Goal: Task Accomplishment & Management: Manage account settings

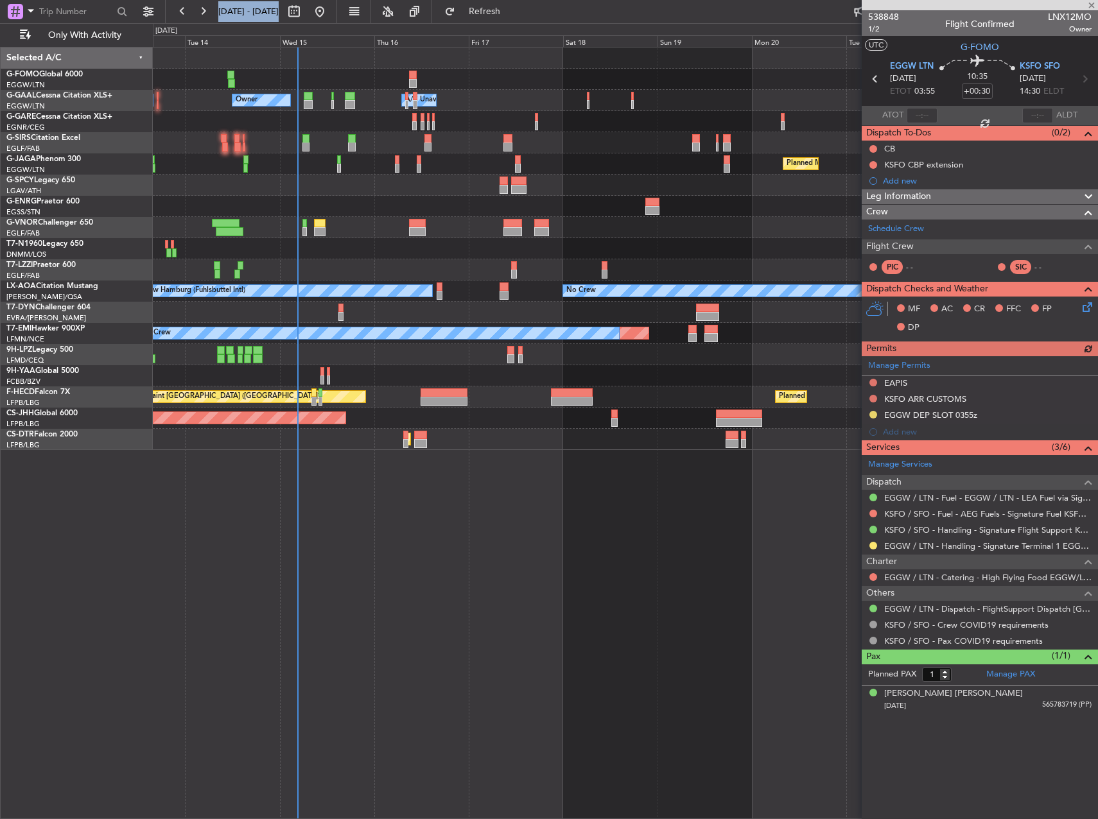
click at [435, 580] on div "Owner Owner A/C Unavailable A/C Unavailable Owner Planned Maint Paris (Le Bourg…" at bounding box center [625, 433] width 945 height 772
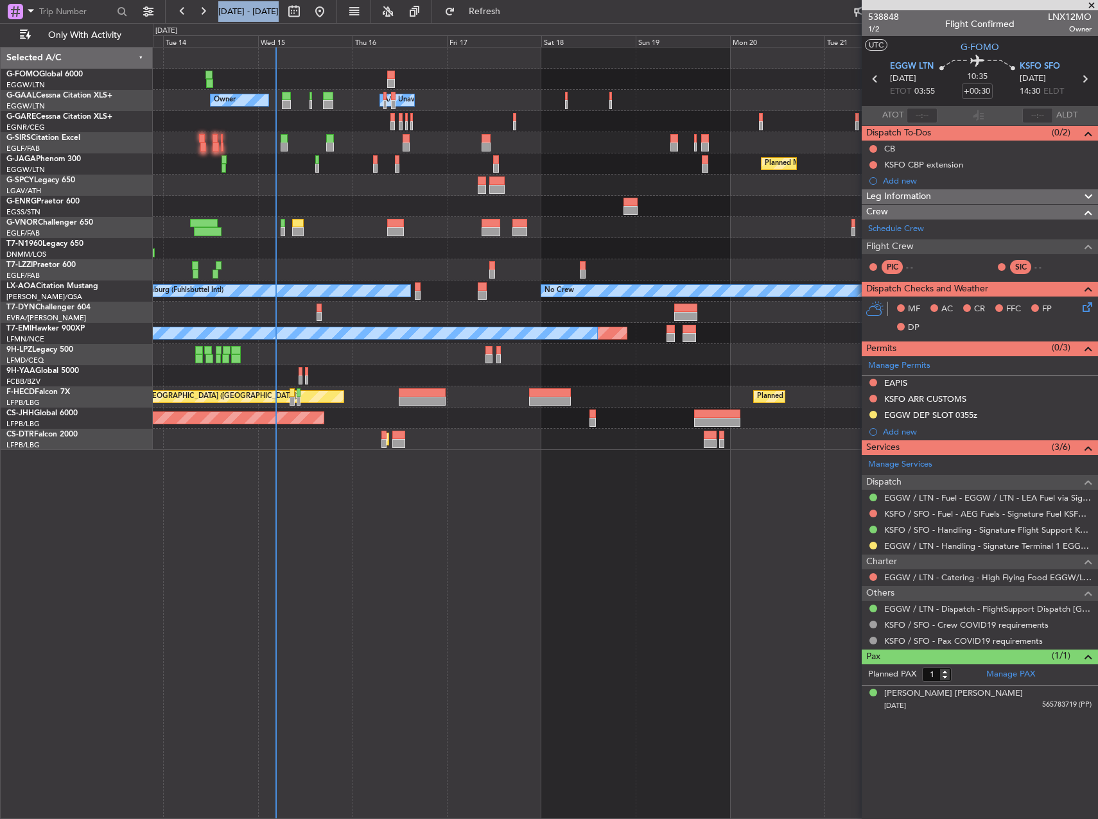
click at [513, 454] on div "Owner Owner A/C Unavailable A/C Unavailable Owner Planned Maint Paris (Le Bourg…" at bounding box center [625, 433] width 945 height 772
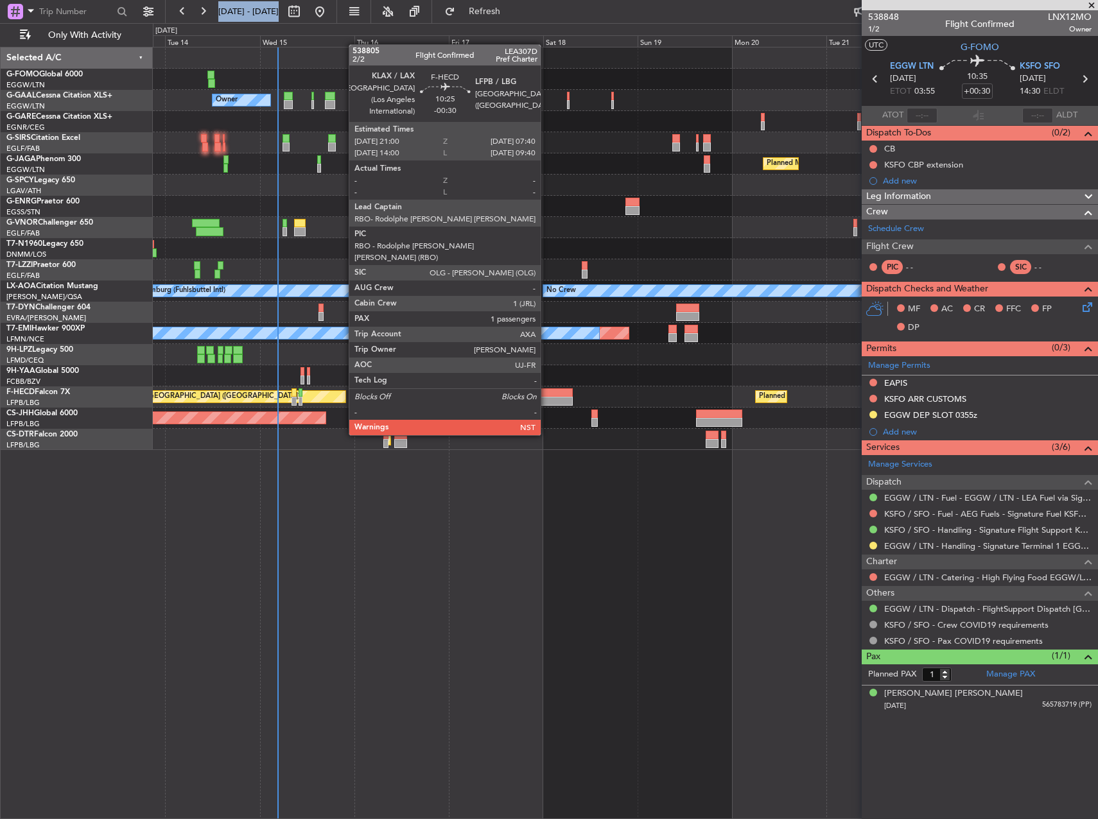
click at [546, 399] on div at bounding box center [552, 401] width 42 height 9
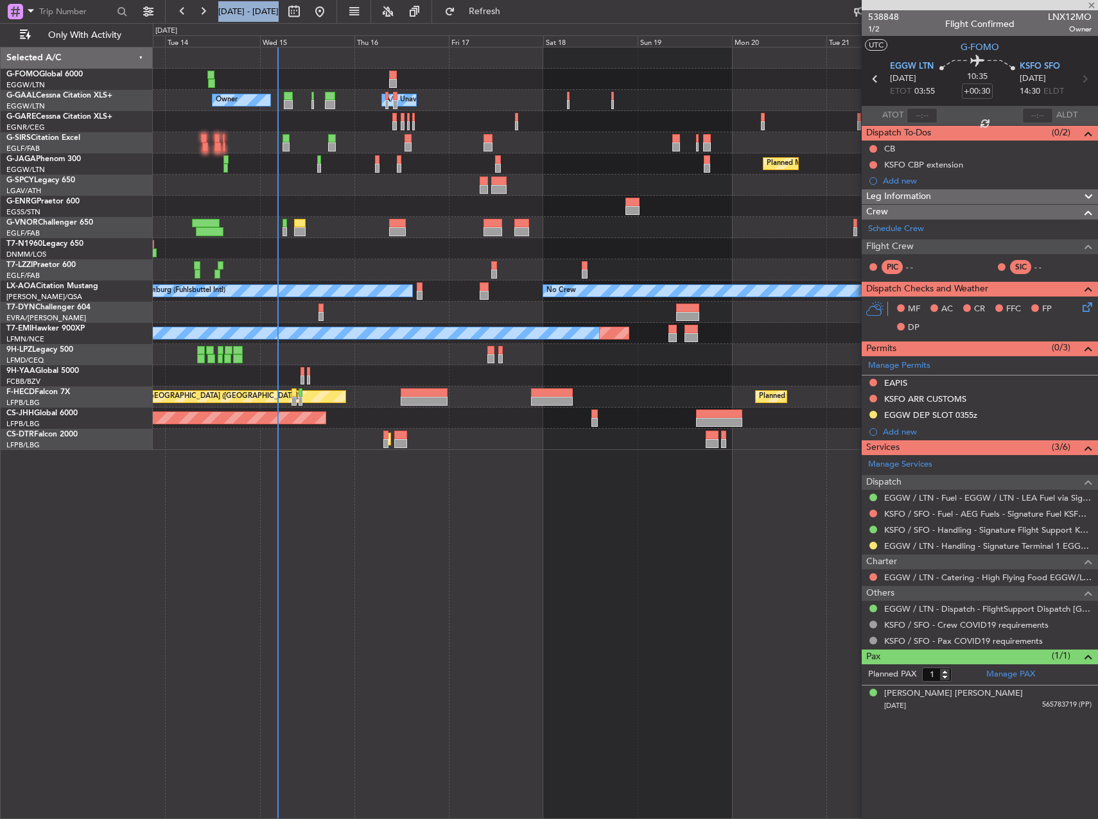
type input "-00:30"
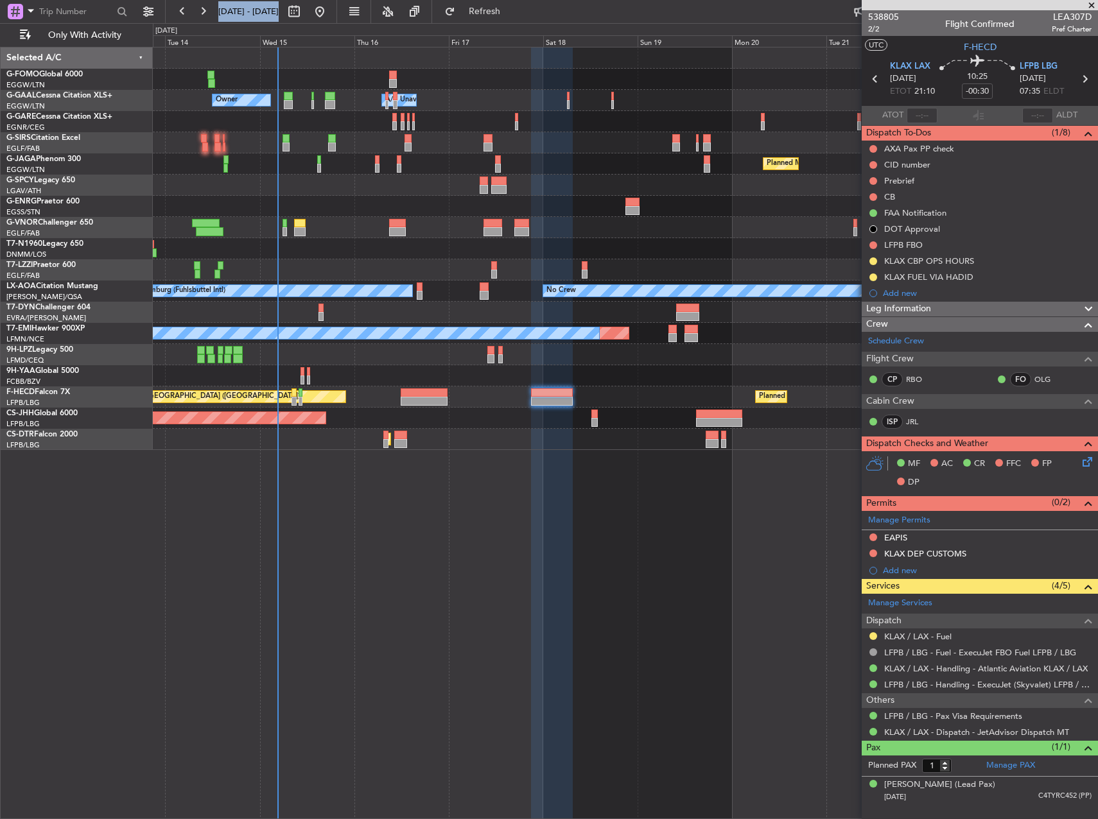
click at [524, 488] on div "Owner Owner A/C Unavailable A/C Unavailable Owner Planned Maint Paris (Le Bourg…" at bounding box center [625, 433] width 945 height 772
click at [496, 358] on div at bounding box center [625, 354] width 944 height 21
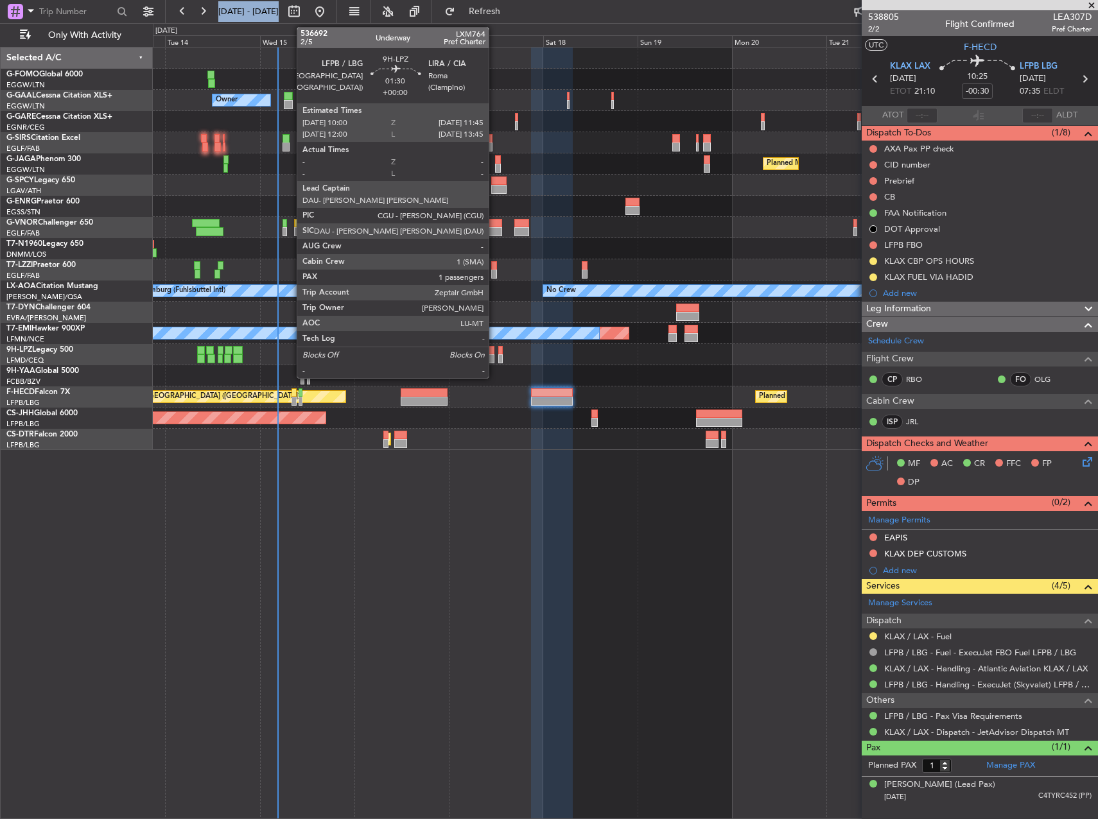
click at [494, 358] on div at bounding box center [490, 358] width 7 height 9
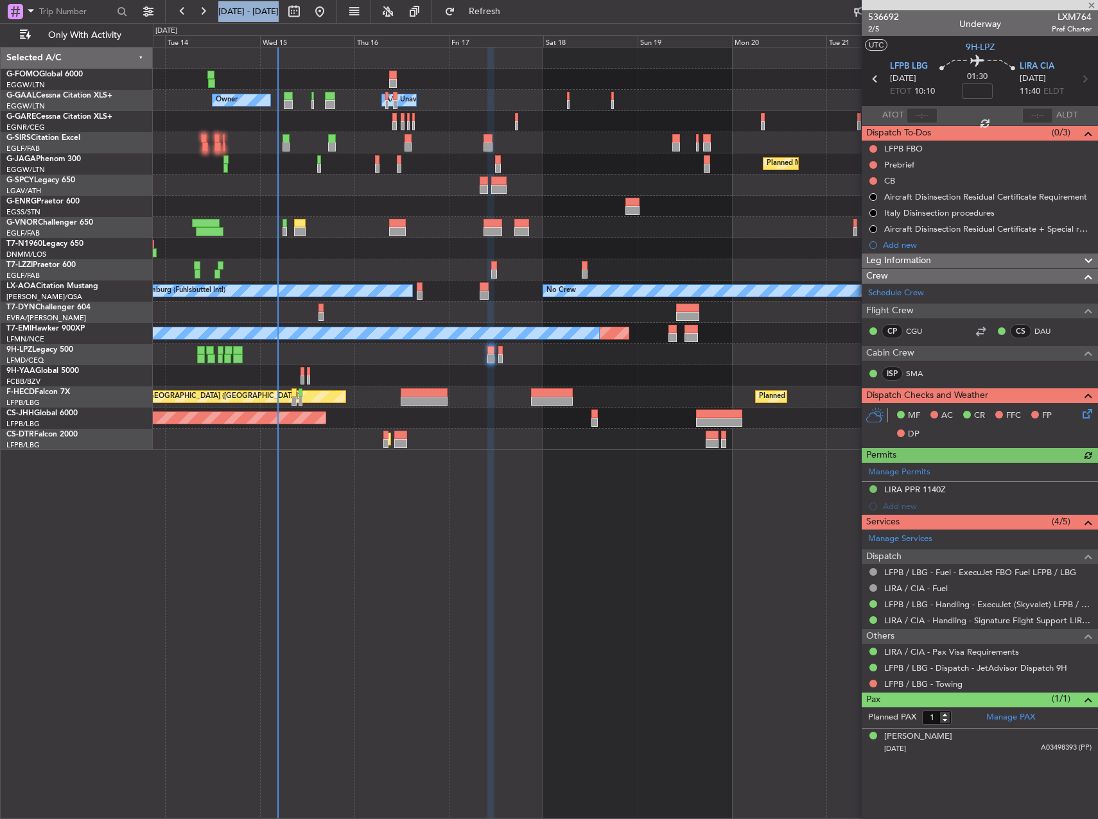
click at [610, 484] on div "Owner Owner A/C Unavailable A/C Unavailable Owner Planned Maint Paris (Le Bourg…" at bounding box center [625, 433] width 945 height 772
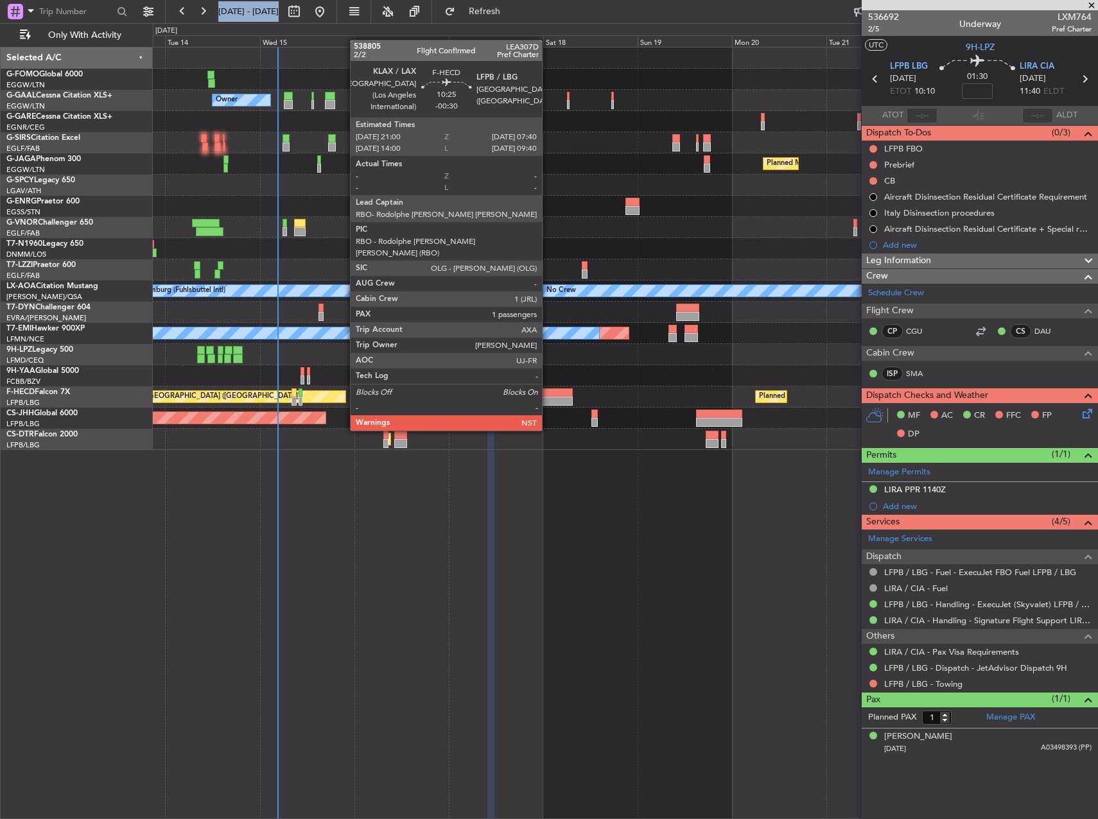
click at [548, 395] on div at bounding box center [552, 392] width 42 height 9
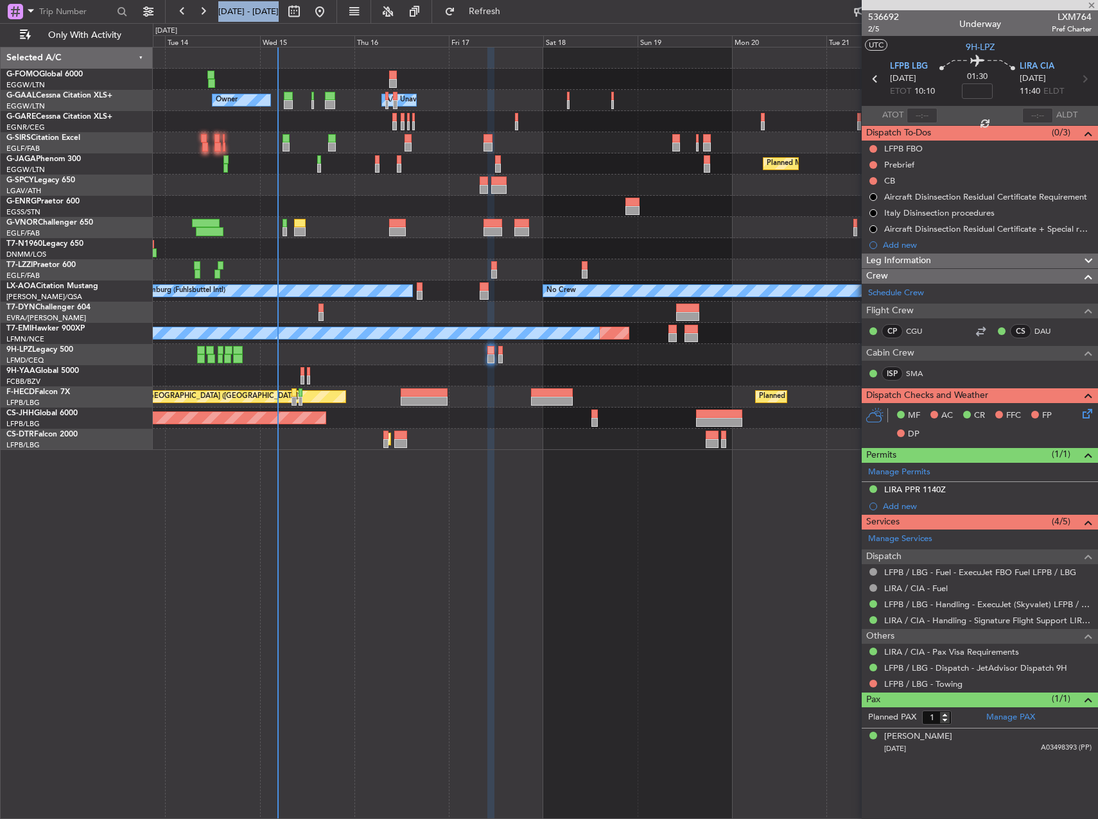
type input "-00:30"
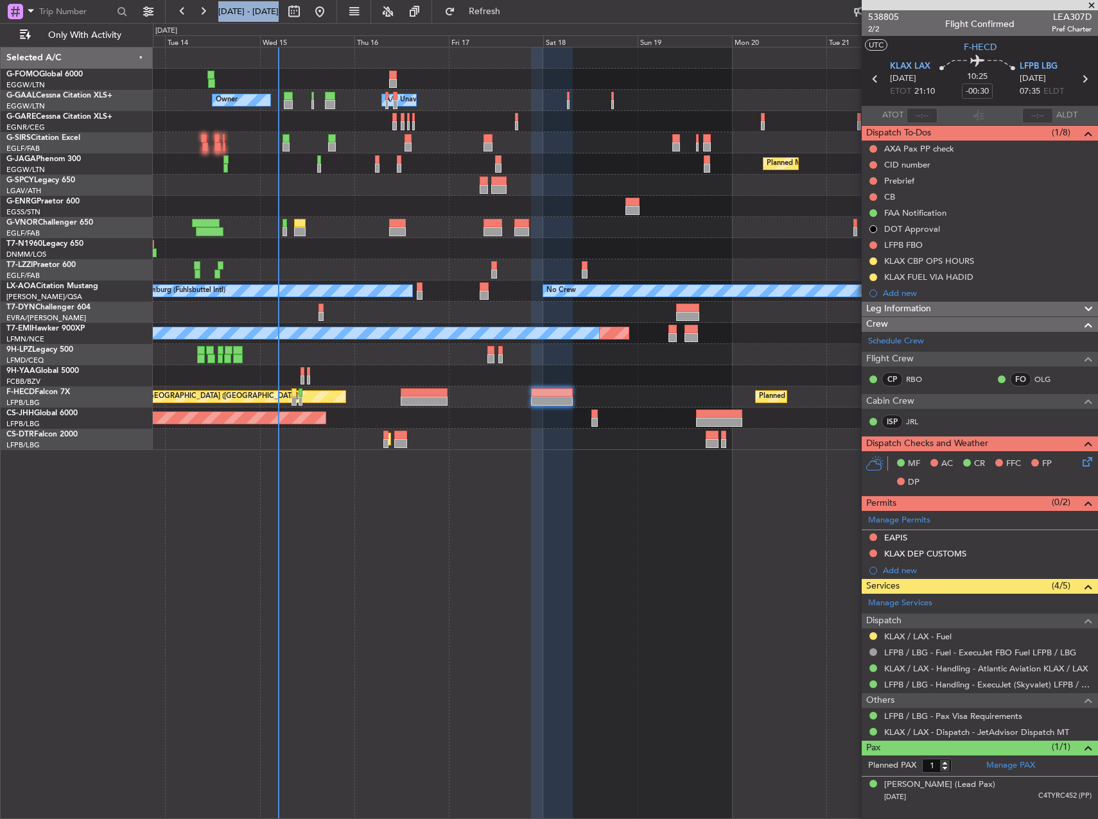
click at [651, 418] on div "Planned Maint [GEOGRAPHIC_DATA] ([GEOGRAPHIC_DATA])" at bounding box center [625, 418] width 944 height 21
click at [519, 121] on div at bounding box center [625, 121] width 944 height 21
click at [583, 485] on div "Owner Owner A/C Unavailable A/C Unavailable Owner Planned Maint Paris (Le Bourg…" at bounding box center [625, 433] width 945 height 772
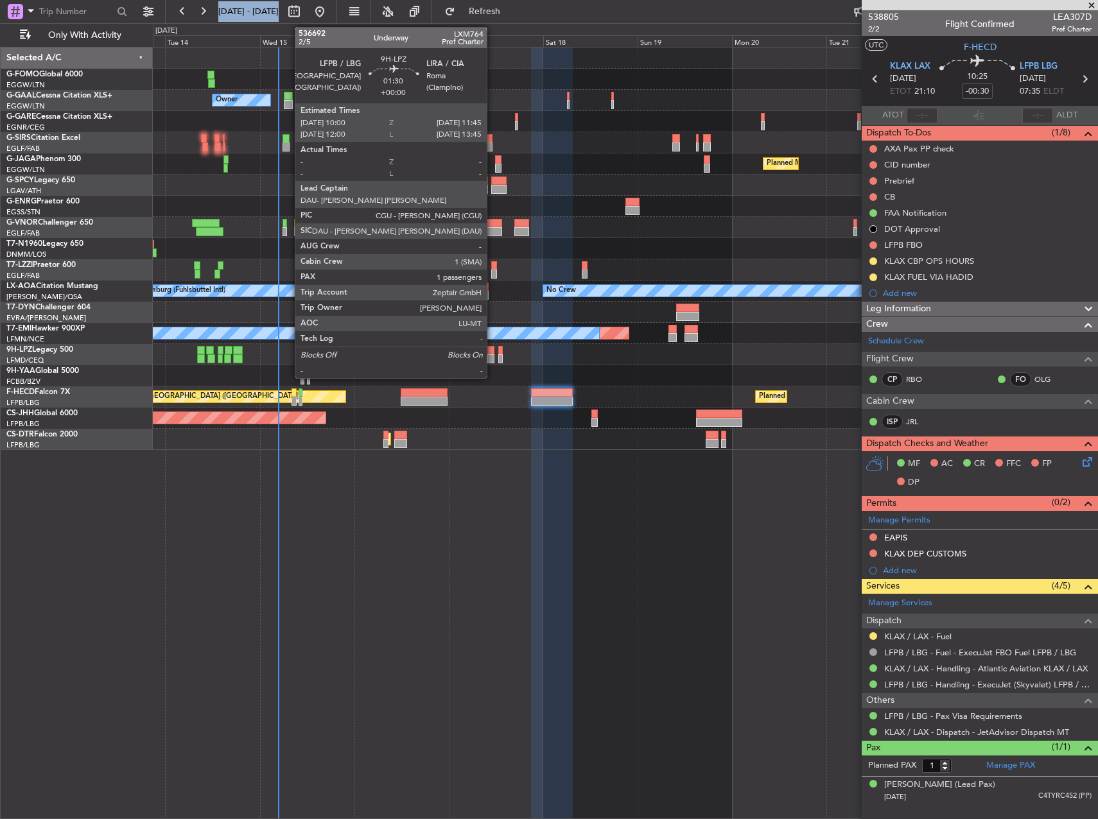
click at [492, 355] on div at bounding box center [490, 358] width 7 height 9
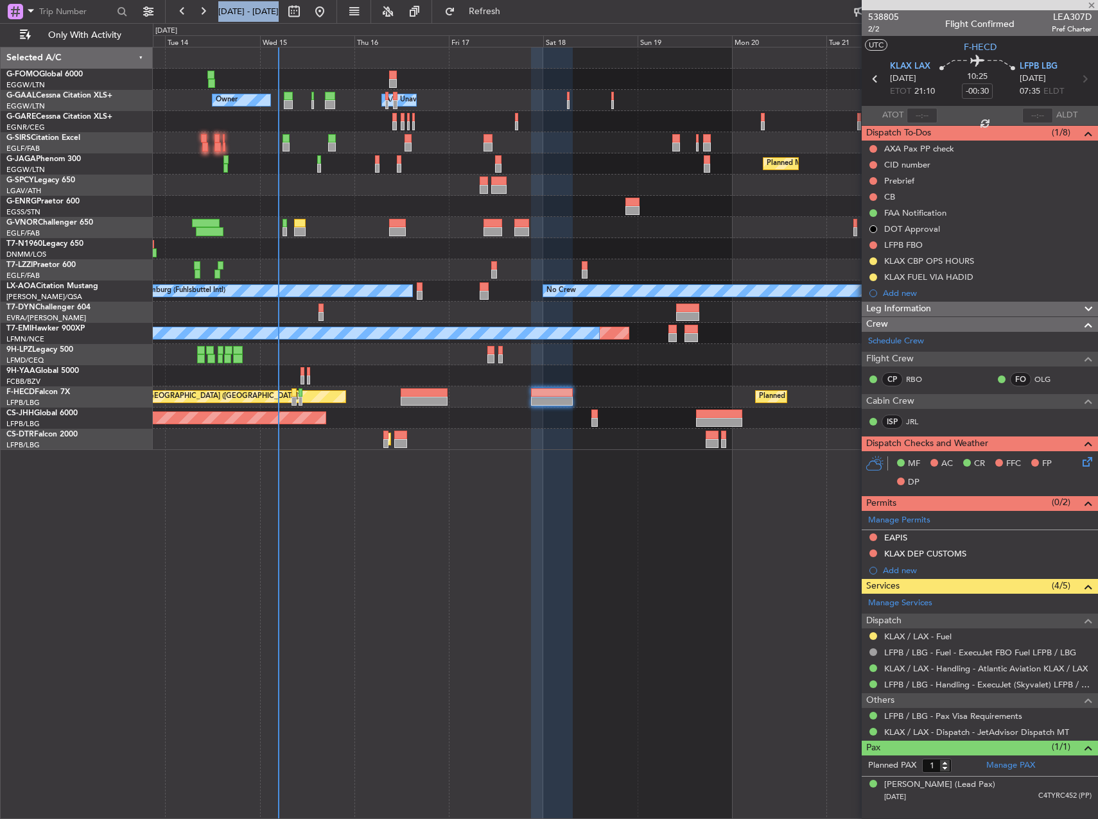
click at [555, 514] on div at bounding box center [552, 434] width 42 height 772
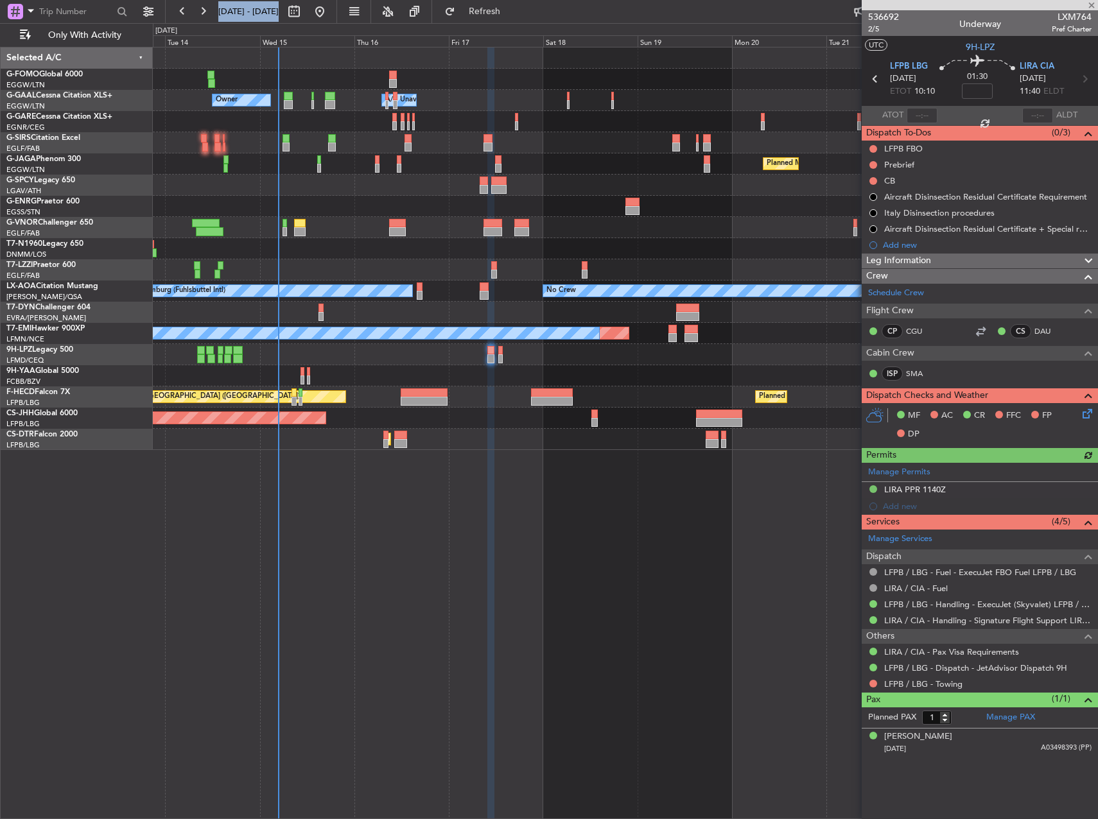
click at [587, 529] on div "Owner Owner A/C Unavailable A/C Unavailable Owner Planned Maint Paris (Le Bourg…" at bounding box center [625, 433] width 945 height 772
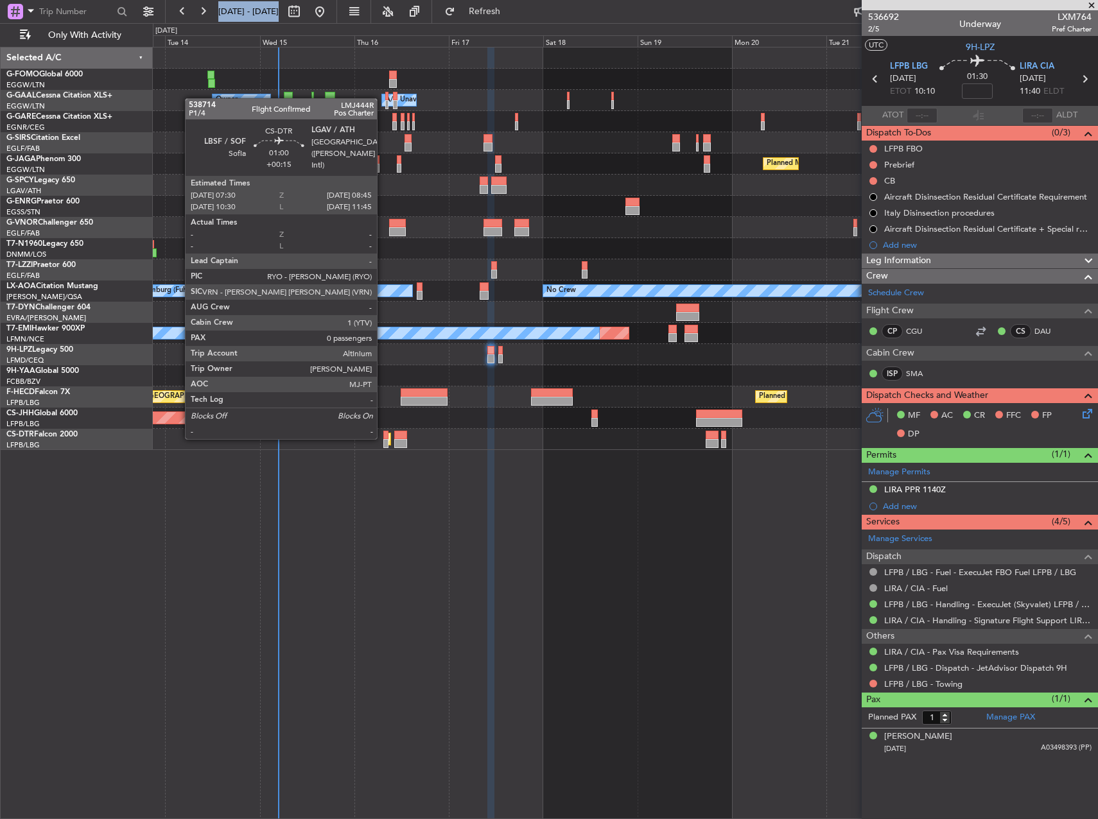
click at [383, 438] on div at bounding box center [385, 435] width 5 height 9
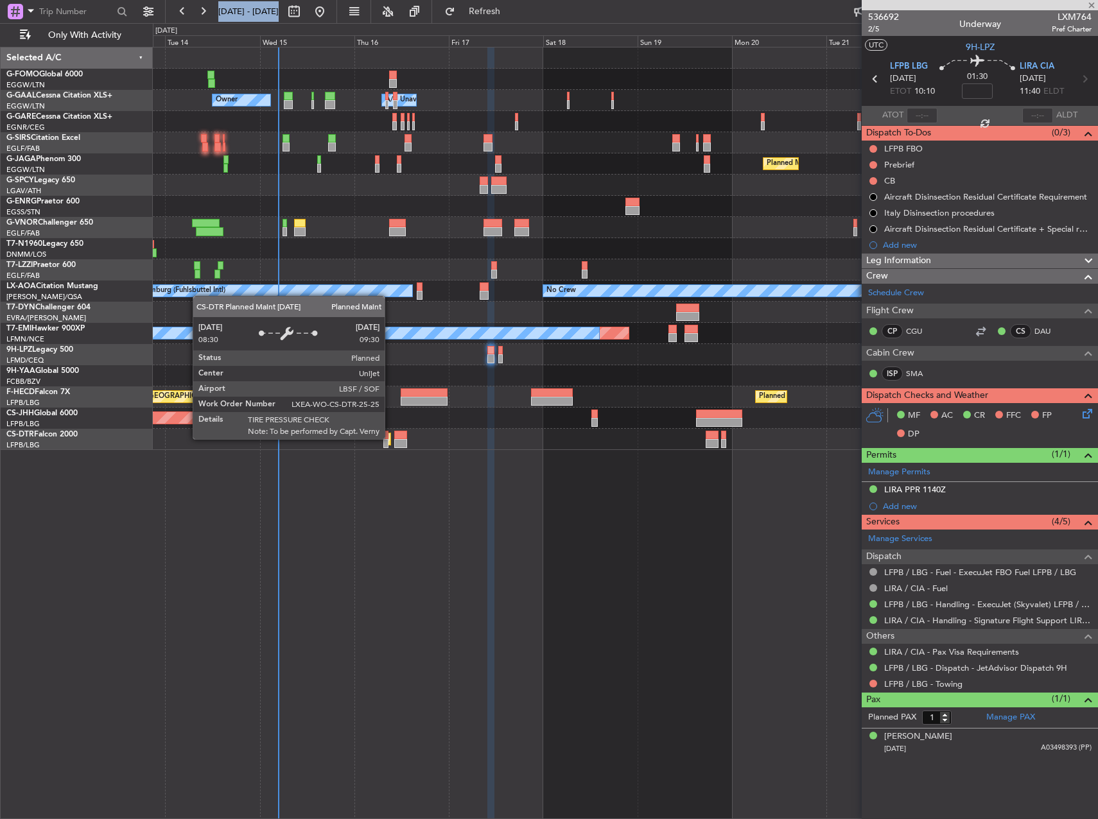
type input "+00:15"
type input "0"
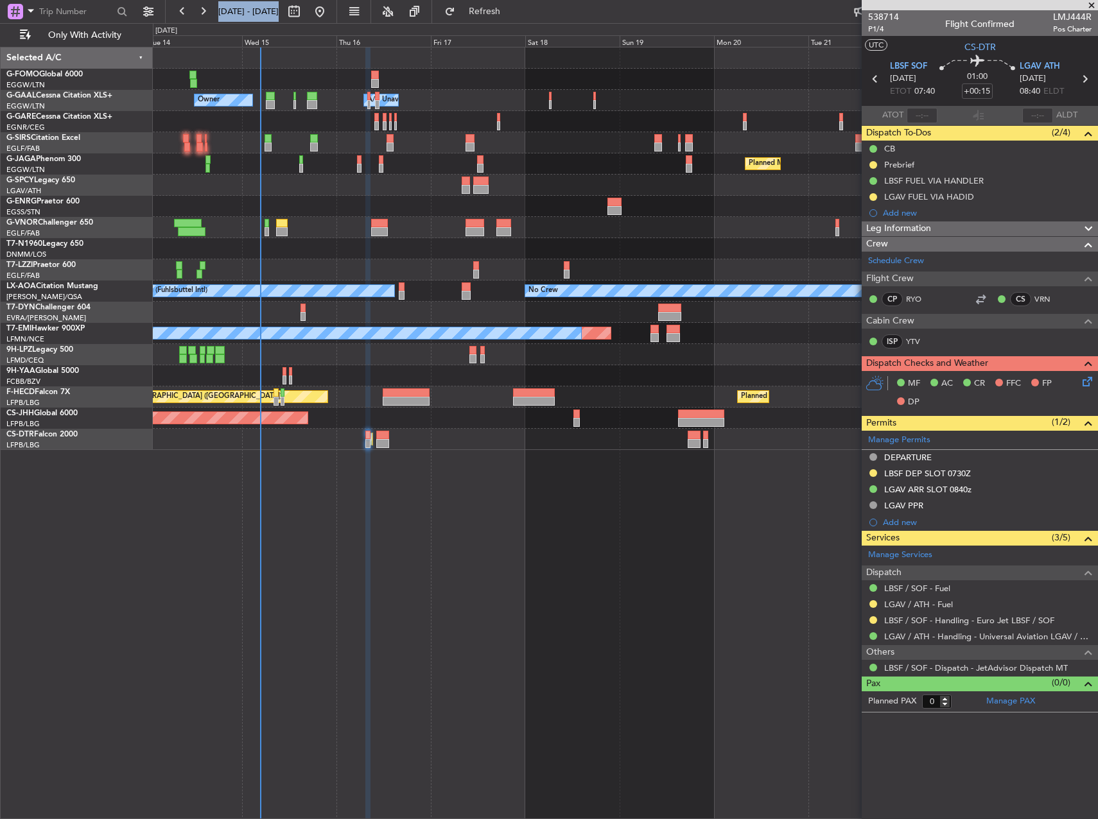
click at [449, 451] on div "Owner Owner A/C Unavailable A/C Unavailable Owner Planned Maint Paris (Le Bourg…" at bounding box center [625, 433] width 945 height 772
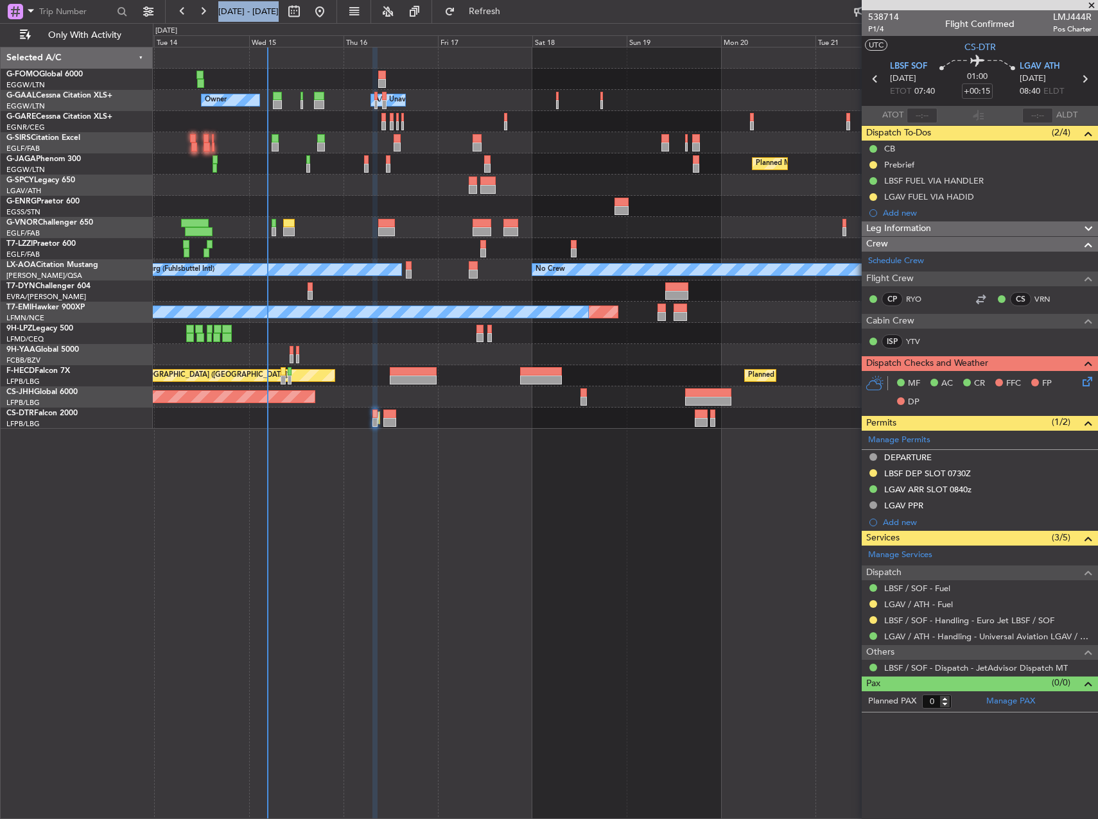
click at [456, 449] on div "Owner Owner A/C Unavailable A/C Unavailable Owner Planned Maint Paris (Le Bourg…" at bounding box center [625, 433] width 945 height 772
click at [639, 647] on div "Owner Owner A/C Unavailable A/C Unavailable Owner Planned Maint Paris (Le Bourg…" at bounding box center [625, 433] width 945 height 772
click at [535, 474] on div "Owner Owner A/C Unavailable A/C Unavailable Owner Planned Maint Paris (Le Bourg…" at bounding box center [625, 433] width 945 height 772
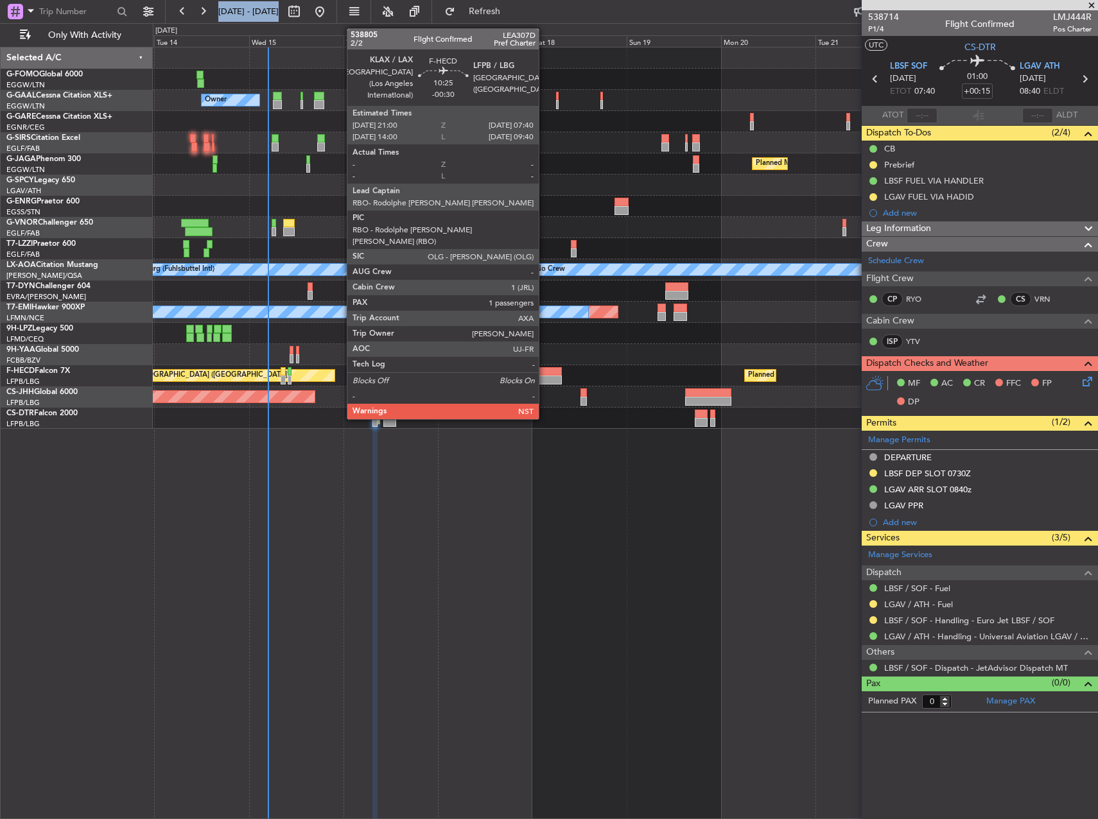
click at [544, 383] on div at bounding box center [541, 380] width 42 height 9
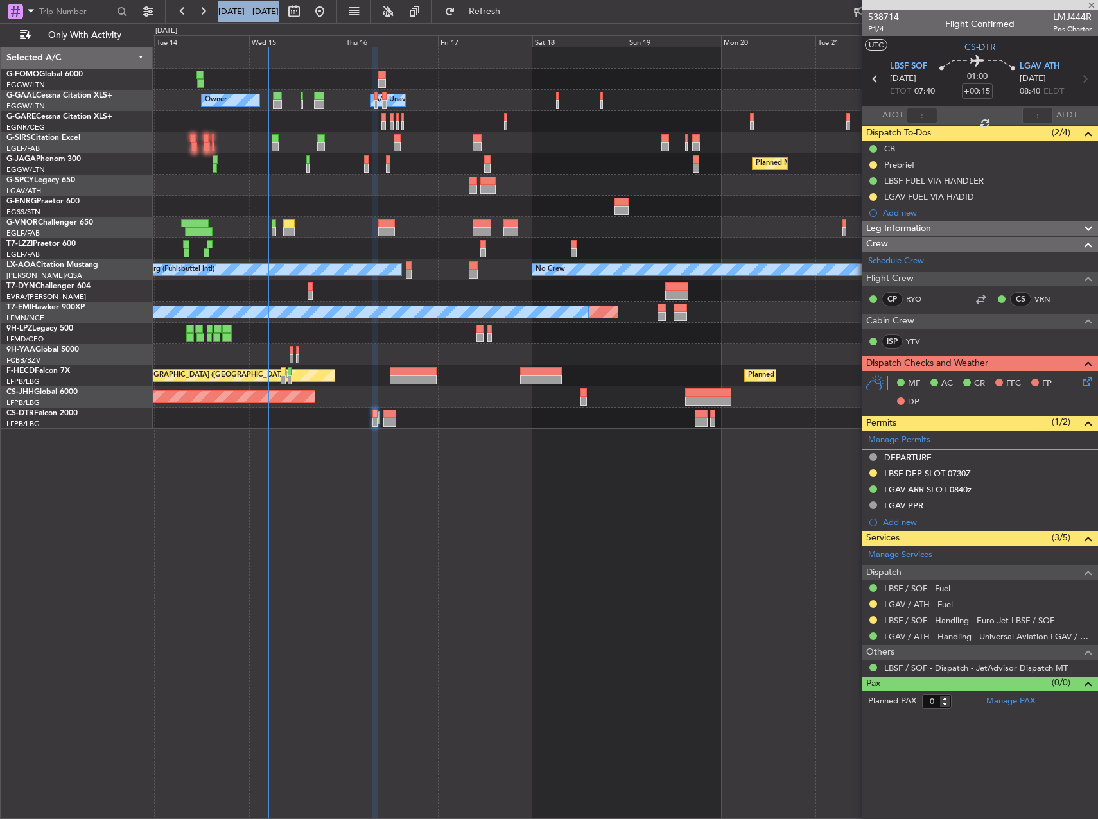
type input "-00:30"
type input "1"
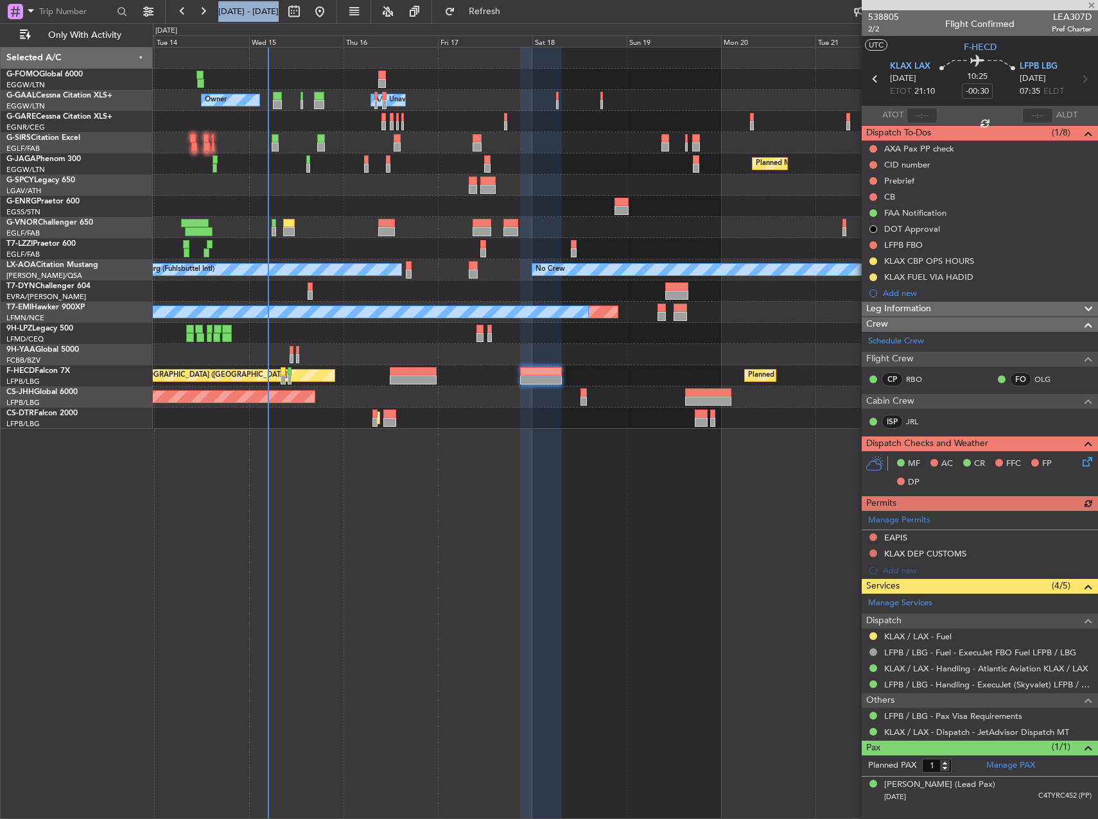
click at [656, 542] on div "Owner Owner A/C Unavailable A/C Unavailable Owner Planned Maint Paris (Le Bourg…" at bounding box center [625, 433] width 945 height 772
click at [738, 497] on div "Owner Owner A/C Unavailable A/C Unavailable Owner Planned Maint Paris (Le Bourg…" at bounding box center [625, 433] width 945 height 772
click at [725, 562] on div "Owner Owner A/C Unavailable A/C Unavailable Owner Planned Maint Paris (Le Bourg…" at bounding box center [625, 433] width 945 height 772
click at [651, 630] on div "Owner Owner A/C Unavailable A/C Unavailable Owner Planned Maint Paris (Le Bourg…" at bounding box center [625, 433] width 945 height 772
click at [799, 591] on div "Owner Owner A/C Unavailable A/C Unavailable Owner Planned Maint Paris (Le Bourg…" at bounding box center [625, 433] width 945 height 772
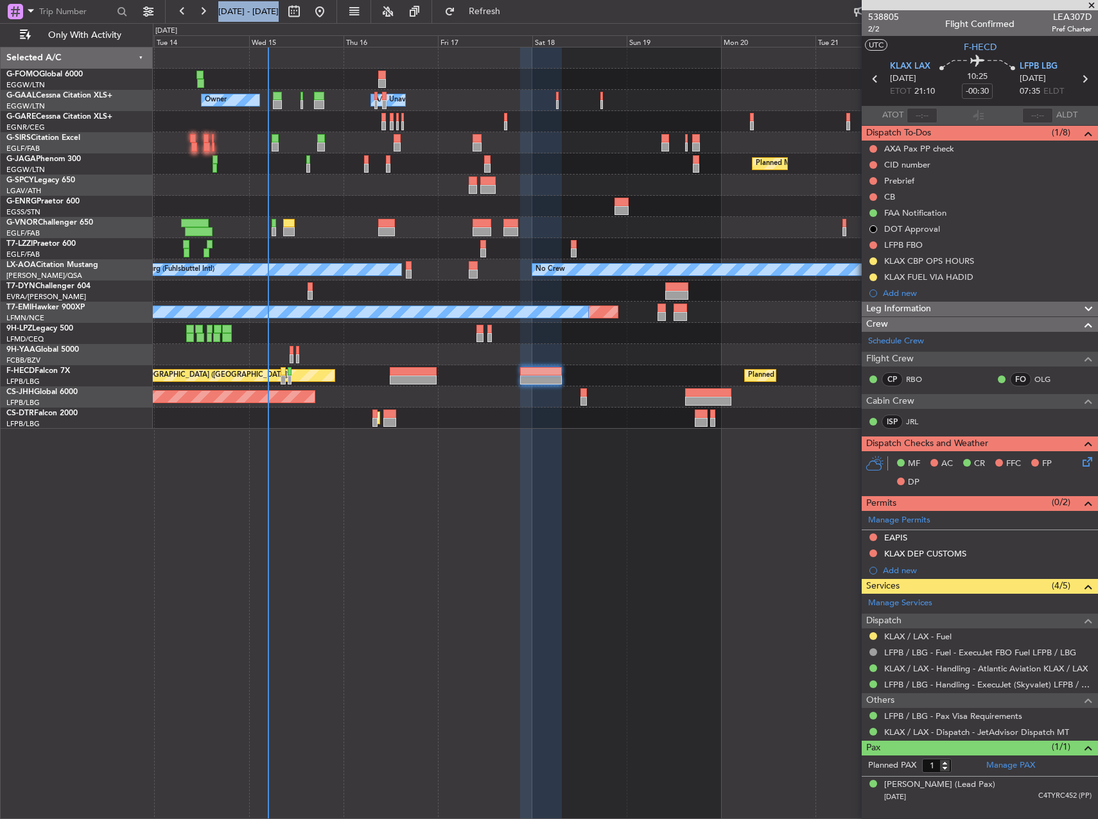
click at [641, 589] on div "Owner Owner A/C Unavailable A/C Unavailable Owner Planned Maint Paris (Le Bourg…" at bounding box center [625, 433] width 945 height 772
click at [806, 417] on div "Planned Maint Sofia" at bounding box center [625, 418] width 944 height 21
click at [540, 426] on div "Planned Maint Sofia" at bounding box center [625, 418] width 944 height 21
click at [549, 554] on div at bounding box center [541, 434] width 42 height 772
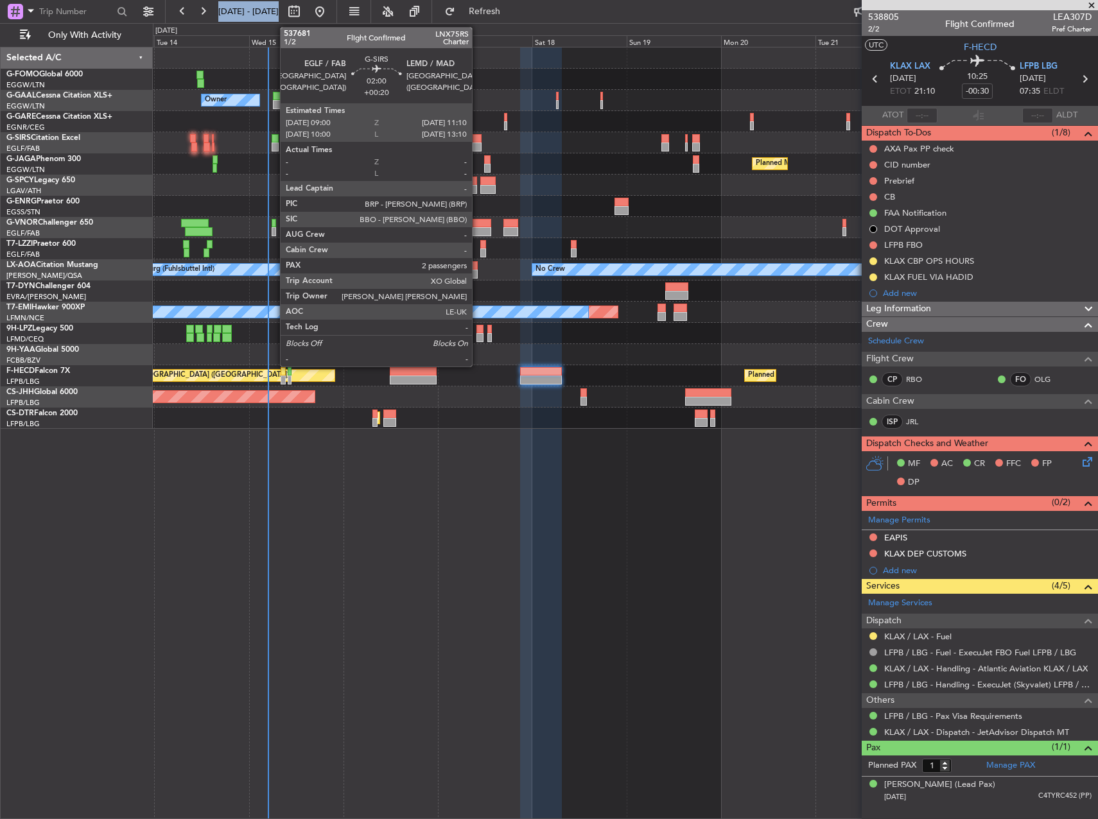
click at [478, 144] on div at bounding box center [476, 147] width 9 height 9
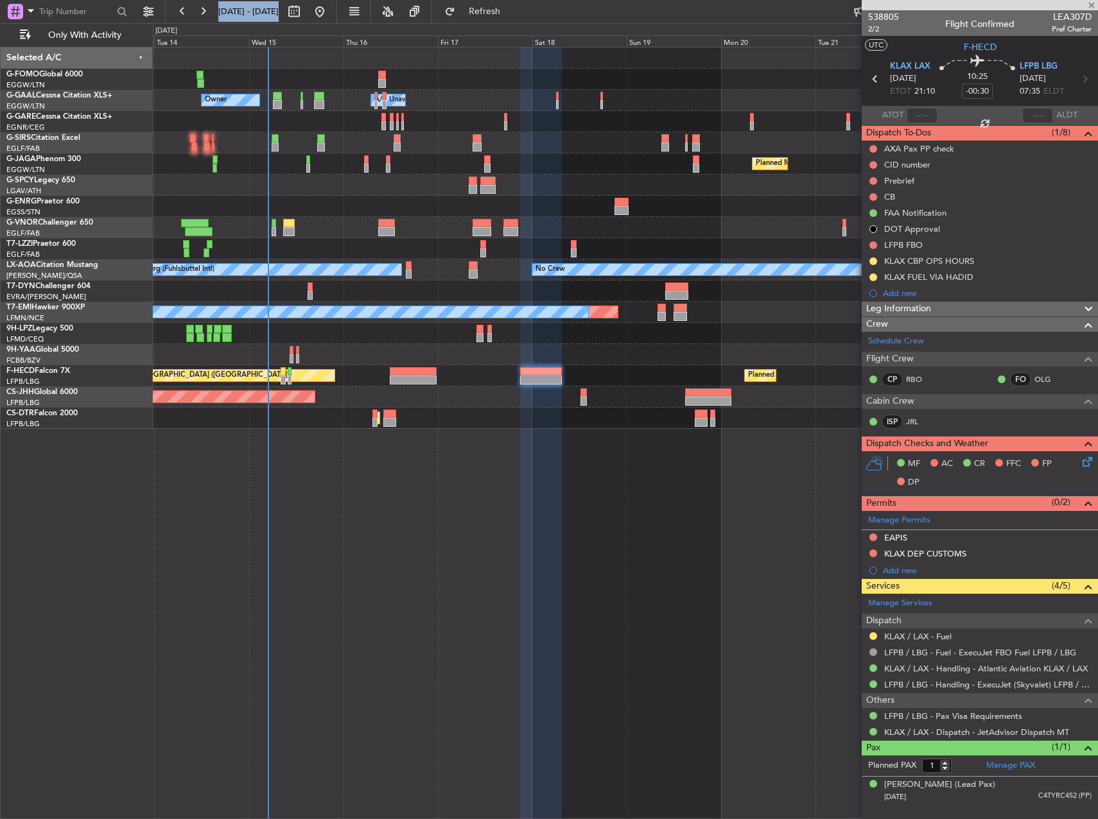
type input "+00:20"
type input "2"
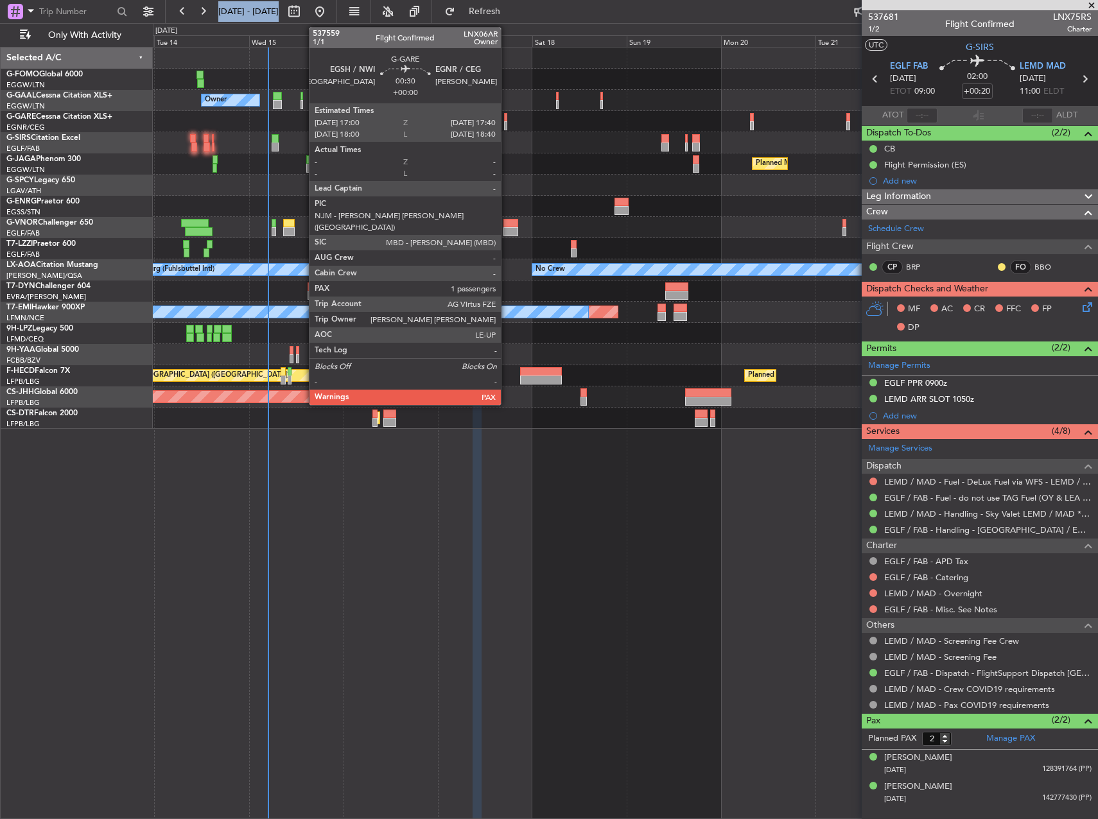
click at [508, 121] on div at bounding box center [625, 121] width 944 height 21
click at [506, 121] on div at bounding box center [505, 117] width 3 height 9
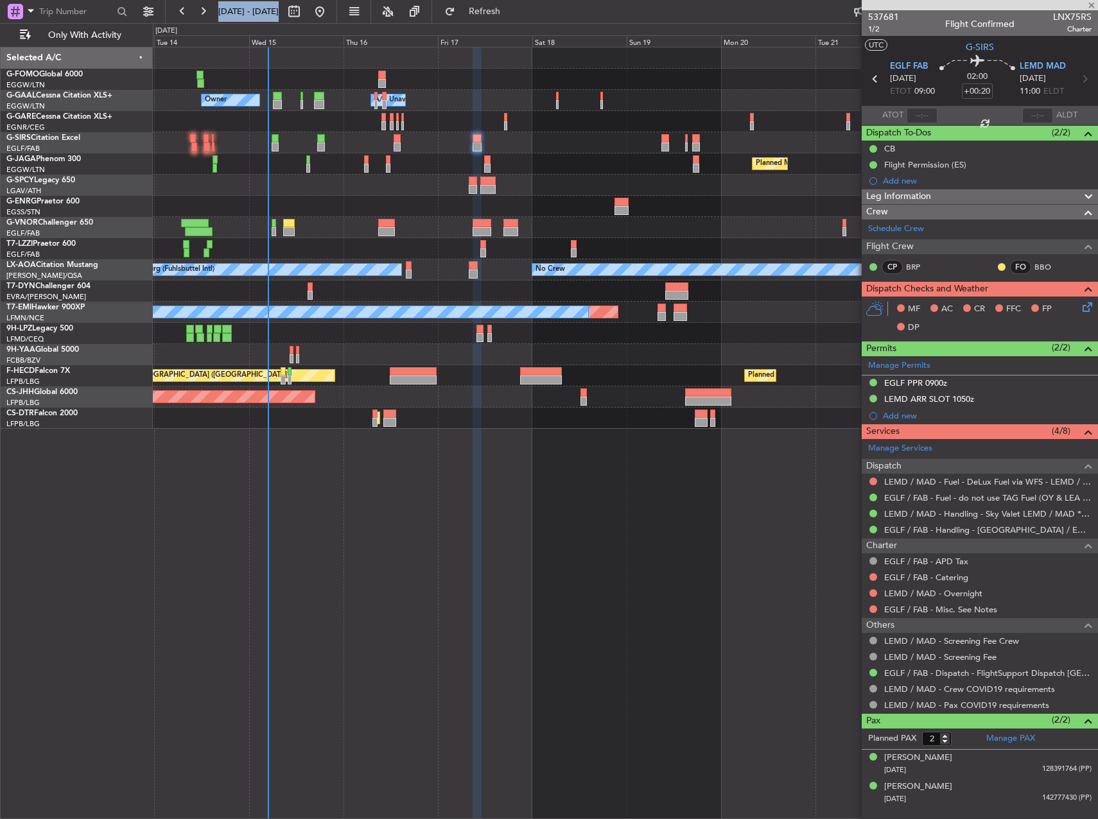
type input "1"
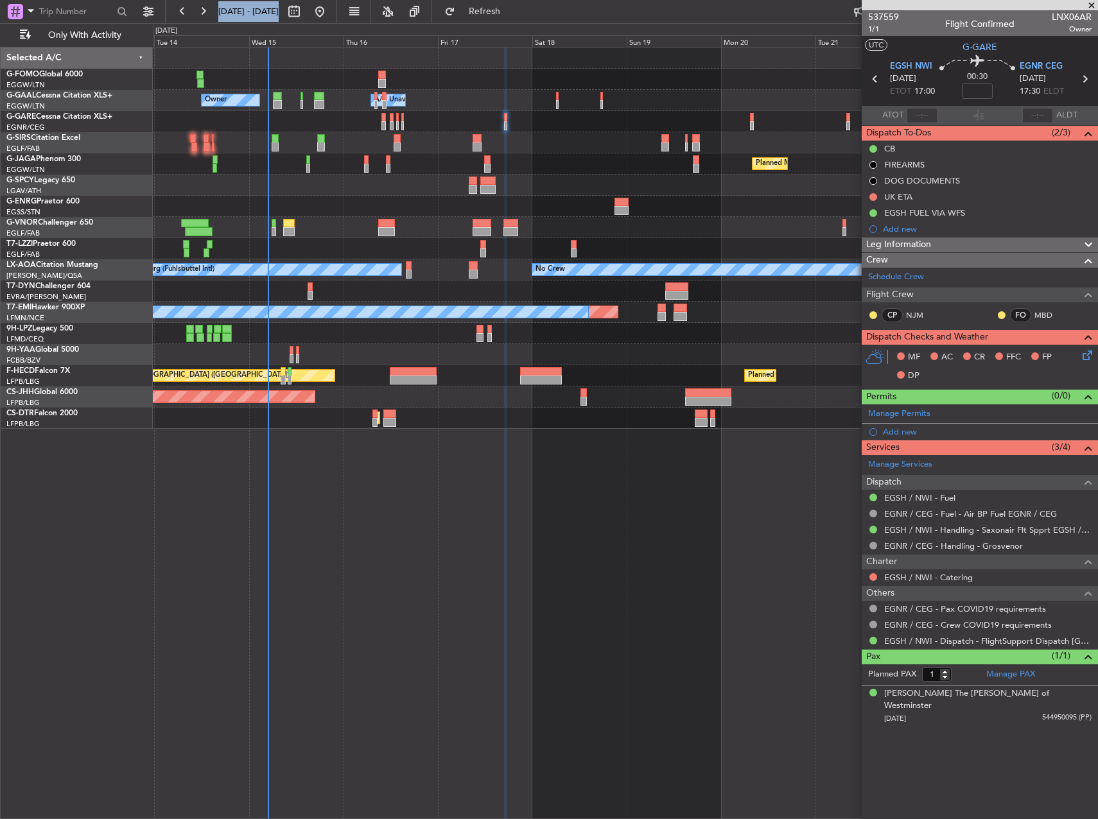
click at [389, 78] on div at bounding box center [625, 79] width 944 height 21
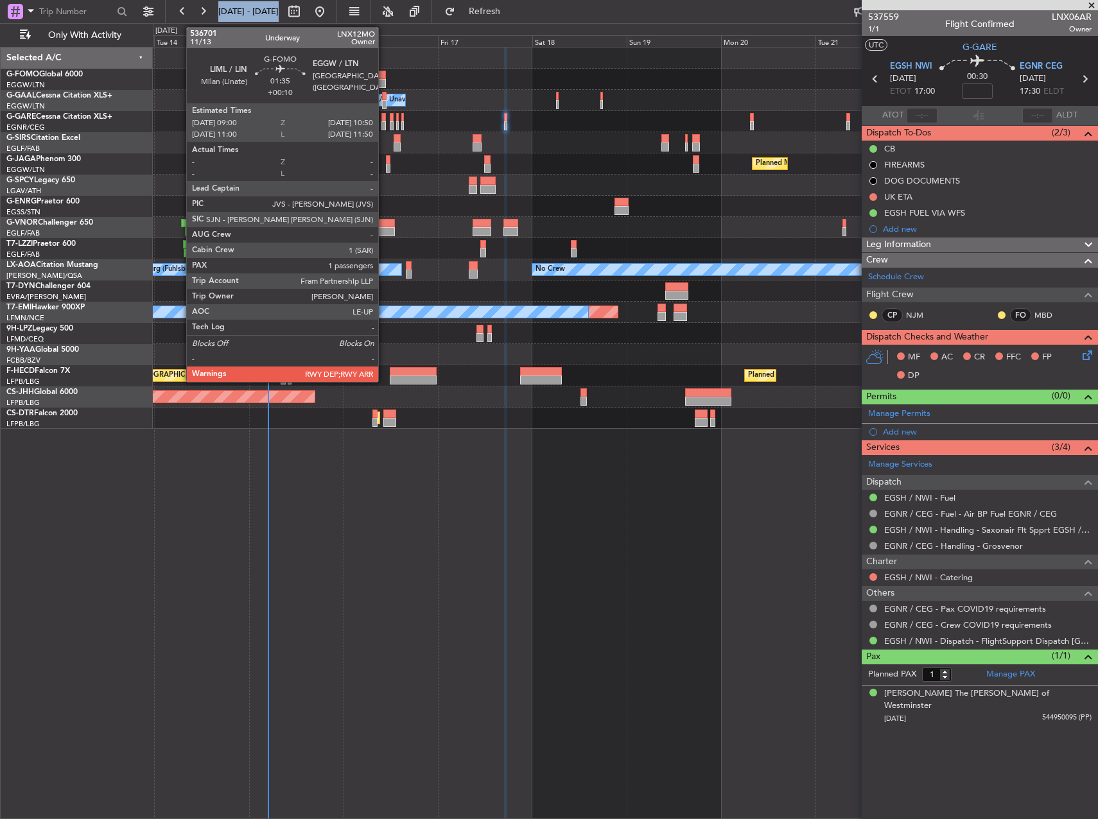
click at [384, 78] on div at bounding box center [382, 75] width 8 height 9
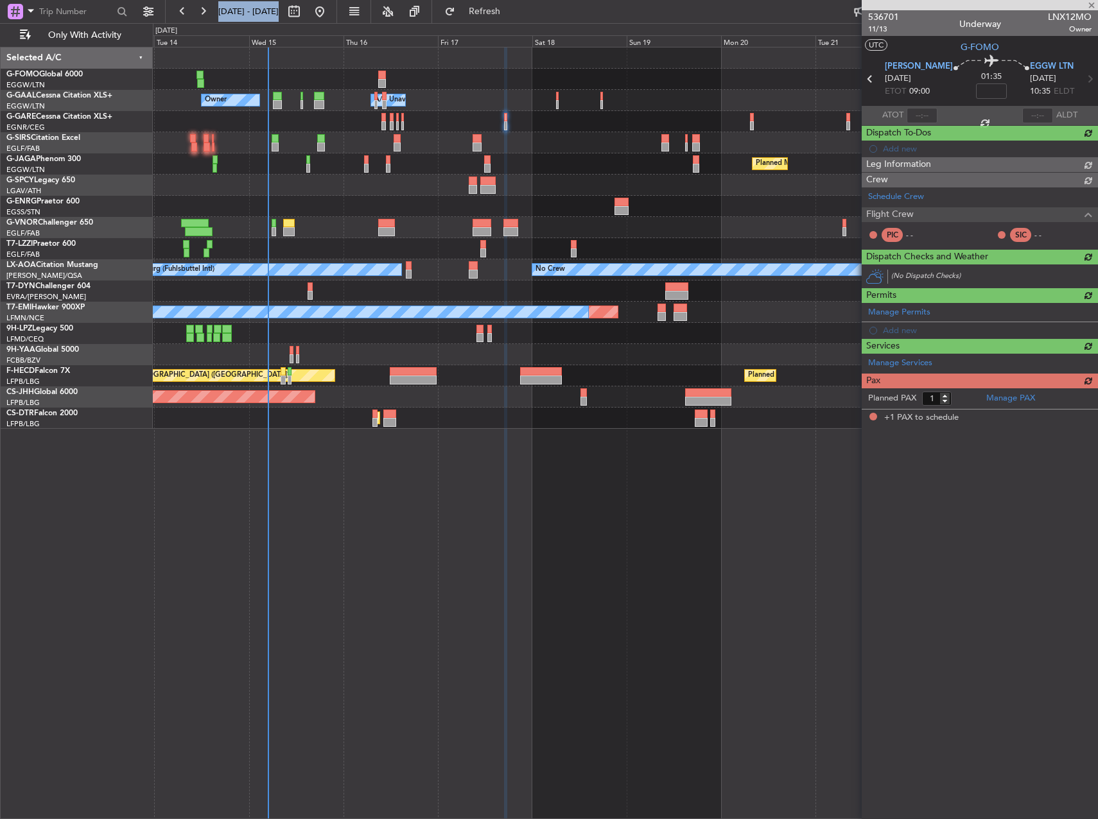
type input "+00:10"
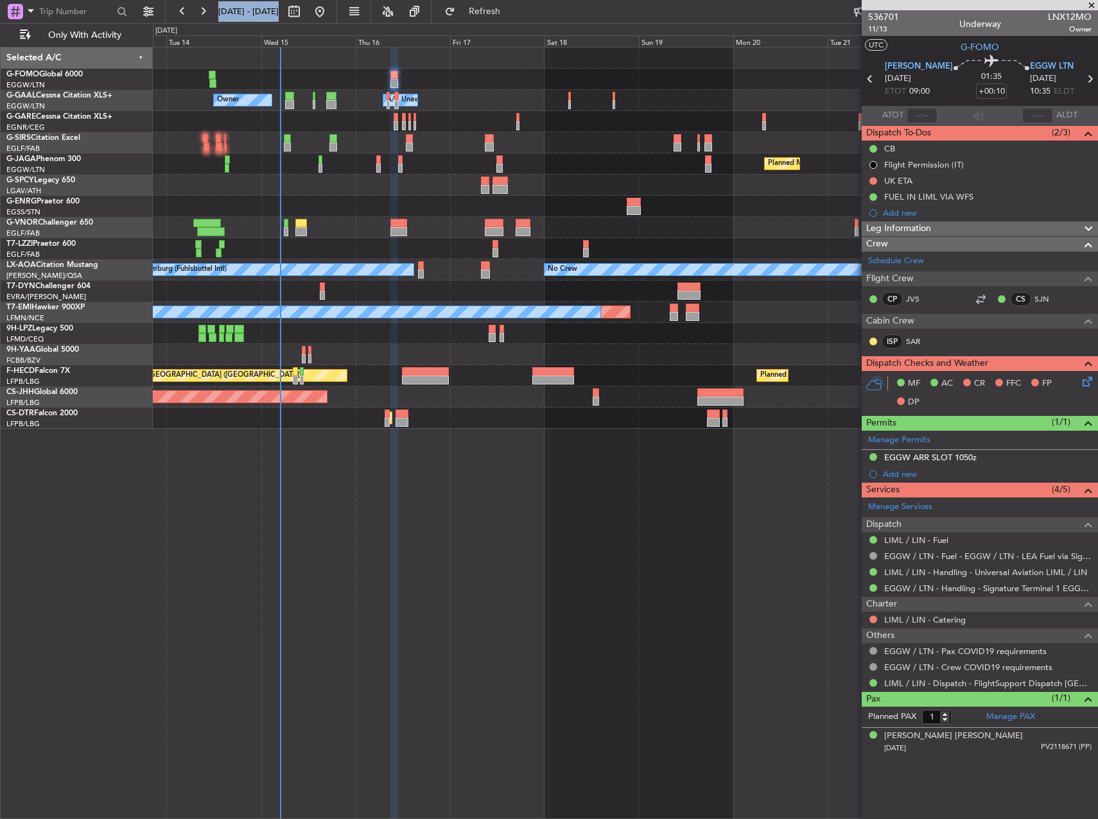
click at [615, 523] on div "Owner Owner A/C Unavailable A/C Unavailable Owner Planned Maint Paris (Le Bourg…" at bounding box center [625, 433] width 945 height 772
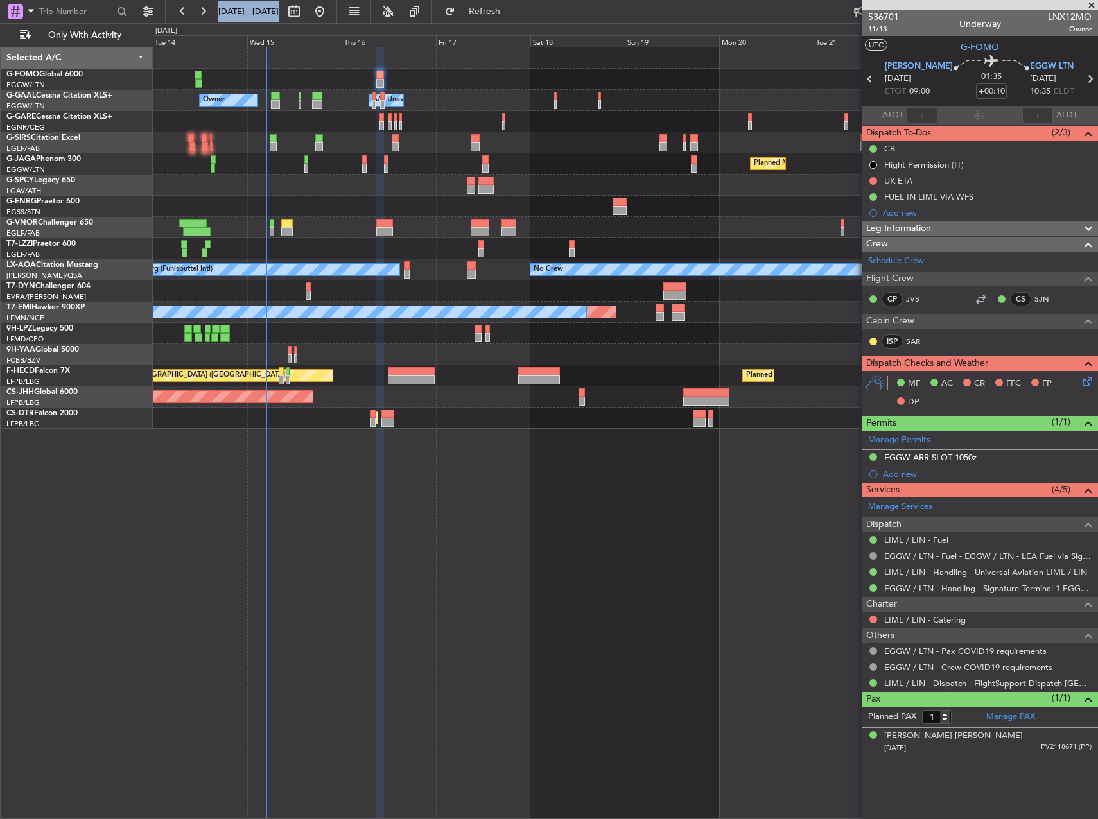
click at [616, 518] on div "Owner Owner A/C Unavailable A/C Unavailable Owner Planned Maint Paris (Le Bourg…" at bounding box center [625, 433] width 945 height 772
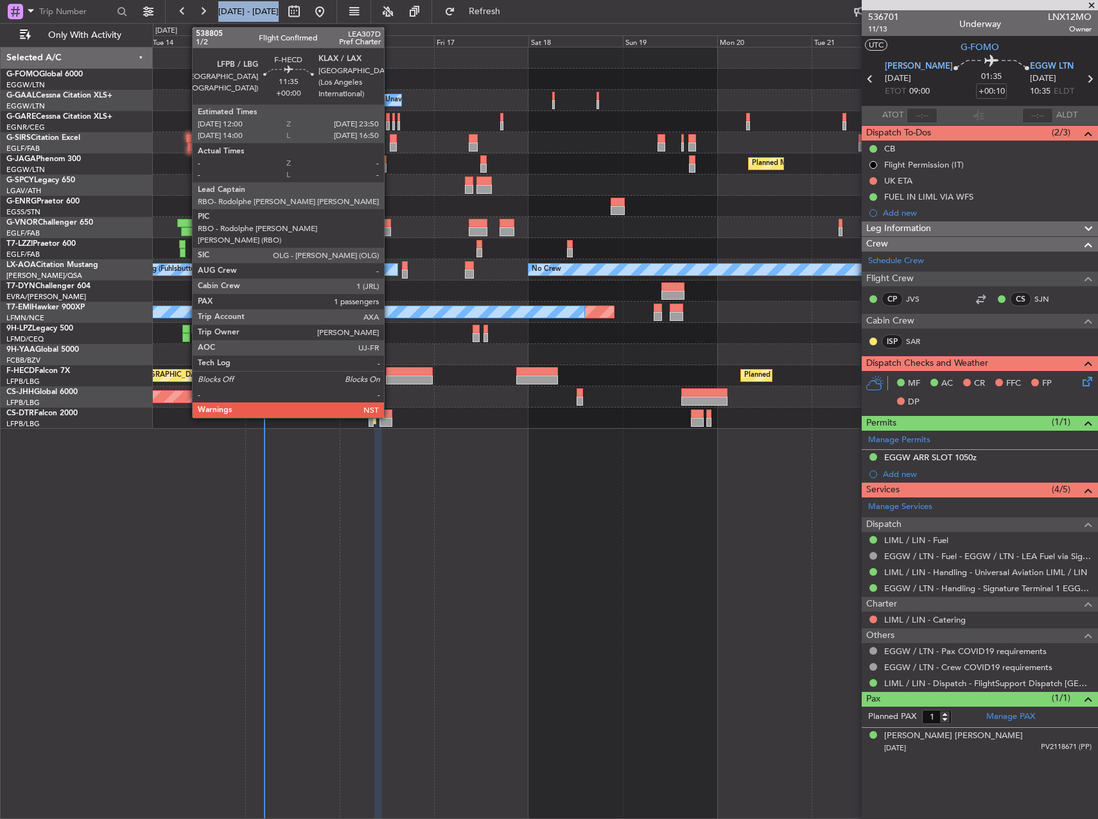
click at [390, 378] on div at bounding box center [409, 380] width 47 height 9
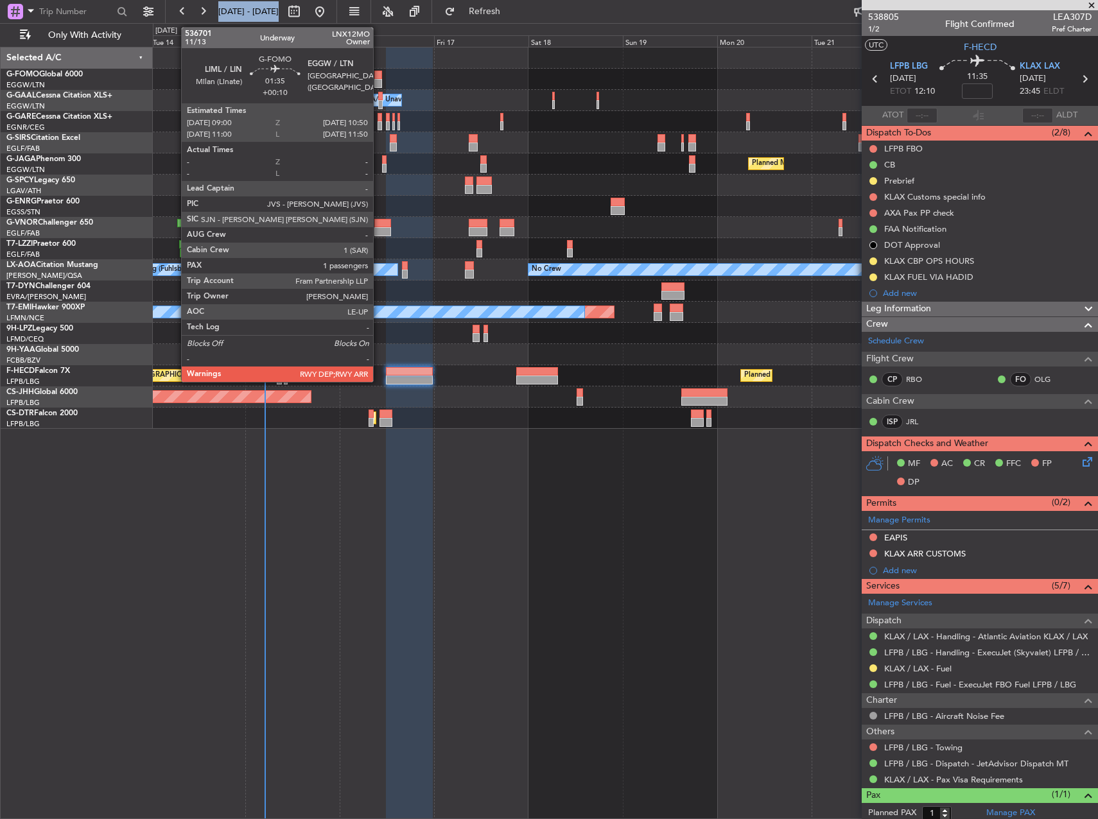
click at [377, 76] on div at bounding box center [378, 75] width 8 height 9
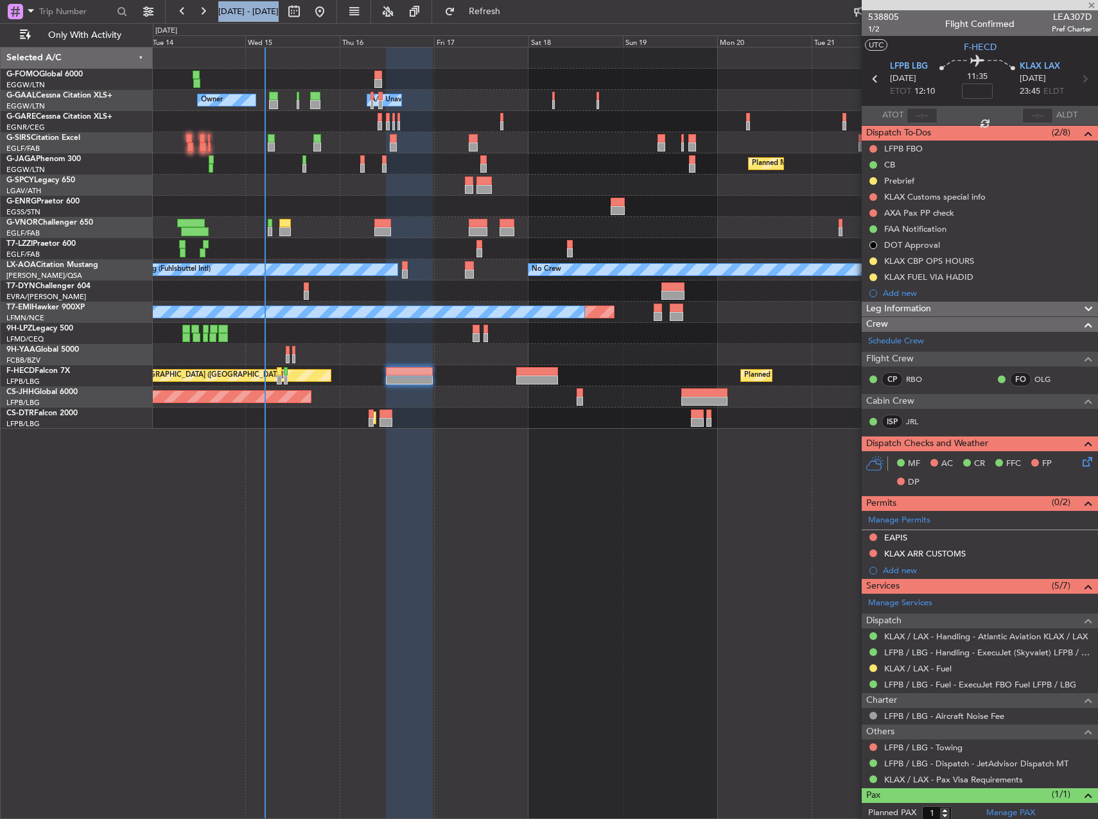
type input "+00:10"
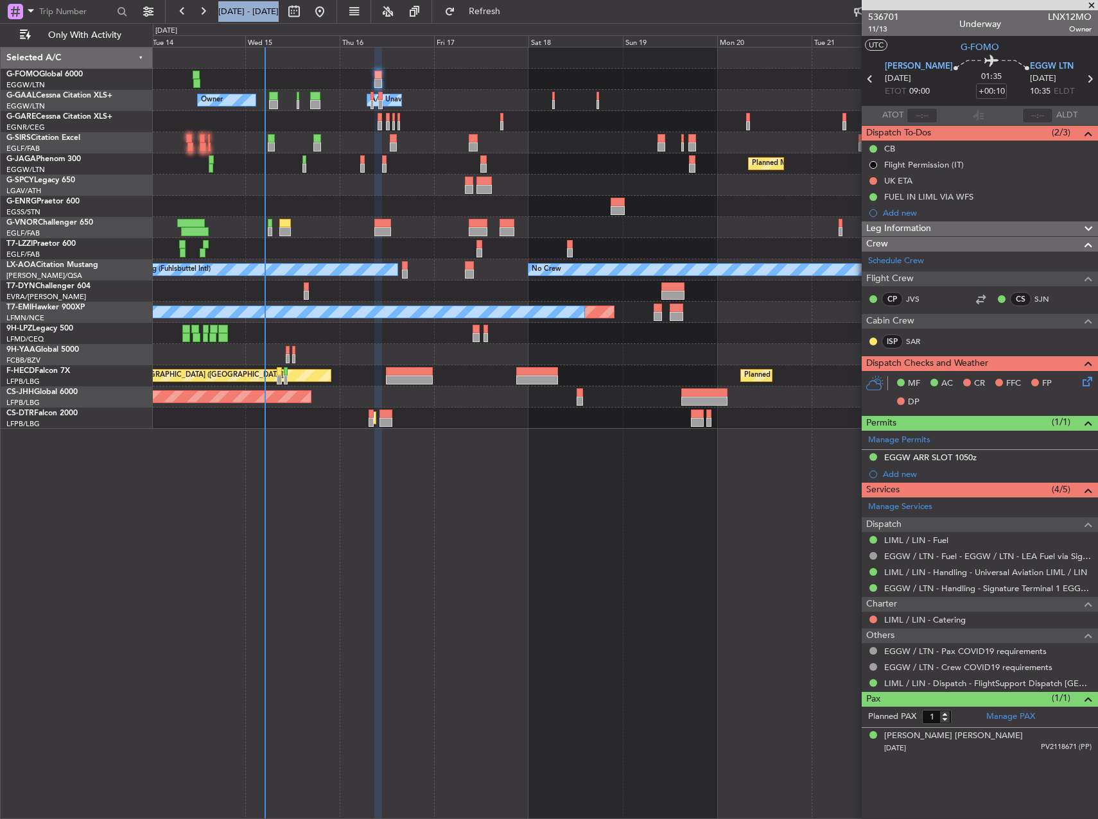
click at [908, 223] on span "Leg Information" at bounding box center [898, 228] width 65 height 15
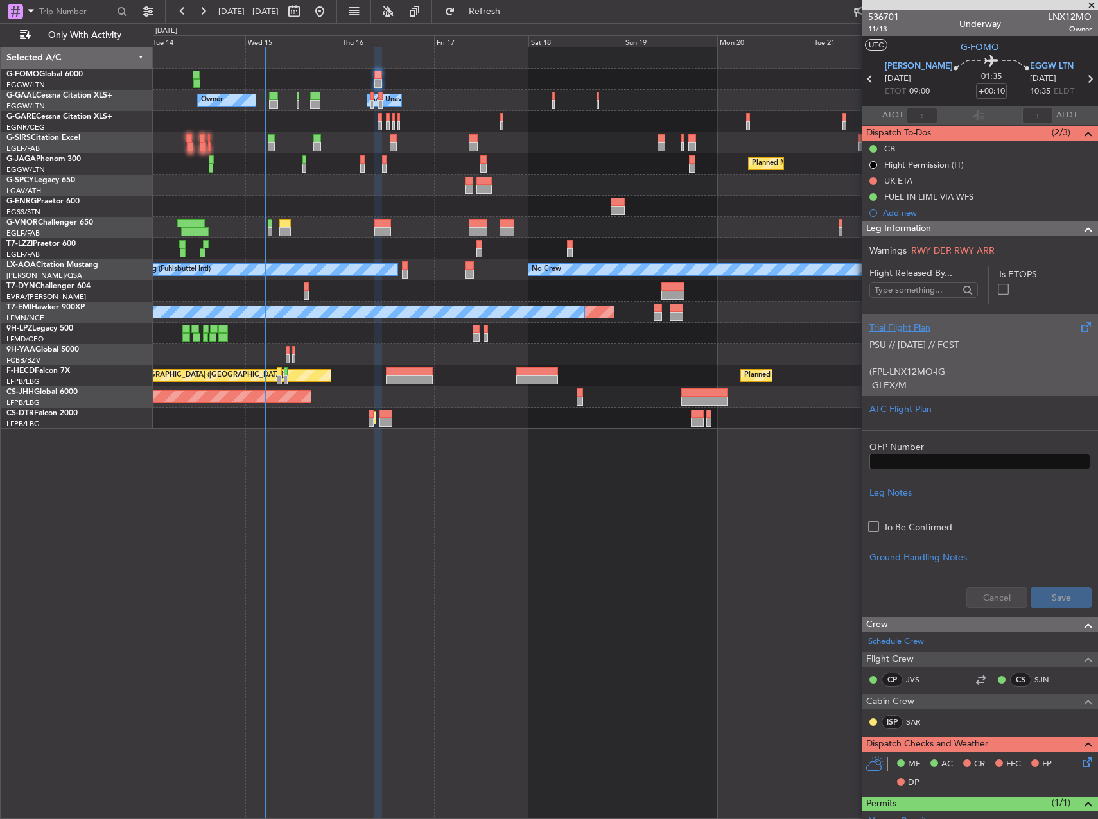
click at [973, 372] on p "(FPL-LNX12MO-IG" at bounding box center [979, 371] width 221 height 13
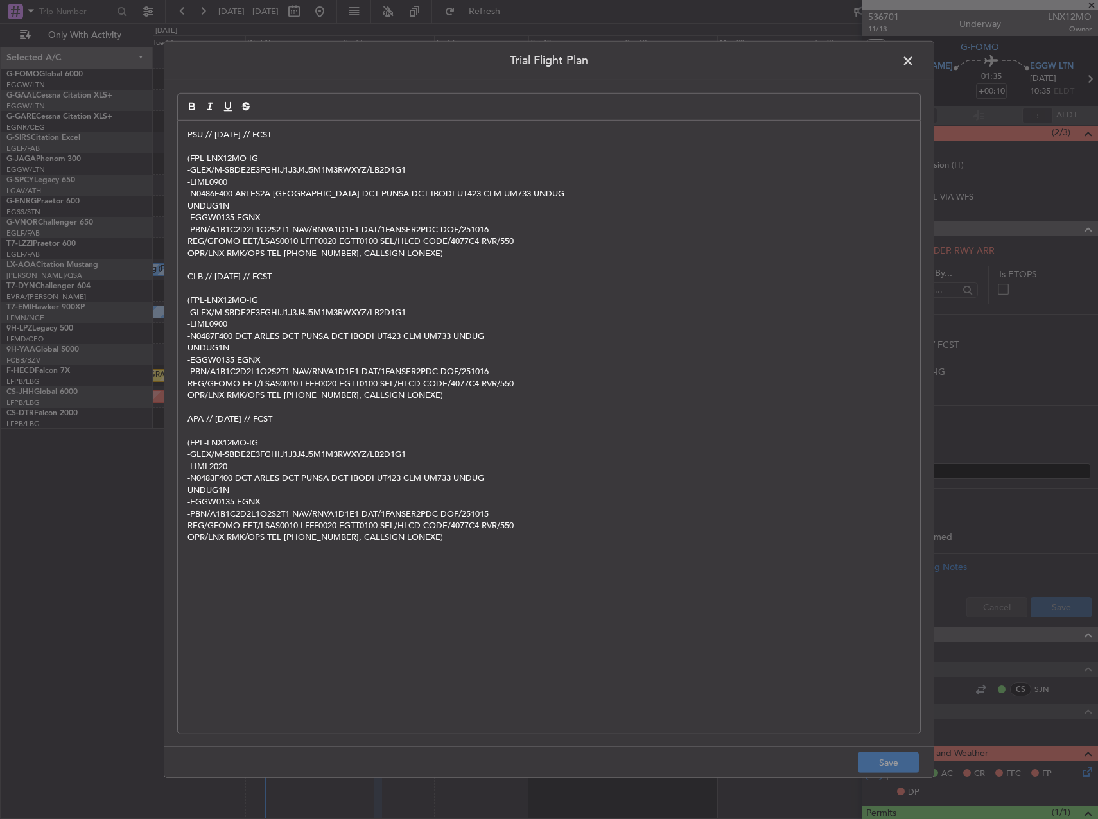
click at [189, 139] on p "PSU // [DATE] // FCST" at bounding box center [548, 135] width 723 height 12
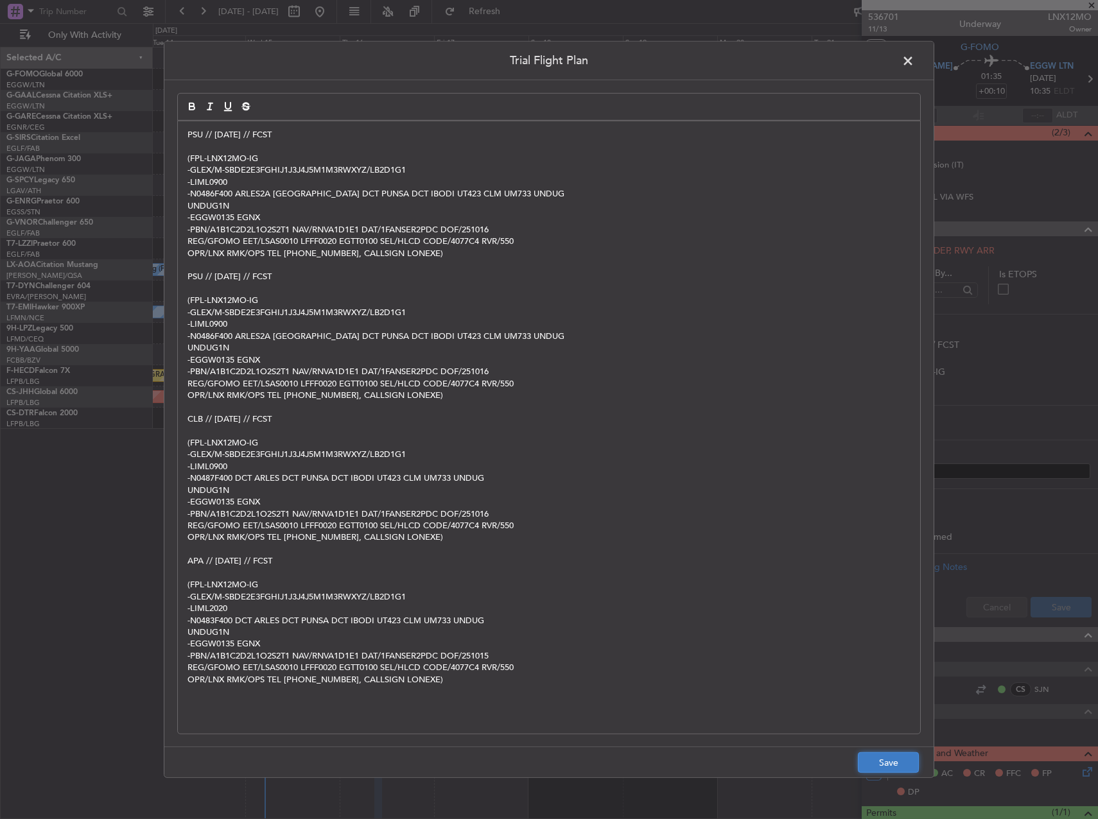
click at [885, 765] on button "Save" at bounding box center [888, 762] width 61 height 21
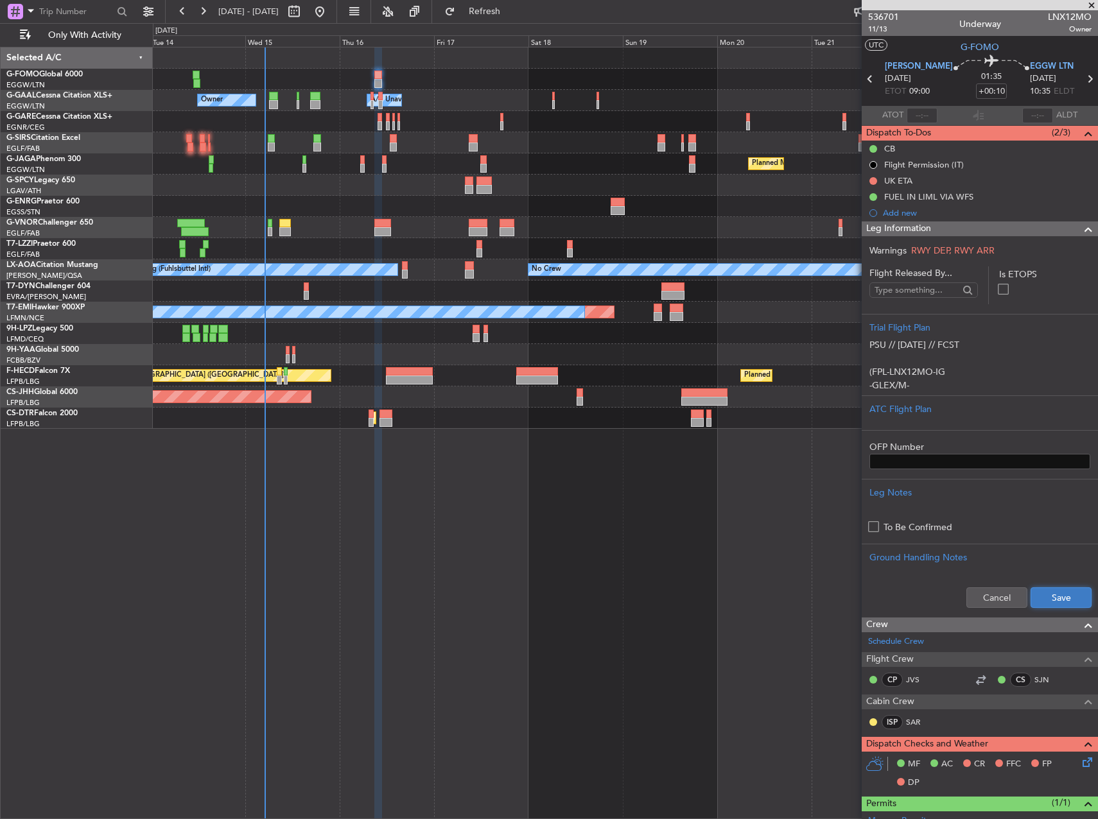
click at [1042, 598] on button "Save" at bounding box center [1060, 597] width 61 height 21
click at [401, 216] on div at bounding box center [625, 206] width 944 height 21
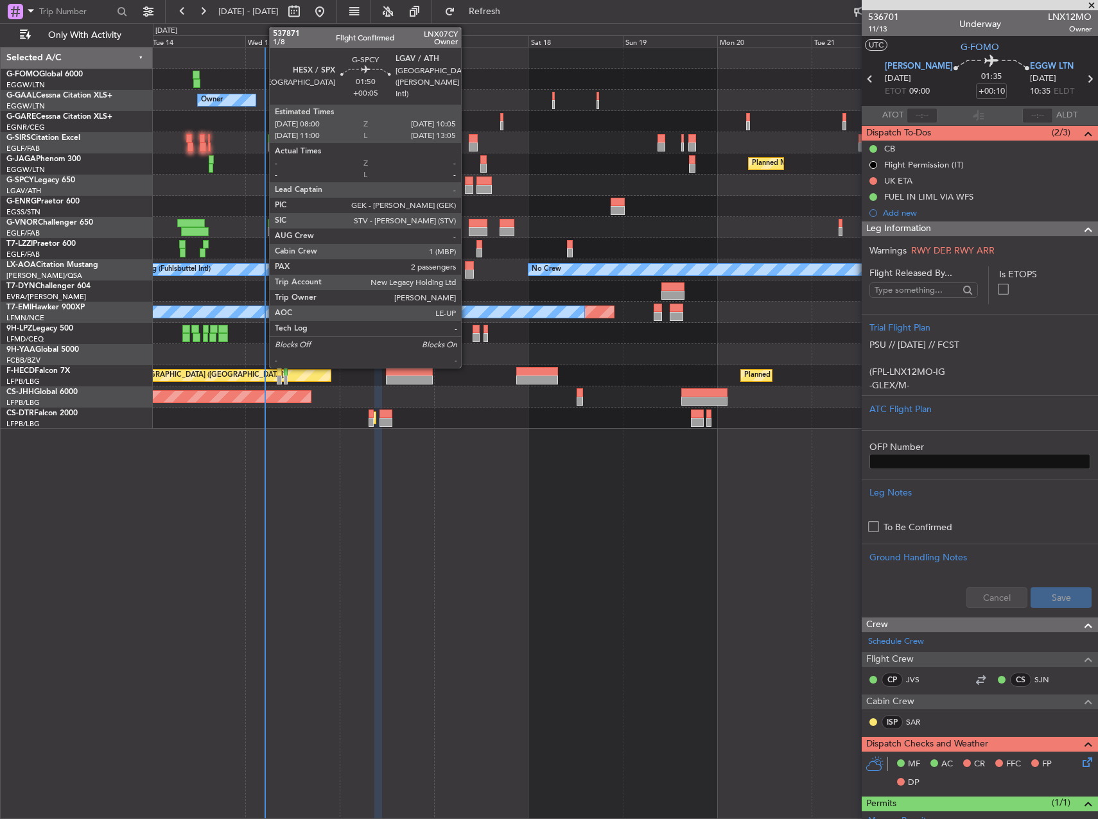
click at [467, 188] on div at bounding box center [469, 189] width 8 height 9
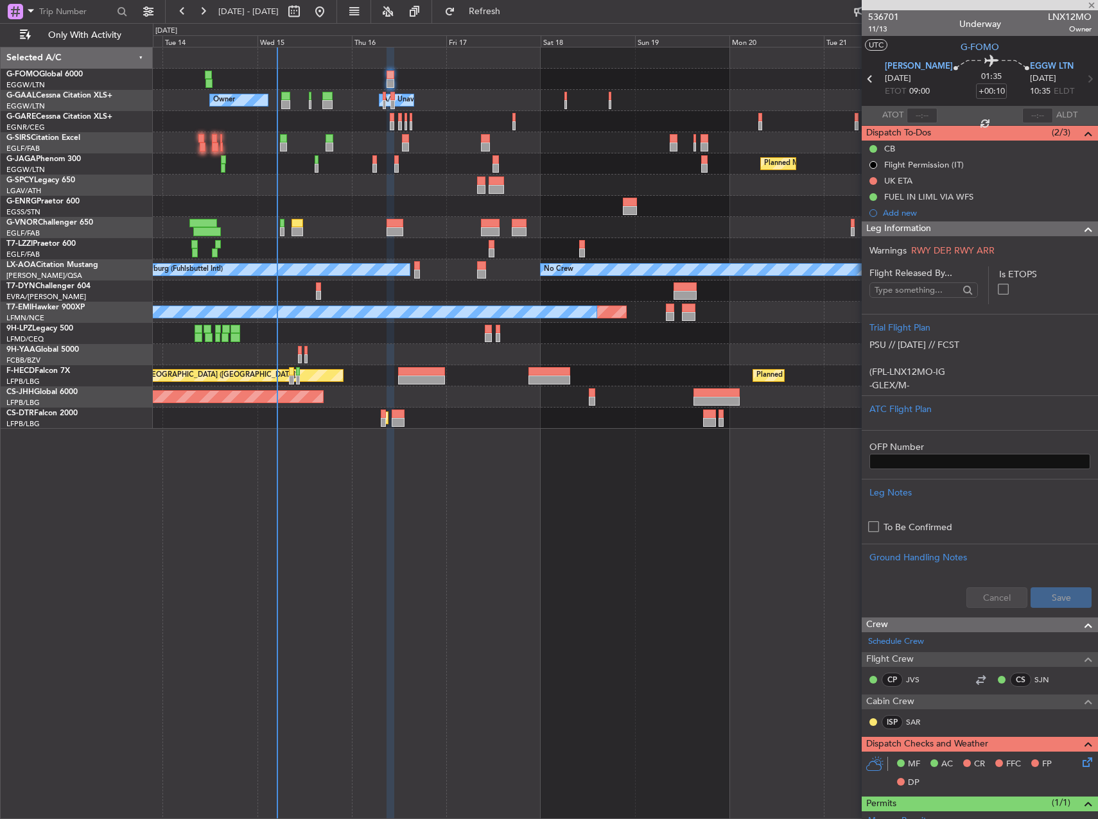
click at [445, 191] on div at bounding box center [625, 185] width 944 height 21
type input "+00:05"
type input "2"
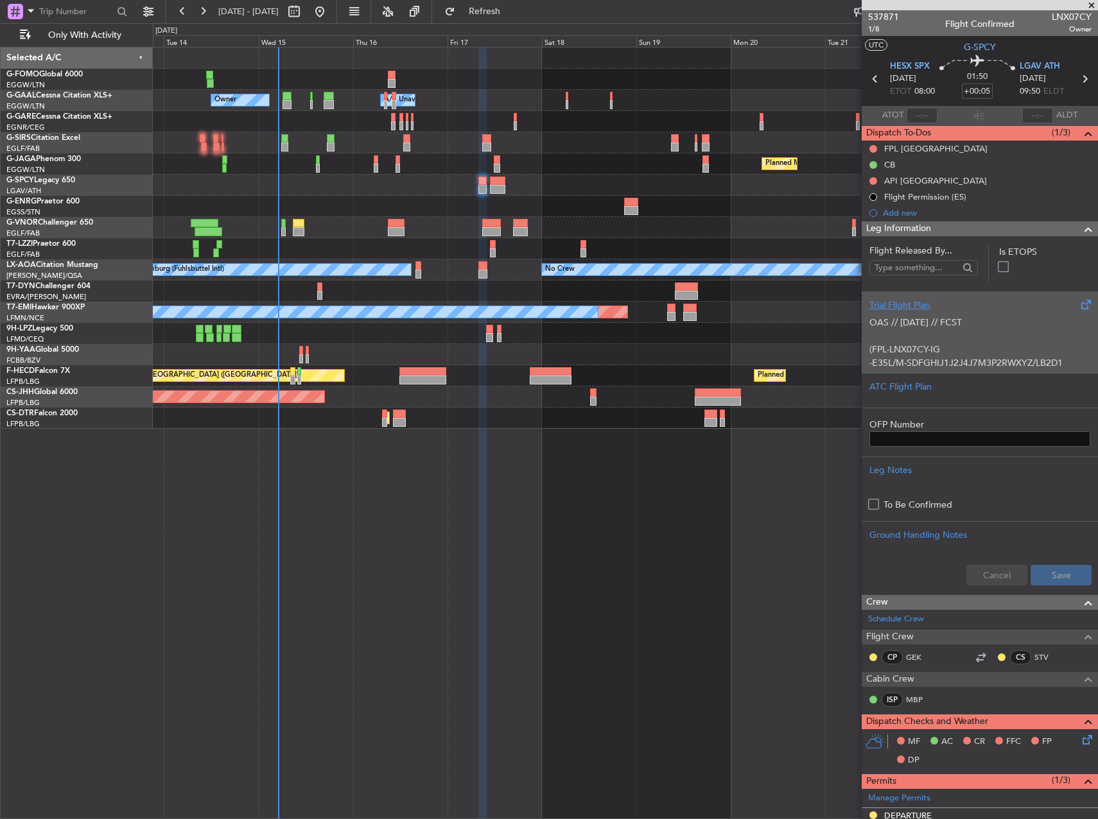
click at [942, 360] on p "-E35L/M-SDFGHIJ1J2J4J7M3P2RWXYZ/LB2D1" at bounding box center [979, 362] width 221 height 13
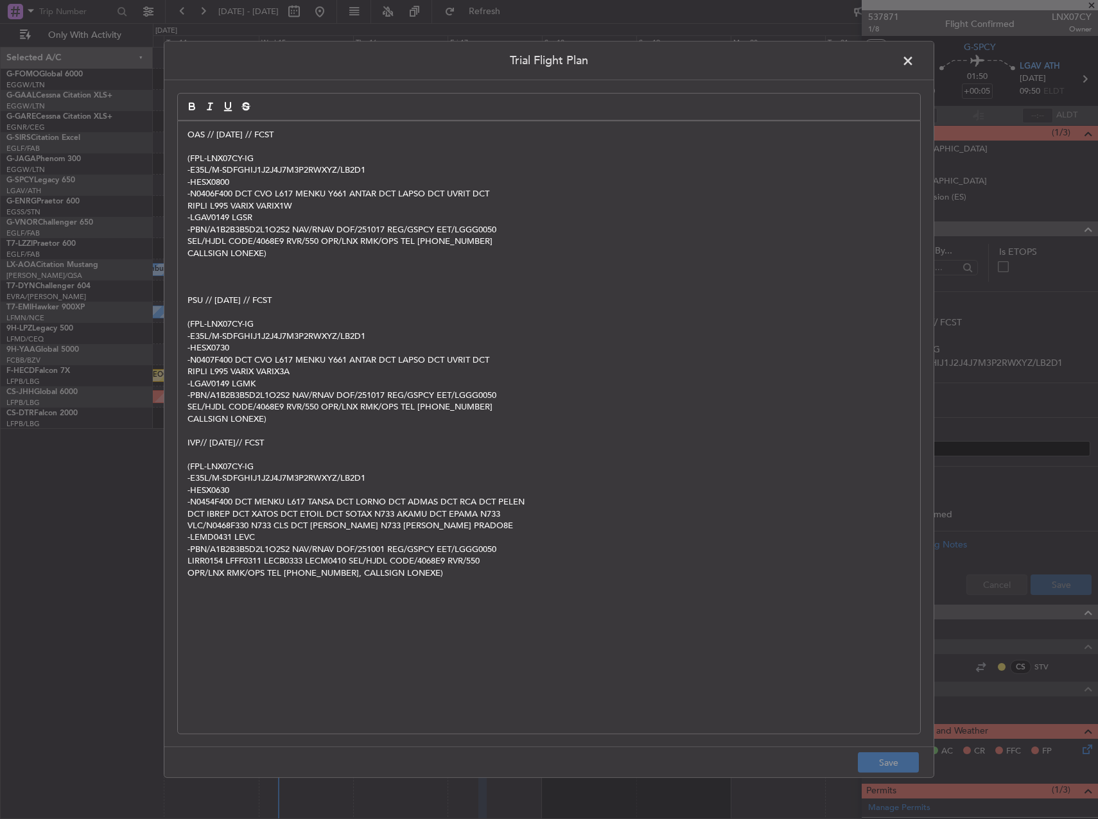
click at [914, 56] on span at bounding box center [914, 64] width 0 height 26
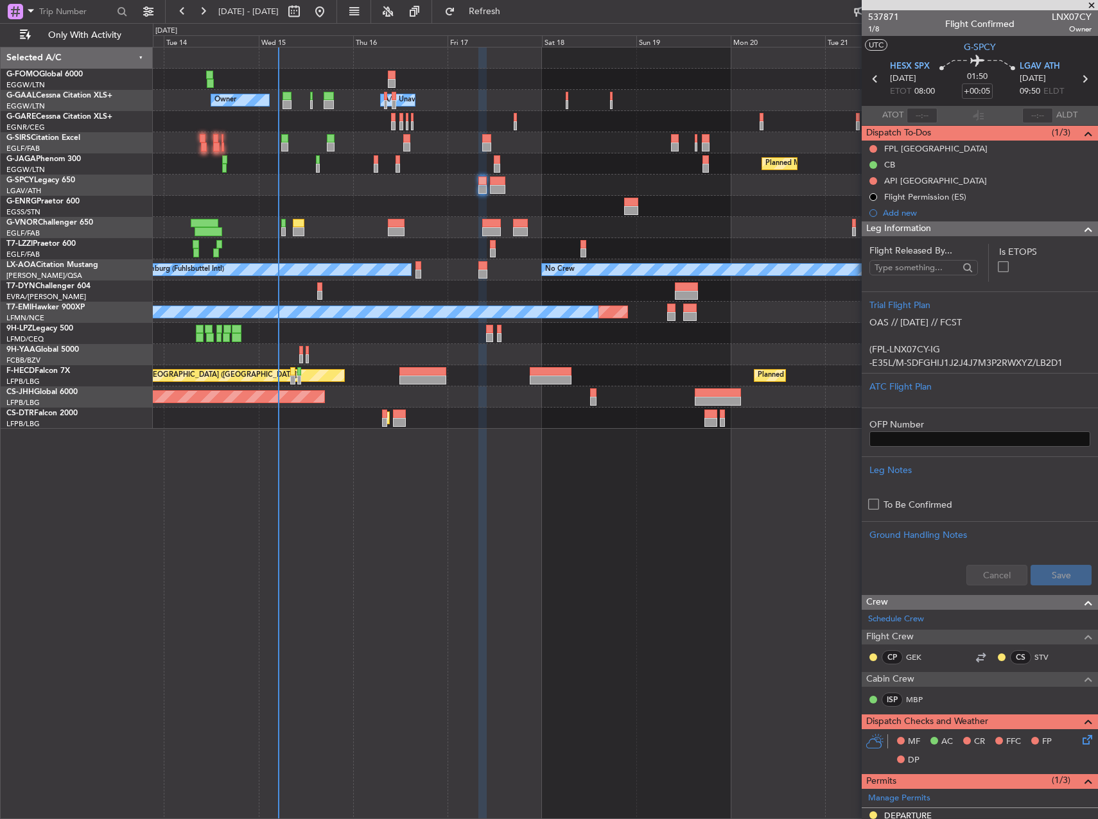
click at [600, 551] on div "Owner Owner A/C Unavailable A/C Unavailable Owner Planned Maint Paris (Le Bourg…" at bounding box center [625, 433] width 945 height 772
click at [615, 445] on div "Owner Owner A/C Unavailable A/C Unavailable Owner Planned Maint Paris (Le Bourg…" at bounding box center [625, 433] width 945 height 772
click at [585, 186] on div at bounding box center [625, 185] width 944 height 21
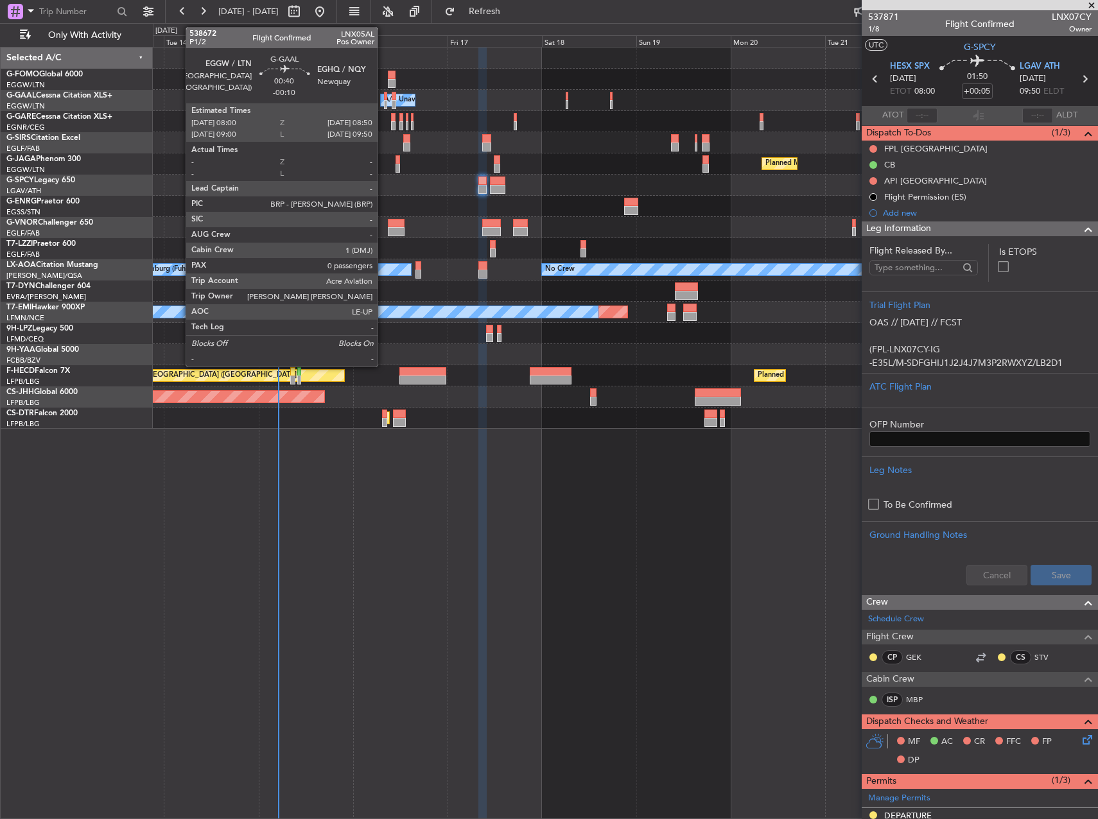
click at [384, 95] on div at bounding box center [386, 96] width 4 height 9
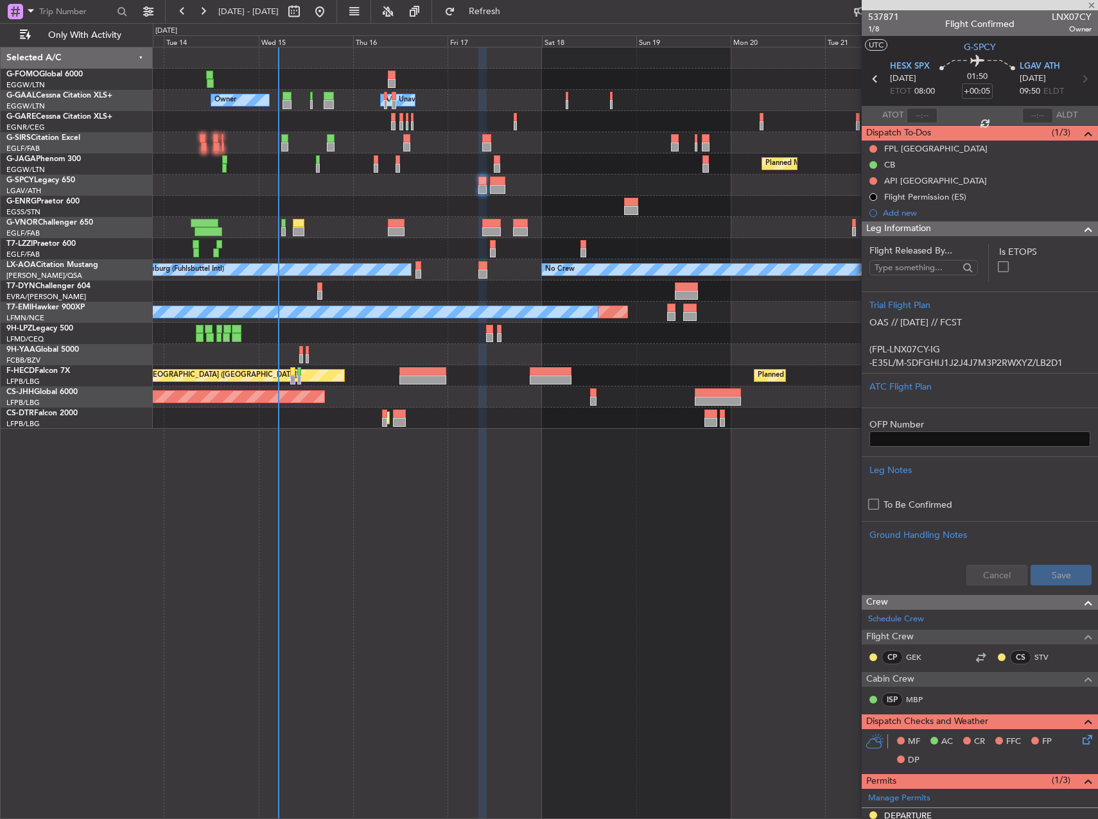
type input "-00:10"
type input "0"
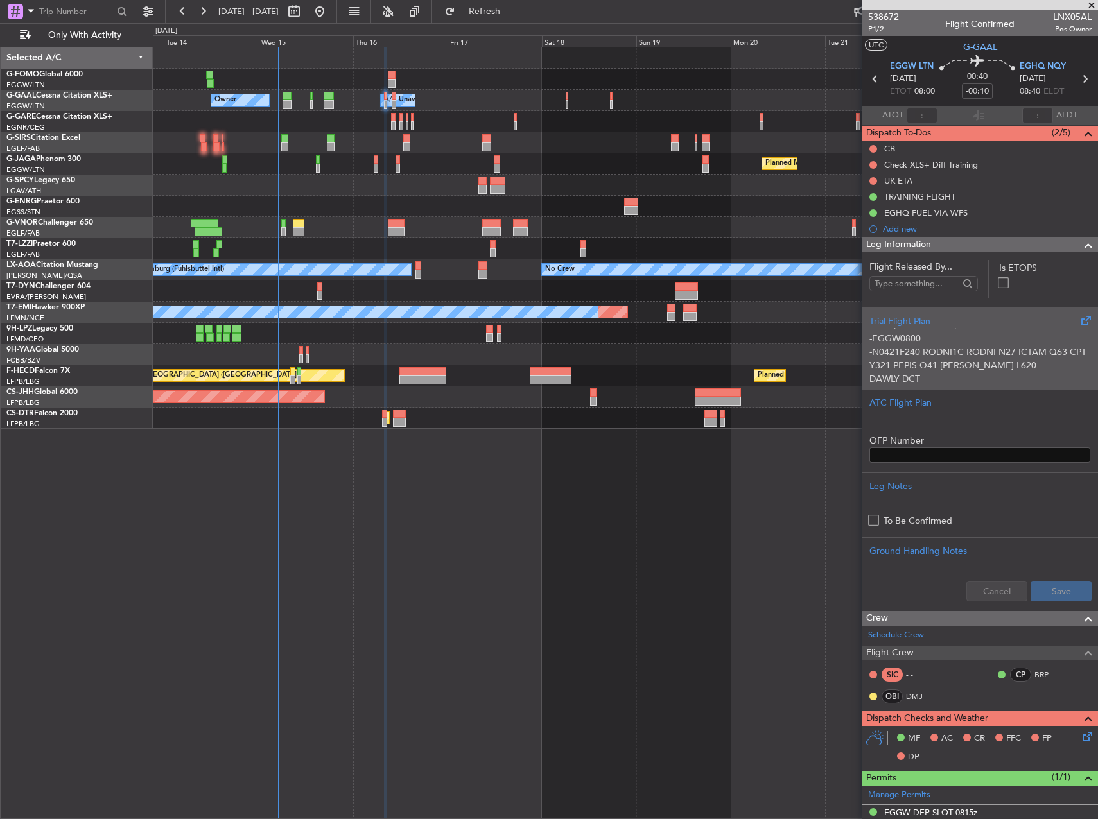
scroll to position [55, 0]
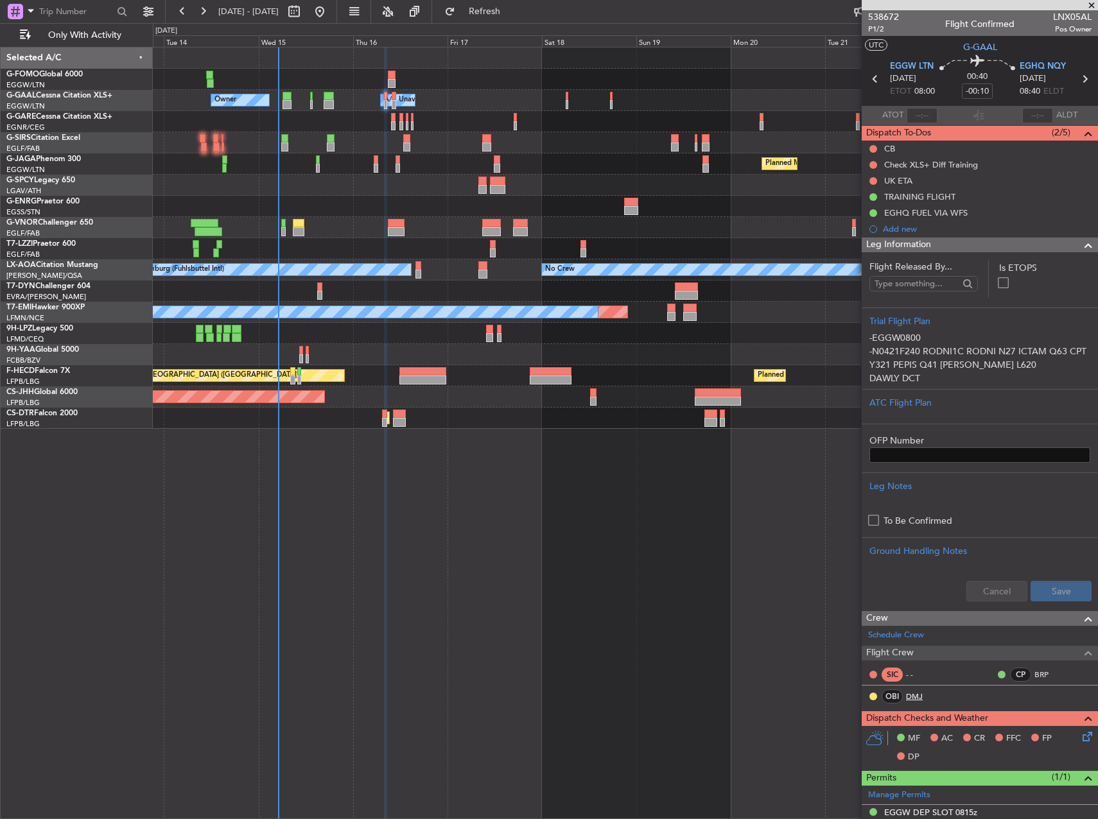
click at [917, 694] on link "DMJ" at bounding box center [920, 697] width 29 height 12
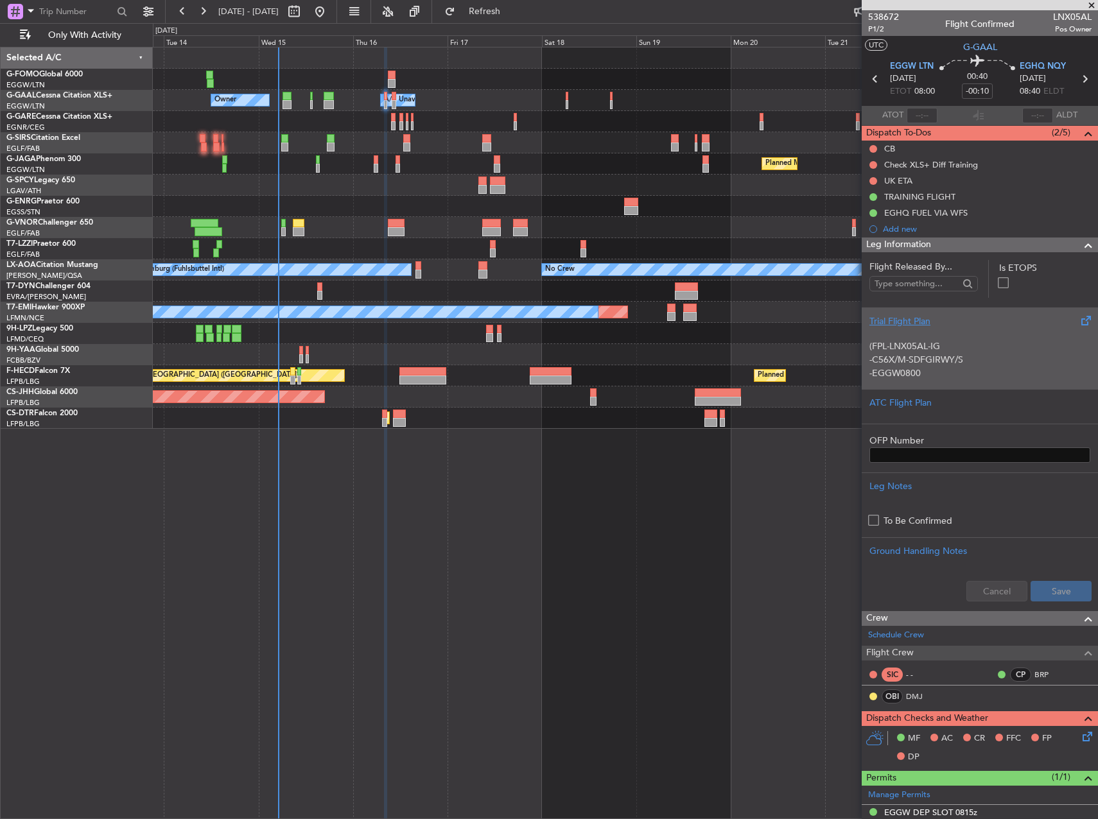
scroll to position [0, 0]
click at [988, 361] on p "(FPL-LNX05AL-IG" at bounding box center [979, 365] width 221 height 13
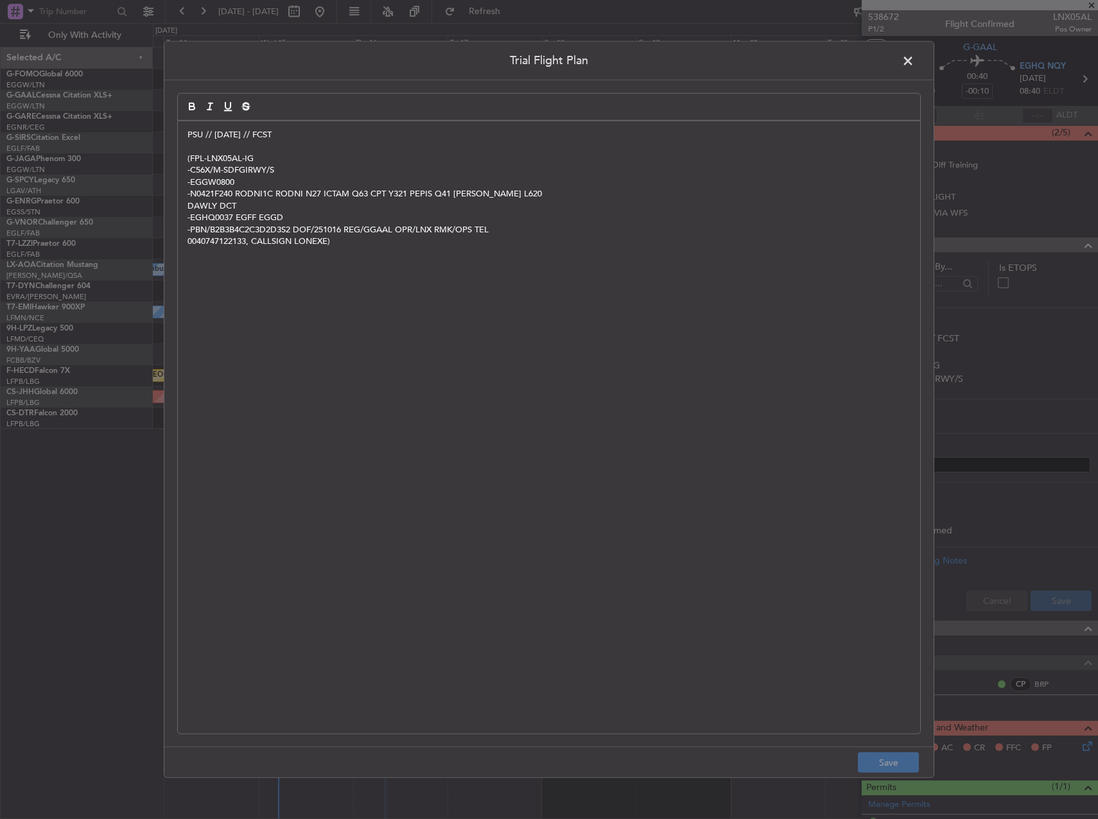
click at [184, 132] on div "PSU // 14OCT // FCST (FPL-LNX05AL-IG -C56X/M-SDFGIRWY/S -EGGW0800 -N0421F240 RO…" at bounding box center [549, 427] width 742 height 612
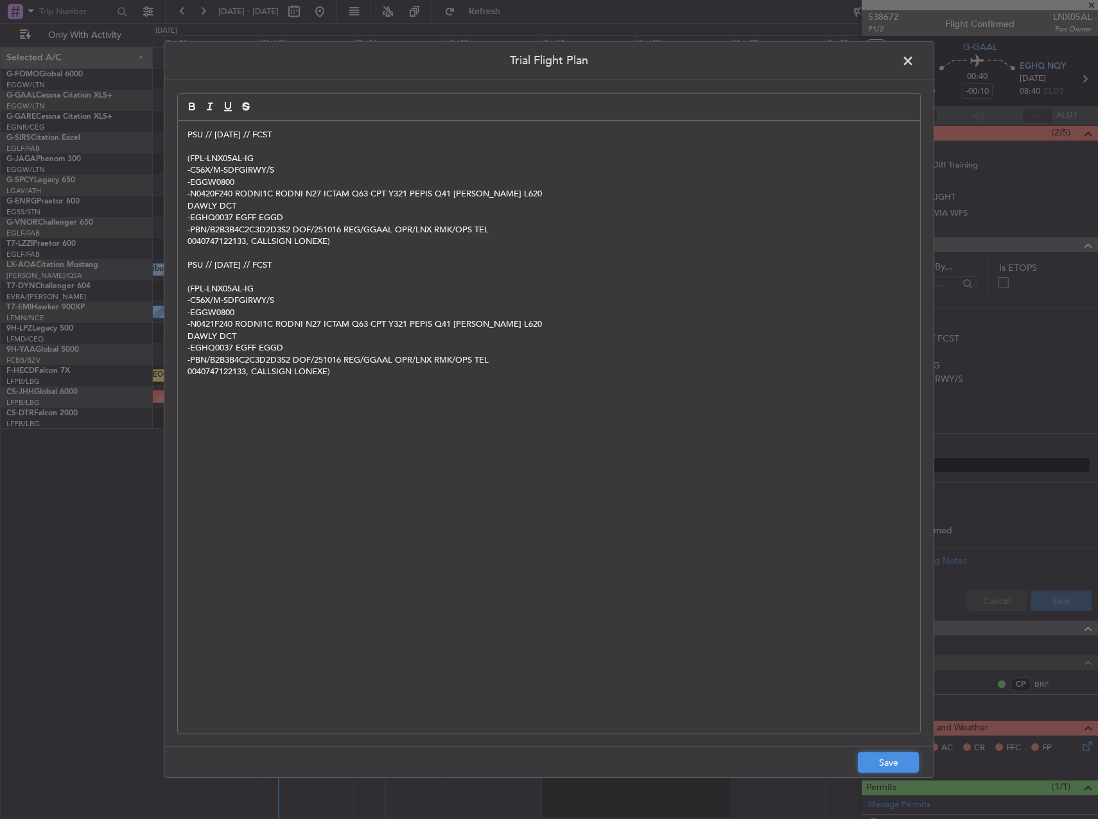
click at [897, 764] on button "Save" at bounding box center [888, 762] width 61 height 21
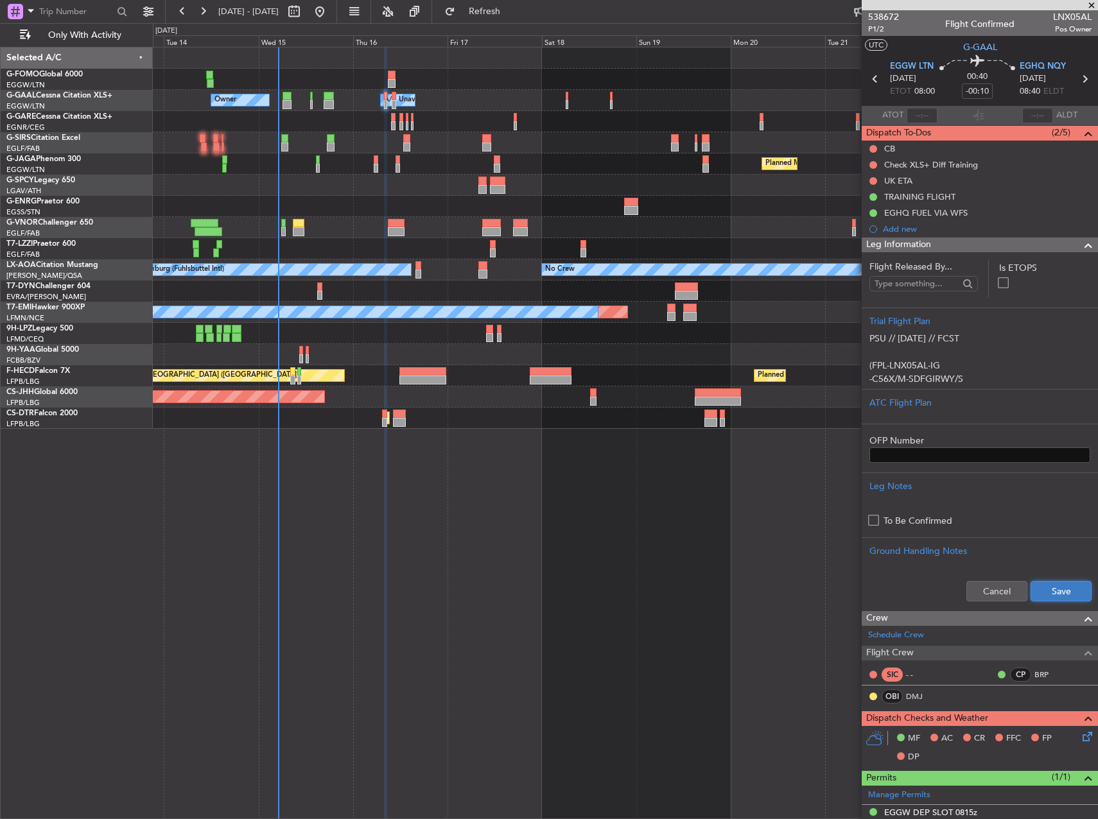
click at [1041, 591] on button "Save" at bounding box center [1060, 591] width 61 height 21
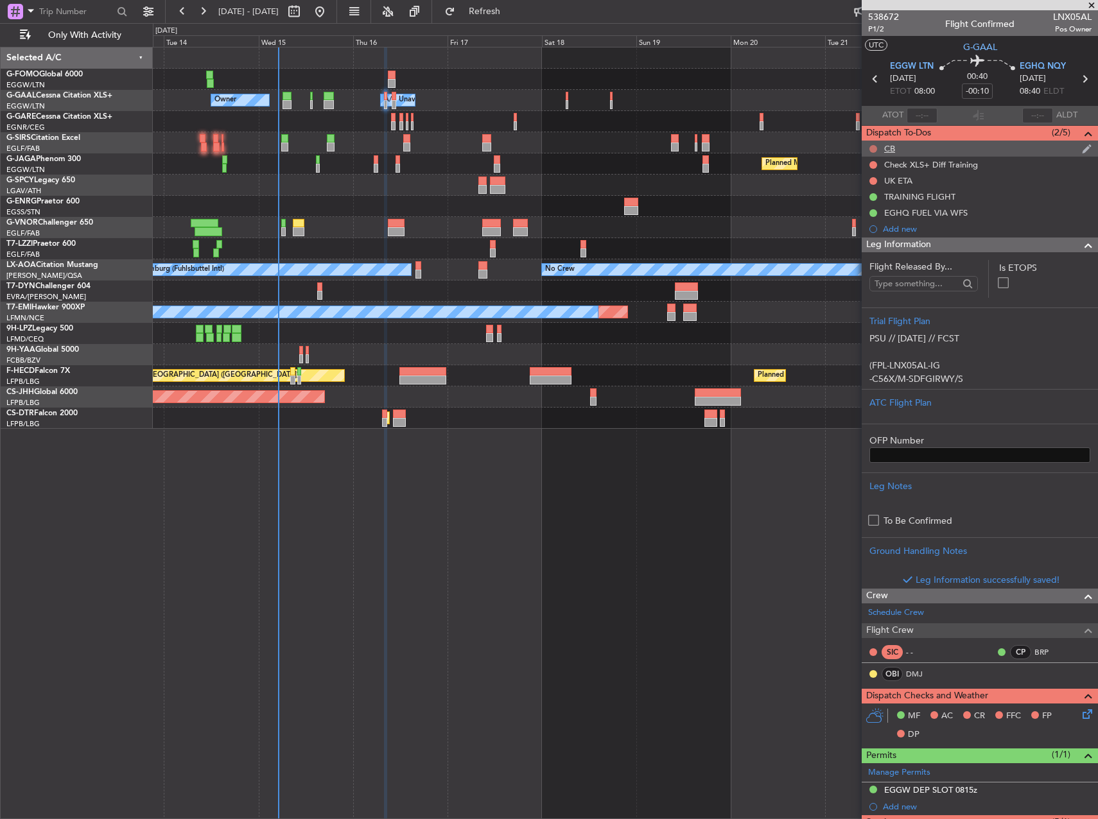
click at [873, 150] on button at bounding box center [873, 149] width 8 height 8
drag, startPoint x: 878, startPoint y: 209, endPoint x: 915, endPoint y: 259, distance: 62.9
click at [877, 209] on span "Completed" at bounding box center [879, 205] width 42 height 13
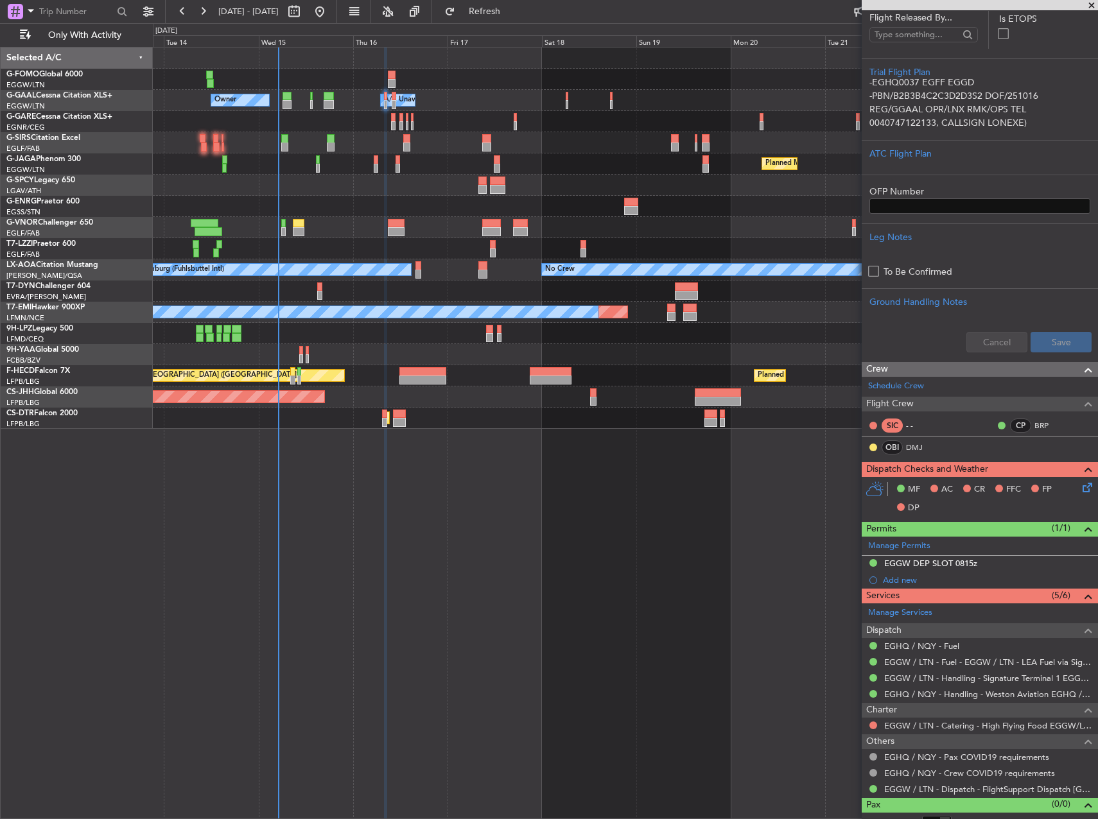
scroll to position [263, 0]
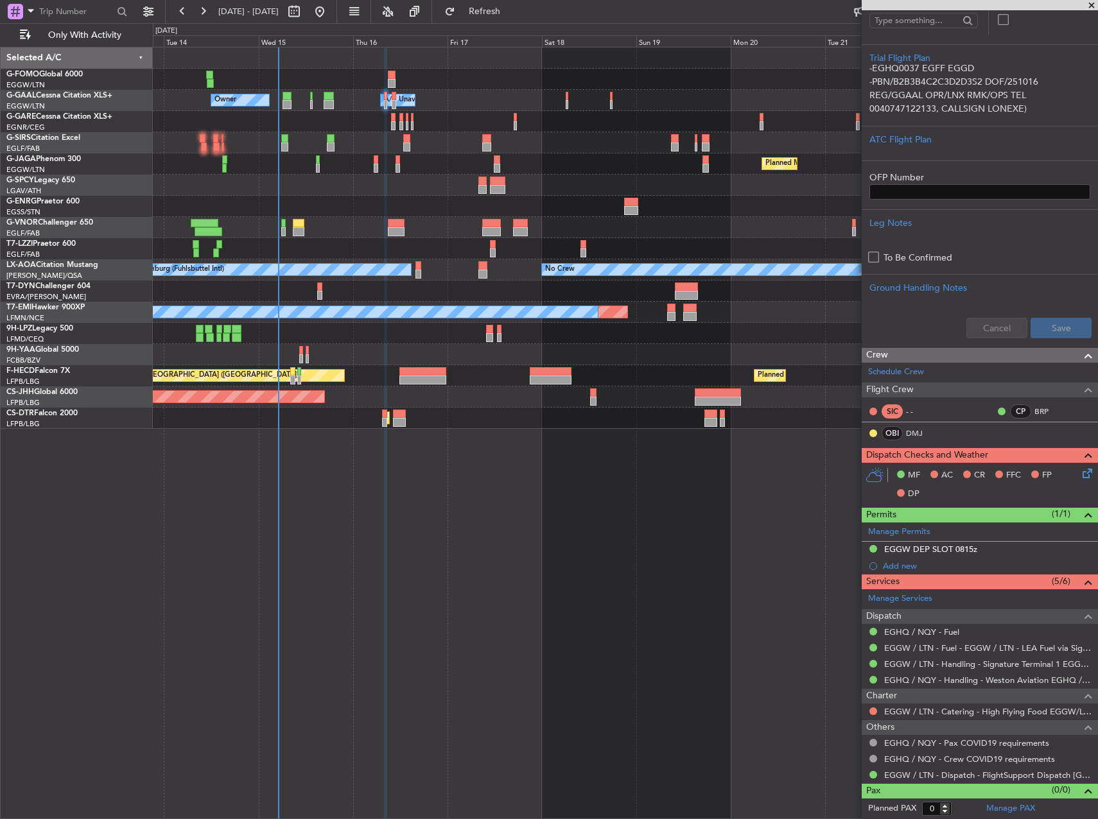
click at [1080, 475] on icon at bounding box center [1085, 471] width 10 height 10
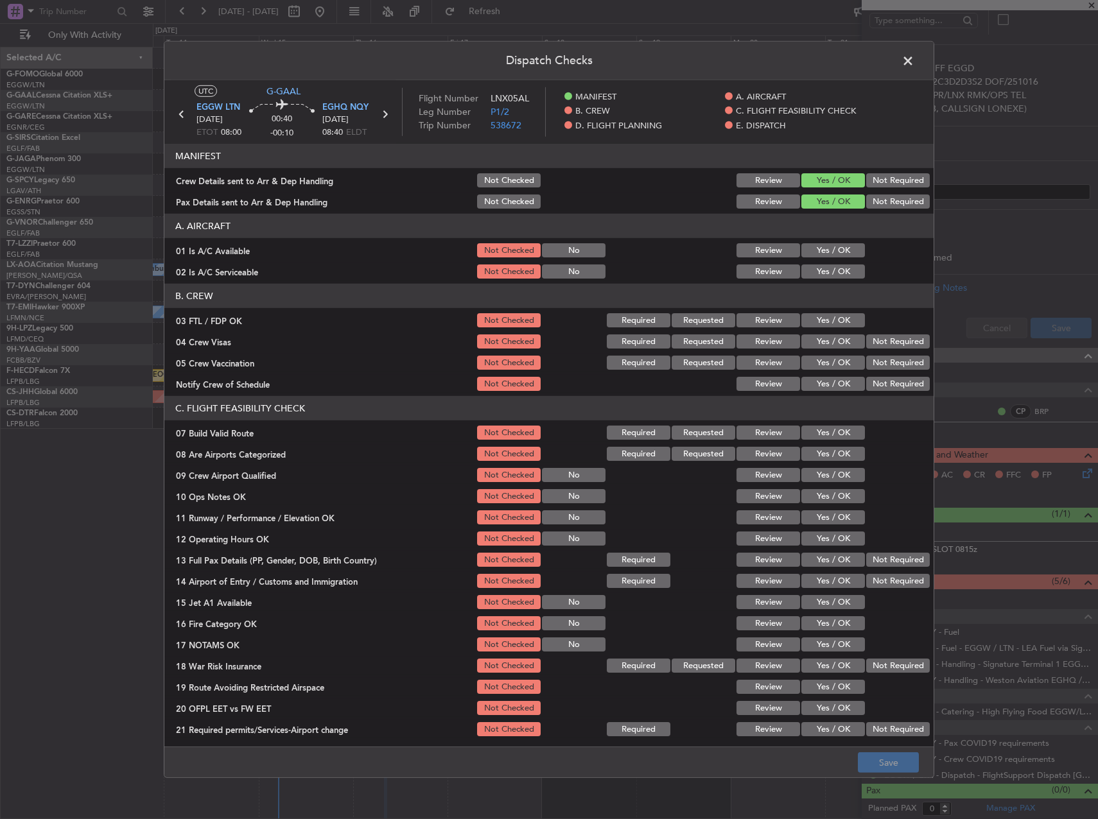
click at [813, 242] on div "Yes / OK" at bounding box center [831, 250] width 65 height 18
click at [817, 259] on div "Yes / OK" at bounding box center [831, 250] width 65 height 18
click at [817, 250] on button "Yes / OK" at bounding box center [833, 250] width 64 height 14
click at [818, 266] on button "Yes / OK" at bounding box center [833, 271] width 64 height 14
click at [827, 422] on section "C. FLIGHT FEASIBILITY CHECK 07 Build Valid Route Not Checked Required Requested…" at bounding box center [548, 567] width 769 height 342
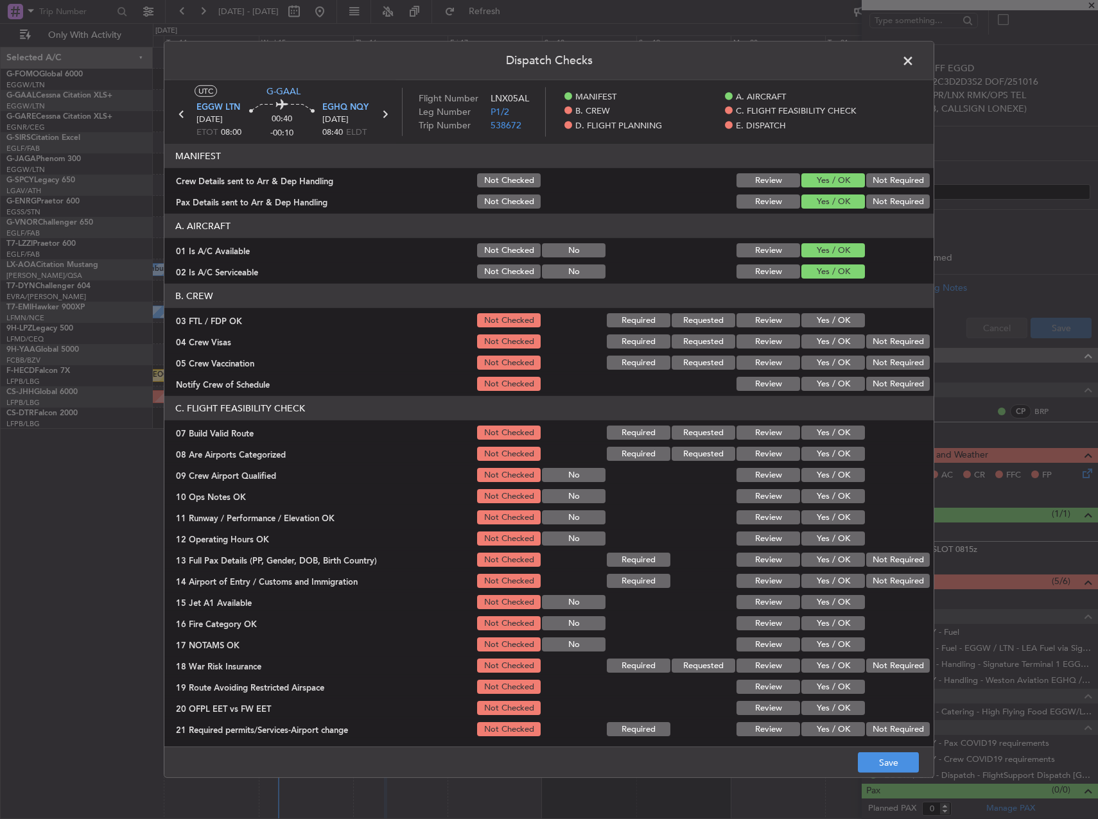
click at [831, 431] on button "Yes / OK" at bounding box center [833, 433] width 64 height 14
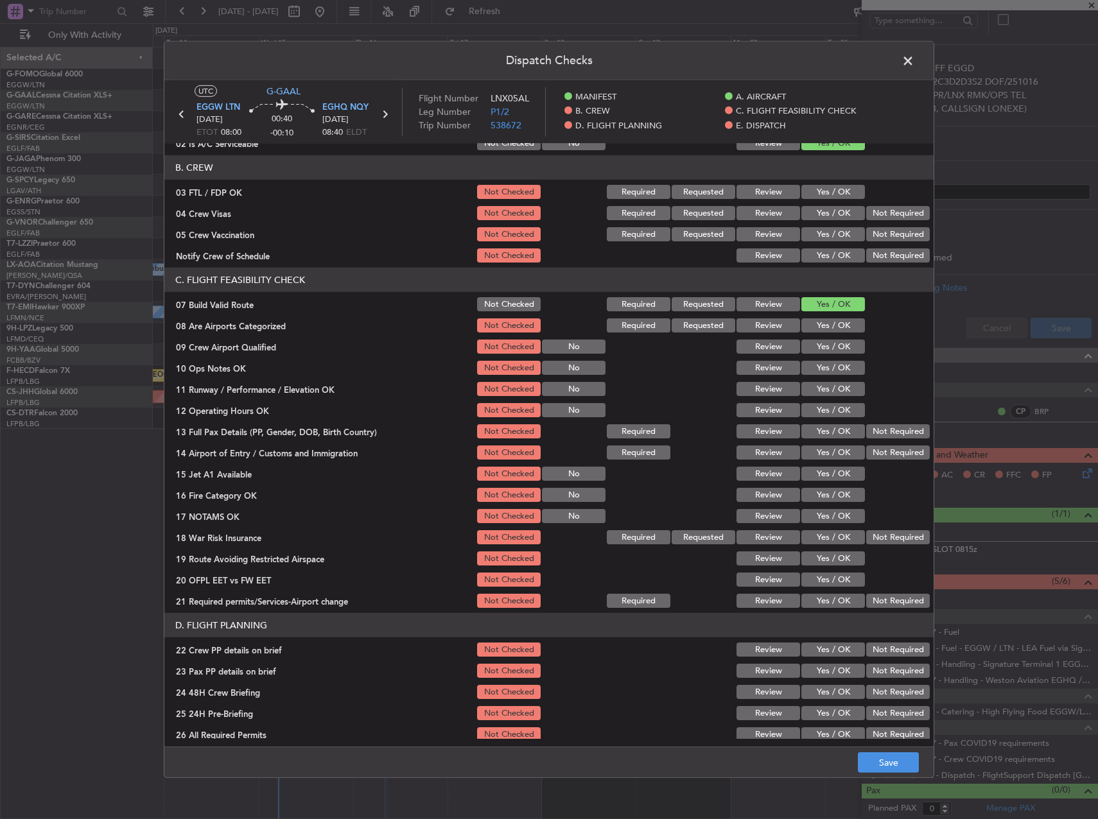
click at [817, 359] on div "Yes / OK" at bounding box center [831, 368] width 65 height 18
click at [817, 365] on button "Yes / OK" at bounding box center [833, 368] width 64 height 14
click at [822, 386] on button "Yes / OK" at bounding box center [833, 389] width 64 height 14
drag, startPoint x: 826, startPoint y: 401, endPoint x: 829, endPoint y: 414, distance: 13.2
click at [826, 402] on div "Yes / OK" at bounding box center [831, 410] width 65 height 18
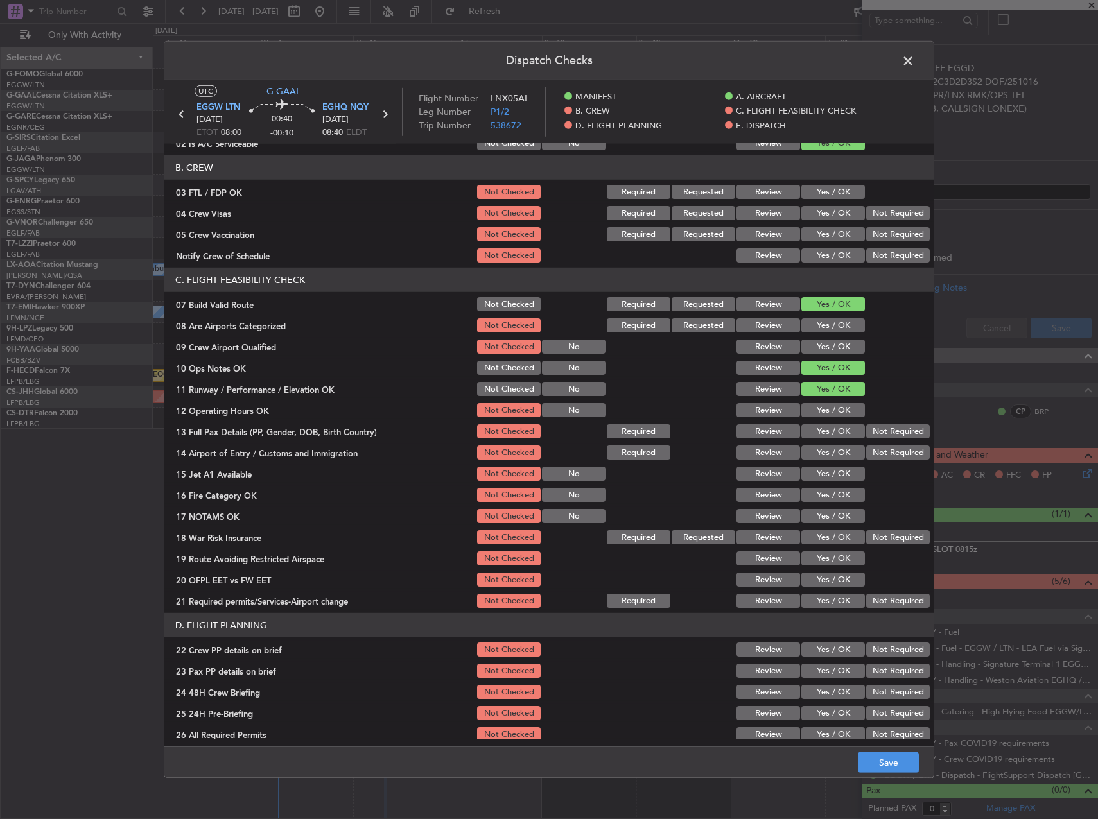
click at [829, 414] on button "Yes / OK" at bounding box center [833, 410] width 64 height 14
click at [829, 428] on button "Yes / OK" at bounding box center [833, 431] width 64 height 14
click at [832, 447] on button "Yes / OK" at bounding box center [833, 452] width 64 height 14
click at [834, 471] on button "Yes / OK" at bounding box center [833, 474] width 64 height 14
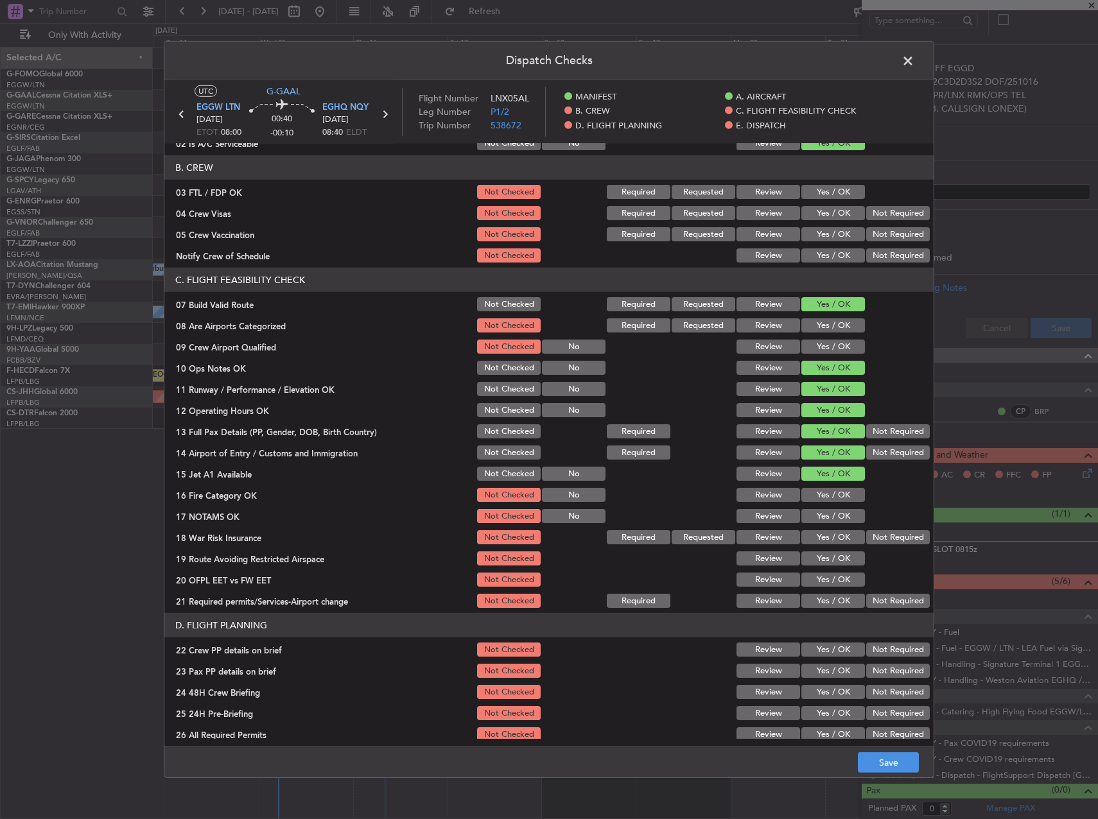
click at [829, 494] on button "Yes / OK" at bounding box center [833, 495] width 64 height 14
click at [827, 508] on div "Yes / OK" at bounding box center [831, 516] width 65 height 18
click at [827, 510] on button "Yes / OK" at bounding box center [833, 516] width 64 height 14
click at [824, 550] on div "Yes / OK" at bounding box center [831, 558] width 65 height 18
click at [825, 559] on button "Yes / OK" at bounding box center [833, 558] width 64 height 14
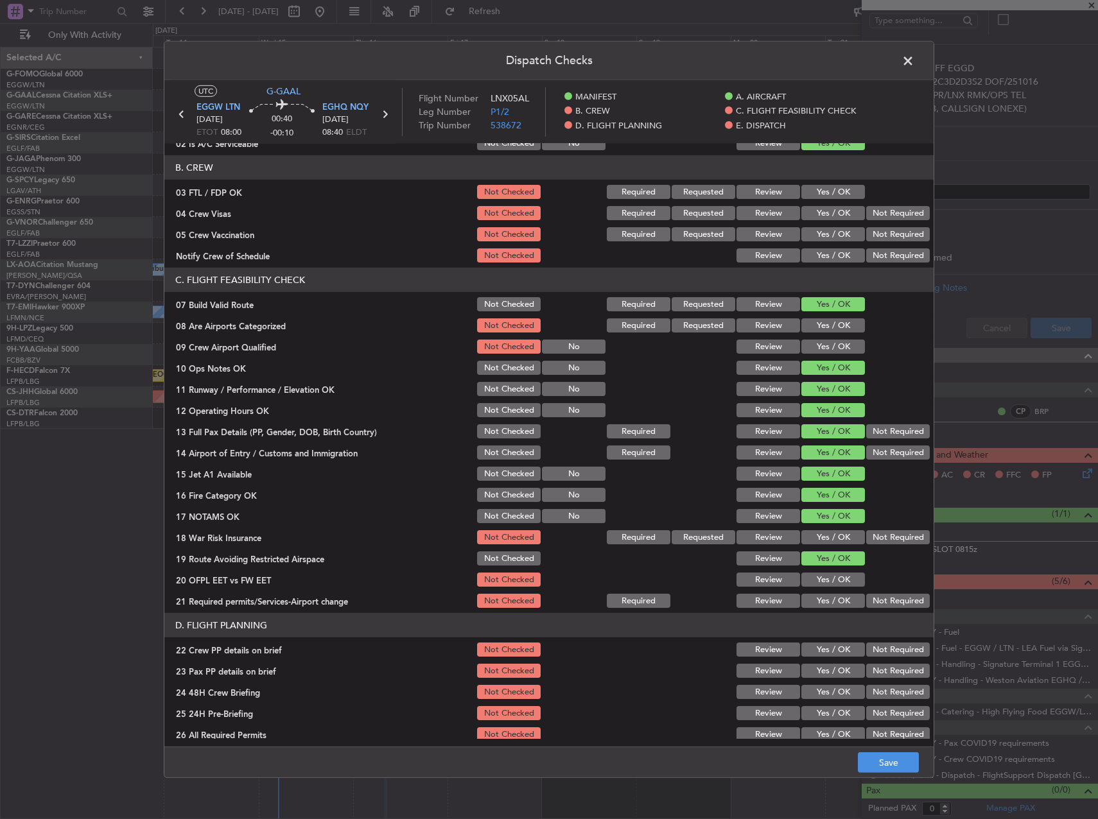
click at [830, 576] on button "Yes / OK" at bounding box center [833, 580] width 64 height 14
click at [836, 598] on button "Yes / OK" at bounding box center [833, 601] width 64 height 14
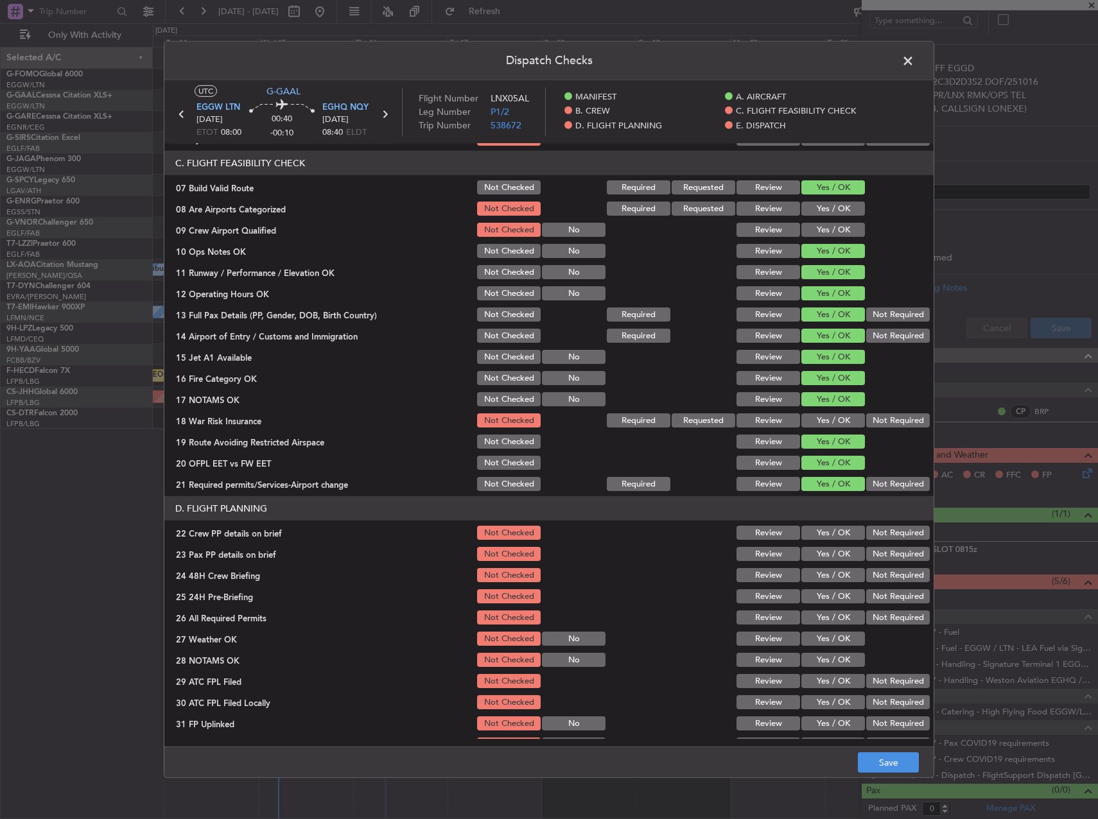
scroll to position [321, 0]
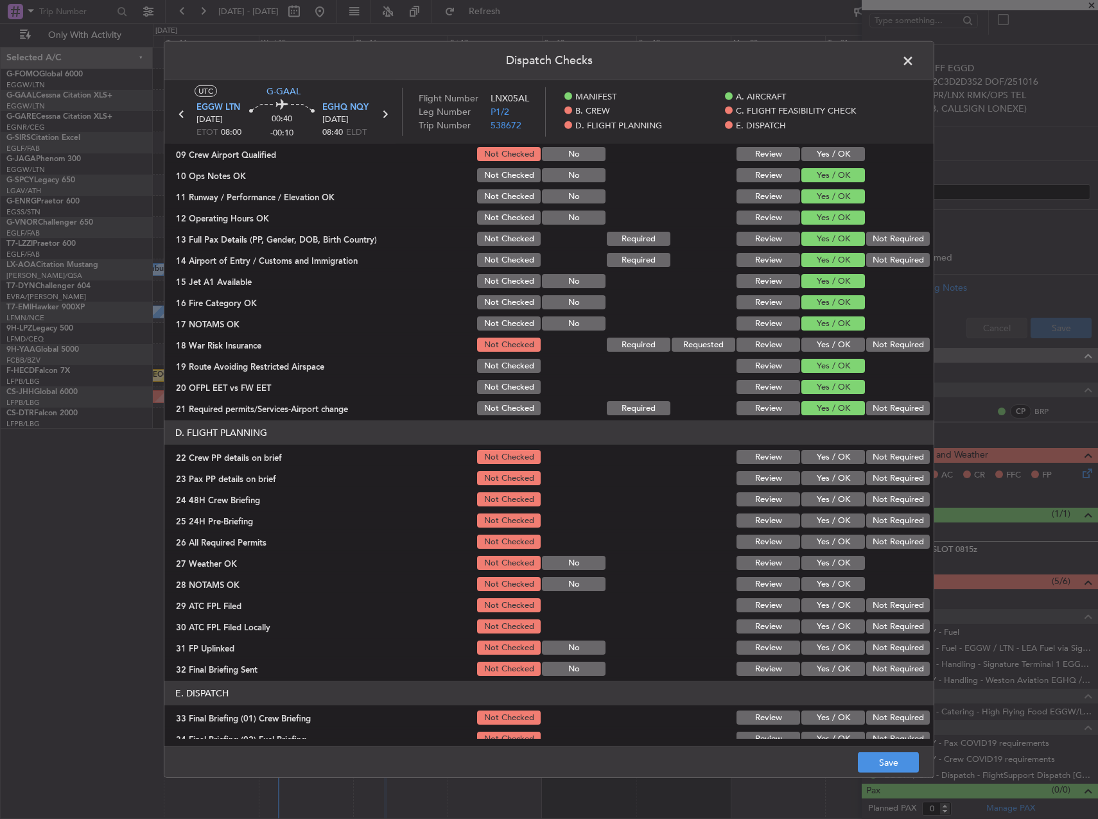
click at [825, 466] on div "Yes / OK" at bounding box center [831, 457] width 65 height 18
click at [820, 458] on button "Yes / OK" at bounding box center [833, 457] width 64 height 14
click at [821, 472] on button "Yes / OK" at bounding box center [833, 478] width 64 height 14
click at [825, 492] on button "Yes / OK" at bounding box center [833, 499] width 64 height 14
click at [890, 521] on button "Not Required" at bounding box center [898, 521] width 64 height 14
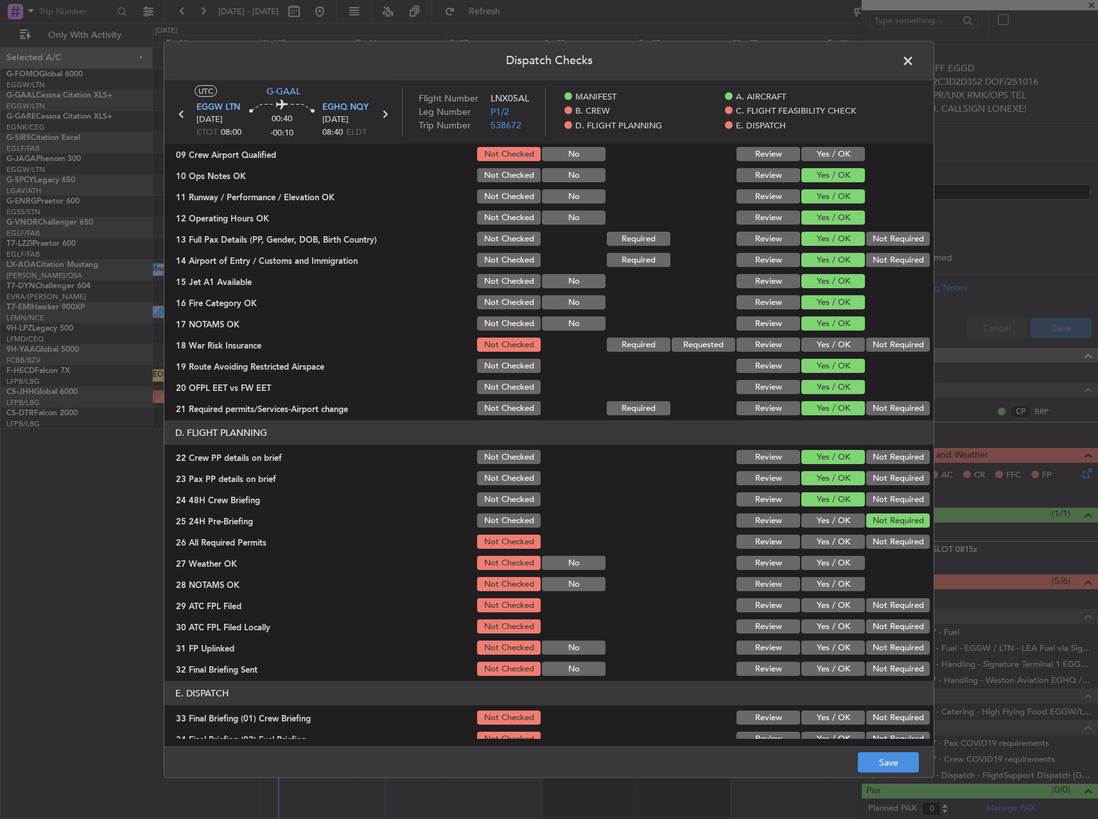
click at [872, 750] on footer "Save" at bounding box center [548, 762] width 769 height 31
click at [886, 756] on button "Save" at bounding box center [888, 762] width 61 height 21
click at [914, 55] on span at bounding box center [914, 64] width 0 height 26
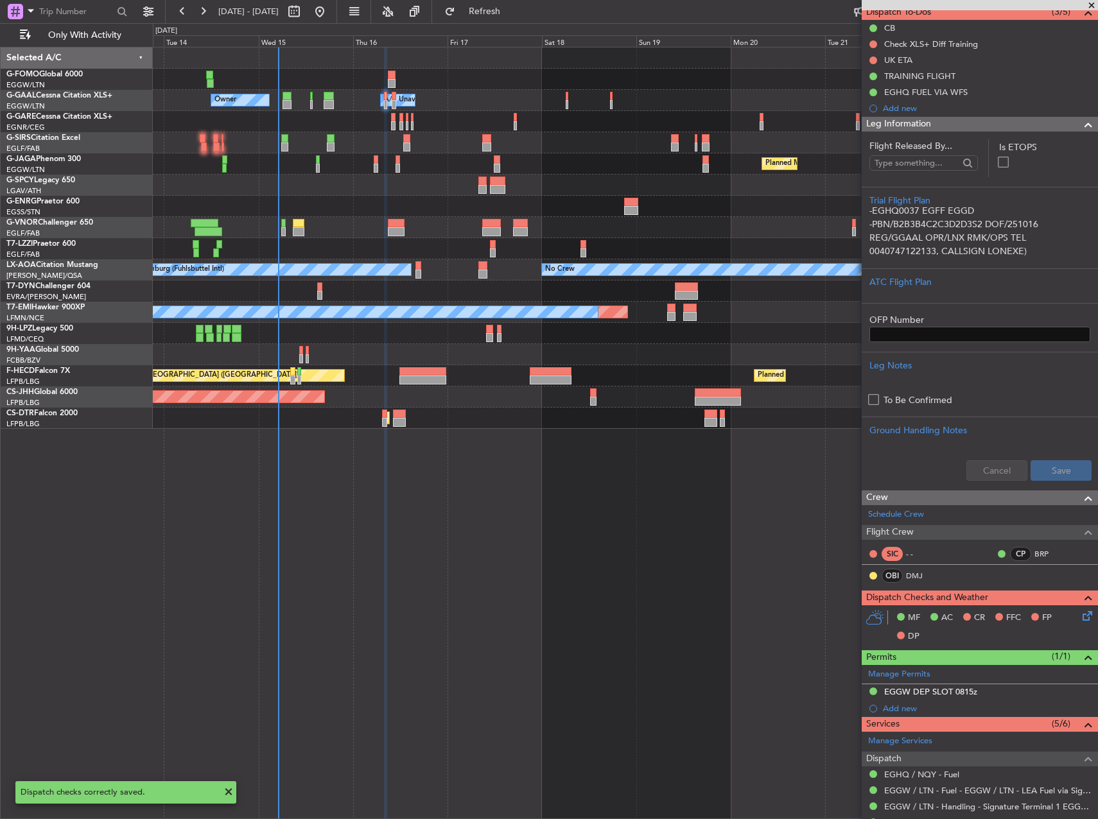
scroll to position [0, 0]
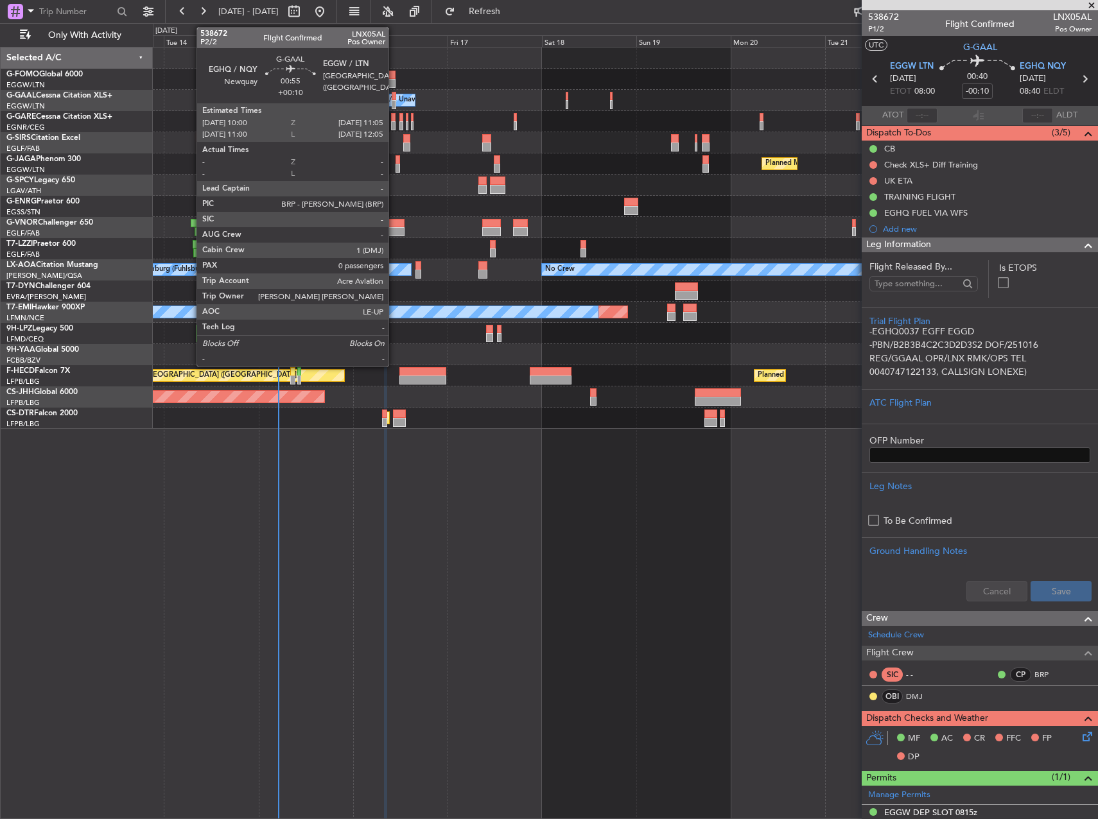
click at [394, 98] on div at bounding box center [394, 96] width 4 height 9
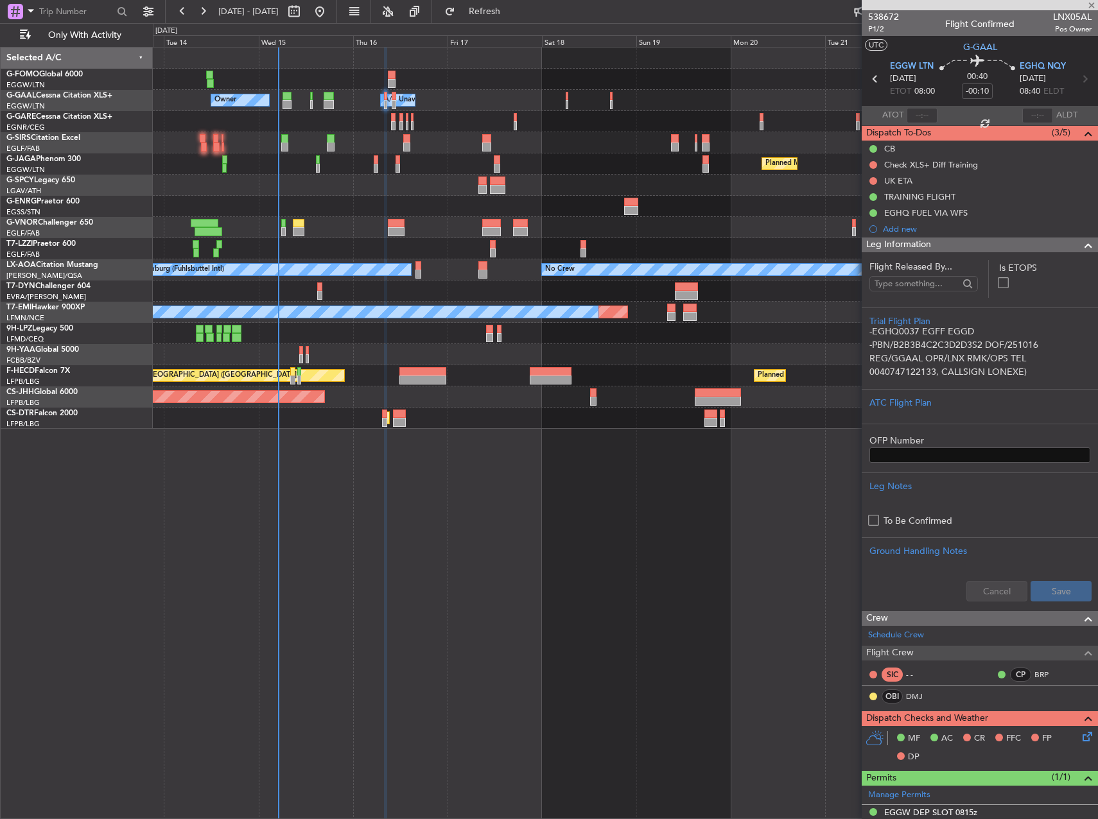
type input "+00:10"
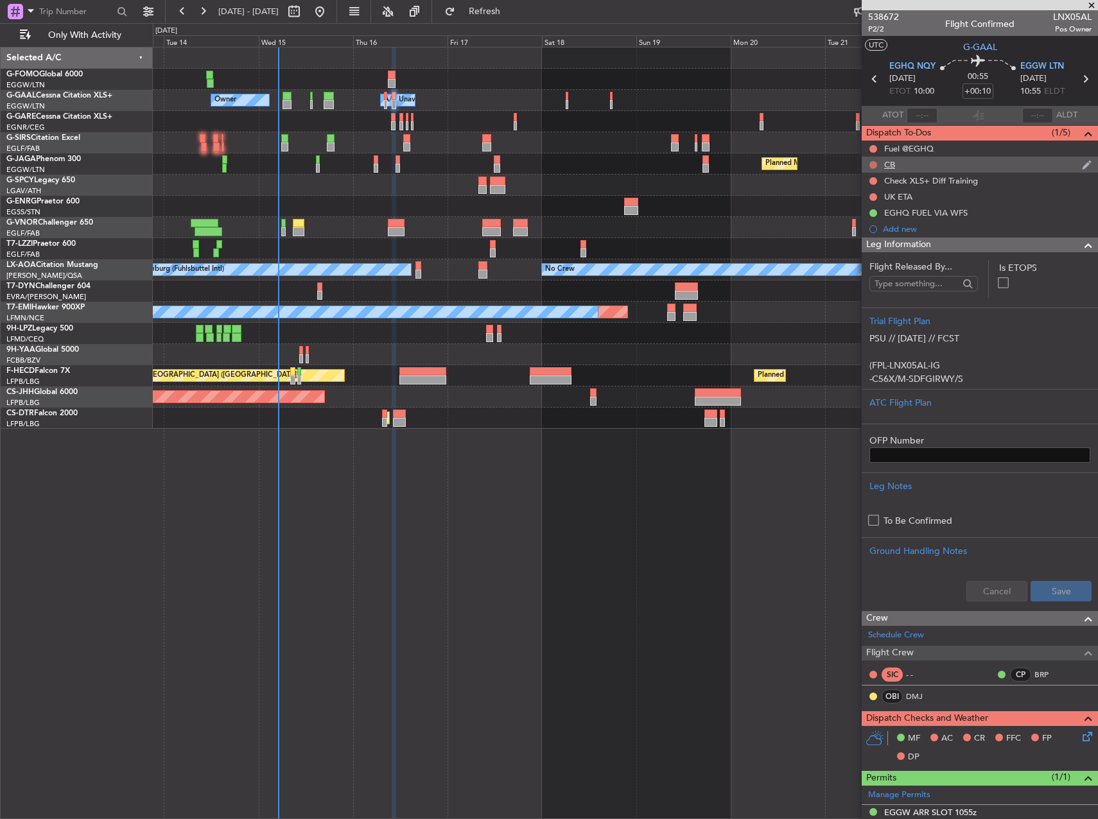
click at [870, 164] on button at bounding box center [873, 165] width 8 height 8
click at [876, 218] on span "Completed" at bounding box center [879, 221] width 42 height 13
click at [507, 113] on div at bounding box center [625, 121] width 944 height 21
click at [925, 691] on link "DMJ" at bounding box center [920, 697] width 29 height 12
click at [505, 524] on div "Owner Owner A/C Unavailable A/C Unavailable Owner Planned Maint Paris (Le Bourg…" at bounding box center [625, 433] width 945 height 772
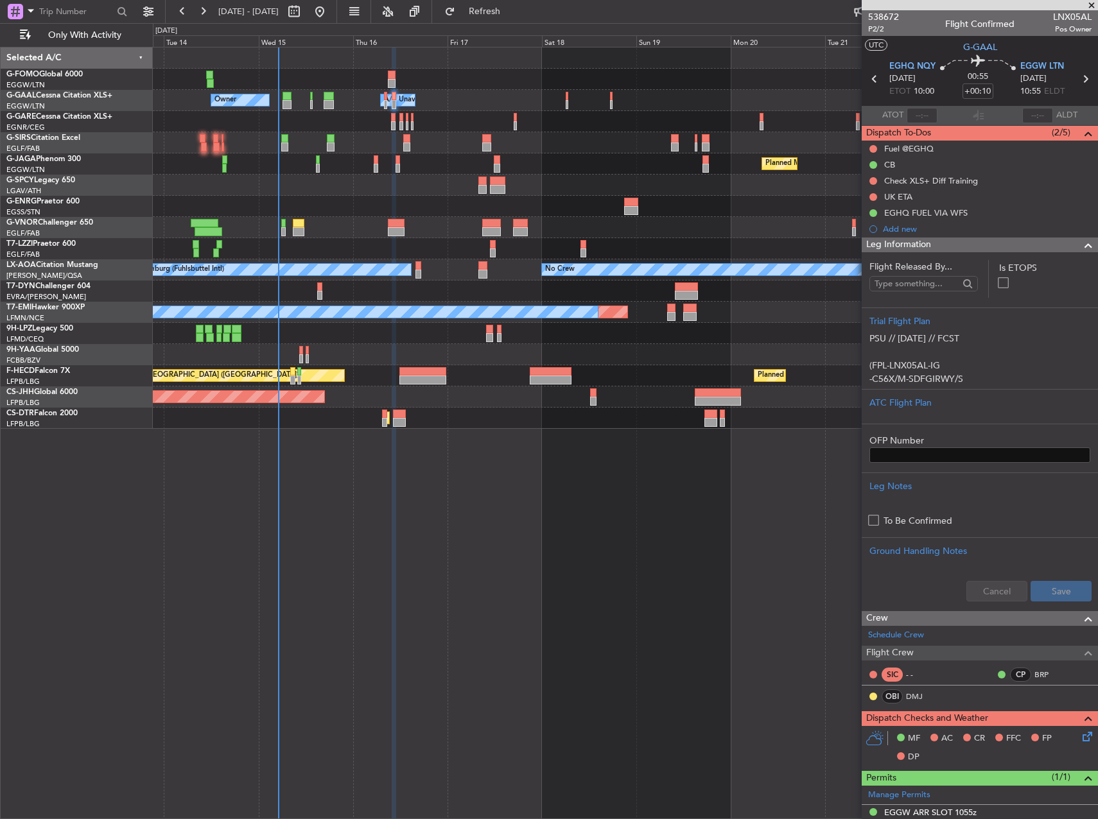
click at [589, 494] on div "Owner Owner A/C Unavailable A/C Unavailable Owner Planned Maint Paris (Le Bourg…" at bounding box center [625, 433] width 945 height 772
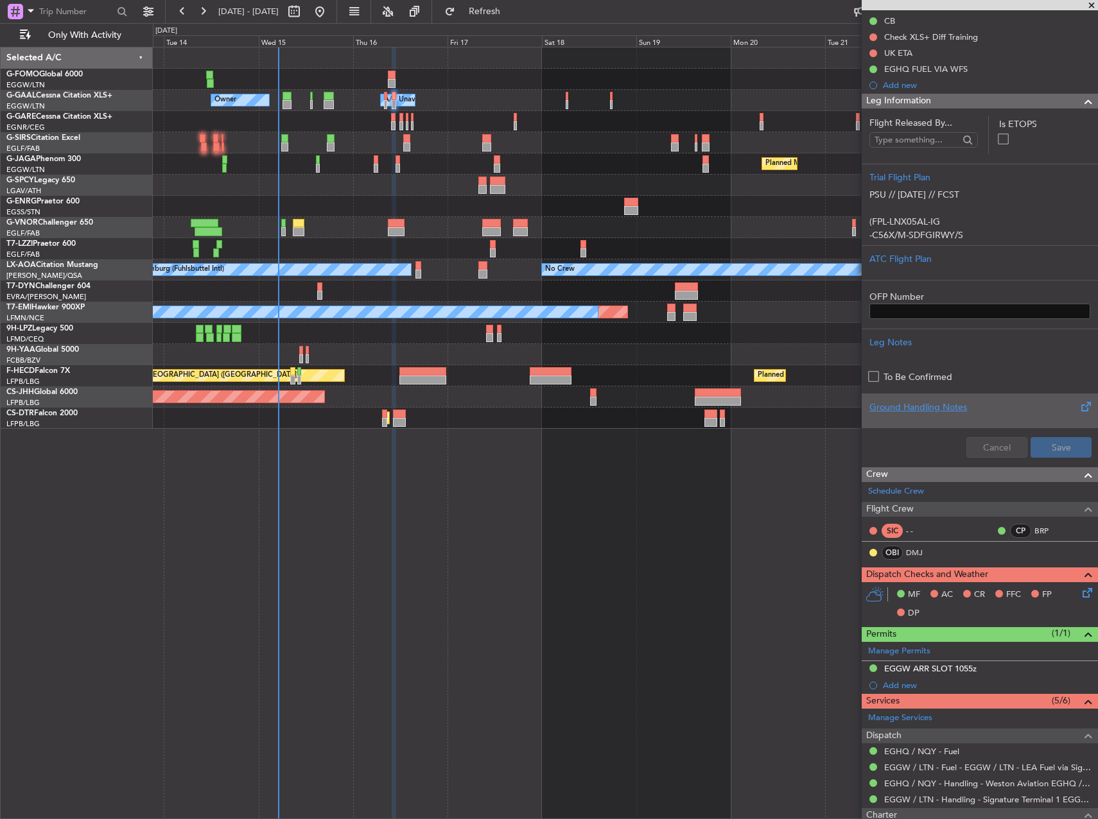
scroll to position [263, 0]
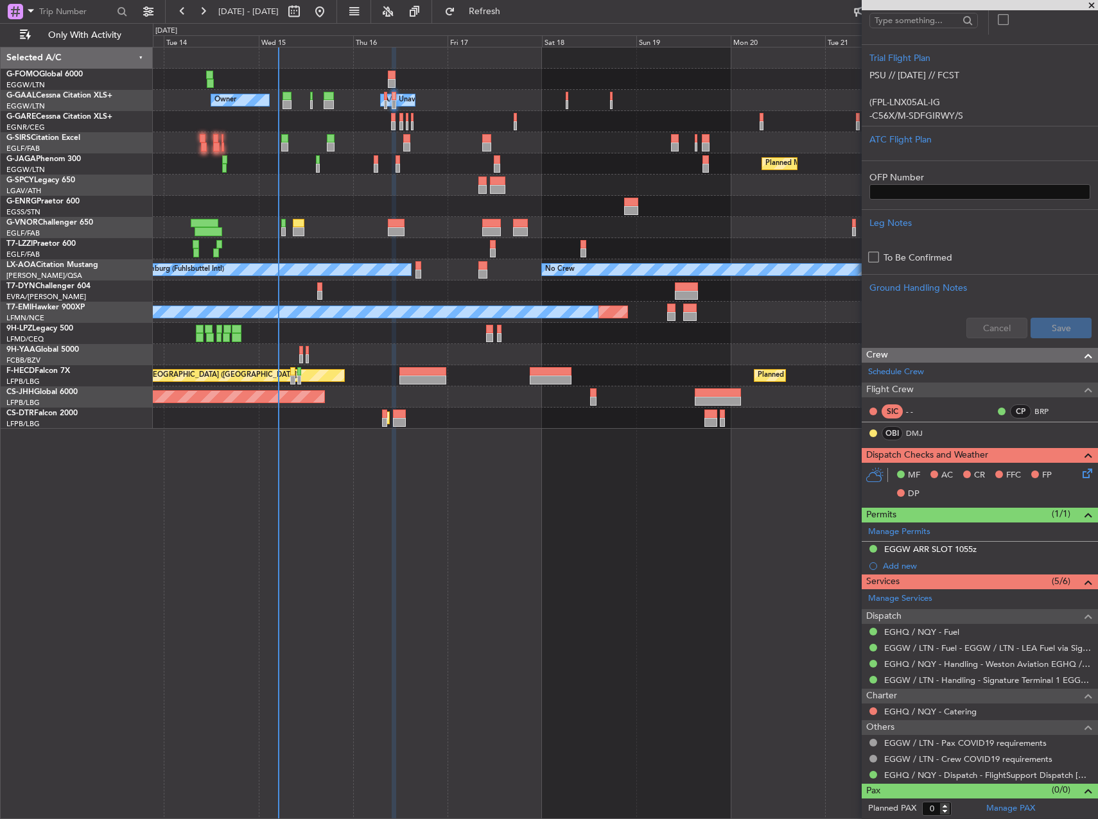
click at [597, 621] on div "Owner Owner A/C Unavailable A/C Unavailable Owner Planned Maint Paris (Le Bourg…" at bounding box center [625, 433] width 945 height 772
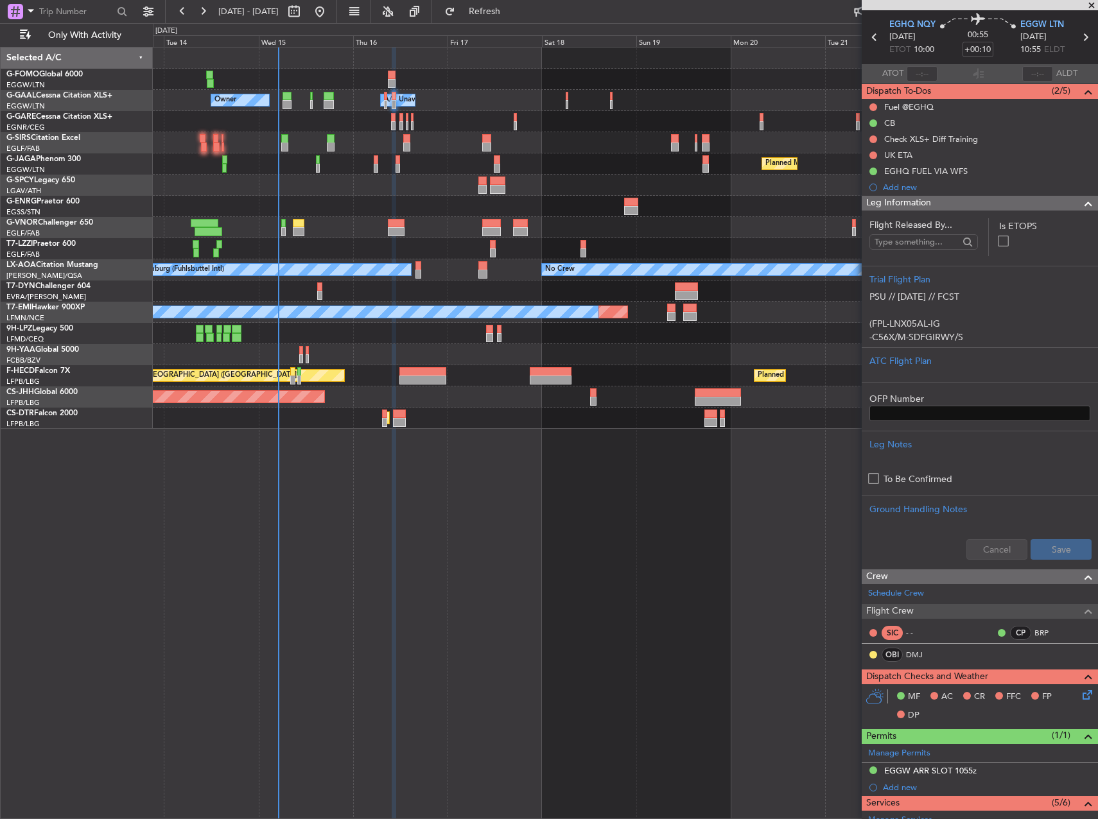
scroll to position [64, 0]
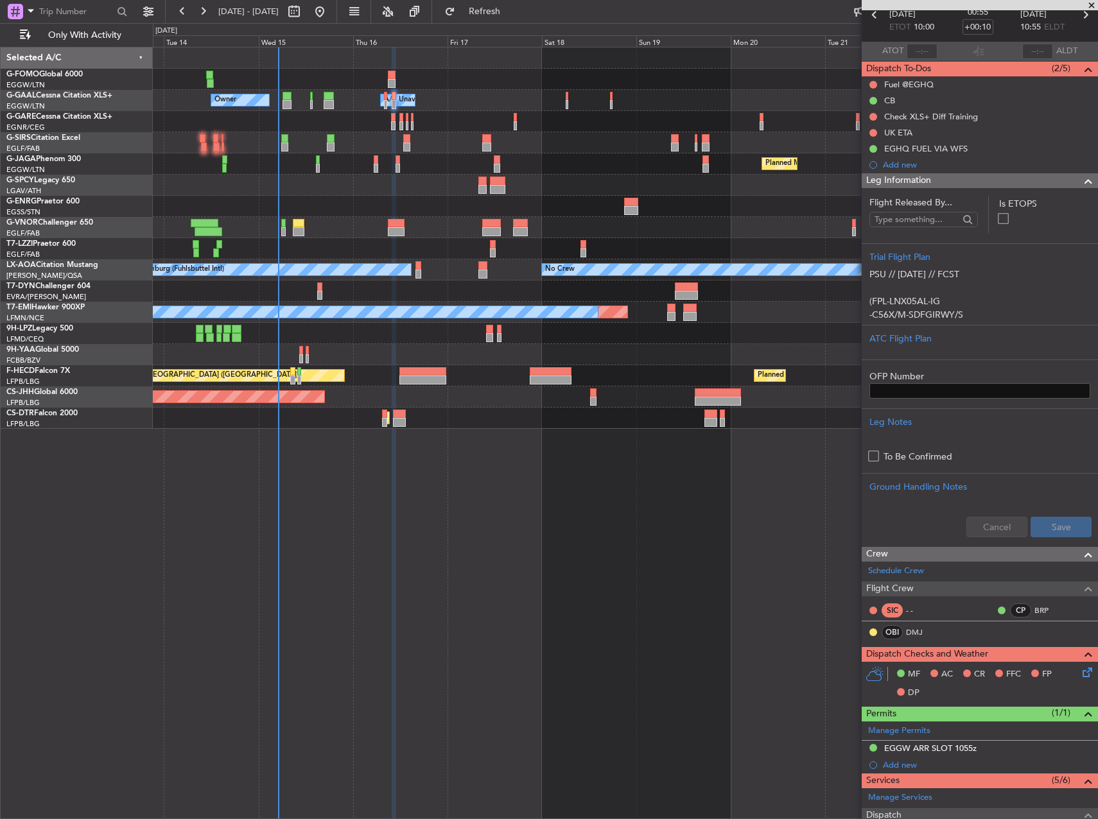
click at [798, 549] on div "Owner Owner A/C Unavailable A/C Unavailable Owner Planned Maint Paris (Le Bourg…" at bounding box center [625, 433] width 945 height 772
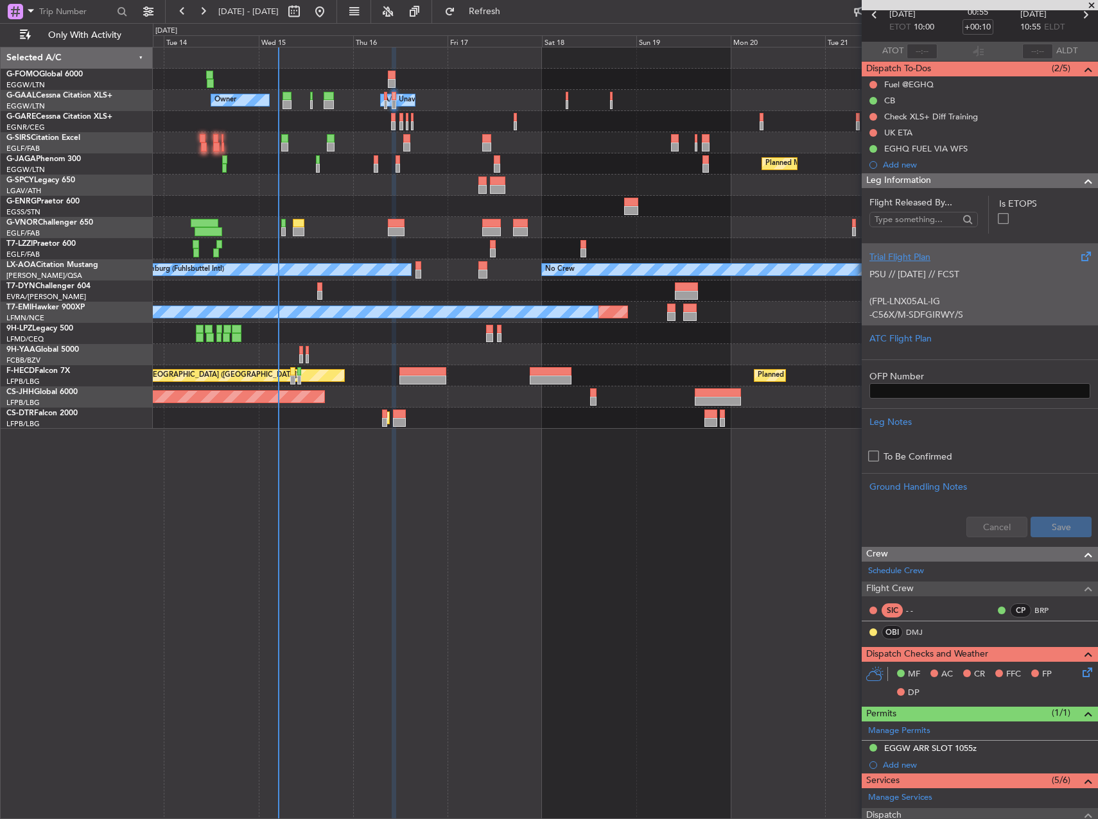
click at [976, 312] on p "-C56X/M-SDFGIRWY/S" at bounding box center [979, 314] width 221 height 13
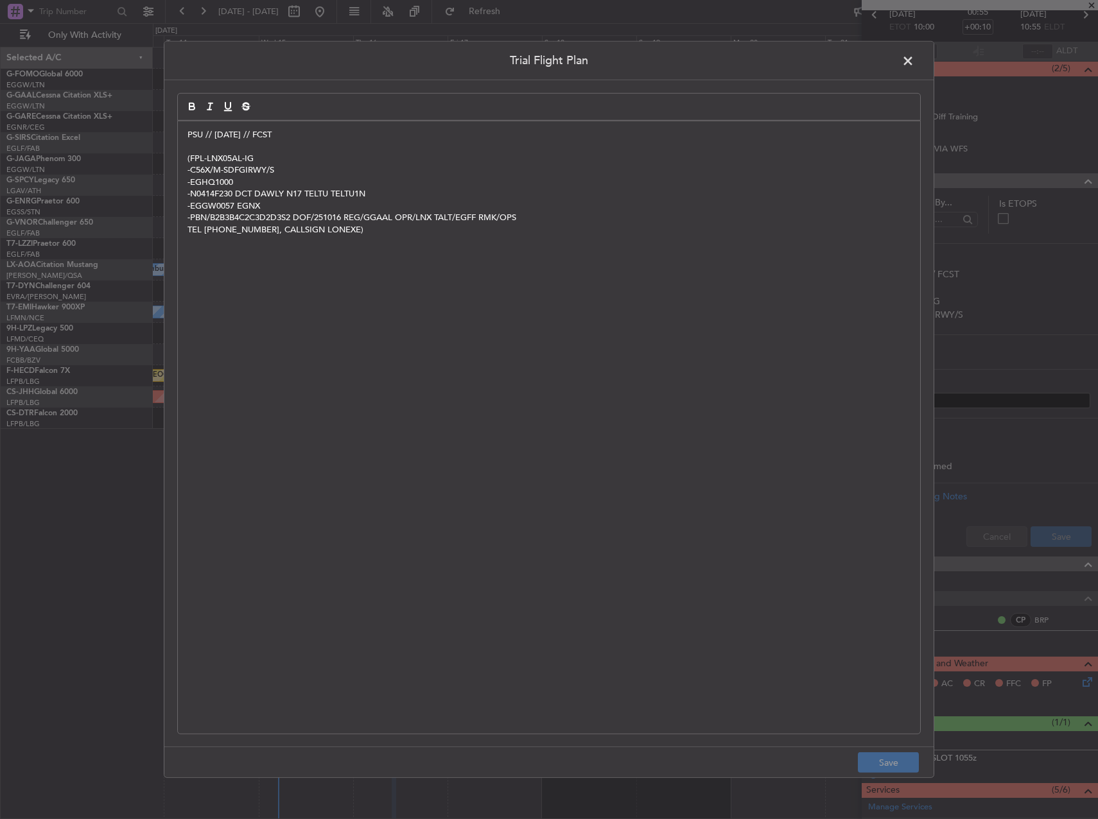
click at [188, 135] on p "PSU // [DATE] // FCST" at bounding box center [548, 135] width 723 height 12
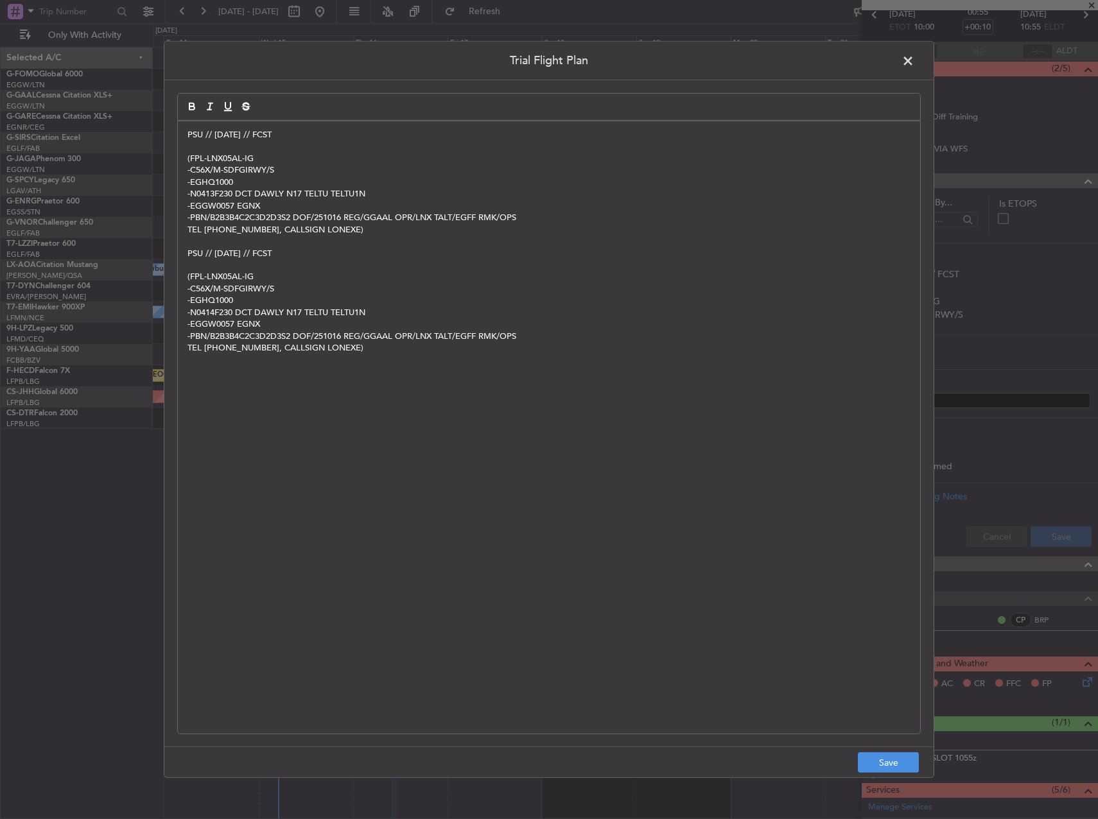
scroll to position [0, 0]
click at [862, 760] on button "Save" at bounding box center [888, 762] width 61 height 21
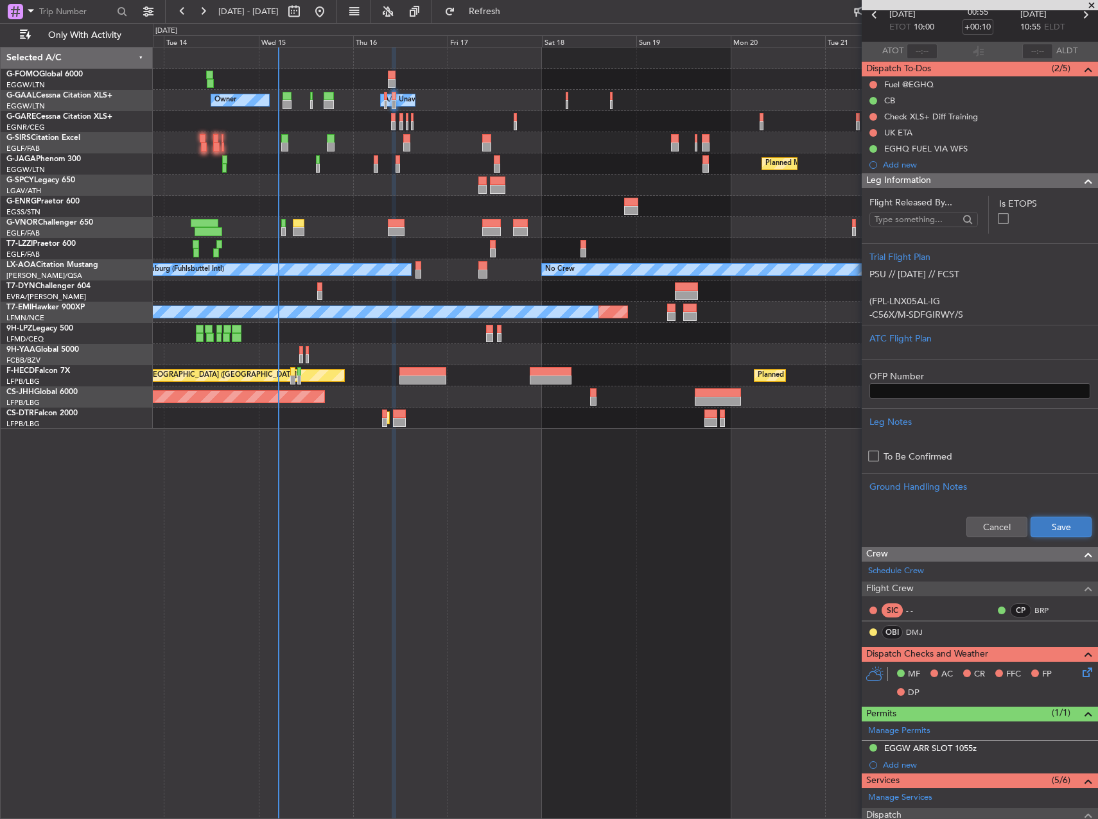
click at [1042, 531] on button "Save" at bounding box center [1060, 527] width 61 height 21
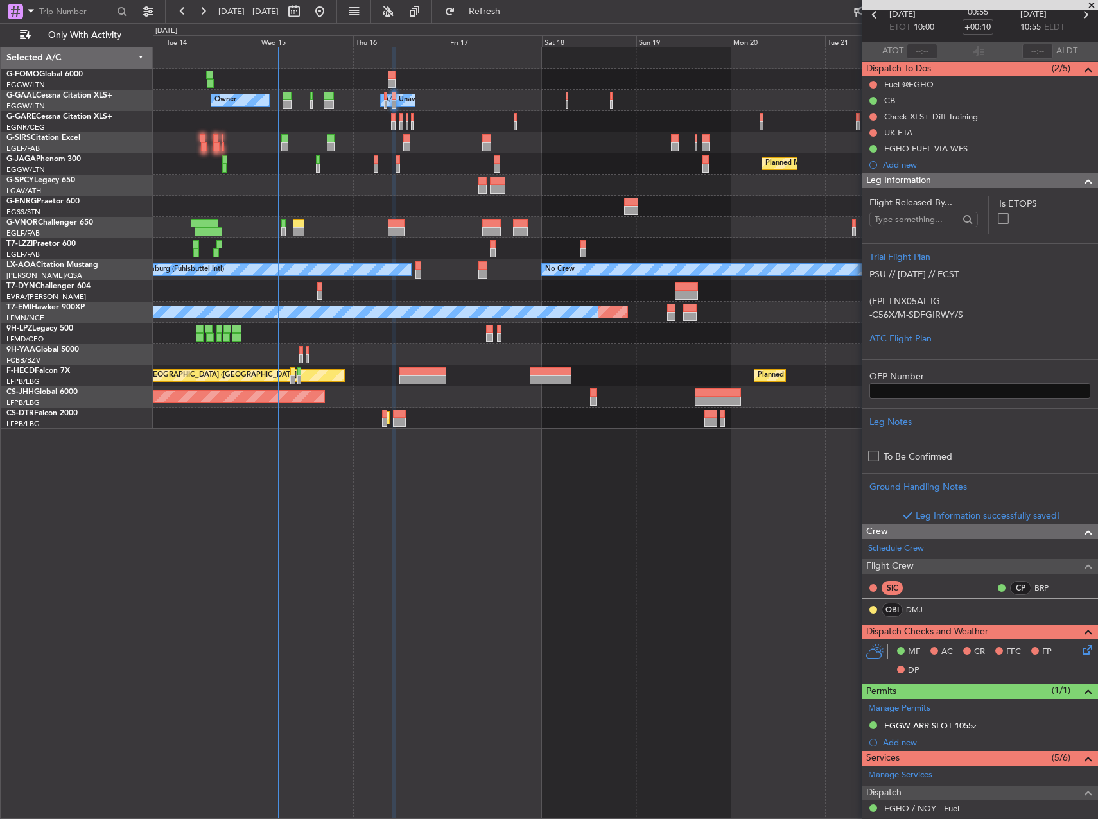
click at [1080, 649] on icon at bounding box center [1085, 648] width 10 height 10
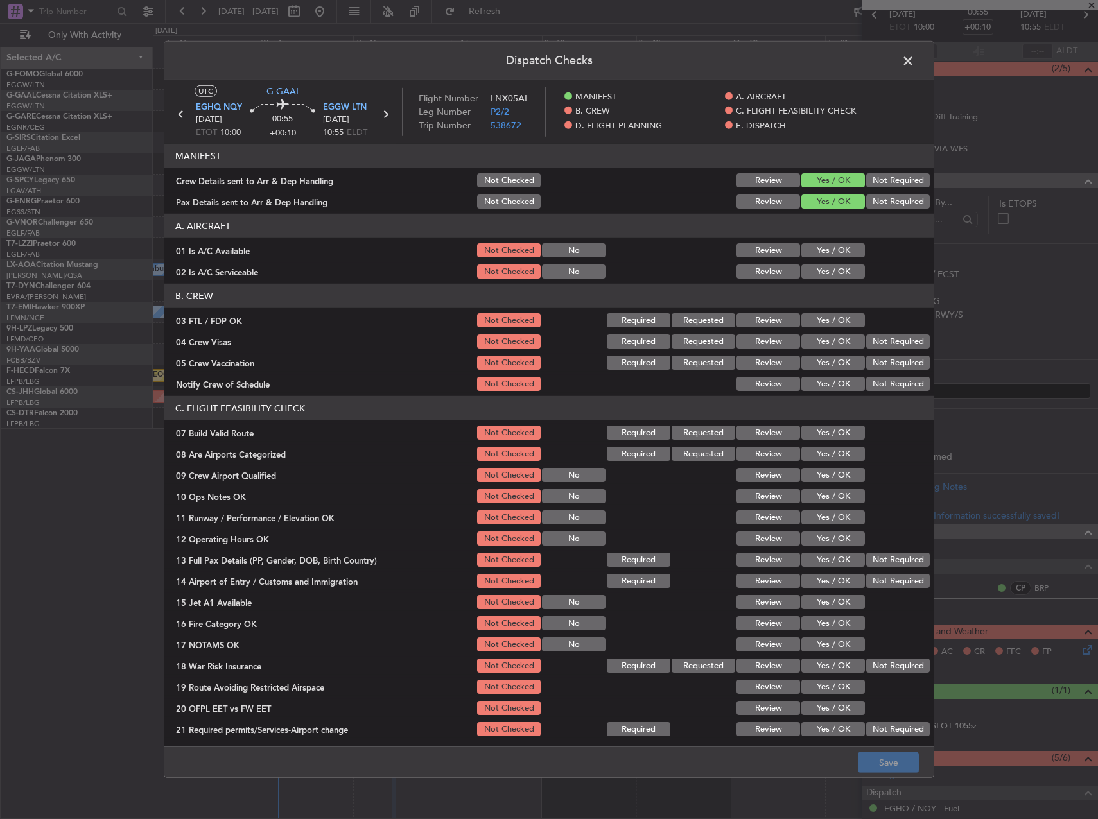
click at [810, 250] on button "Yes / OK" at bounding box center [833, 250] width 64 height 14
click at [808, 262] on section "A. AIRCRAFT 01 Is A/C Available Not Checked No Review Yes / OK 02 Is A/C Servic…" at bounding box center [548, 247] width 769 height 67
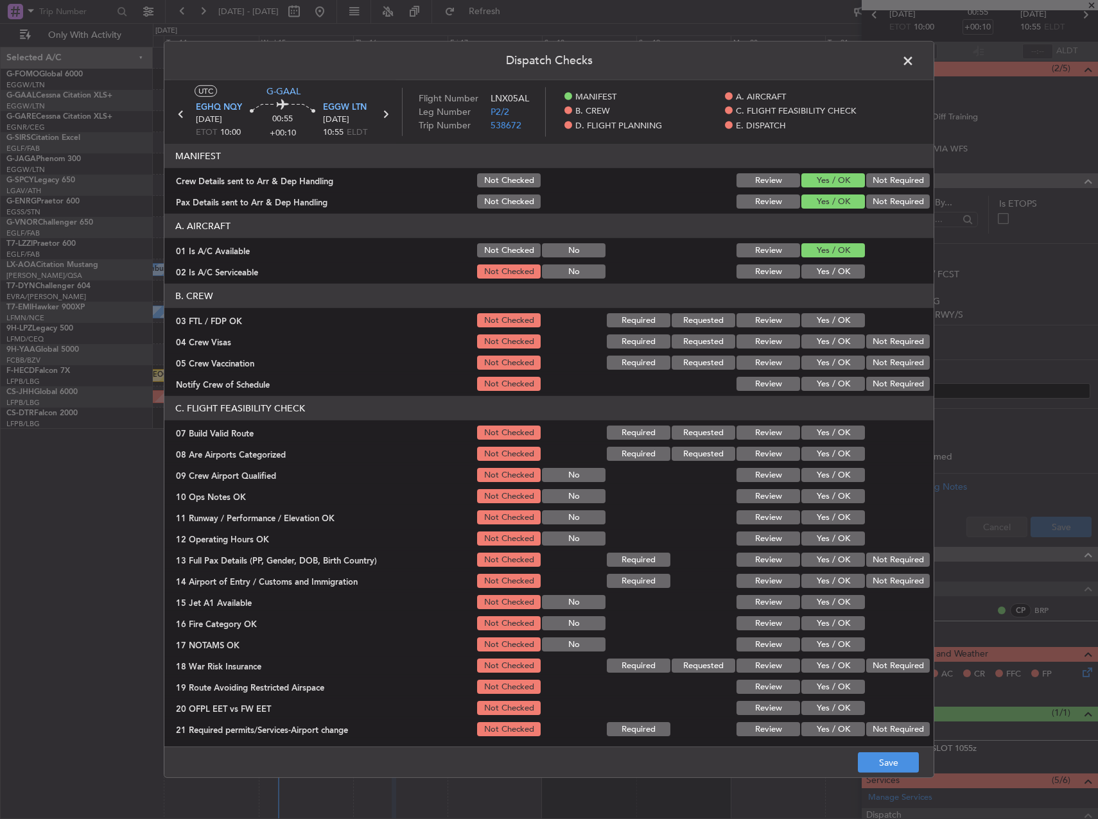
drag, startPoint x: 808, startPoint y: 265, endPoint x: 819, endPoint y: 336, distance: 72.1
click at [808, 266] on button "Yes / OK" at bounding box center [833, 271] width 64 height 14
click at [826, 429] on button "Yes / OK" at bounding box center [833, 433] width 64 height 14
click at [835, 489] on div "Yes / OK" at bounding box center [831, 496] width 65 height 18
click at [836, 503] on div "Yes / OK" at bounding box center [831, 496] width 65 height 18
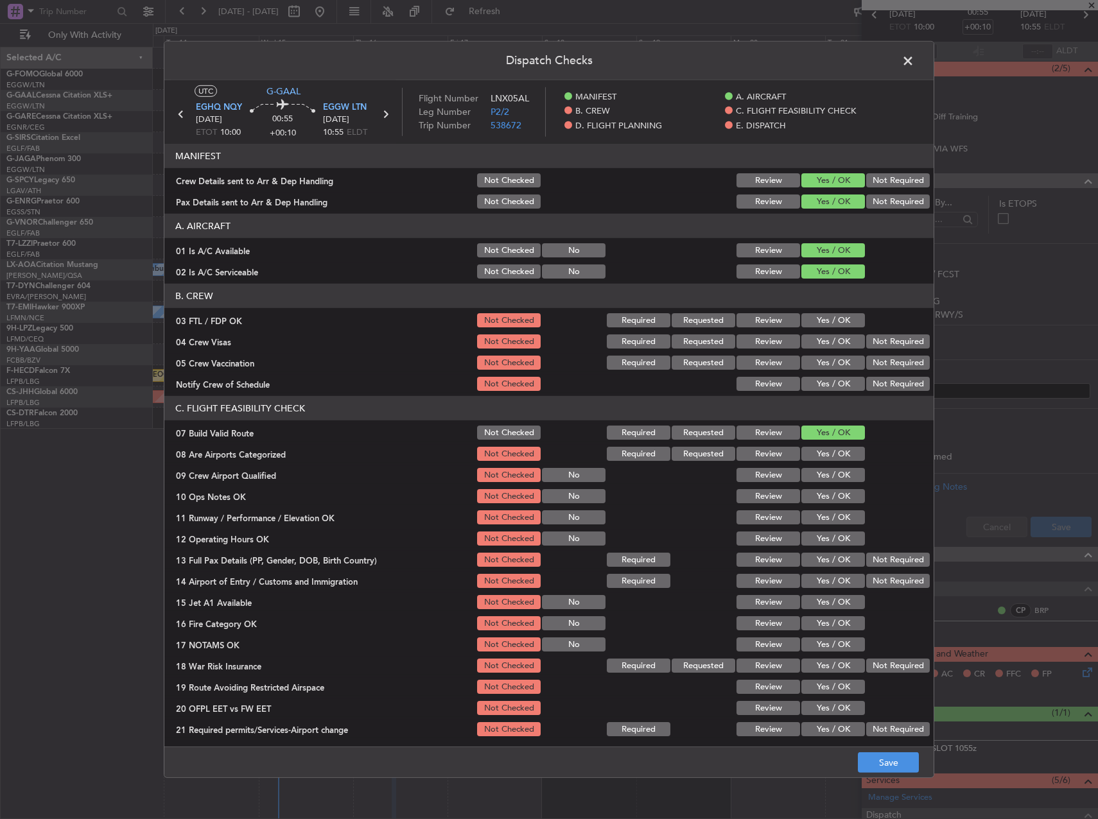
click at [836, 521] on button "Yes / OK" at bounding box center [833, 517] width 64 height 14
click at [826, 497] on button "Yes / OK" at bounding box center [833, 496] width 64 height 14
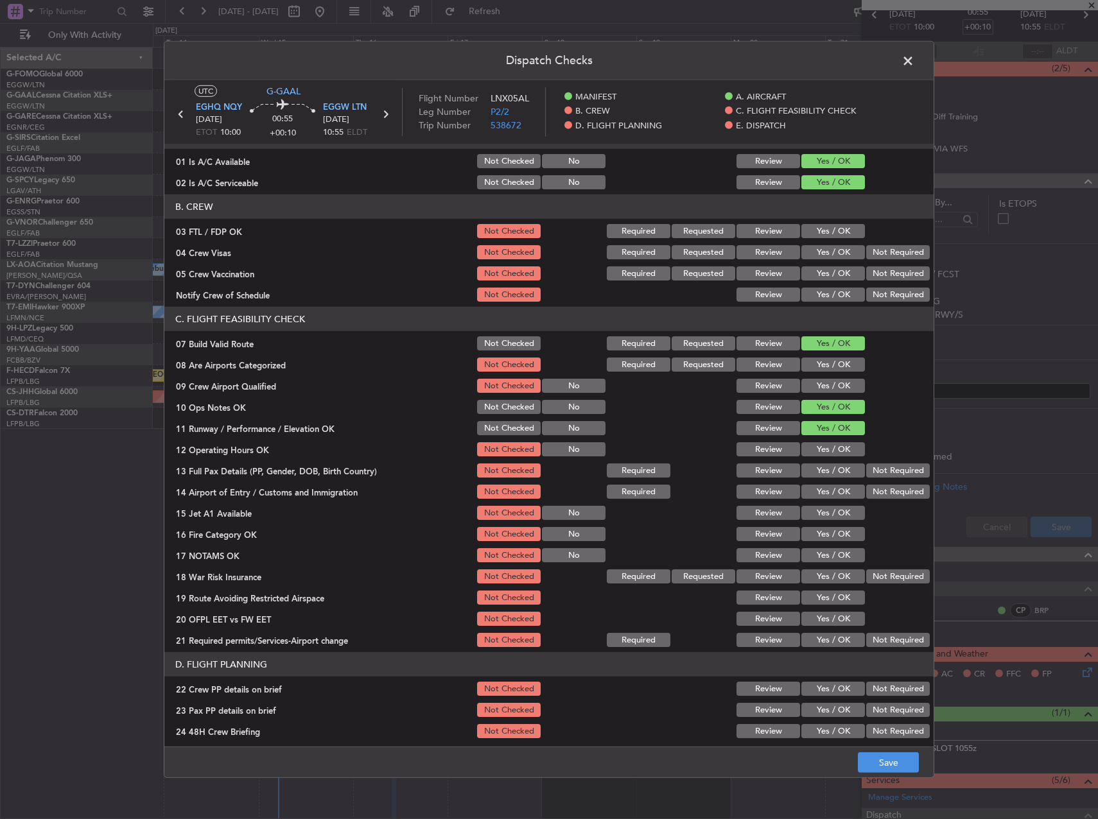
scroll to position [193, 0]
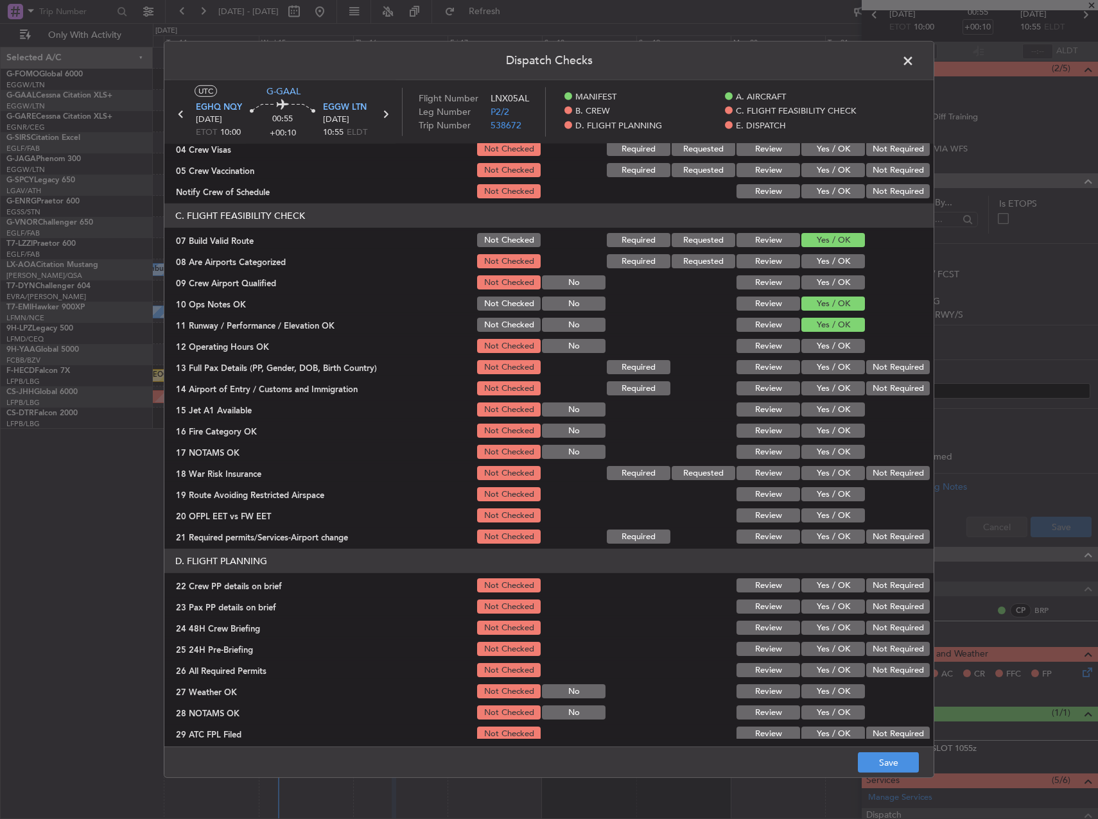
click at [819, 355] on div "Yes / OK" at bounding box center [831, 346] width 65 height 18
drag, startPoint x: 821, startPoint y: 365, endPoint x: 819, endPoint y: 350, distance: 14.3
click at [822, 365] on button "Yes / OK" at bounding box center [833, 367] width 64 height 14
click at [819, 350] on button "Yes / OK" at bounding box center [833, 346] width 64 height 14
click at [818, 381] on button "Yes / OK" at bounding box center [833, 388] width 64 height 14
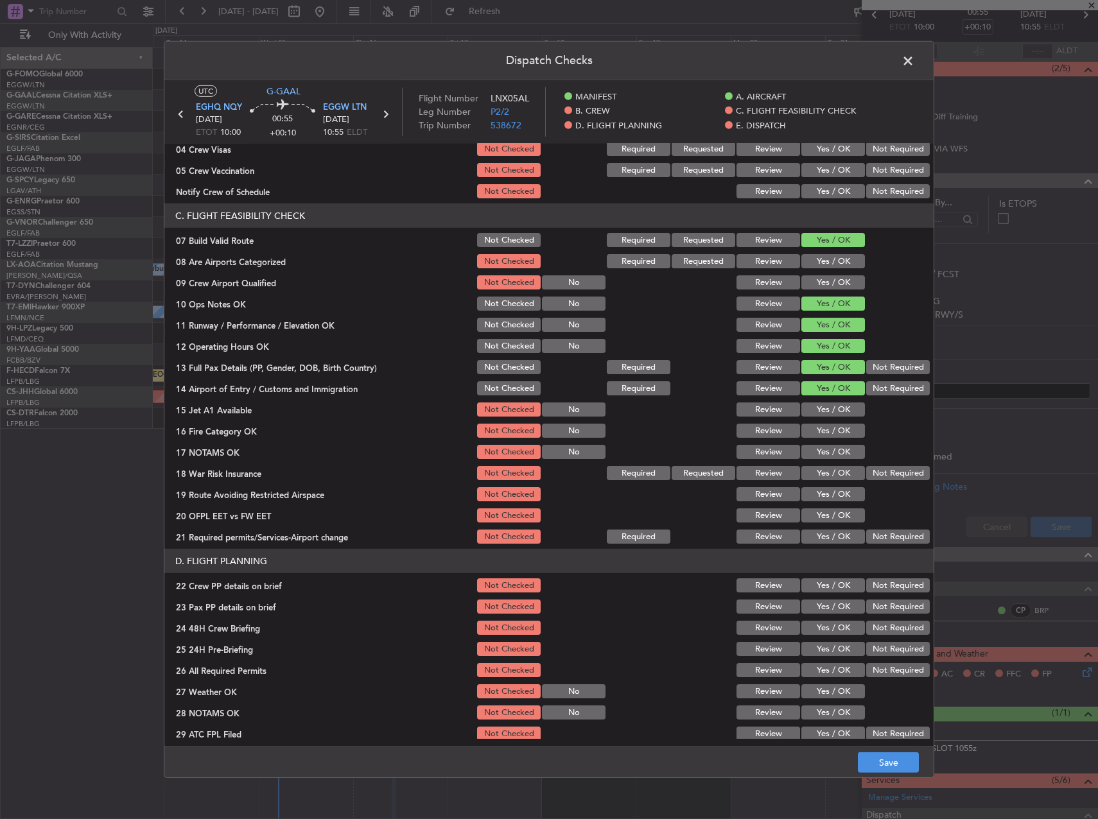
click at [822, 410] on button "Yes / OK" at bounding box center [833, 409] width 64 height 14
click at [822, 425] on section "C. FLIGHT FEASIBILITY CHECK 07 Build Valid Route Not Checked Required Requested…" at bounding box center [548, 374] width 769 height 342
click at [822, 430] on button "Yes / OK" at bounding box center [833, 431] width 64 height 14
drag, startPoint x: 822, startPoint y: 444, endPoint x: 823, endPoint y: 460, distance: 16.1
click at [822, 445] on div "Yes / OK" at bounding box center [831, 452] width 65 height 18
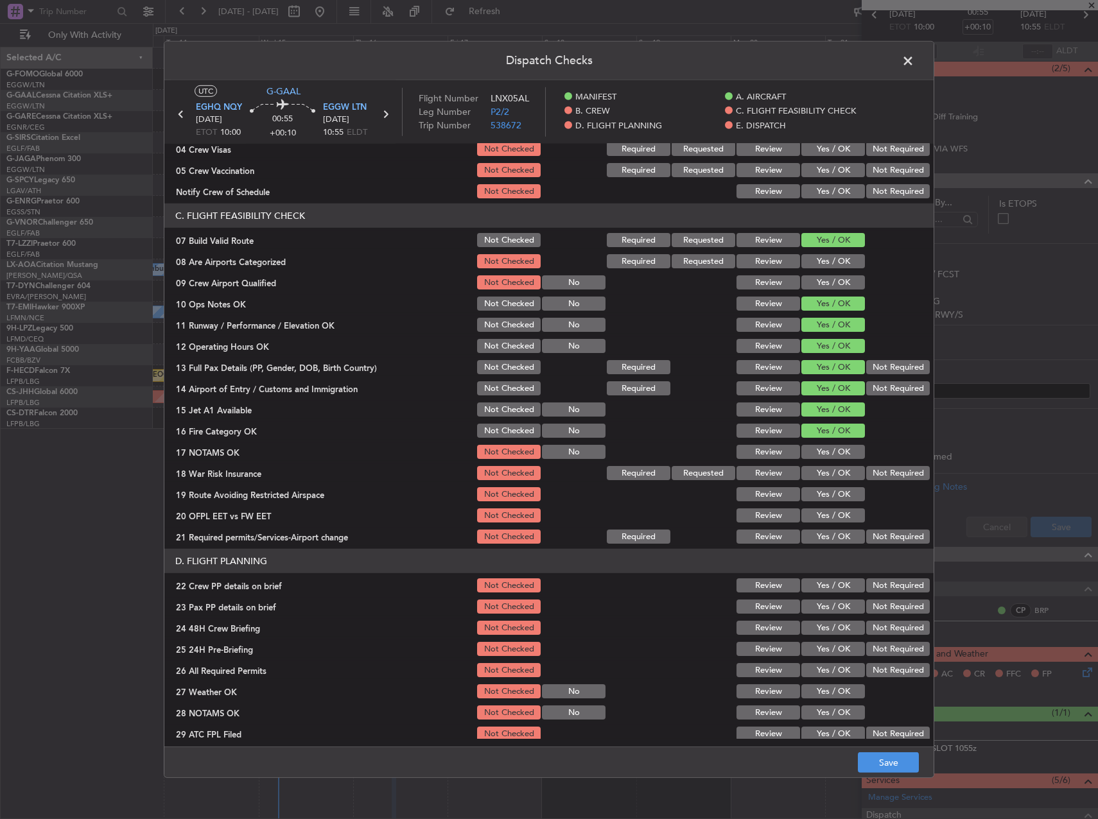
click at [825, 486] on div "Yes / OK" at bounding box center [831, 494] width 65 height 18
click at [827, 491] on button "Yes / OK" at bounding box center [833, 494] width 64 height 14
click at [827, 451] on button "Yes / OK" at bounding box center [833, 452] width 64 height 14
click at [824, 516] on button "Yes / OK" at bounding box center [833, 515] width 64 height 14
drag, startPoint x: 827, startPoint y: 533, endPoint x: 831, endPoint y: 567, distance: 34.2
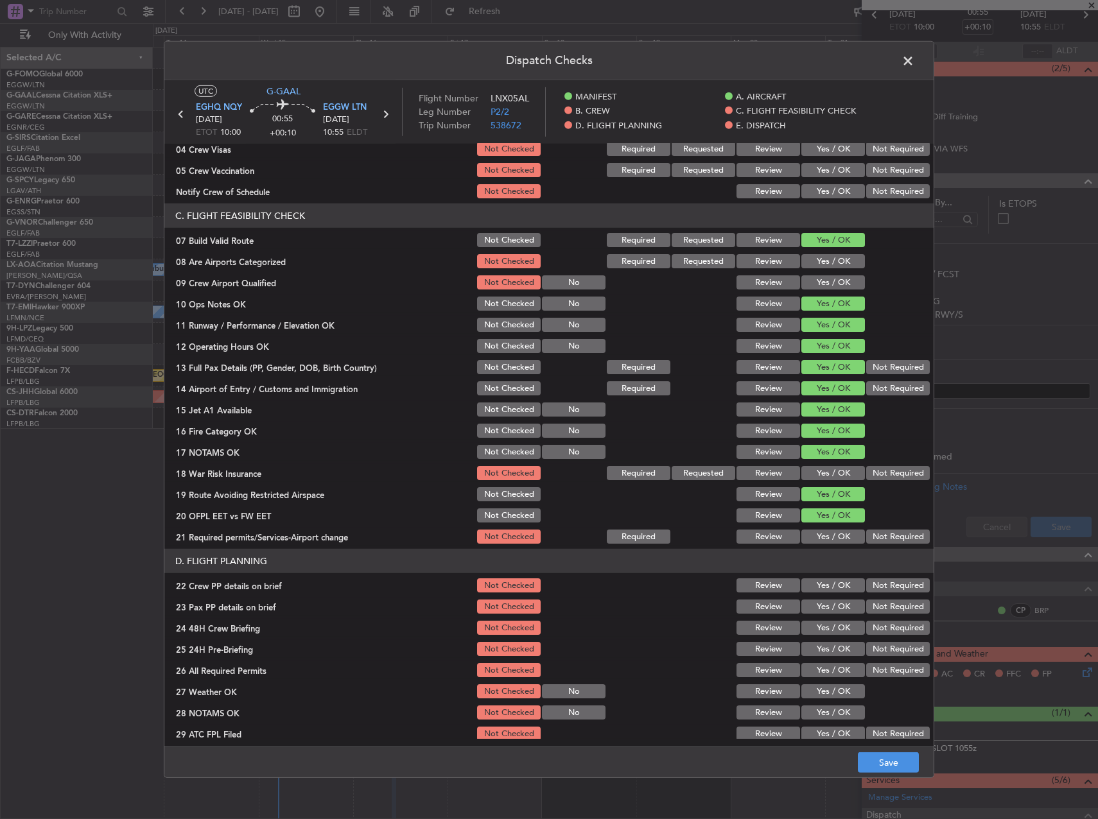
click at [827, 535] on button "Yes / OK" at bounding box center [833, 537] width 64 height 14
click at [833, 579] on button "Yes / OK" at bounding box center [833, 585] width 64 height 14
click at [833, 600] on button "Yes / OK" at bounding box center [833, 607] width 64 height 14
click at [835, 626] on button "Yes / OK" at bounding box center [833, 628] width 64 height 14
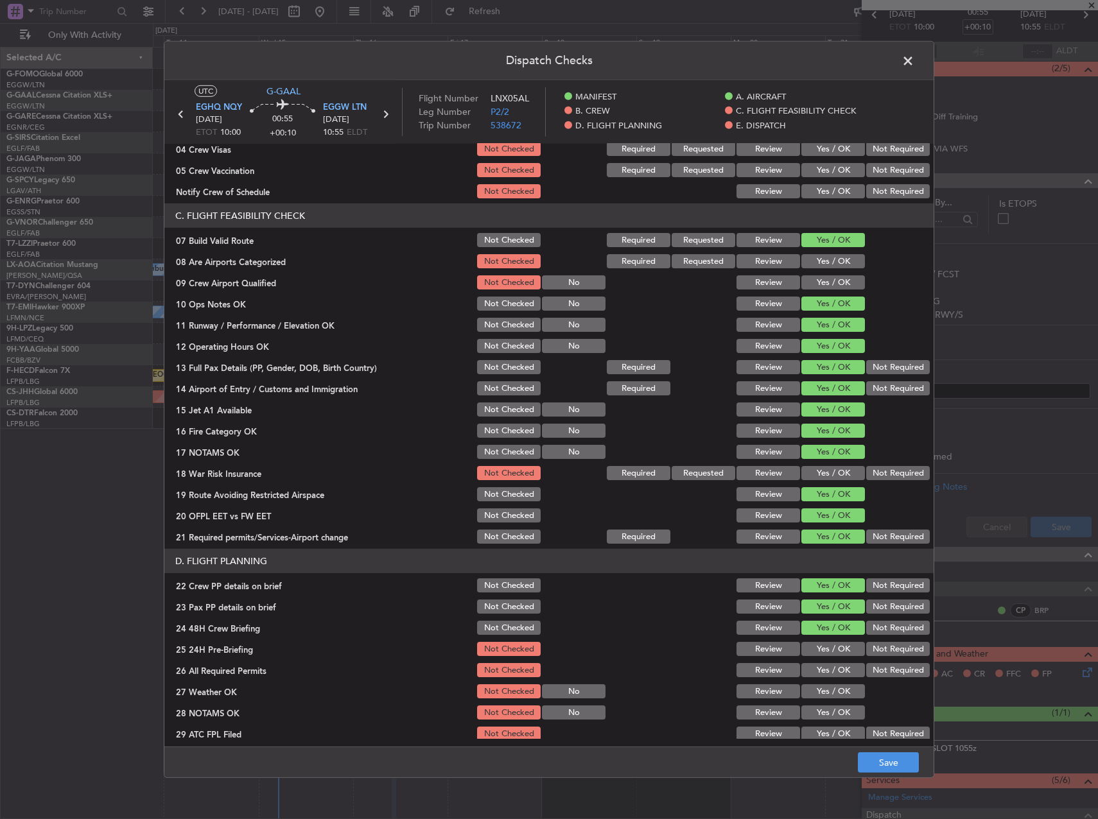
click at [886, 646] on button "Not Required" at bounding box center [898, 649] width 64 height 14
click at [895, 750] on footer "Save" at bounding box center [548, 762] width 769 height 31
click at [894, 761] on button "Save" at bounding box center [888, 762] width 61 height 21
click at [914, 55] on span at bounding box center [914, 64] width 0 height 26
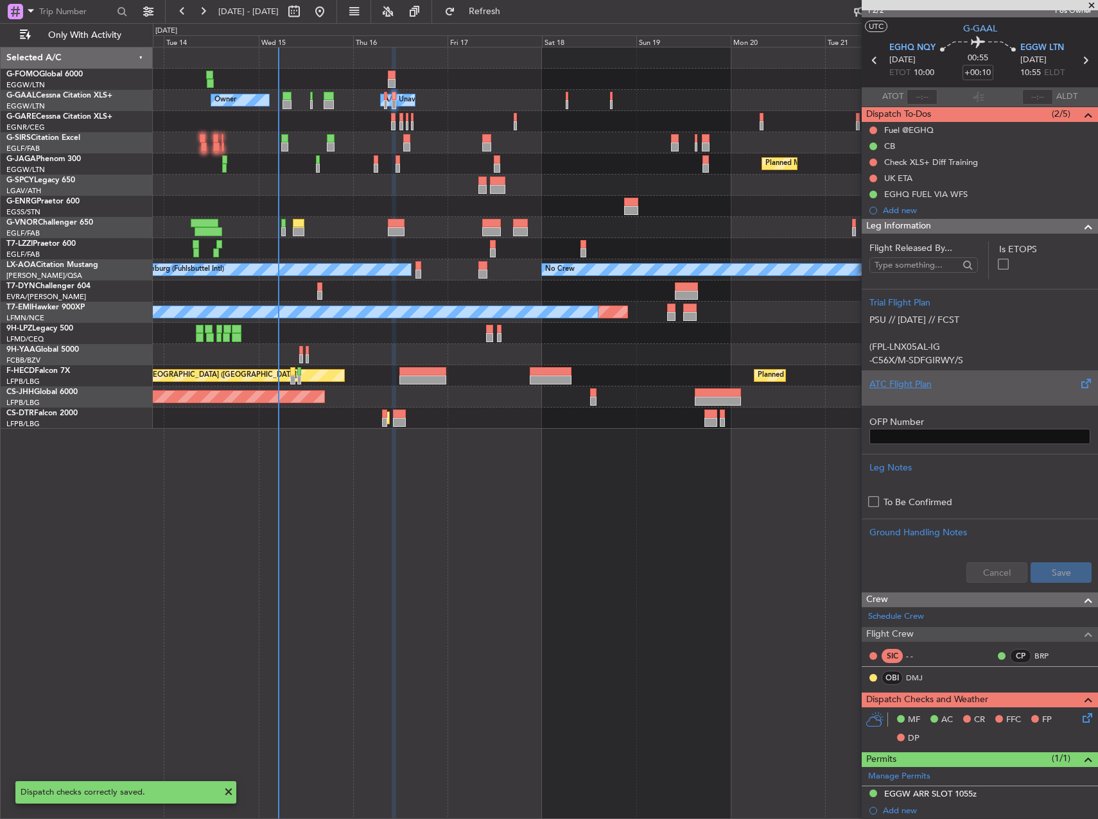
scroll to position [0, 0]
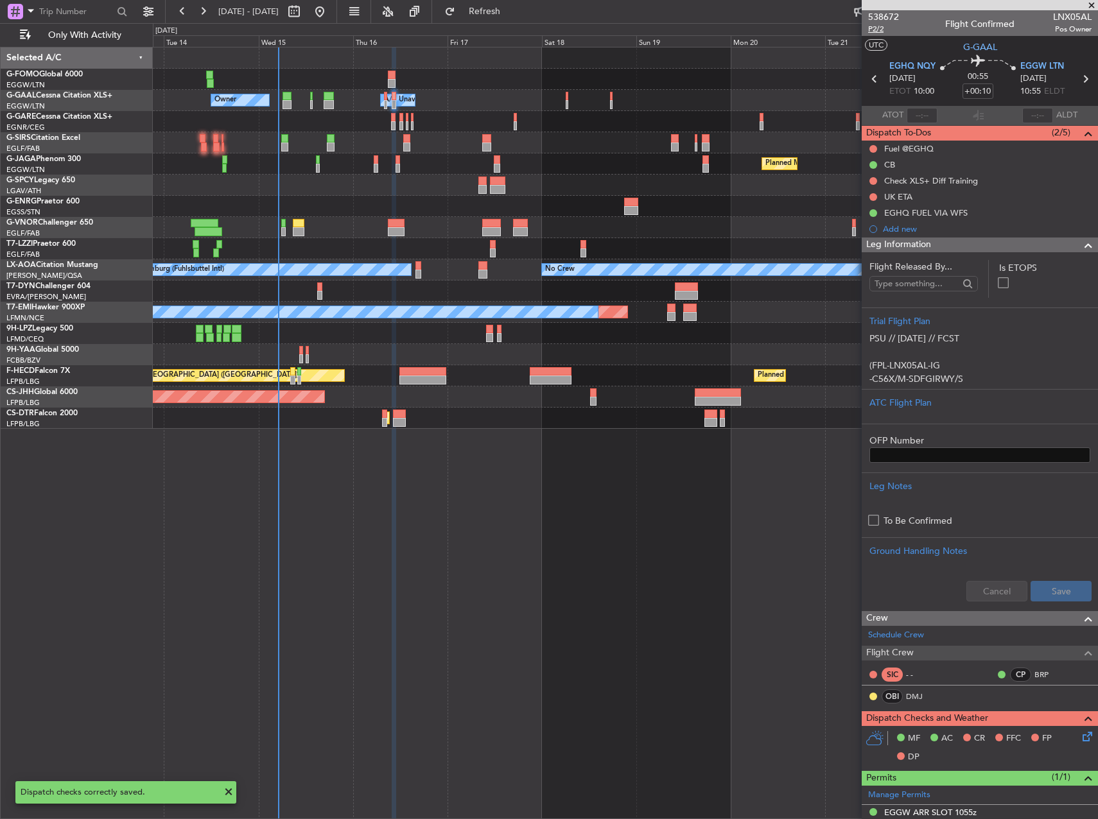
click at [870, 30] on span "P2/2" at bounding box center [883, 29] width 31 height 11
click at [442, 199] on div at bounding box center [625, 206] width 944 height 21
click at [866, 24] on div "538672 P2/2 Flight Confirmed LNX05AL Pos Owner" at bounding box center [979, 23] width 236 height 26
click at [795, 96] on div "Owner Owner A/C Unavailable A/C Unavailable Owner" at bounding box center [625, 100] width 944 height 21
click at [880, 26] on span "P2/2" at bounding box center [883, 29] width 31 height 11
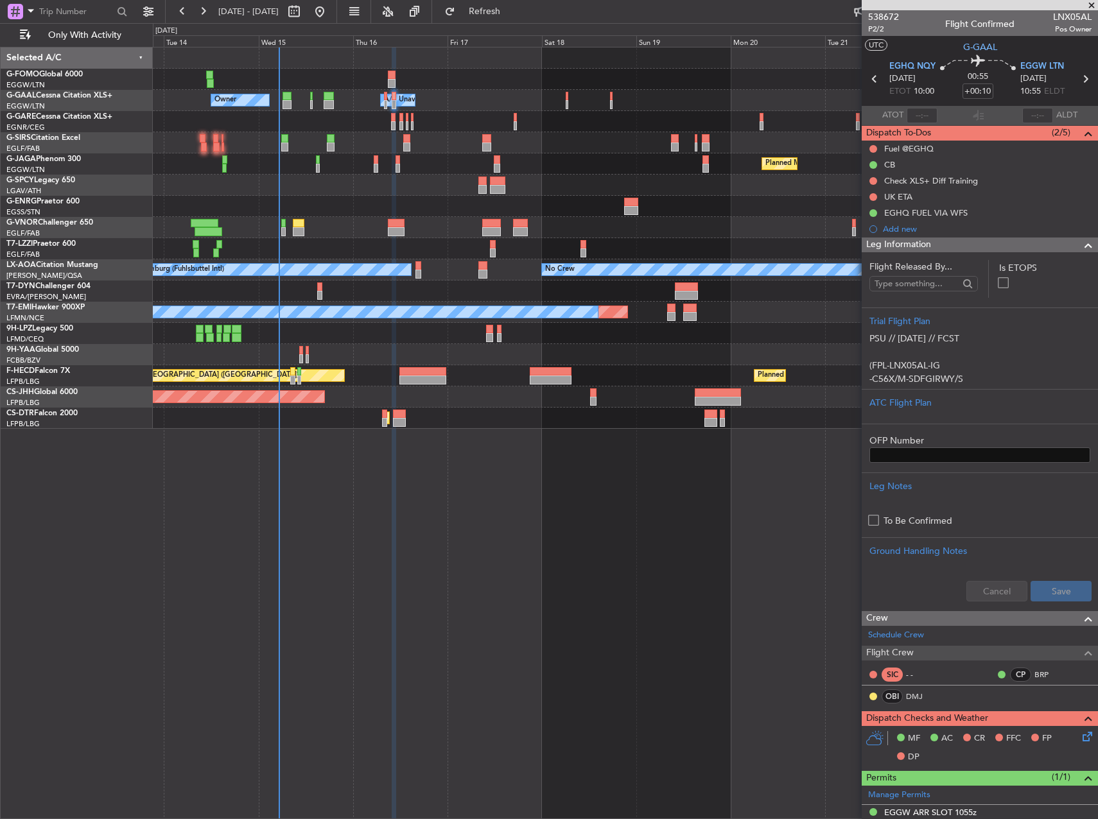
click at [591, 627] on div "Owner Owner A/C Unavailable A/C Unavailable Owner Planned Maint Paris (Le Bourg…" at bounding box center [625, 433] width 945 height 772
click at [504, 4] on button "Refresh" at bounding box center [476, 11] width 77 height 21
click at [508, 14] on span "Refreshing..." at bounding box center [485, 11] width 54 height 9
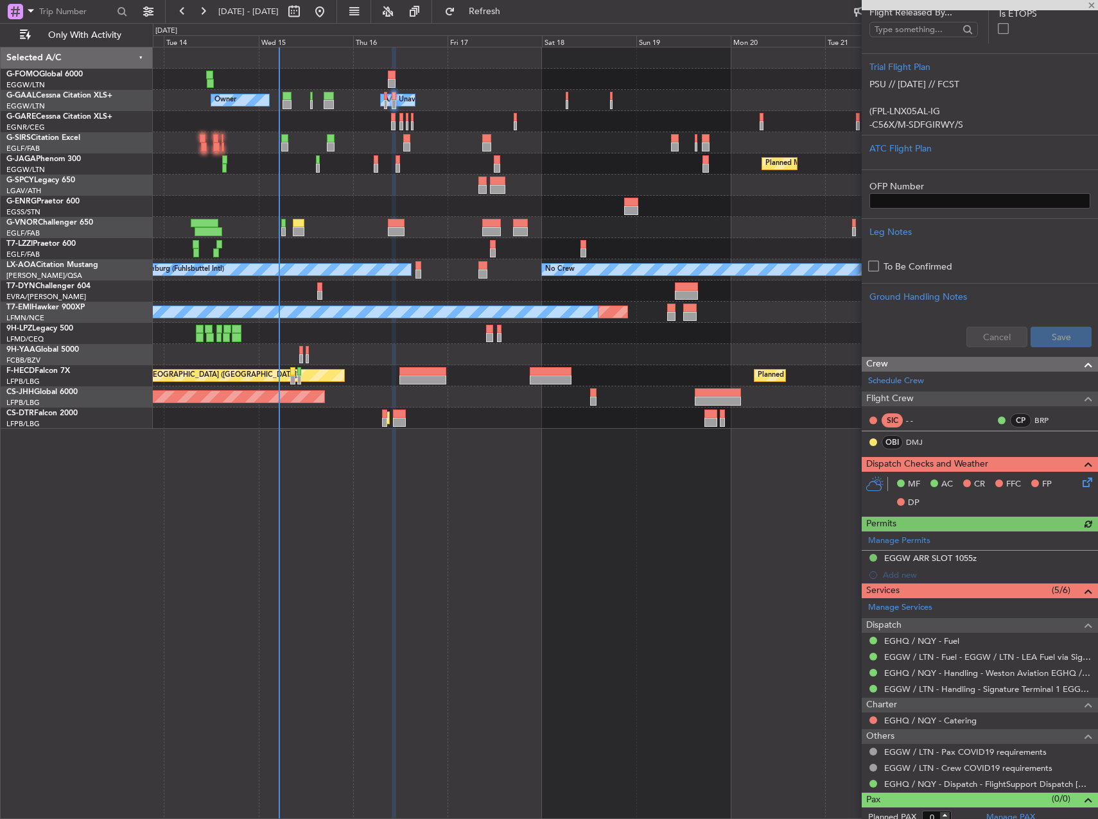
scroll to position [263, 0]
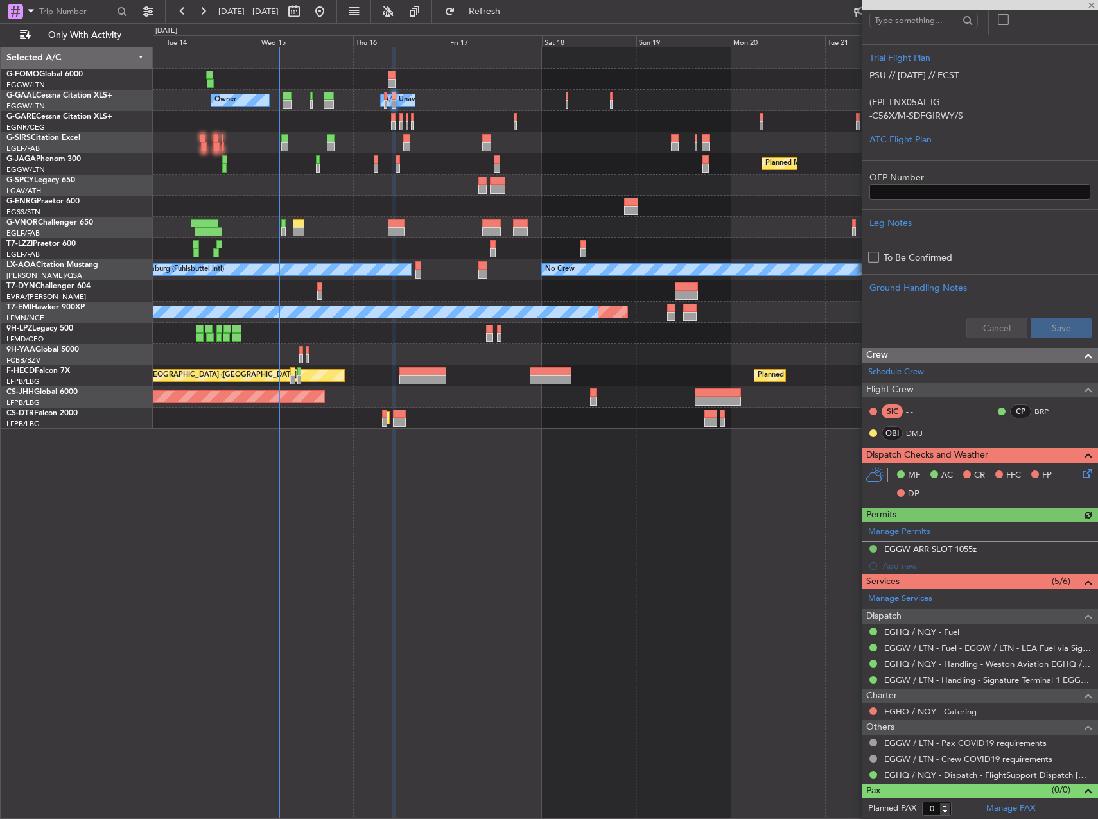
click at [684, 537] on div "Owner Owner A/C Unavailable A/C Unavailable Owner Planned Maint Paris (Le Bourg…" at bounding box center [625, 433] width 945 height 772
click at [711, 497] on div "Owner Owner A/C Unavailable A/C Unavailable Owner Planned Maint Paris (Le Bourg…" at bounding box center [625, 433] width 945 height 772
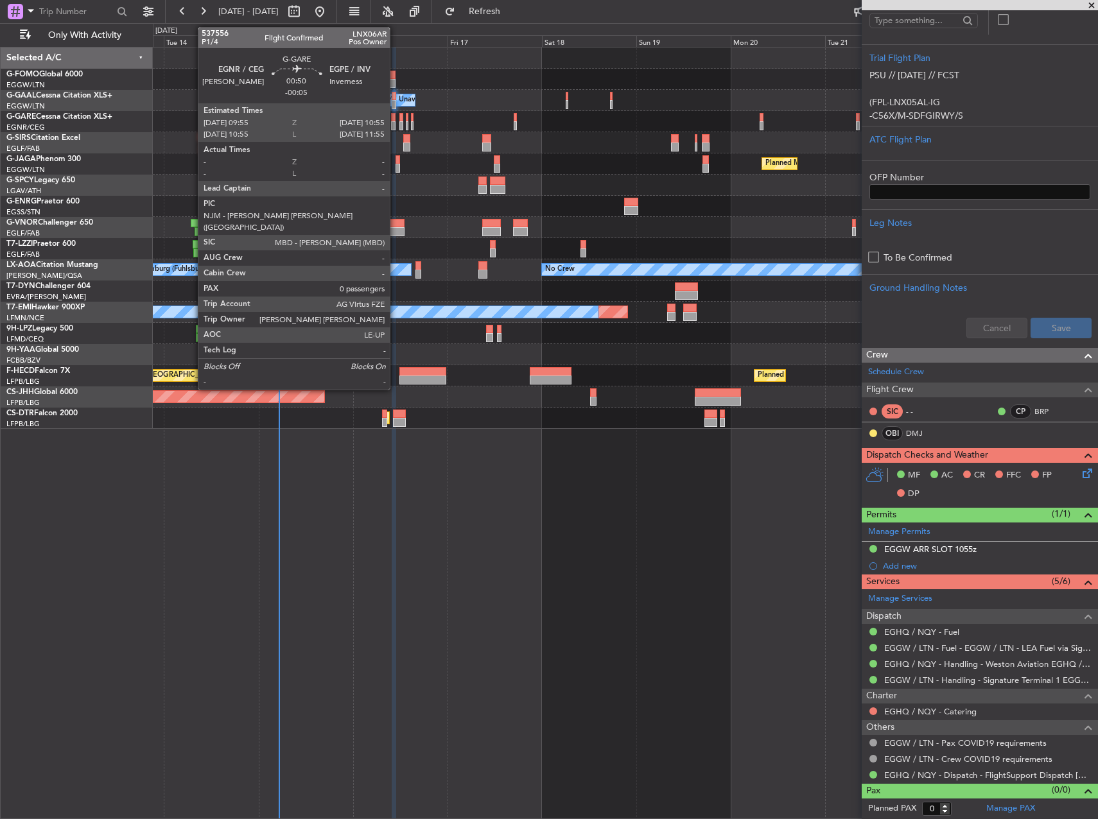
click at [395, 121] on div at bounding box center [393, 117] width 4 height 9
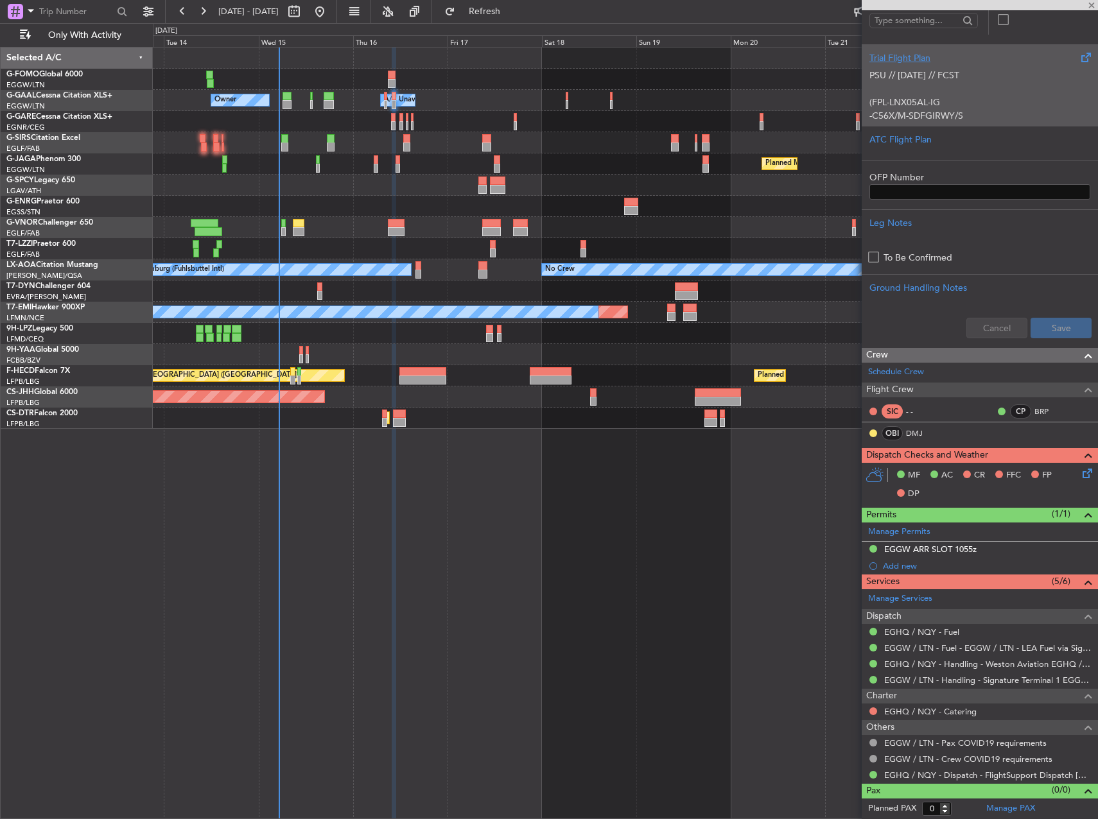
type input "-00:05"
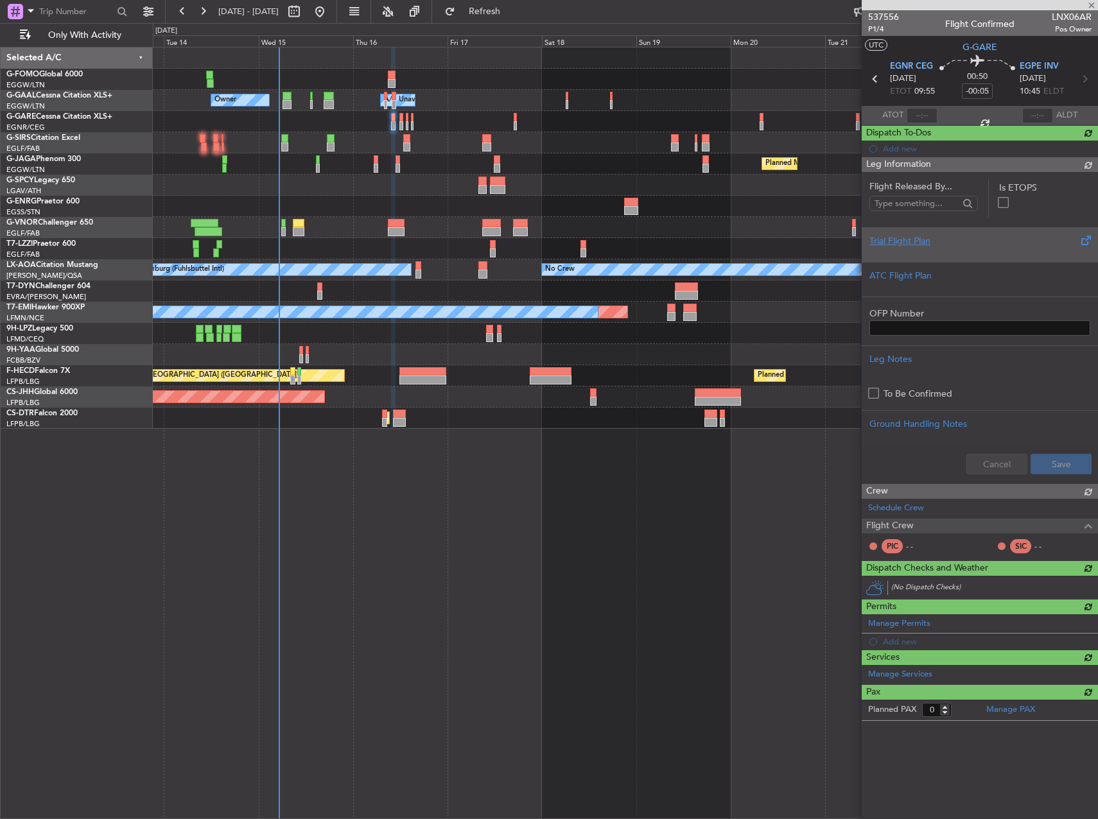
scroll to position [0, 0]
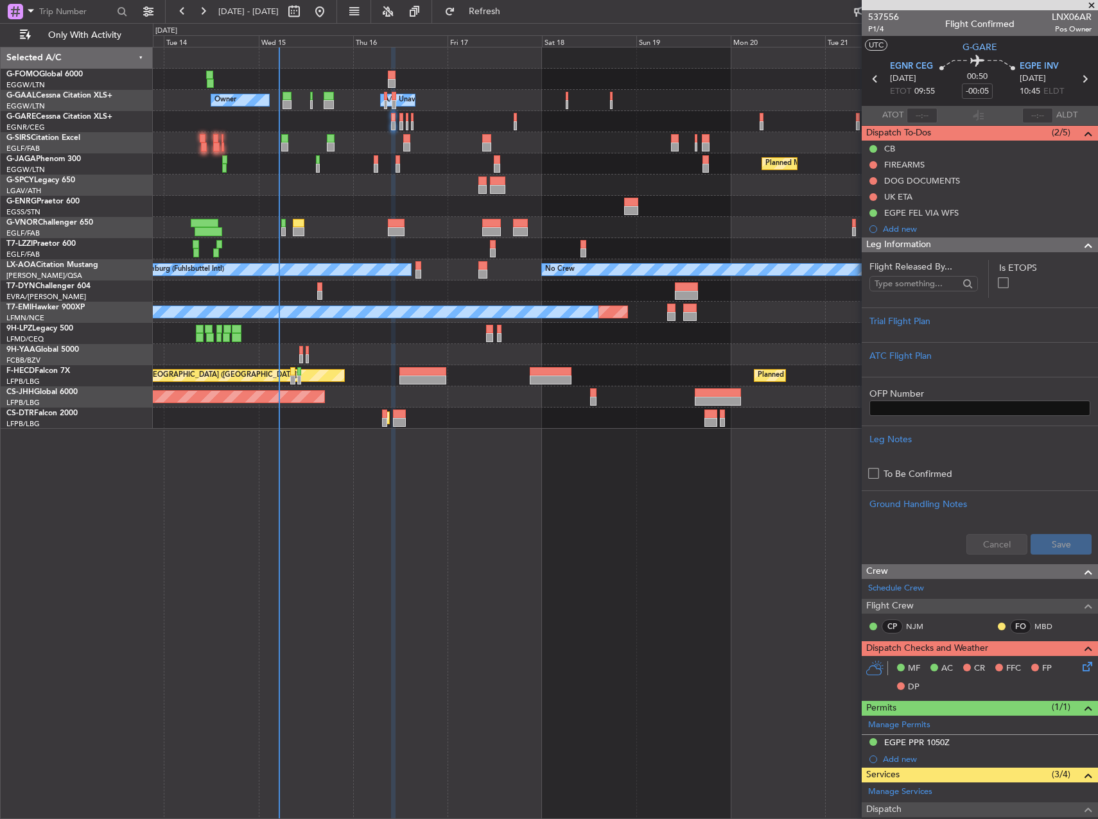
click at [551, 492] on div "Owner Owner A/C Unavailable A/C Unavailable Owner Planned Maint Paris (Le Bourg…" at bounding box center [625, 433] width 945 height 772
click at [568, 561] on div "Owner Owner A/C Unavailable A/C Unavailable Owner Planned Maint Paris (Le Bourg…" at bounding box center [625, 433] width 945 height 772
click at [990, 325] on div "Trial Flight Plan" at bounding box center [979, 321] width 221 height 13
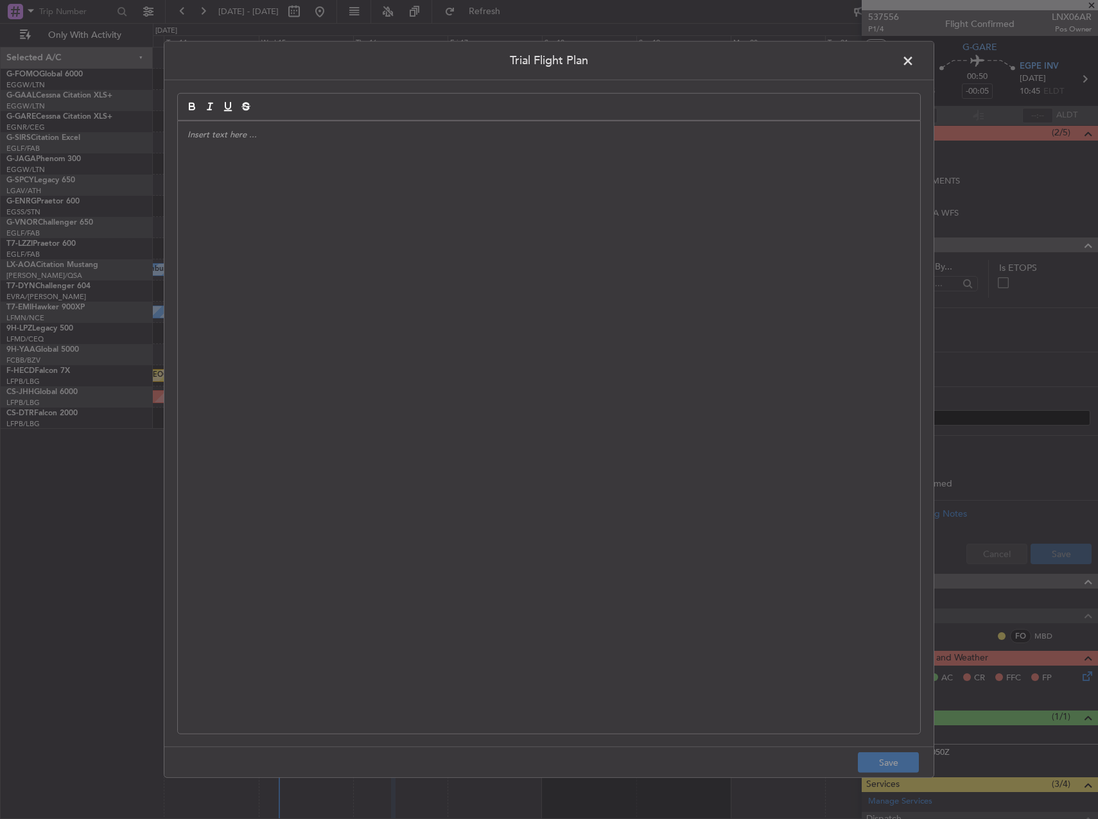
click at [557, 306] on div at bounding box center [549, 427] width 742 height 612
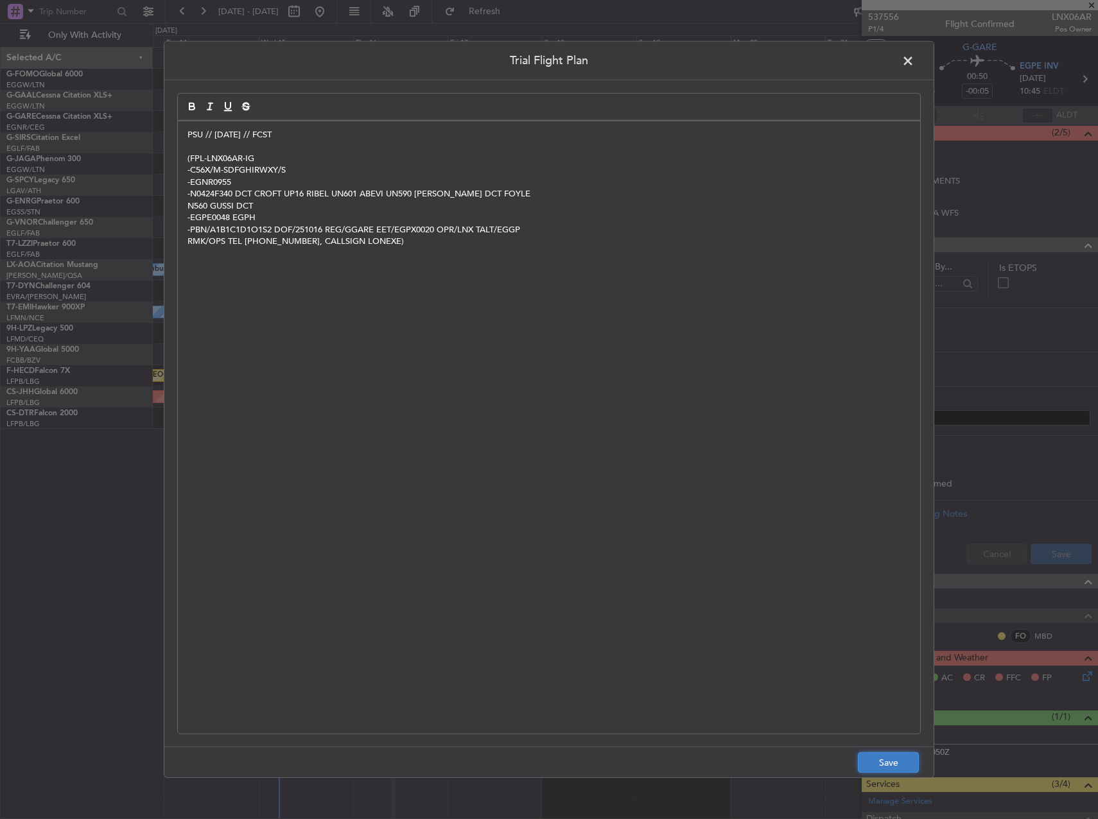
click at [876, 765] on button "Save" at bounding box center [888, 762] width 61 height 21
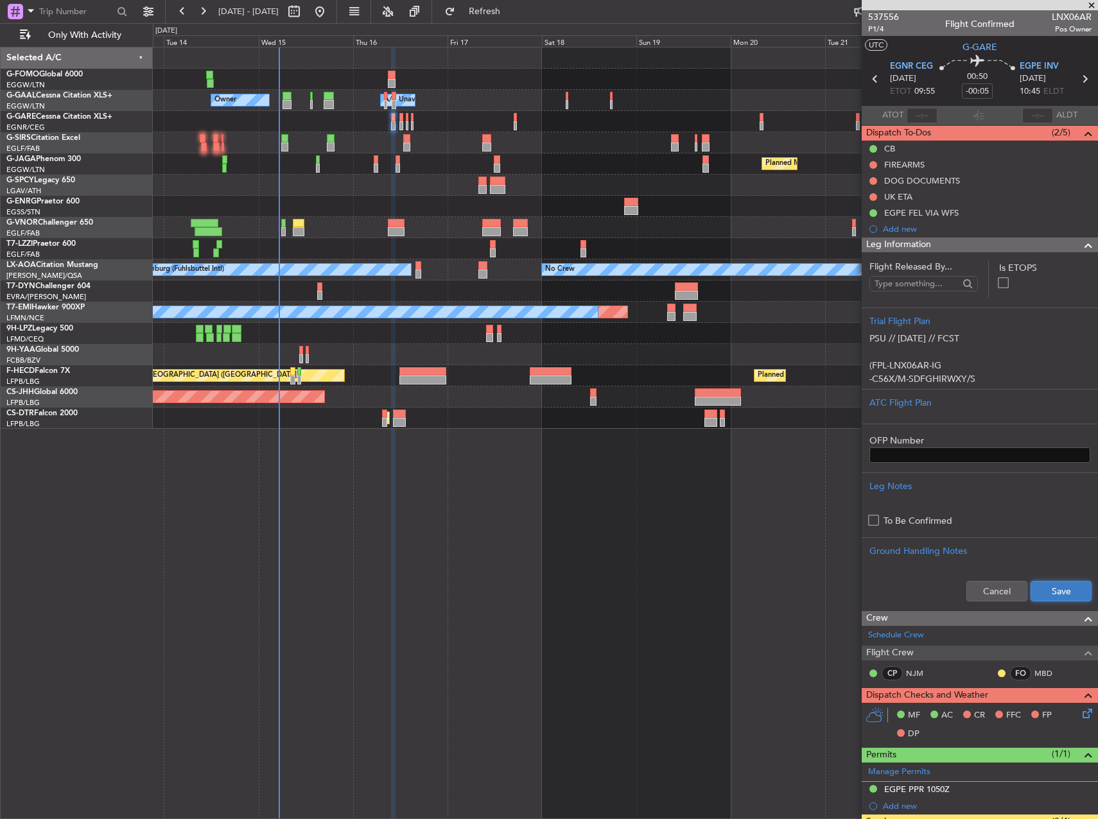
click at [1056, 594] on button "Save" at bounding box center [1060, 591] width 61 height 21
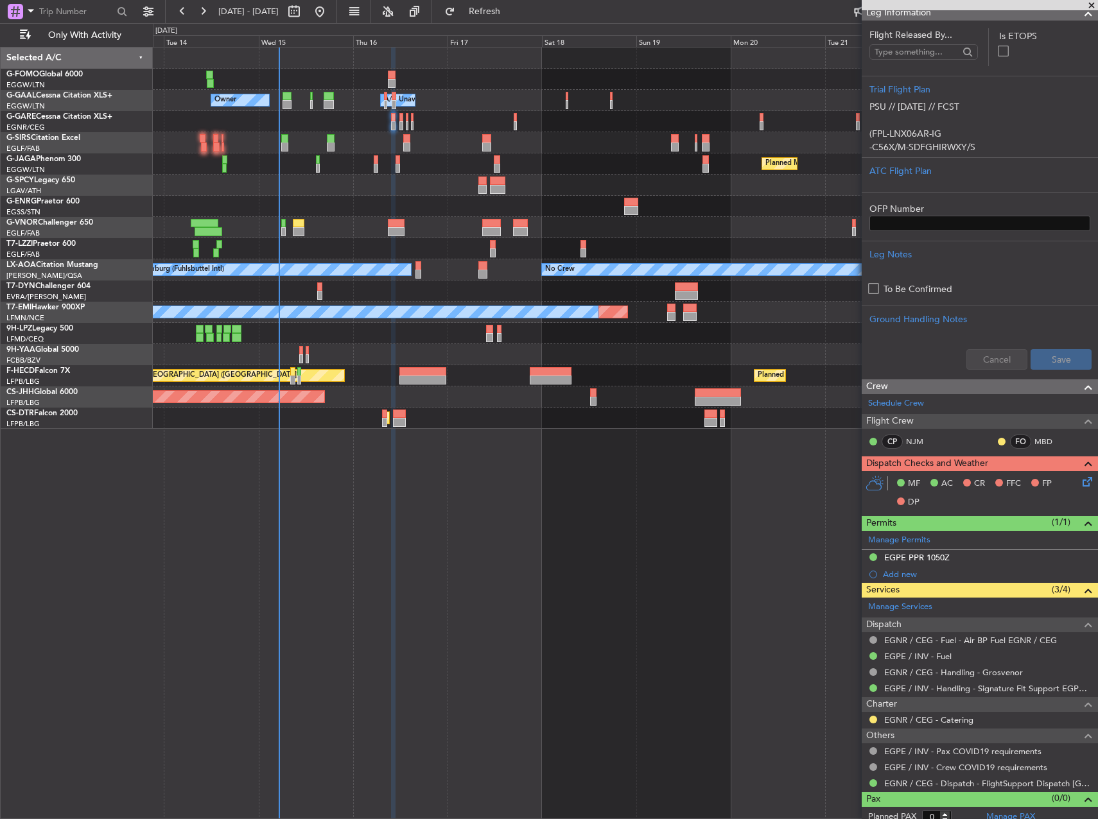
scroll to position [240, 0]
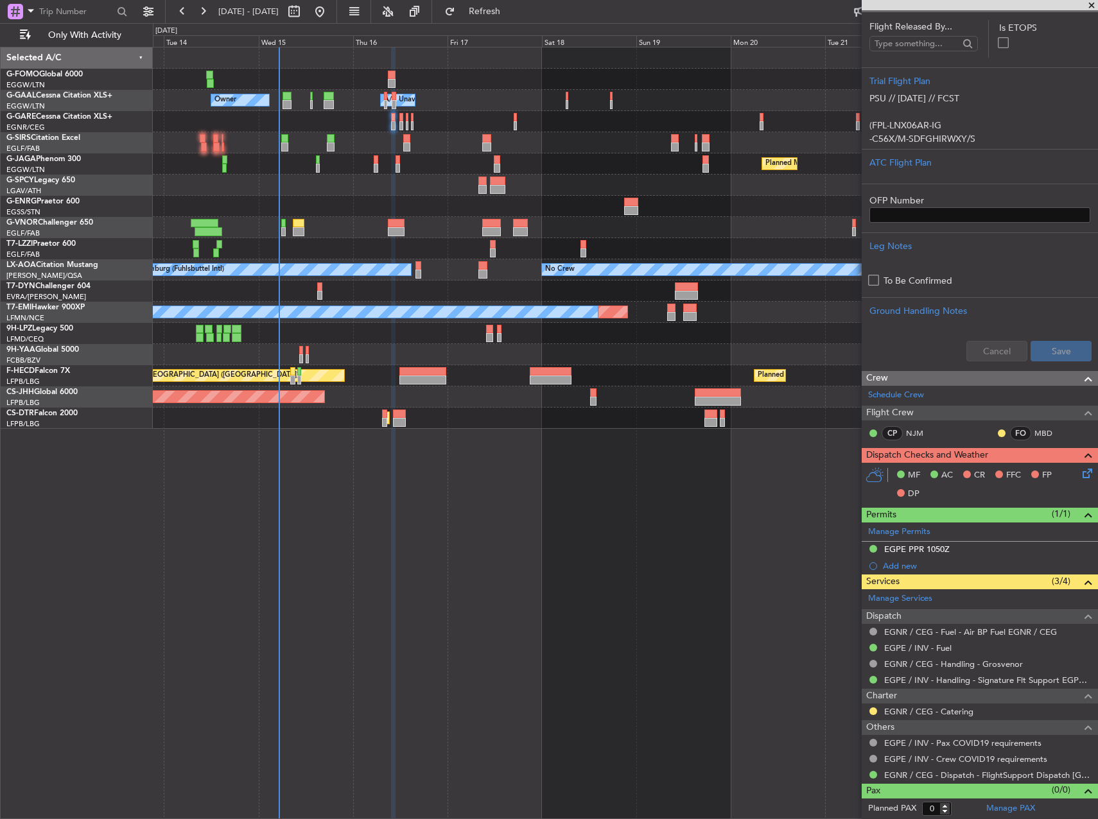
click at [1080, 475] on icon at bounding box center [1085, 471] width 10 height 10
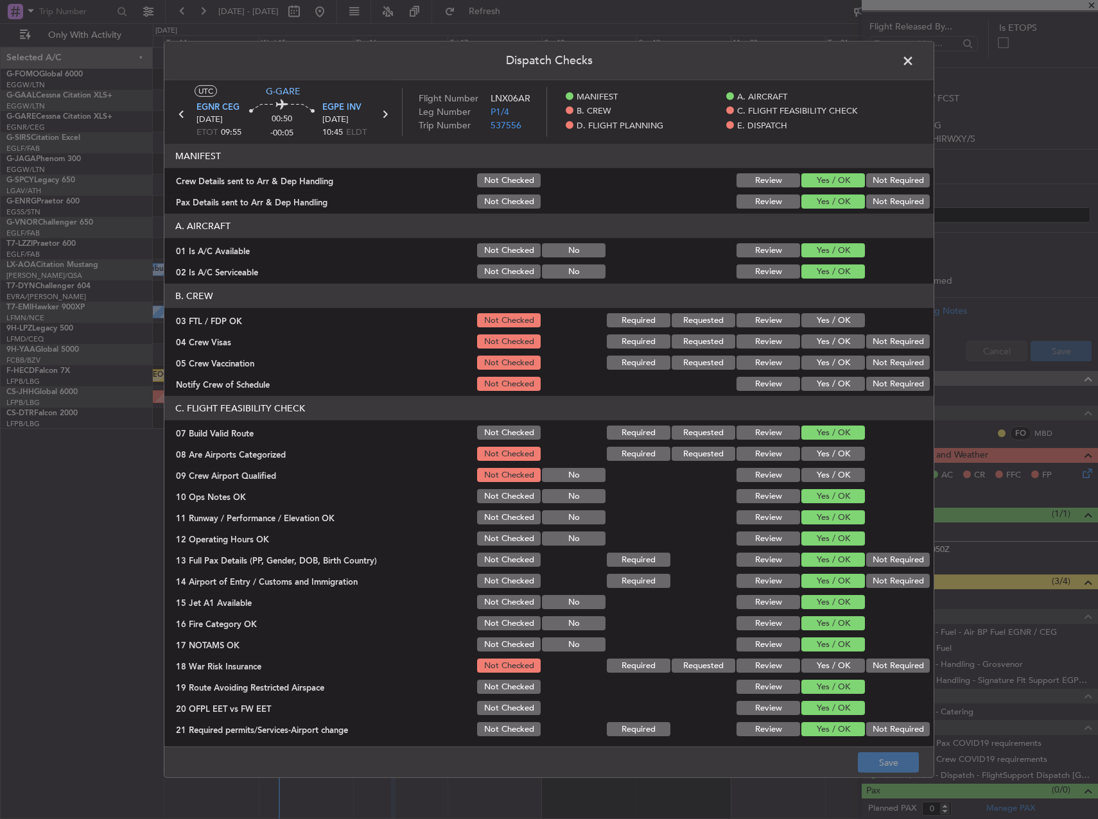
click at [914, 56] on span at bounding box center [914, 64] width 0 height 26
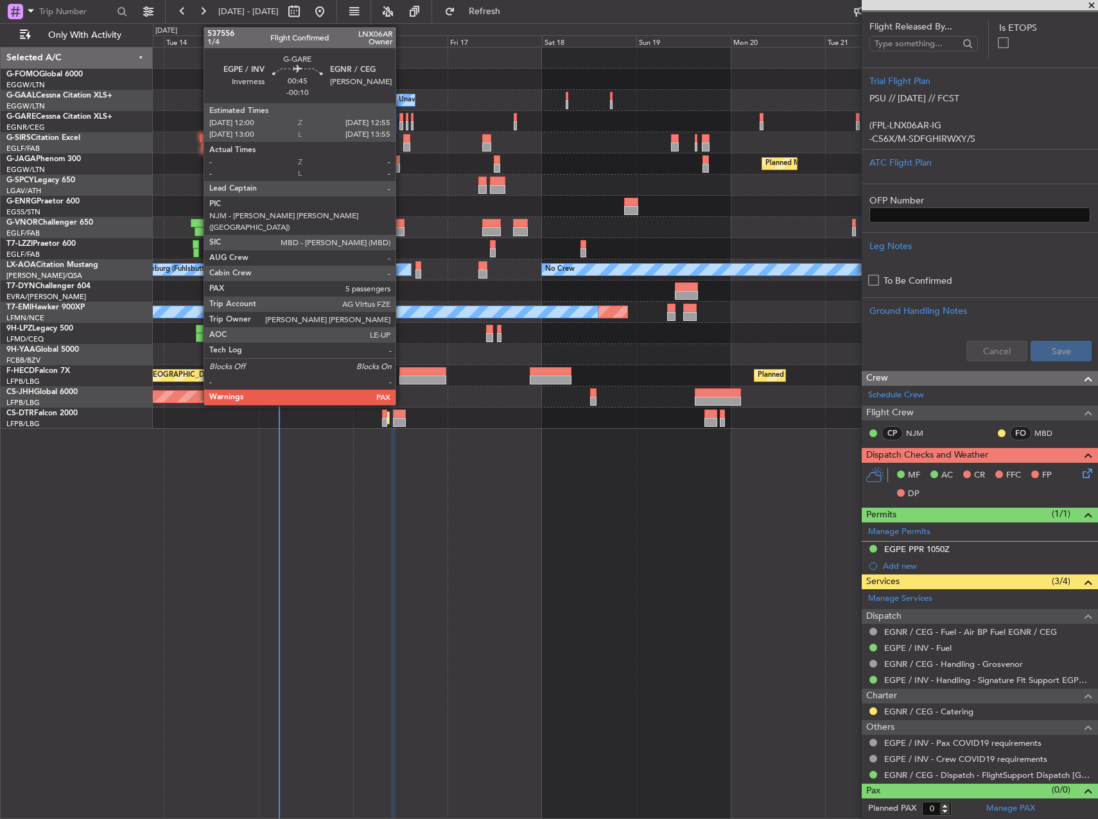
click at [401, 121] on div at bounding box center [401, 125] width 4 height 9
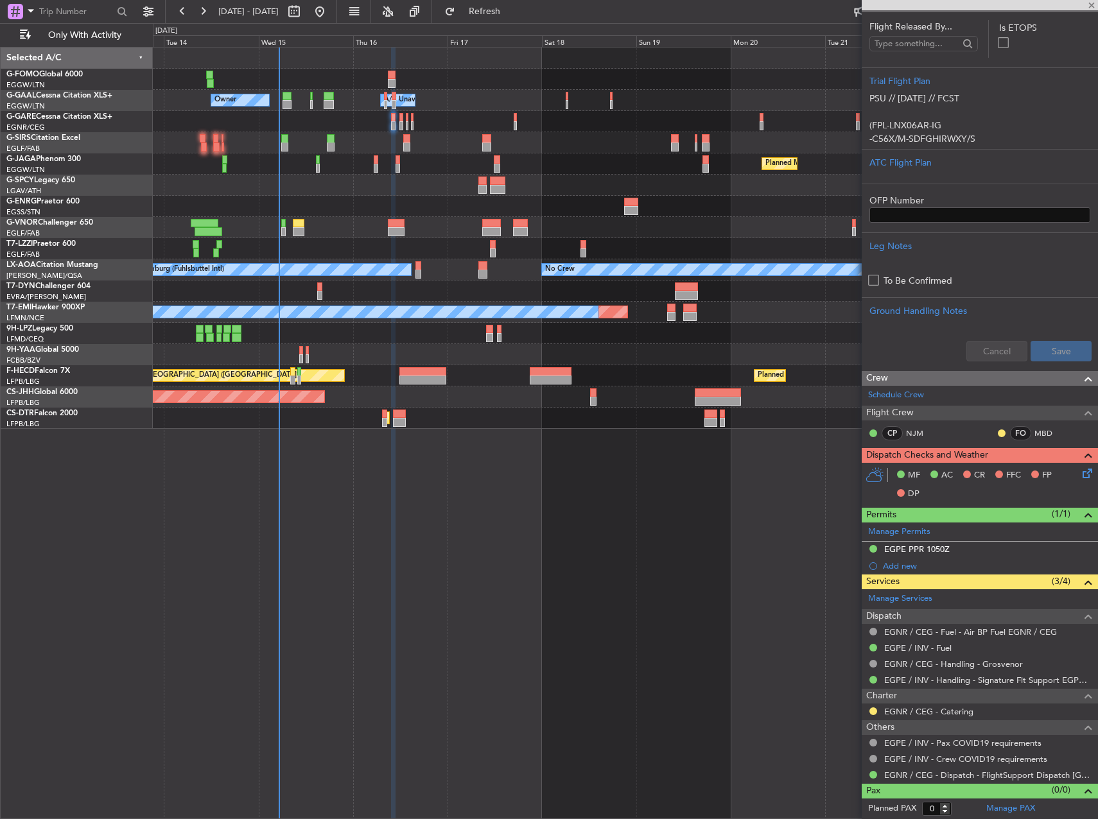
type input "-00:10"
type input "5"
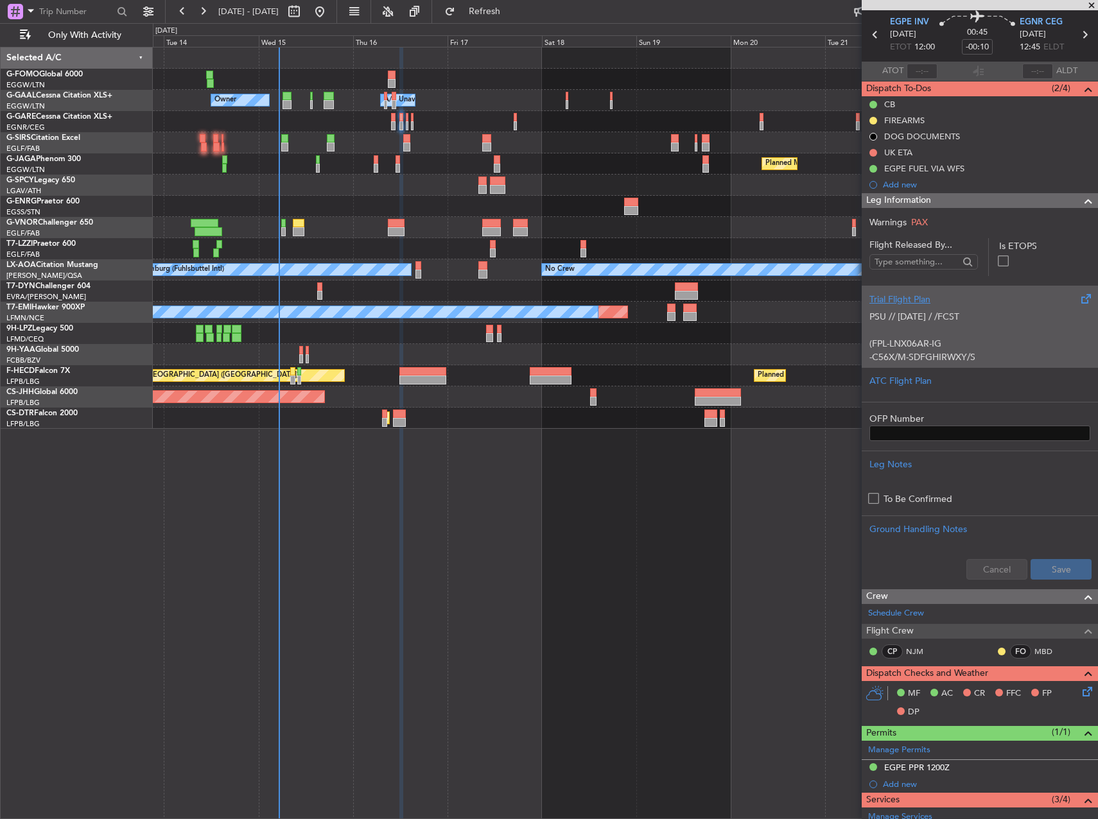
scroll to position [0, 0]
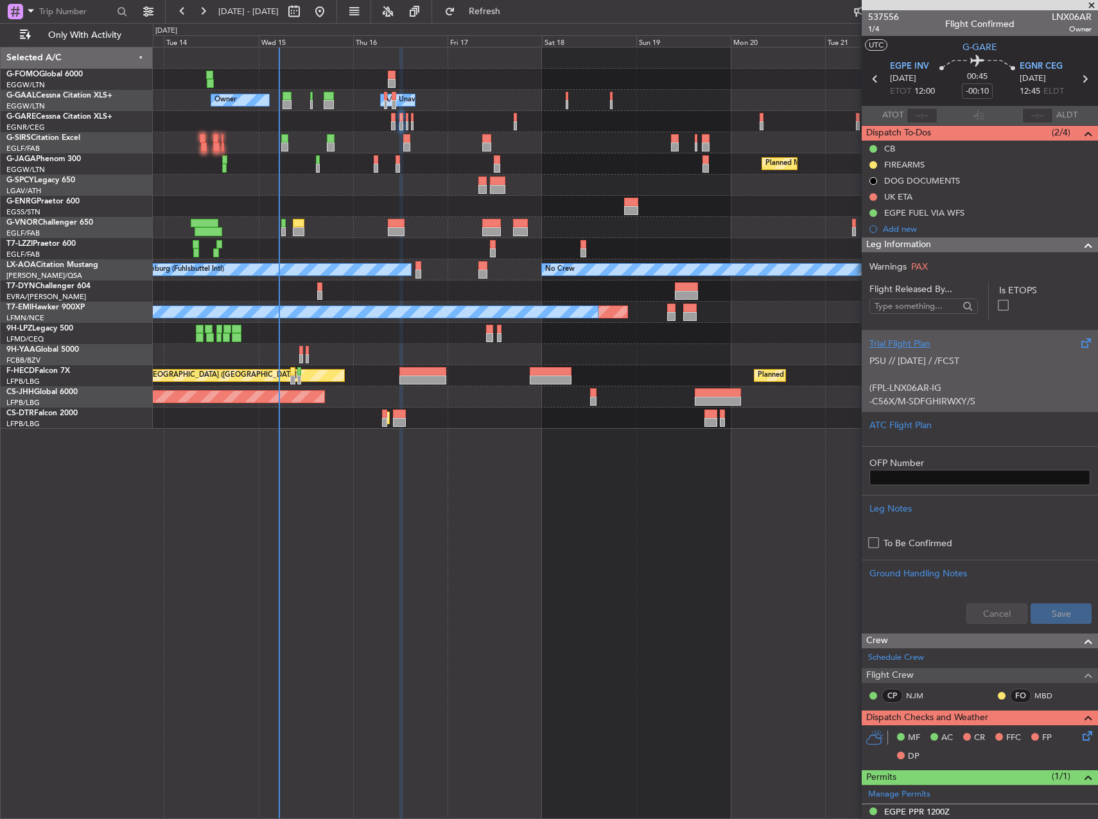
click at [980, 356] on p "PSU // 14OCT / /FCST" at bounding box center [979, 360] width 221 height 13
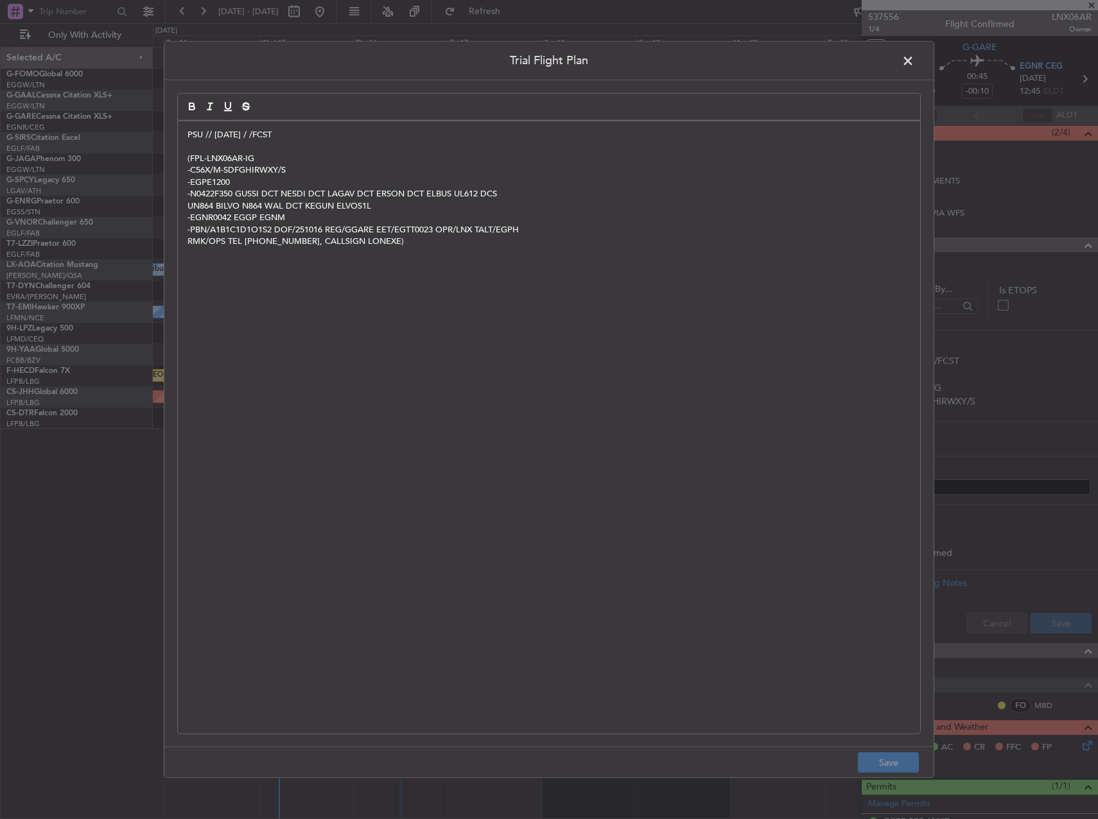
click at [182, 134] on div "PSU // 14OCT / /FCST (FPL-LNX06AR-IG -C56X/M-SDFGHIRWXY/S -EGPE1200 -N0422F350 …" at bounding box center [549, 427] width 742 height 612
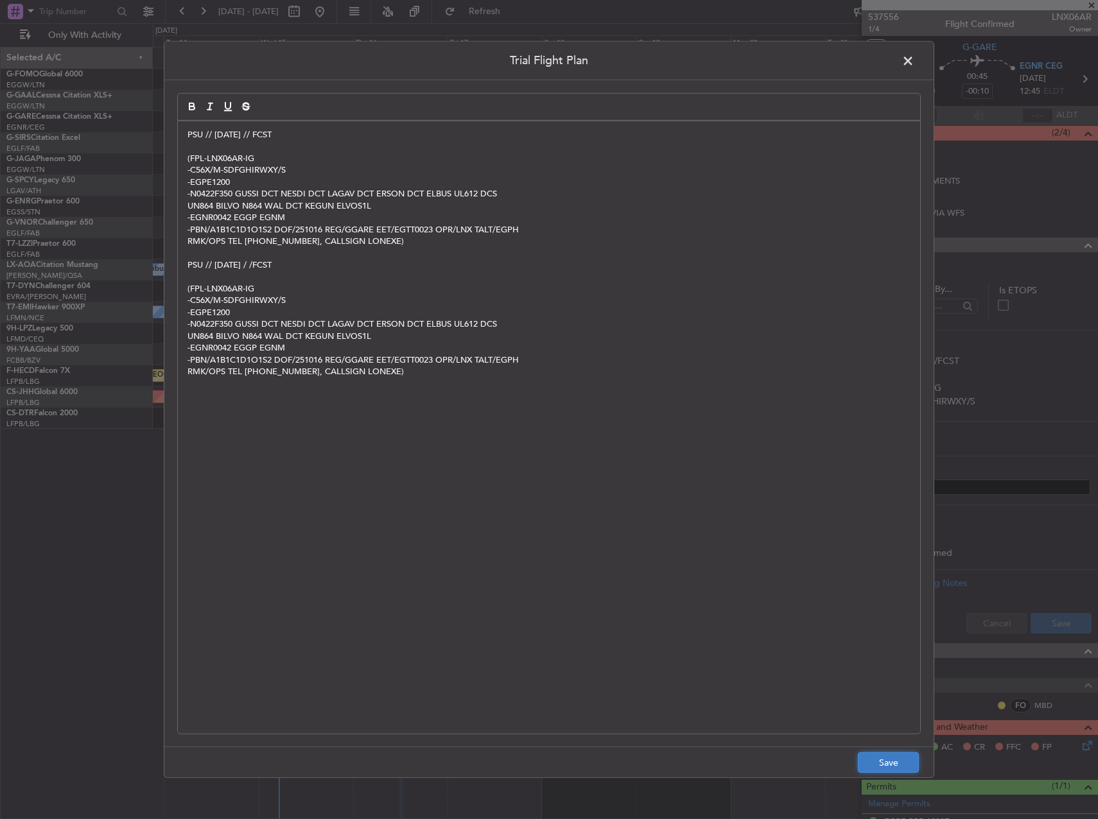
click at [914, 761] on button "Save" at bounding box center [888, 762] width 61 height 21
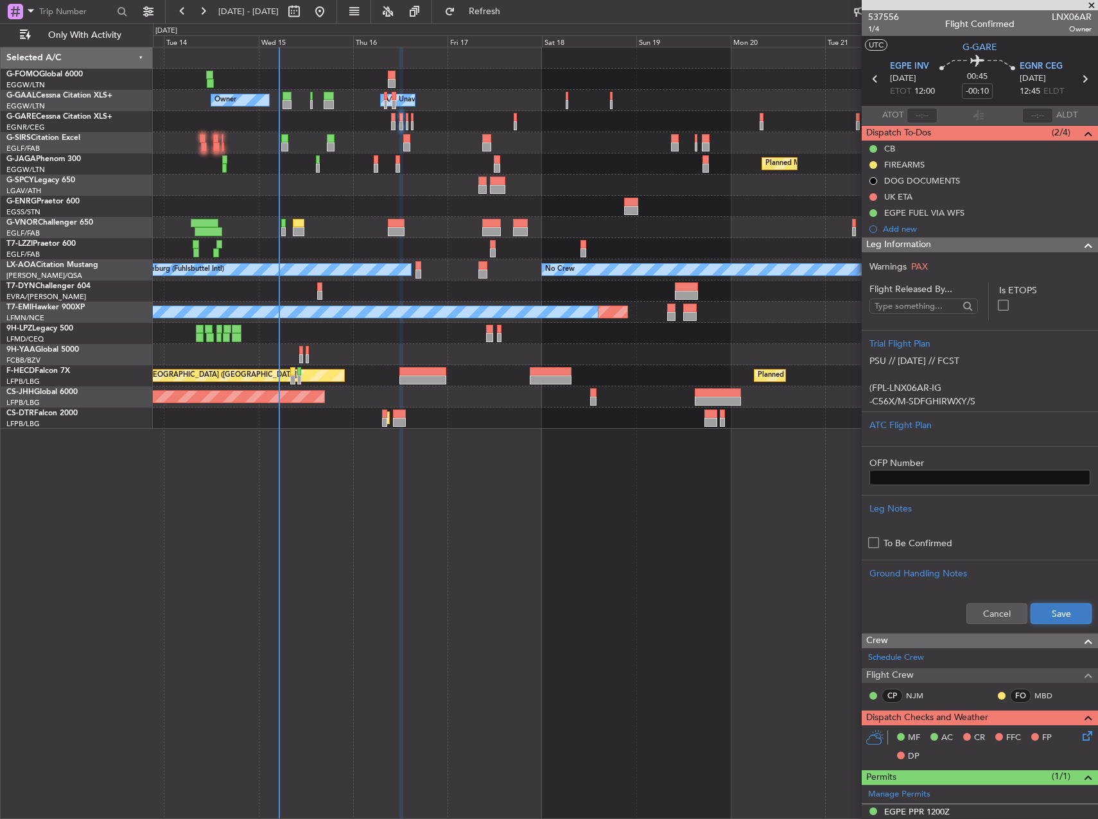
click at [1048, 621] on button "Save" at bounding box center [1060, 613] width 61 height 21
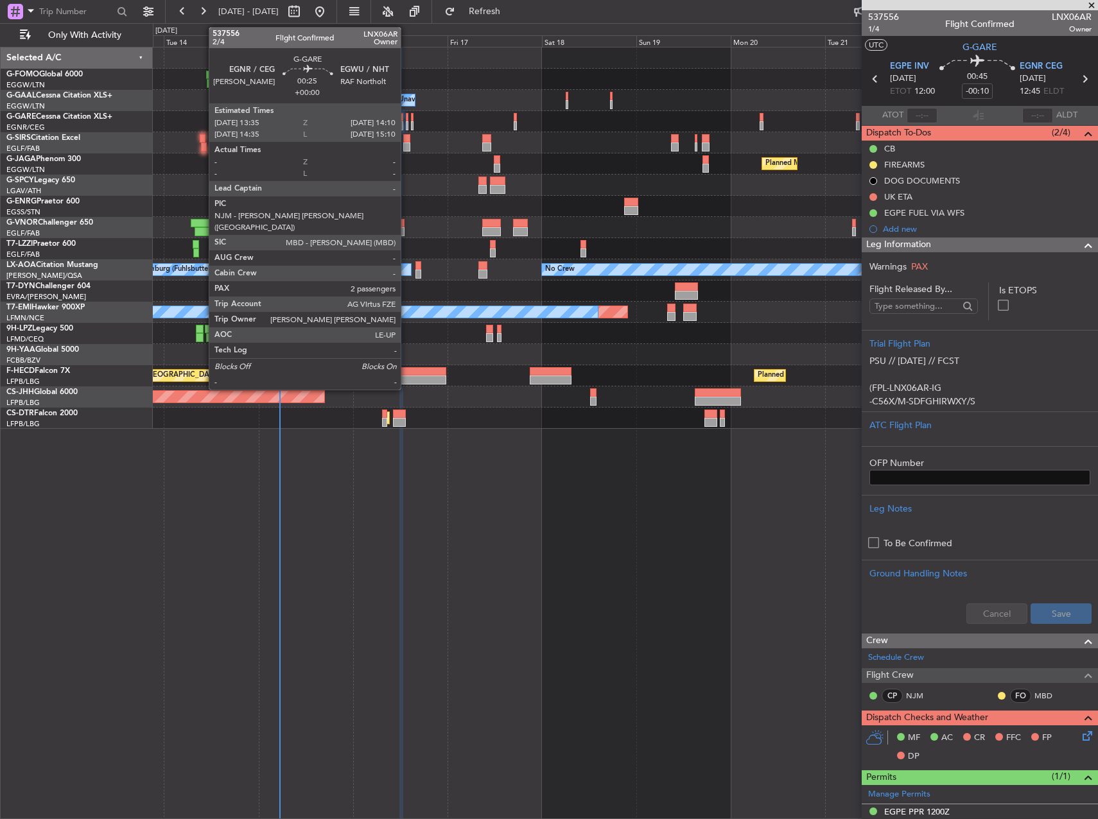
click at [406, 120] on div at bounding box center [407, 117] width 3 height 9
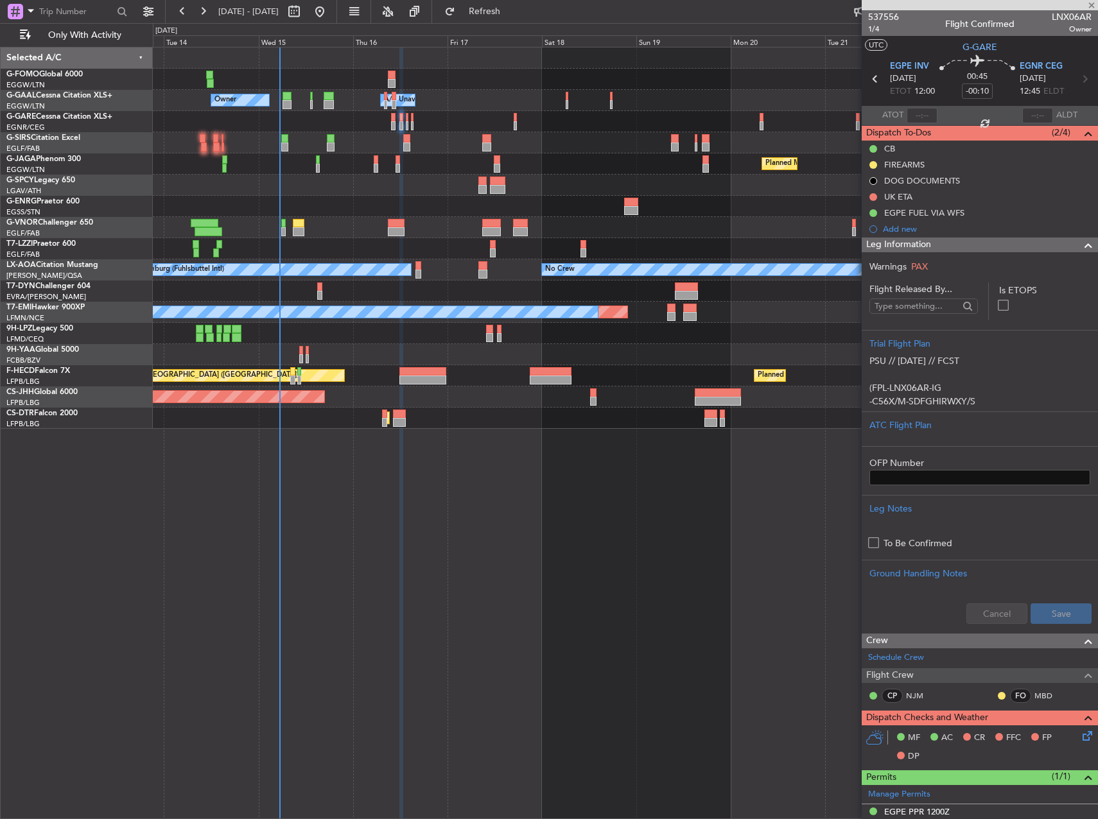
type input "2"
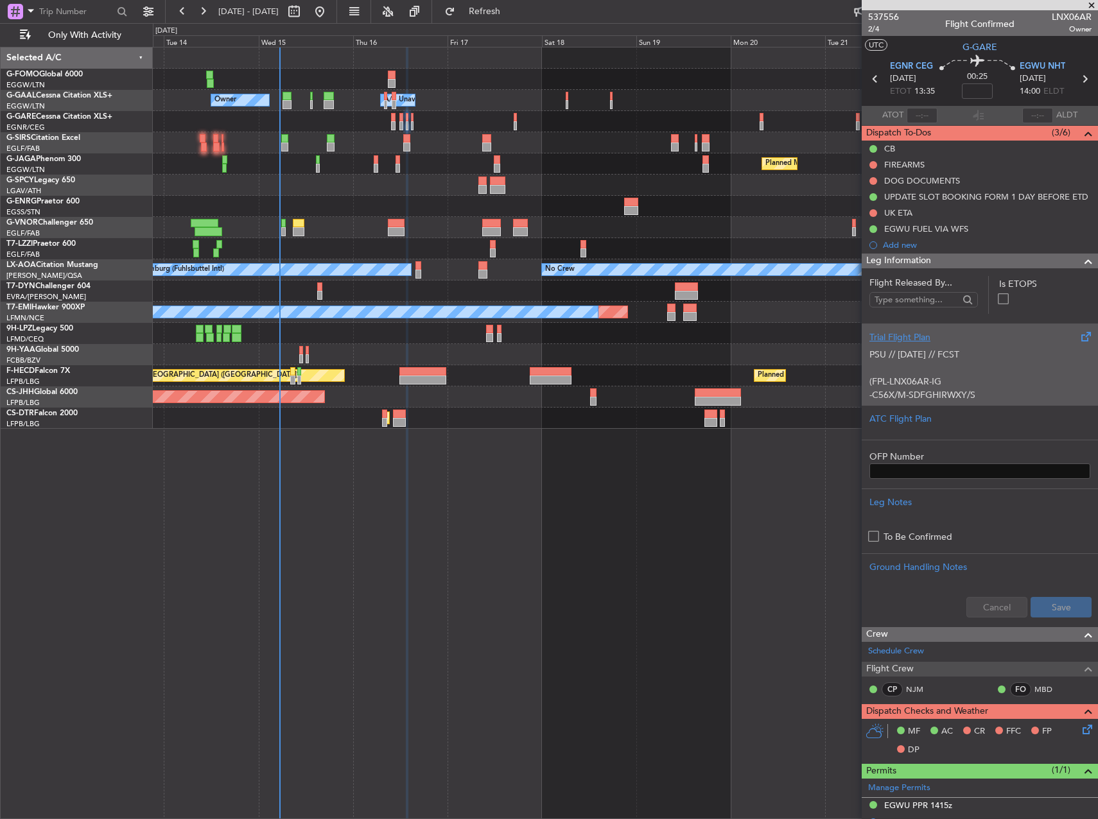
click at [992, 383] on p "(FPL-LNX06AR-IG" at bounding box center [979, 381] width 221 height 13
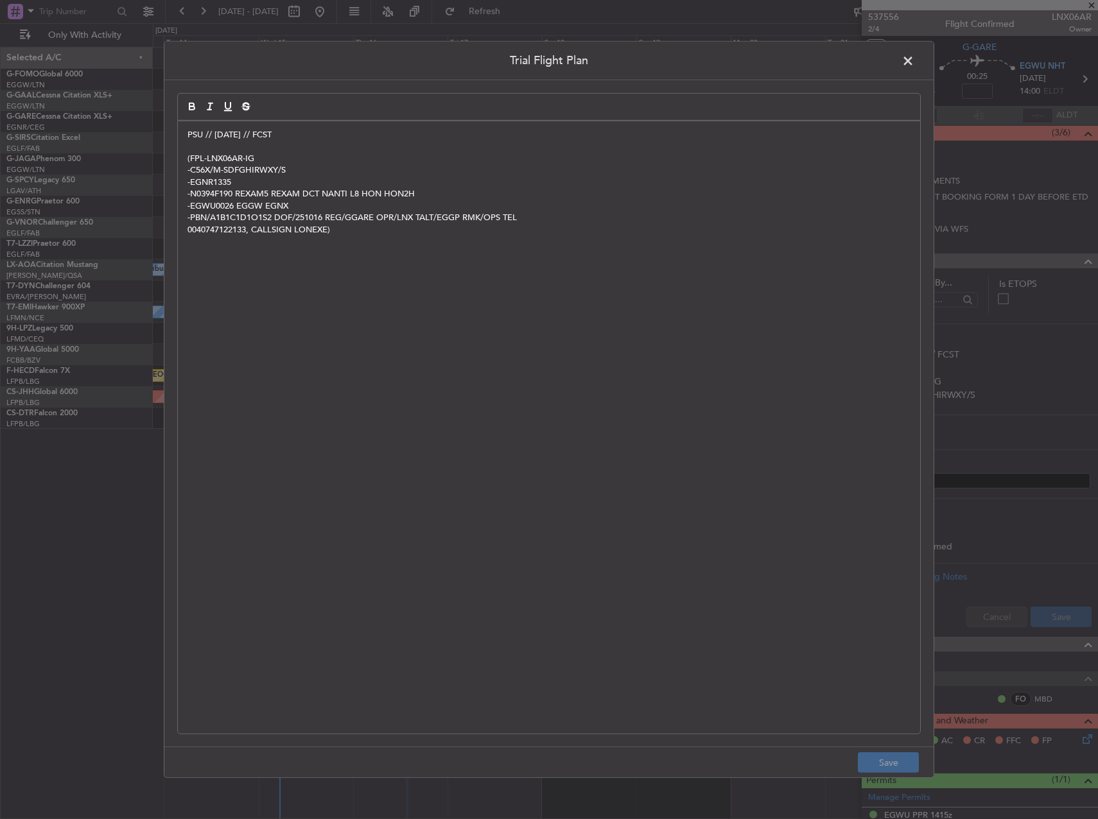
click at [186, 134] on div "PSU // 14OCT // FCST (FPL-LNX06AR-IG -C56X/M-SDFGHIRWXY/S -EGNR1335 -N0394F190 …" at bounding box center [549, 427] width 742 height 612
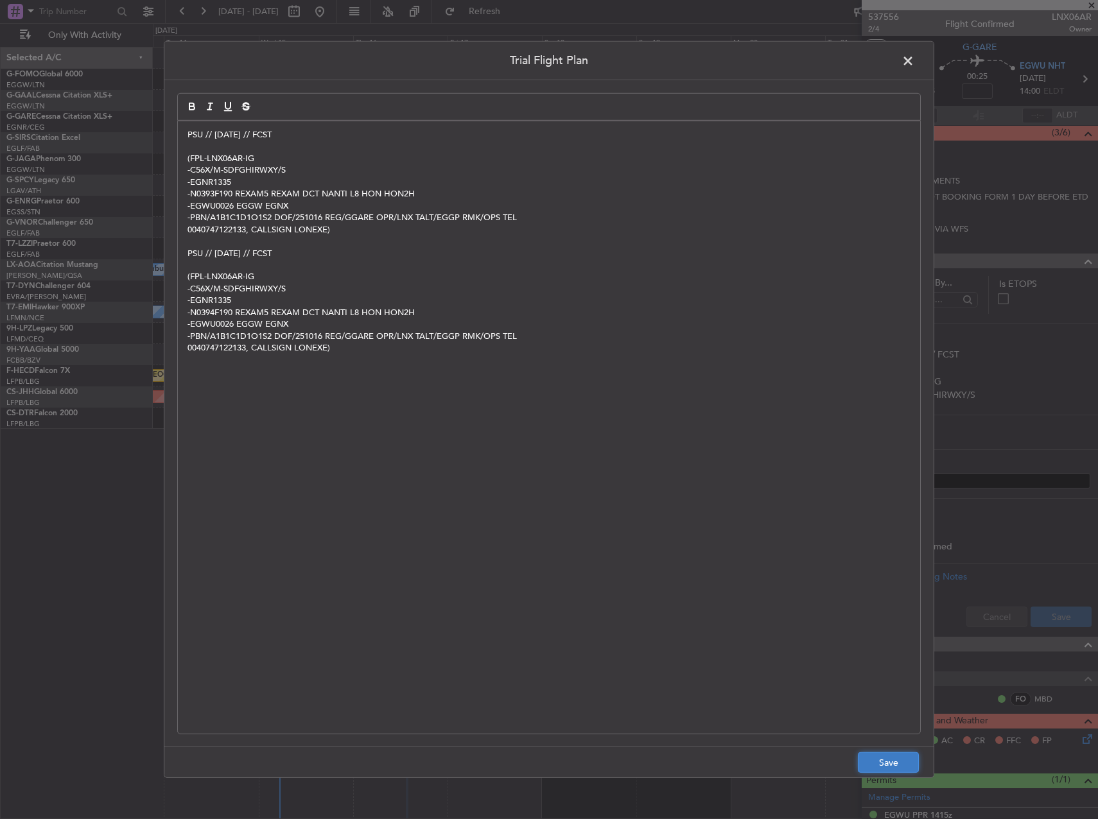
click at [895, 767] on button "Save" at bounding box center [888, 762] width 61 height 21
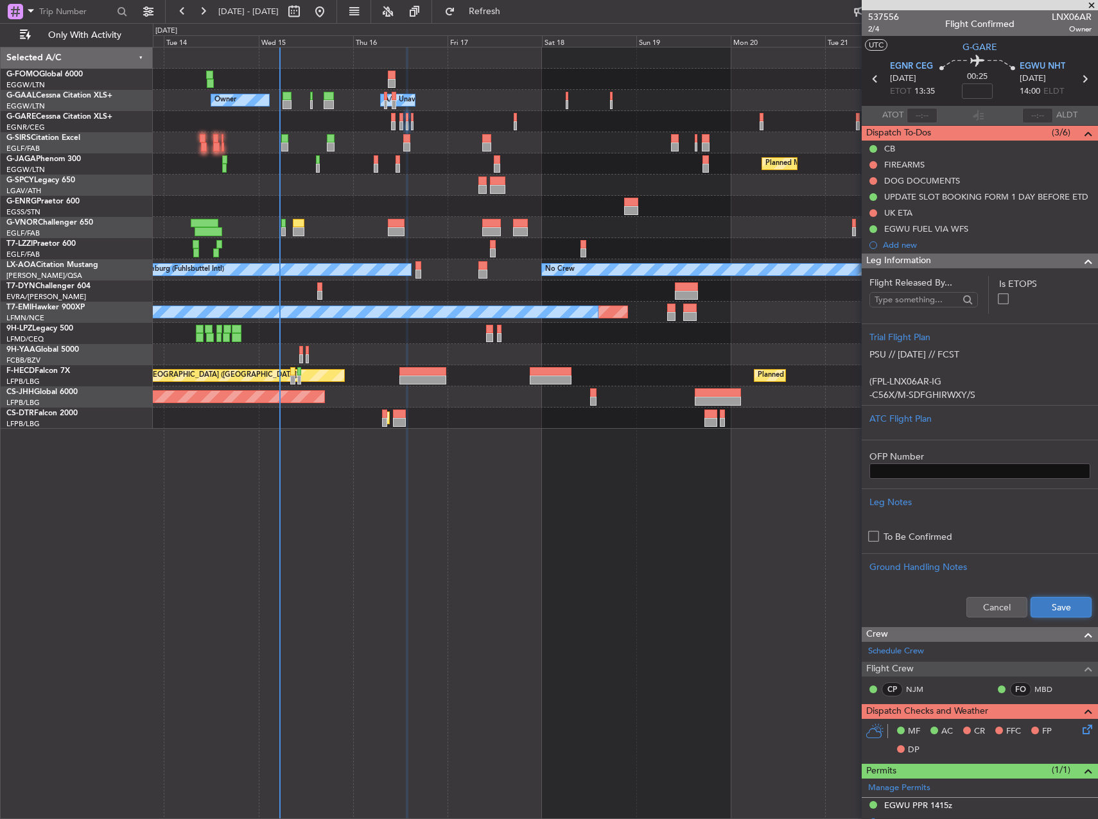
click at [1044, 600] on button "Save" at bounding box center [1060, 607] width 61 height 21
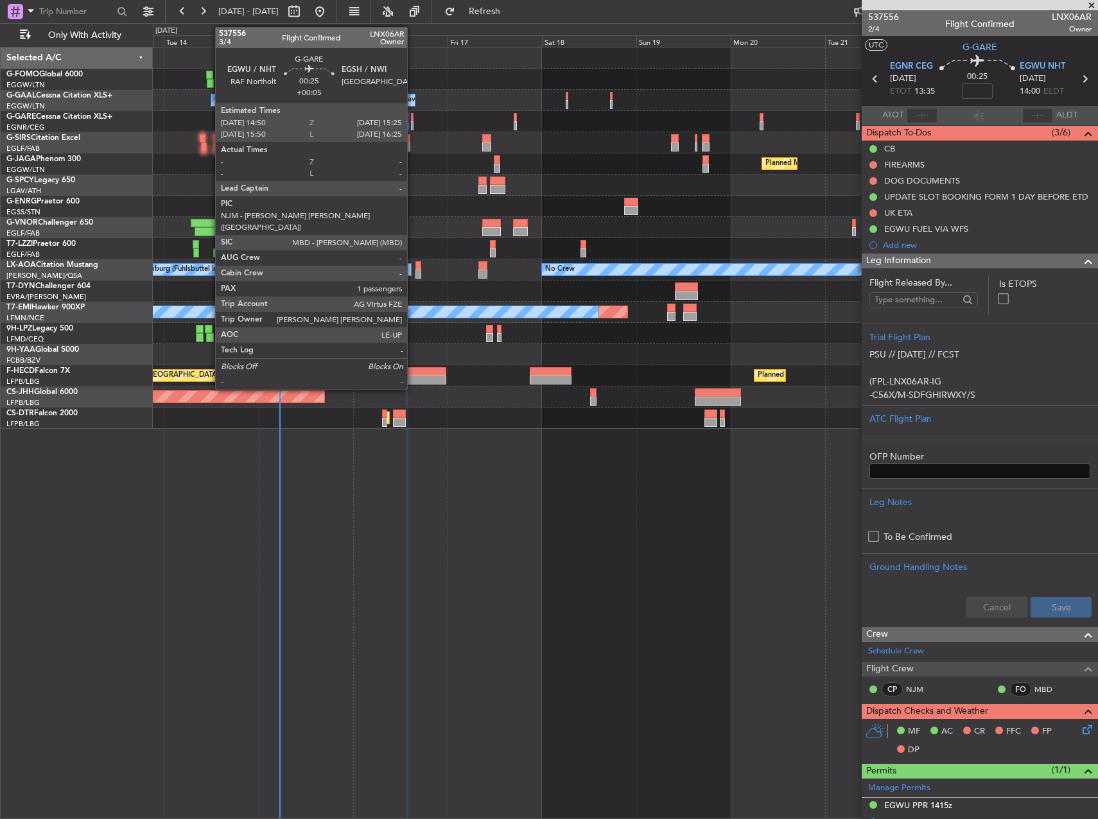
click at [413, 125] on div at bounding box center [412, 125] width 3 height 9
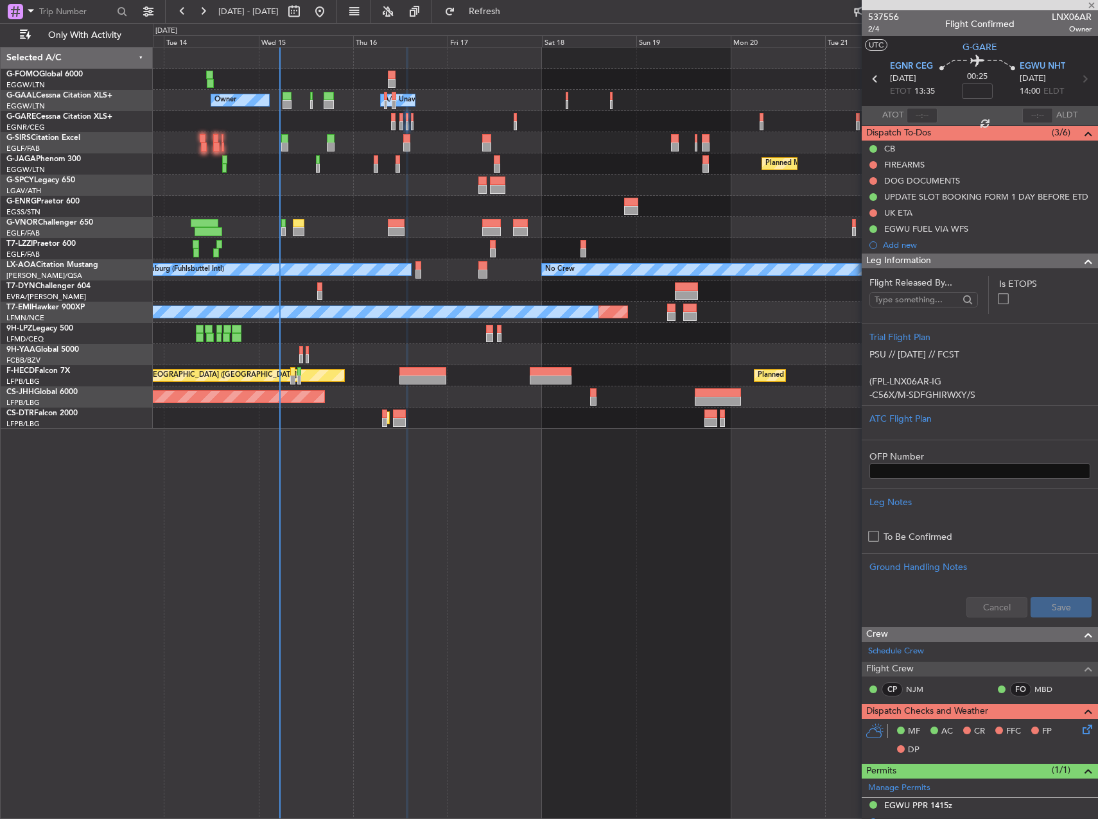
type input "+00:05"
type input "1"
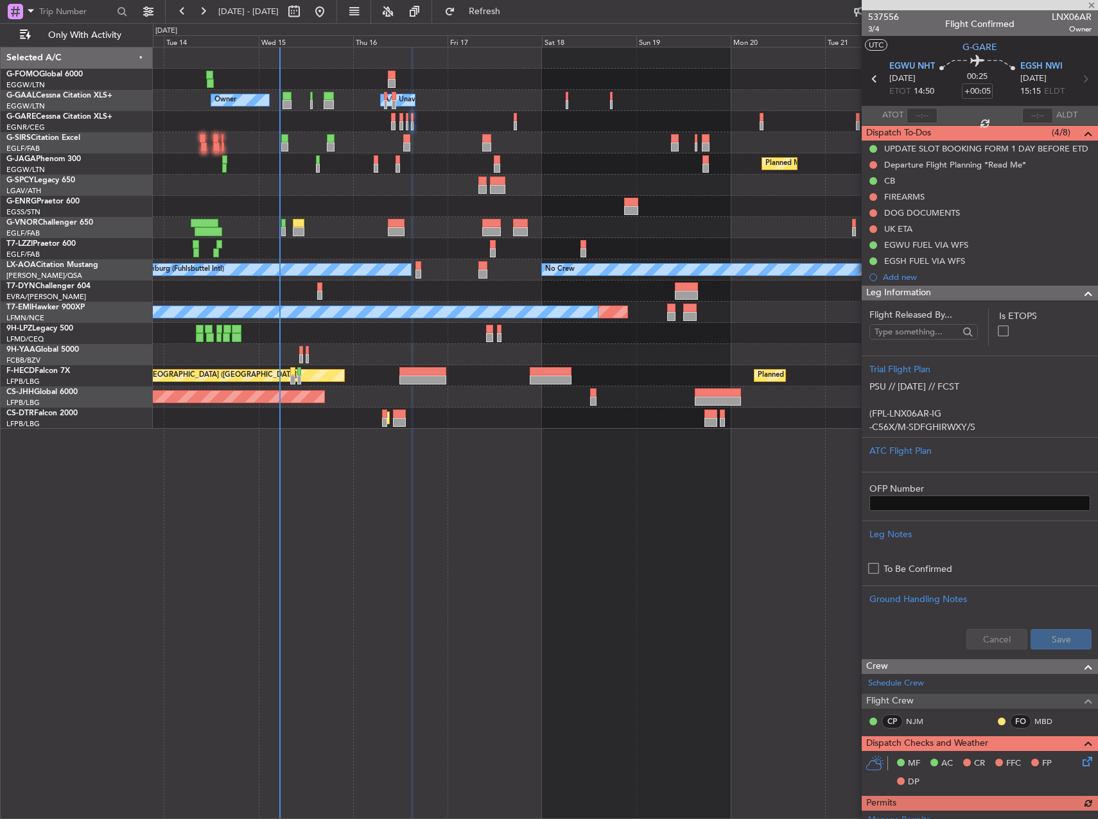
click at [497, 109] on div "Owner Owner A/C Unavailable A/C Unavailable Owner" at bounding box center [625, 100] width 944 height 21
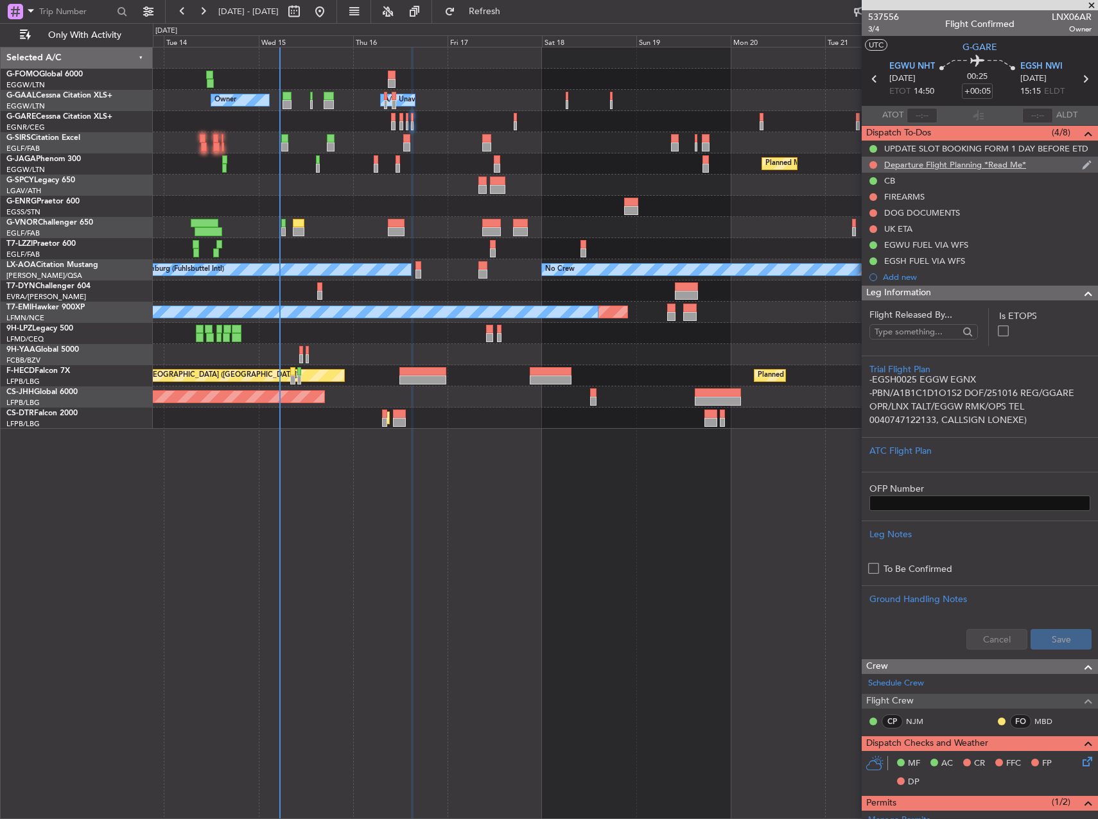
click at [969, 167] on div "Departure Flight Planning *Read Me*" at bounding box center [955, 164] width 142 height 11
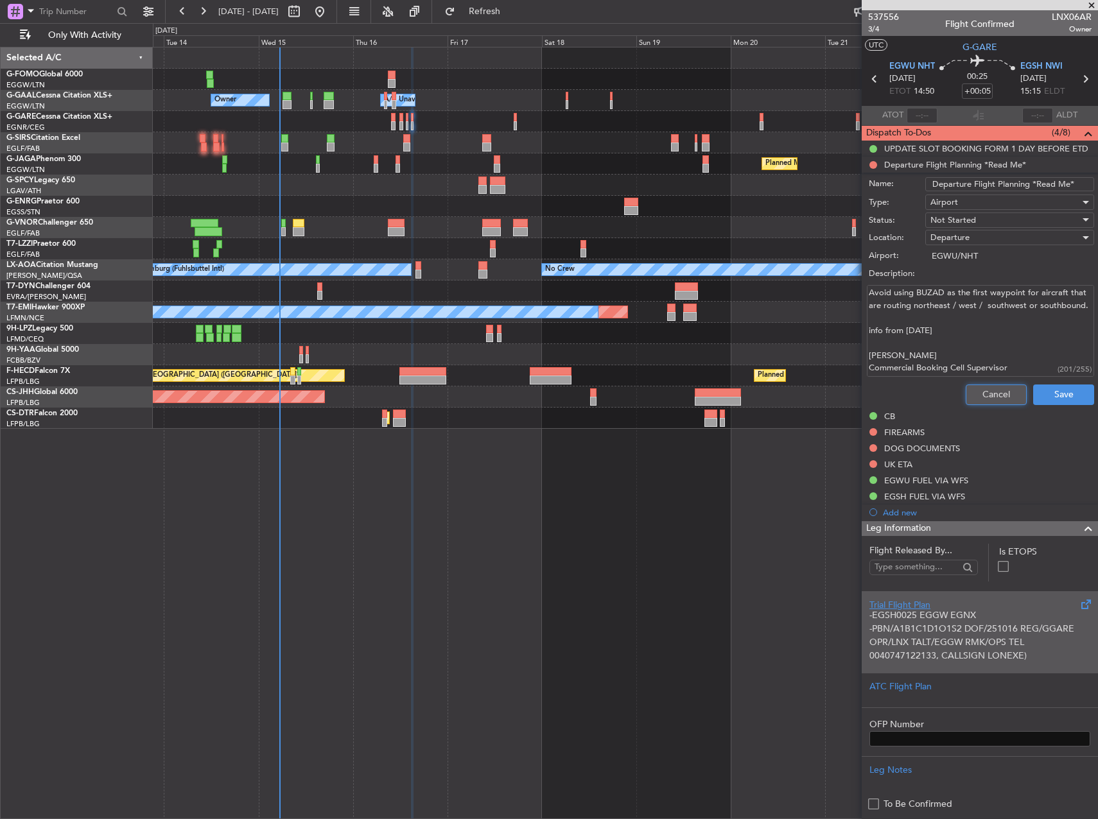
click at [996, 395] on button "Cancel" at bounding box center [995, 395] width 61 height 21
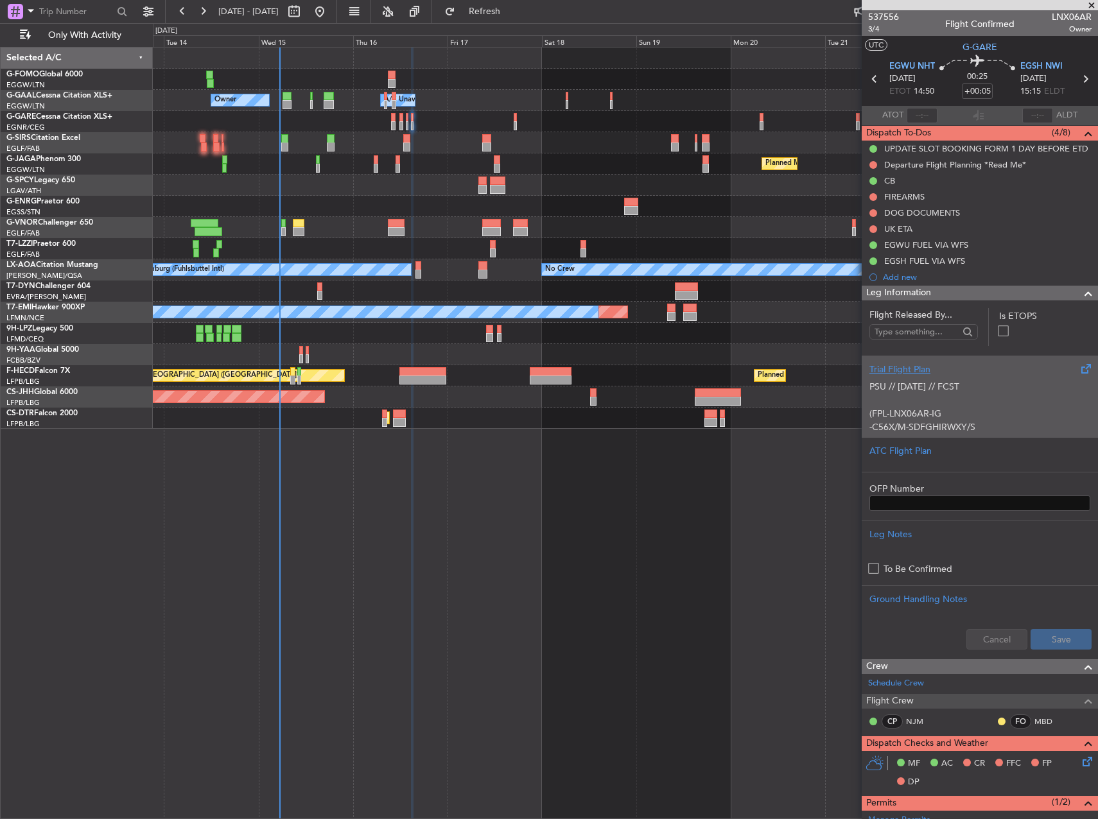
click at [1002, 397] on p at bounding box center [979, 399] width 221 height 13
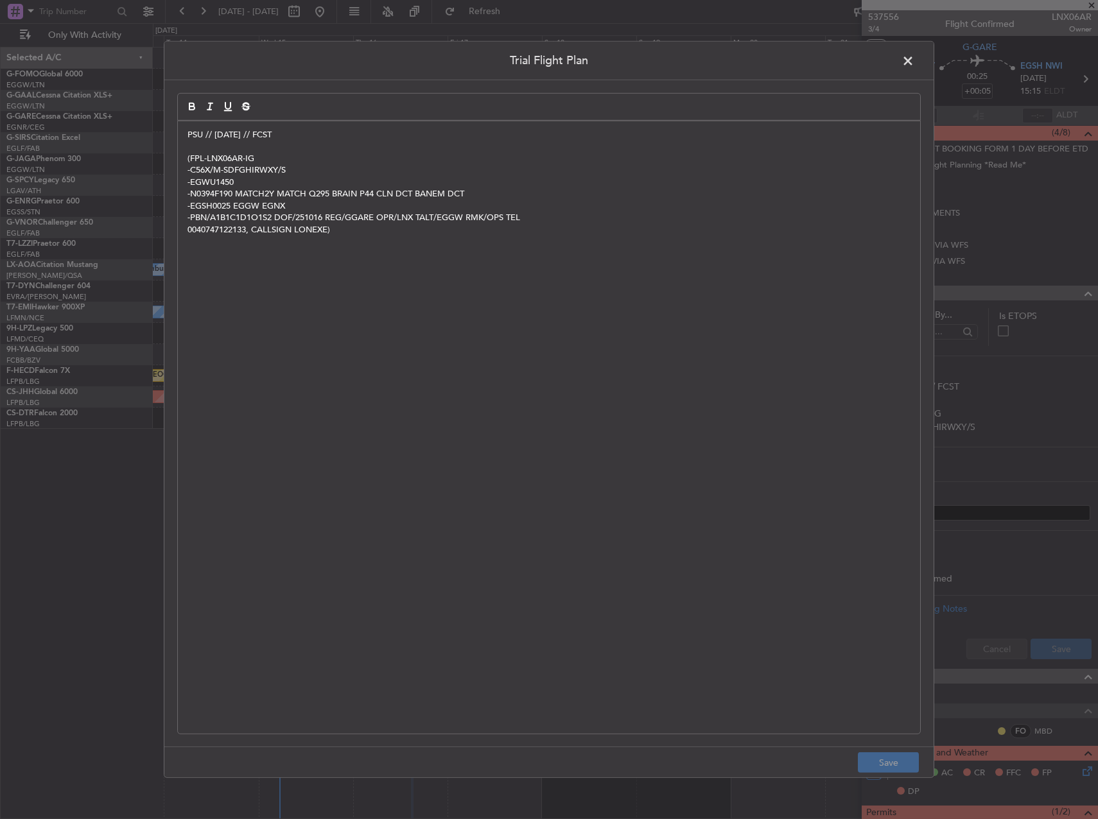
click at [190, 139] on p "PSU // 14OCT // FCST" at bounding box center [548, 135] width 723 height 12
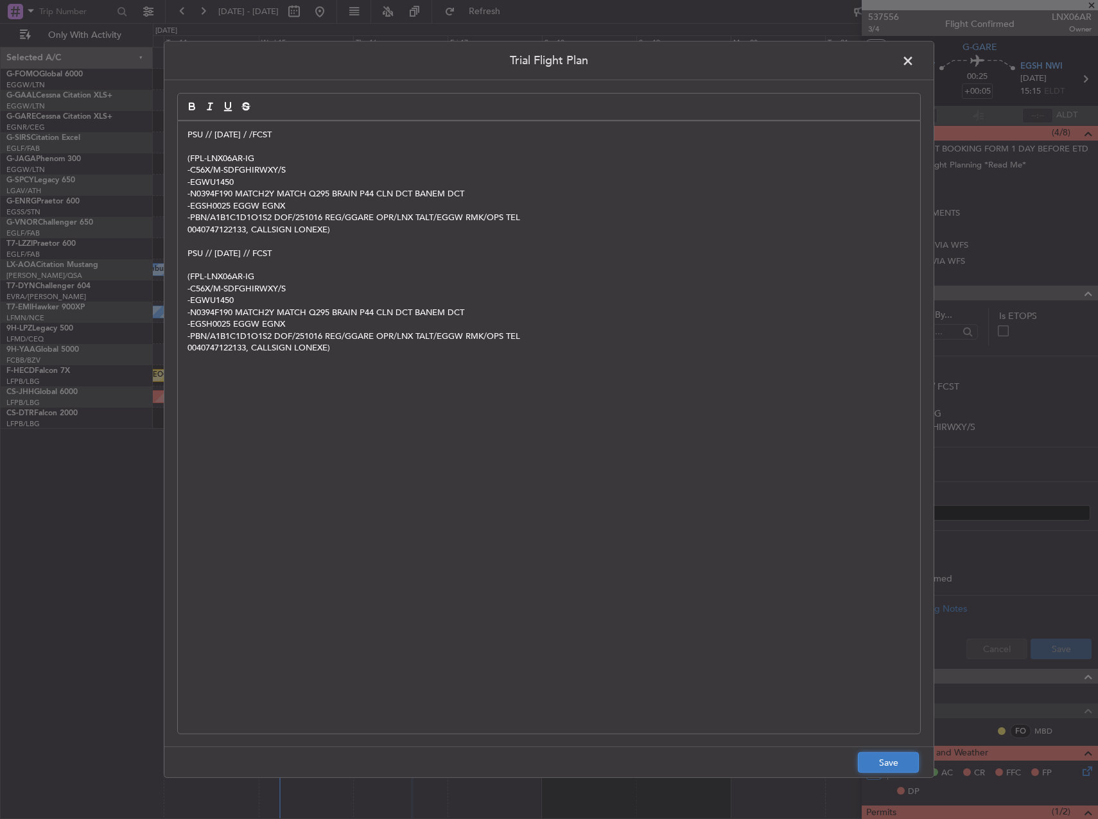
click at [889, 760] on button "Save" at bounding box center [888, 762] width 61 height 21
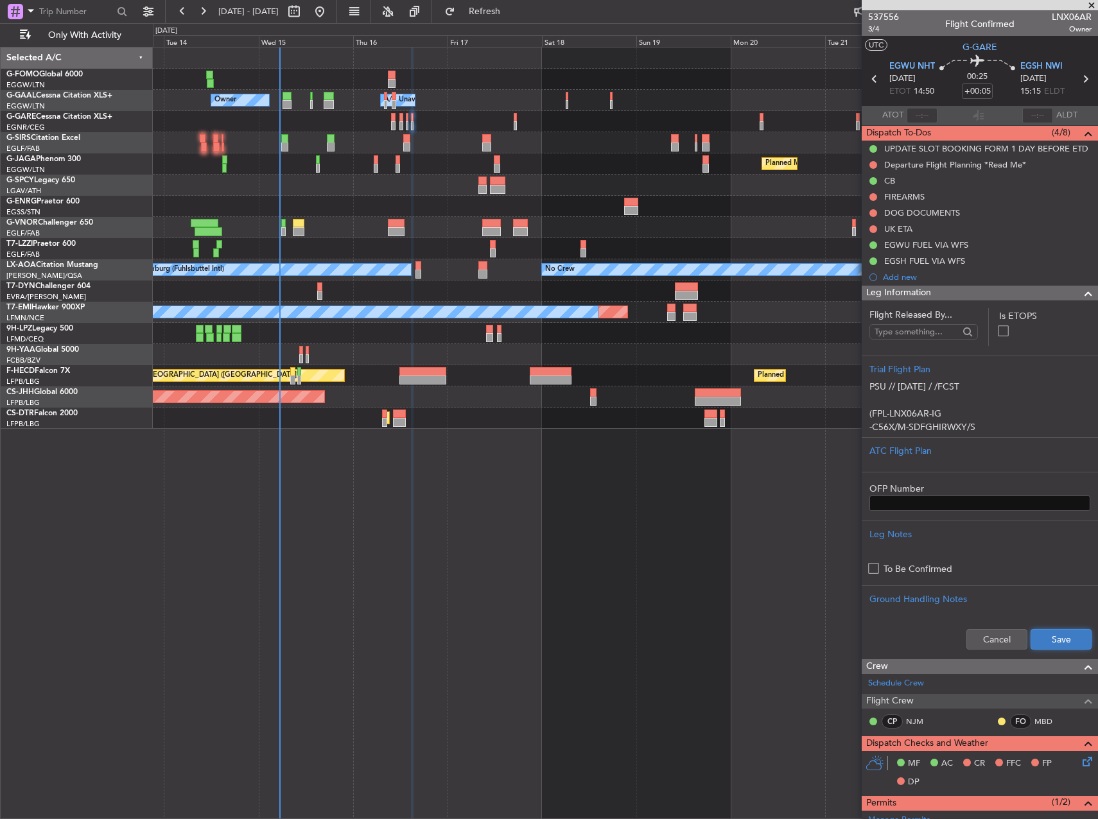
click at [1040, 646] on button "Save" at bounding box center [1060, 639] width 61 height 21
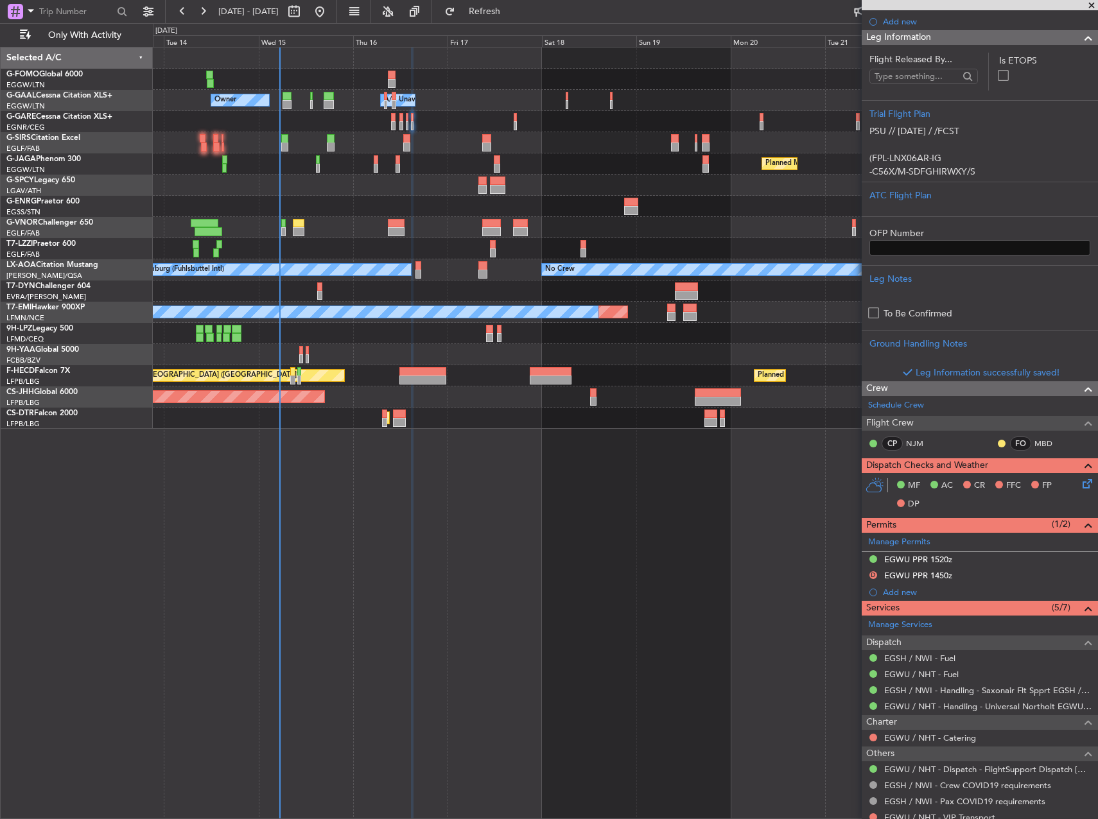
scroll to position [257, 0]
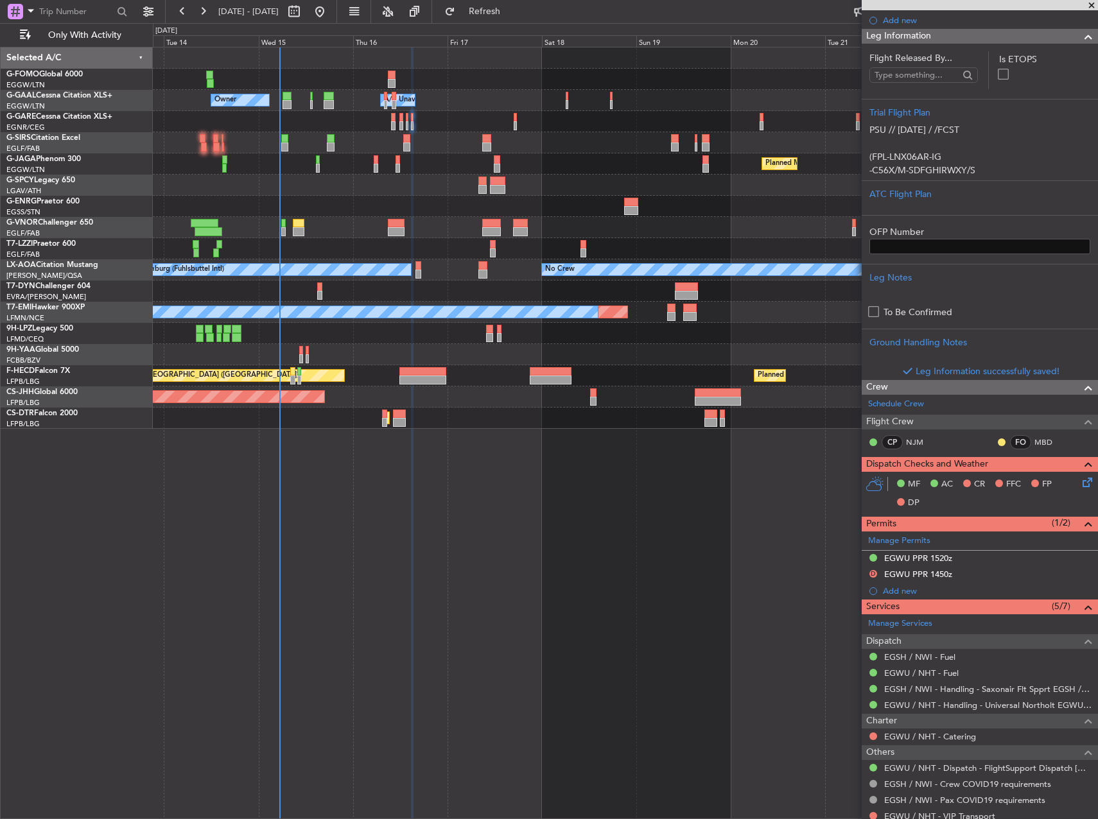
click at [1080, 485] on icon at bounding box center [1085, 480] width 10 height 10
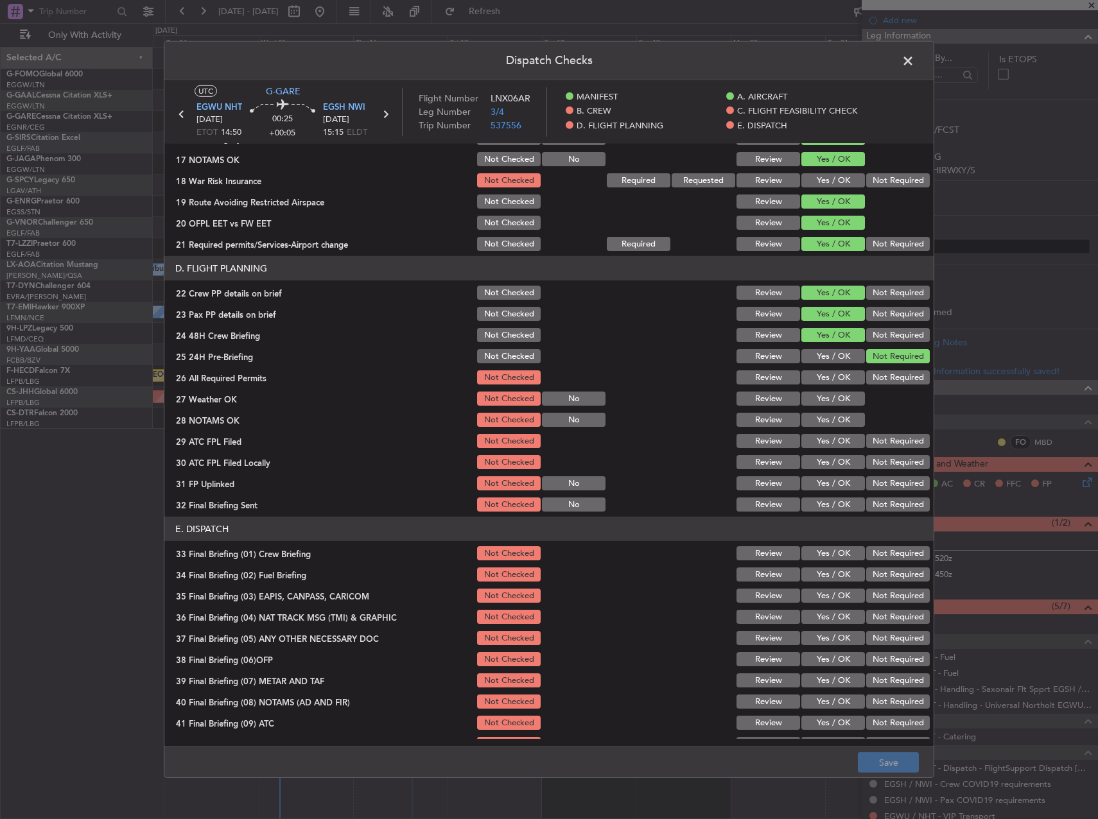
scroll to position [545, 0]
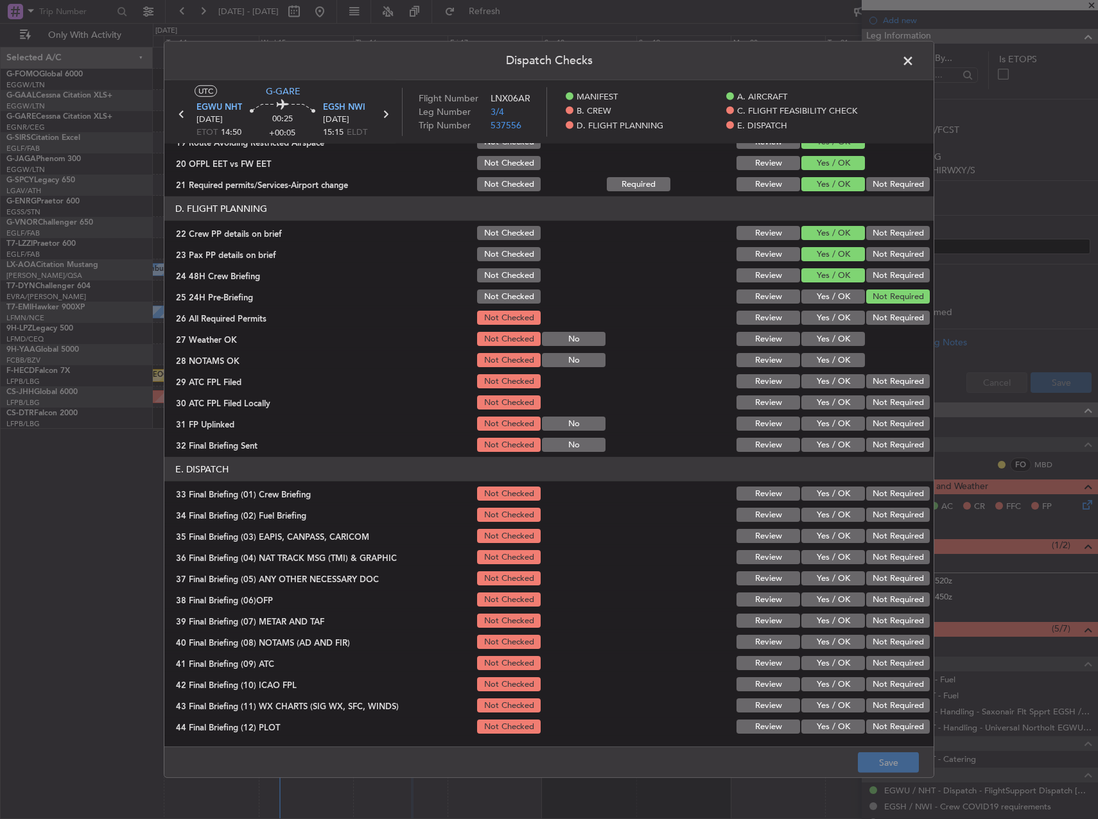
click at [914, 69] on span at bounding box center [914, 64] width 0 height 26
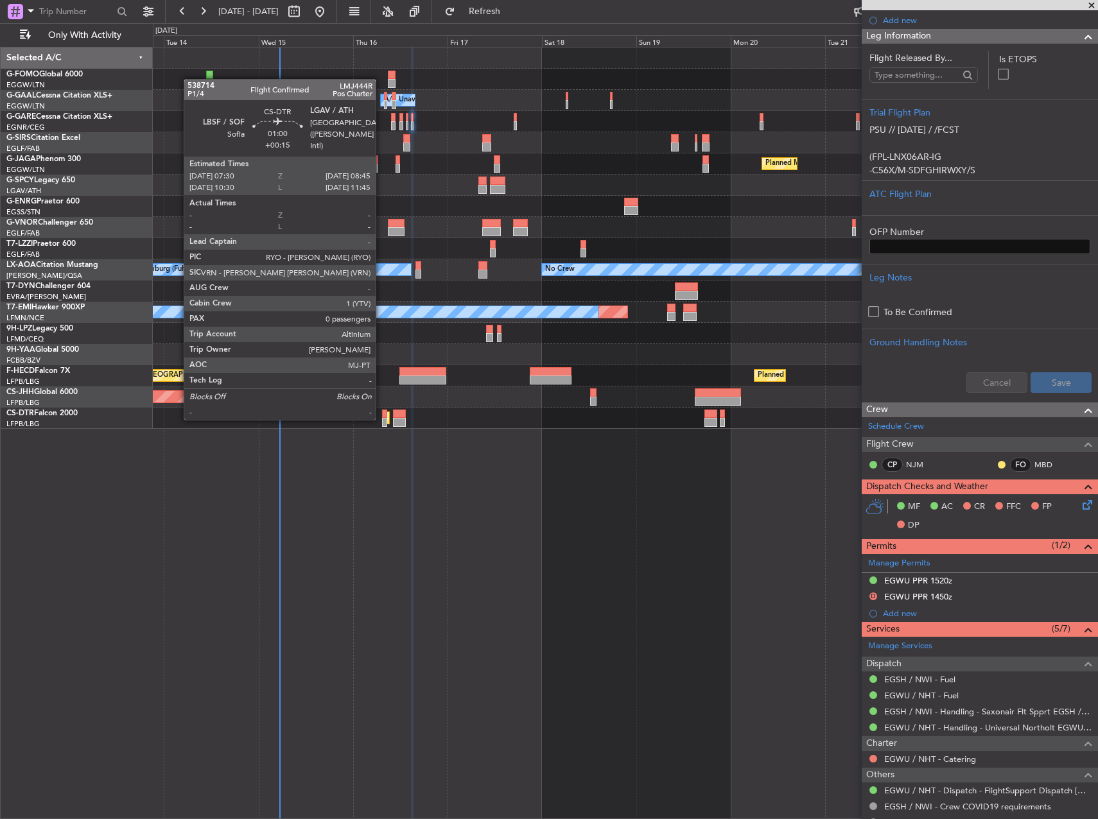
click at [382, 419] on div at bounding box center [384, 422] width 5 height 9
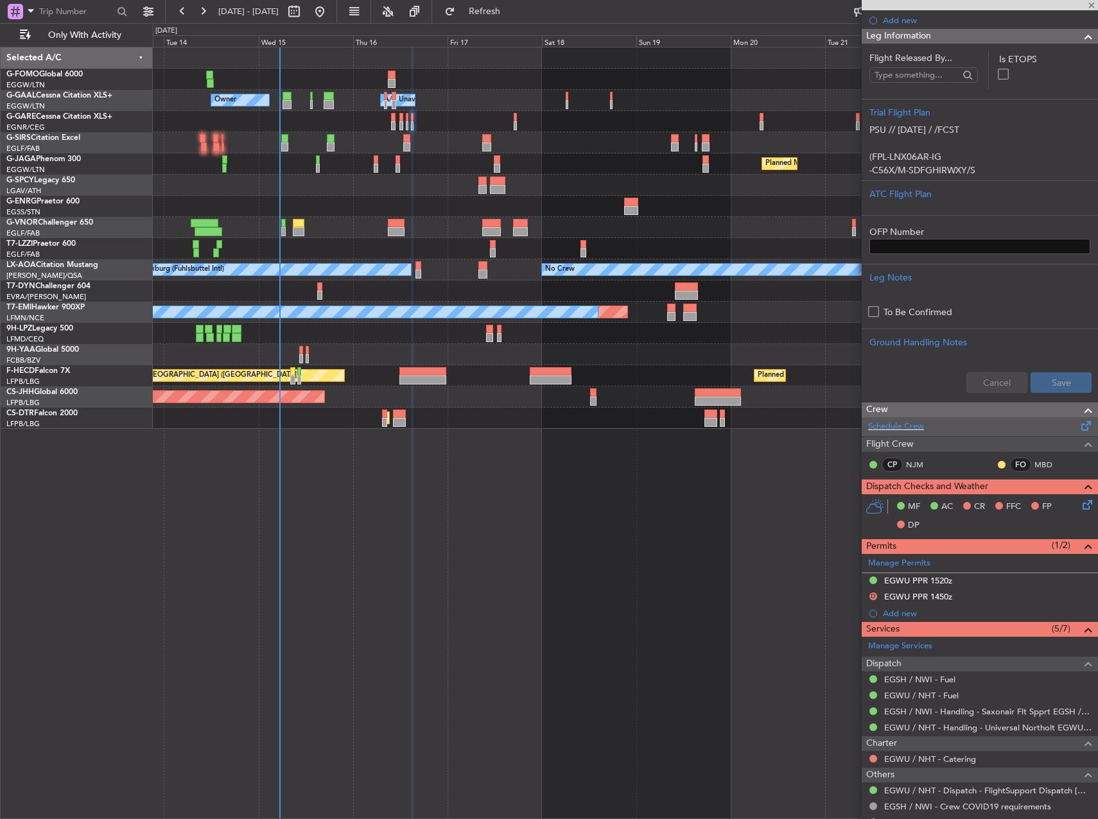
type input "+00:15"
type input "0"
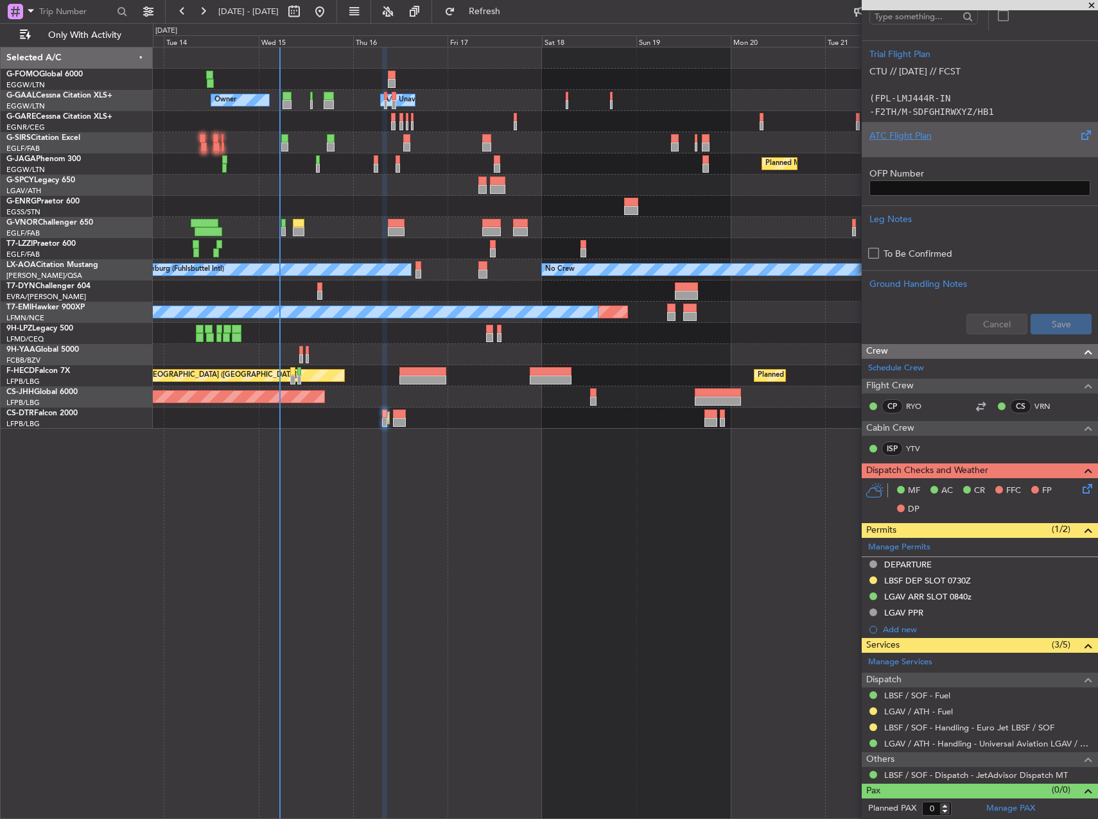
scroll to position [0, 0]
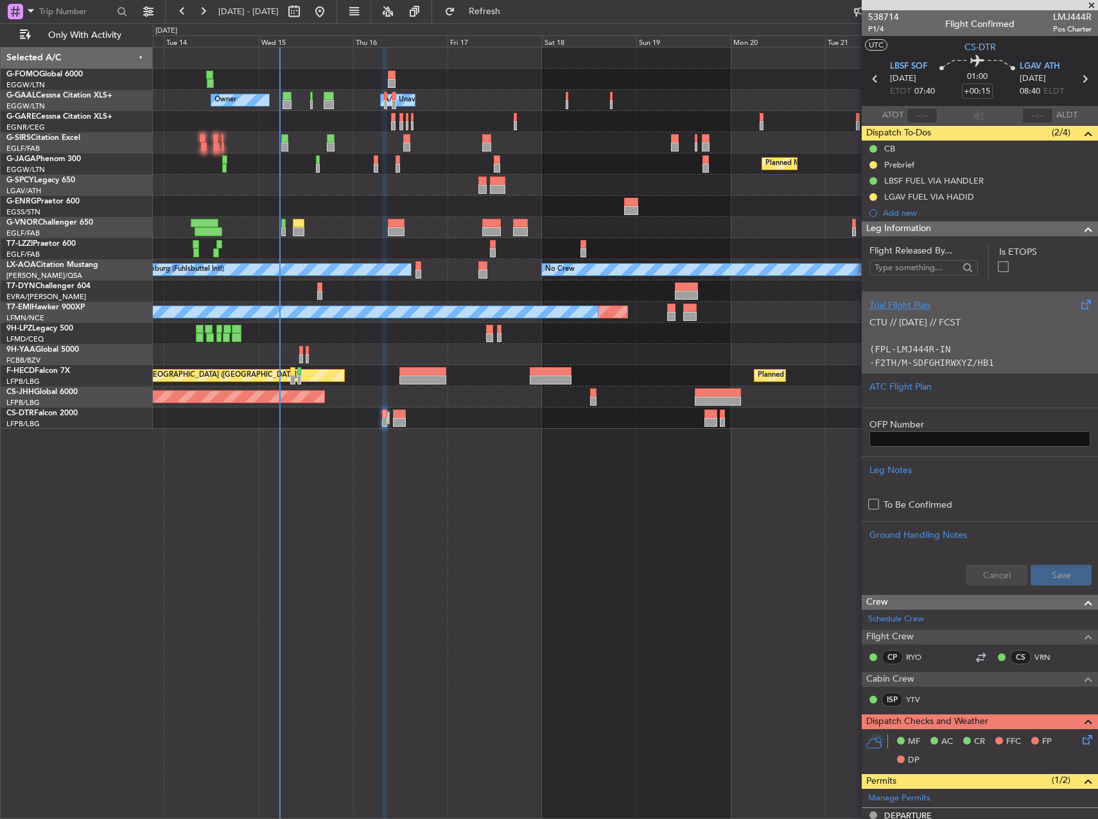
click at [970, 325] on p "CTU // 14OCT // FCST" at bounding box center [979, 322] width 221 height 13
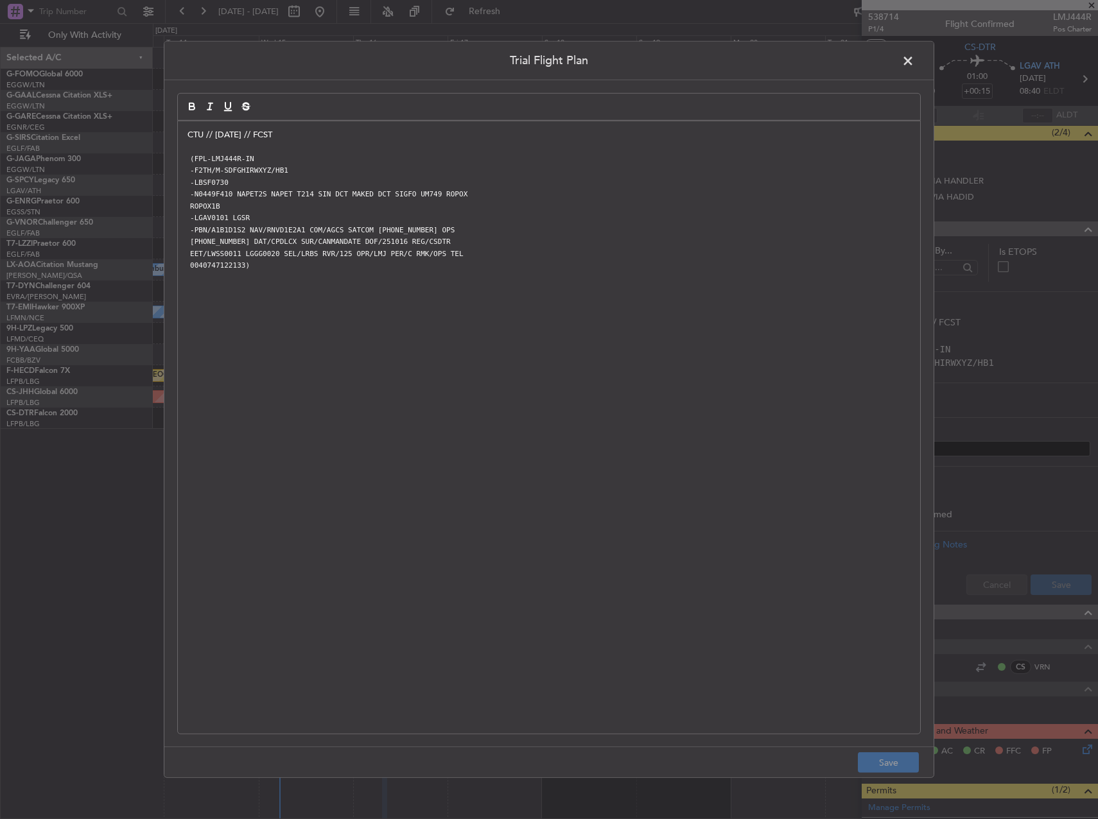
click at [188, 138] on p "CTU // 14OCT // FCST" at bounding box center [548, 135] width 723 height 12
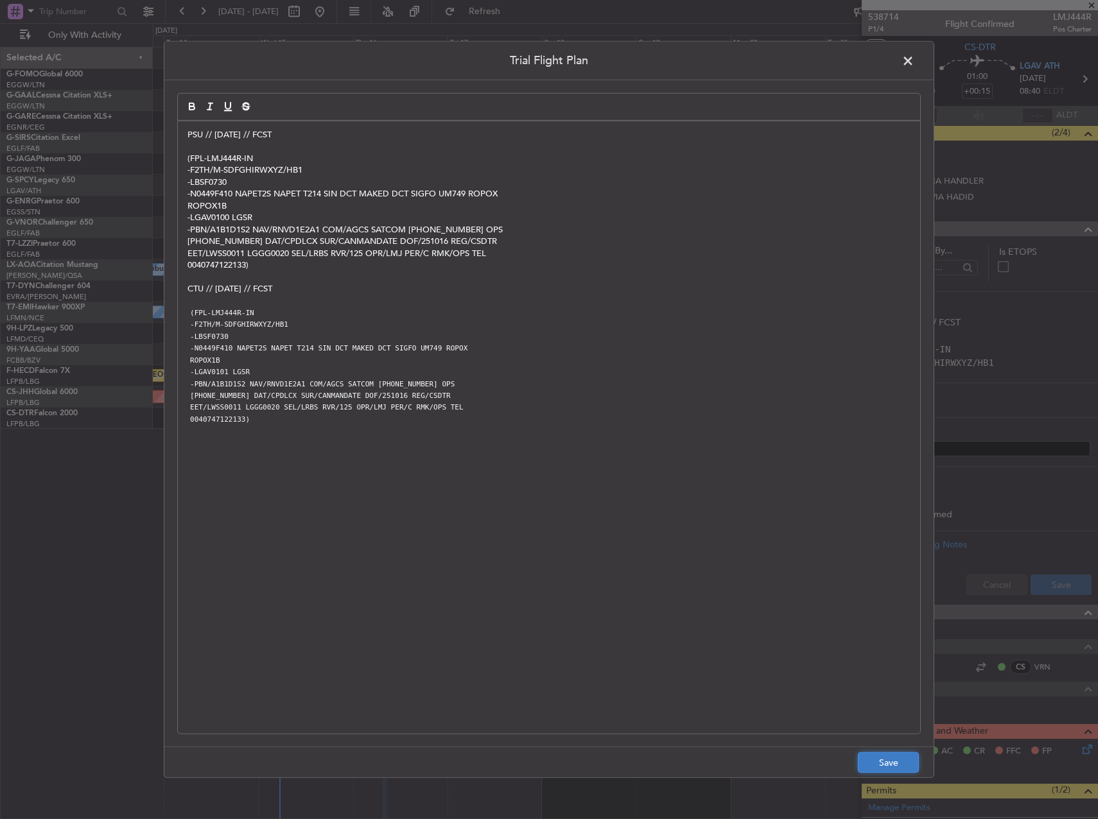
click at [894, 765] on button "Save" at bounding box center [888, 762] width 61 height 21
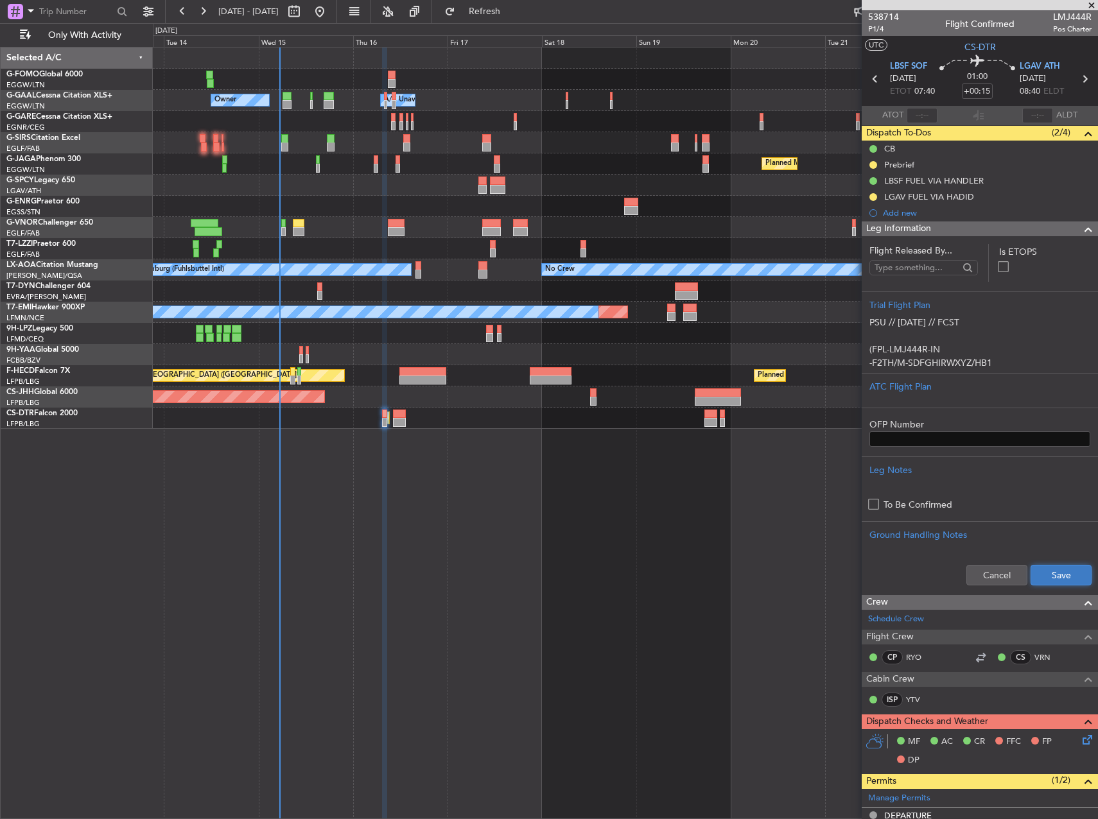
click at [1043, 571] on button "Save" at bounding box center [1060, 575] width 61 height 21
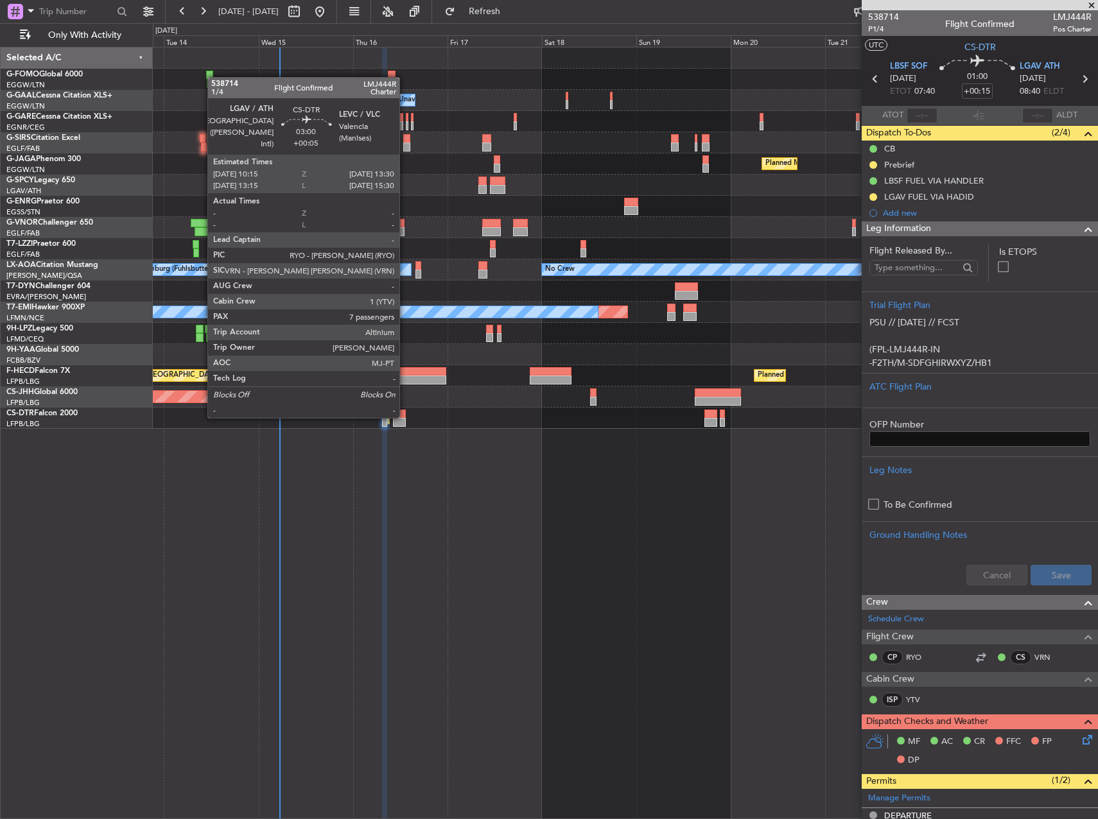
click at [405, 417] on div at bounding box center [399, 414] width 13 height 9
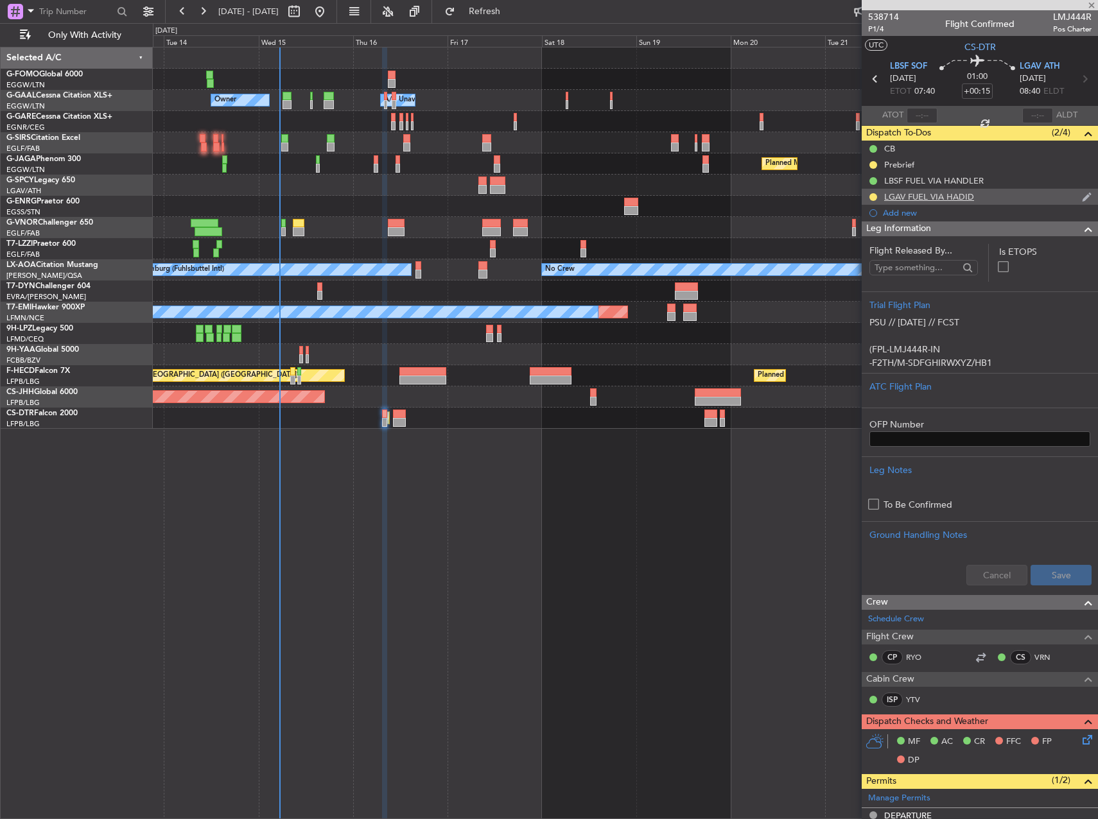
type input "+00:05"
type input "7"
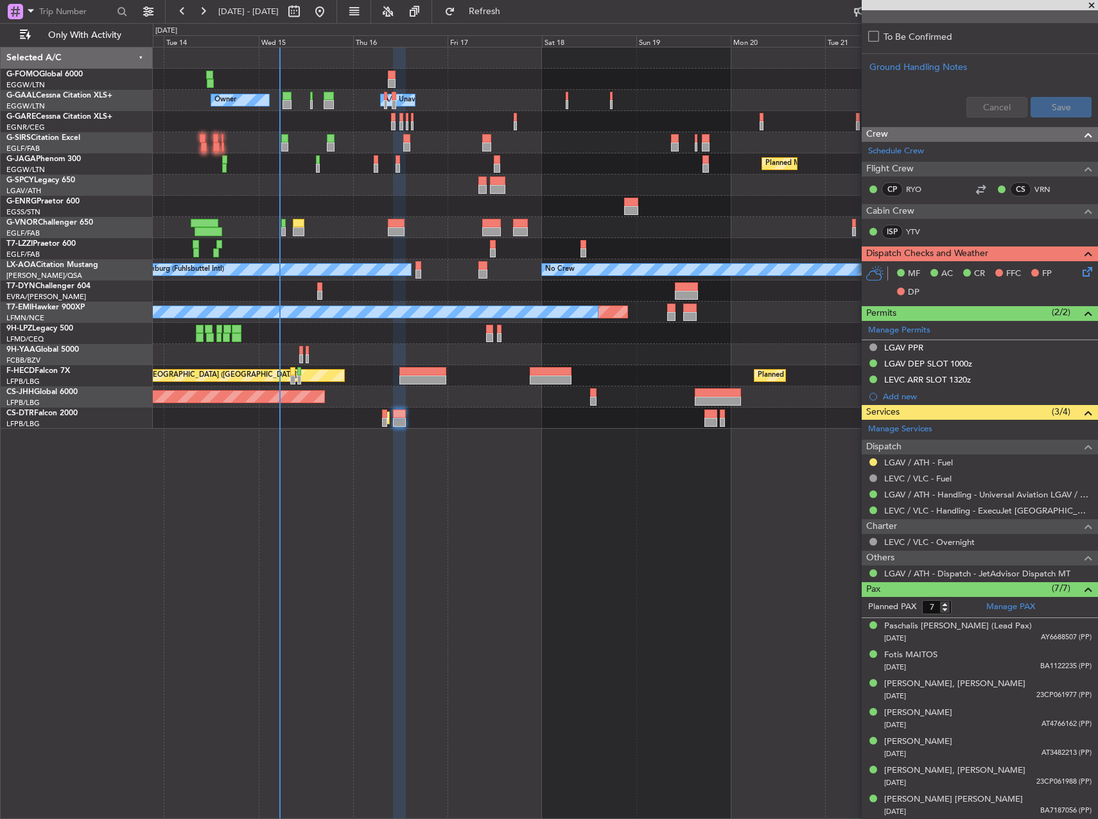
scroll to position [453, 0]
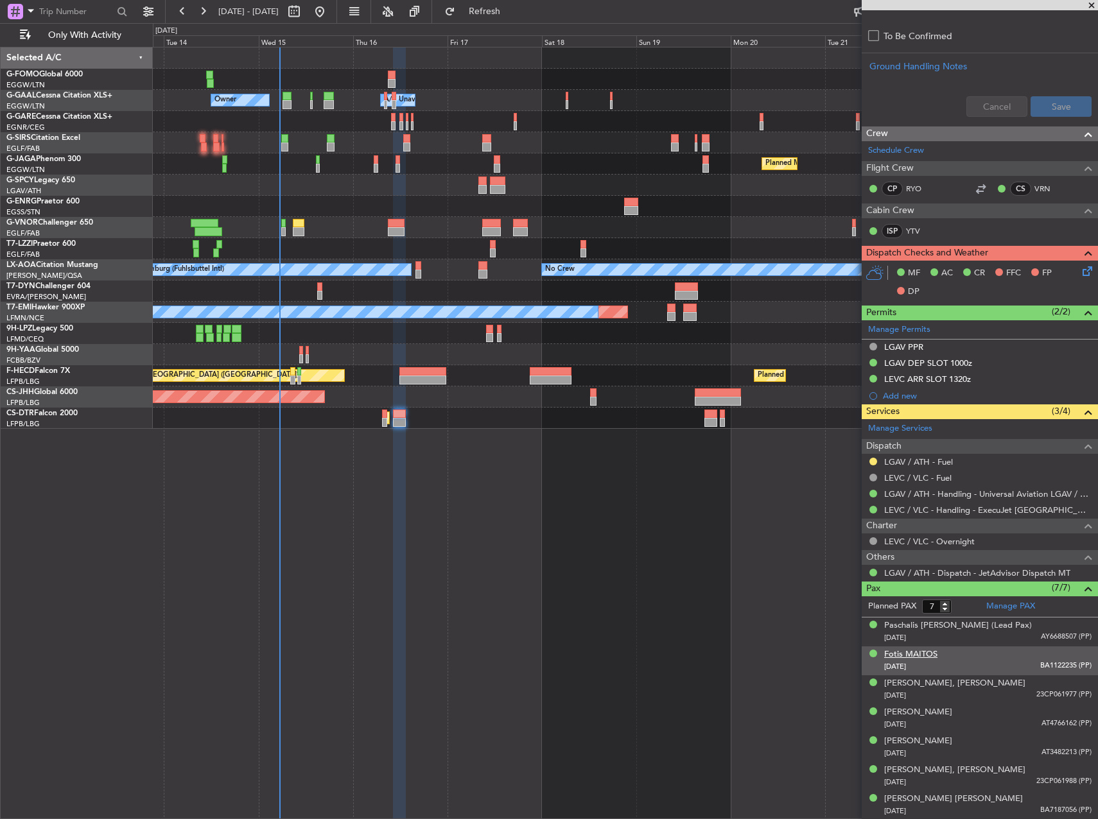
click at [925, 655] on div "Fotis MAITOS" at bounding box center [910, 654] width 53 height 13
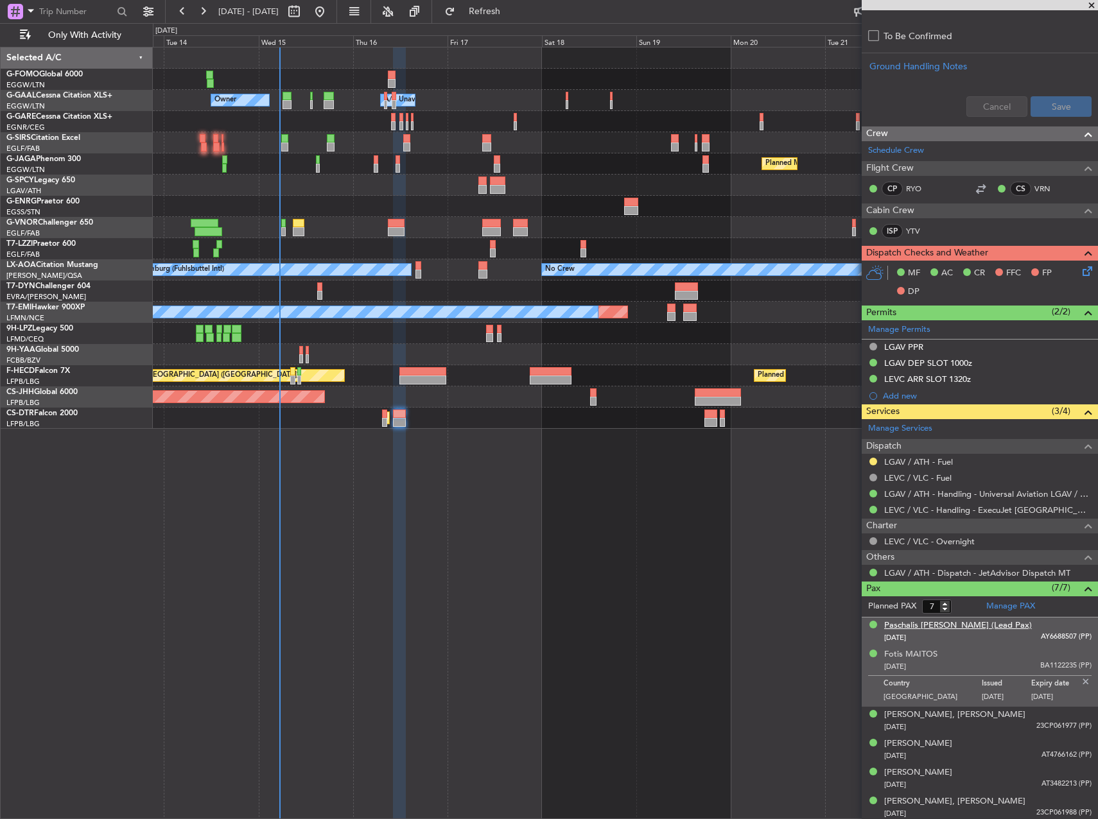
click at [906, 629] on div "Paschalis Armandos KARRAS (Lead Pax)" at bounding box center [958, 625] width 148 height 13
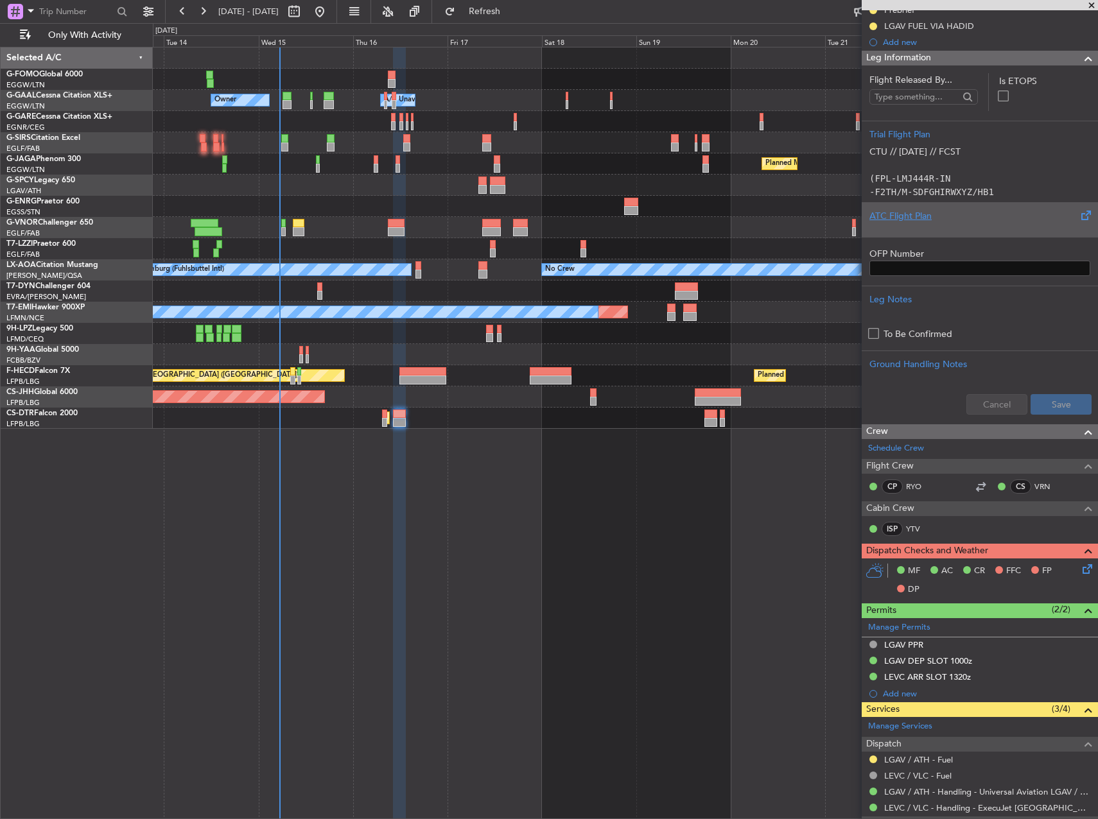
scroll to position [0, 0]
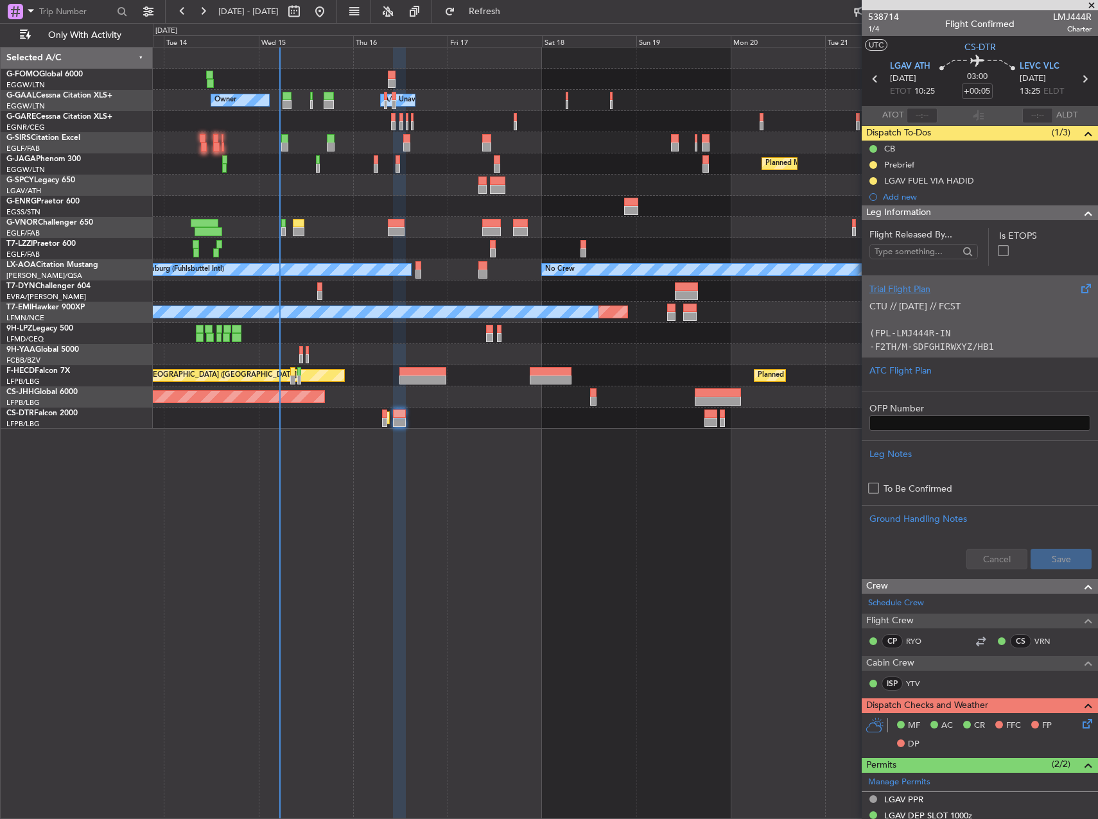
click at [958, 334] on p "(FPL-LMJ444R-IN" at bounding box center [979, 333] width 221 height 13
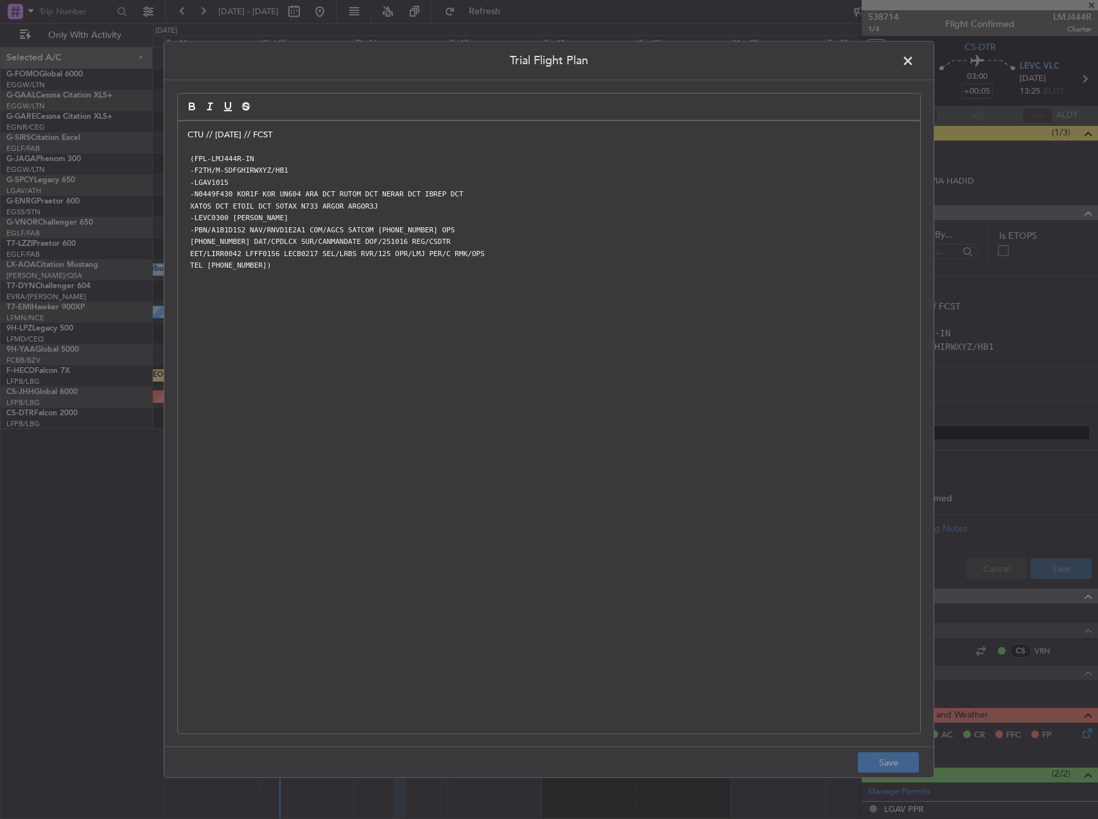
click at [185, 133] on div "CTU // 14OCT // FCST (FPL-LMJ444R-IN -F2TH/M-SDFGHIRWXYZ/HB1 -LGAV1015 -N0449F4…" at bounding box center [549, 427] width 742 height 612
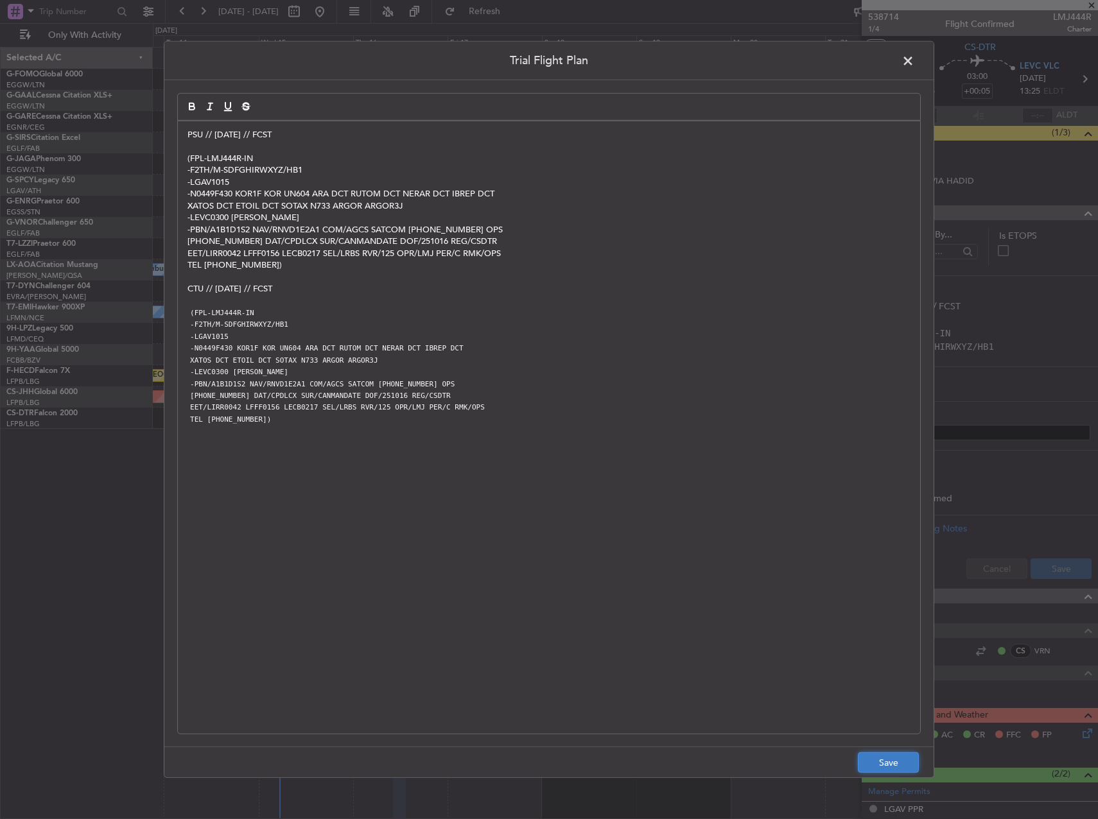
click at [895, 767] on button "Save" at bounding box center [888, 762] width 61 height 21
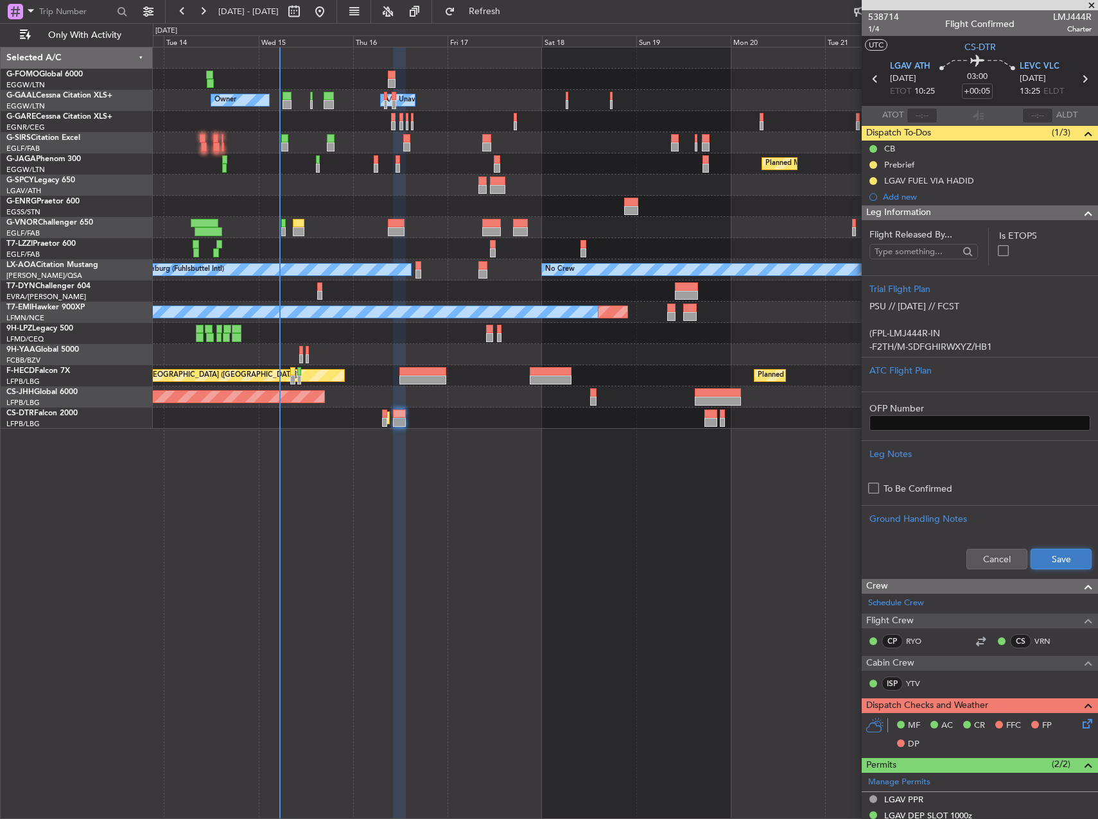
click at [1067, 563] on button "Save" at bounding box center [1060, 559] width 61 height 21
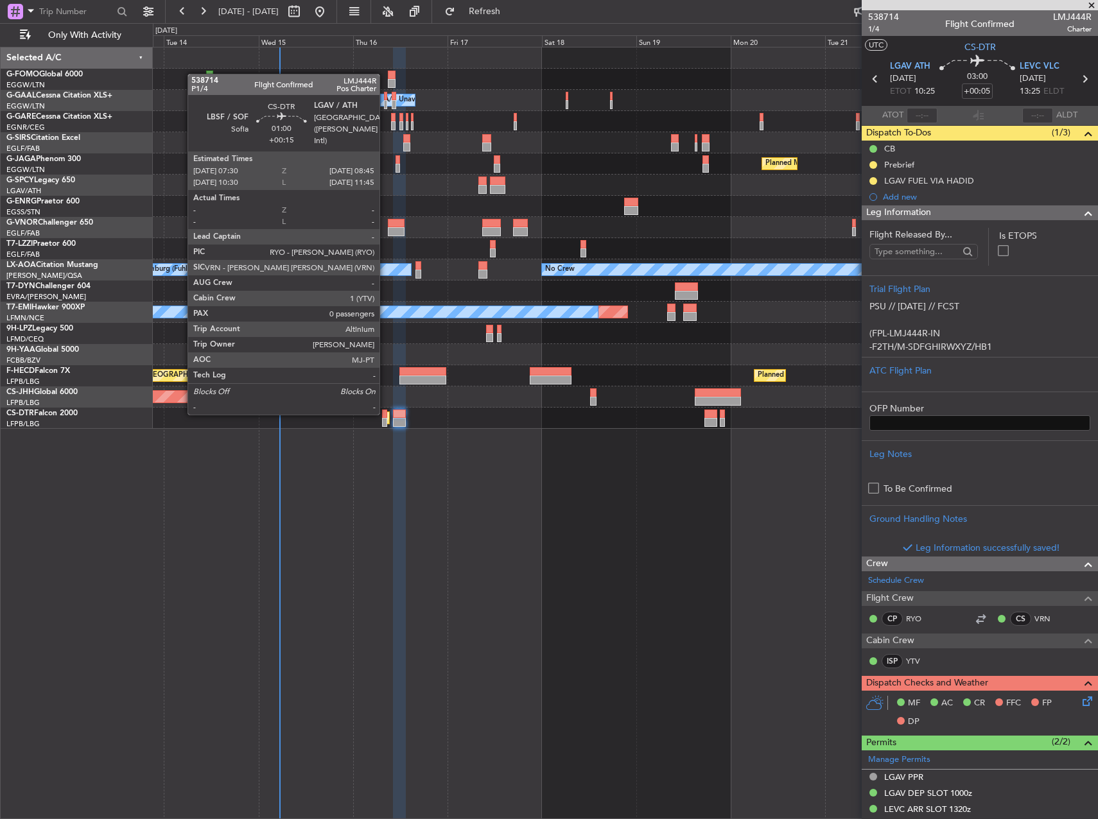
click at [385, 413] on div at bounding box center [384, 414] width 5 height 9
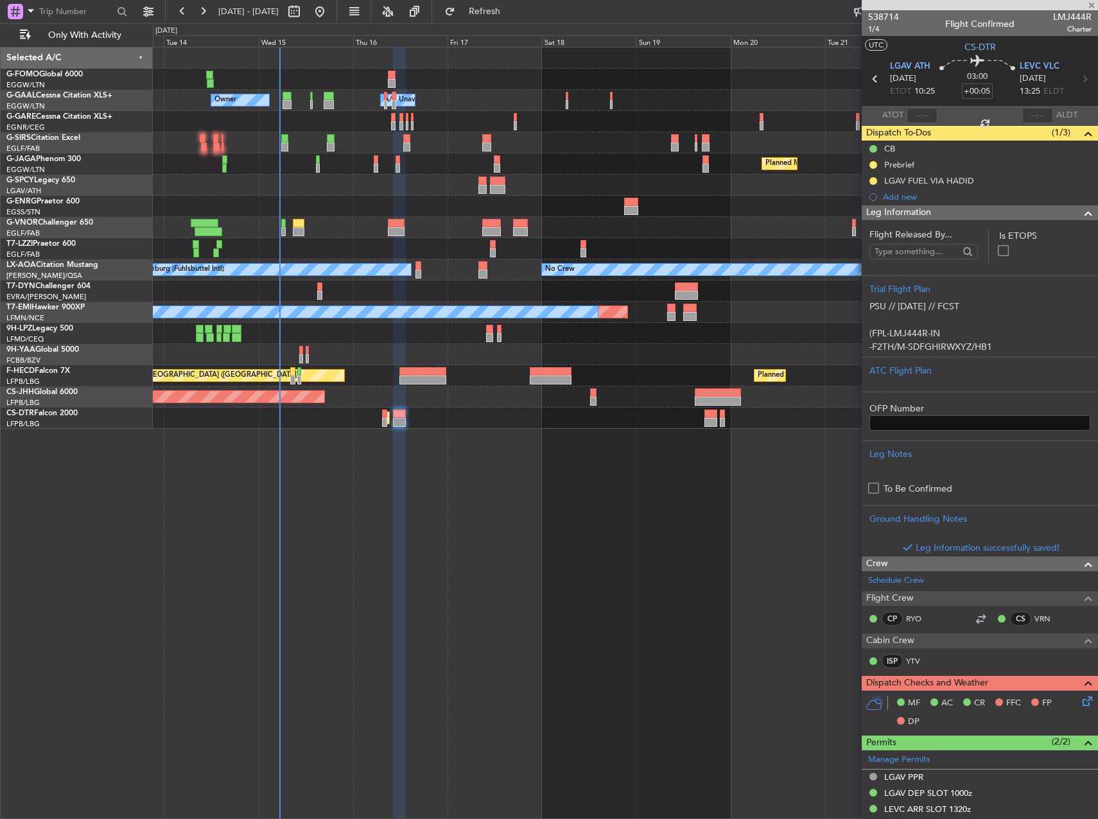
type input "+00:15"
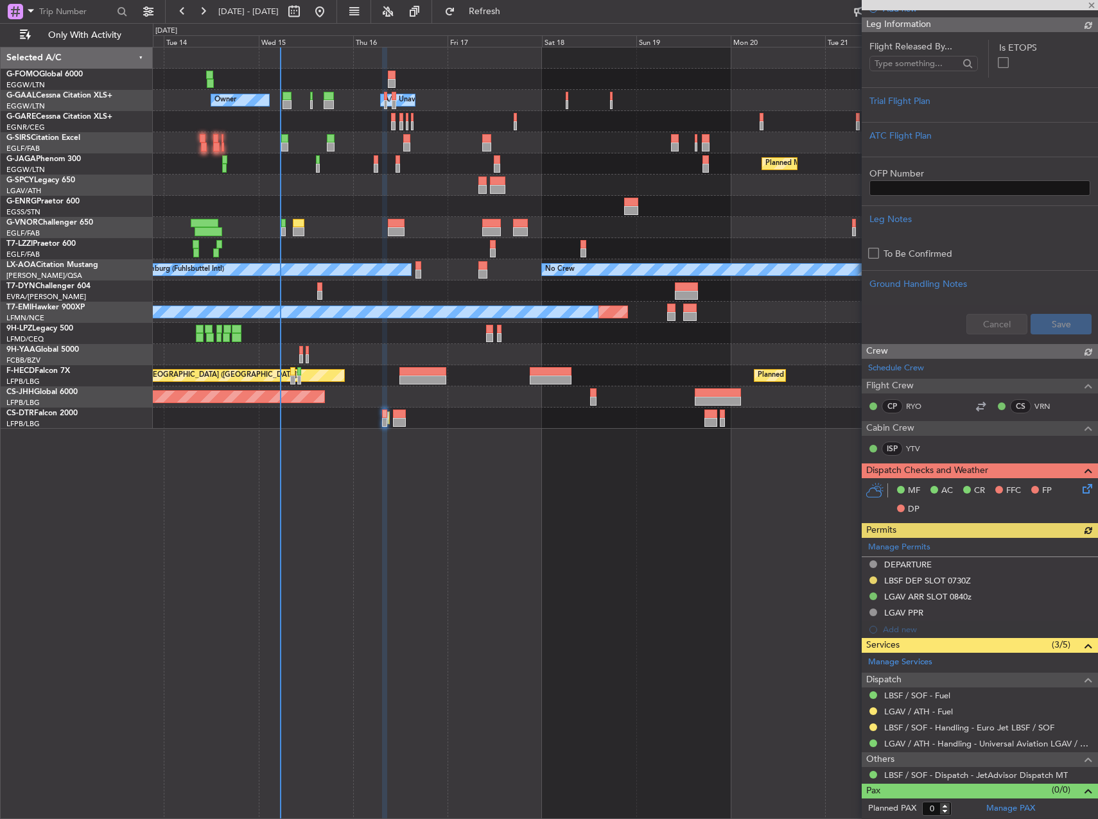
scroll to position [251, 0]
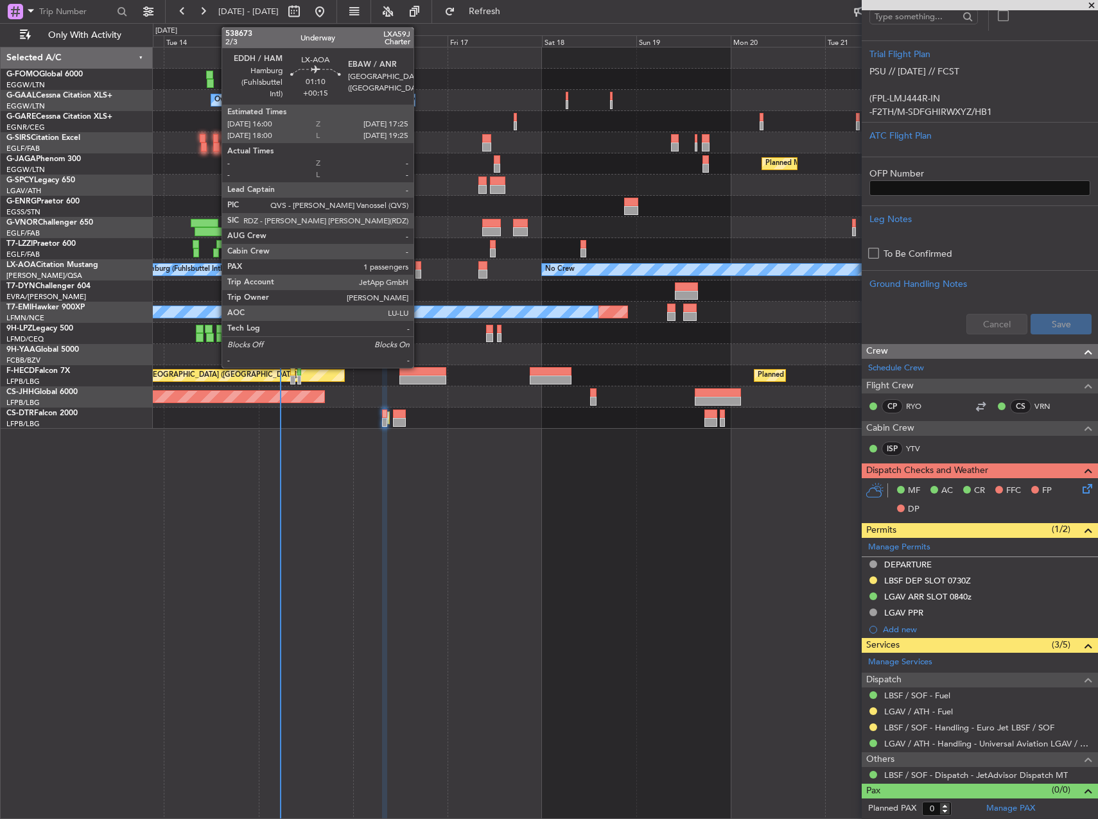
click at [419, 271] on div at bounding box center [418, 274] width 6 height 9
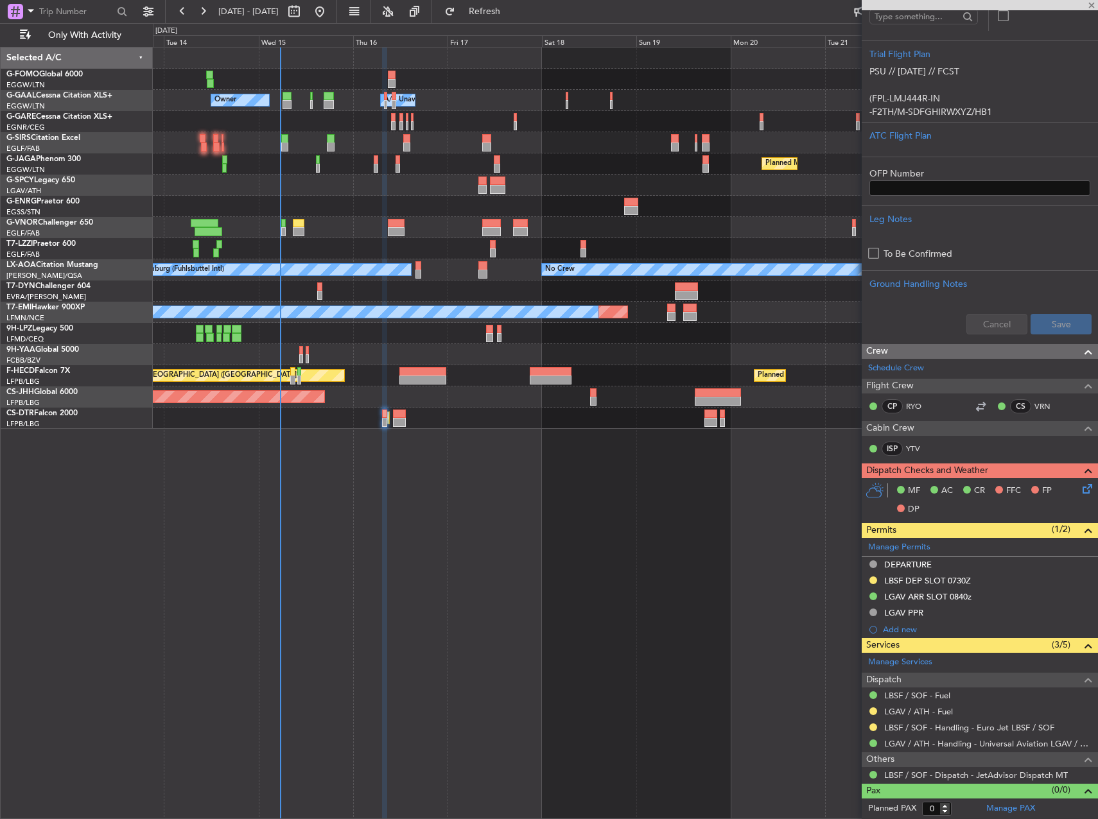
type input "1"
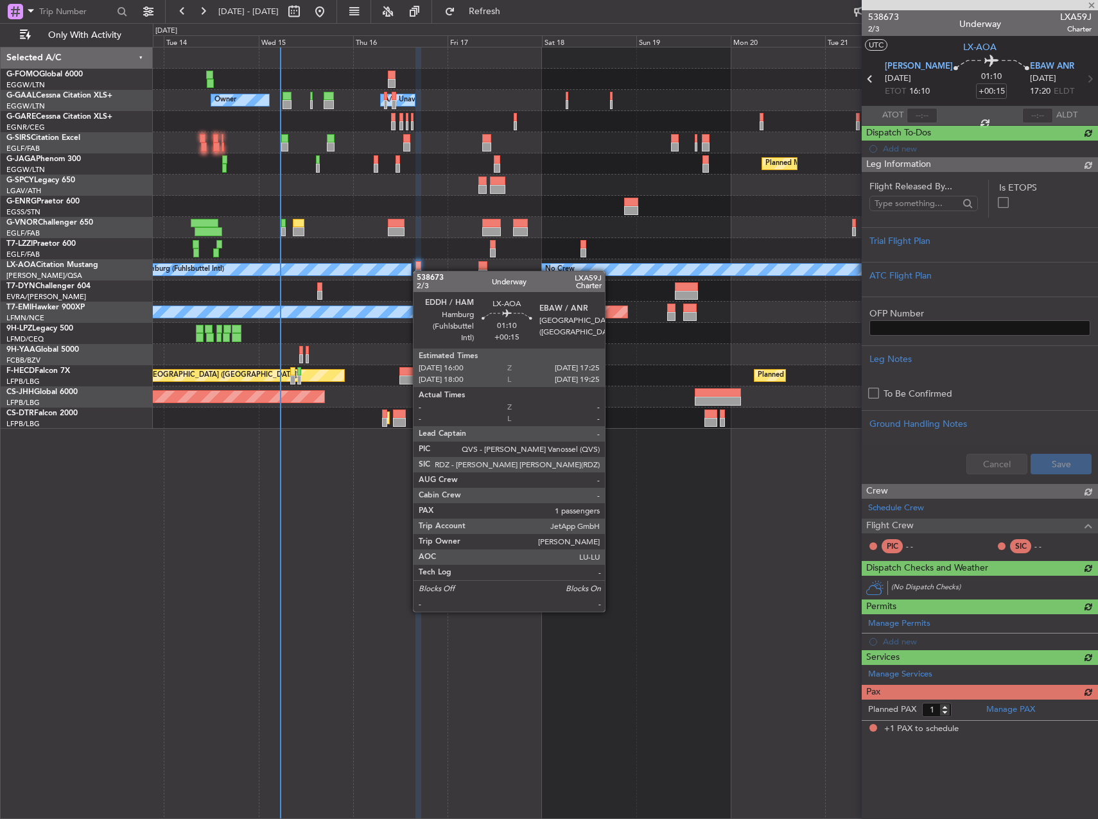
scroll to position [0, 0]
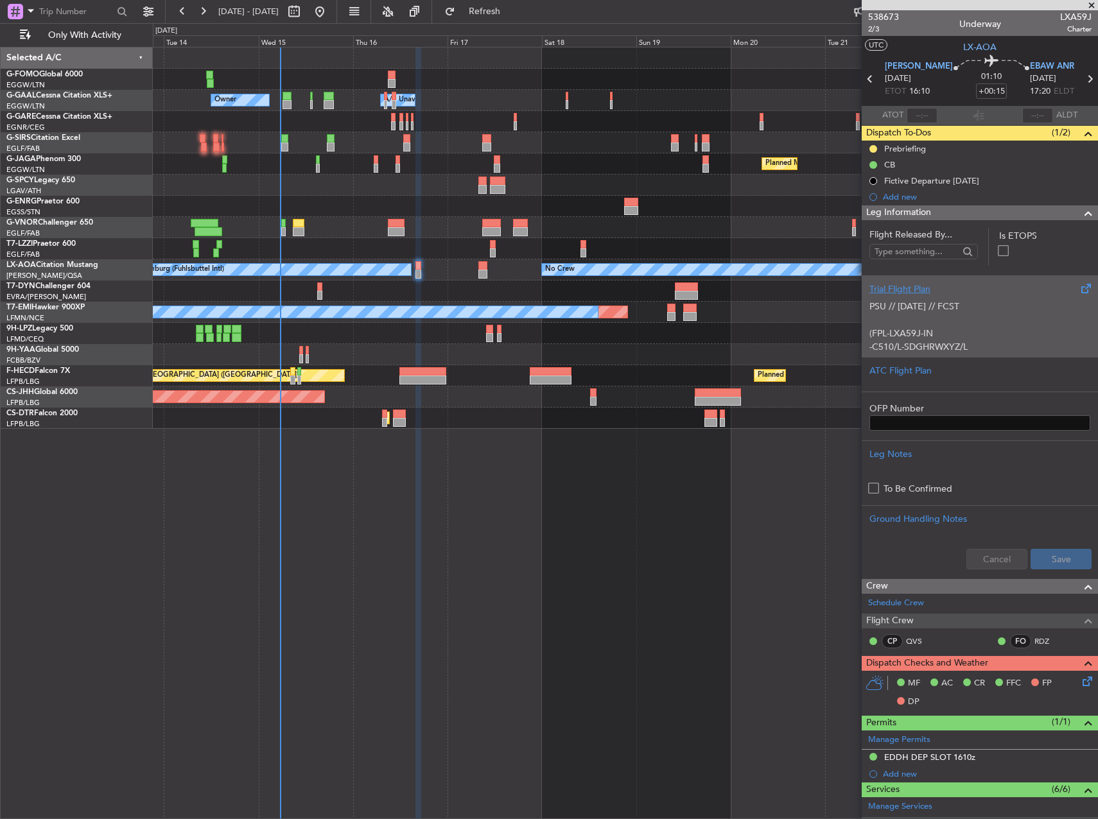
click at [990, 319] on p at bounding box center [979, 319] width 221 height 13
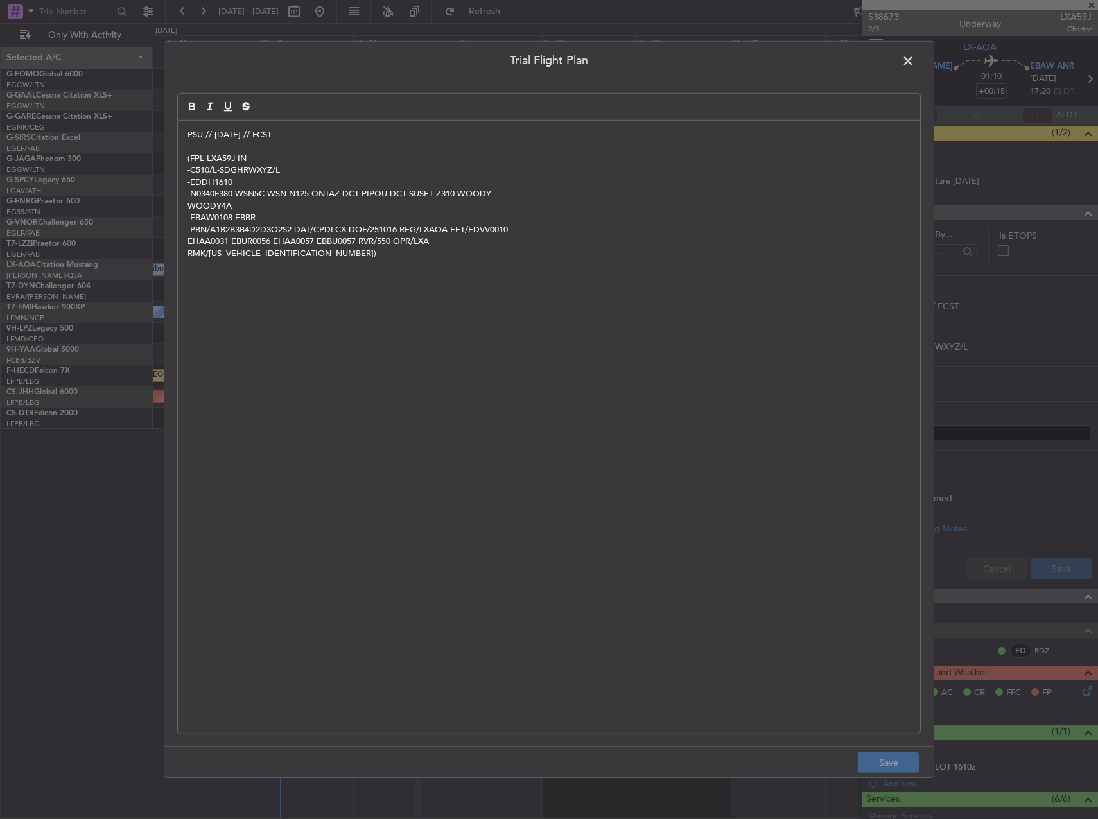
click at [187, 134] on div "PSU // 14OCT // FCST (FPL-LXA59J-IN -C510/L-SDGHRWXYZ/L -EDDH1610 -N0340F380 WS…" at bounding box center [549, 427] width 742 height 612
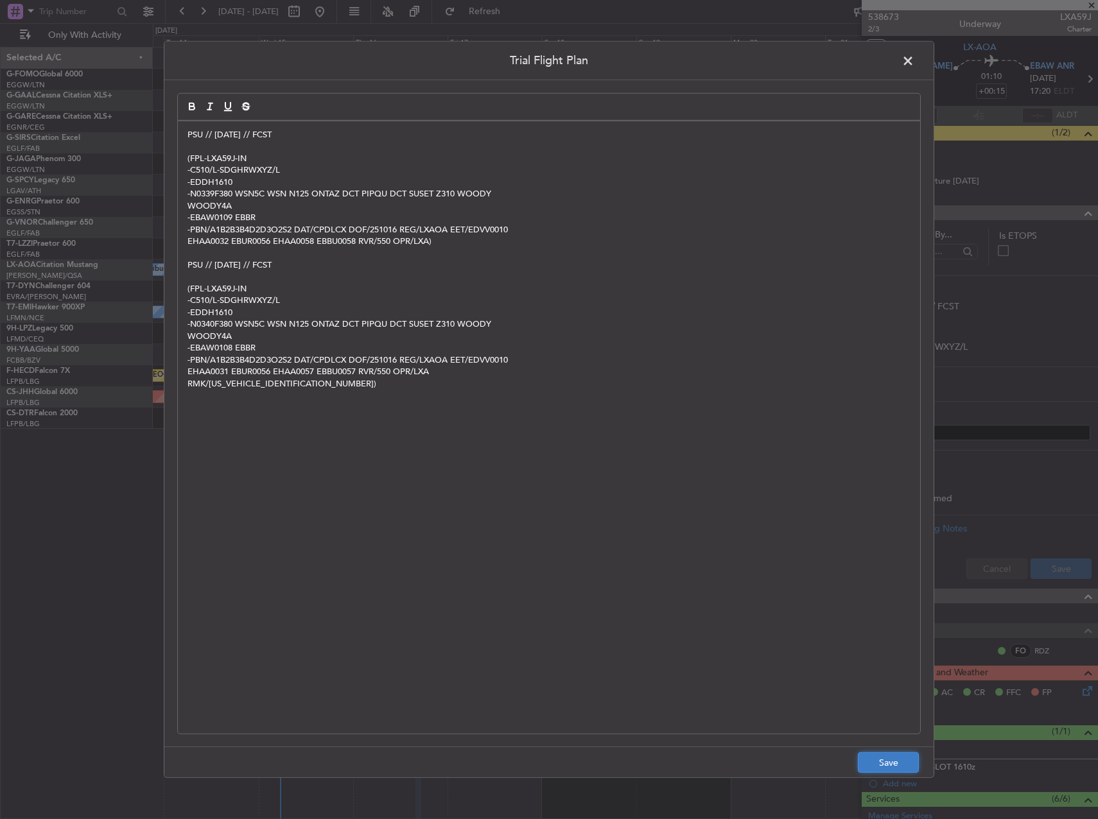
click at [891, 754] on button "Save" at bounding box center [888, 762] width 61 height 21
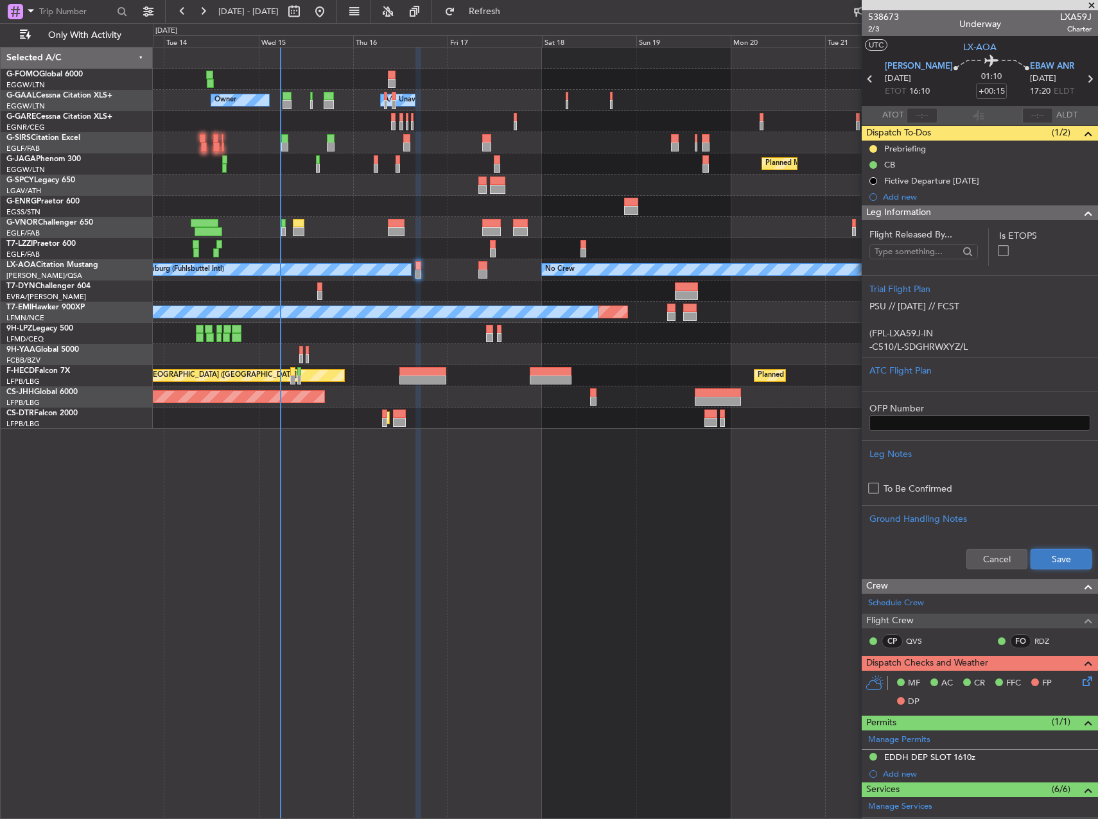
click at [1042, 561] on button "Save" at bounding box center [1060, 559] width 61 height 21
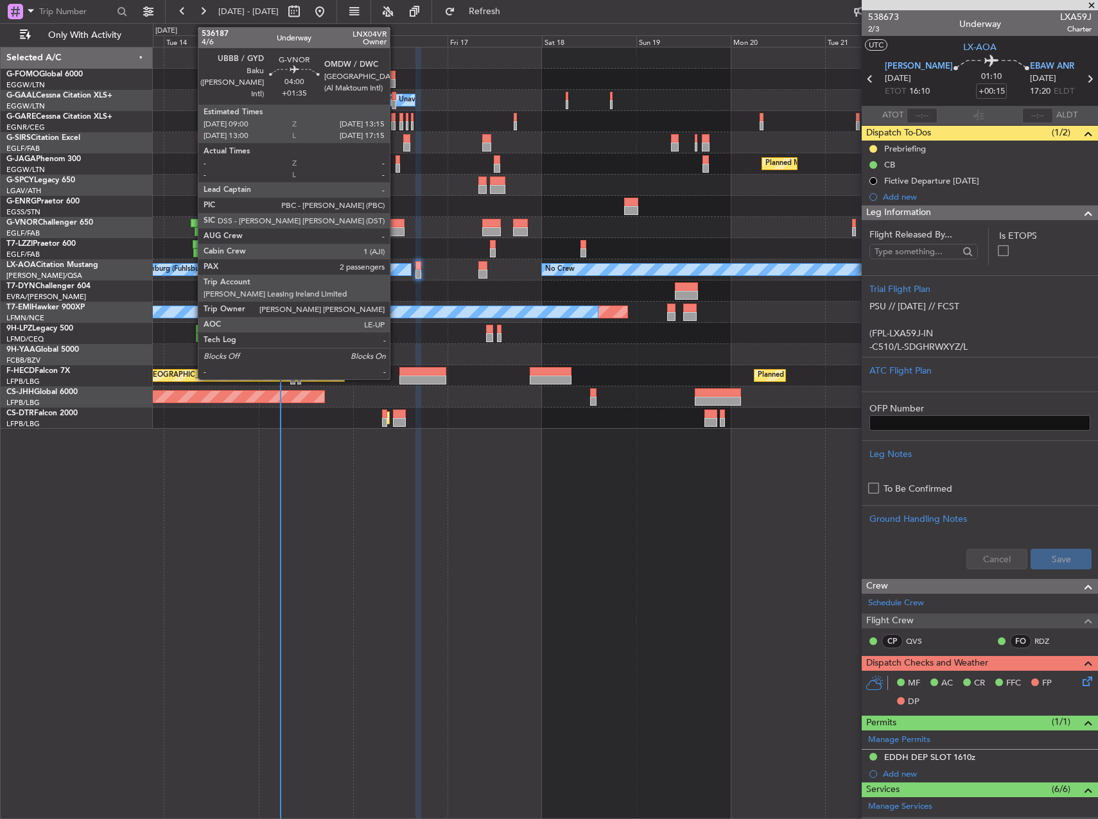
click at [395, 229] on div at bounding box center [396, 231] width 17 height 9
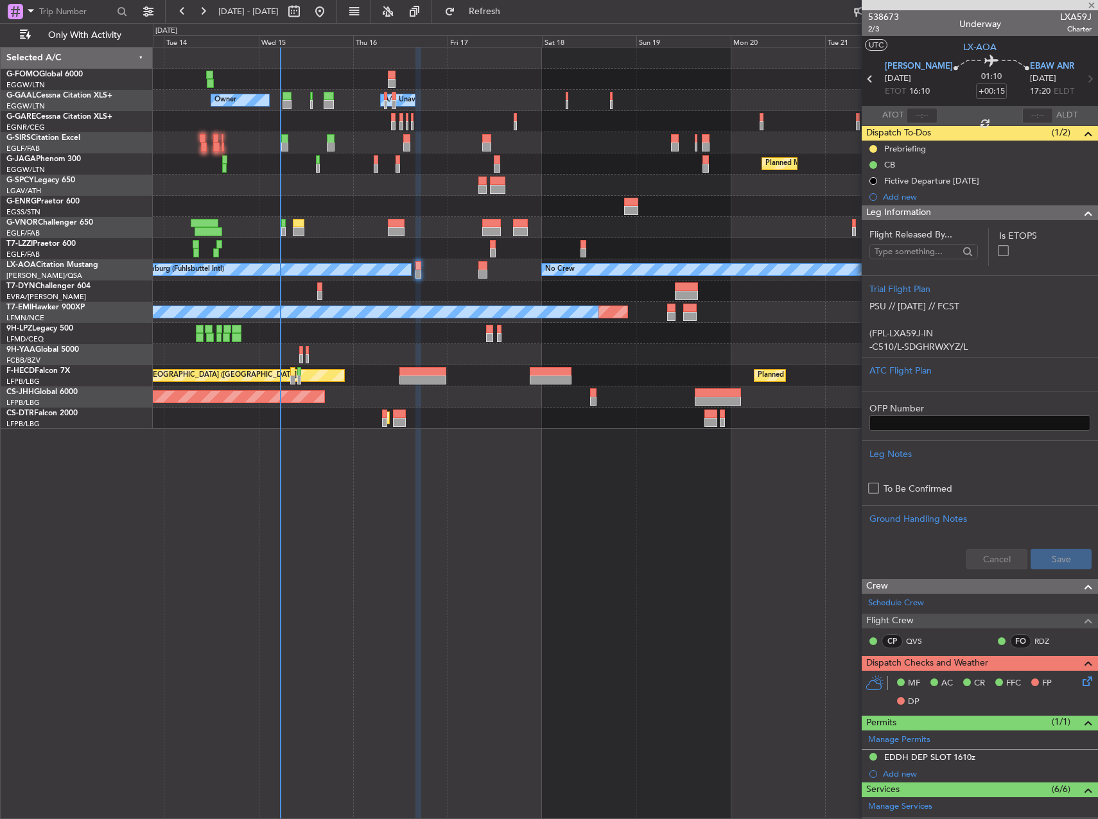
type input "+01:35"
type input "2"
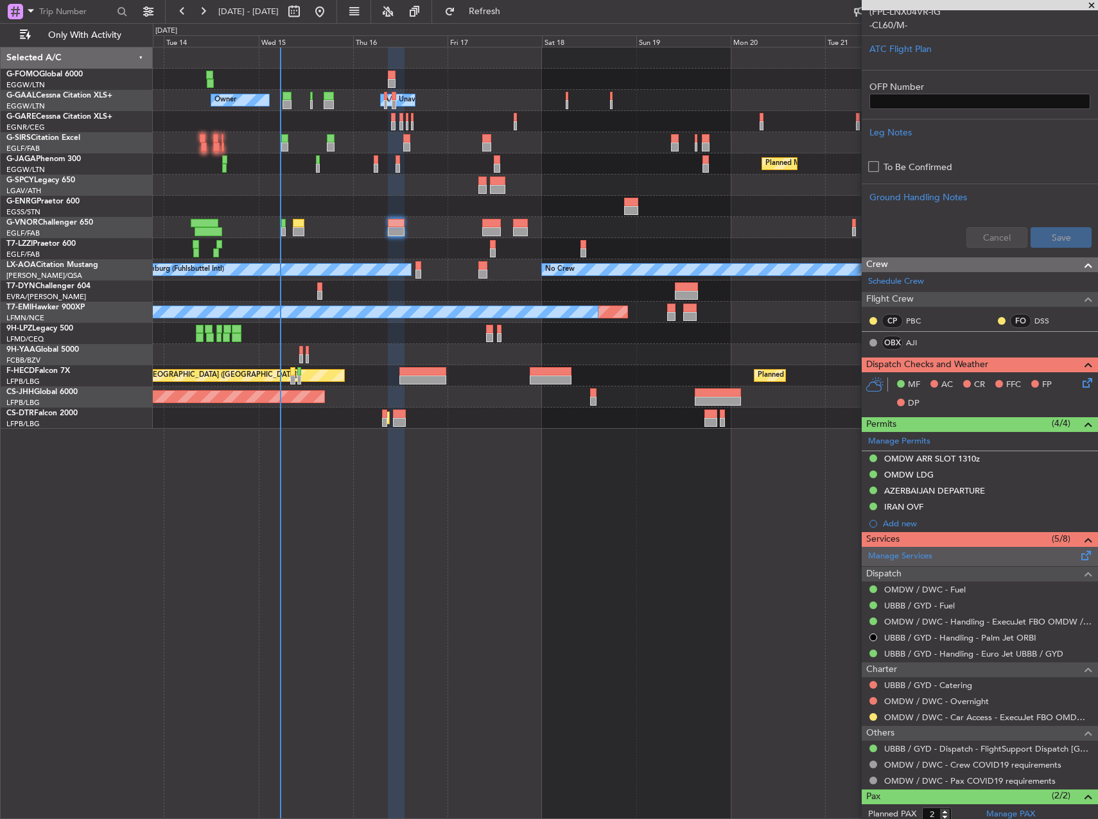
scroll to position [417, 0]
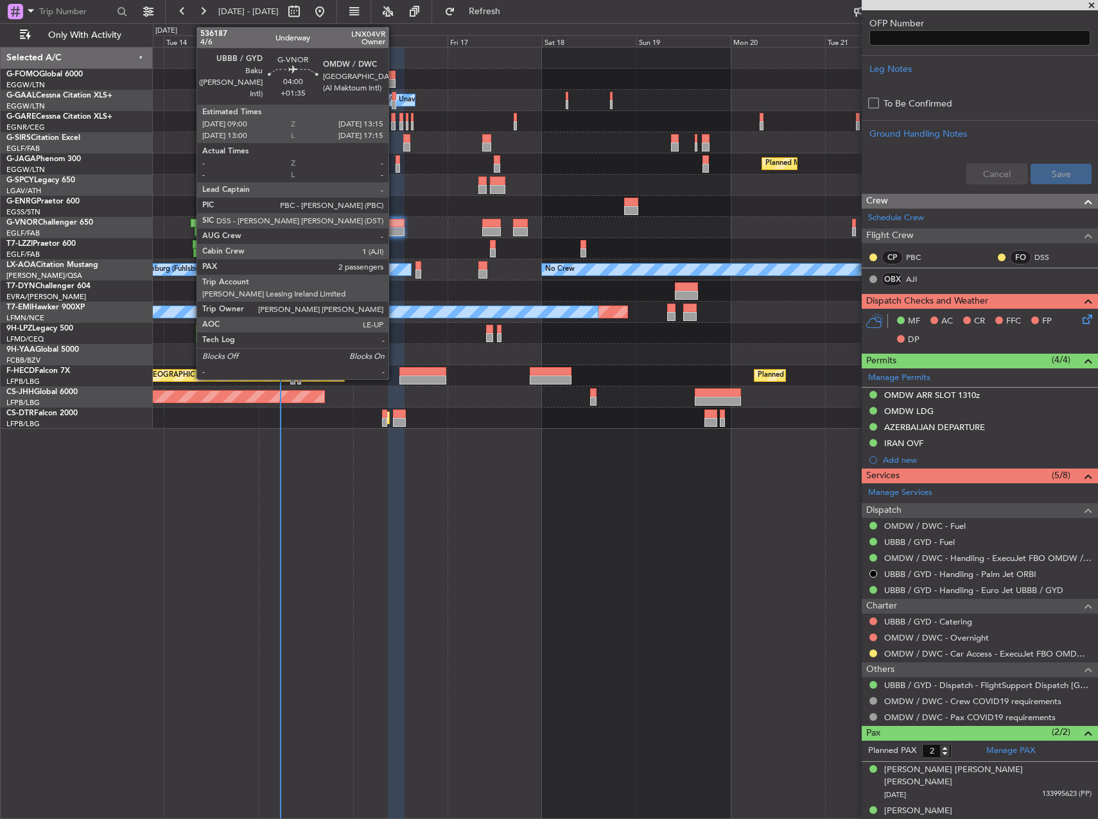
click at [394, 230] on div at bounding box center [396, 231] width 17 height 9
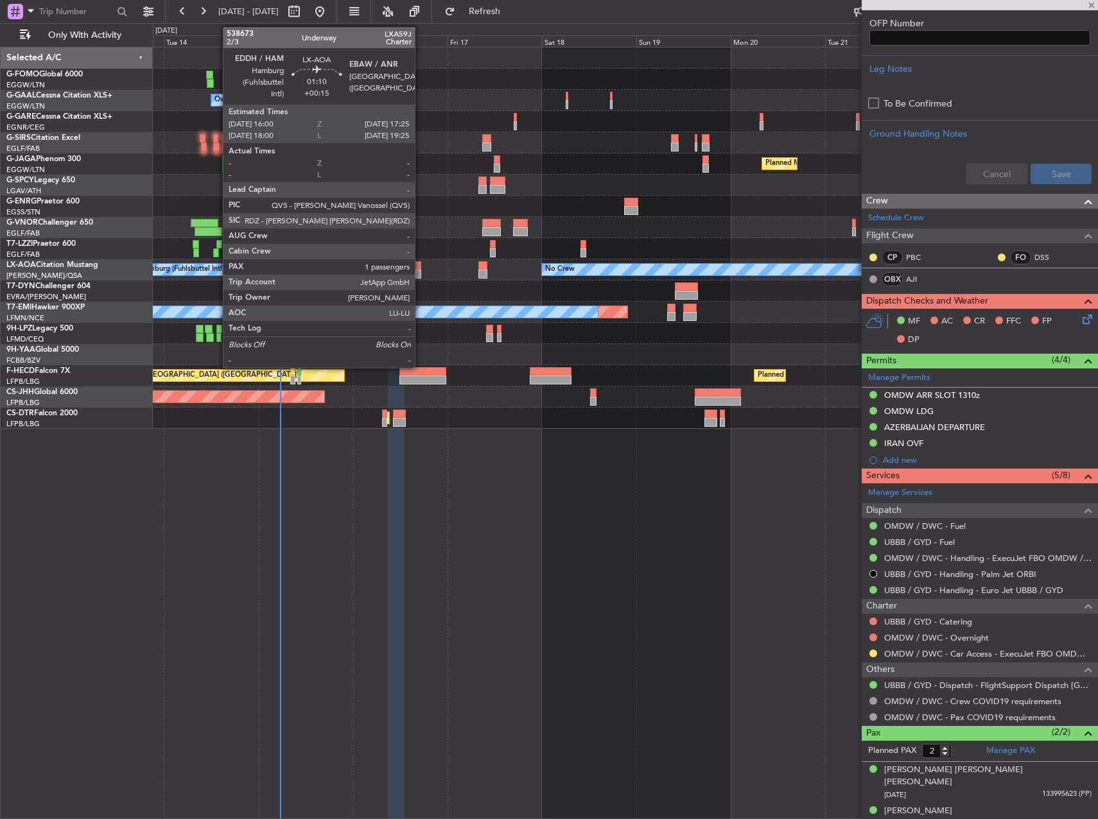
click at [420, 270] on div at bounding box center [418, 274] width 6 height 9
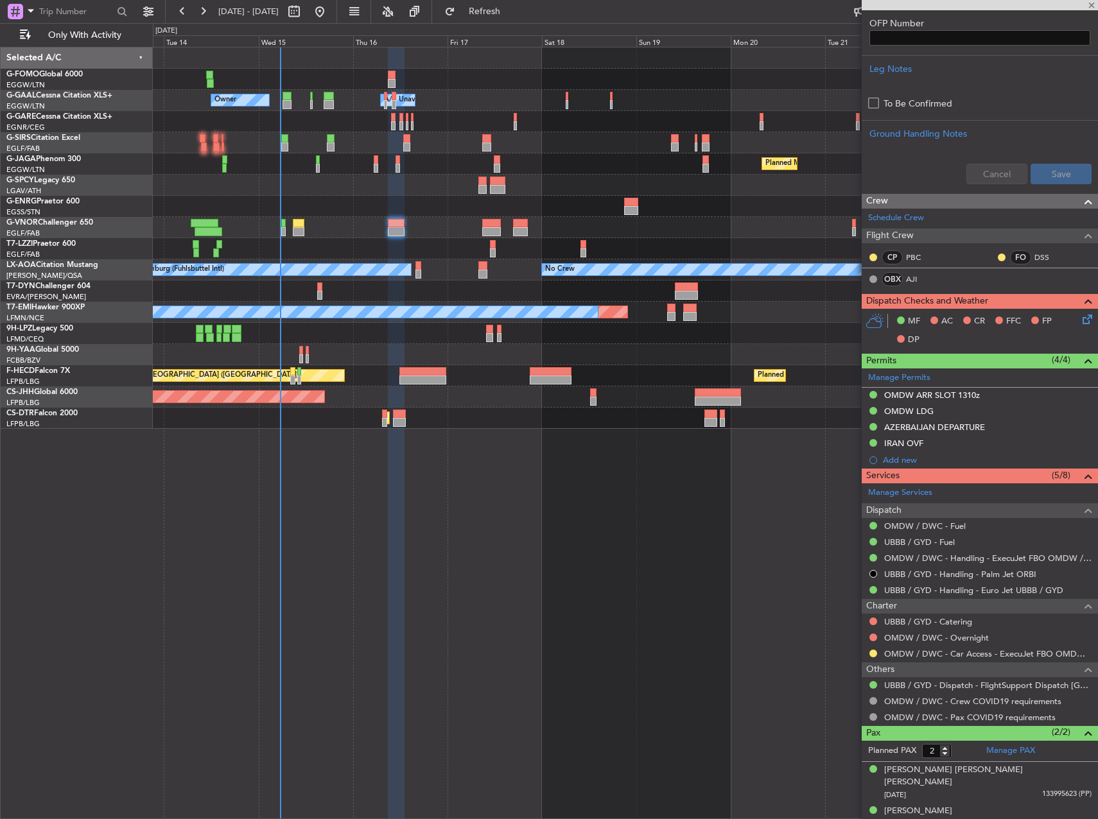
type input "+00:15"
type input "1"
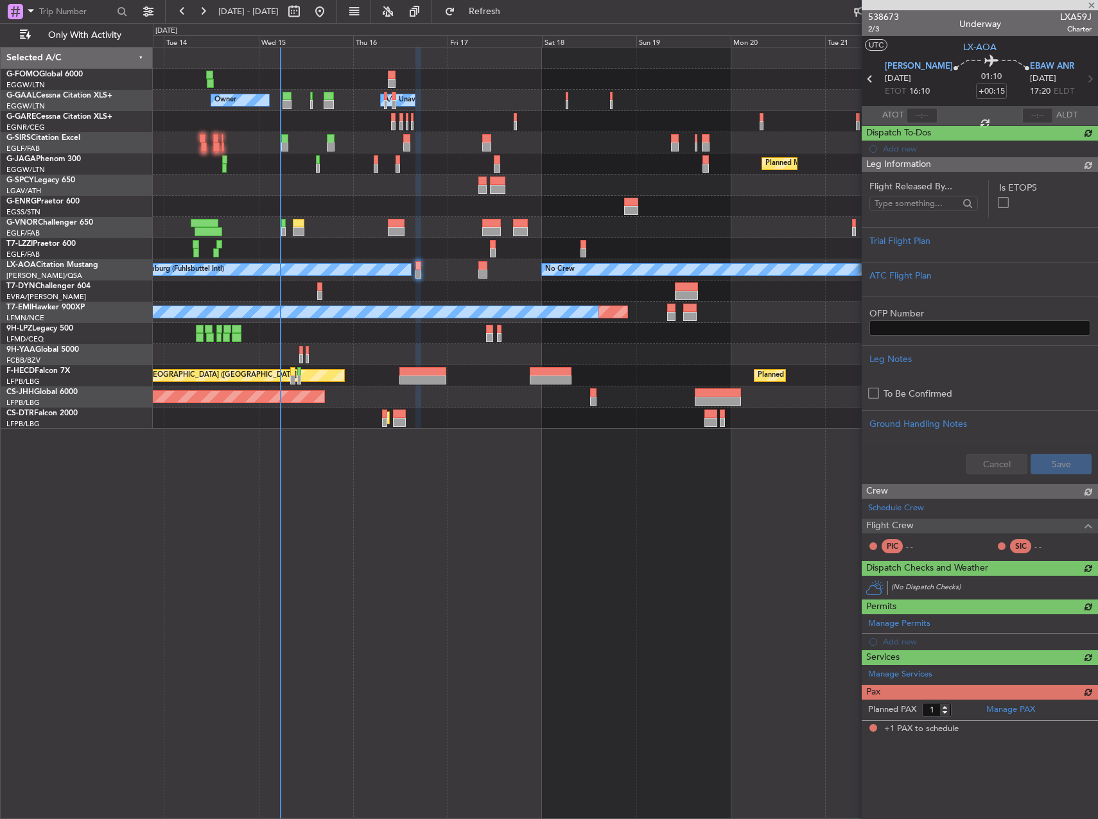
scroll to position [0, 0]
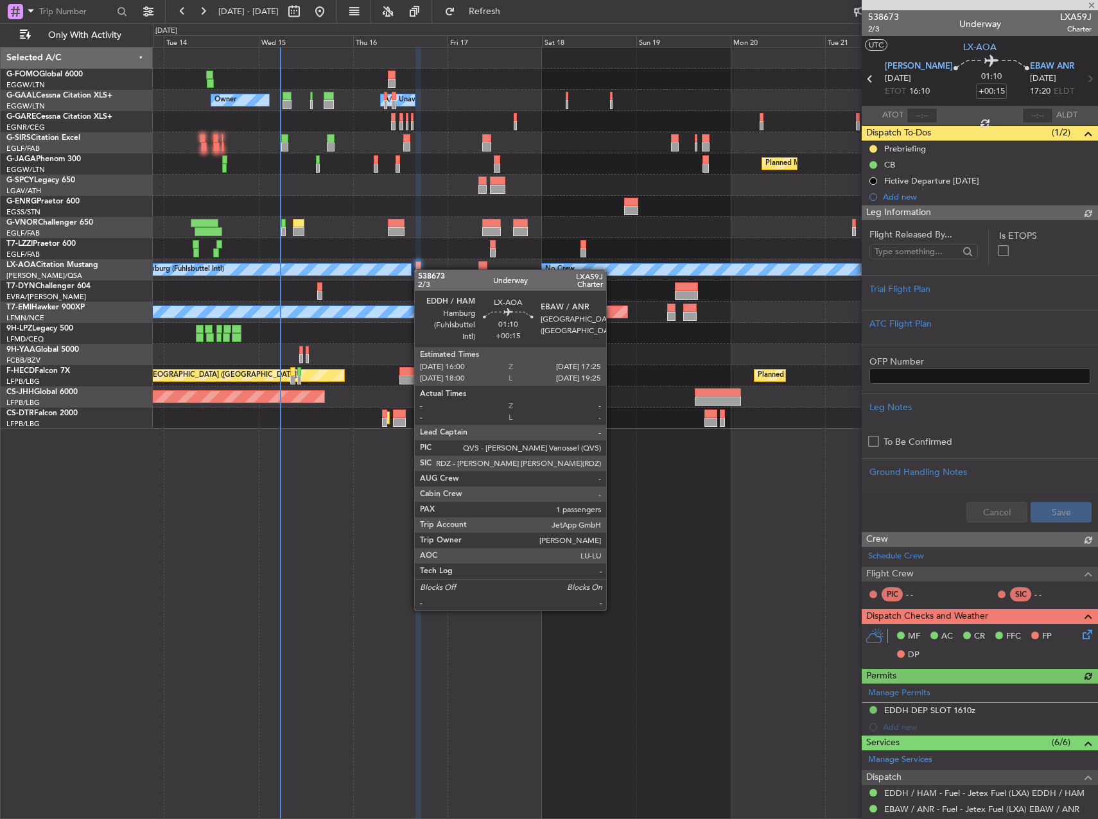
click at [420, 270] on div at bounding box center [418, 274] width 6 height 9
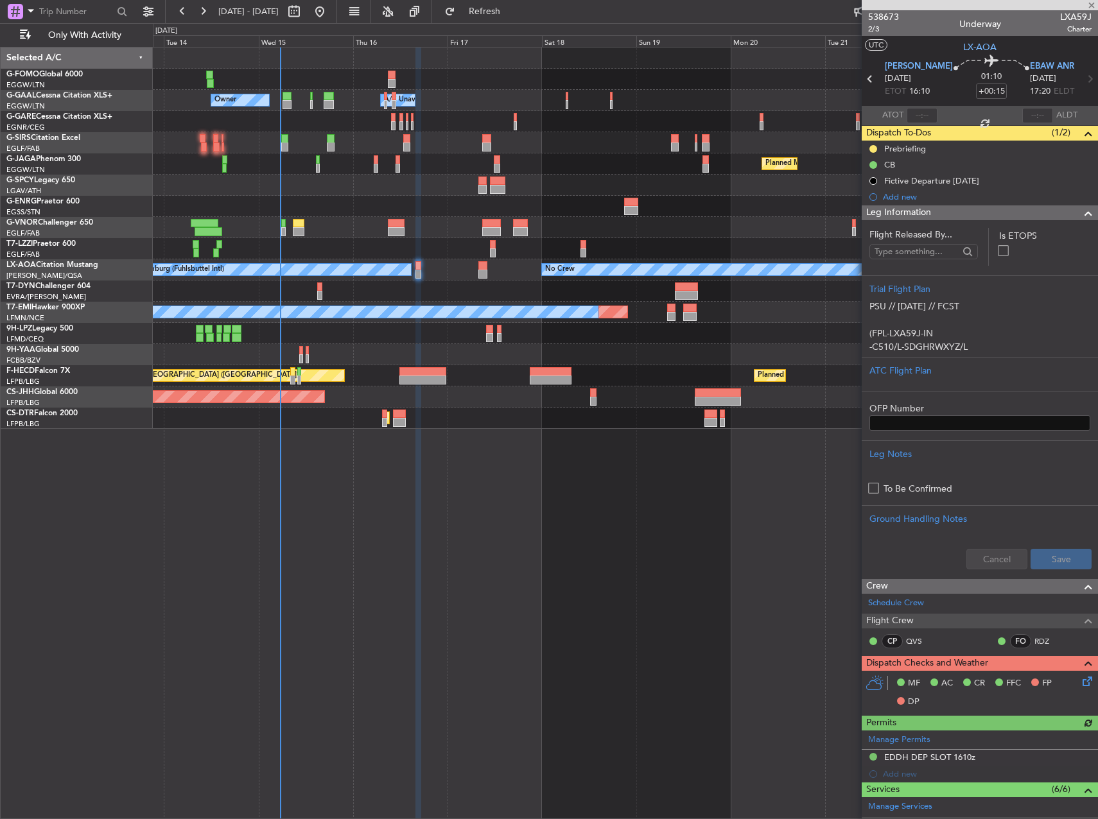
click at [720, 496] on div "Owner Owner A/C Unavailable A/C Unavailable Owner Planned Maint Paris (Le Bourg…" at bounding box center [625, 433] width 945 height 772
click at [477, 446] on div "Owner Owner A/C Unavailable A/C Unavailable Owner Planned Maint Paris (Le Bourg…" at bounding box center [625, 433] width 945 height 772
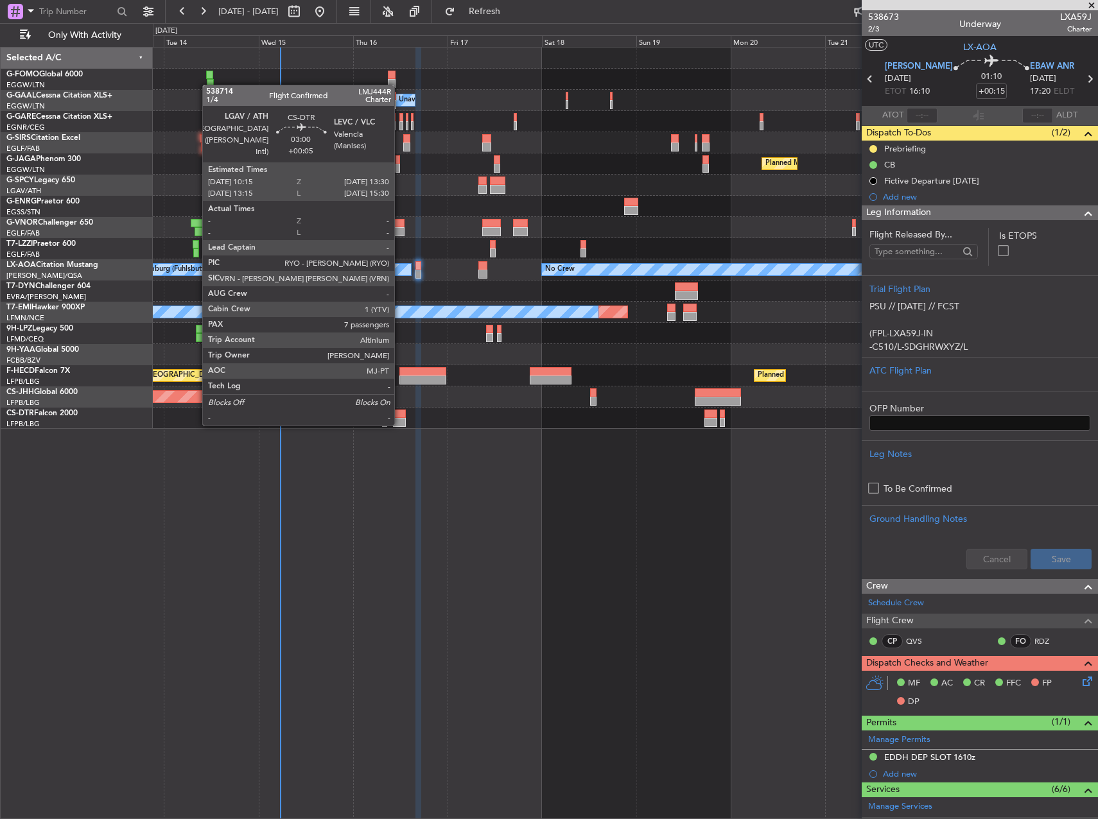
click at [400, 424] on div at bounding box center [399, 422] width 13 height 9
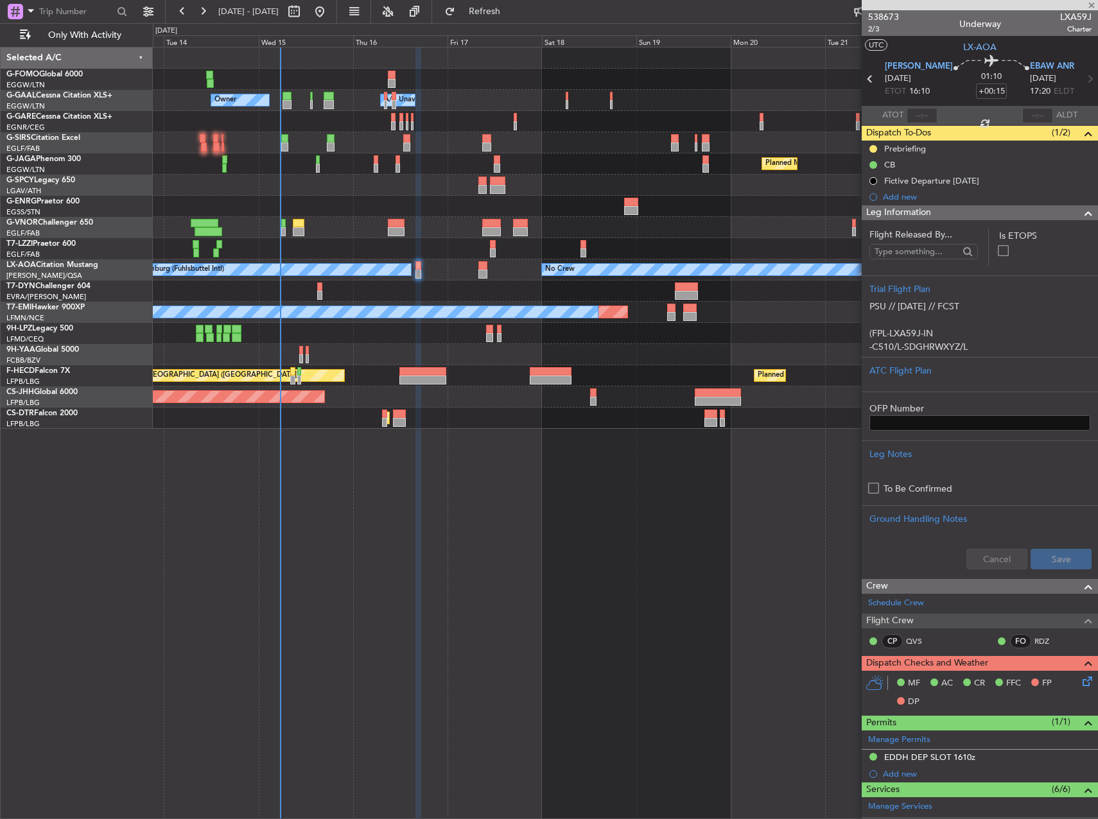
click at [420, 373] on div at bounding box center [422, 371] width 47 height 9
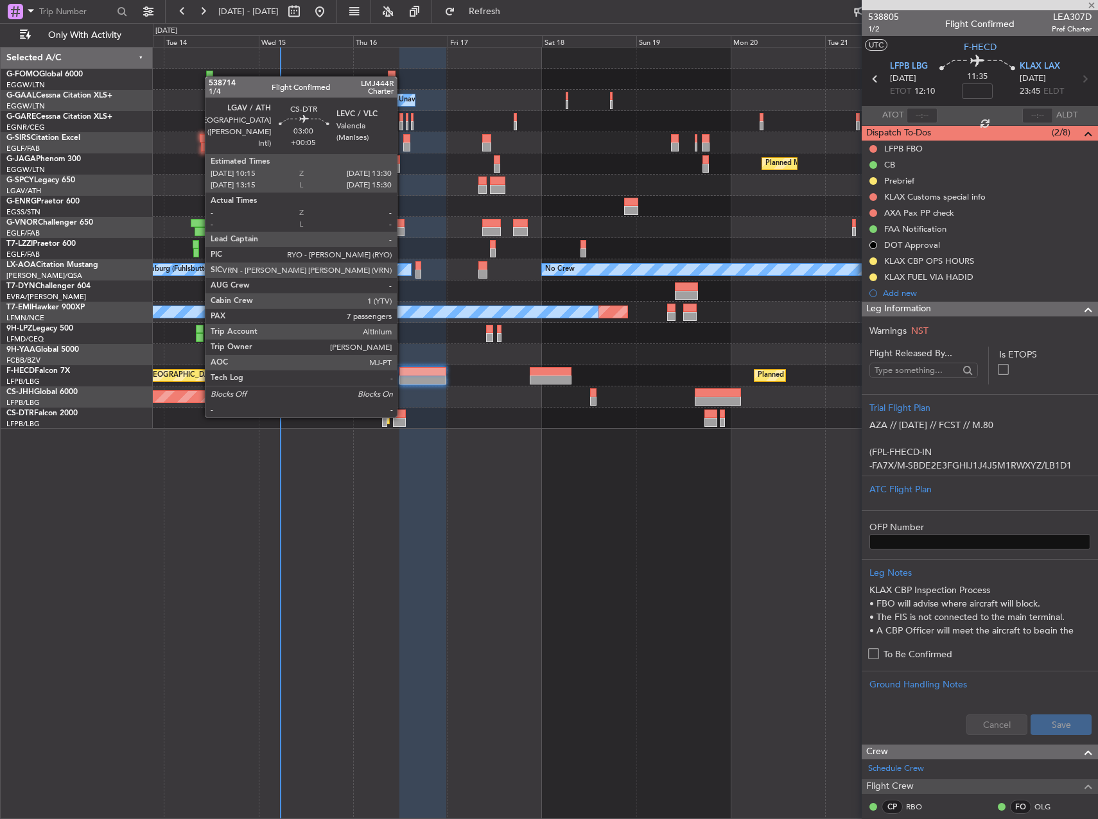
click at [402, 416] on div at bounding box center [399, 414] width 13 height 9
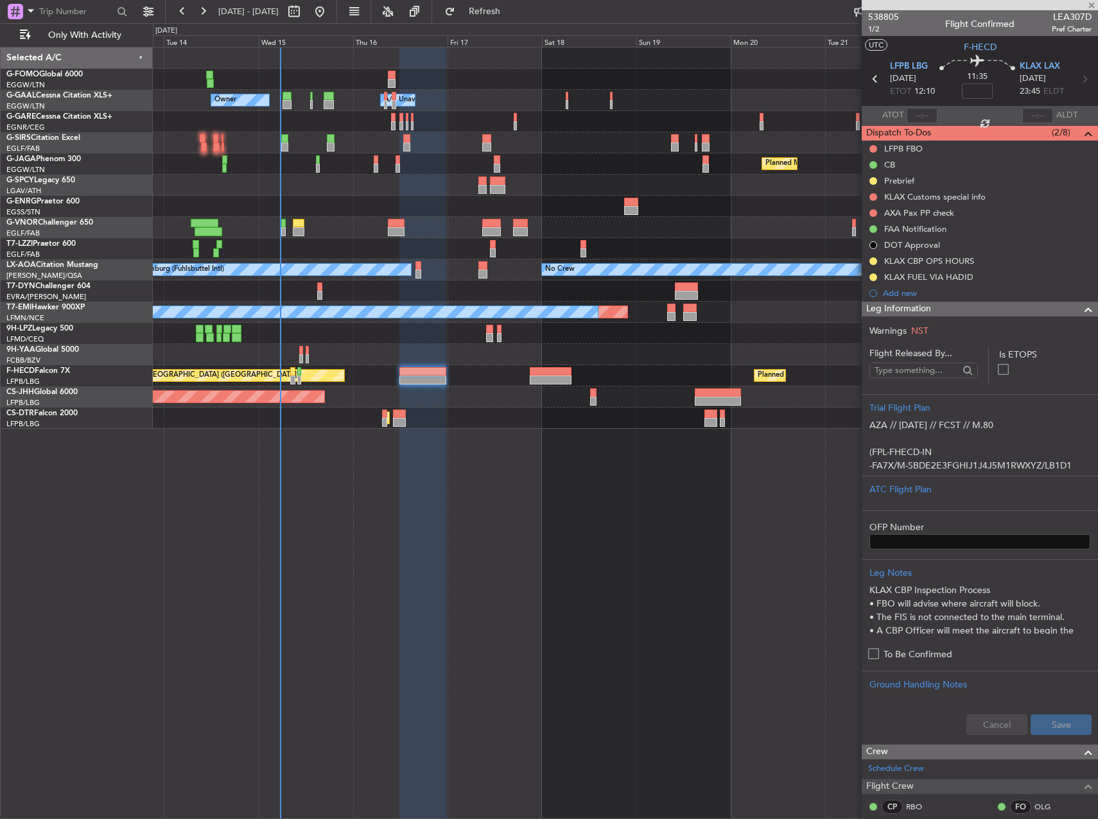
type input "+00:05"
type input "7"
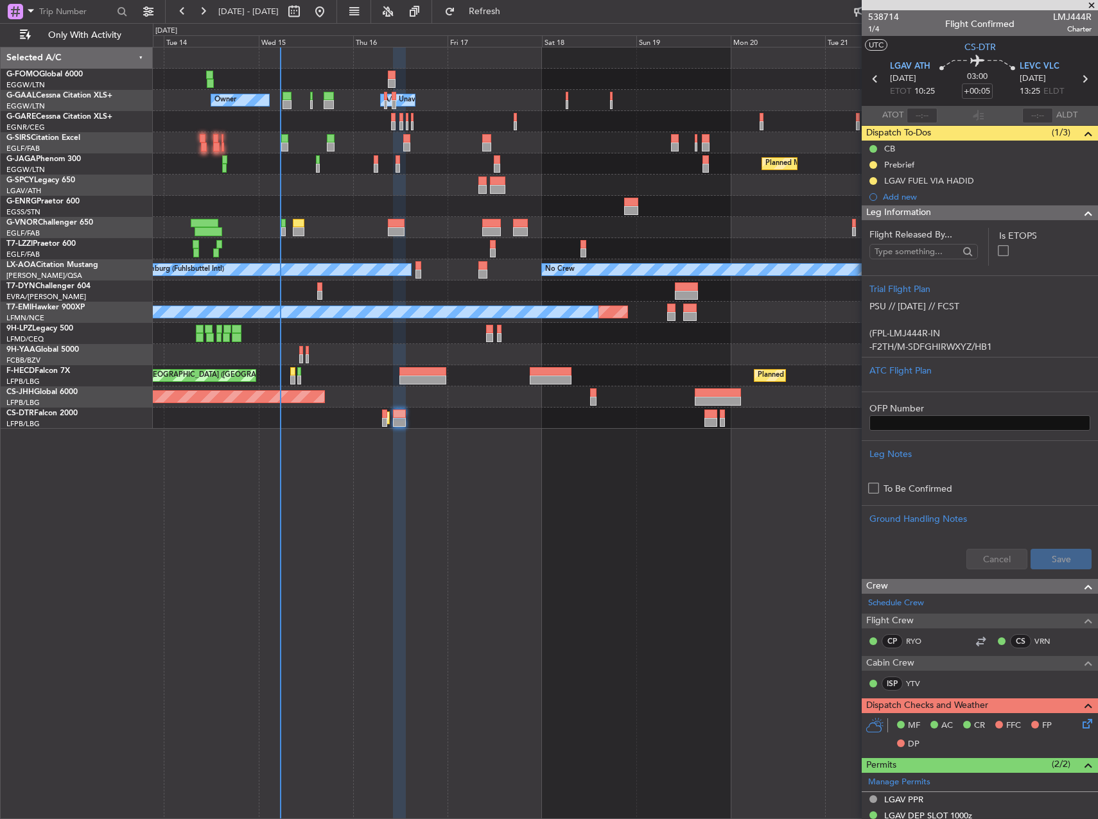
click at [403, 505] on div "Owner Owner A/C Unavailable A/C Unavailable Owner Planned Maint Paris (Le Bourg…" at bounding box center [625, 433] width 945 height 772
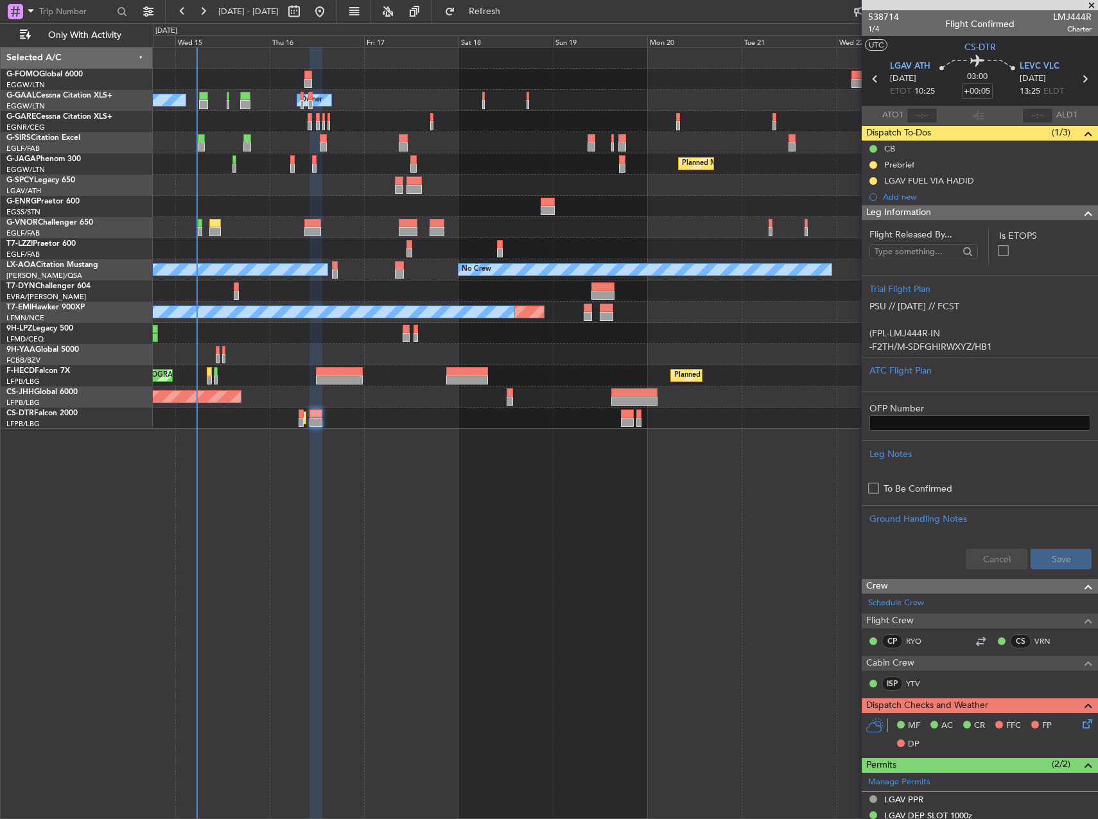
click at [863, 515] on fb-app "13 Oct 2025 - 23 Oct 2025 Refresh Quick Links Only With Activity A/C Unavailabl…" at bounding box center [549, 414] width 1098 height 809
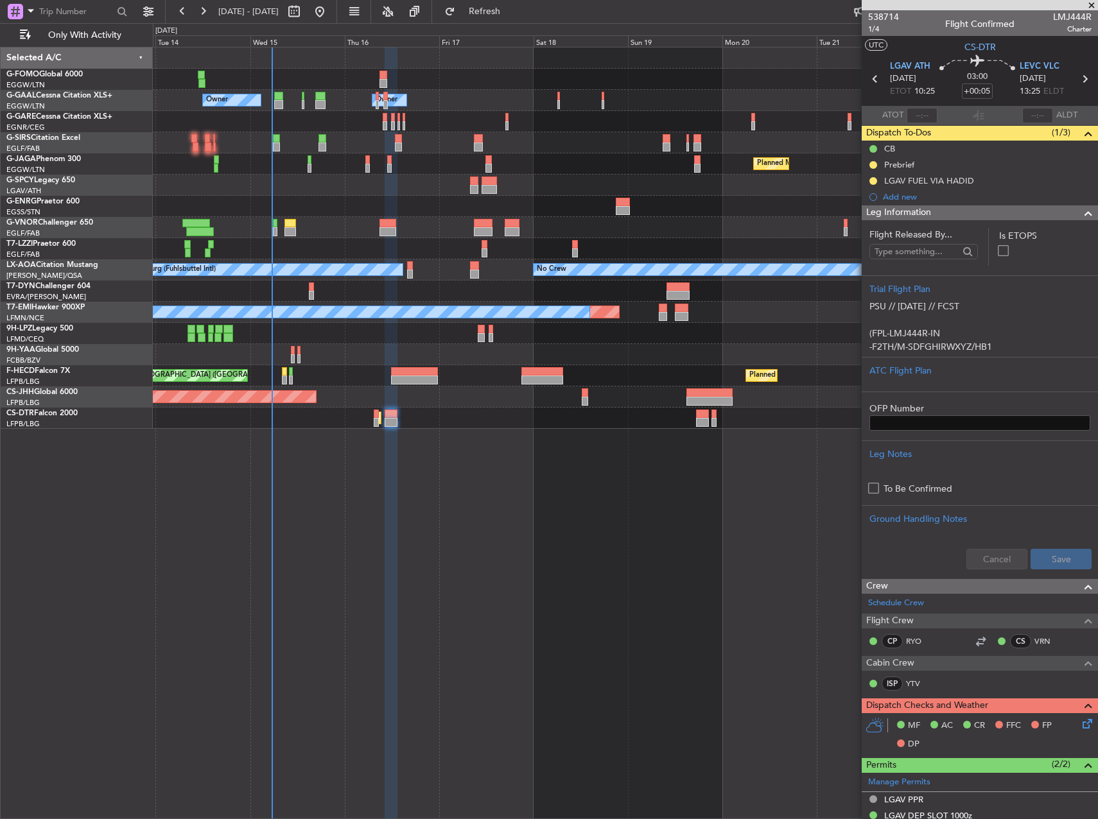
click at [431, 517] on div "A/C Unavailable Owner Owner A/C Unavailable Owner Planned Maint Paris (Le Bourg…" at bounding box center [625, 433] width 945 height 772
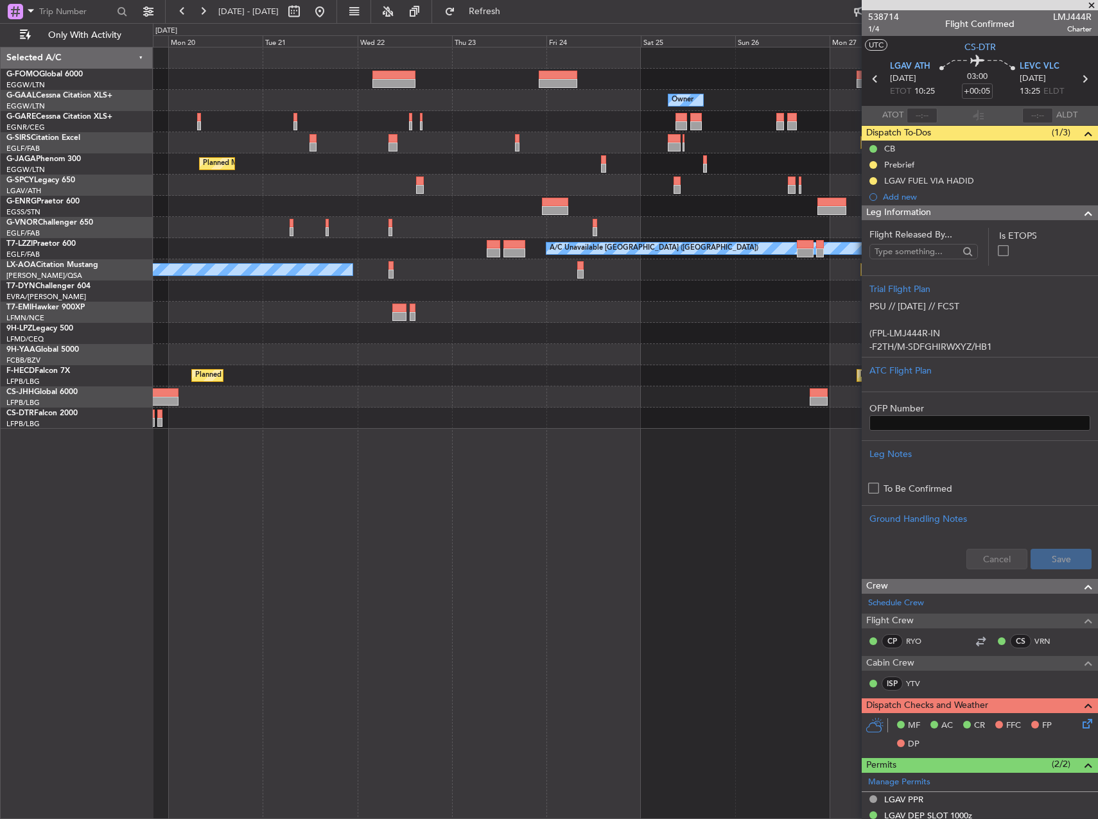
click at [400, 532] on div "Owner Owner Planned Maint Oxford (Kidlington) Planned Maint Paris (Le Bourget) …" at bounding box center [625, 433] width 945 height 772
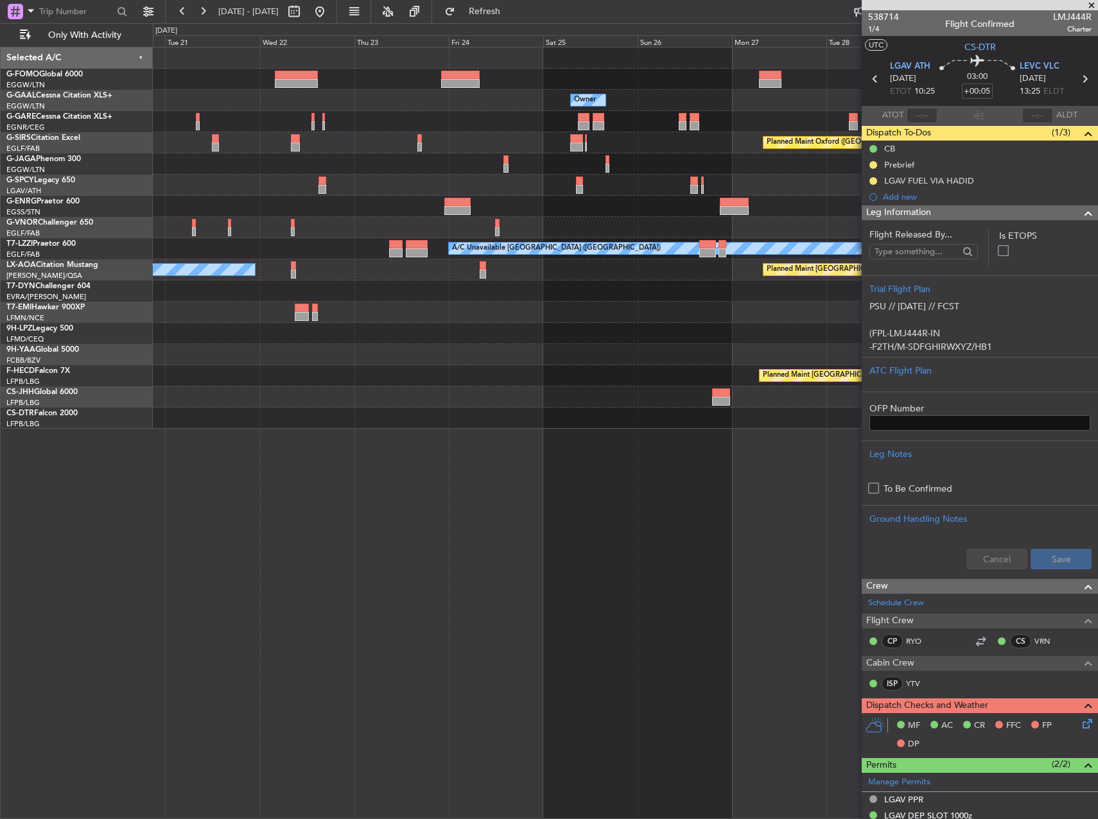
click at [315, 521] on div "Owner Owner Planned Maint Oxford (Kidlington) Planned Maint Paris (Le Bourget) …" at bounding box center [625, 433] width 945 height 772
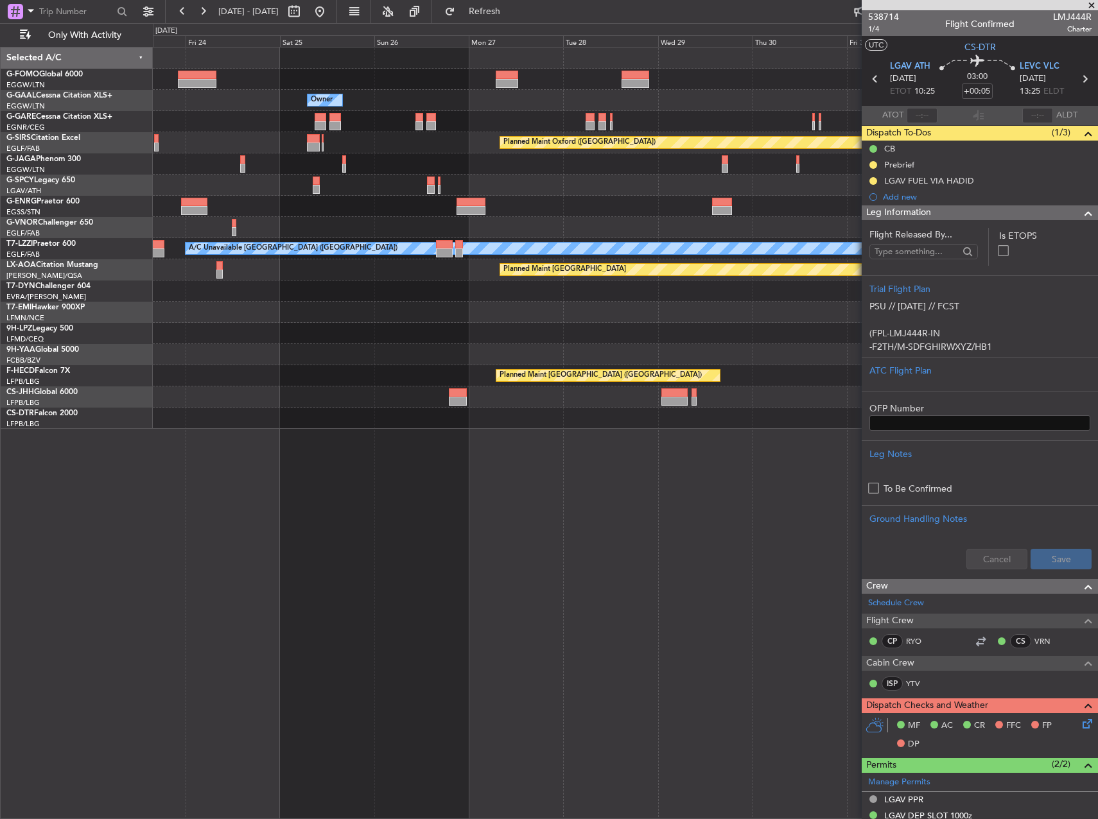
click at [431, 494] on div "Owner Owner Planned Maint Oxford (Kidlington) A/C Unavailable London (Luton) Pl…" at bounding box center [625, 433] width 945 height 772
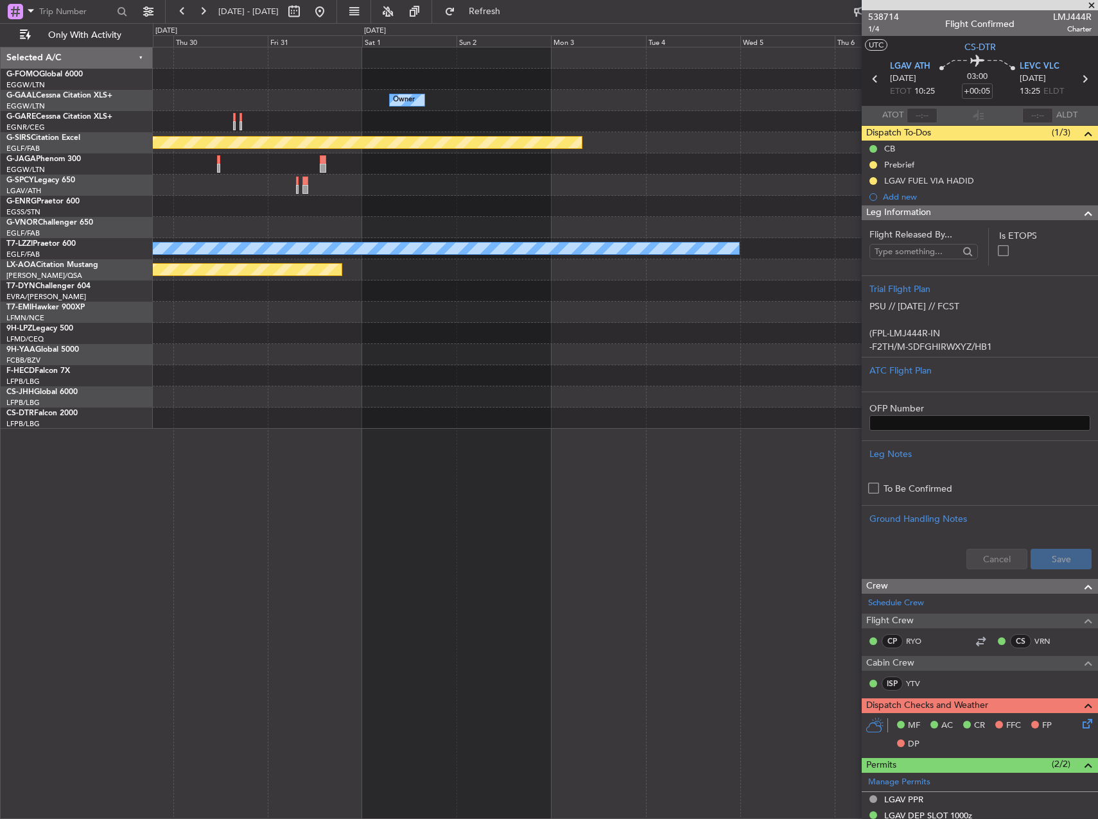
click at [223, 494] on div "Owner Planned Maint Oxford (Kidlington) A/C Unavailable London (Luton) Planned …" at bounding box center [625, 433] width 945 height 772
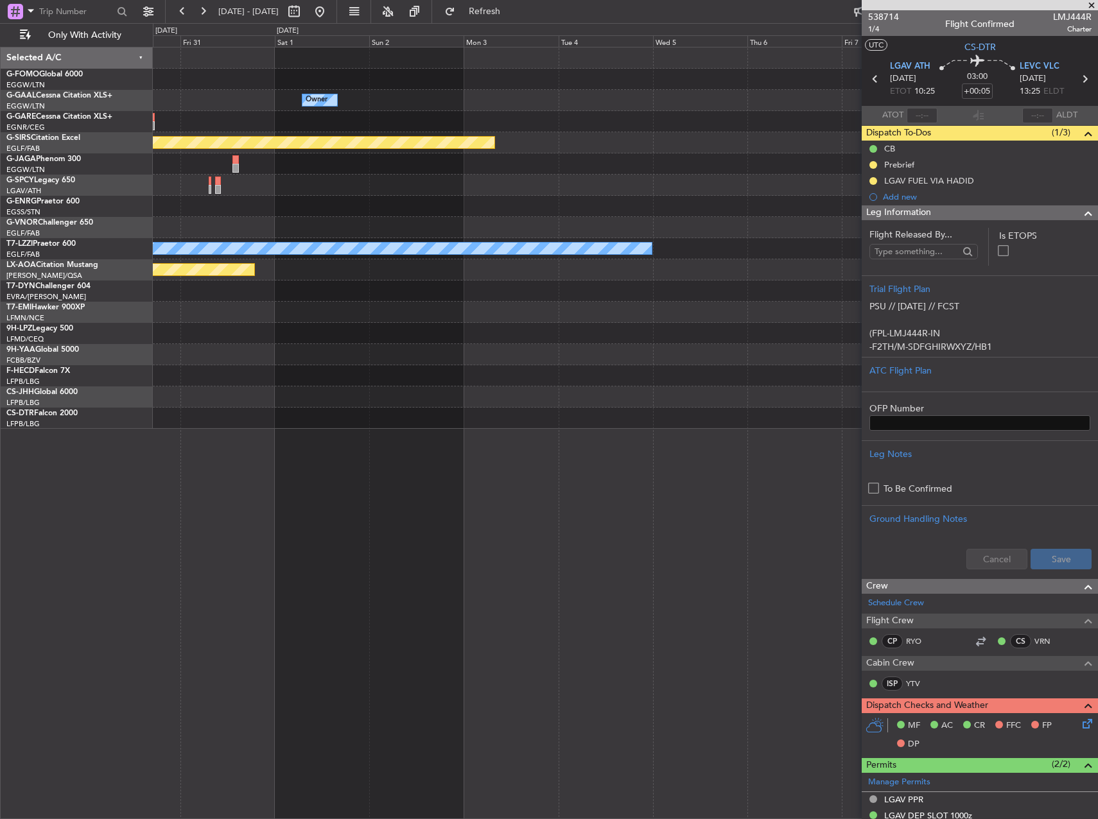
click at [458, 479] on div "Owner Planned Maint Oxford (Kidlington) A/C Unavailable London (Luton) Planned …" at bounding box center [625, 433] width 945 height 772
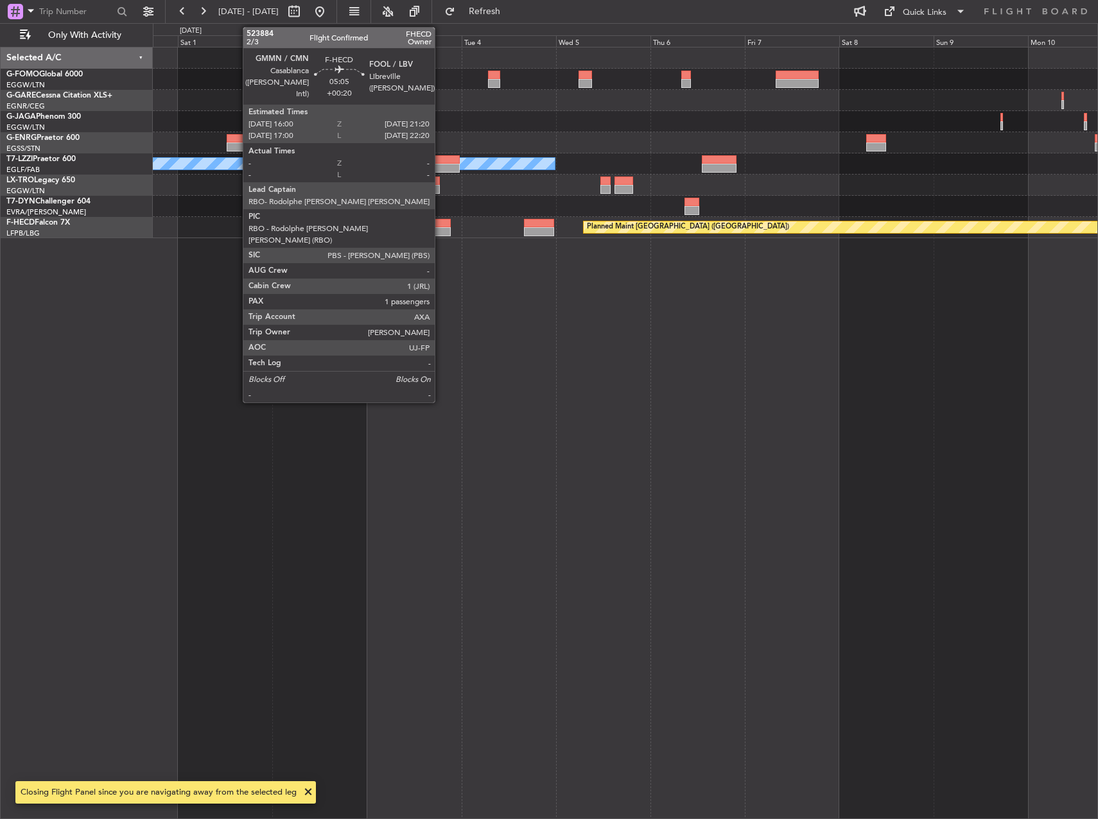
click at [440, 225] on div at bounding box center [439, 223] width 21 height 9
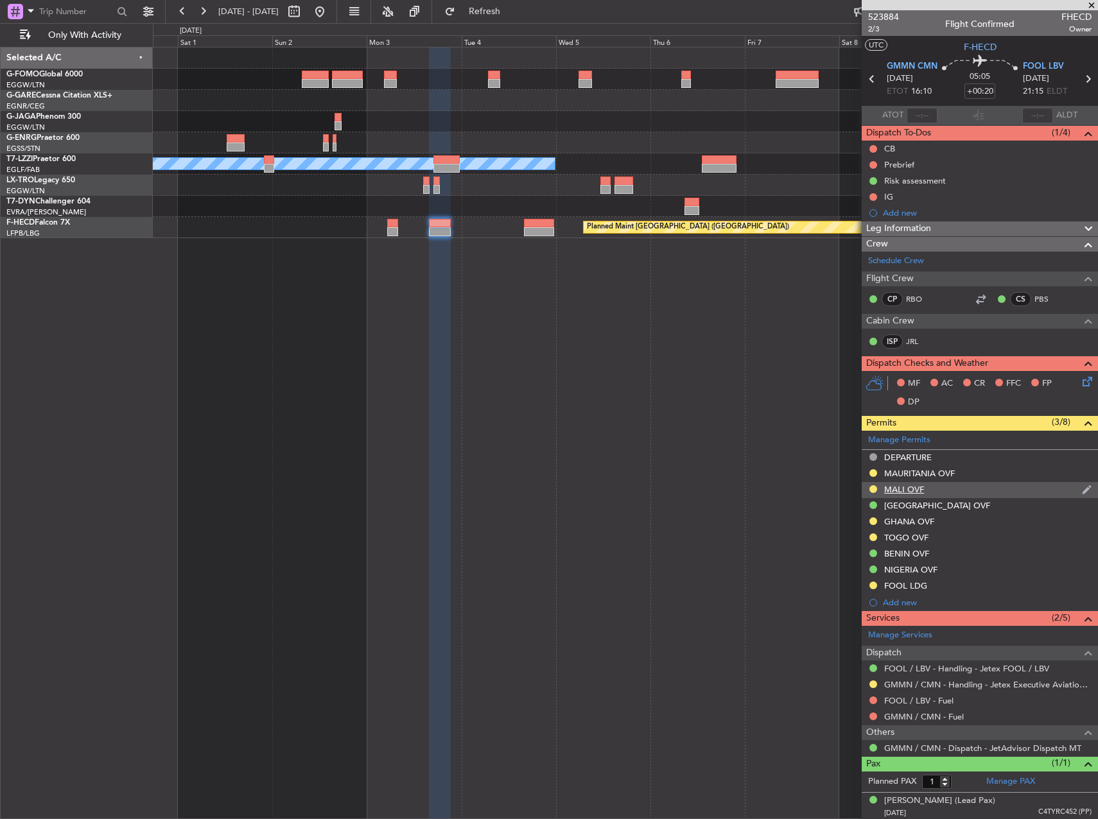
click at [938, 489] on div "MALI OVF" at bounding box center [979, 490] width 236 height 16
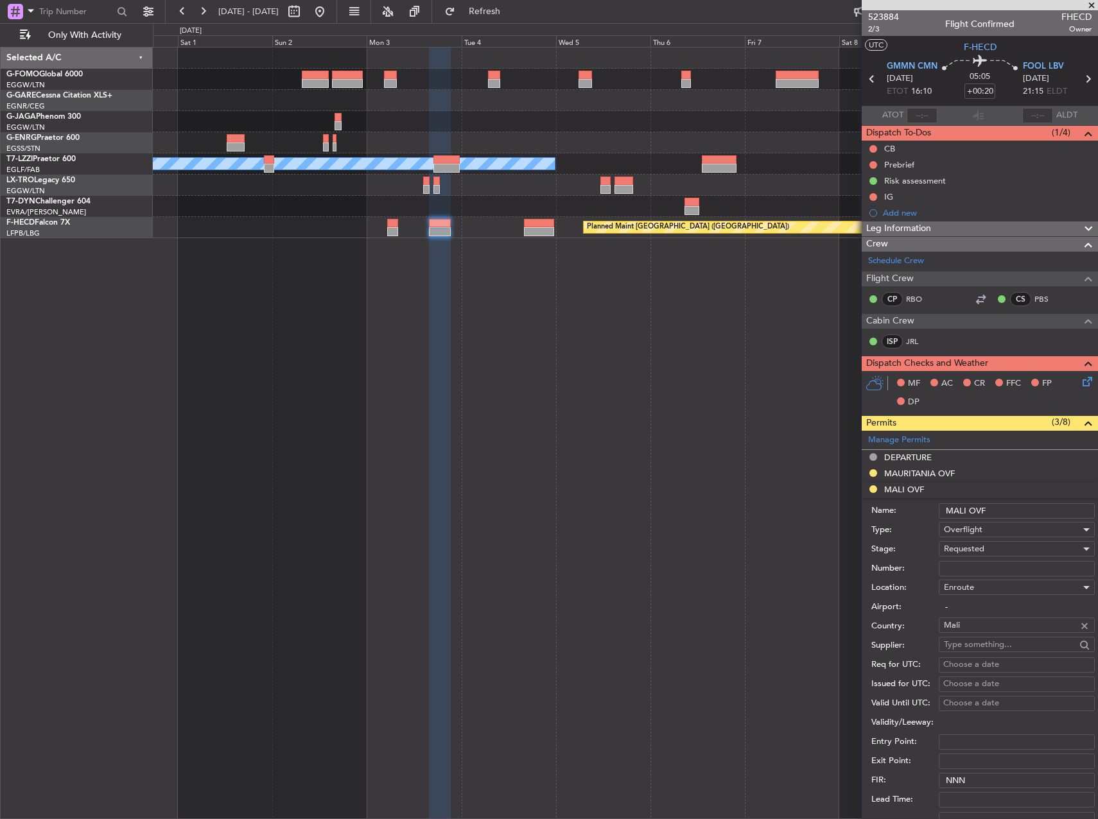
click at [979, 567] on input "Number:" at bounding box center [1016, 568] width 156 height 15
paste input "N°2026/ANAC/DG DU 13/10/2025"
type input "N°2026/ANAC/DG DU 13/10/2025"
click at [1010, 553] on div "Requested" at bounding box center [1012, 548] width 137 height 19
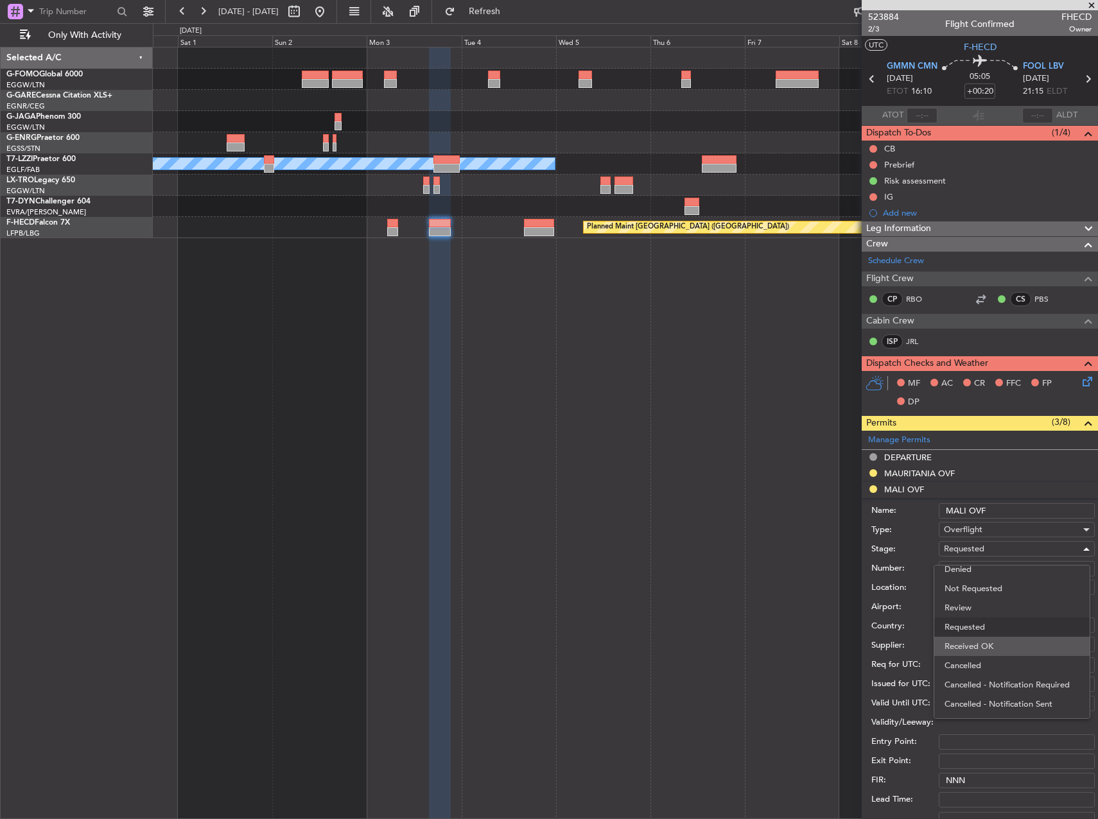
click at [1018, 646] on span "Received OK" at bounding box center [1011, 646] width 135 height 19
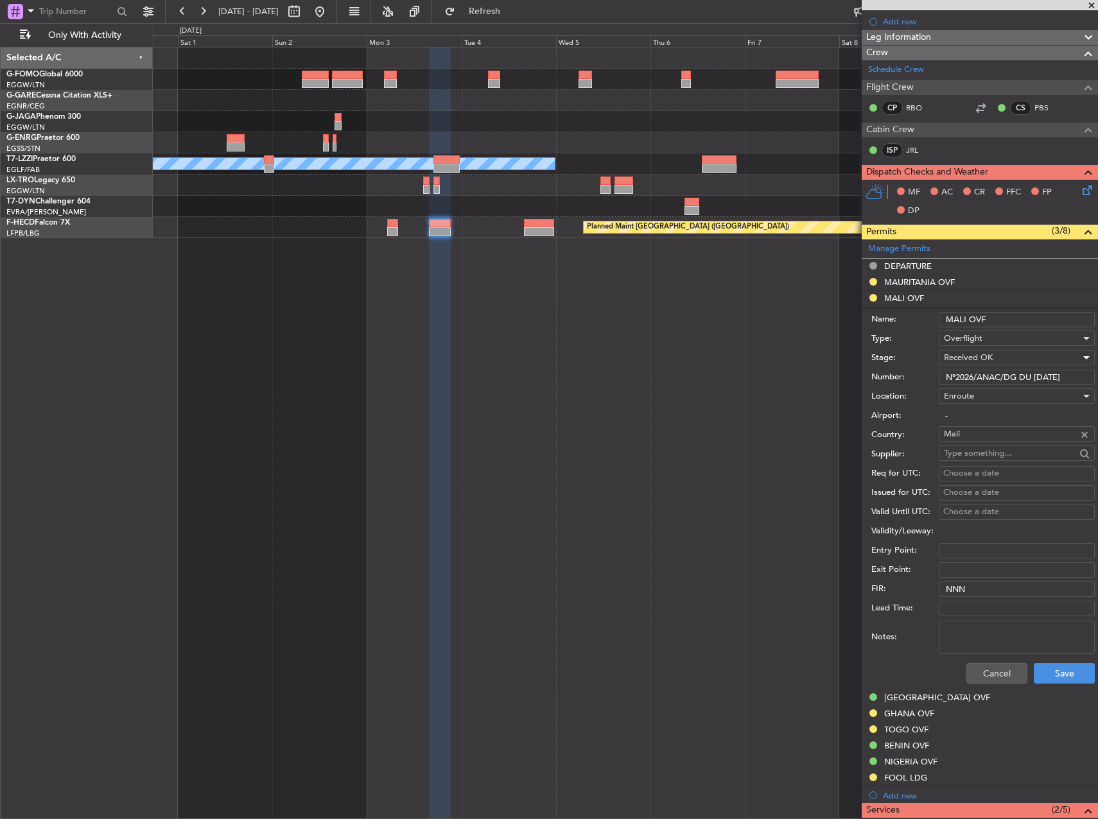
scroll to position [193, 0]
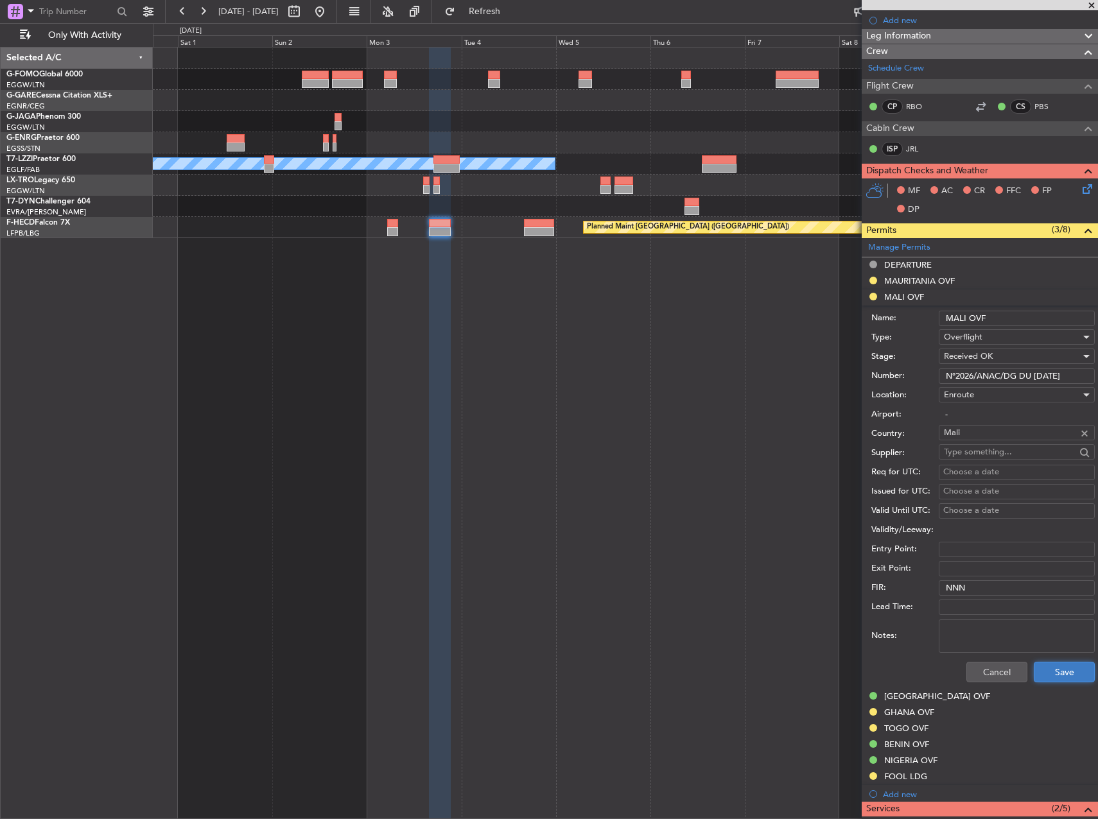
click at [1049, 666] on button "Save" at bounding box center [1063, 672] width 61 height 21
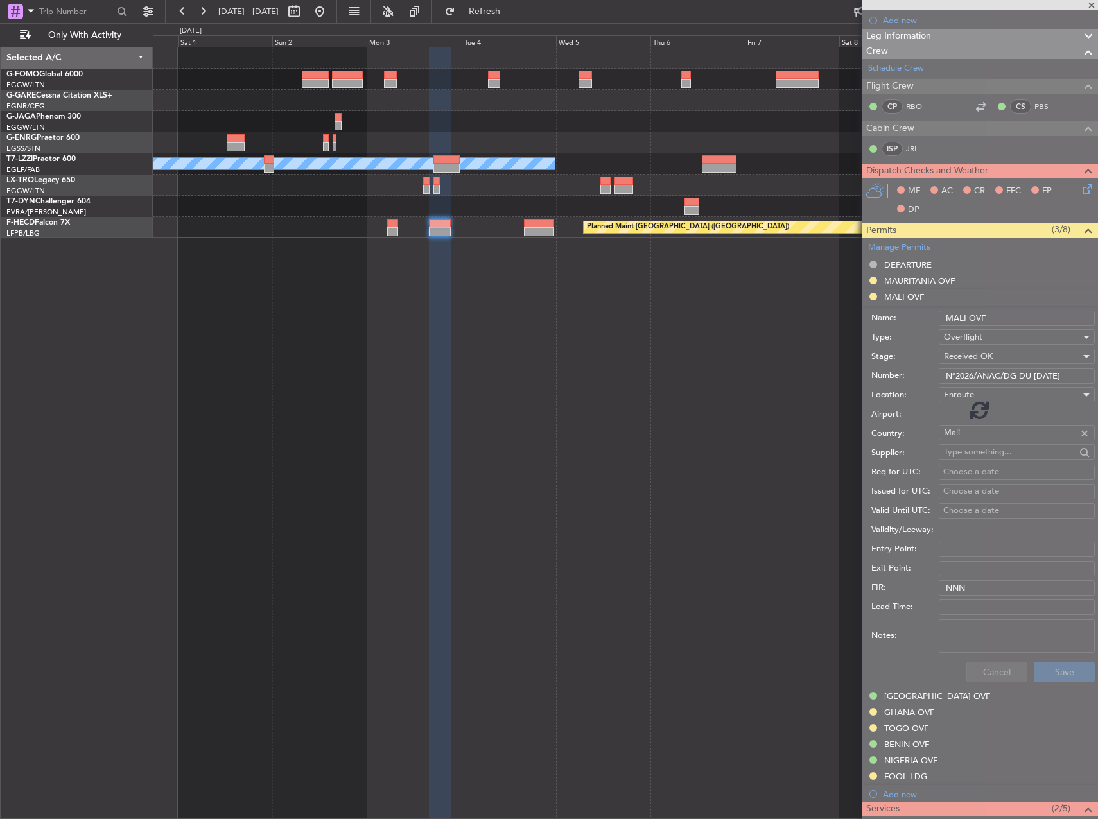
scroll to position [2, 0]
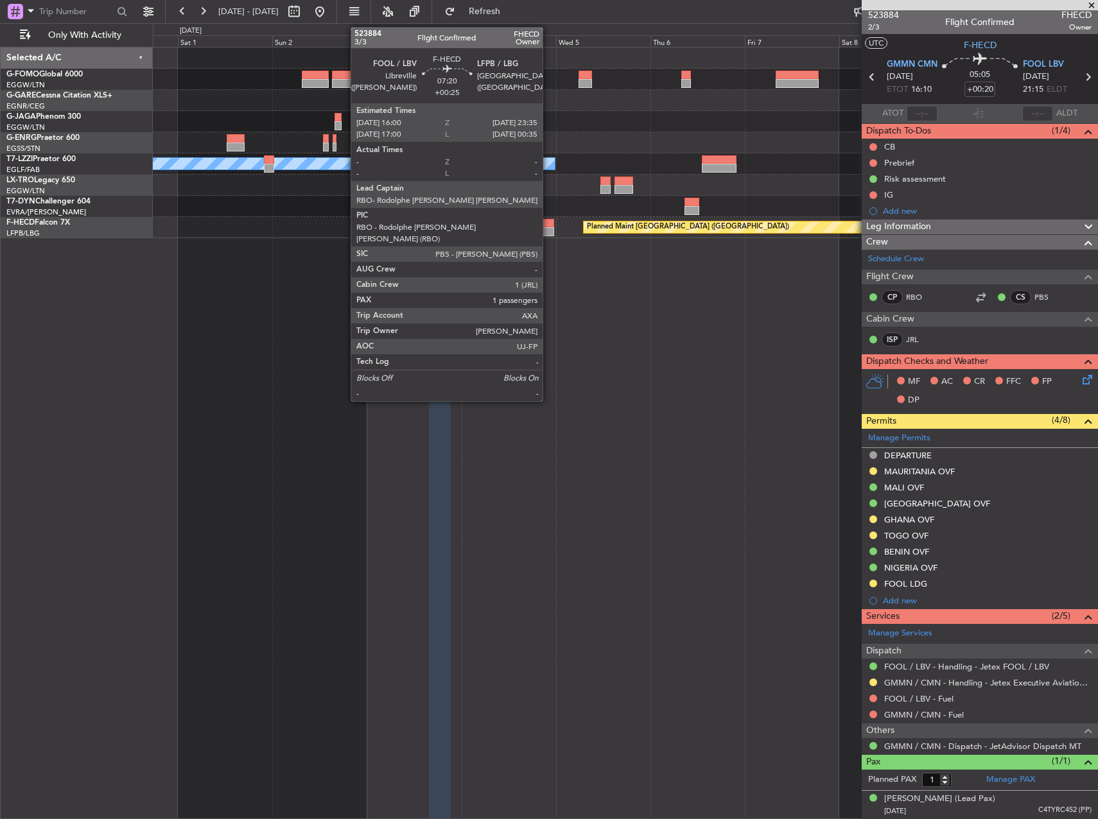
click at [548, 226] on div at bounding box center [539, 223] width 30 height 9
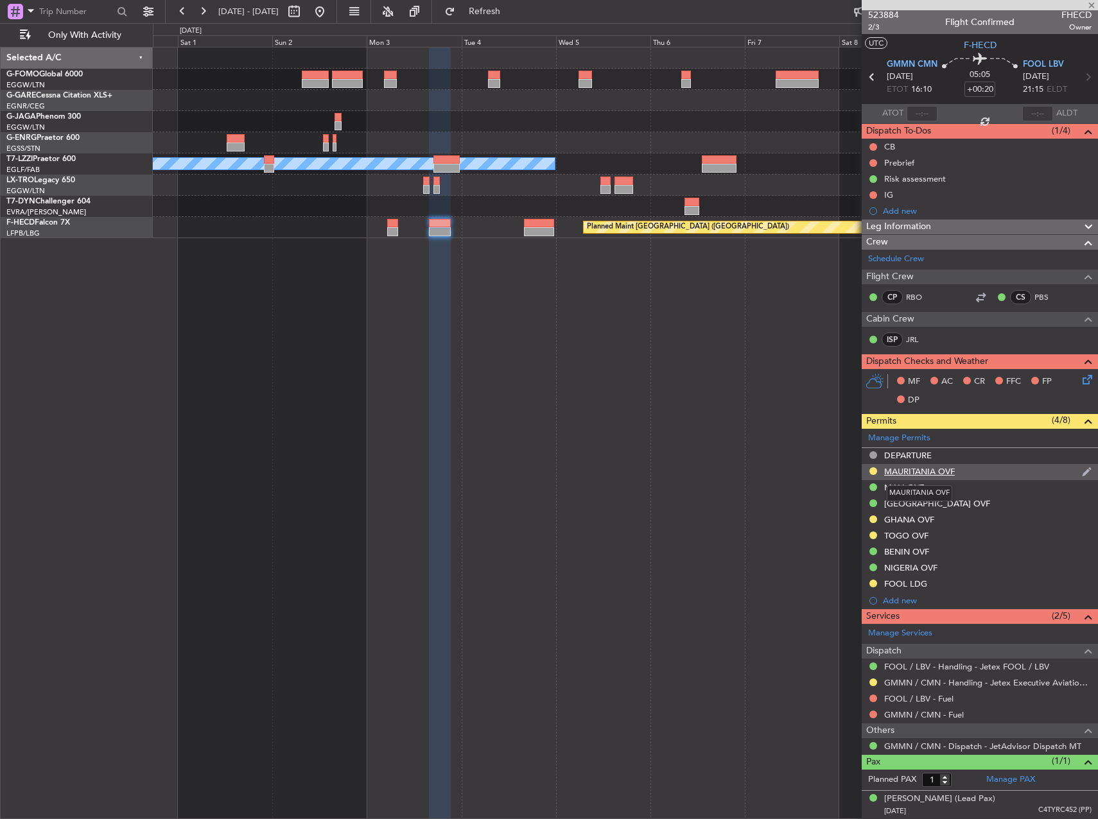
type input "+00:25"
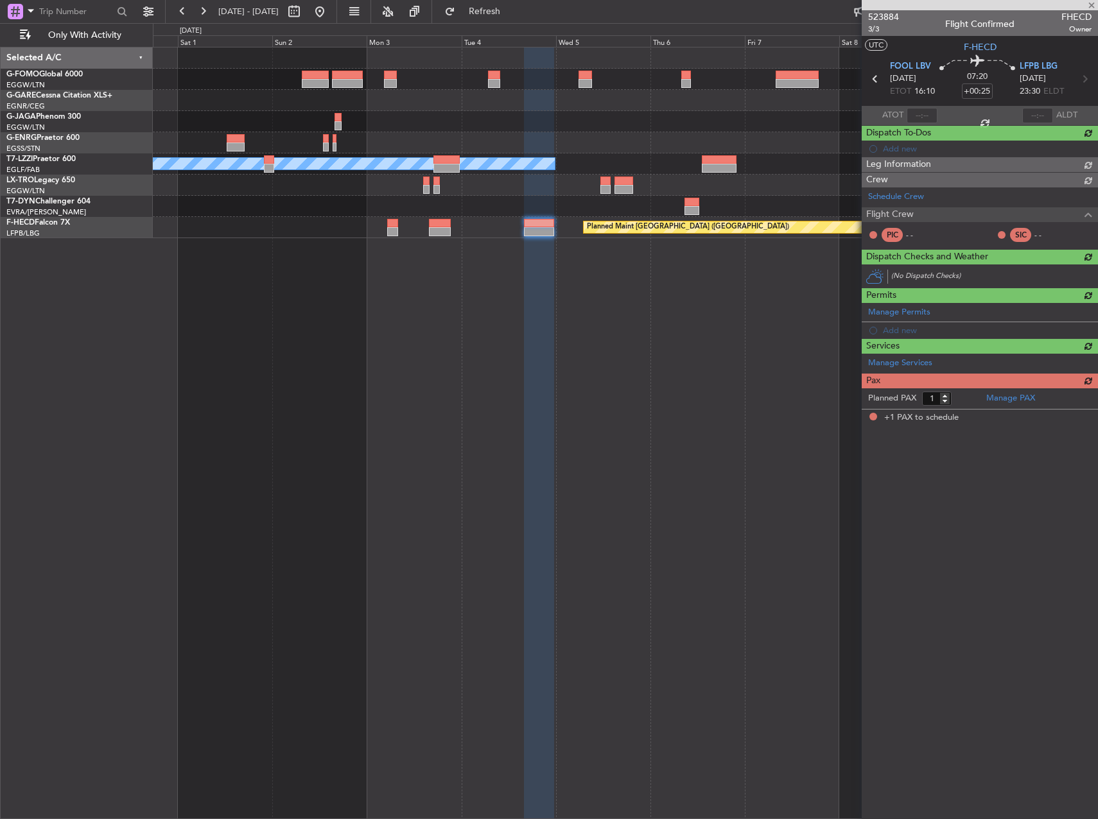
scroll to position [0, 0]
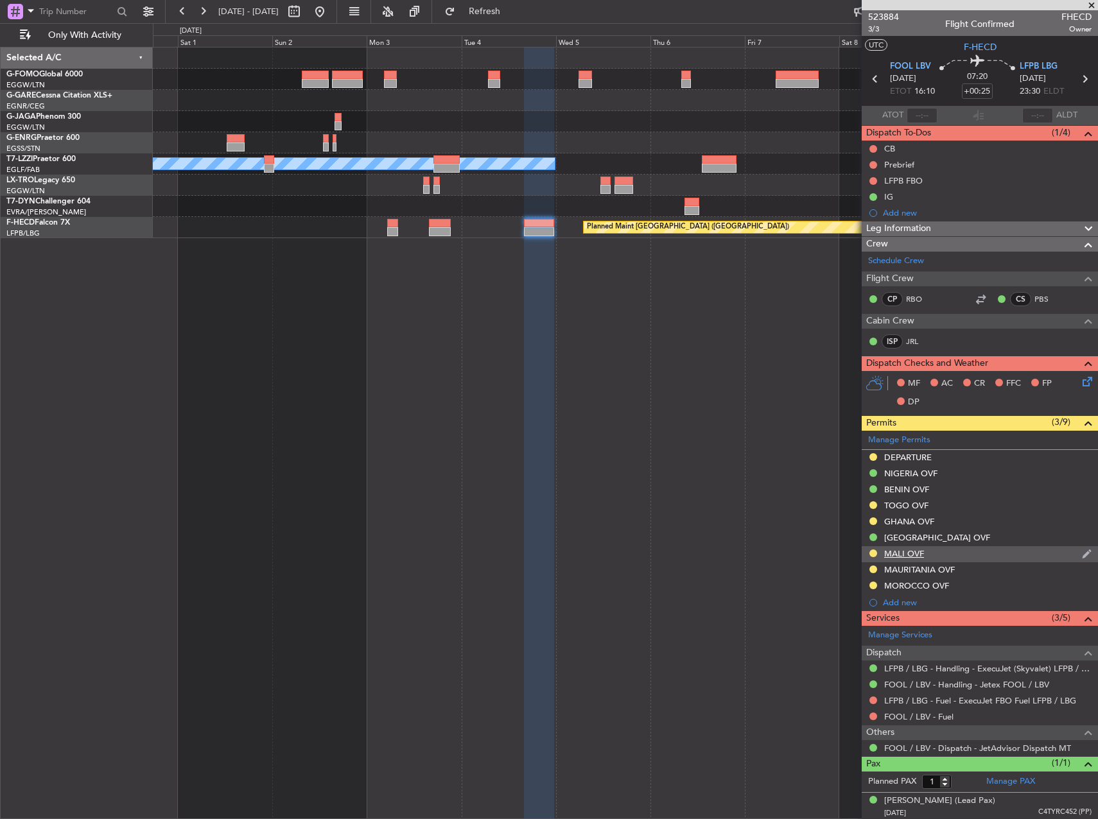
click at [921, 549] on div "MALI OVF" at bounding box center [904, 553] width 40 height 11
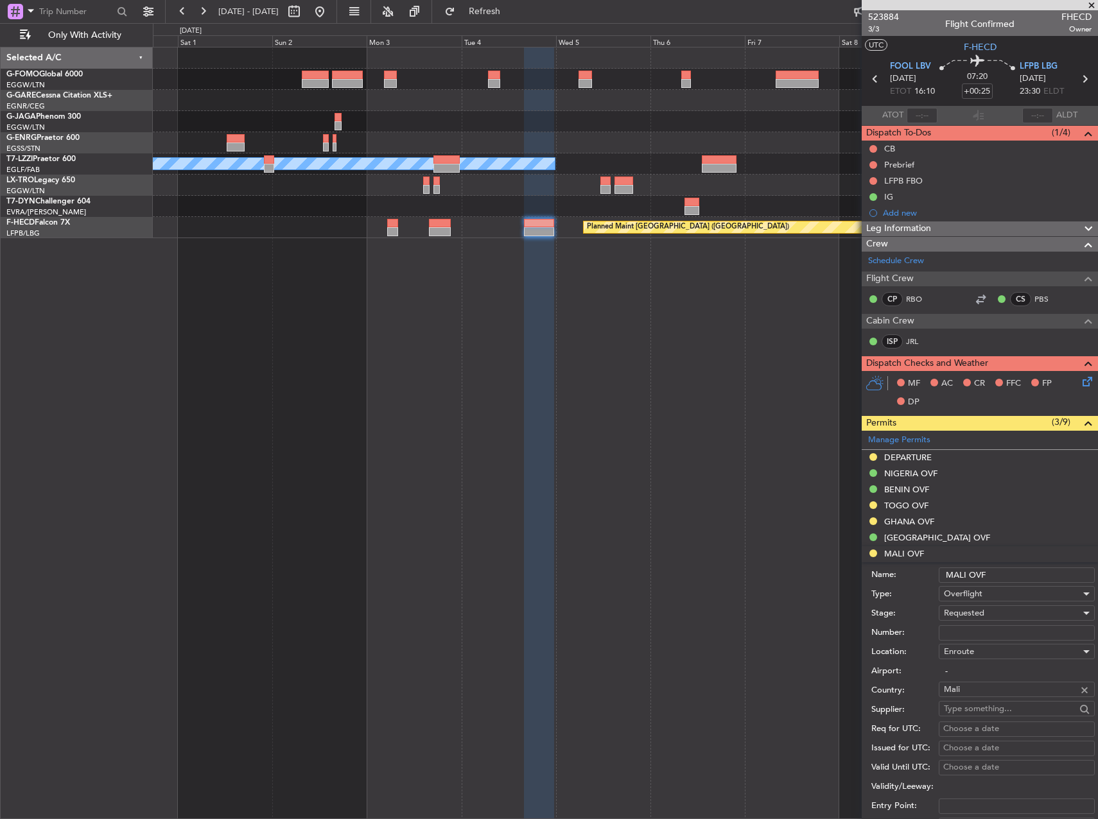
click at [994, 632] on input "Number:" at bounding box center [1016, 632] width 156 height 15
paste input "N°2026/ANAC/DG DU 13/10/2025"
type input "N°2026/ANAC/DG DU 13/10/2025"
click at [978, 610] on span "Requested" at bounding box center [964, 613] width 40 height 12
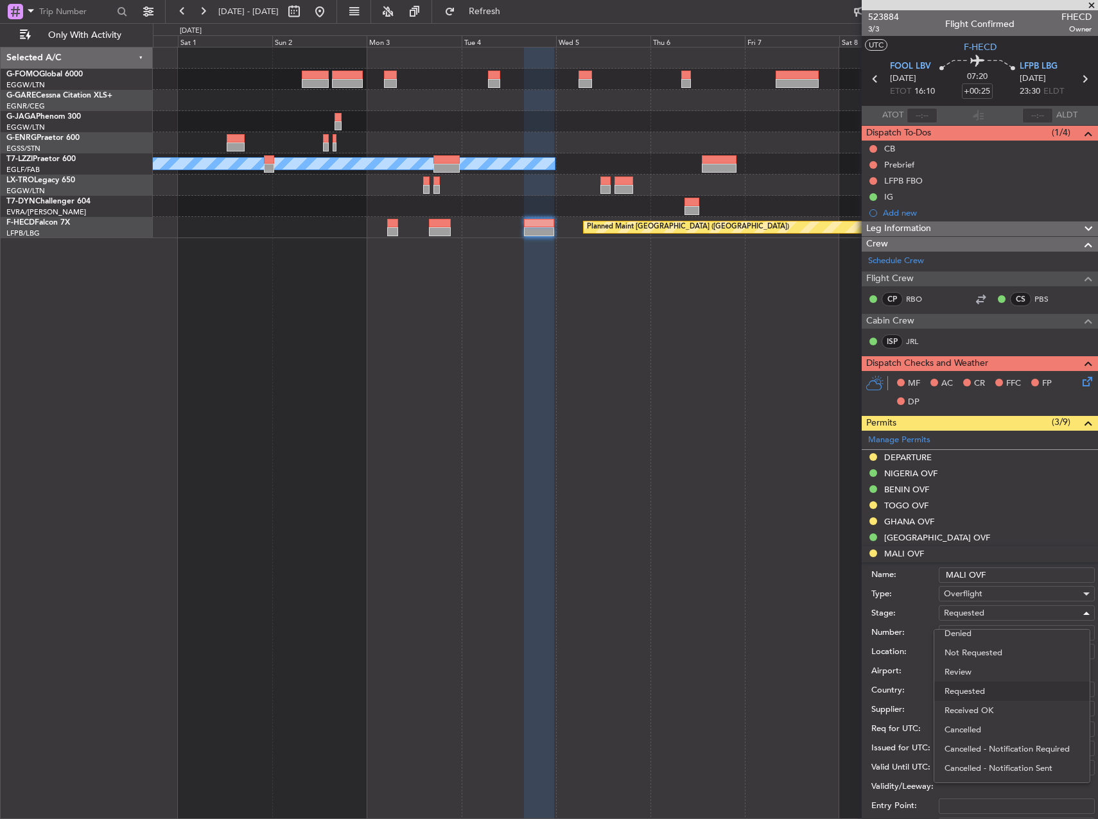
click at [996, 704] on span "Received OK" at bounding box center [1011, 710] width 135 height 19
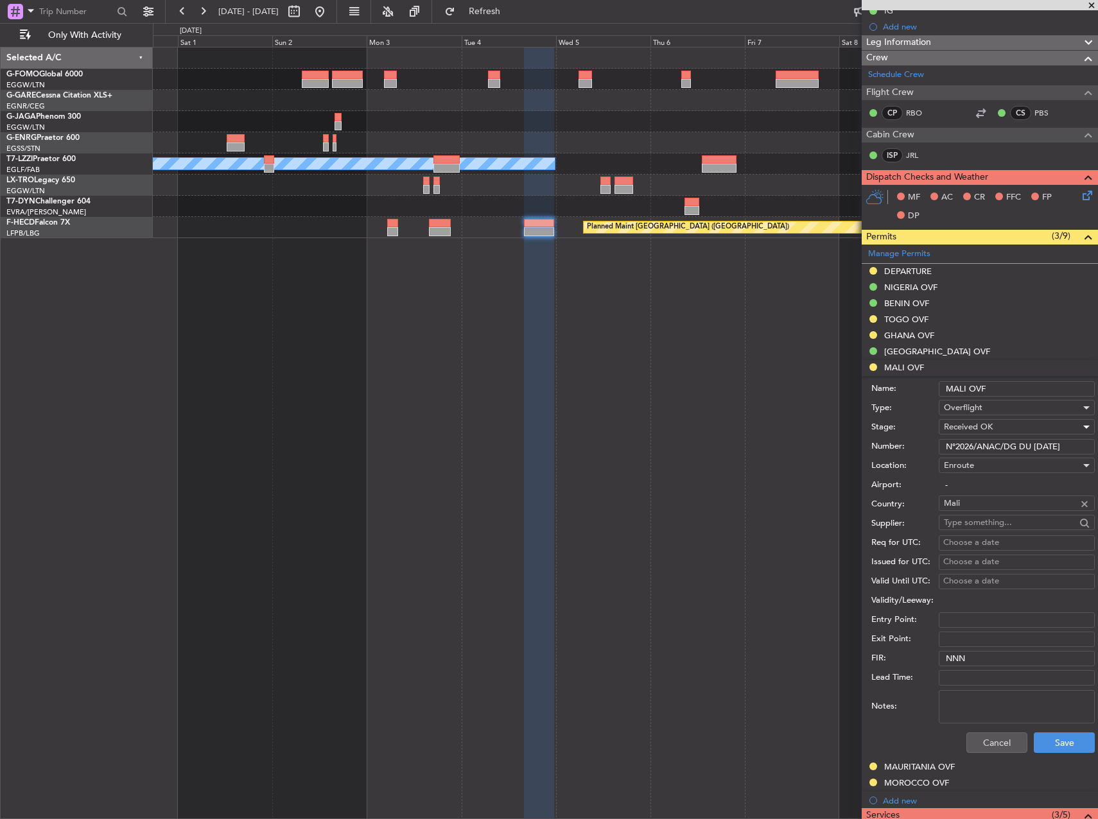
scroll to position [193, 0]
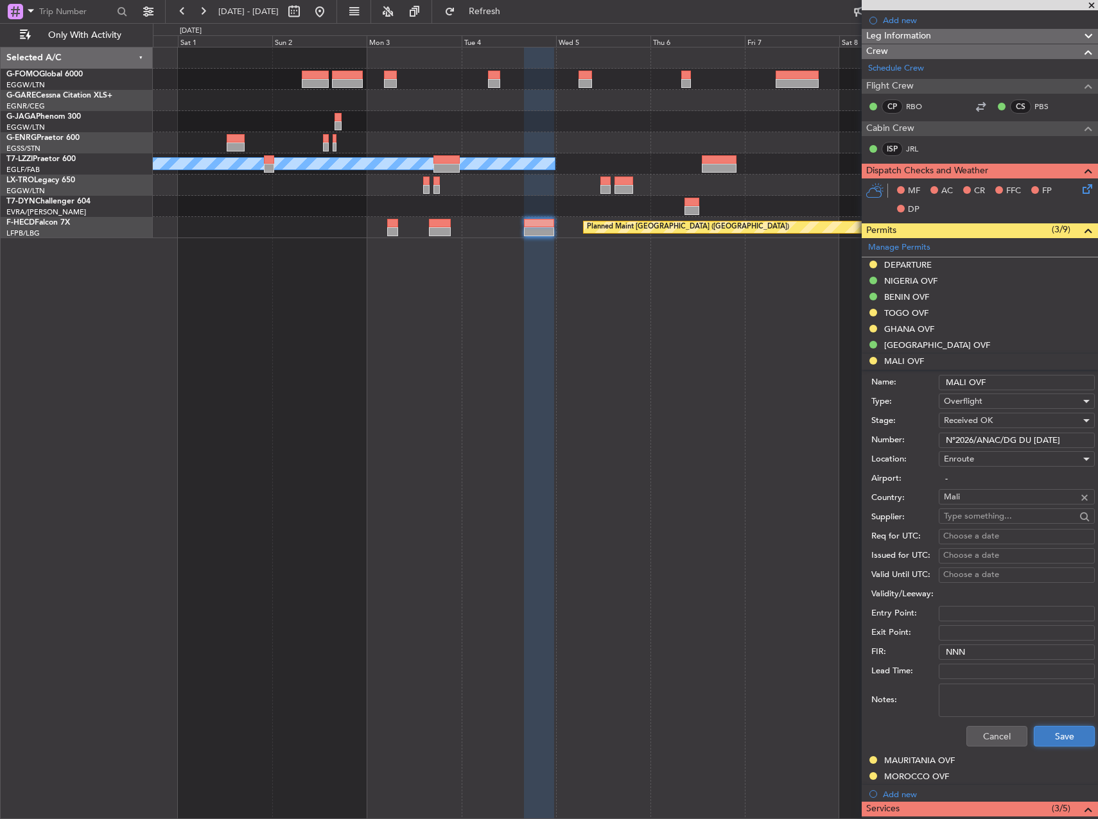
click at [1041, 736] on button "Save" at bounding box center [1063, 736] width 61 height 21
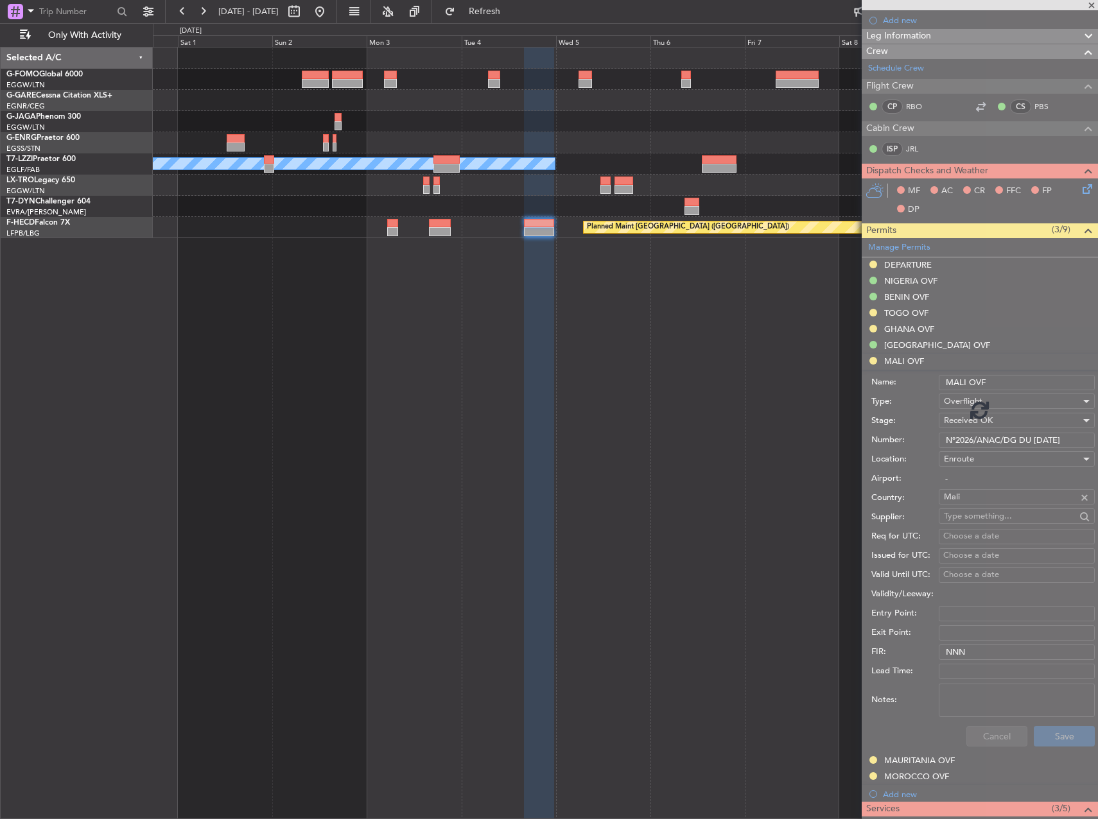
scroll to position [2, 0]
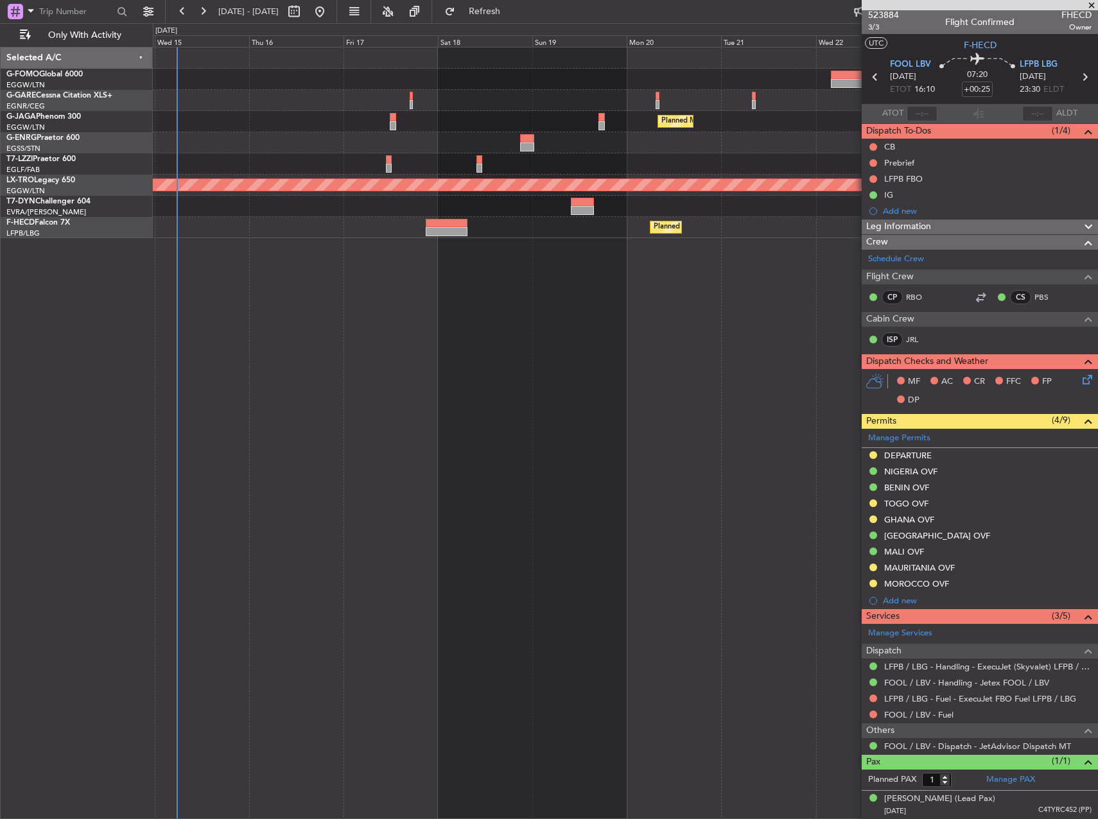
click at [1097, 278] on html "31 Oct 2025 - 10 Nov 2025 Refresh Quick Links Only With Activity Planned Maint …" at bounding box center [549, 409] width 1098 height 819
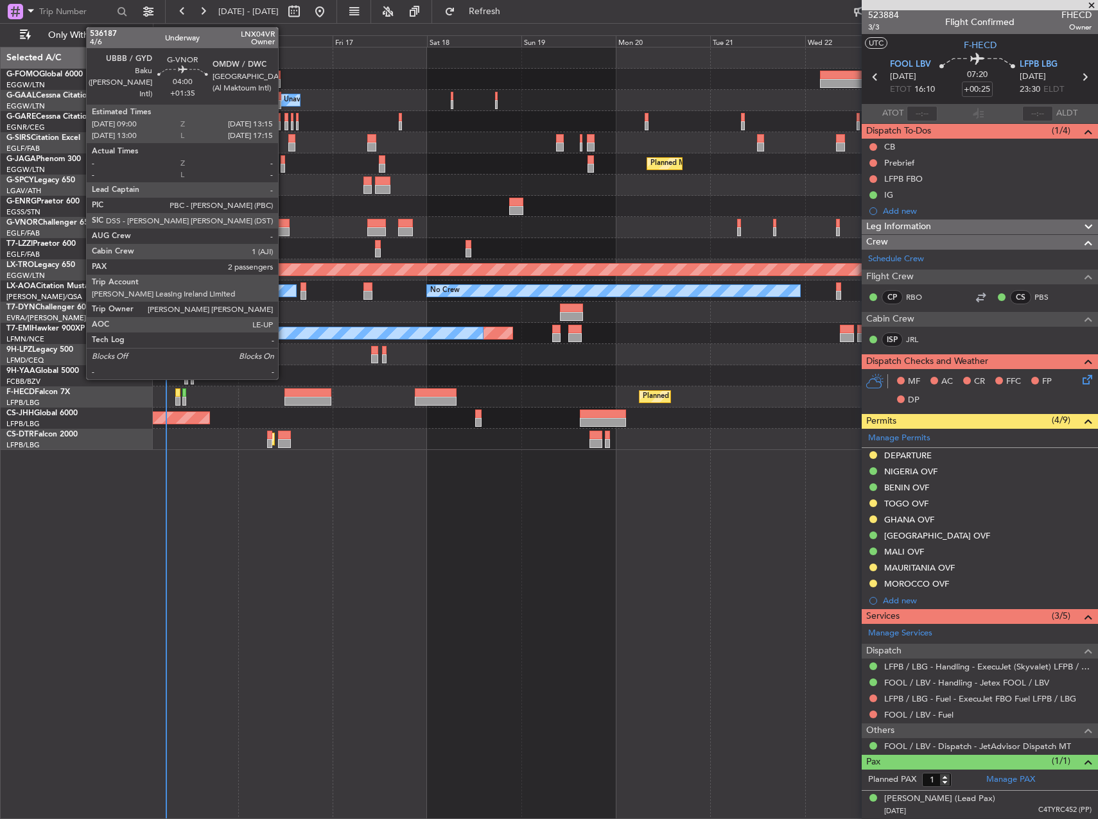
click at [284, 231] on div at bounding box center [281, 231] width 17 height 9
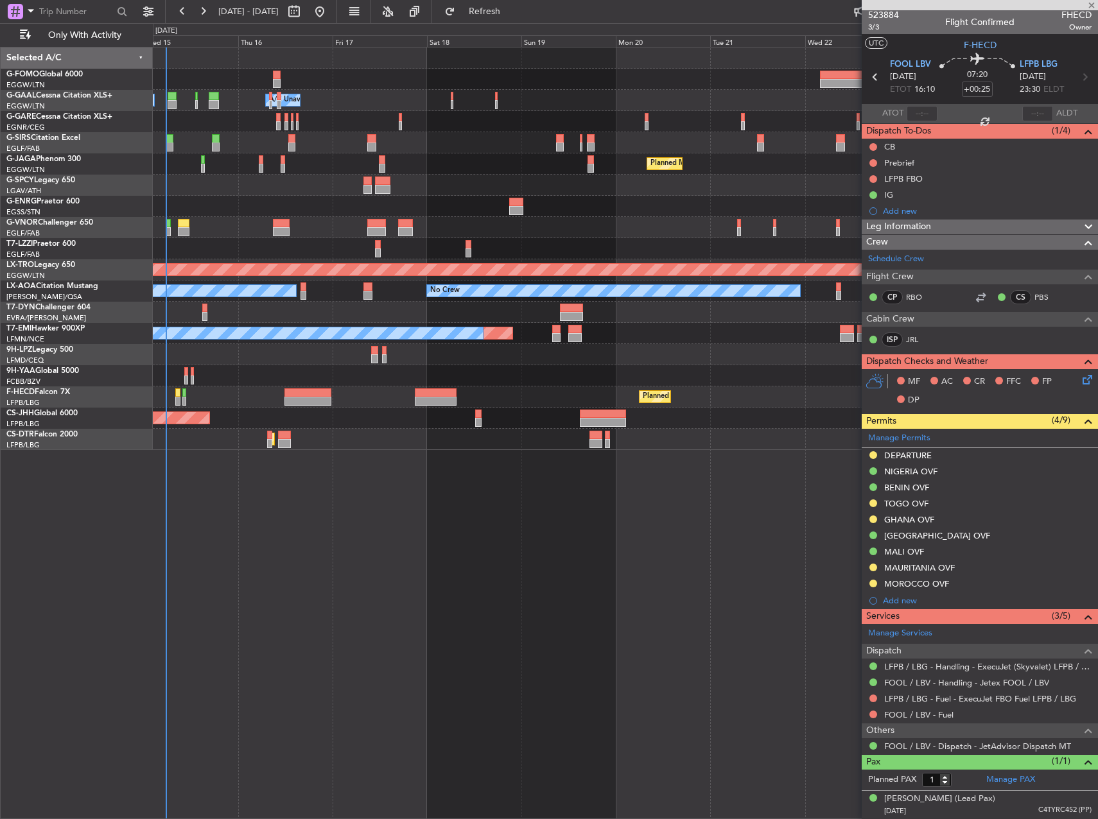
type input "+01:35"
type input "2"
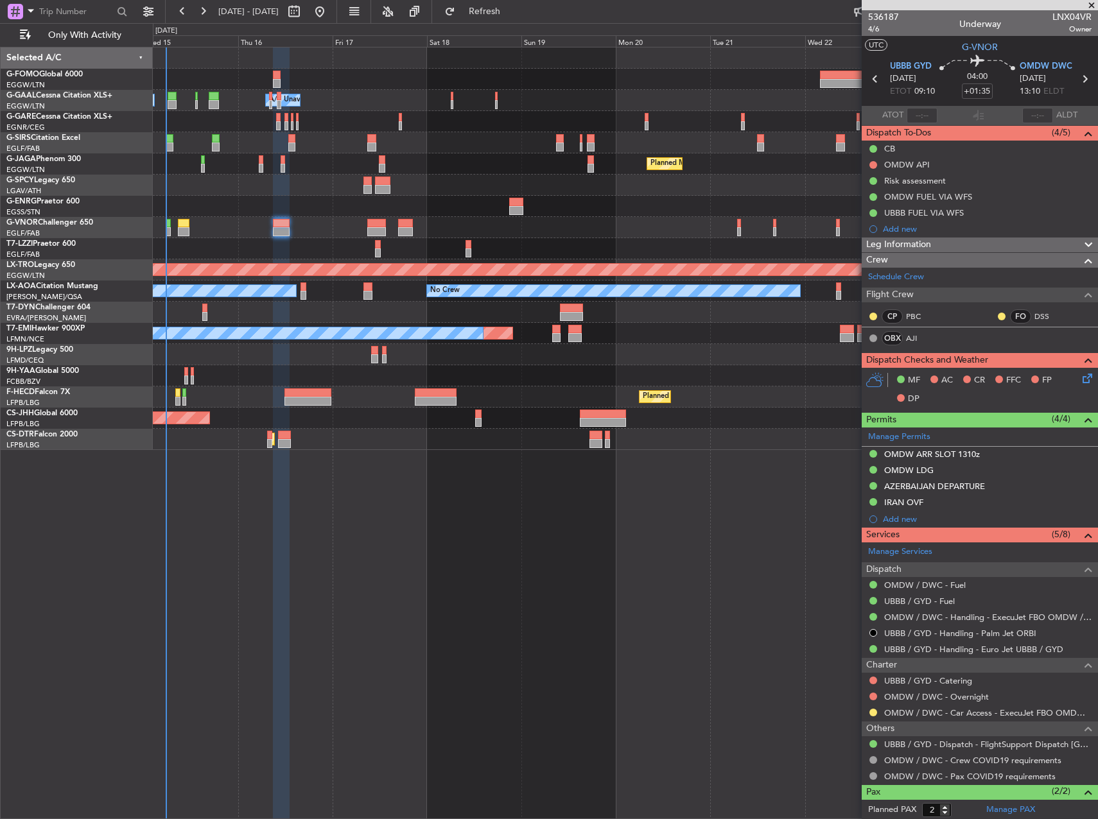
click at [938, 238] on div "Leg Information" at bounding box center [979, 245] width 236 height 15
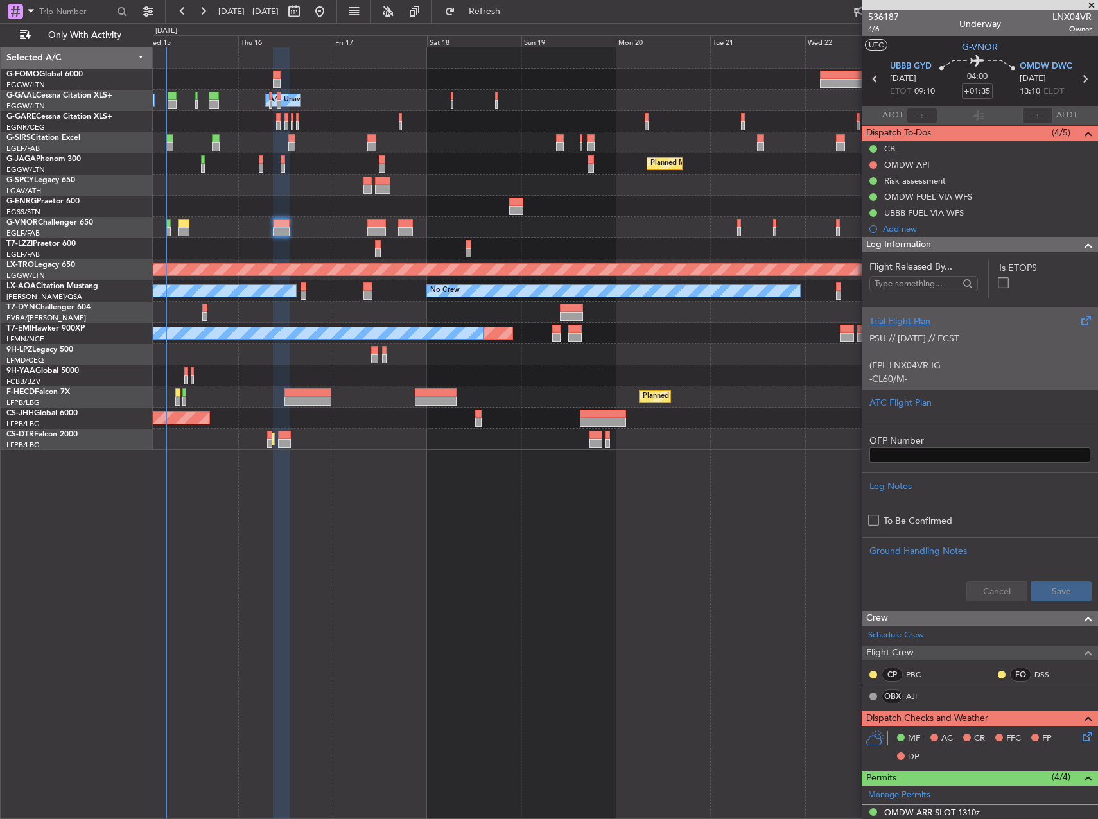
click at [985, 372] on p "-CL60/M-SBDE2E3FGHIJ1J3J4J5M1M3RWXYZ/LB2D1G1" at bounding box center [979, 385] width 221 height 27
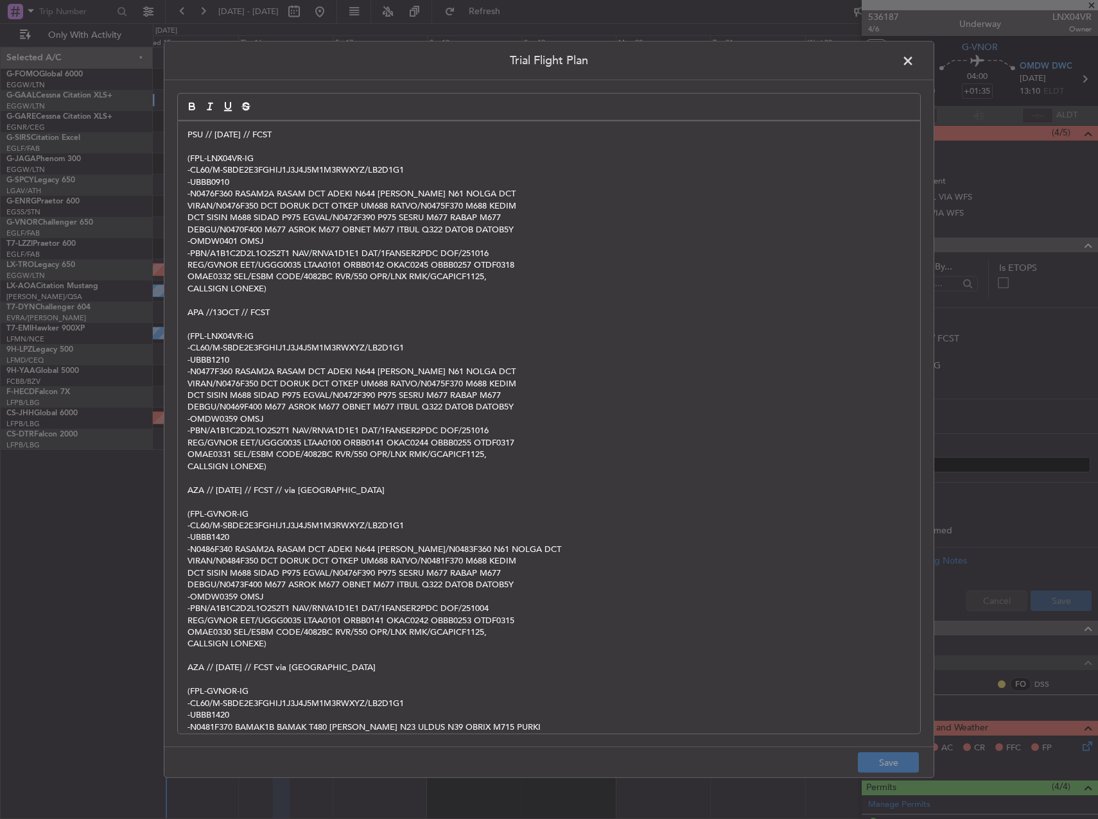
click at [914, 65] on span at bounding box center [914, 64] width 0 height 26
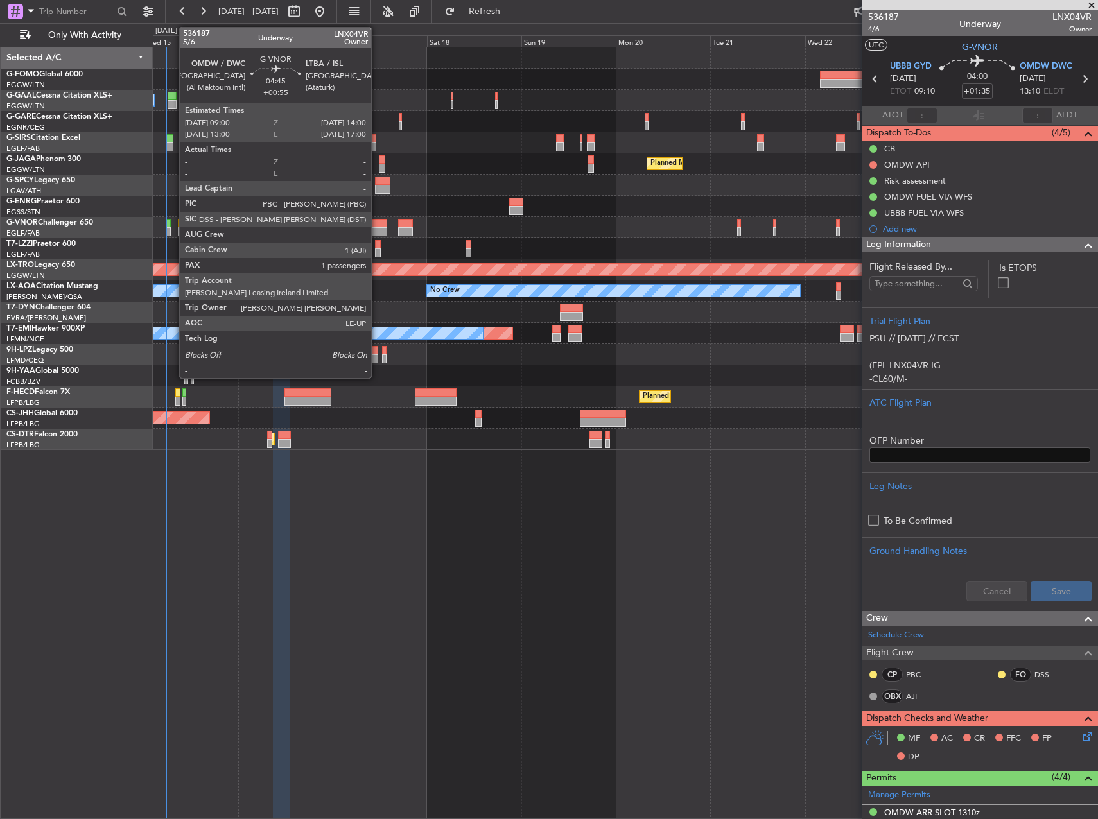
click at [377, 226] on div at bounding box center [377, 223] width 20 height 9
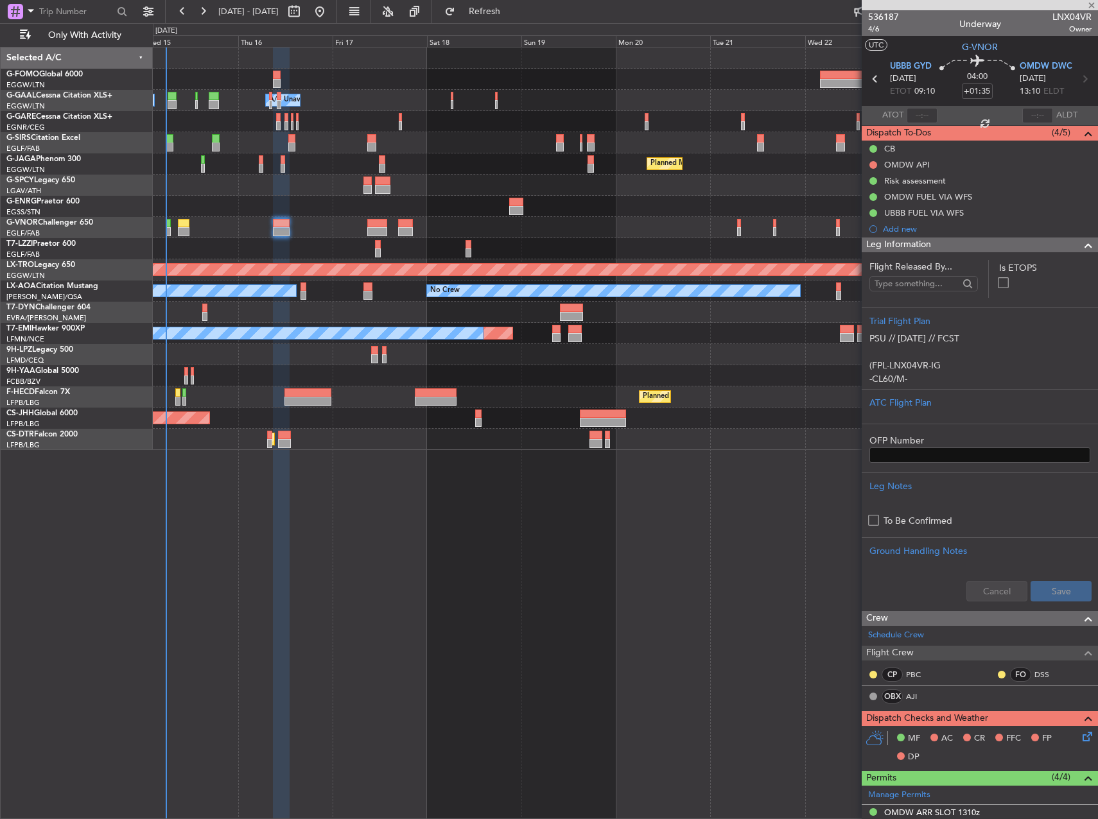
type input "+00:55"
type input "1"
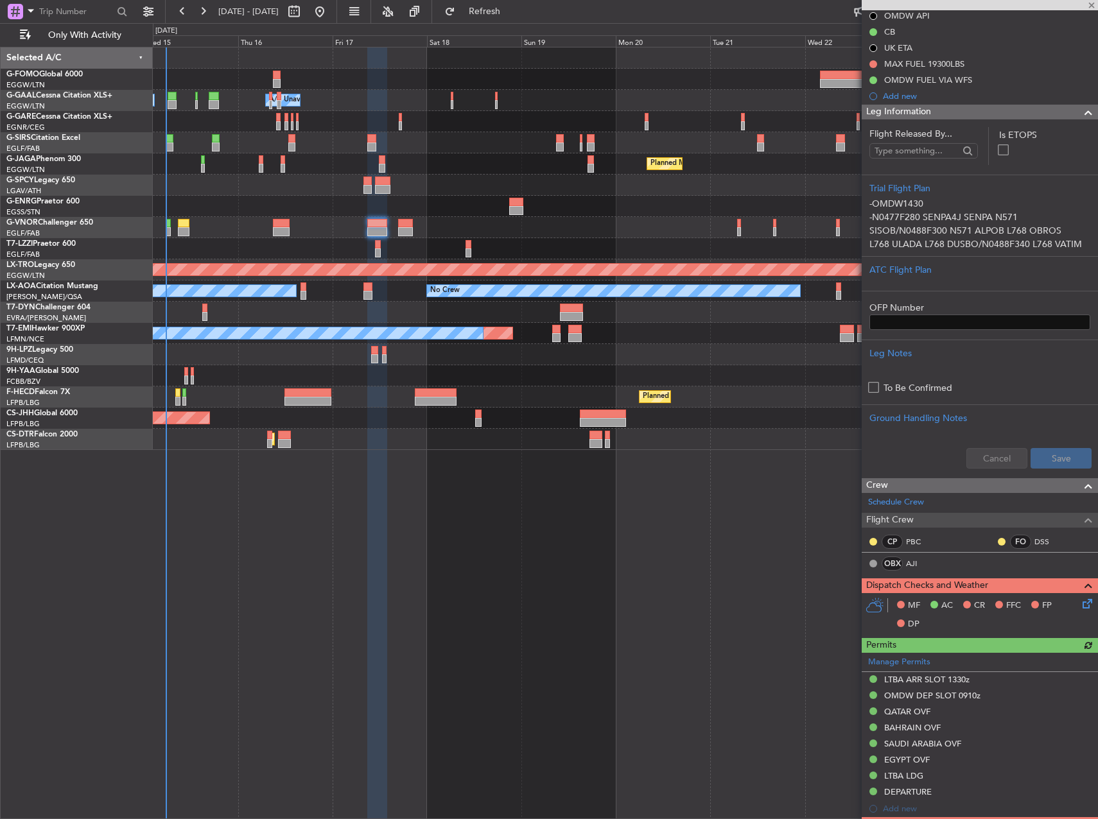
scroll to position [257, 0]
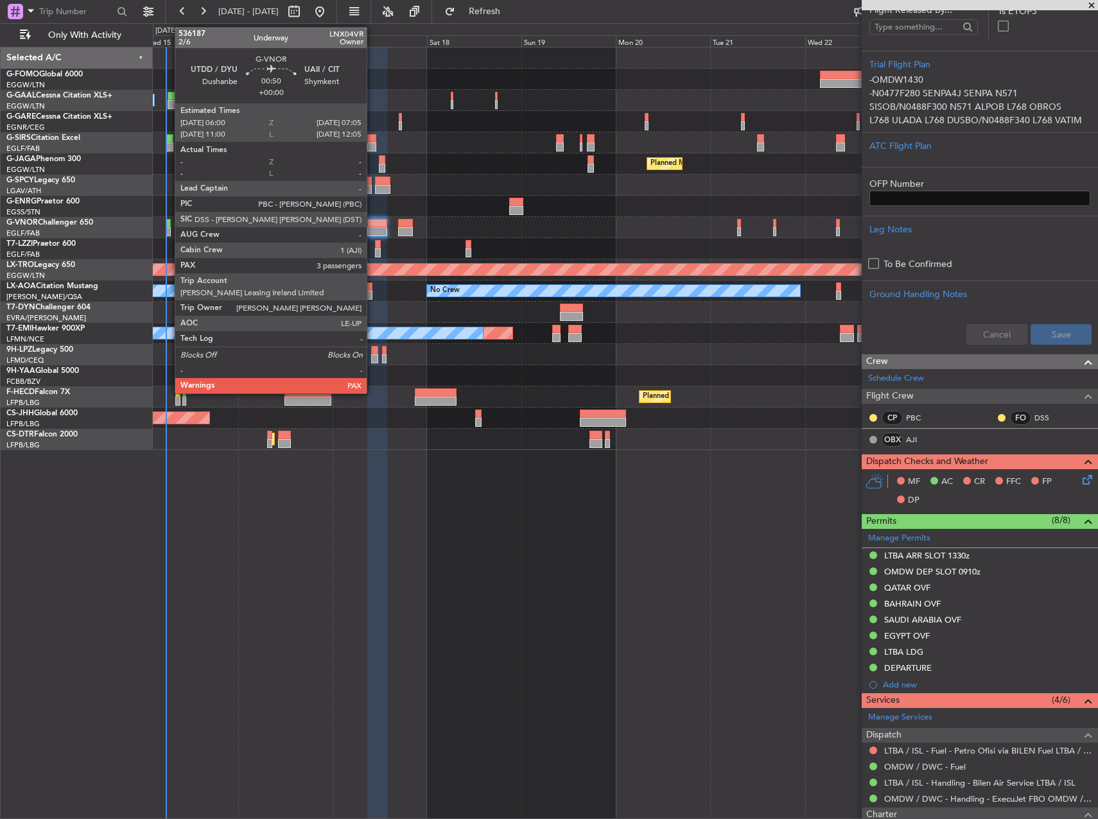
click at [168, 228] on div at bounding box center [168, 231] width 4 height 9
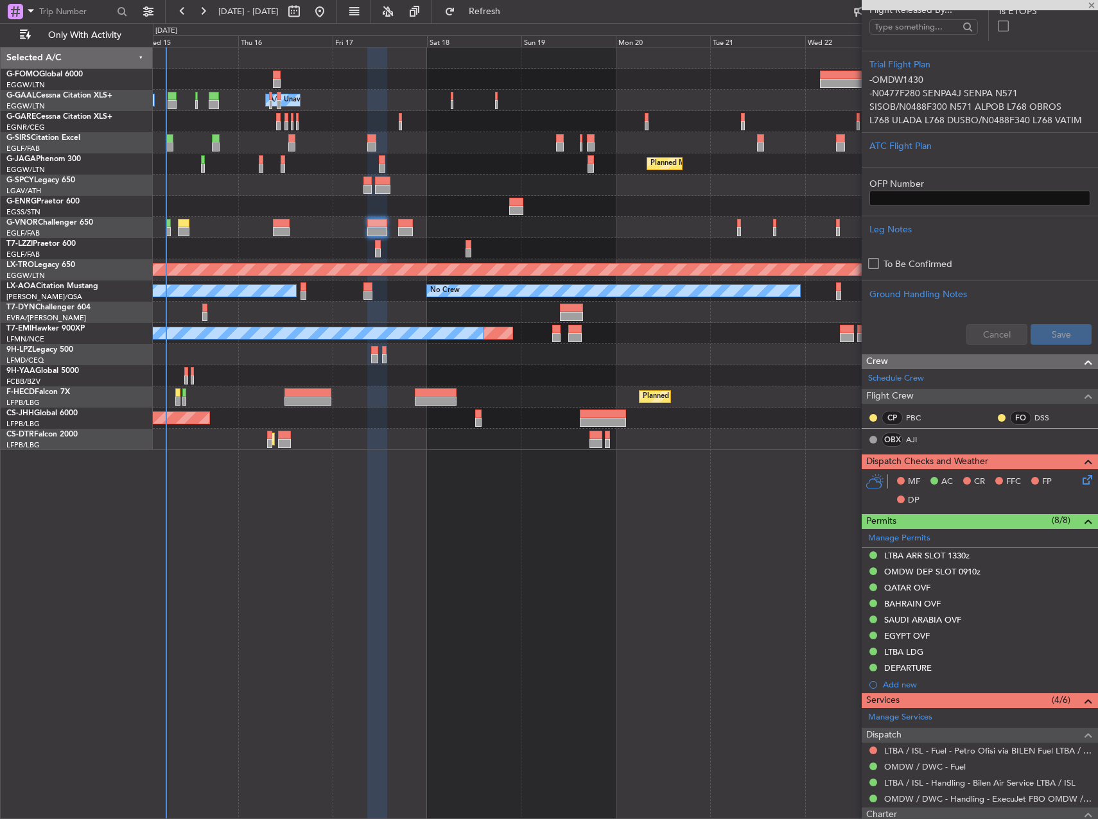
type input "3"
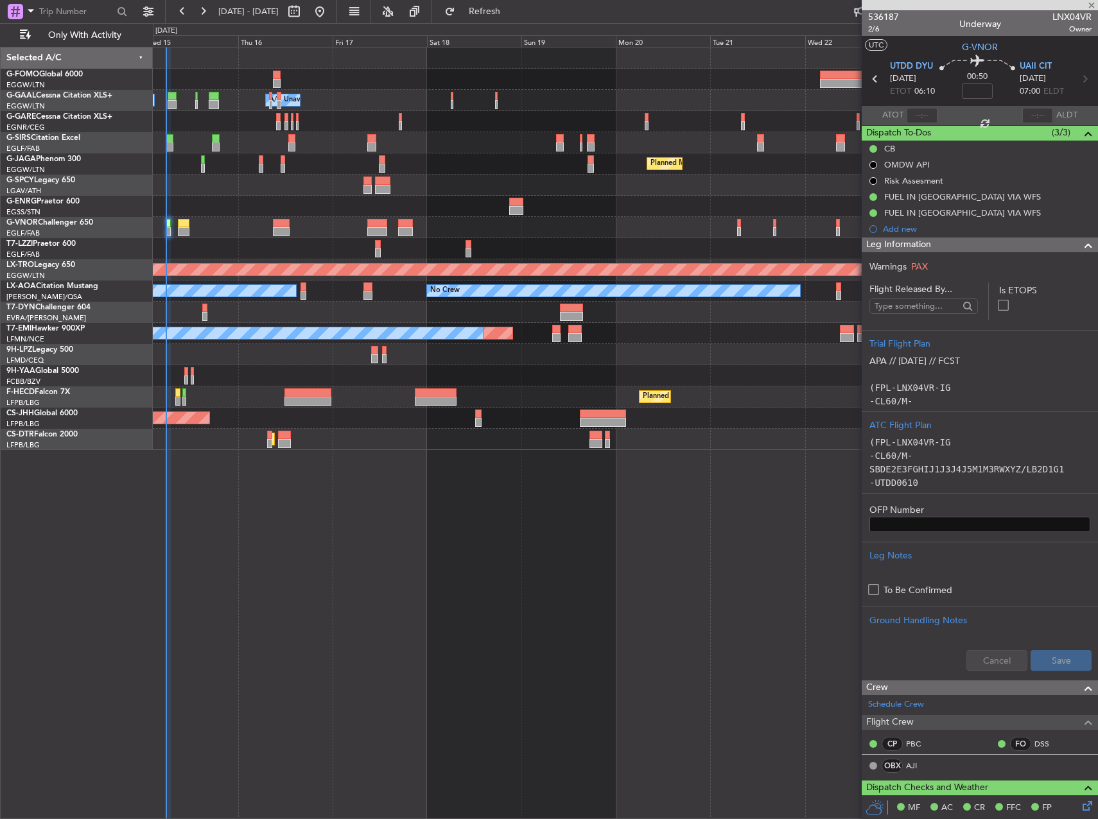
click at [625, 620] on div "Owner Owner A/C Unavailable A/C Unavailable Owner Planned Maint Oxford (Kidling…" at bounding box center [625, 433] width 945 height 772
click at [765, 66] on div at bounding box center [625, 58] width 944 height 21
click at [512, 9] on span "Refresh" at bounding box center [485, 11] width 54 height 9
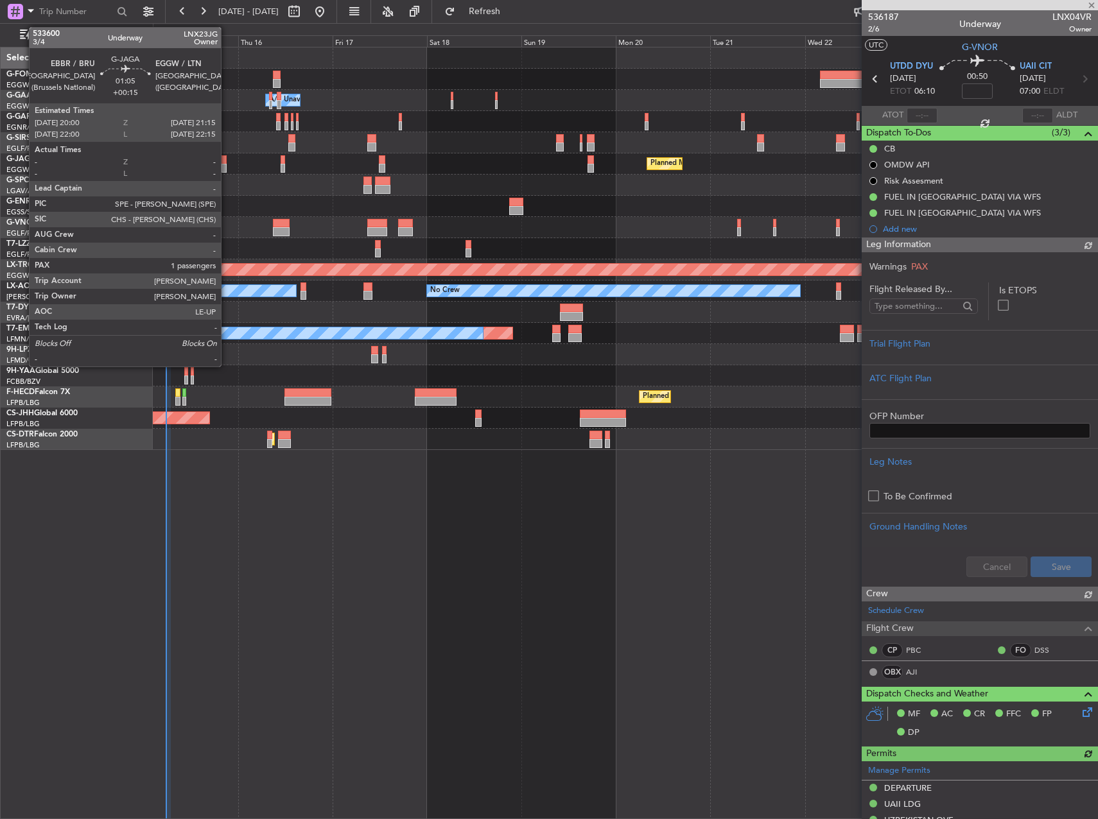
click at [227, 165] on div at bounding box center [223, 168] width 5 height 9
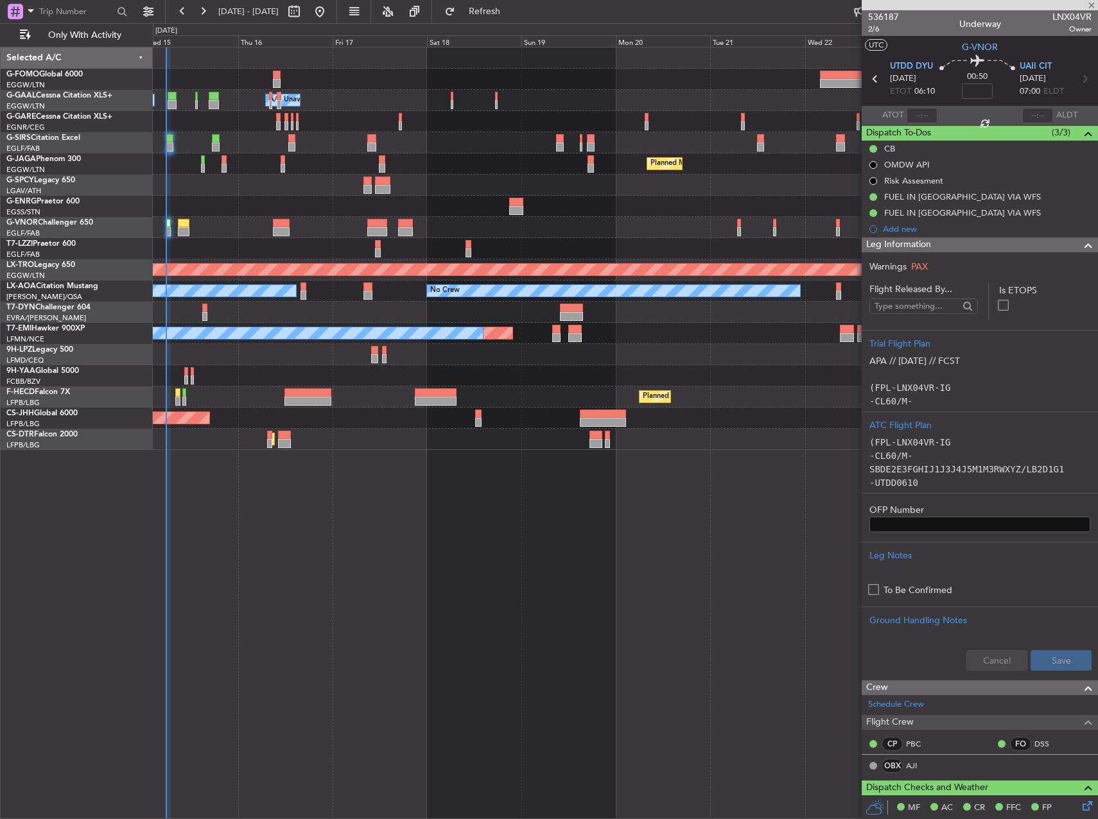
type input "+00:15"
type input "1"
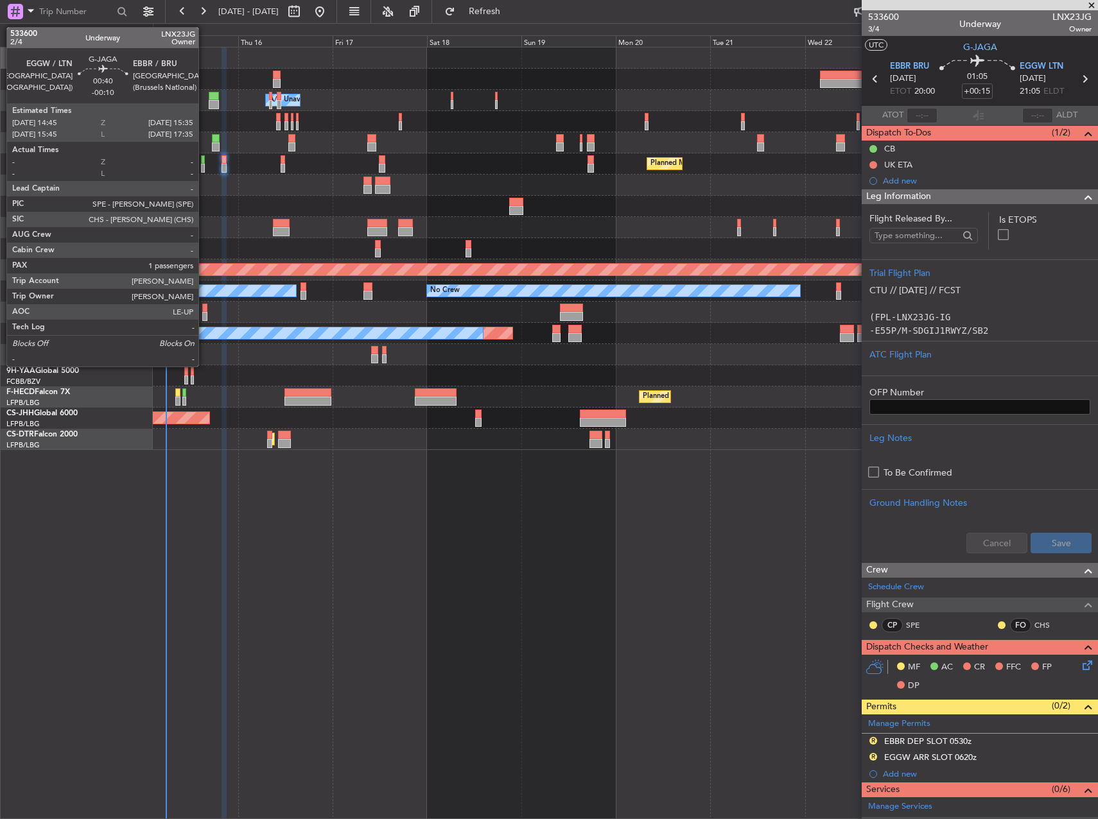
click at [204, 165] on div at bounding box center [203, 168] width 4 height 9
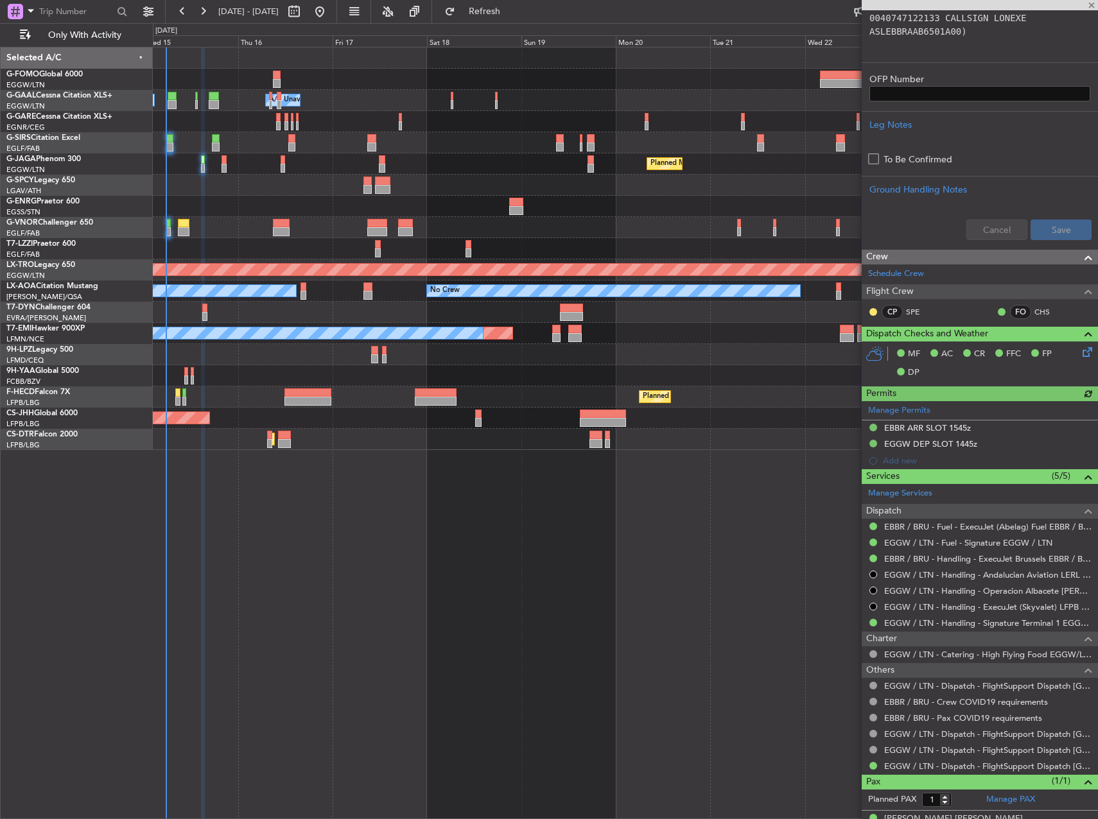
scroll to position [380, 0]
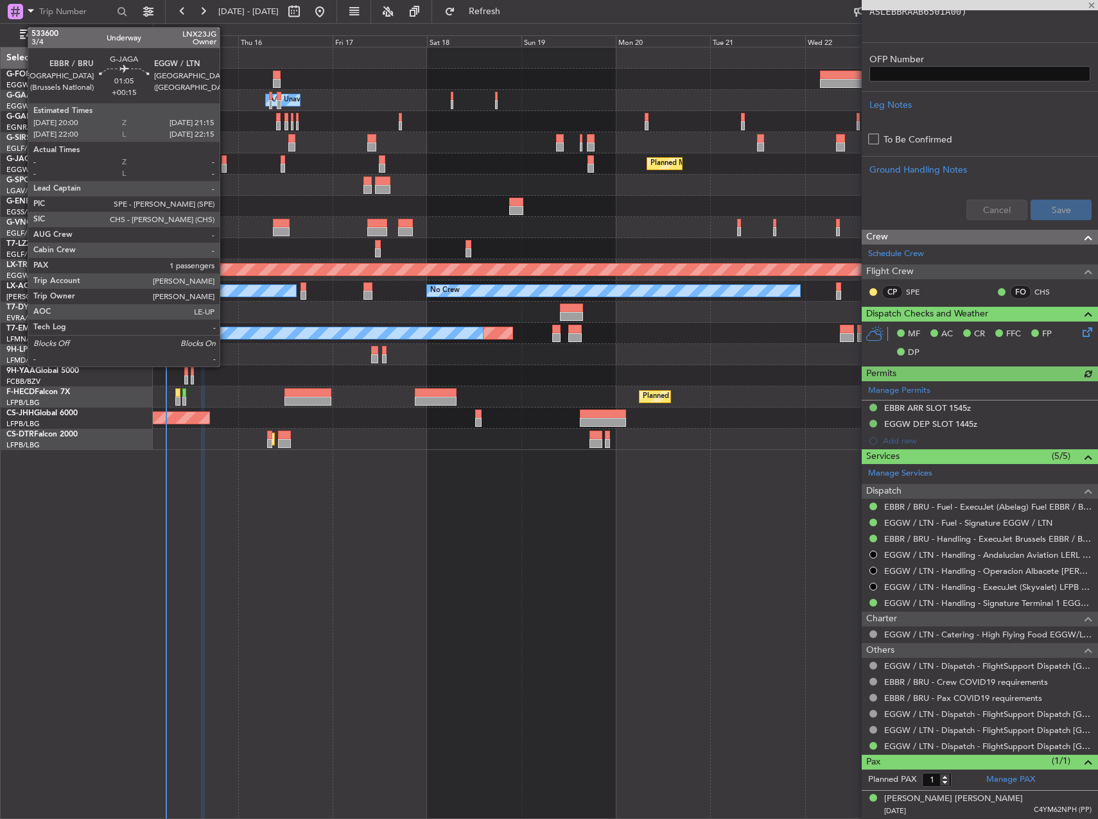
click at [227, 166] on div at bounding box center [223, 168] width 5 height 9
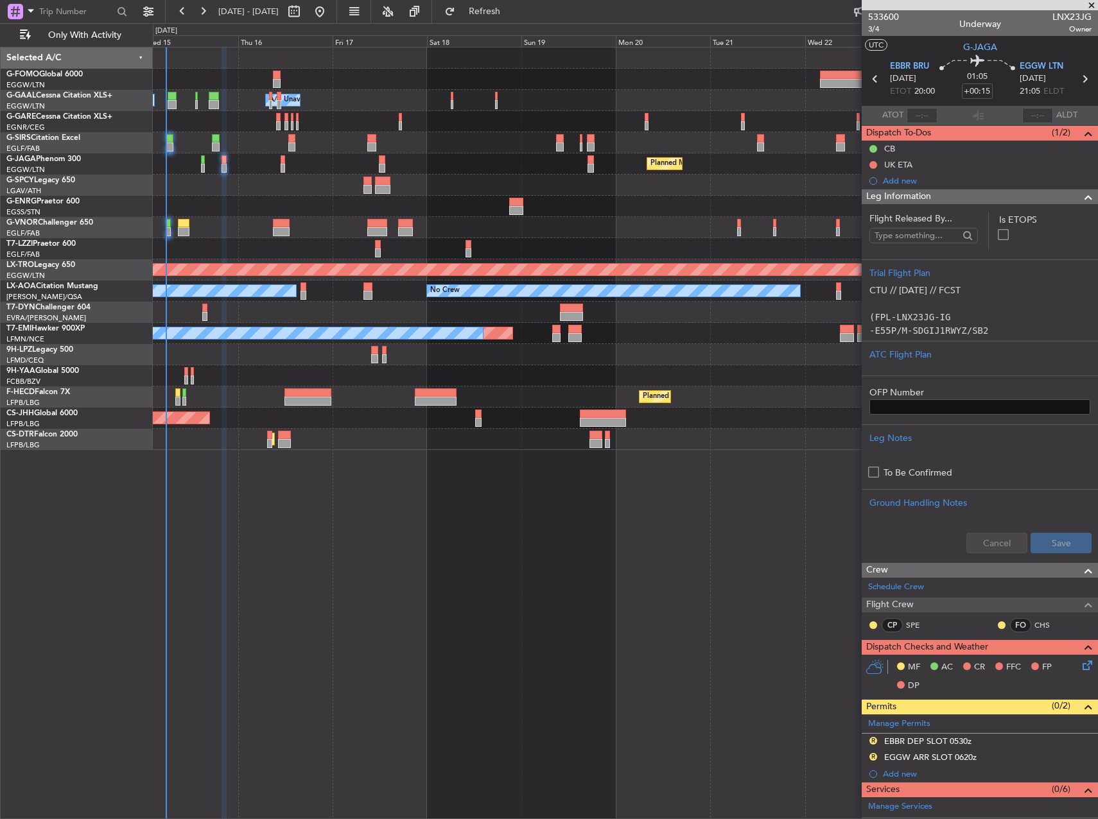
scroll to position [237, 0]
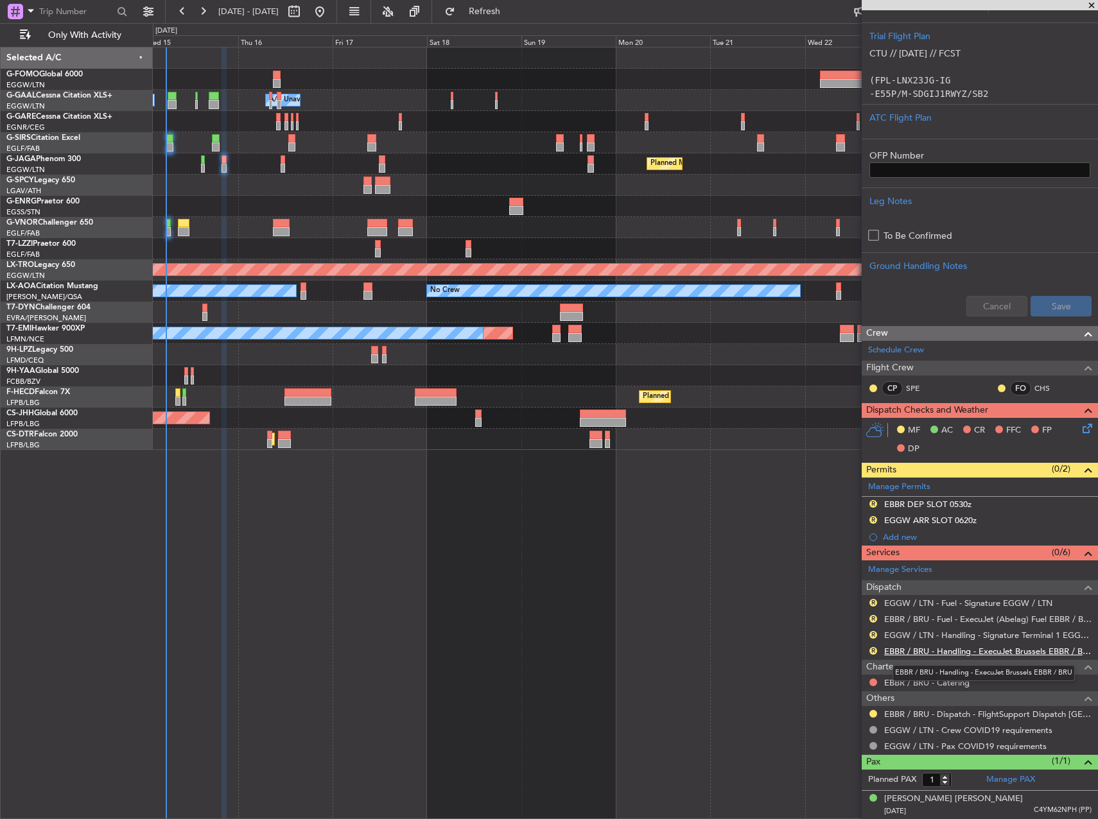
click at [974, 647] on link "EBBR / BRU - Handling - ExecuJet Brussels EBBR / BRU" at bounding box center [987, 651] width 207 height 11
click at [871, 517] on button "R" at bounding box center [873, 520] width 8 height 8
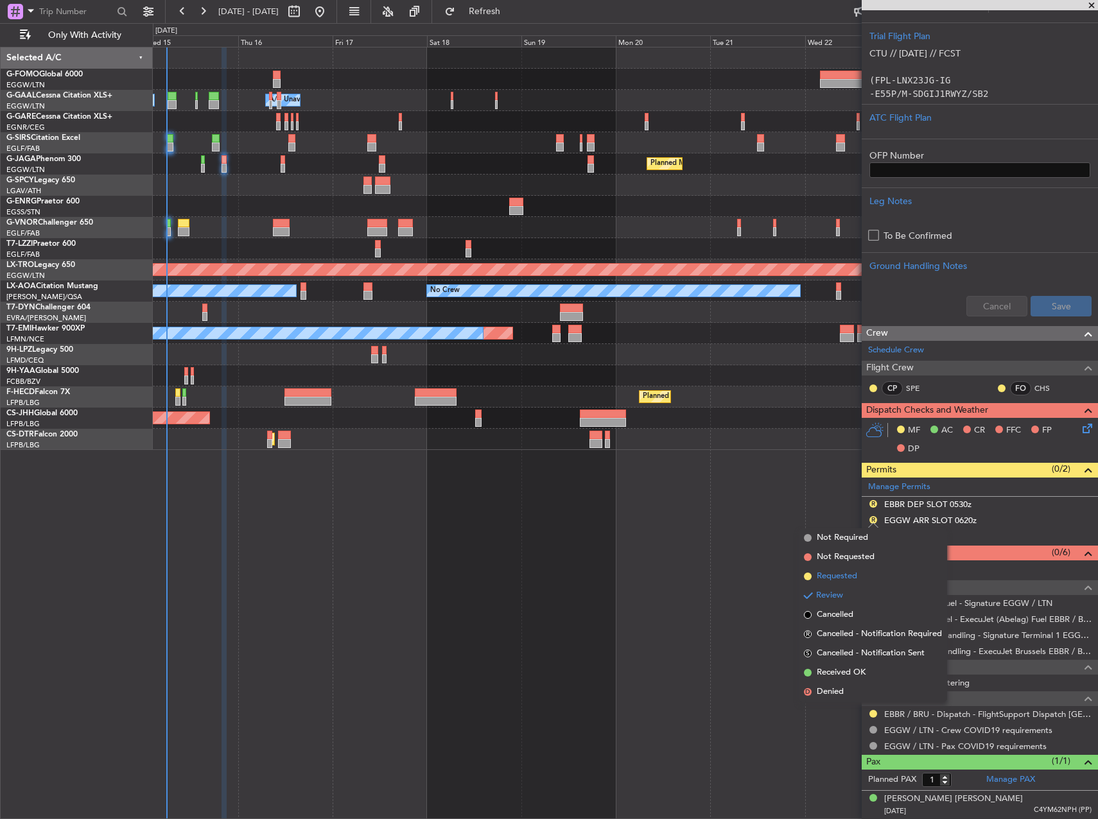
click at [832, 571] on span "Requested" at bounding box center [837, 576] width 40 height 13
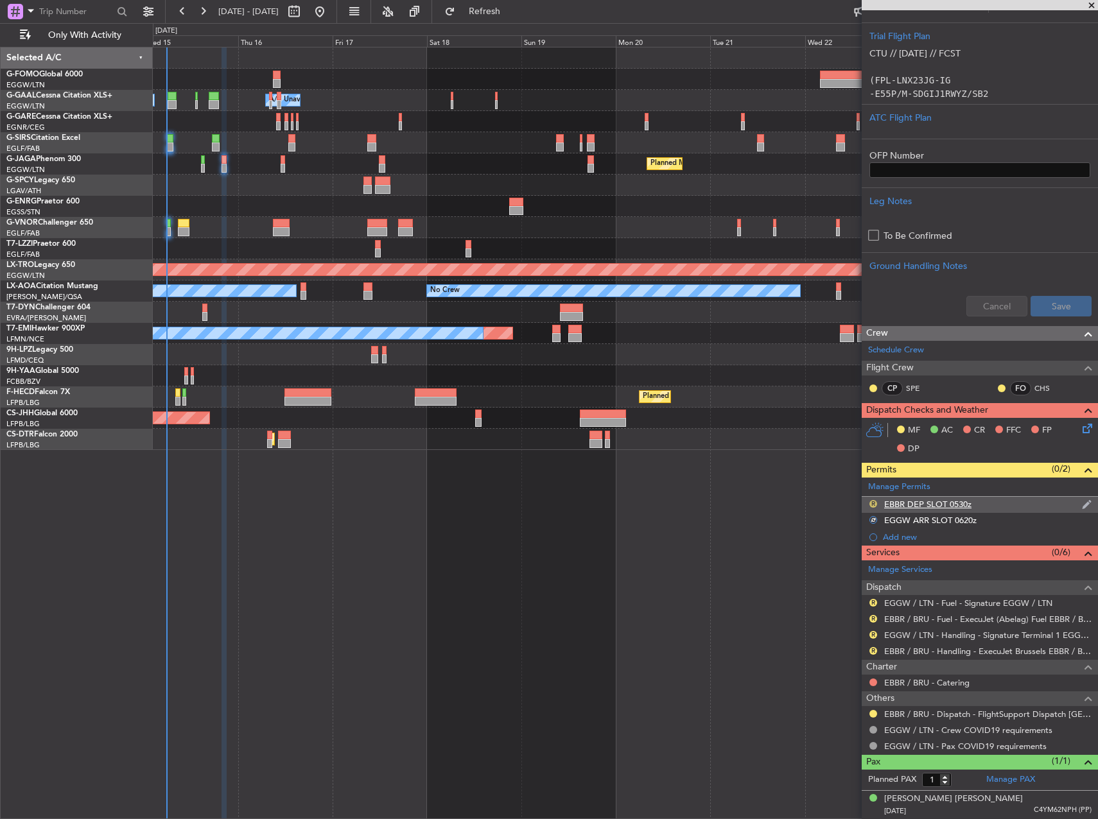
click at [876, 502] on button "R" at bounding box center [873, 504] width 8 height 8
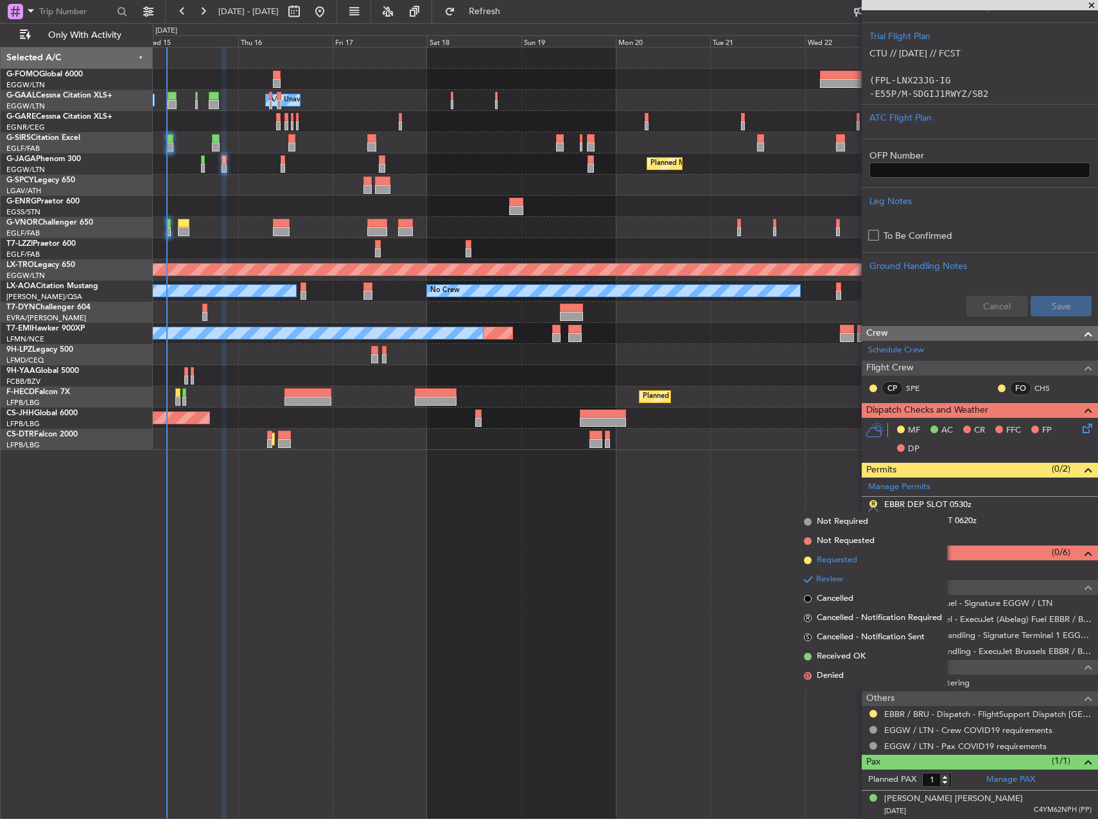
click at [847, 557] on span "Requested" at bounding box center [837, 560] width 40 height 13
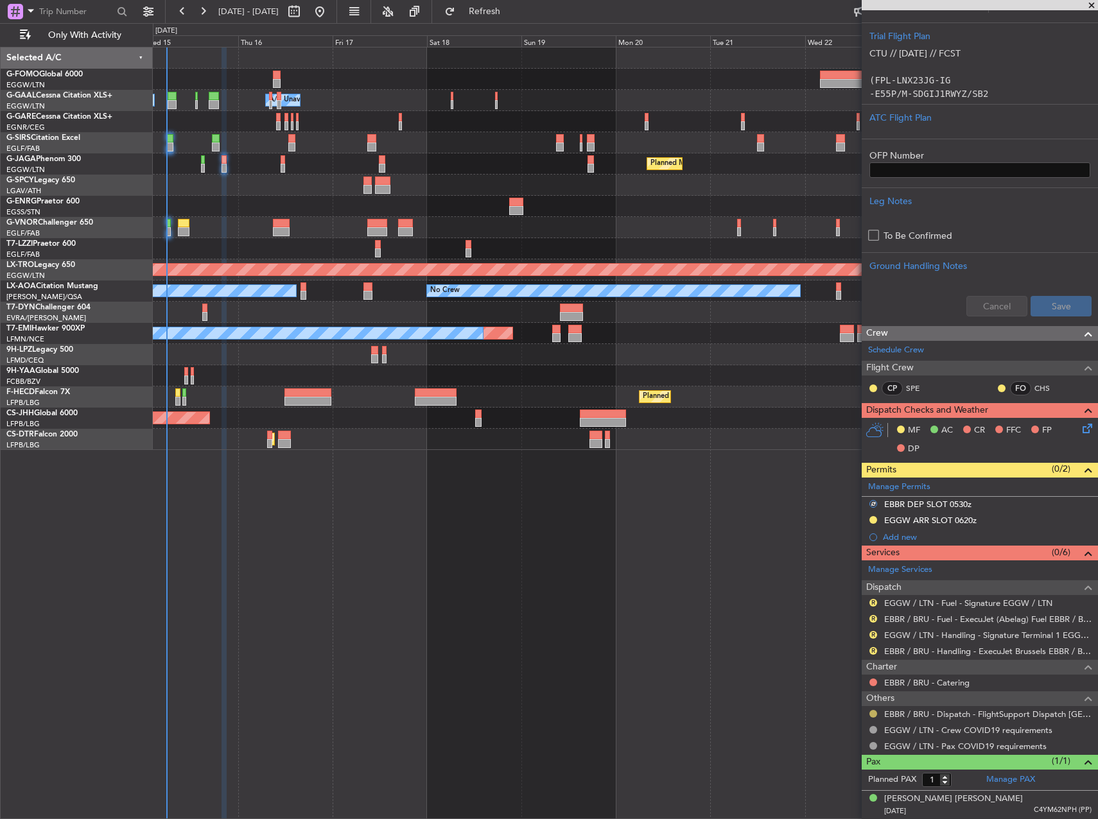
click at [872, 713] on button at bounding box center [873, 714] width 8 height 8
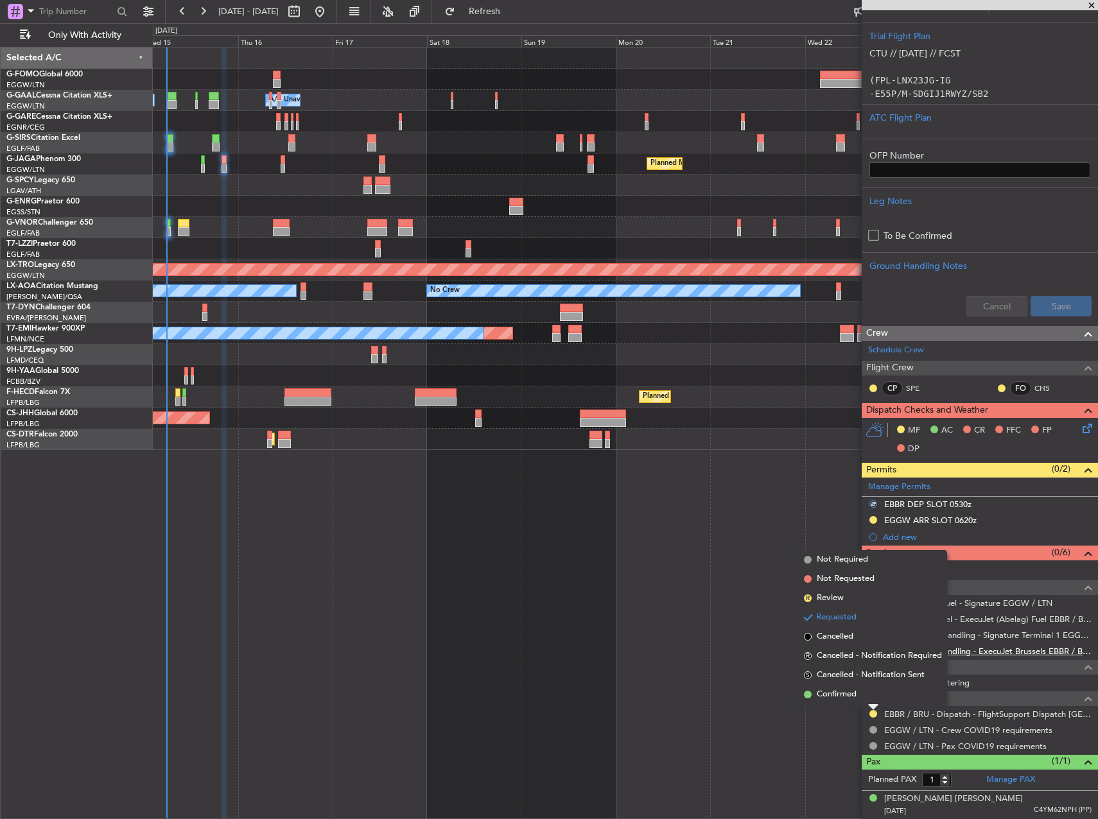
drag, startPoint x: 852, startPoint y: 696, endPoint x: 892, endPoint y: 650, distance: 61.4
click at [852, 695] on span "Confirmed" at bounding box center [837, 694] width 40 height 13
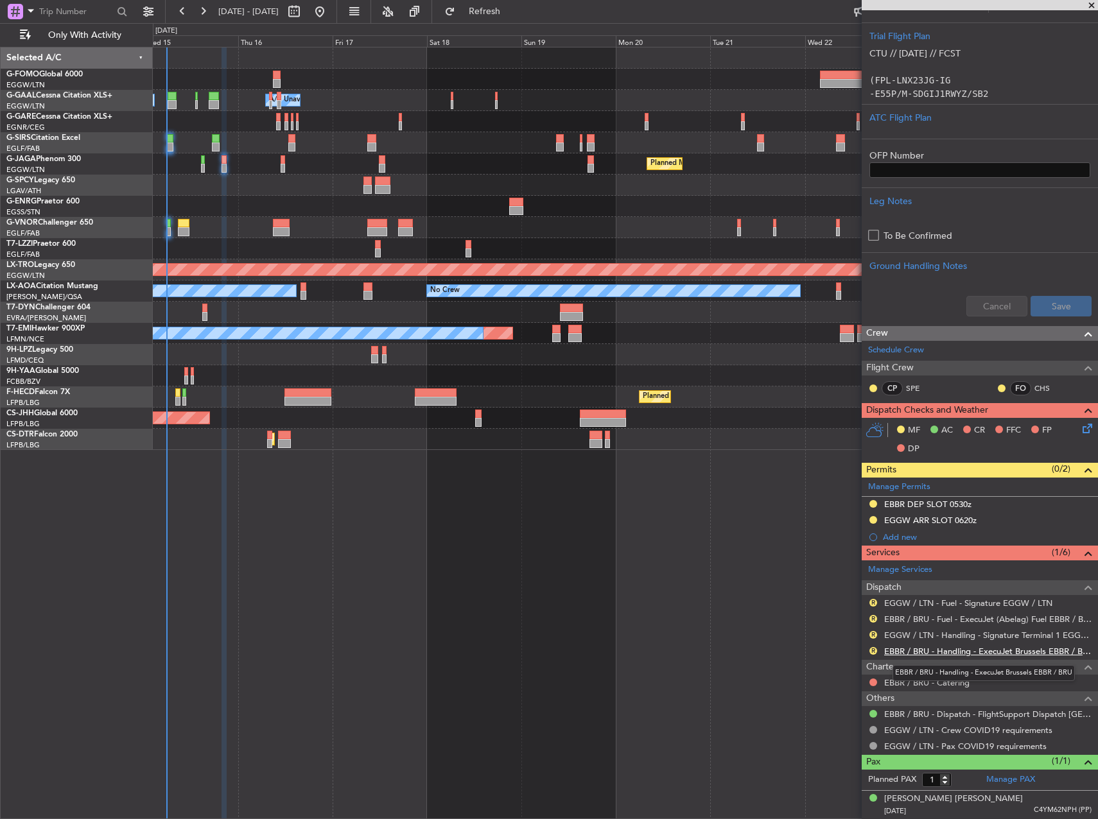
click at [906, 651] on link "EBBR / BRU - Handling - ExecuJet Brussels EBBR / BRU" at bounding box center [987, 651] width 207 height 11
click at [922, 632] on link "EGGW / LTN - Handling - Signature Terminal 1 EGGW / LTN" at bounding box center [987, 635] width 207 height 11
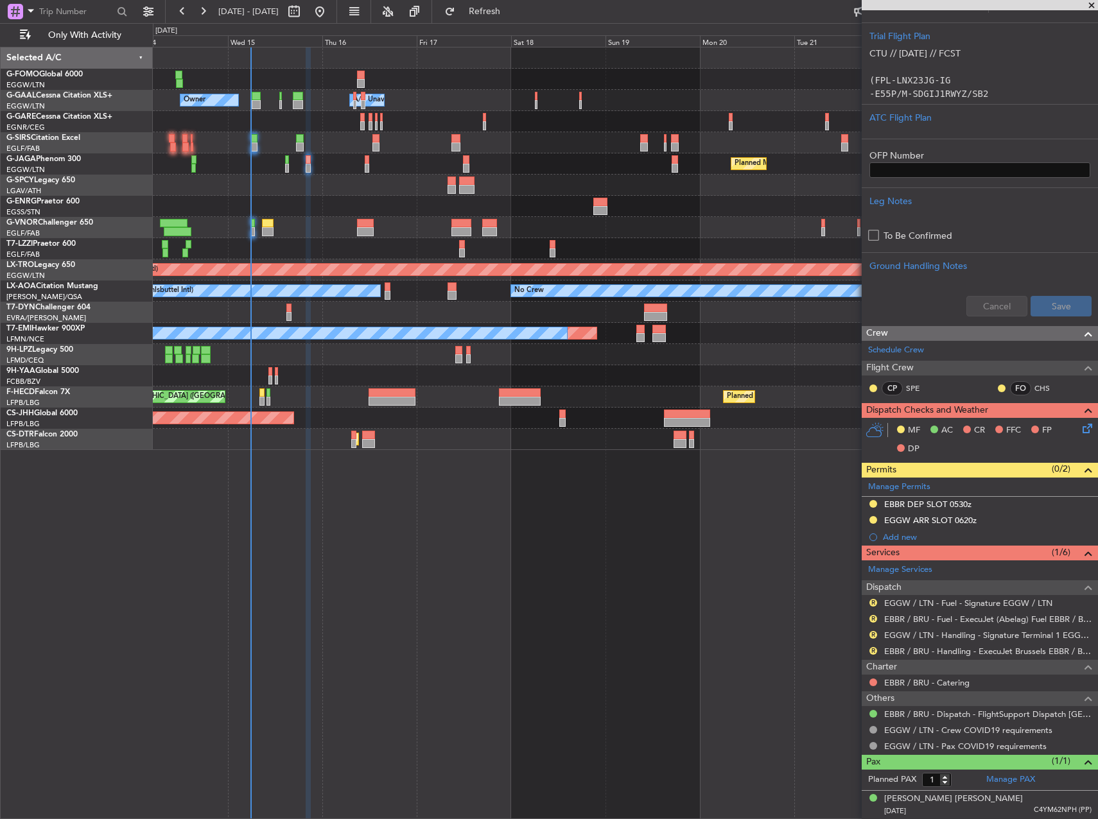
click at [401, 277] on div "Planned Maint Riga (Riga Intl)" at bounding box center [625, 269] width 944 height 21
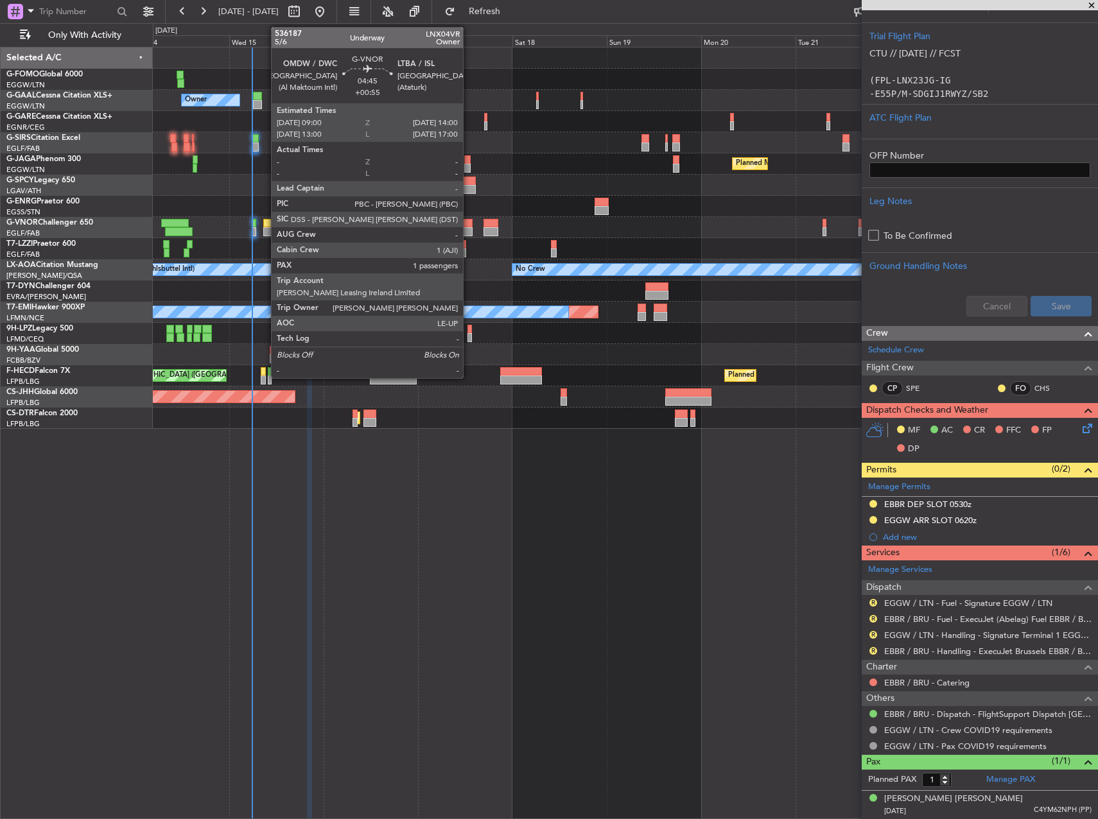
click at [469, 223] on div at bounding box center [463, 223] width 20 height 9
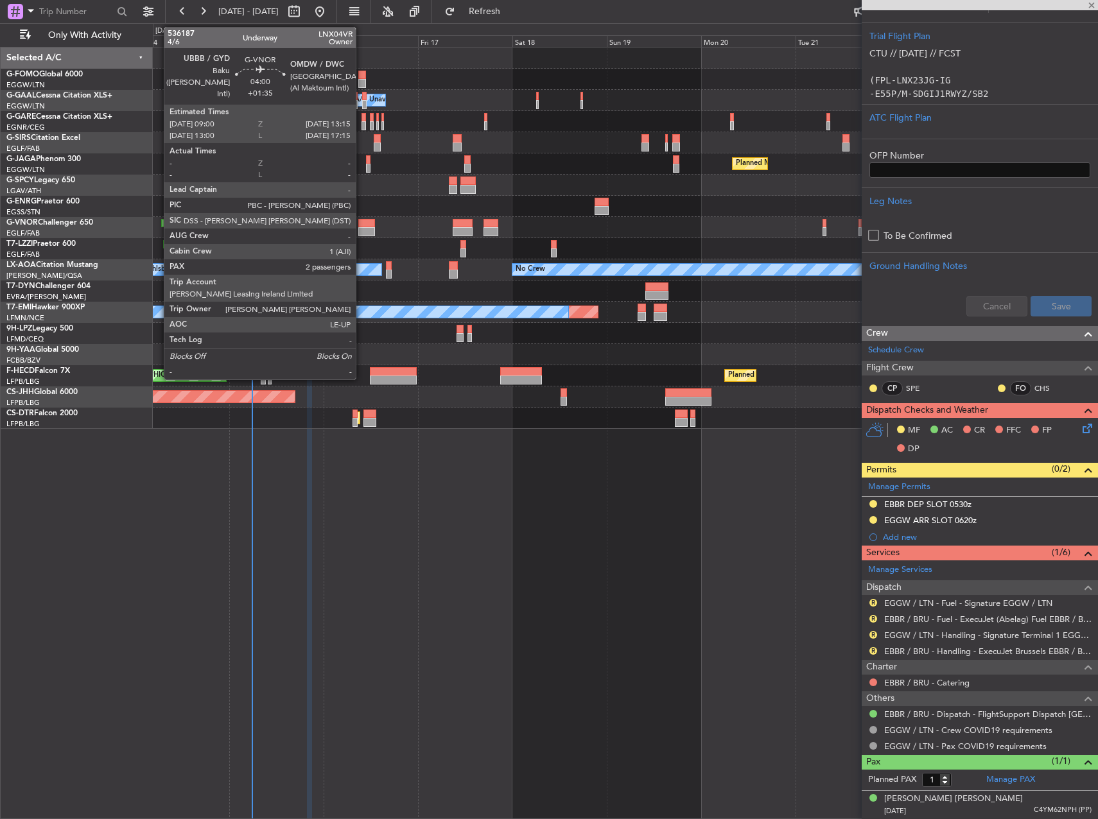
click at [361, 231] on div at bounding box center [366, 231] width 17 height 9
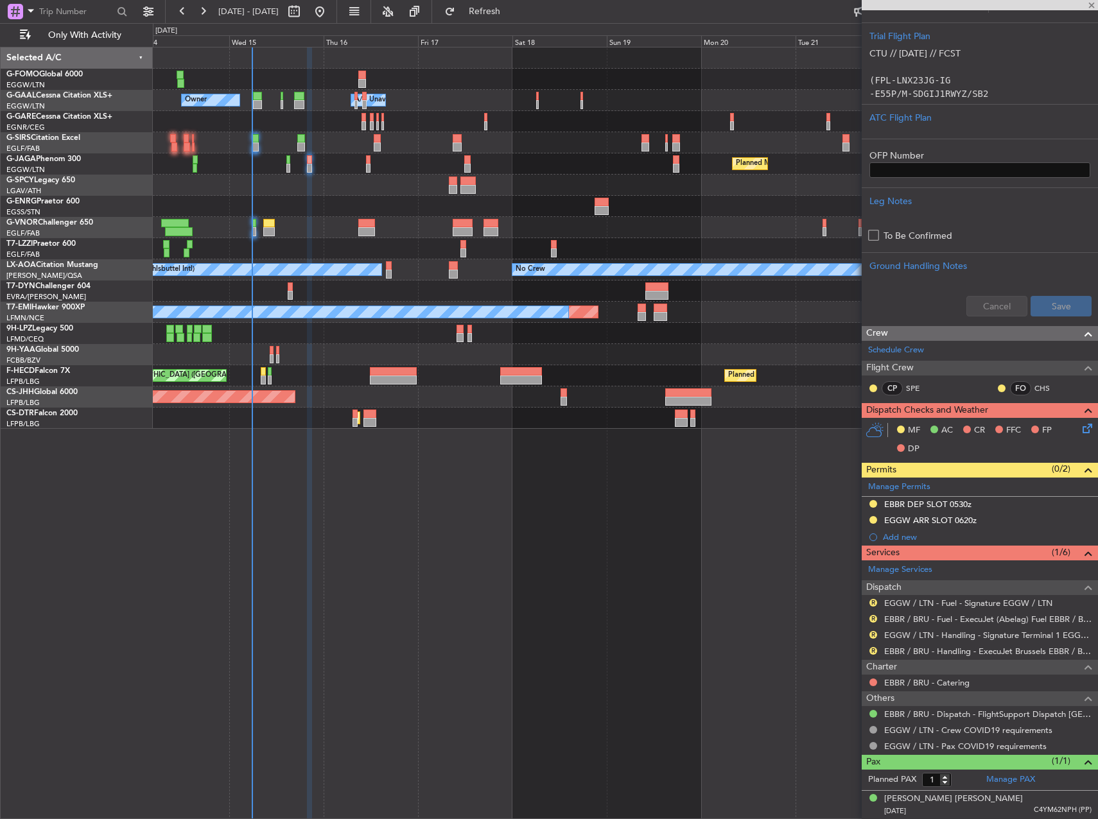
type input "+01:35"
type input "2"
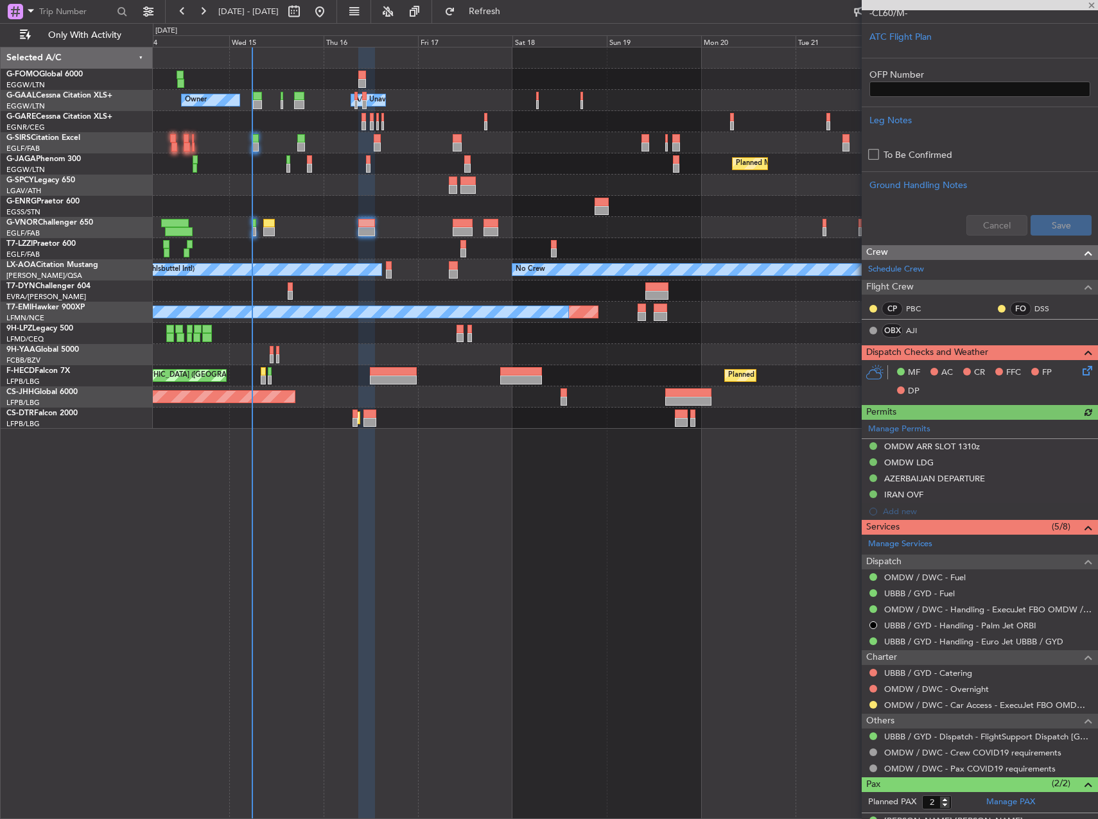
scroll to position [385, 0]
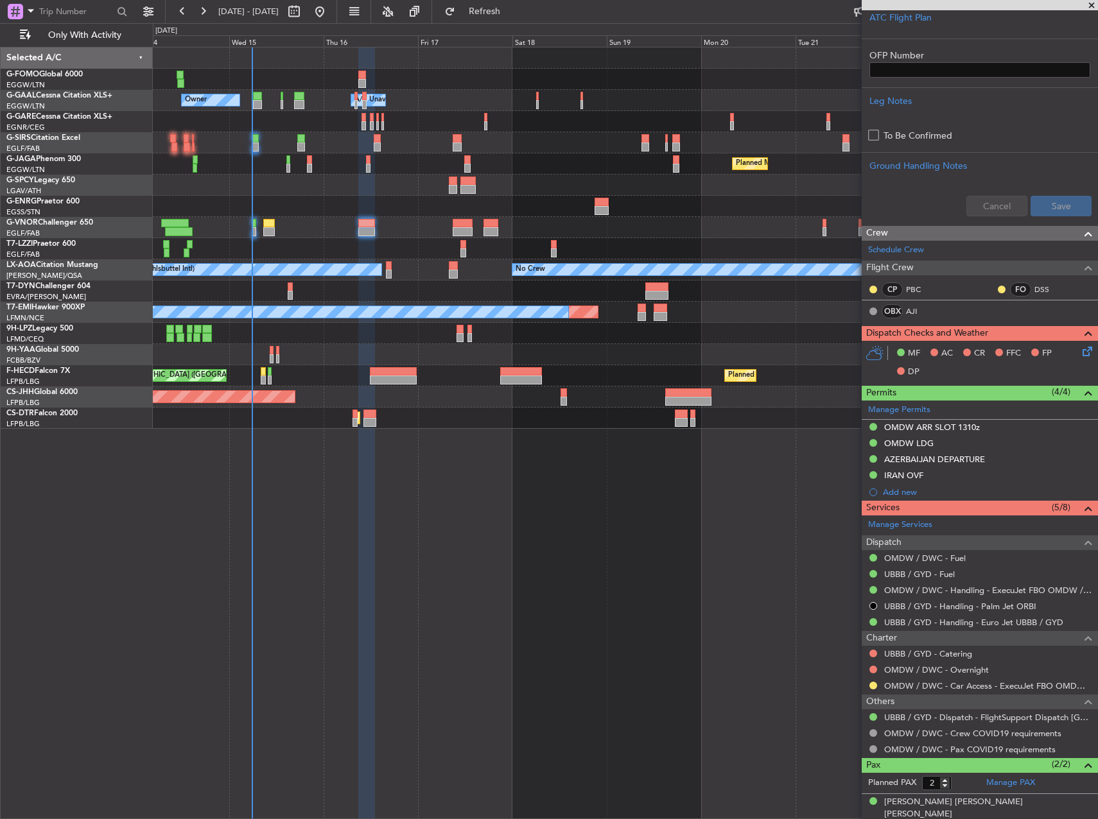
click at [720, 517] on div "Owner Owner A/C Unavailable A/C Unavailable Owner Planned Maint Paris (Le Bourg…" at bounding box center [625, 433] width 945 height 772
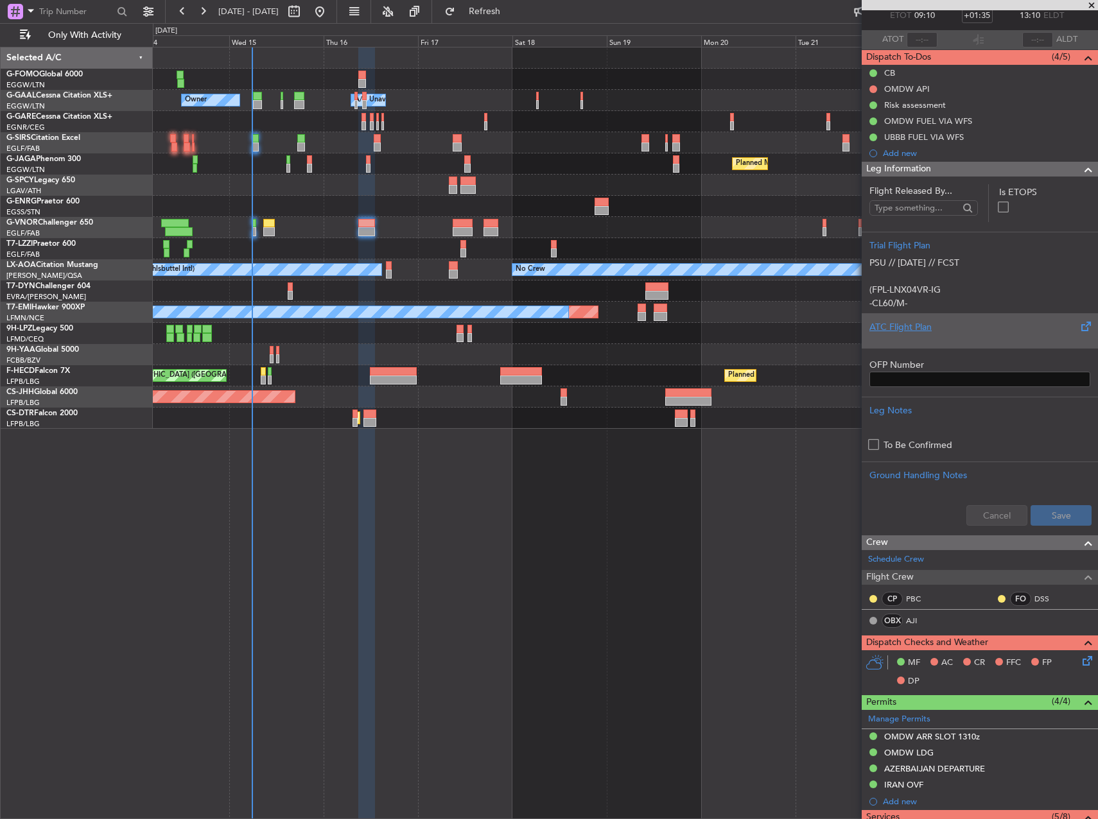
scroll to position [128, 0]
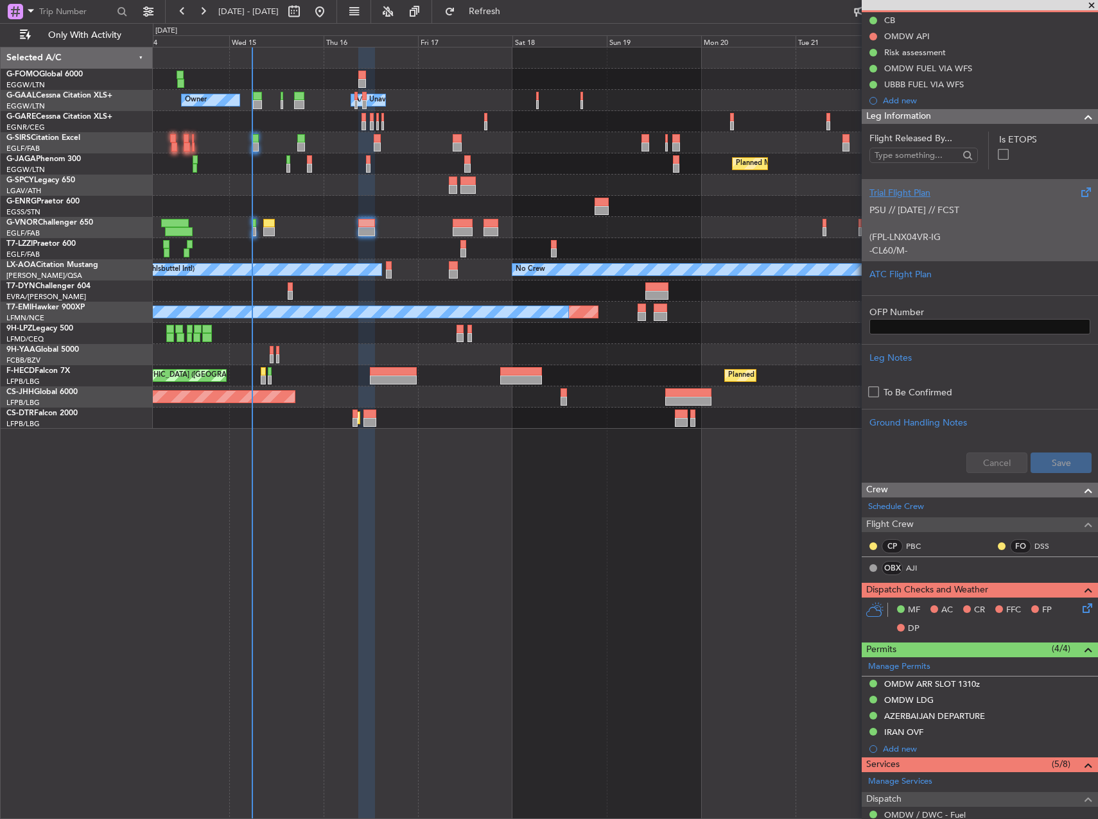
click at [974, 217] on p at bounding box center [979, 223] width 221 height 13
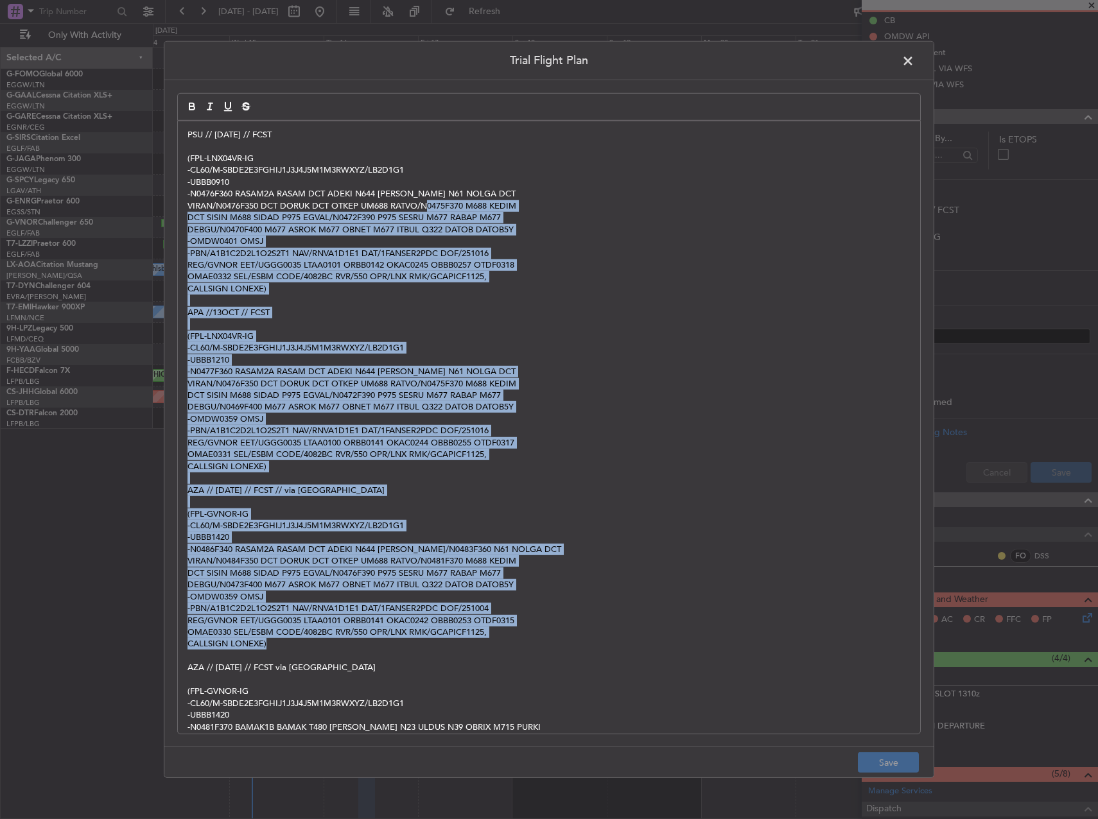
drag, startPoint x: 438, startPoint y: 214, endPoint x: 668, endPoint y: 649, distance: 491.3
click at [668, 649] on div "PSU // 14OCT // FCST (FPL-LNX04VR-IG -CL60/M-SBDE2E3FGHIJ1J3J4J5M1M3RWXYZ/LB2D1…" at bounding box center [549, 427] width 742 height 612
click at [607, 522] on p "-CL60/M-SBDE2E3FGHIJ1J3J4J5M1M3RWXYZ/LB2D1G1" at bounding box center [548, 526] width 723 height 12
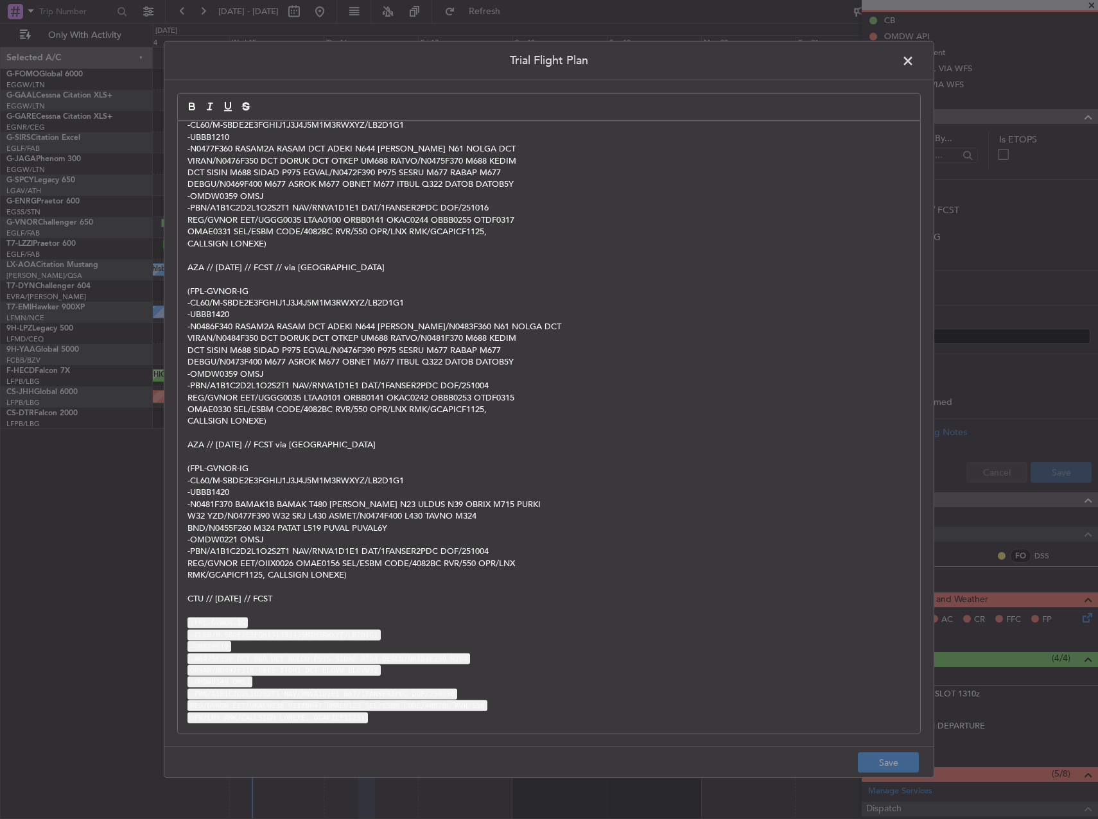
scroll to position [232, 0]
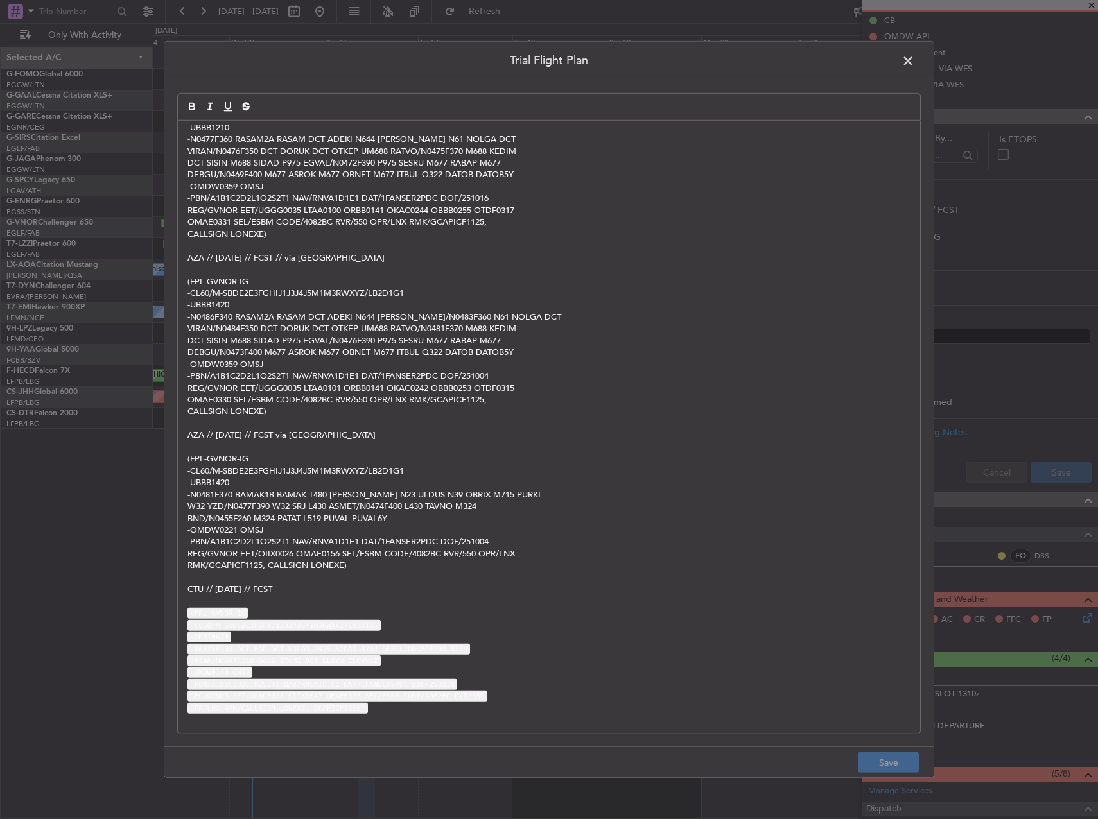
click at [604, 657] on p "ORSAR/N0497F310 G666 ITOMI DCT ELOVU ELOVU3Z" at bounding box center [548, 661] width 723 height 12
click at [603, 687] on p "-PBN/A1B1C2D2L1O2S2T1 NAV/RNVA1D1E1 DAT/1FANSER2PDC DOF/250930" at bounding box center [548, 685] width 723 height 12
click at [607, 710] on p "OPR/LNX RMK/CALLSIGN LONEXE, GCAPICF1125)" at bounding box center [548, 708] width 723 height 12
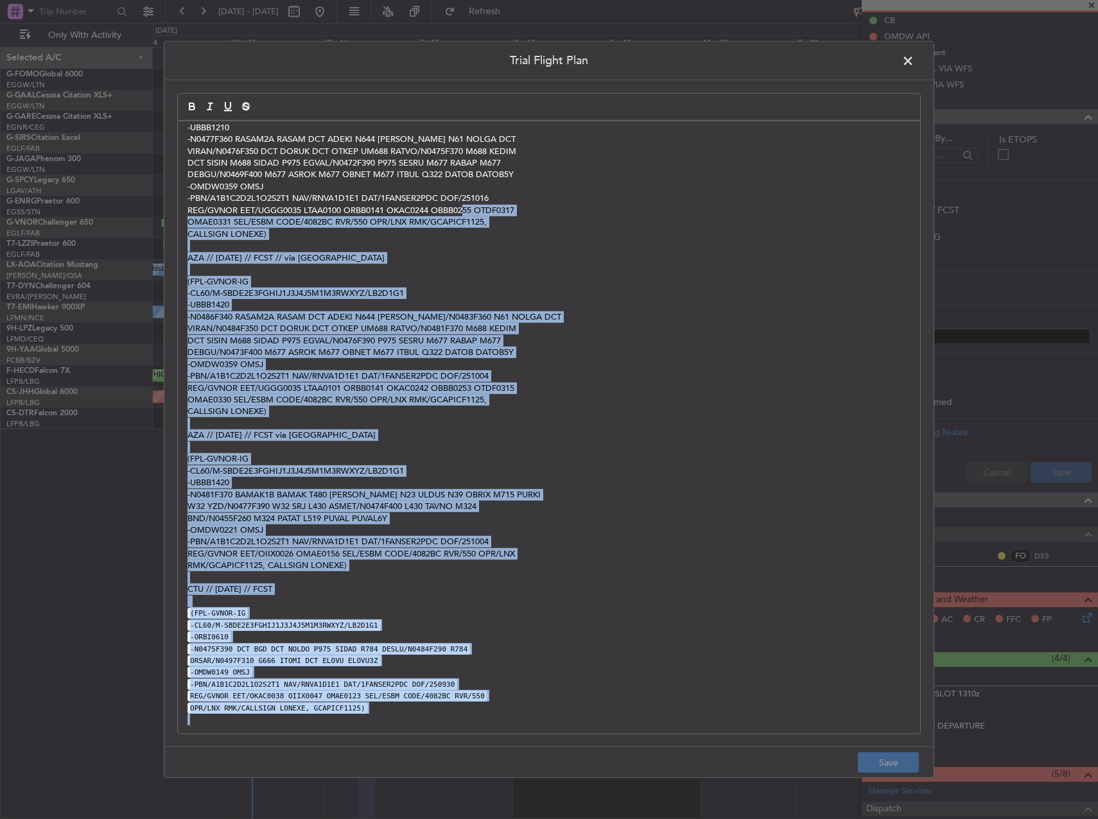
drag, startPoint x: 607, startPoint y: 718, endPoint x: 462, endPoint y: 206, distance: 532.4
click at [462, 206] on div "PSU // 14OCT // FCST (FPL-LNX04VR-IG -CL60/M-SBDE2E3FGHIJ1J3J4J5M1M3RWXYZ/LB2D1…" at bounding box center [549, 427] width 742 height 612
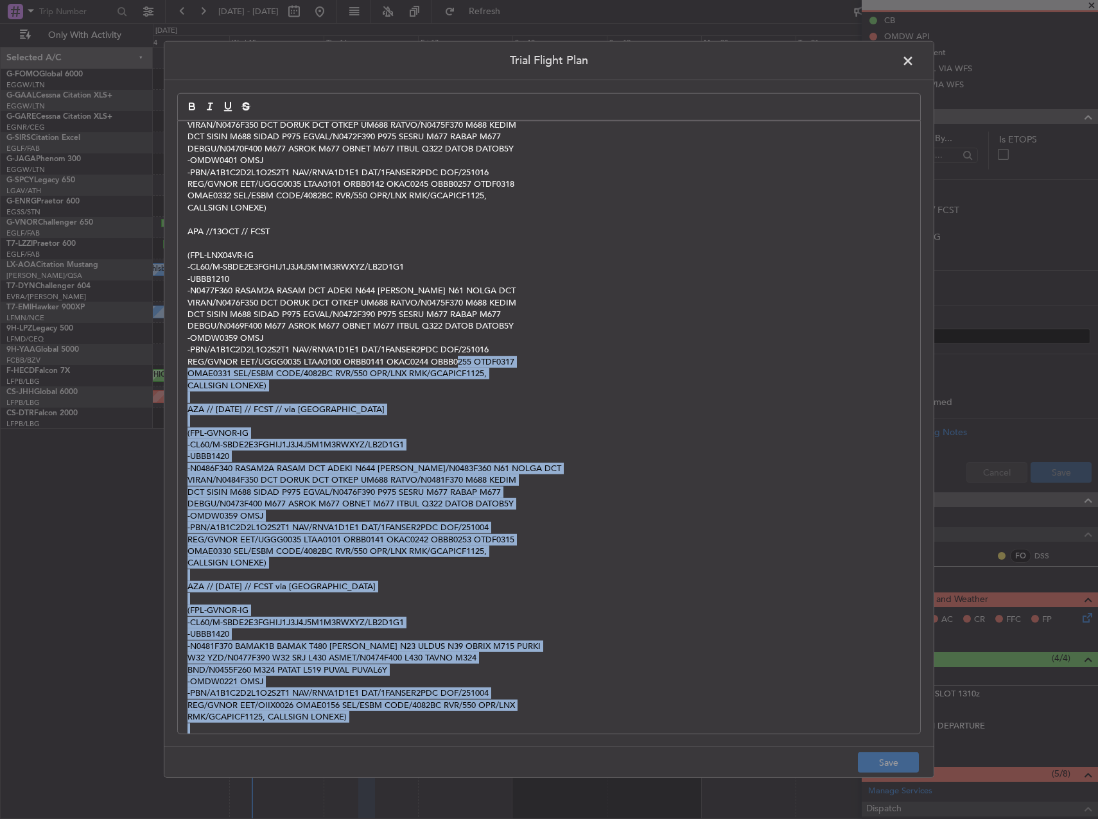
scroll to position [0, 0]
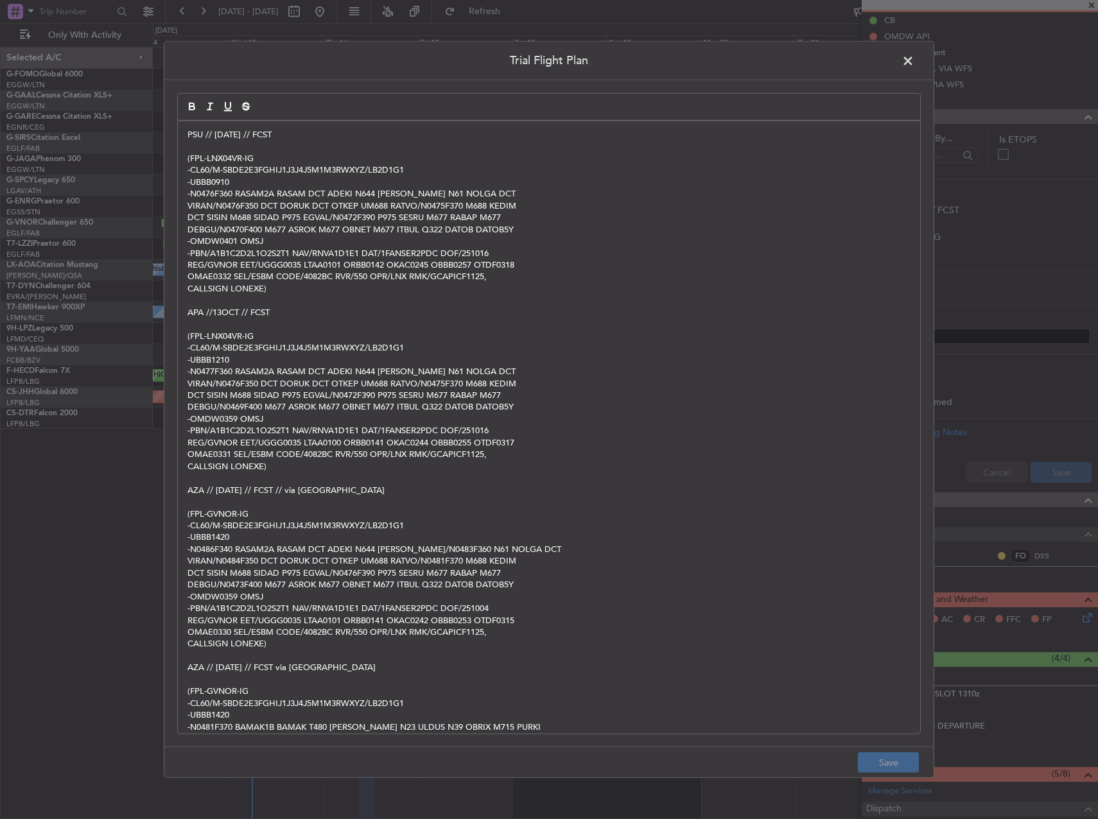
click at [462, 361] on p "-UBBB1210" at bounding box center [548, 360] width 723 height 12
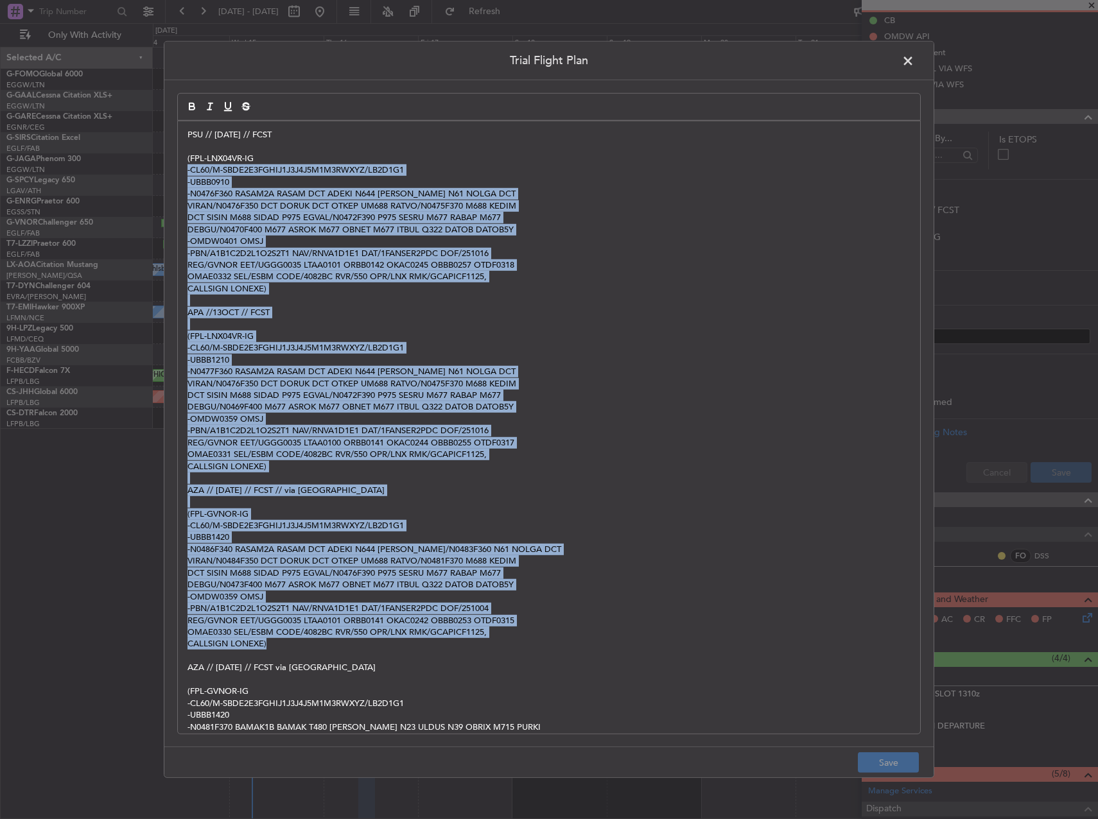
drag, startPoint x: 285, startPoint y: 162, endPoint x: 575, endPoint y: 641, distance: 559.6
click at [575, 641] on div "PSU // 14OCT // FCST (FPL-LNX04VR-IG -CL60/M-SBDE2E3FGHIJ1J3J4J5M1M3RWXYZ/LB2D1…" at bounding box center [549, 427] width 742 height 612
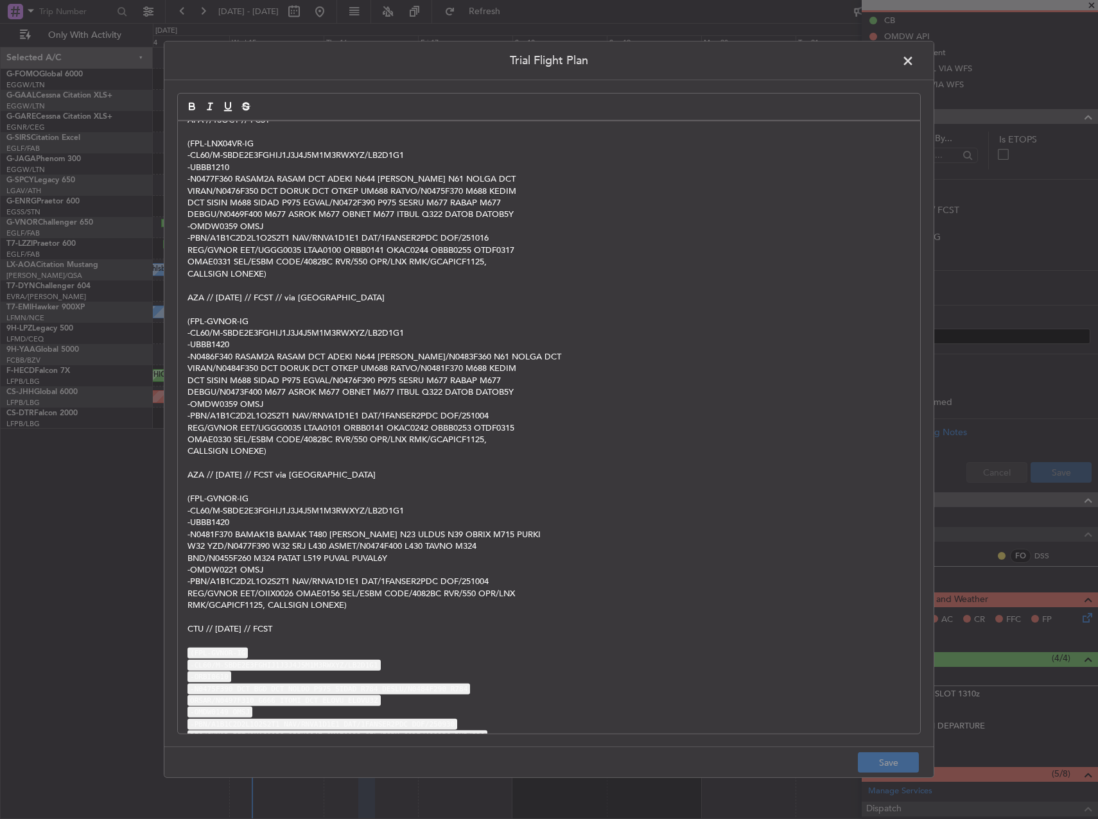
click at [523, 496] on p "(FPL-GVNOR-IG" at bounding box center [548, 499] width 723 height 12
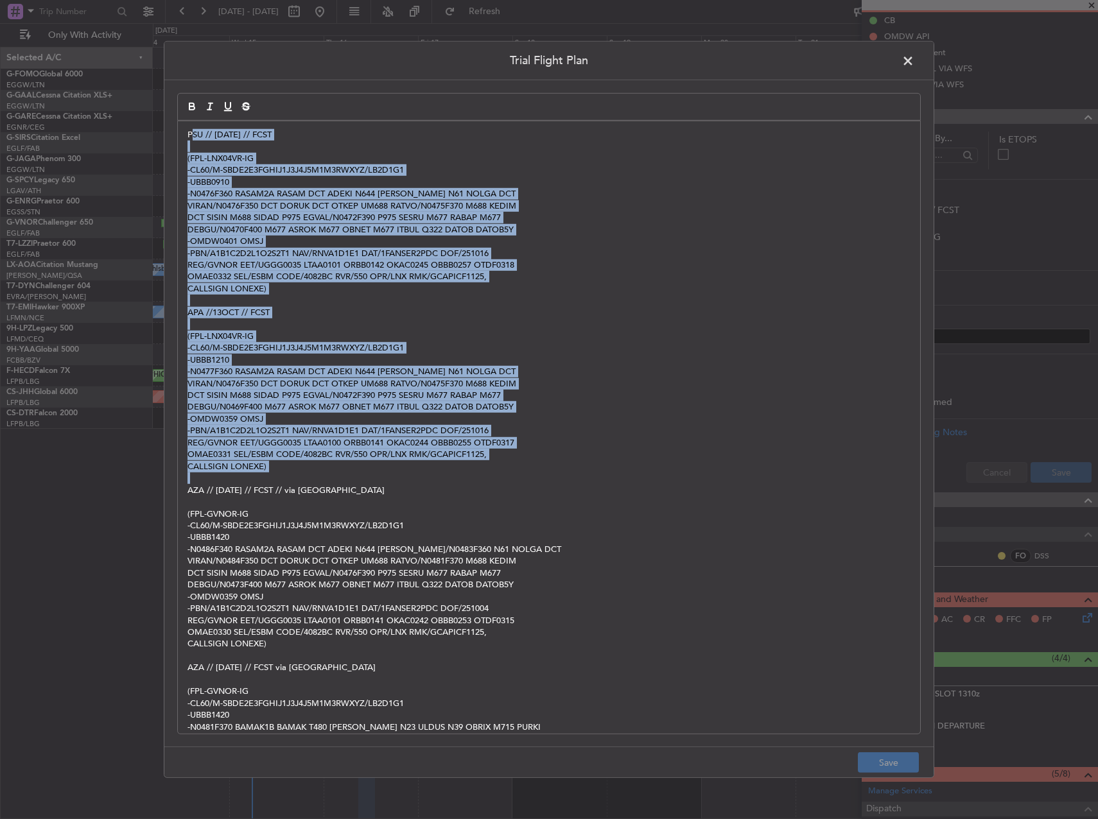
drag, startPoint x: 585, startPoint y: 472, endPoint x: 191, endPoint y: 87, distance: 551.1
click at [191, 87] on div "Trial Flight Plan PSU // 14OCT // FCST (FPL-LNX04VR-IG -CL60/M-SBDE2E3FGHIJ1J3J…" at bounding box center [549, 409] width 770 height 737
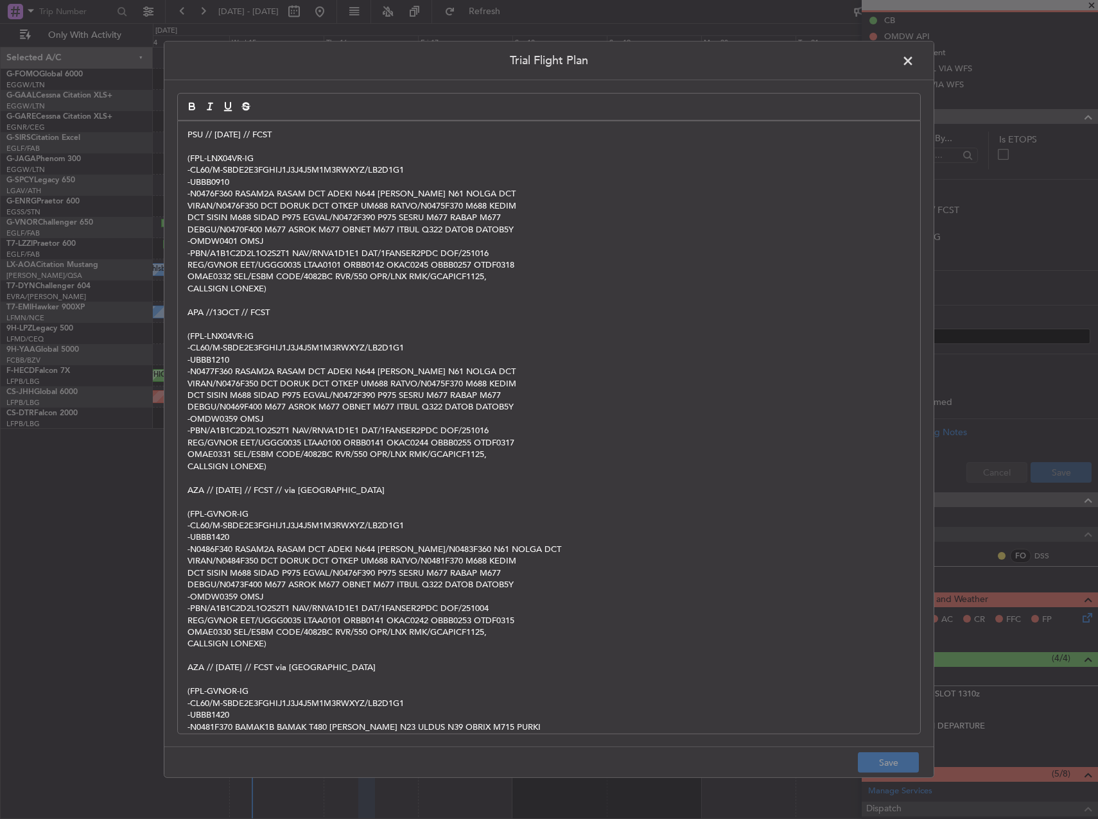
click at [914, 56] on span at bounding box center [914, 64] width 0 height 26
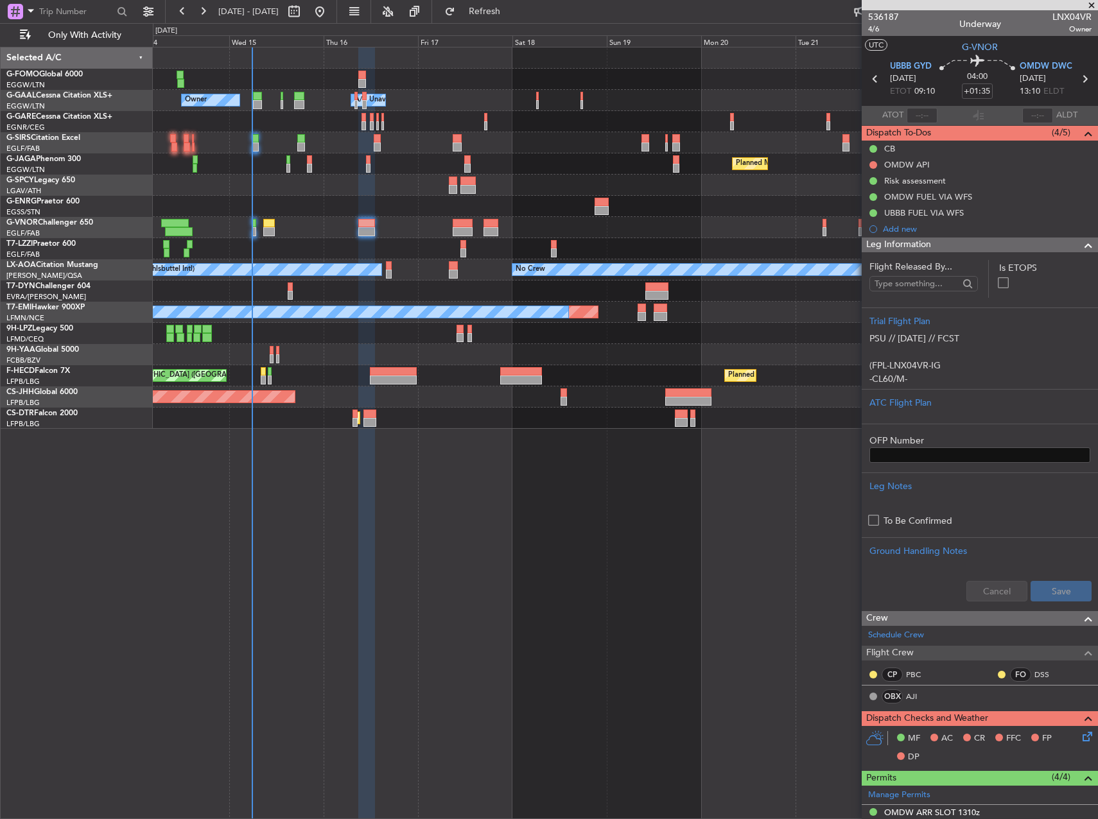
click at [693, 513] on div "Owner Owner A/C Unavailable A/C Unavailable Owner Planned Maint Paris (Le Bourg…" at bounding box center [625, 433] width 945 height 772
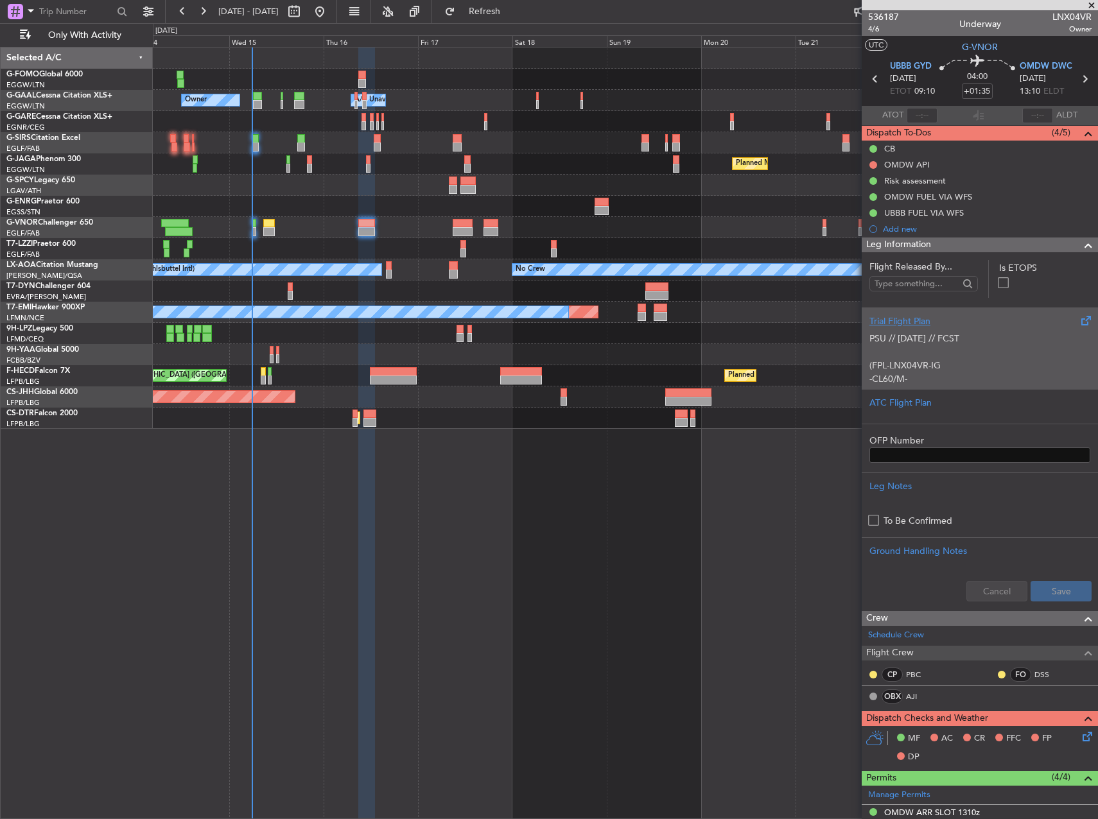
click at [1007, 352] on p at bounding box center [979, 351] width 221 height 13
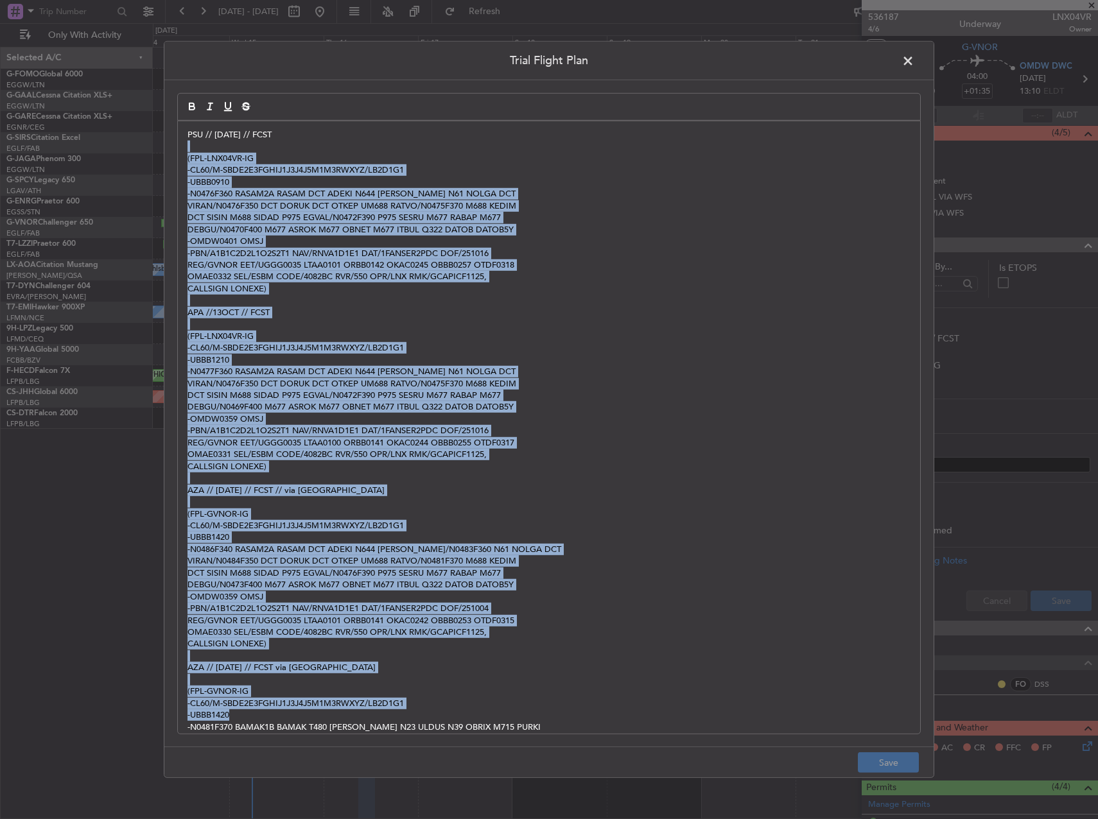
drag, startPoint x: 393, startPoint y: 143, endPoint x: 598, endPoint y: 720, distance: 612.6
click at [598, 720] on div "PSU // 14OCT // FCST (FPL-LNX04VR-IG -CL60/M-SBDE2E3FGHIJ1J3J4J5M1M3RWXYZ/LB2D1…" at bounding box center [549, 427] width 742 height 612
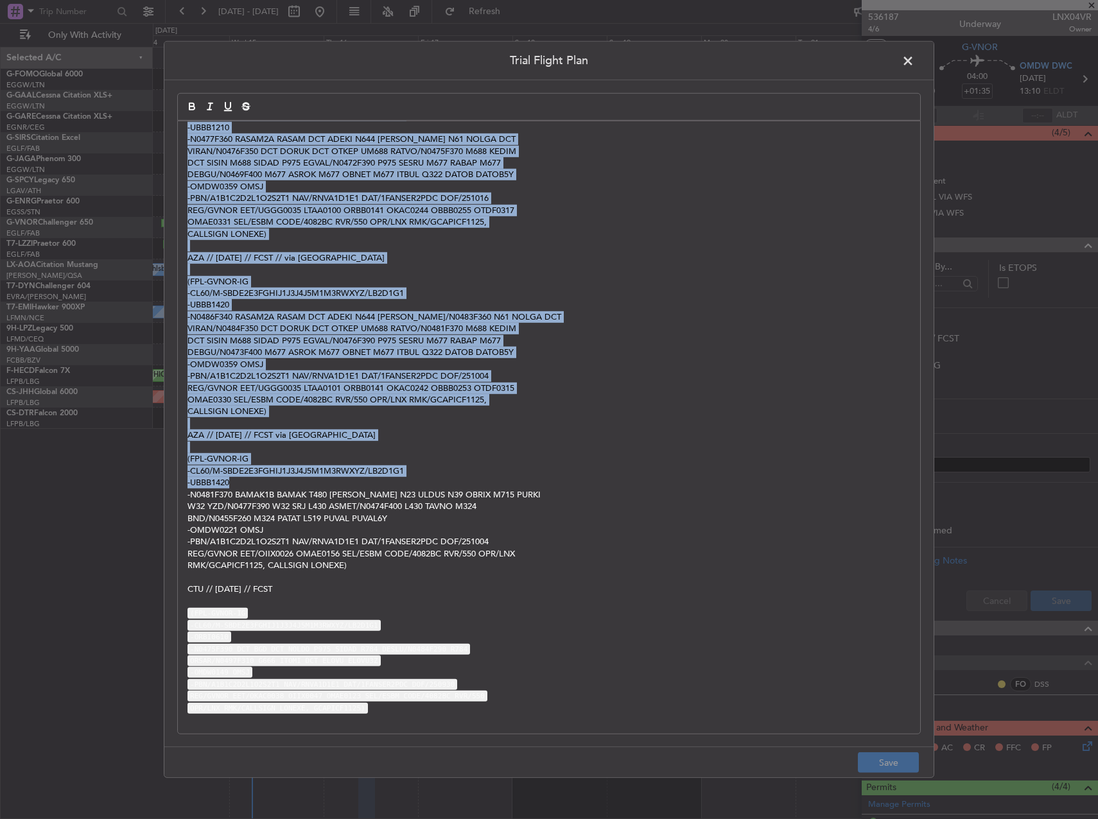
scroll to position [104, 0]
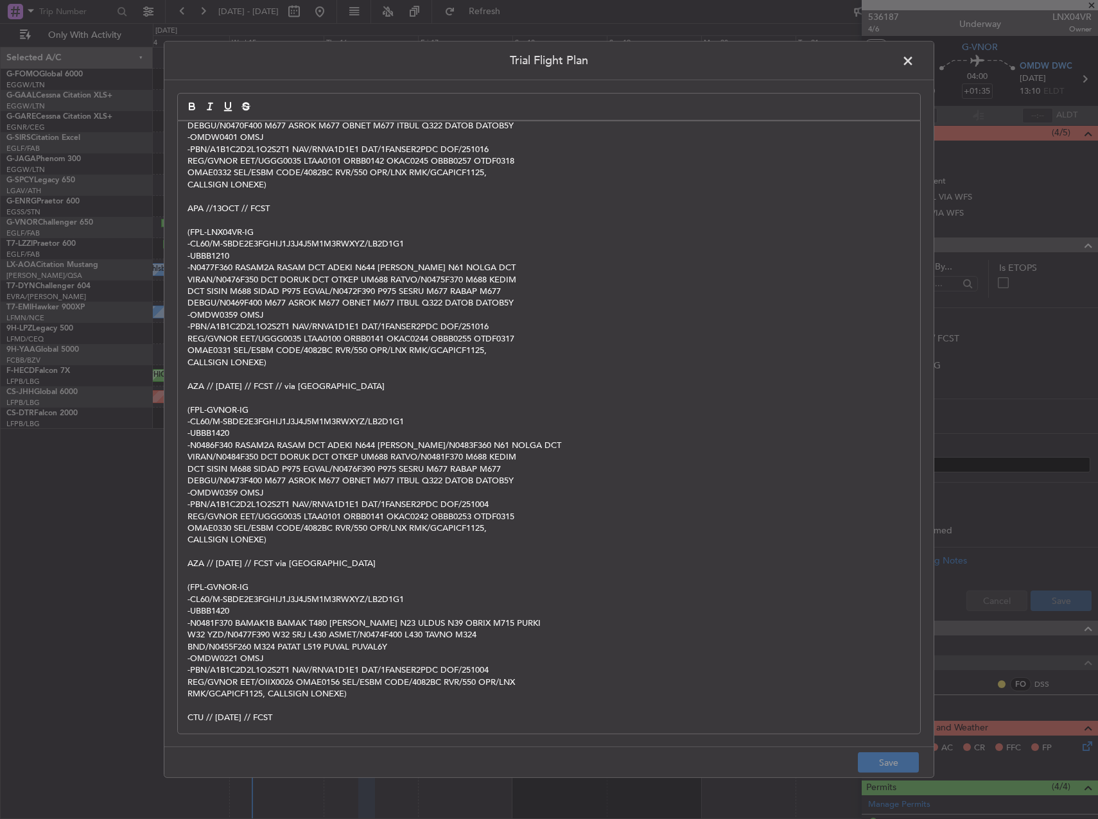
click at [607, 626] on p "-N0481F370 BAMAK1B BAMAK T480 PIROG N23 ULDUS N39 OBRIX M715 PURKI" at bounding box center [548, 623] width 723 height 12
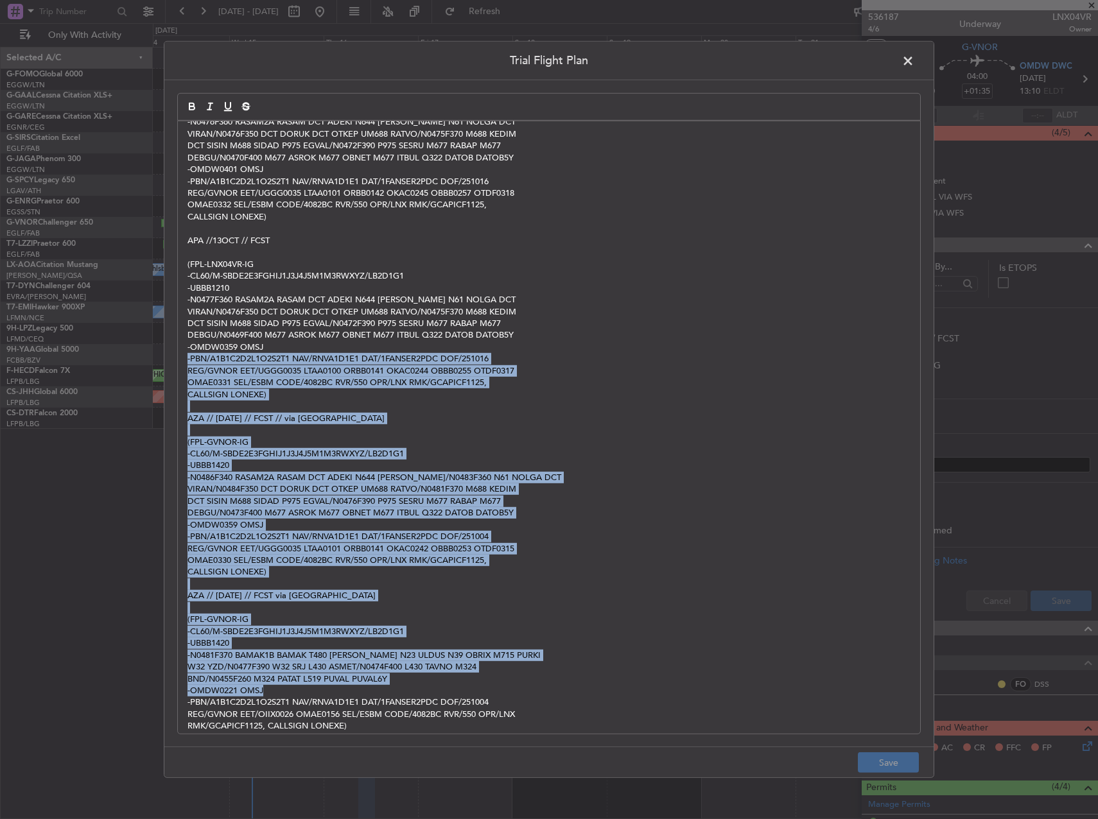
scroll to position [0, 0]
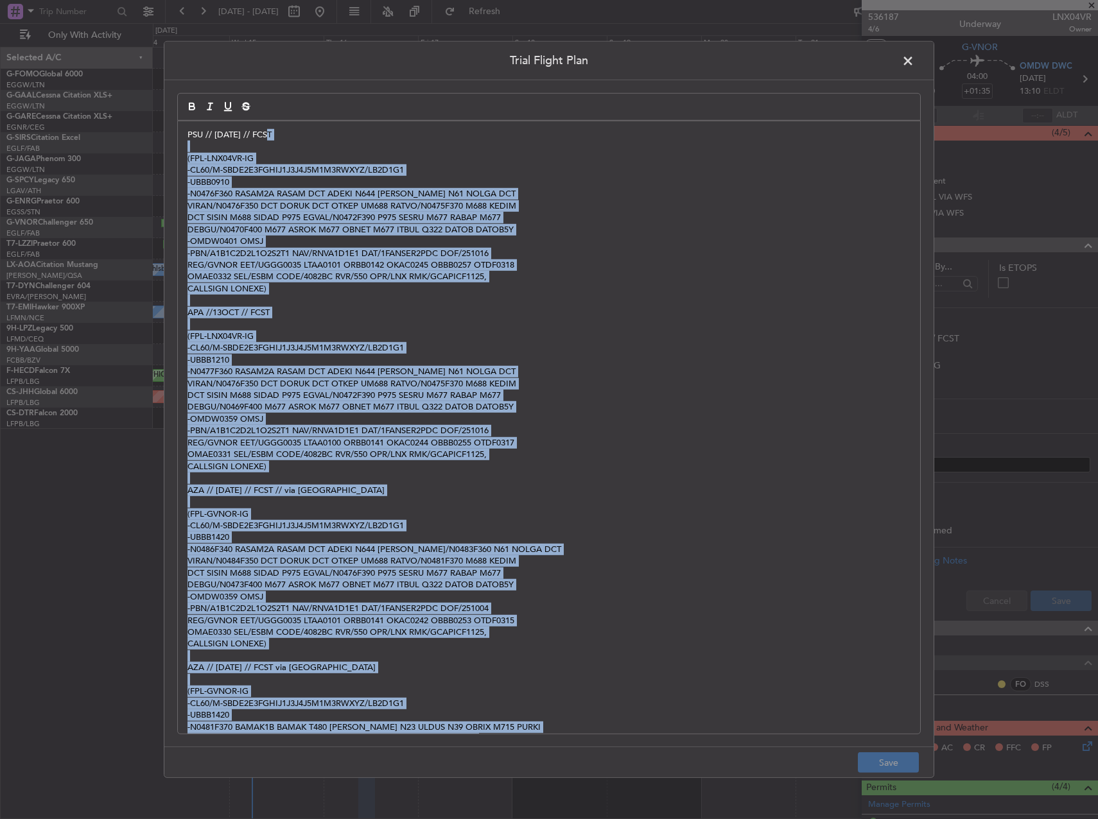
drag, startPoint x: 606, startPoint y: 664, endPoint x: 289, endPoint y: 107, distance: 641.1
click at [289, 107] on quill-editor "PSU // 14OCT // FCST (FPL-LNX04VR-IG -CL60/M-SBDE2E3FGHIJ1J3J4J5M1M3RWXYZ/LB2D1…" at bounding box center [548, 400] width 743 height 614
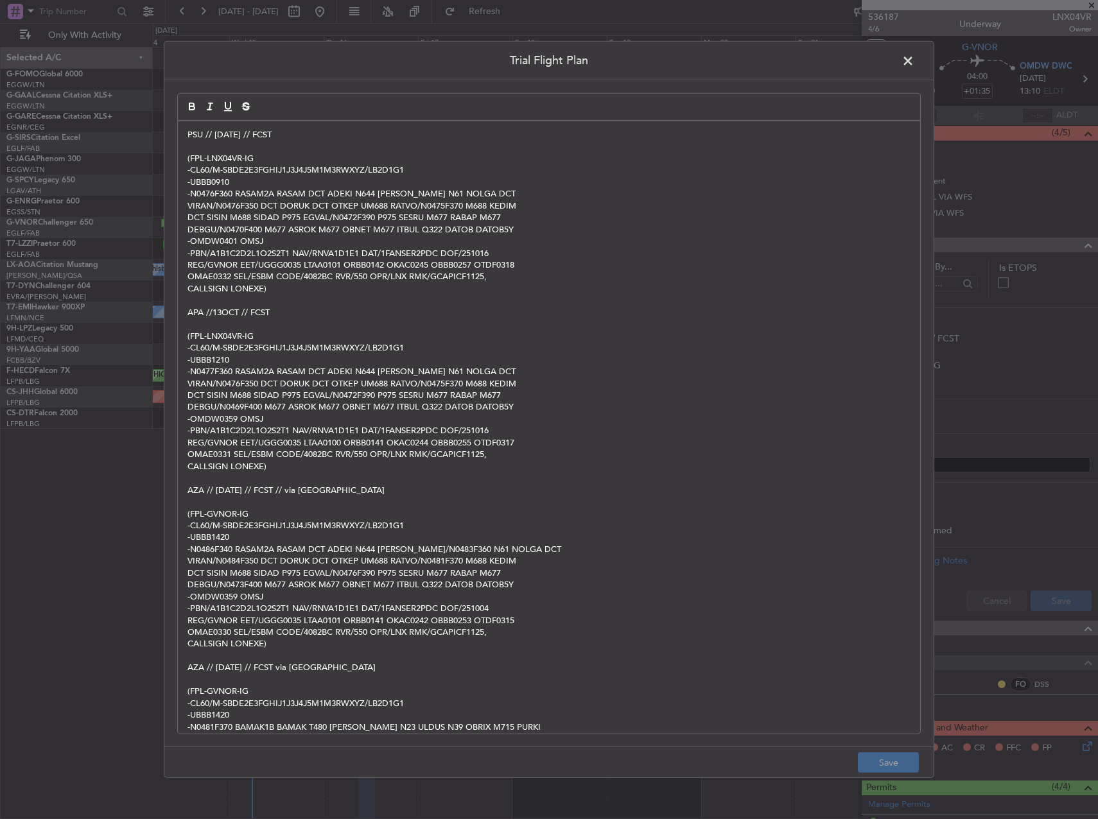
click at [162, 220] on div "Trial Flight Plan PSU // 14OCT // FCST (FPL-LNX04VR-IG -CL60/M-SBDE2E3FGHIJ1J3J…" at bounding box center [549, 409] width 1098 height 819
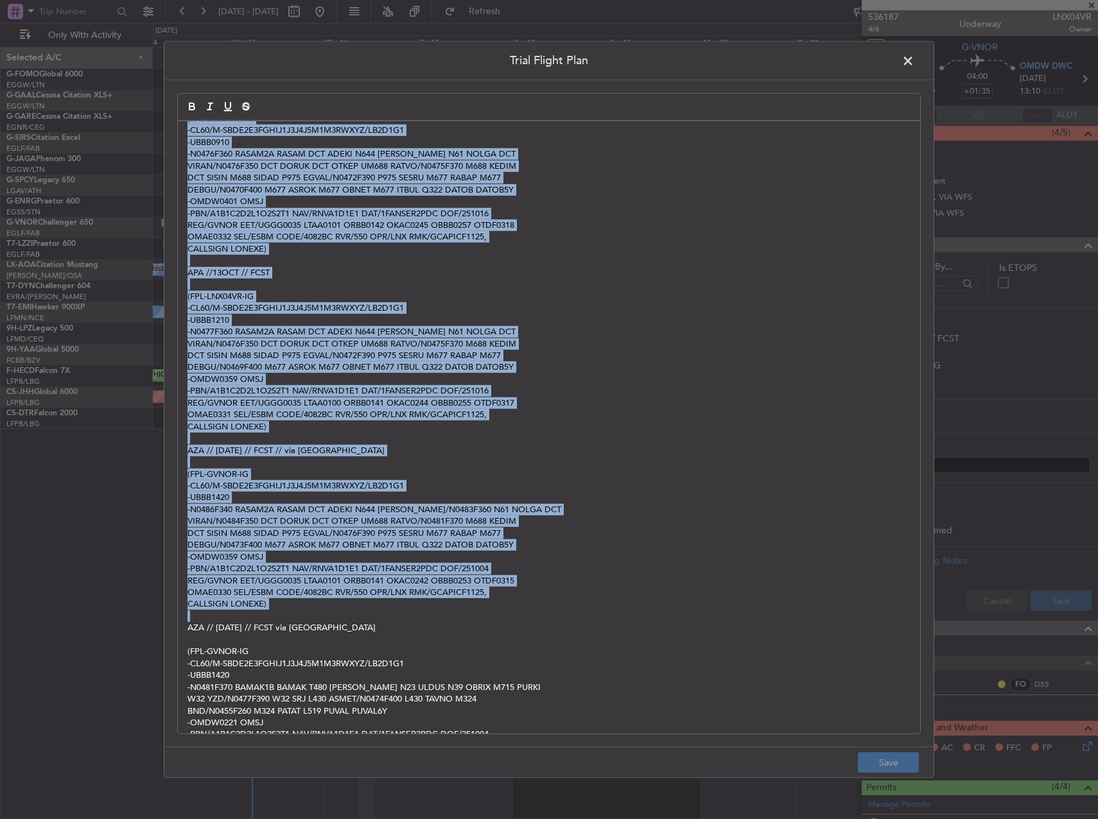
scroll to position [232, 0]
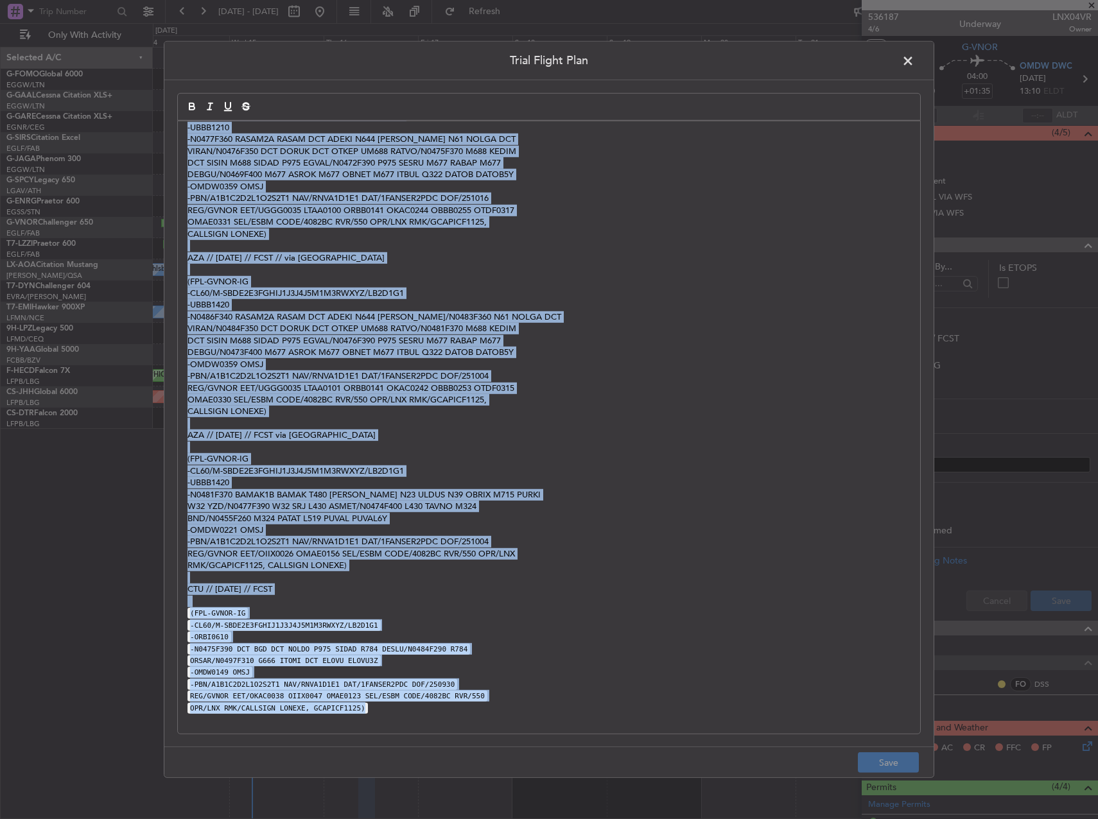
drag, startPoint x: 194, startPoint y: 138, endPoint x: 614, endPoint y: 712, distance: 711.0
click at [614, 712] on div "PSU // 14OCT // FCST (FPL-LNX04VR-IG -CL60/M-SBDE2E3FGHIJ1J3J4J5M1M3RWXYZ/LB2D1…" at bounding box center [549, 427] width 742 height 612
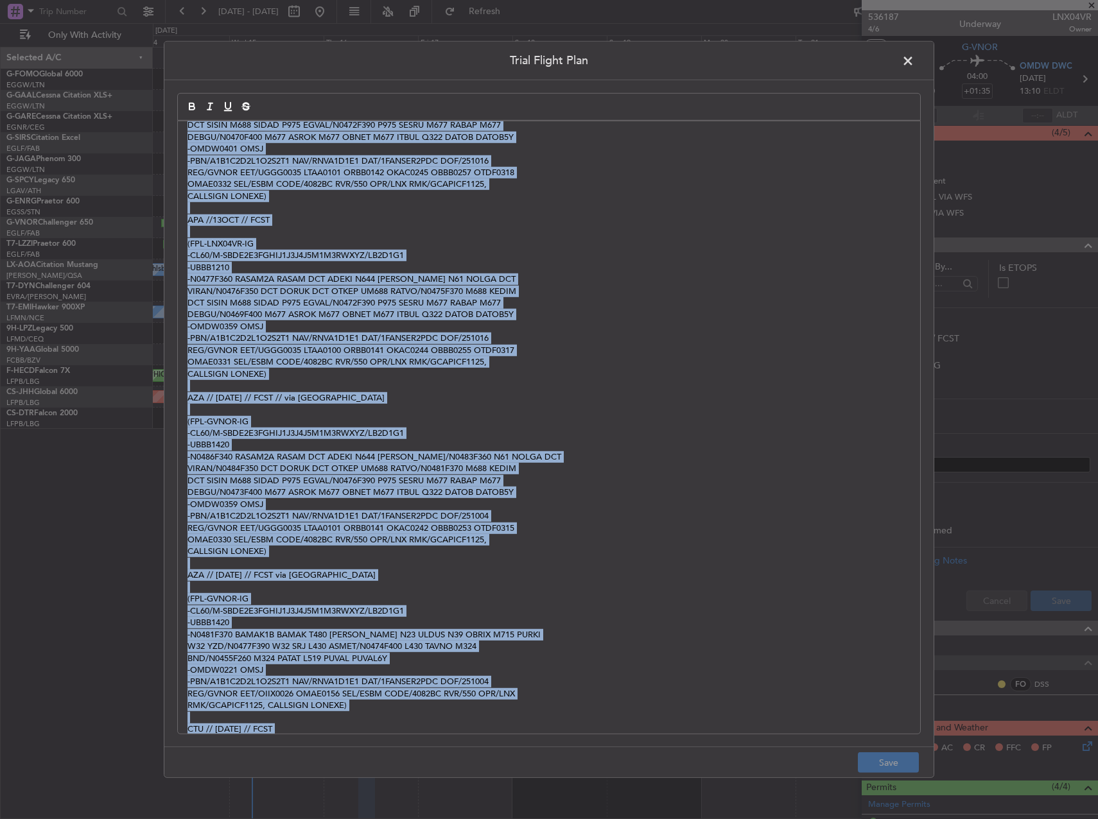
scroll to position [0, 0]
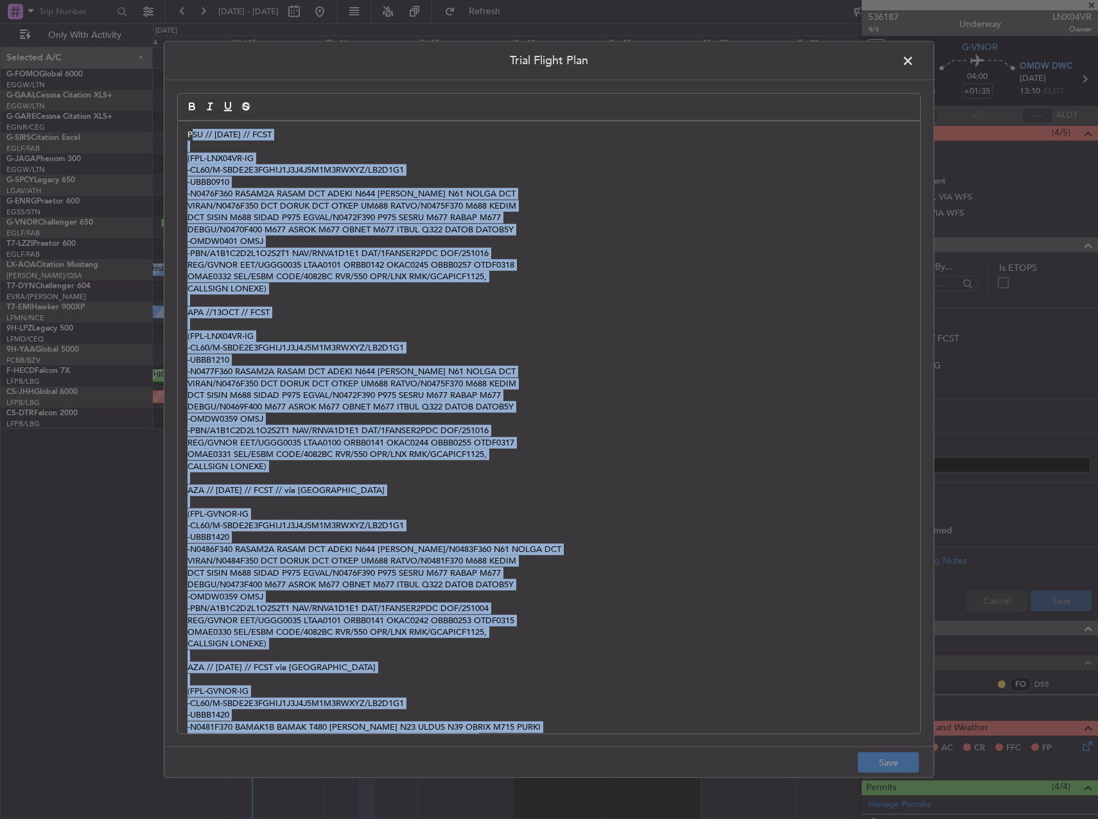
click at [200, 148] on p at bounding box center [548, 147] width 723 height 12
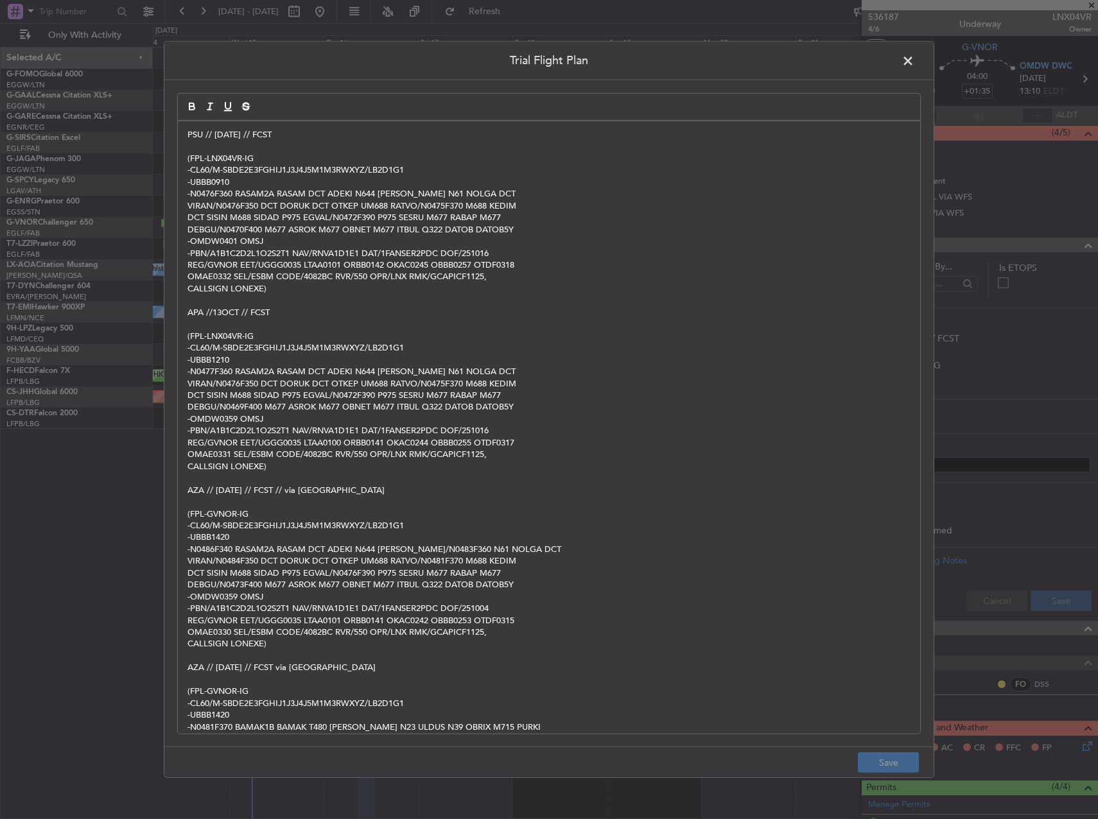
click at [189, 141] on p at bounding box center [548, 147] width 723 height 12
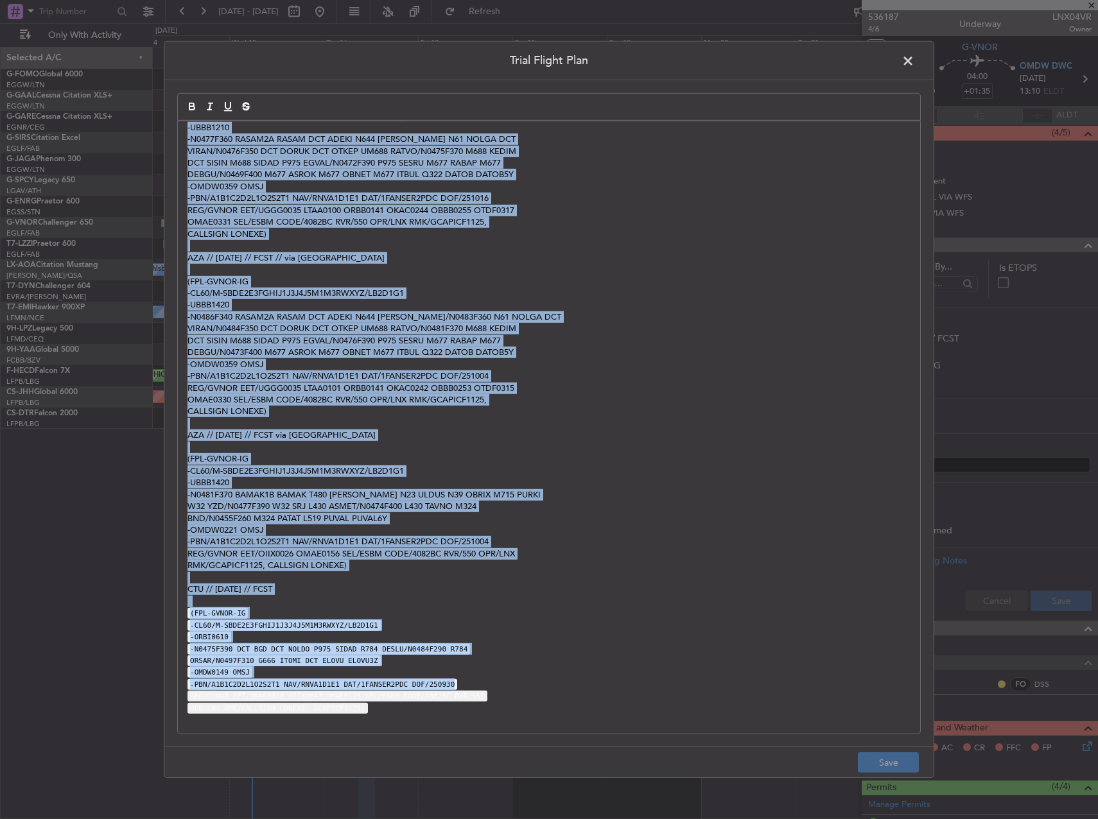
drag, startPoint x: 187, startPoint y: 136, endPoint x: 612, endPoint y: 682, distance: 691.6
click at [612, 682] on div "PSU // 14OCT // FCST (FPL-LNX04VR-IG -CL60/M-SBDE2E3FGHIJ1J3J4J5M1M3RWXYZ/LB2D1…" at bounding box center [549, 427] width 742 height 612
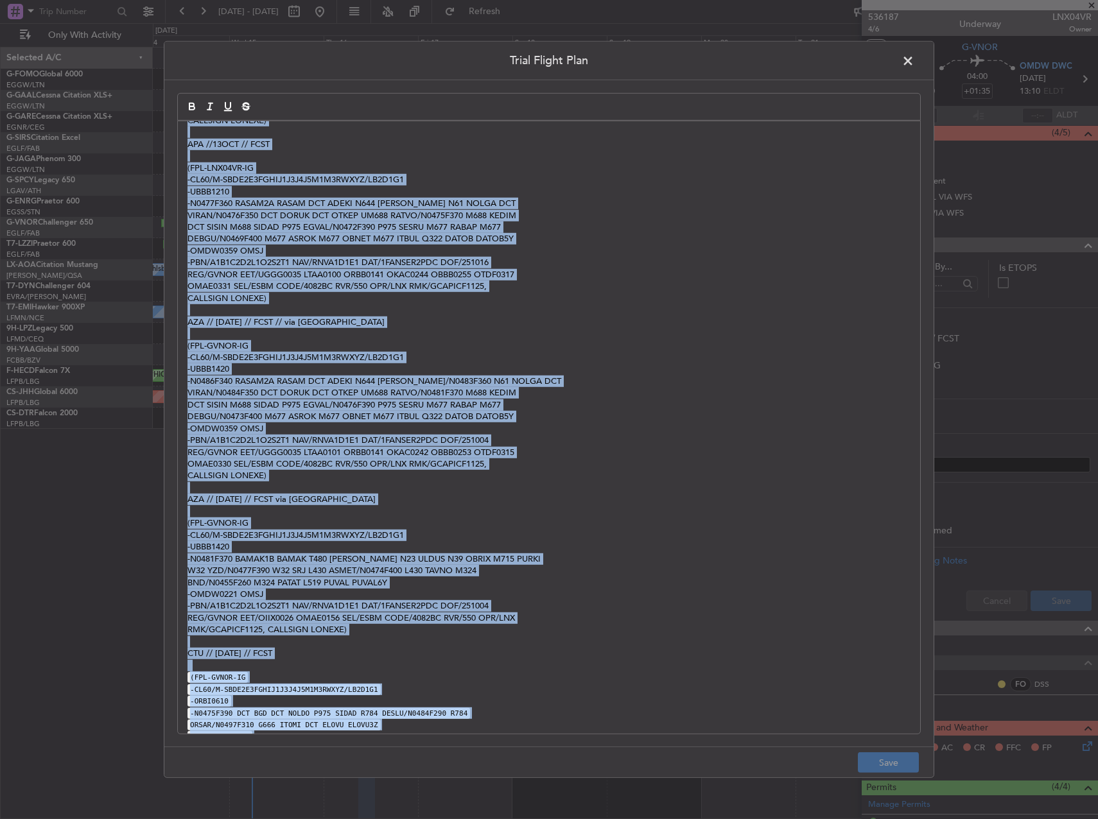
scroll to position [232, 0]
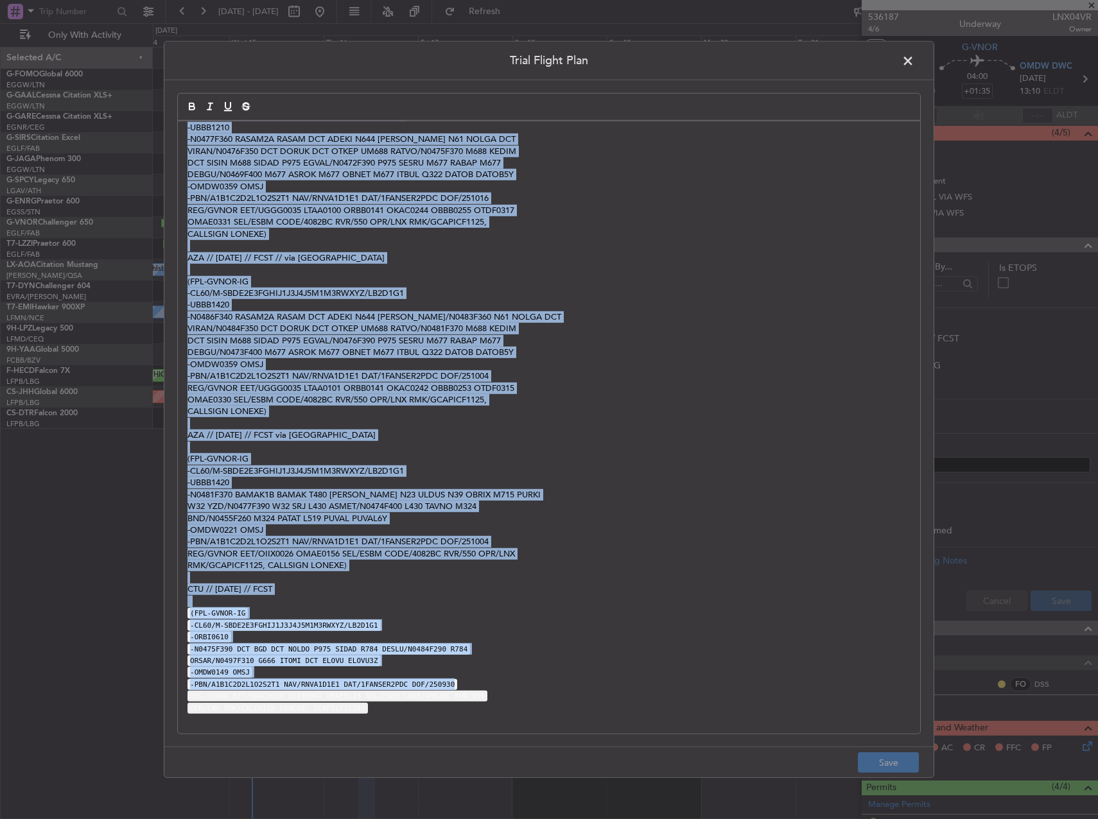
click at [559, 690] on div "PSU // 14OCT // FCST (FPL-LNX04VR-IG -CL60/M-SBDE2E3FGHIJ1J3J4J5M1M3RWXYZ/LB2D1…" at bounding box center [549, 427] width 742 height 612
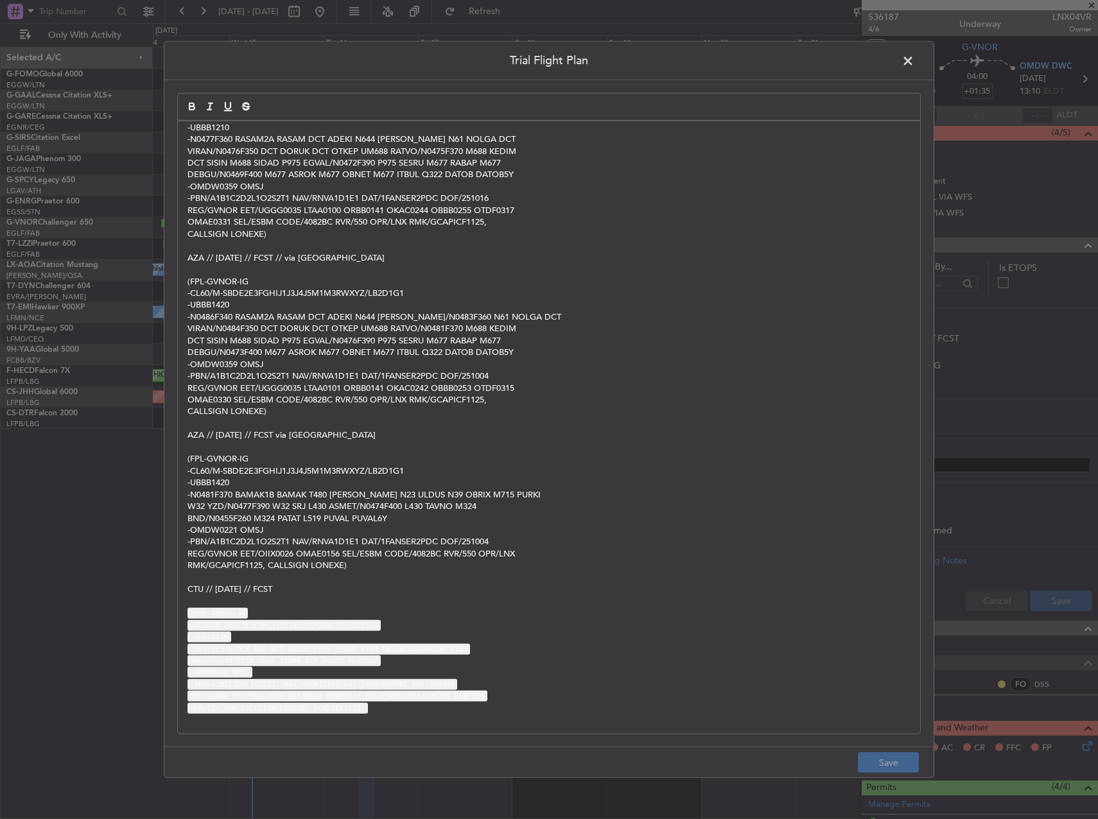
drag, startPoint x: 566, startPoint y: 711, endPoint x: 570, endPoint y: 717, distance: 7.3
click at [567, 713] on p "OPR/LNX RMK/CALLSIGN LONEXE, GCAPICF1125)" at bounding box center [548, 708] width 723 height 12
click at [570, 718] on p at bounding box center [548, 720] width 723 height 12
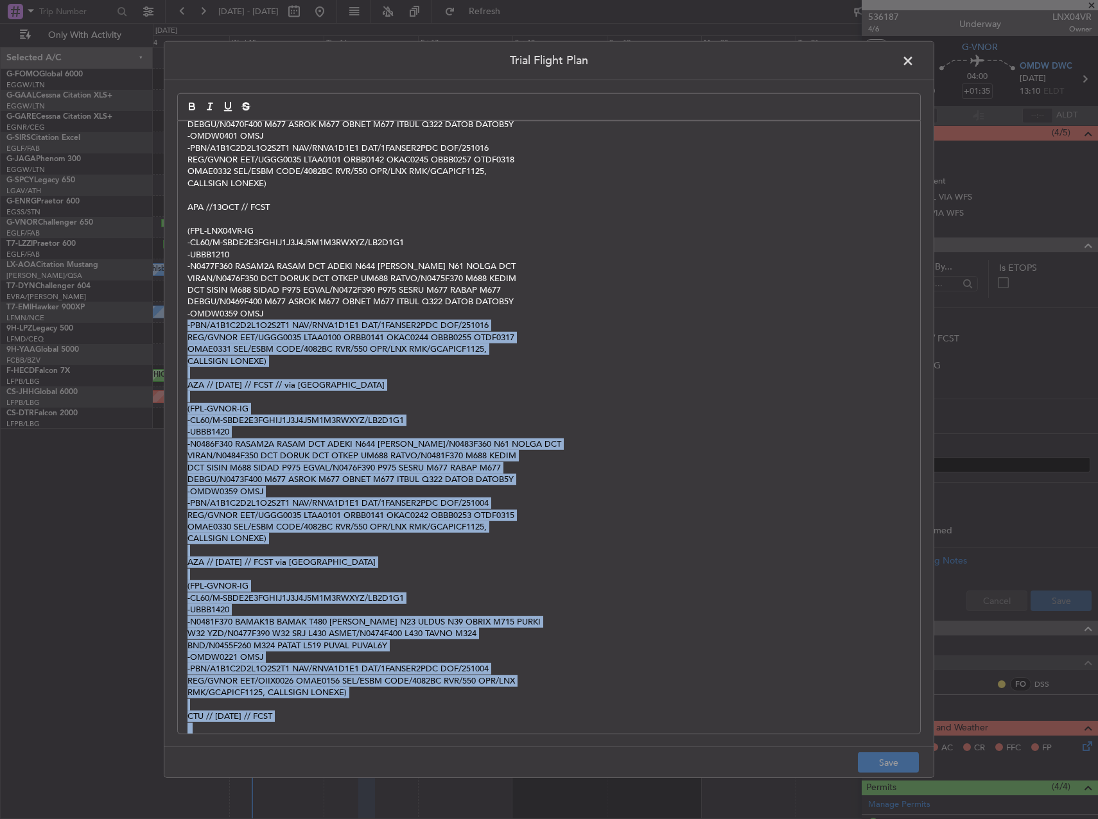
scroll to position [0, 0]
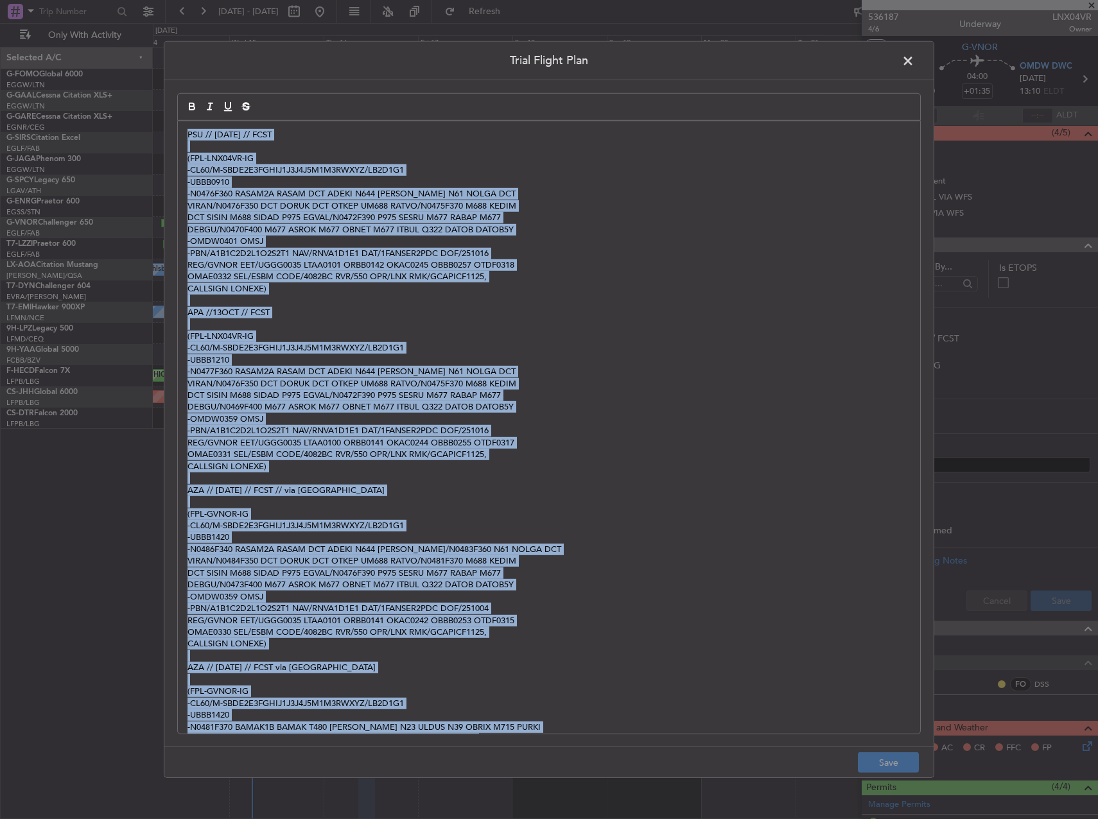
drag, startPoint x: 538, startPoint y: 664, endPoint x: 178, endPoint y: 105, distance: 664.5
click at [178, 105] on quill-editor "PSU // 14OCT // FCST (FPL-LNX04VR-IG -CL60/M-SBDE2E3FGHIJ1J3J4J5M1M3RWXYZ/LB2D1…" at bounding box center [548, 400] width 743 height 614
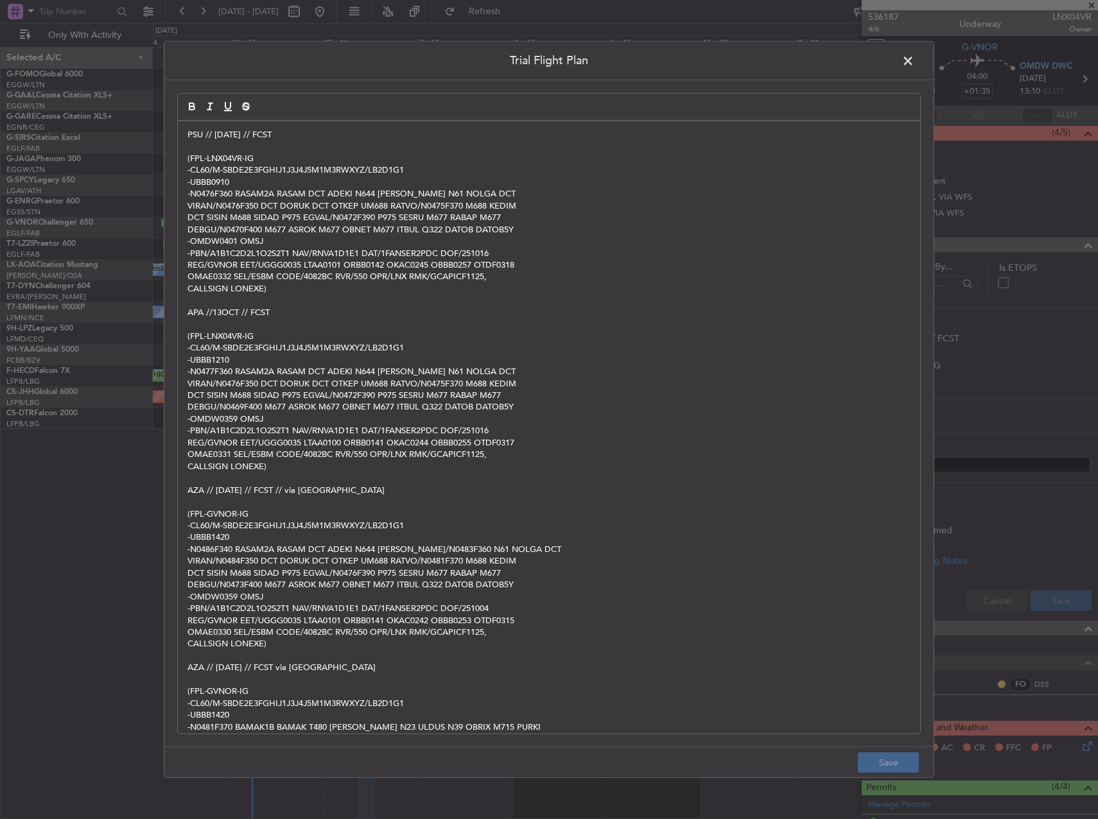
click at [914, 62] on span at bounding box center [914, 64] width 0 height 26
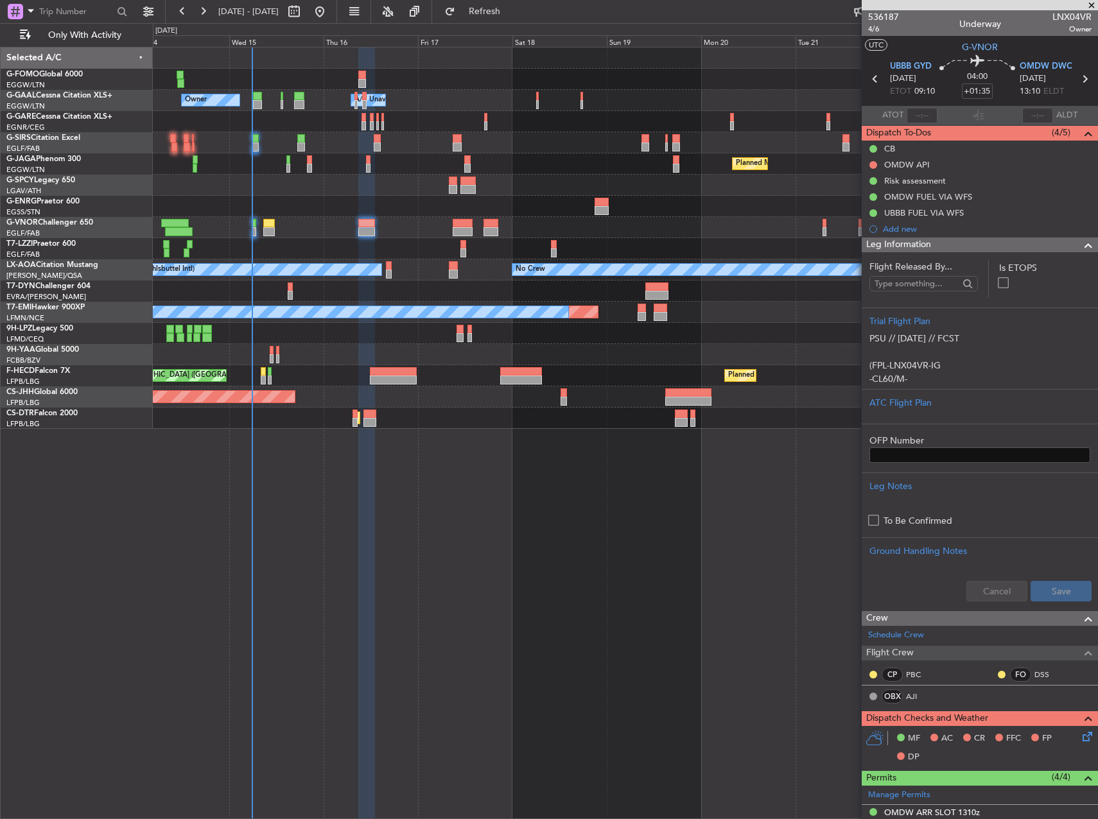
click at [694, 489] on div "Owner Owner A/C Unavailable A/C Unavailable Owner Planned Maint Paris (Le Bourg…" at bounding box center [625, 433] width 945 height 772
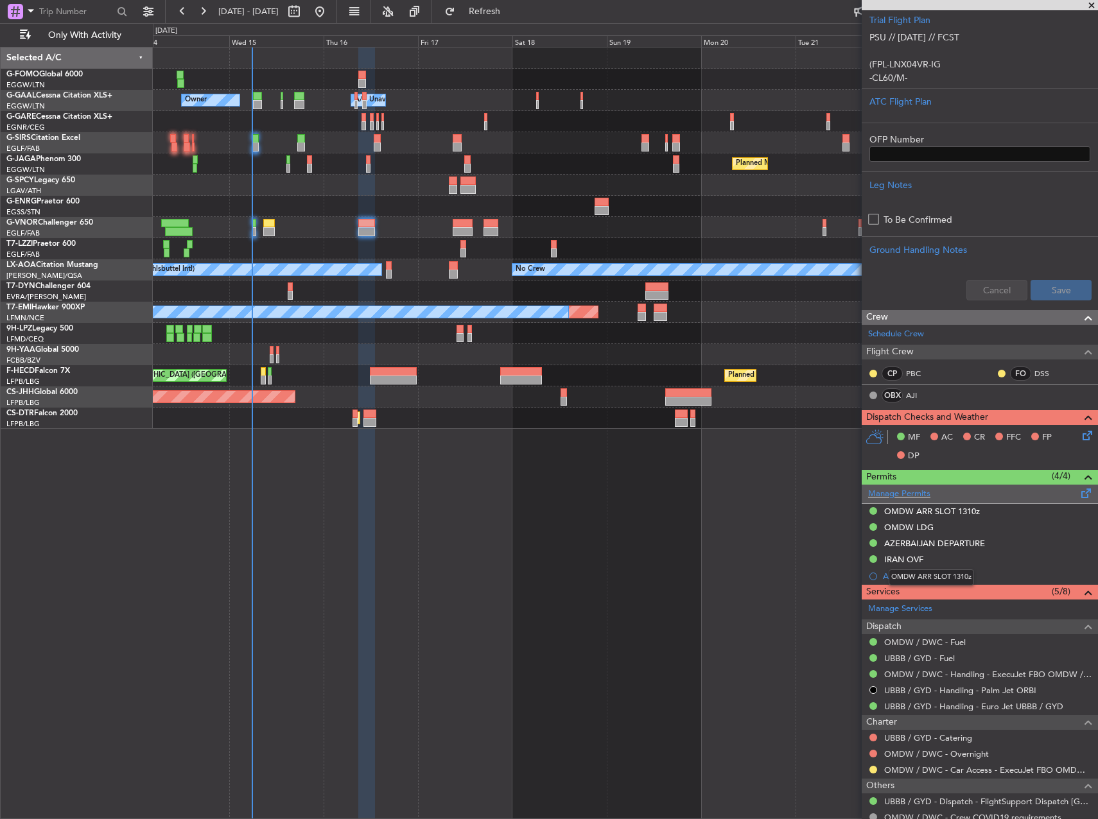
scroll to position [321, 0]
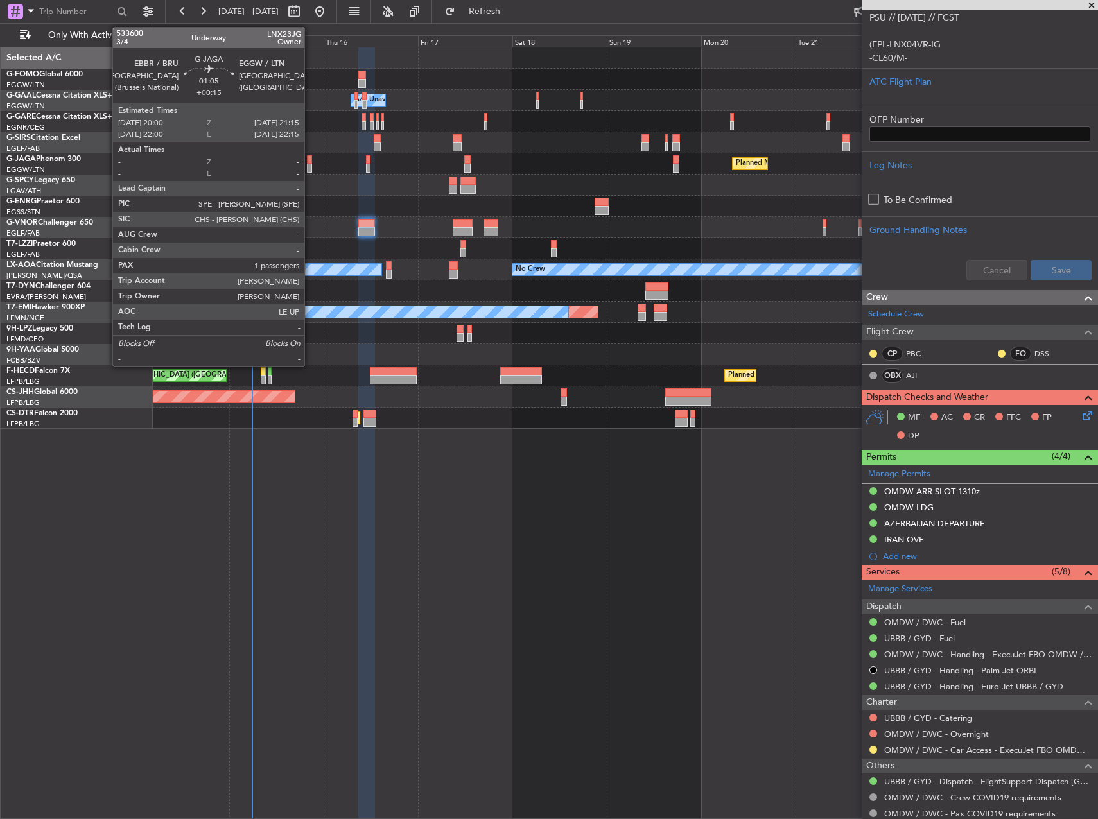
click at [310, 159] on div at bounding box center [309, 159] width 5 height 9
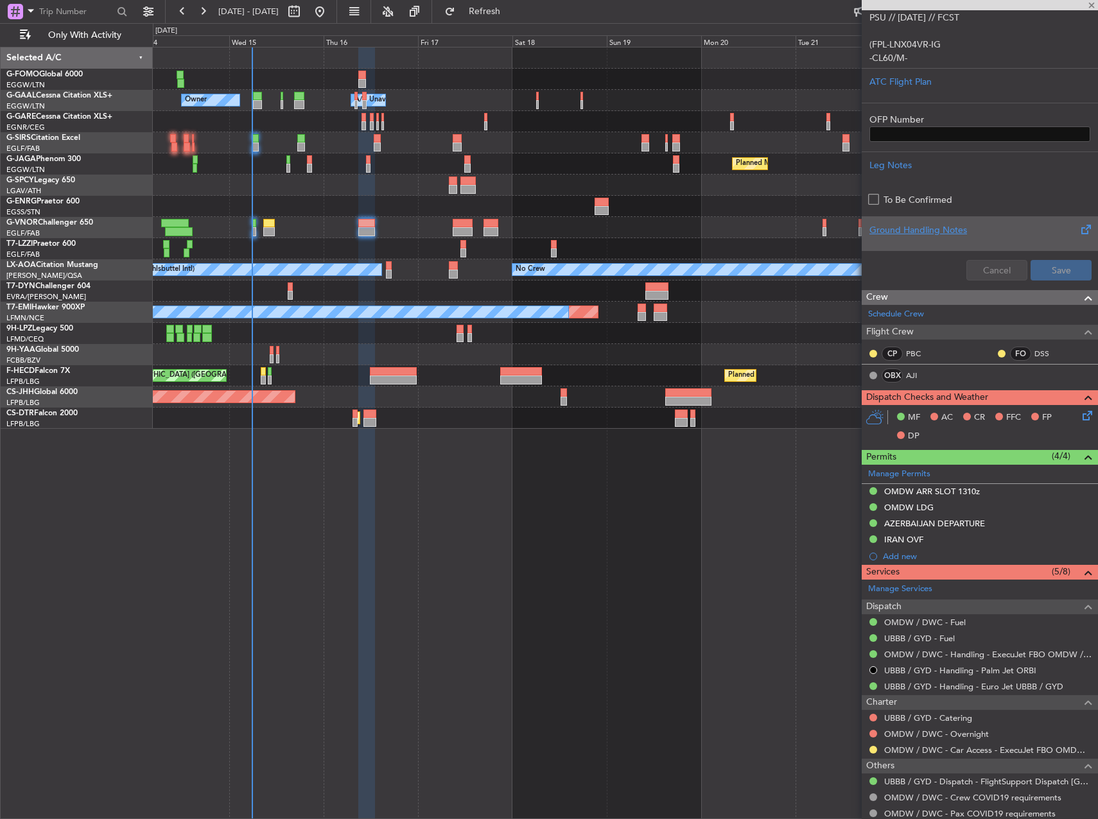
type input "+00:15"
type input "1"
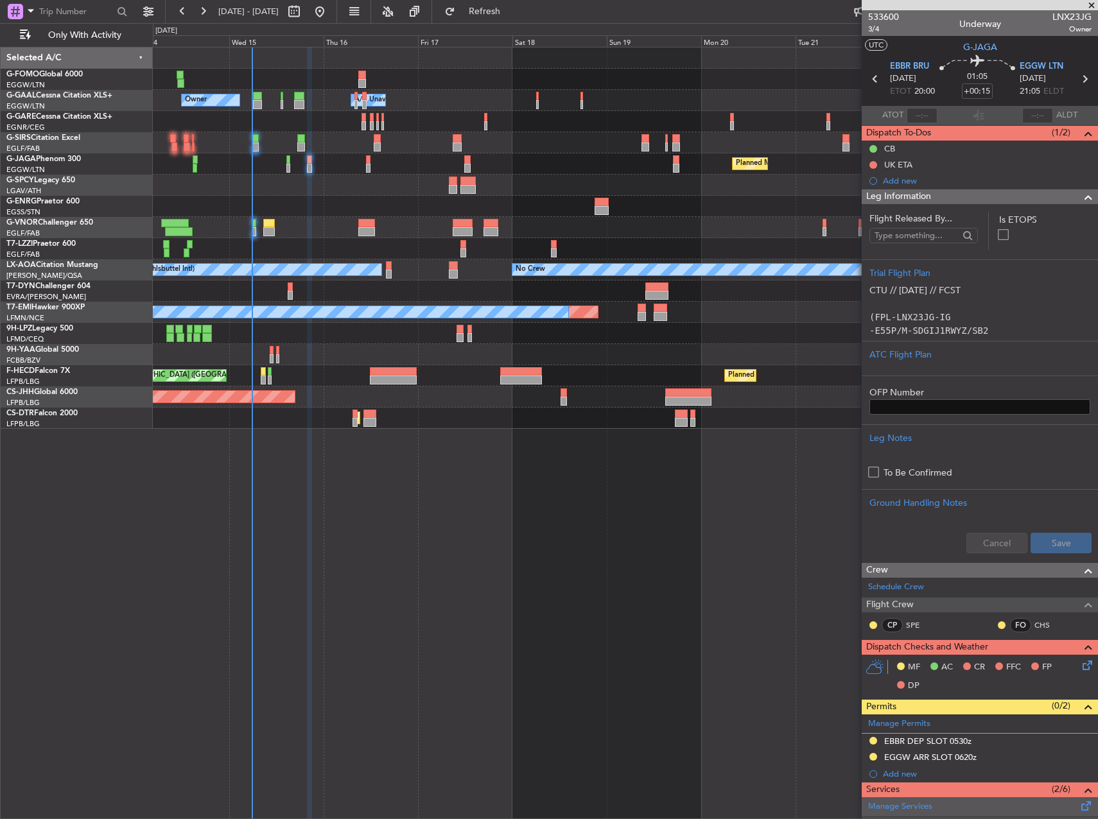
scroll to position [237, 0]
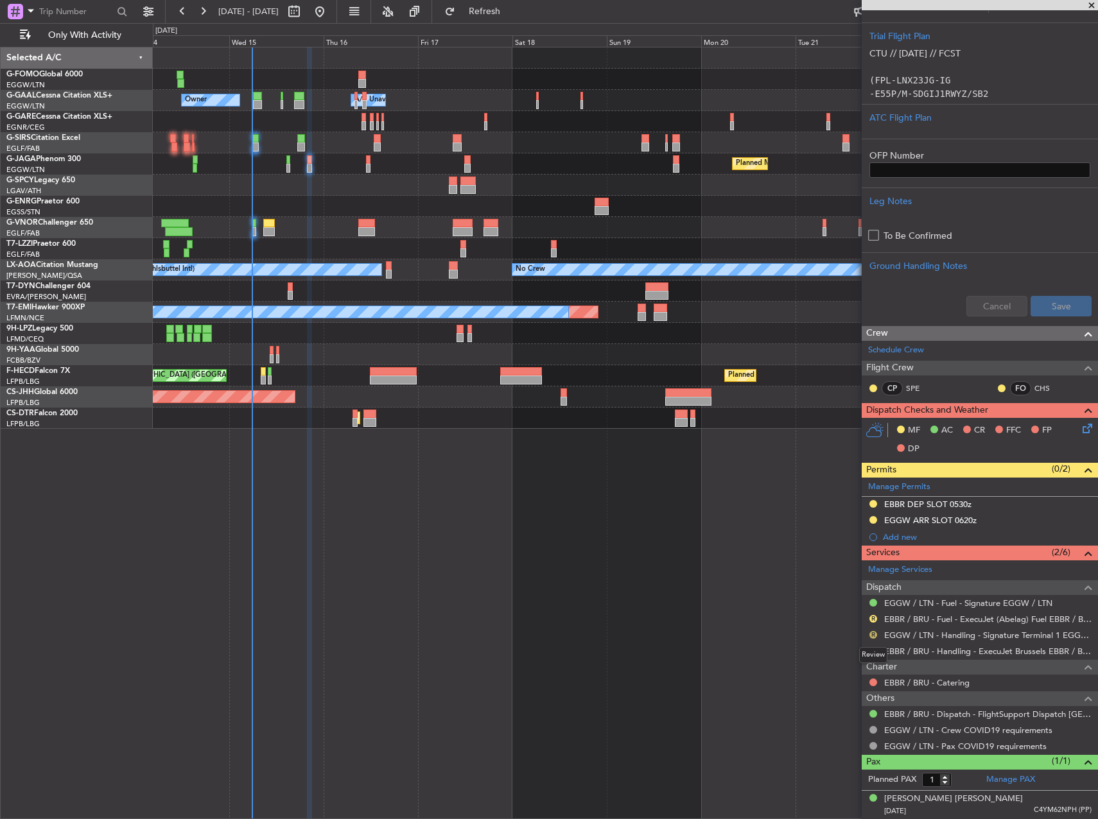
click at [873, 633] on button "R" at bounding box center [873, 635] width 8 height 8
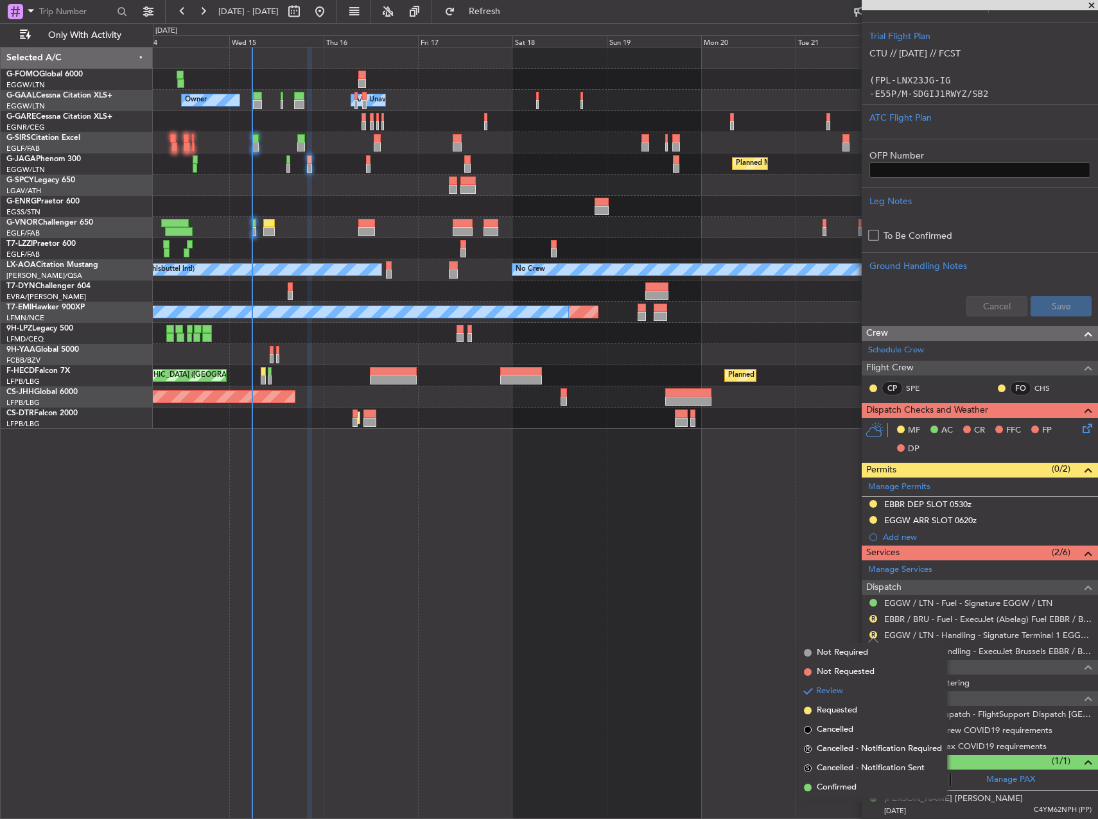
drag, startPoint x: 834, startPoint y: 707, endPoint x: 885, endPoint y: 675, distance: 60.9
click at [834, 707] on span "Requested" at bounding box center [837, 710] width 40 height 13
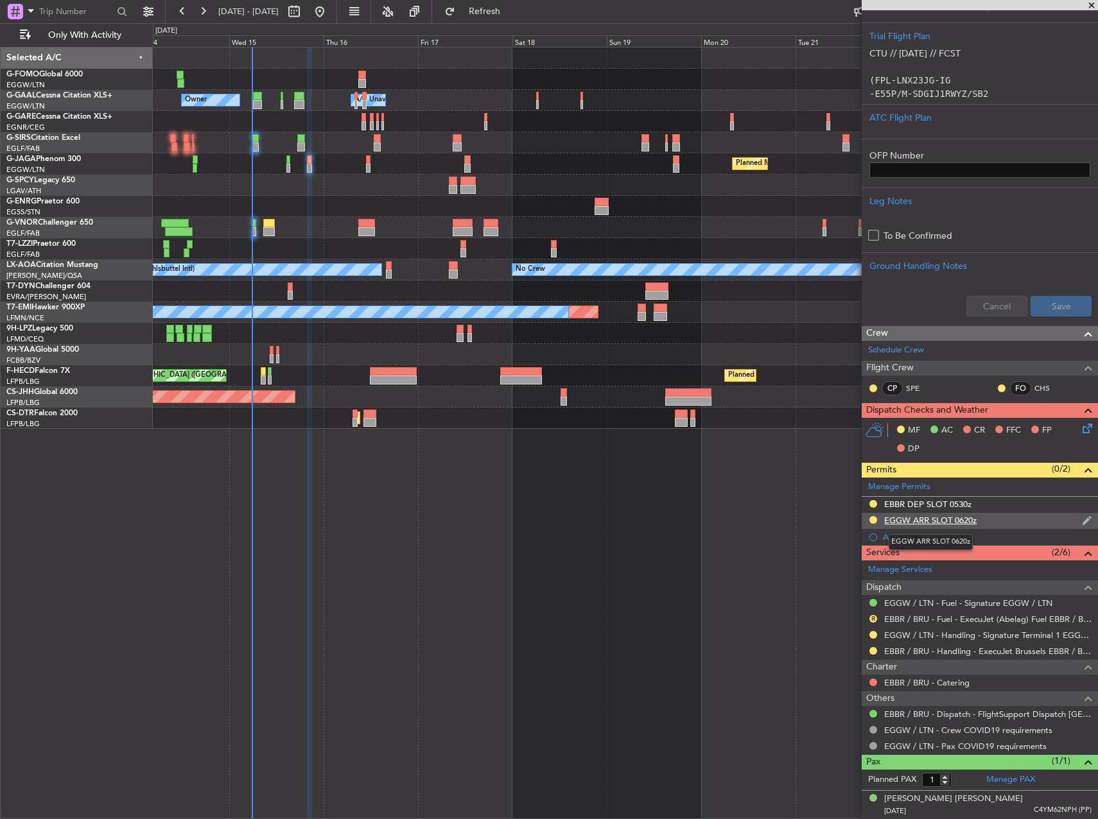
click at [946, 519] on div "EGGW ARR SLOT 0620z" at bounding box center [930, 520] width 92 height 11
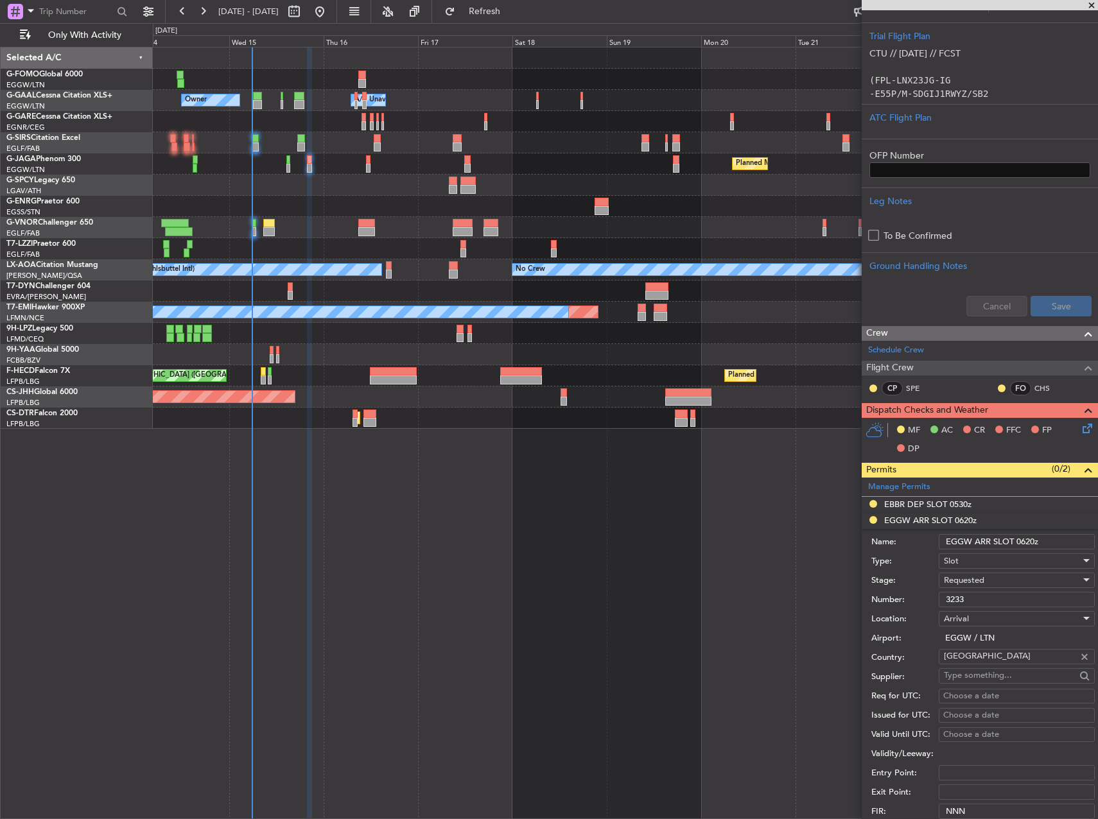
click at [1025, 545] on input "EGGW ARR SLOT 0620z" at bounding box center [1016, 541] width 156 height 15
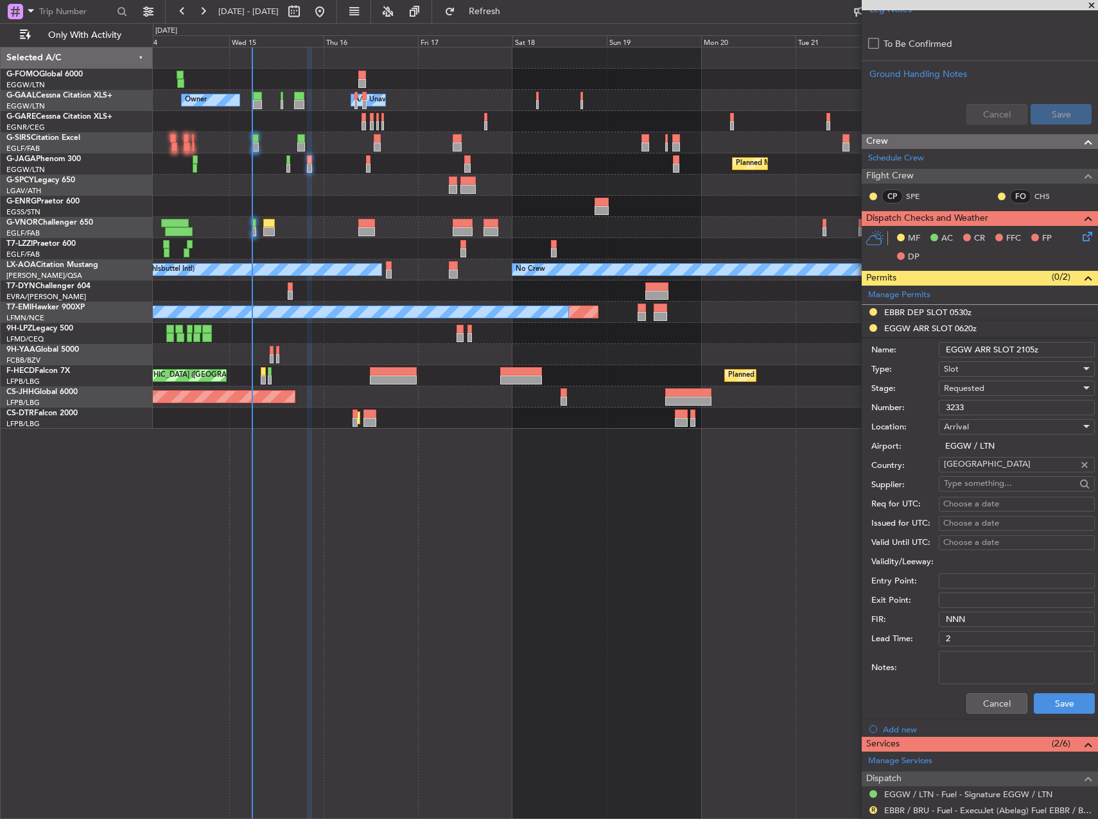
scroll to position [429, 0]
type input "EGGW ARR SLOT 2105z"
click at [1049, 700] on button "Save" at bounding box center [1063, 703] width 61 height 21
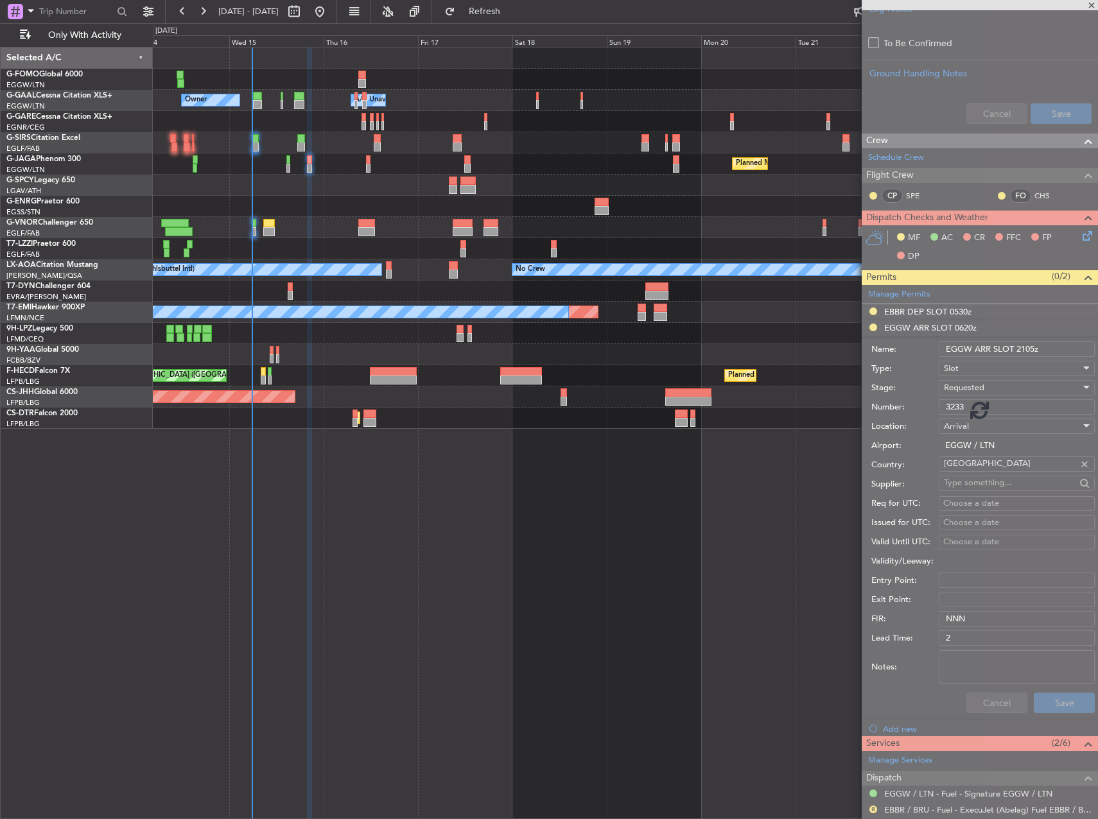
scroll to position [237, 0]
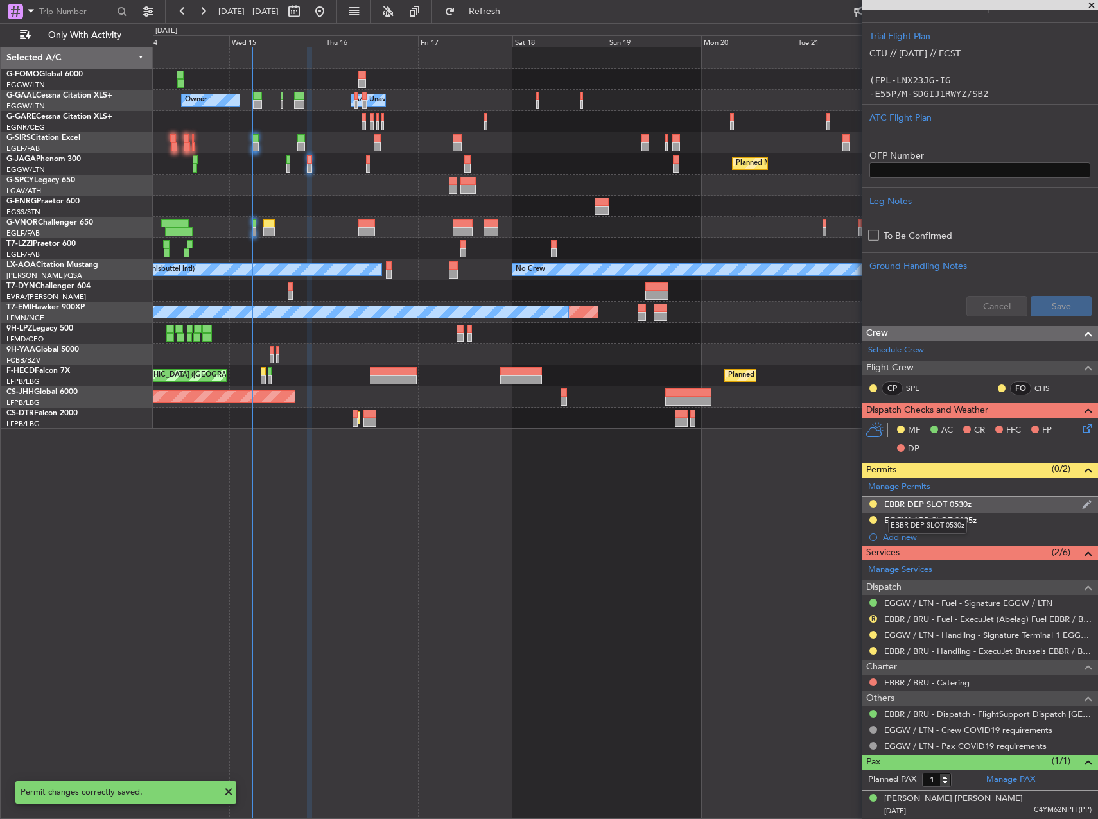
click at [945, 510] on mat-tooltip-component "EBBR DEP SLOT 0530z" at bounding box center [927, 526] width 97 height 34
click at [965, 508] on div "EBBR DEP SLOT 0530z" at bounding box center [927, 504] width 87 height 11
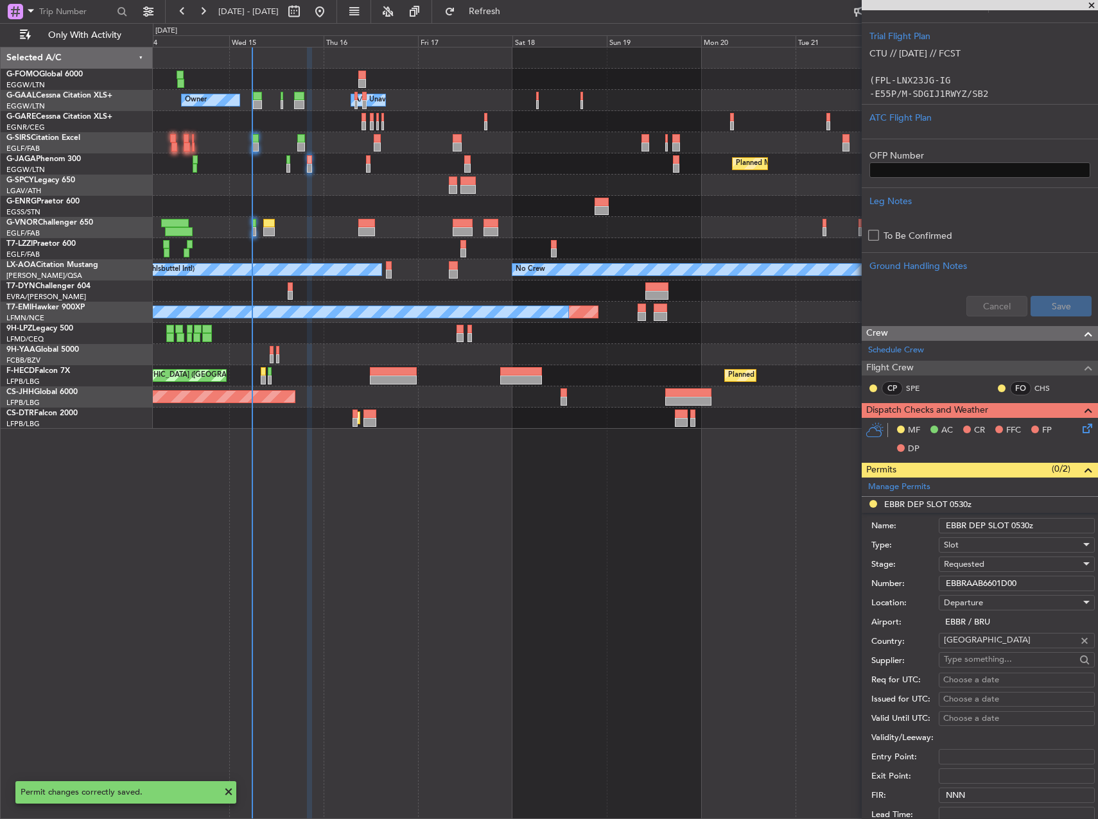
scroll to position [429, 0]
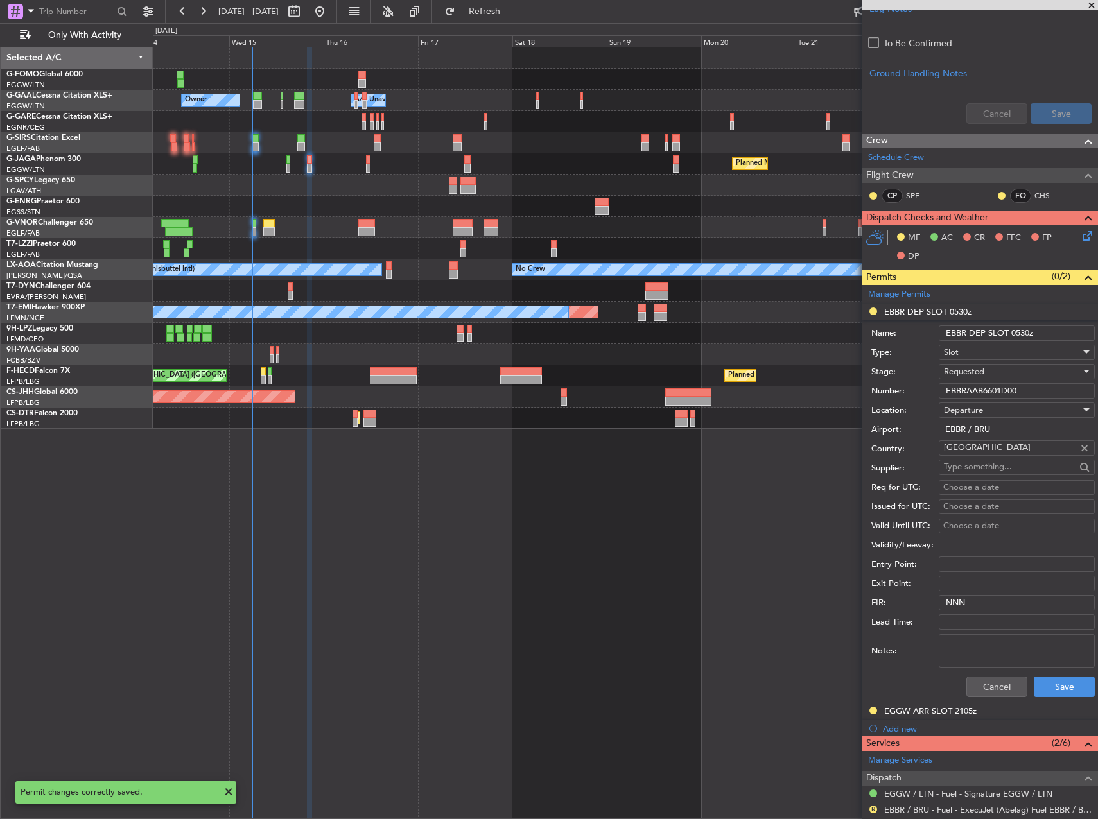
click at [1030, 331] on input "EBBR DEP SLOT 0530z" at bounding box center [1016, 332] width 156 height 15
type input "EBBR DEP SLOT 2000z"
click at [1064, 693] on button "Save" at bounding box center [1063, 687] width 61 height 21
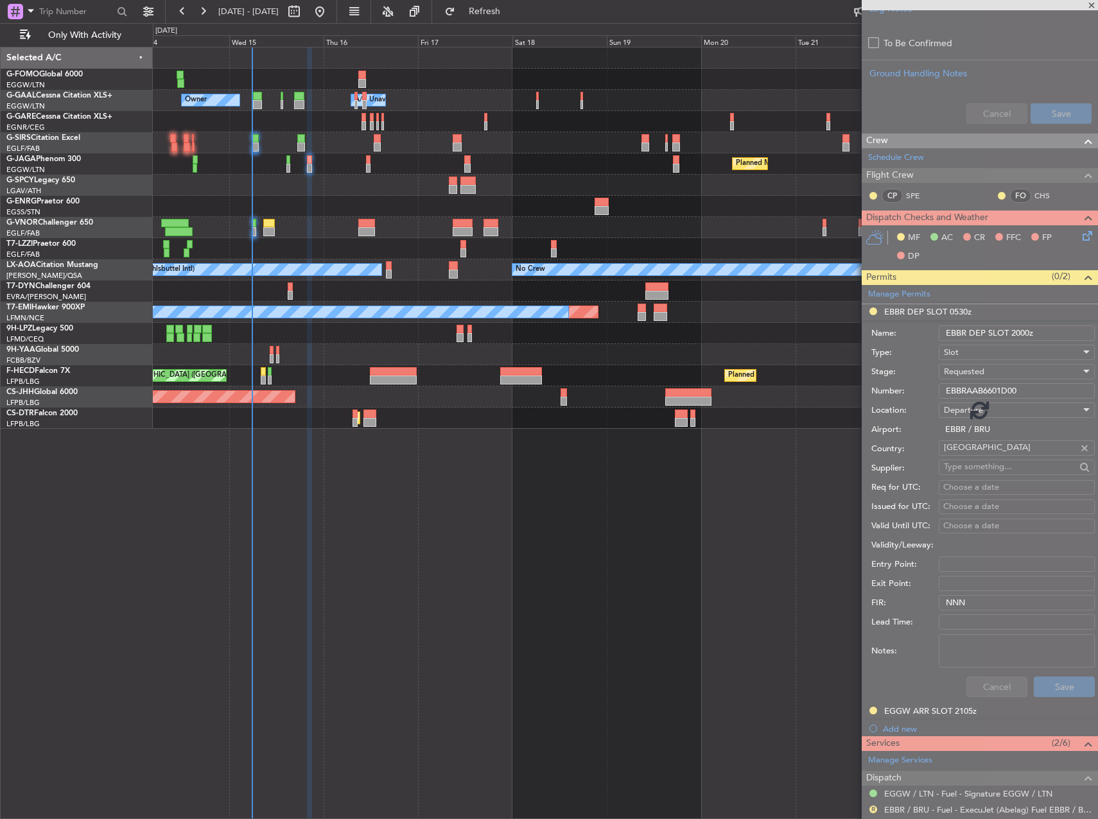
scroll to position [237, 0]
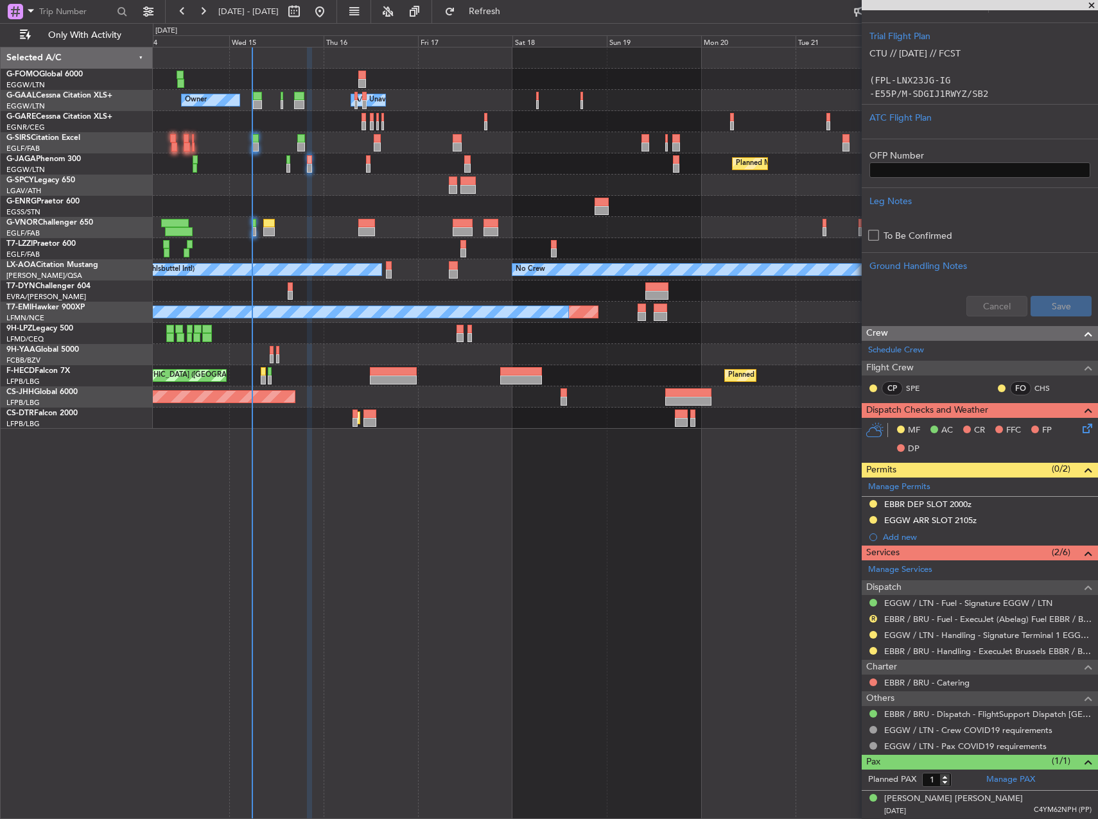
click at [631, 533] on div "Owner Owner A/C Unavailable A/C Unavailable Owner Planned Maint Paris (Le Bourg…" at bounding box center [625, 433] width 945 height 772
click at [968, 617] on div "EGGW / LTN - Fuel - Signature EGGW / LTN" at bounding box center [968, 617] width 0 height 0
click at [969, 614] on link "EBBR / BRU - Fuel - ExecuJet (Abelag) Fuel EBBR / BRU" at bounding box center [987, 619] width 207 height 11
click at [874, 619] on button "R" at bounding box center [873, 619] width 8 height 8
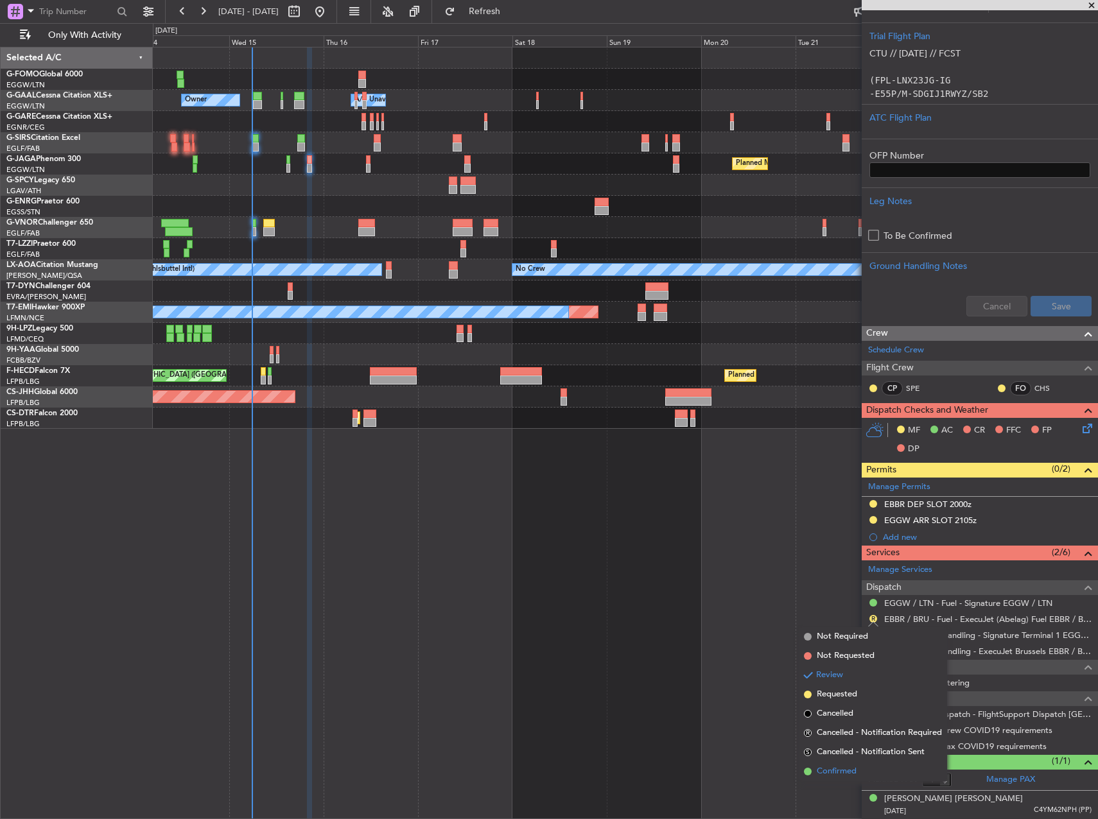
click at [854, 767] on span "Confirmed" at bounding box center [837, 771] width 40 height 13
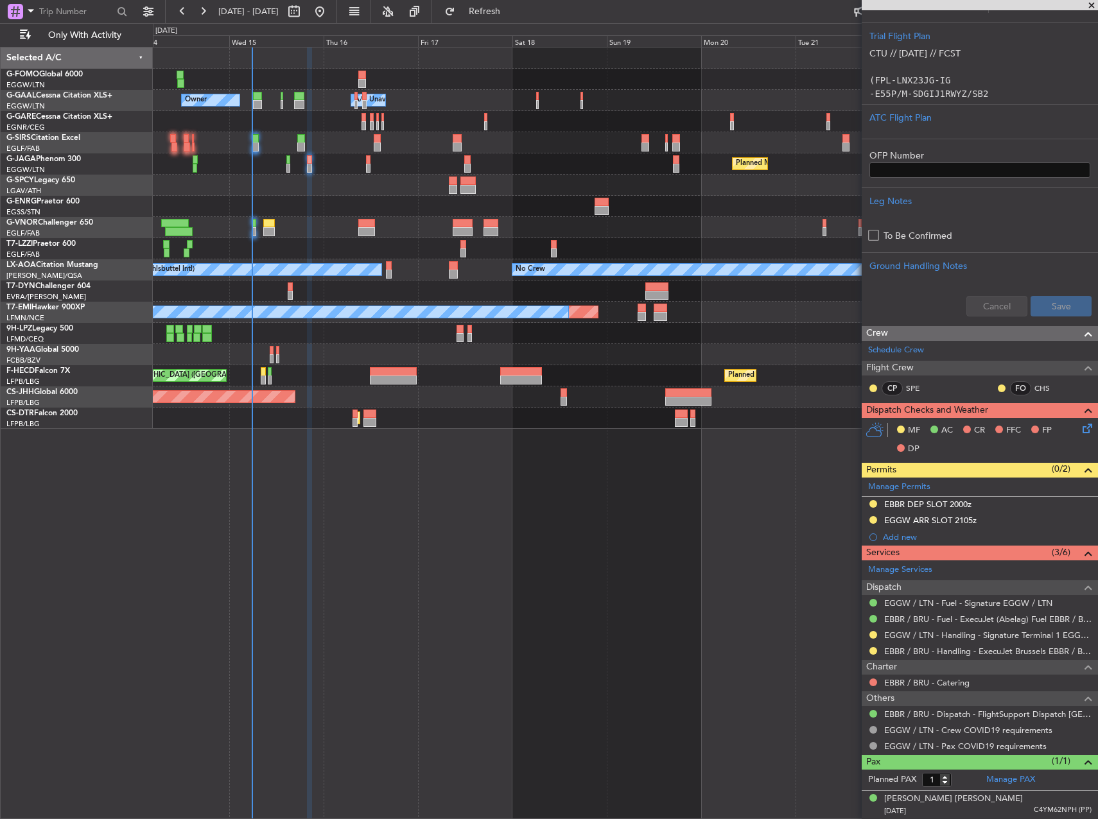
click at [687, 559] on div "Owner Owner A/C Unavailable A/C Unavailable Owner Planned Maint Paris (Le Bourg…" at bounding box center [625, 433] width 945 height 772
click at [525, 475] on div "Owner Owner A/C Unavailable A/C Unavailable Owner Planned Maint Paris (Le Bourg…" at bounding box center [625, 433] width 945 height 772
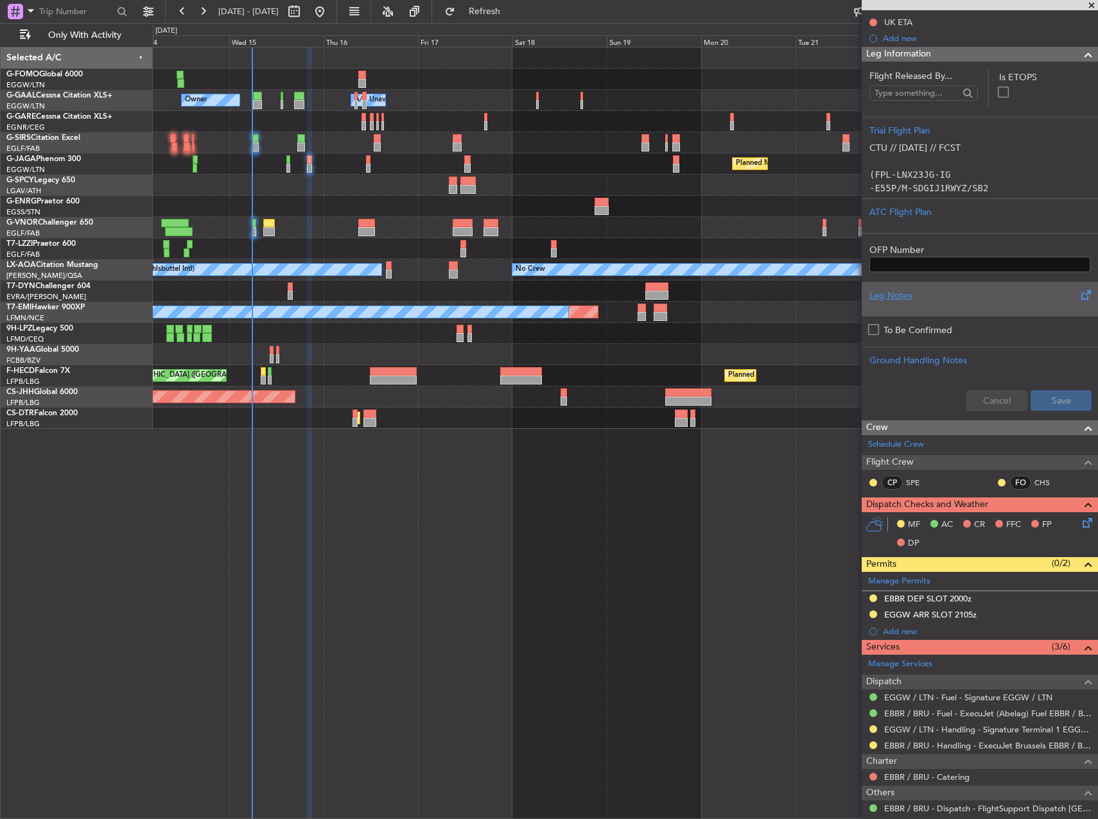
scroll to position [0, 0]
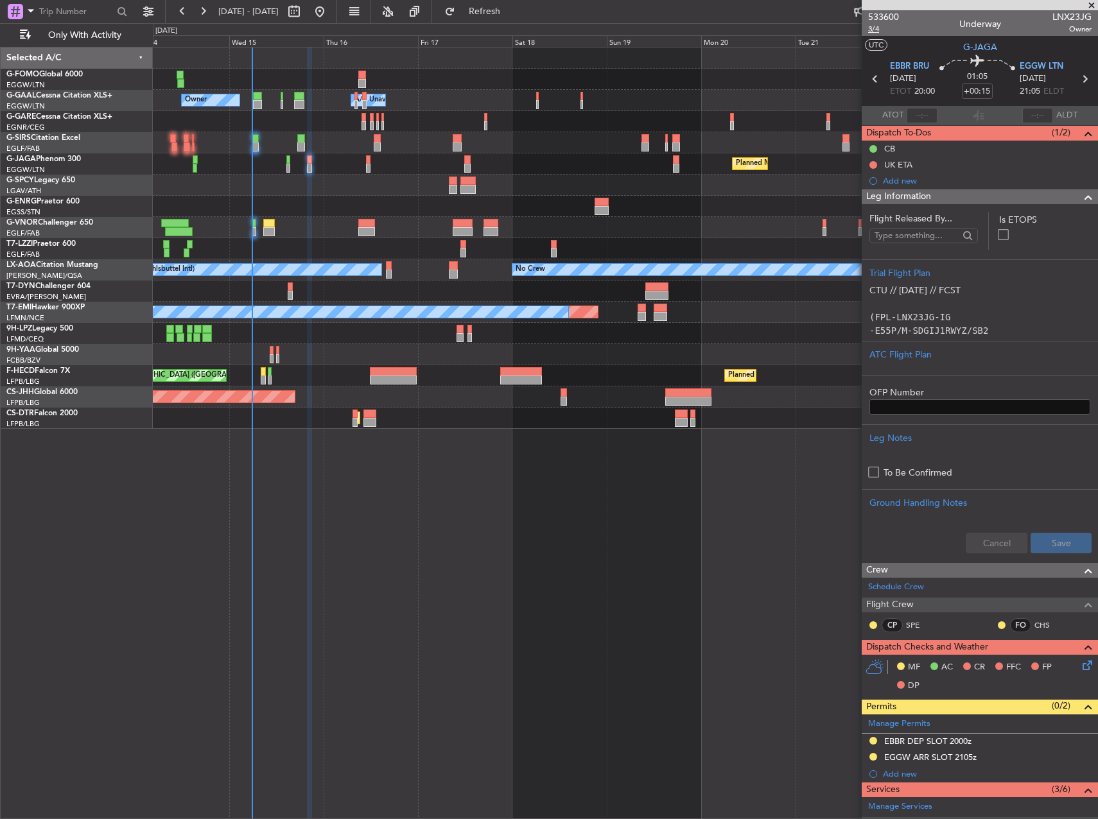
click at [873, 31] on span "3/4" at bounding box center [883, 29] width 31 height 11
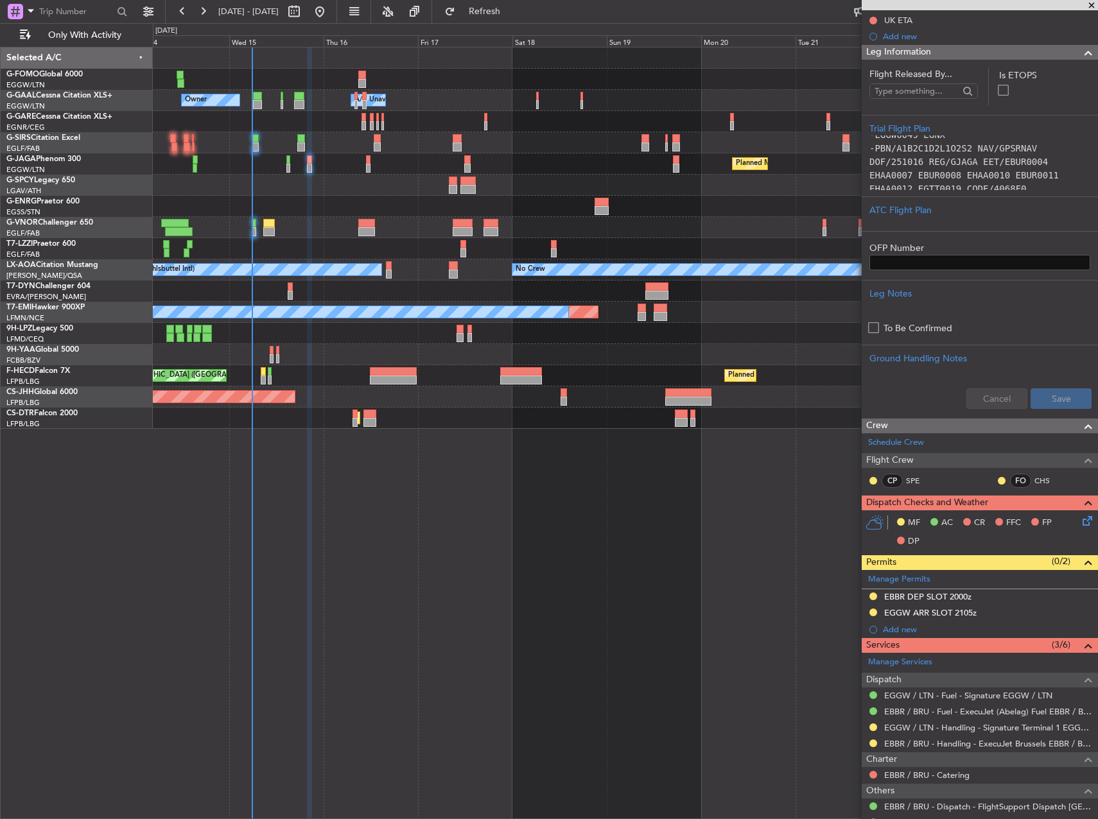
scroll to position [237, 0]
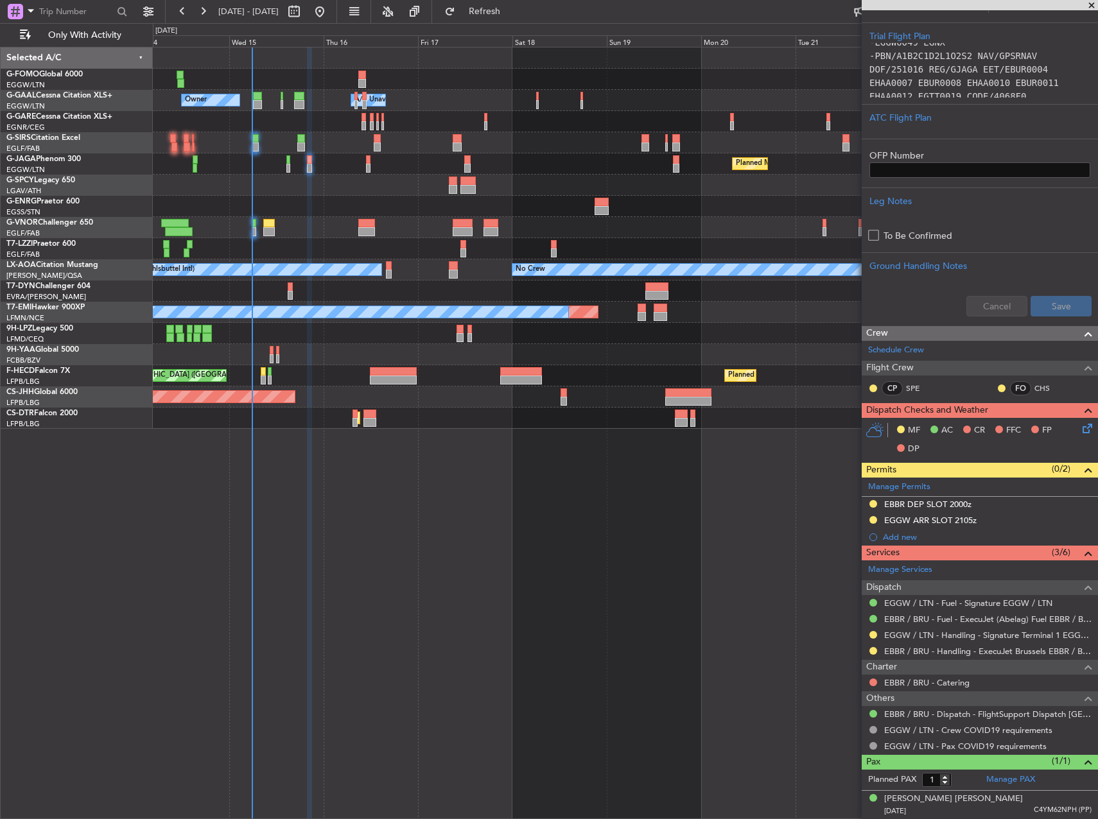
click at [1080, 429] on icon at bounding box center [1085, 426] width 10 height 10
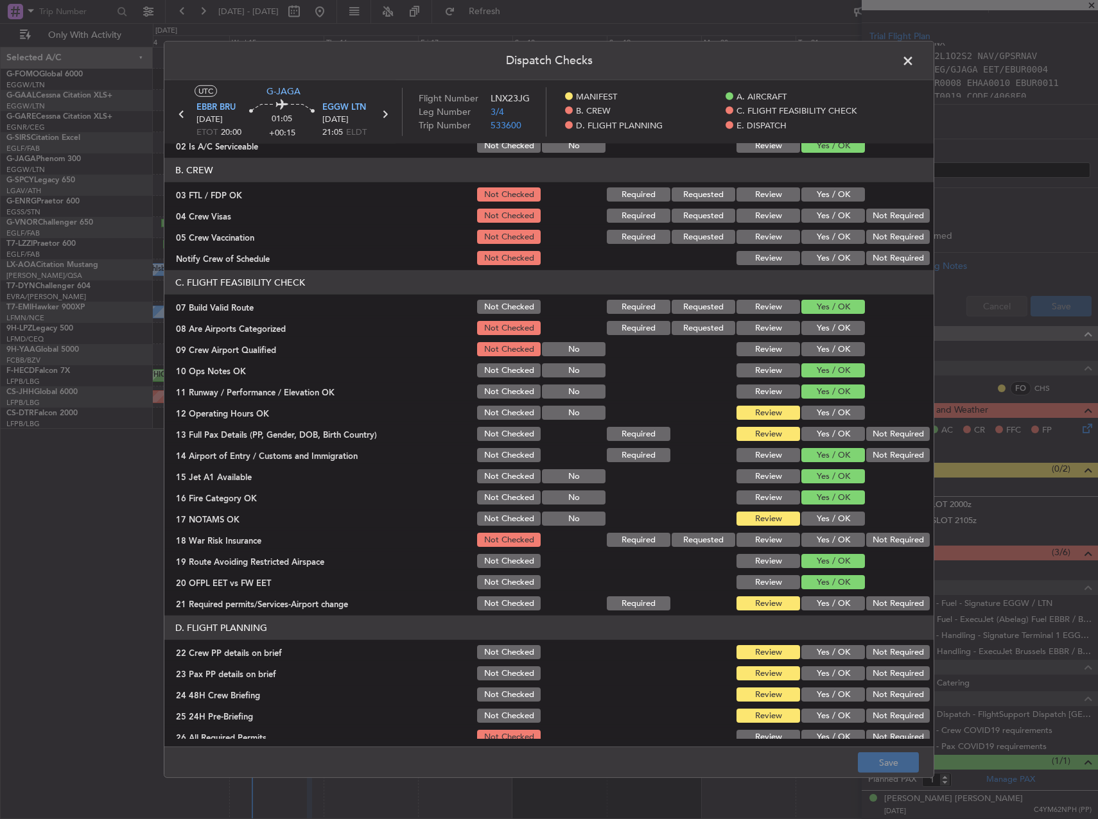
scroll to position [128, 0]
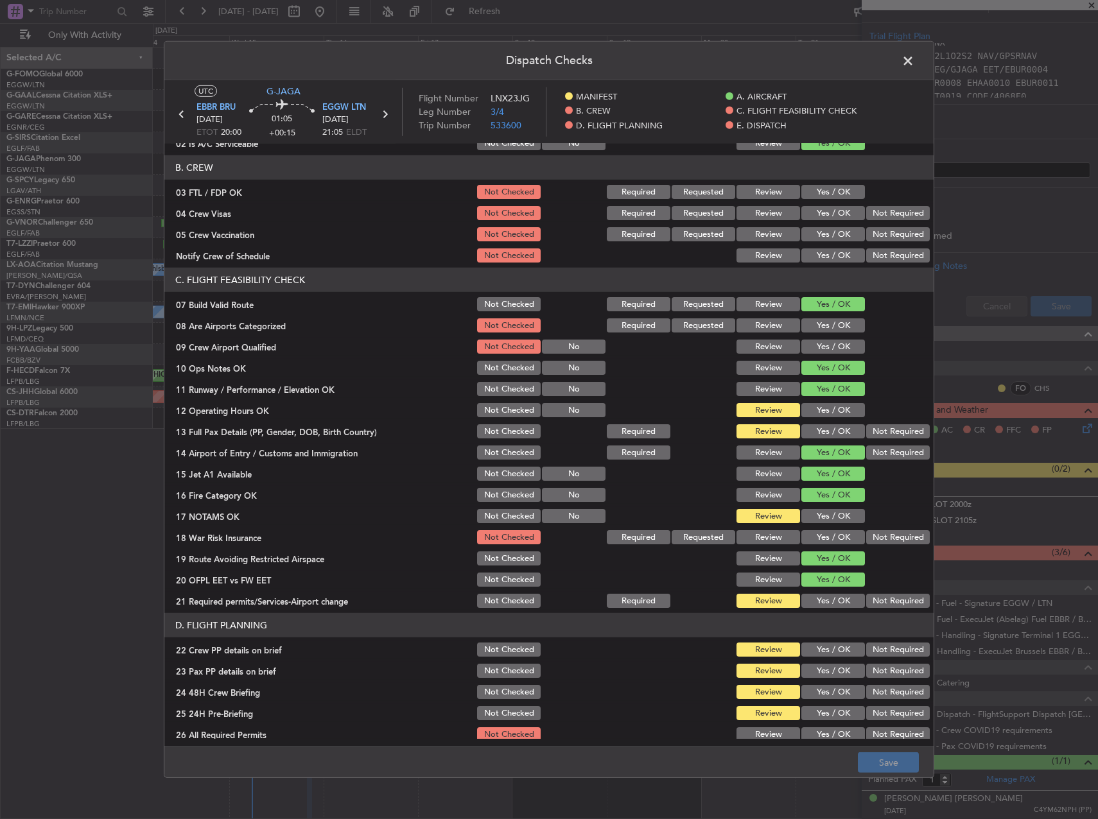
click at [825, 406] on button "Yes / OK" at bounding box center [833, 410] width 64 height 14
click at [829, 434] on button "Yes / OK" at bounding box center [833, 431] width 64 height 14
click at [811, 510] on button "Yes / OK" at bounding box center [833, 516] width 64 height 14
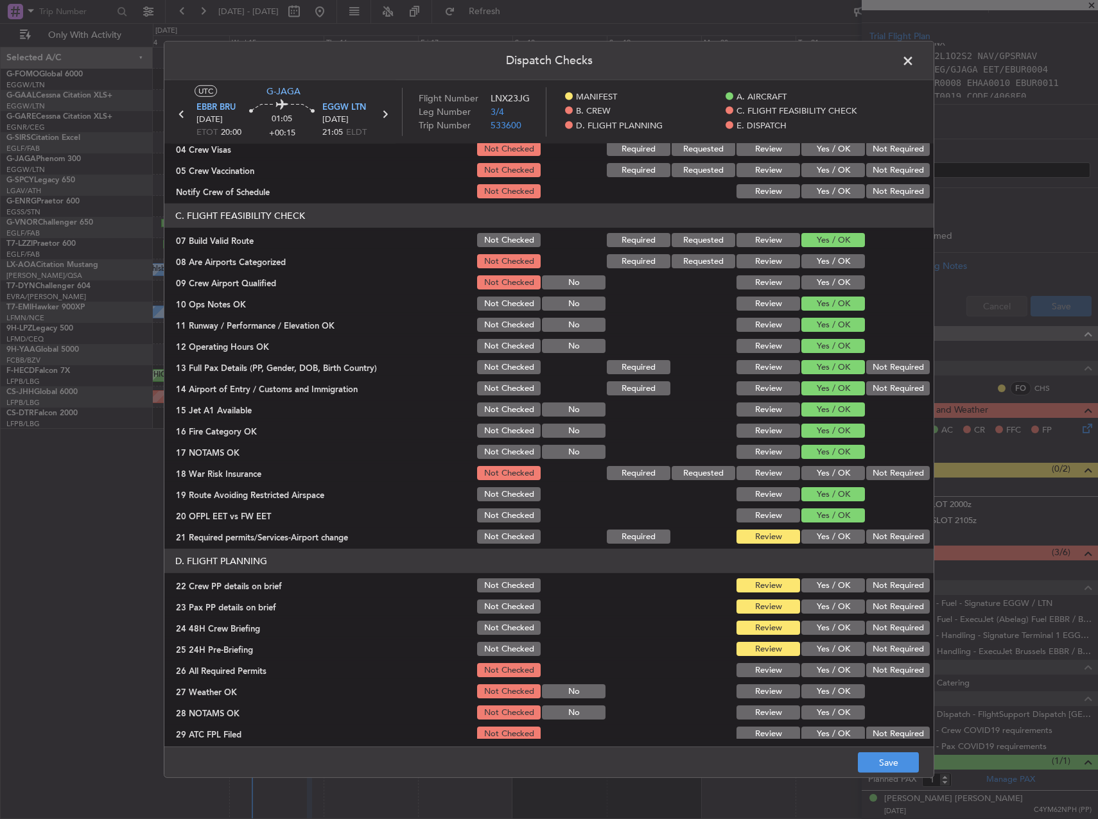
click at [831, 536] on button "Yes / OK" at bounding box center [833, 537] width 64 height 14
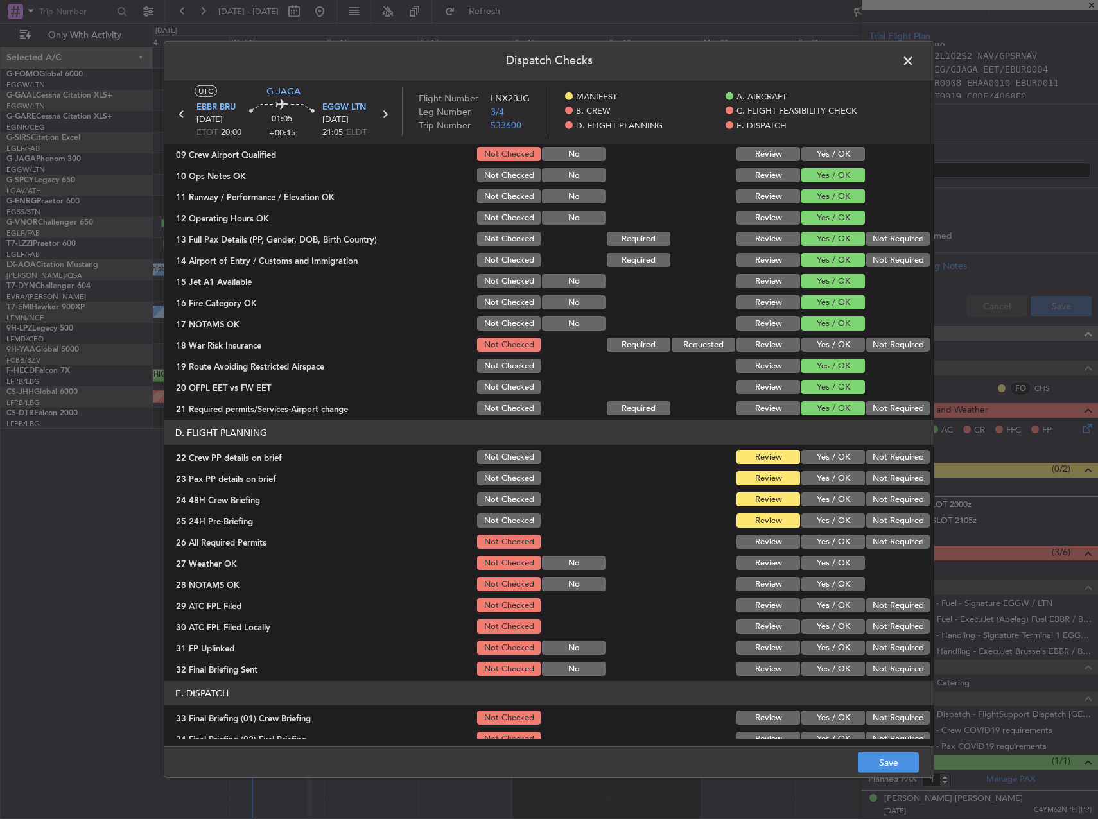
click at [813, 454] on button "Yes / OK" at bounding box center [833, 457] width 64 height 14
click at [812, 471] on div "Yes / OK" at bounding box center [831, 478] width 65 height 18
click at [813, 481] on button "Yes / OK" at bounding box center [833, 478] width 64 height 14
click at [814, 494] on button "Yes / OK" at bounding box center [833, 499] width 64 height 14
click at [885, 516] on button "Not Required" at bounding box center [898, 521] width 64 height 14
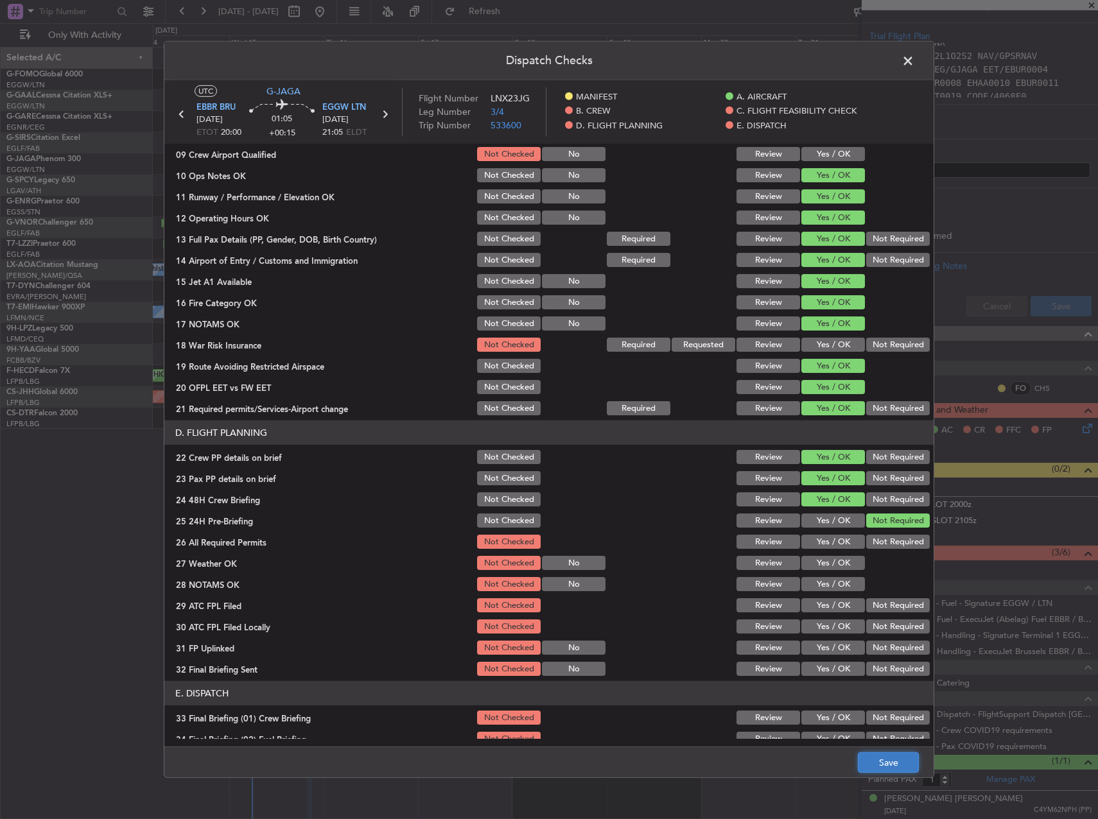
click at [908, 756] on button "Save" at bounding box center [888, 762] width 61 height 21
click at [914, 65] on span at bounding box center [914, 64] width 0 height 26
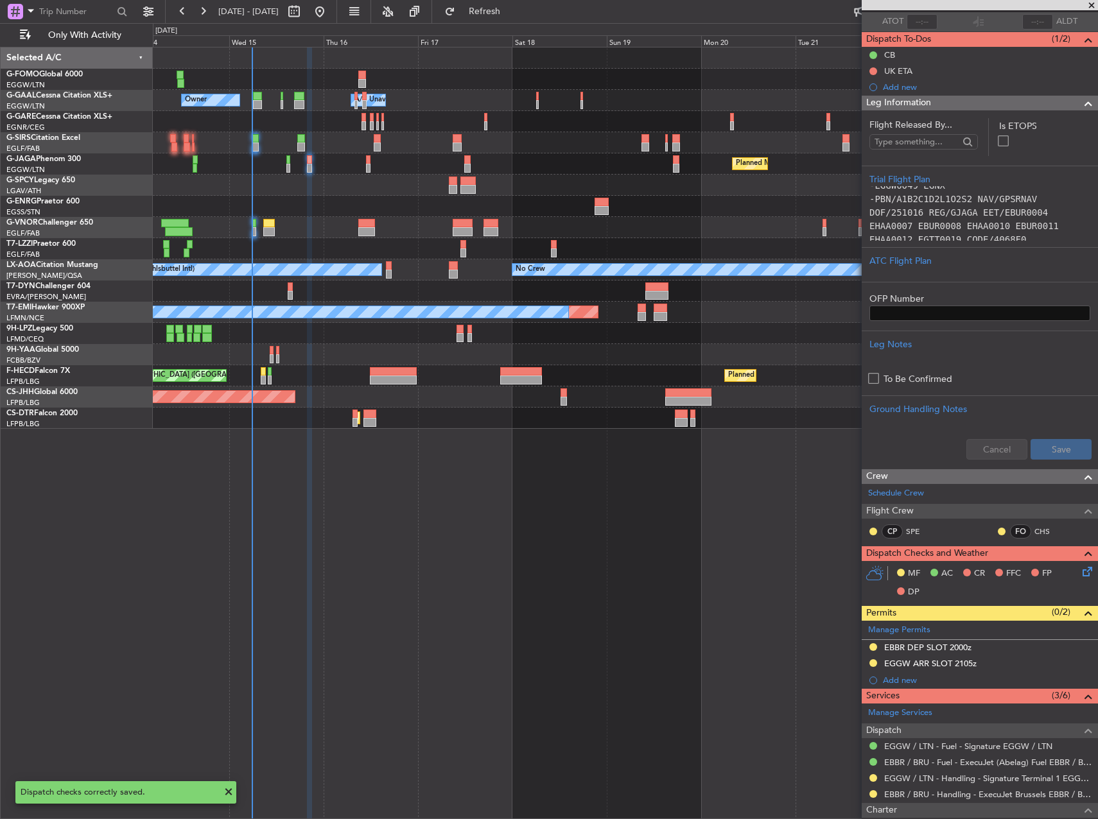
scroll to position [0, 0]
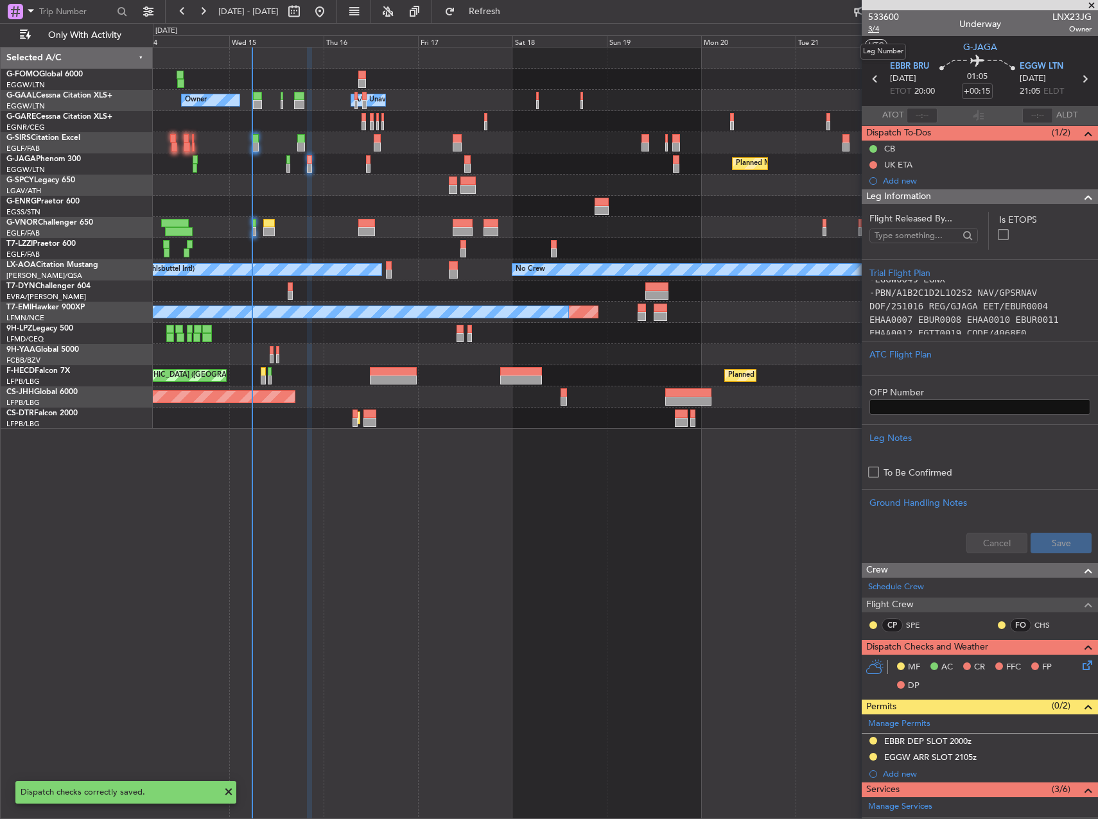
click at [876, 31] on span "3/4" at bounding box center [883, 29] width 31 height 11
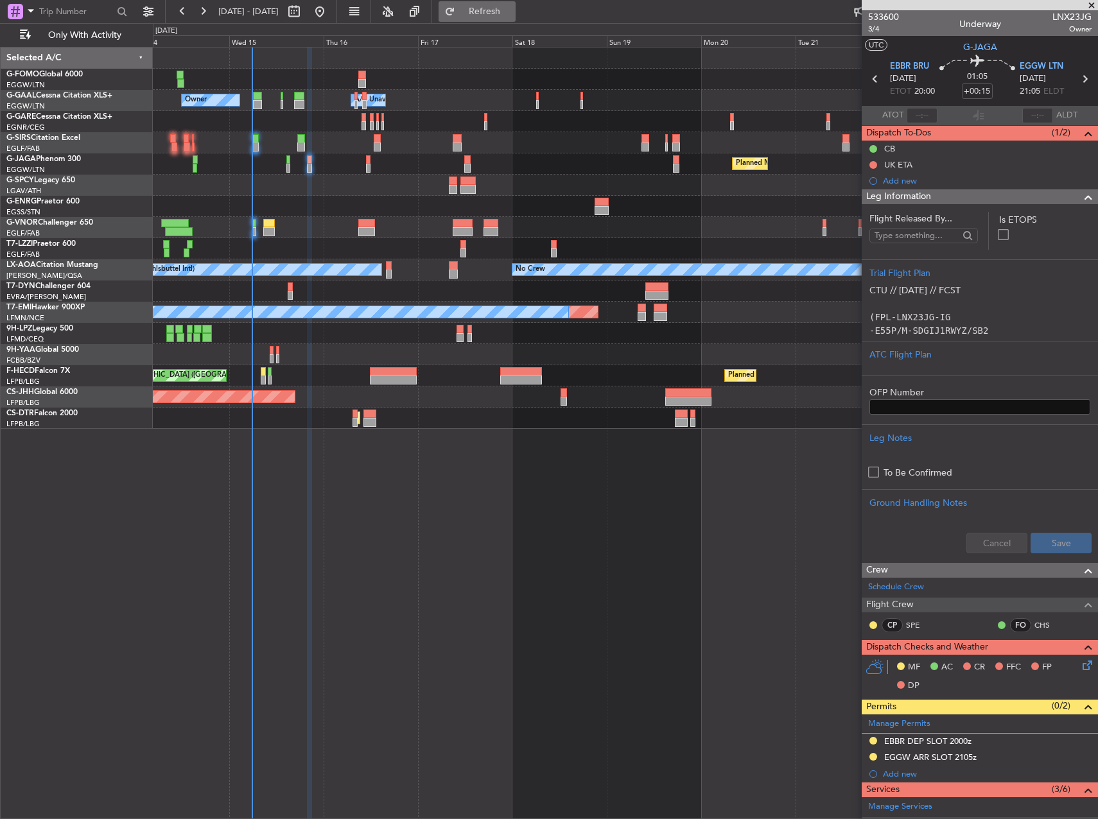
click at [484, 12] on button "Refresh" at bounding box center [476, 11] width 77 height 21
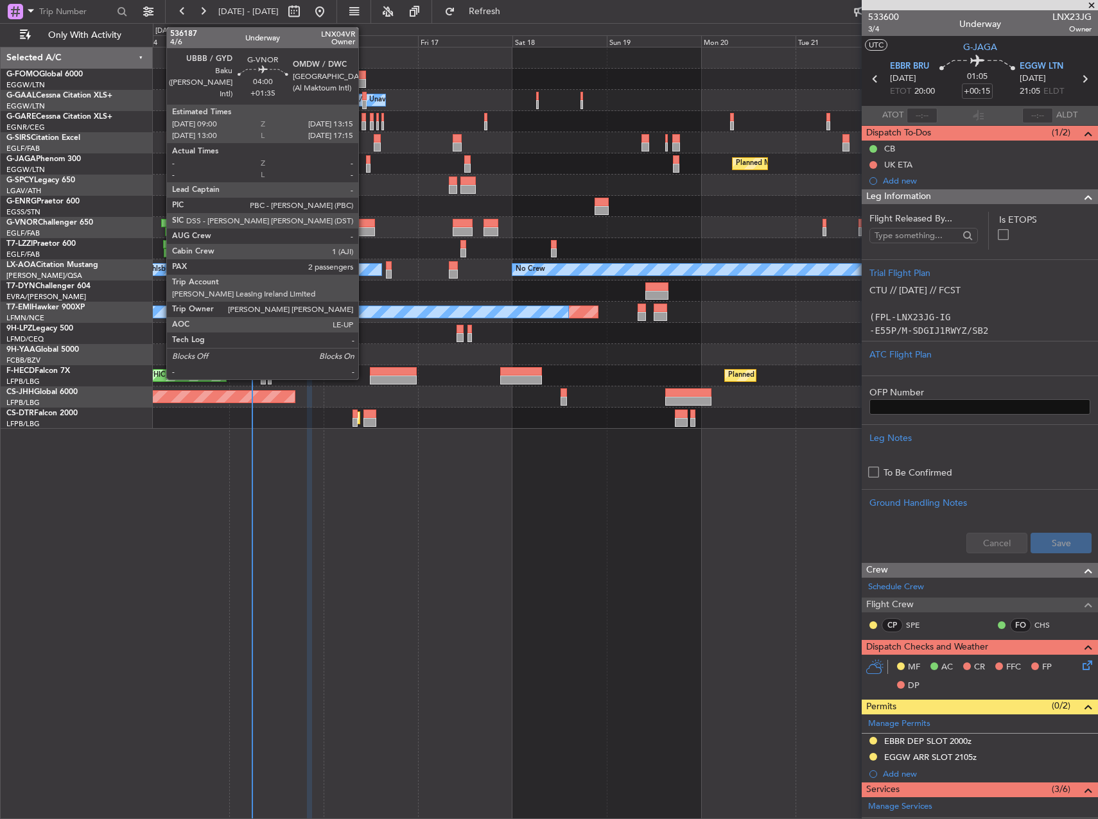
click at [364, 230] on div at bounding box center [366, 231] width 17 height 9
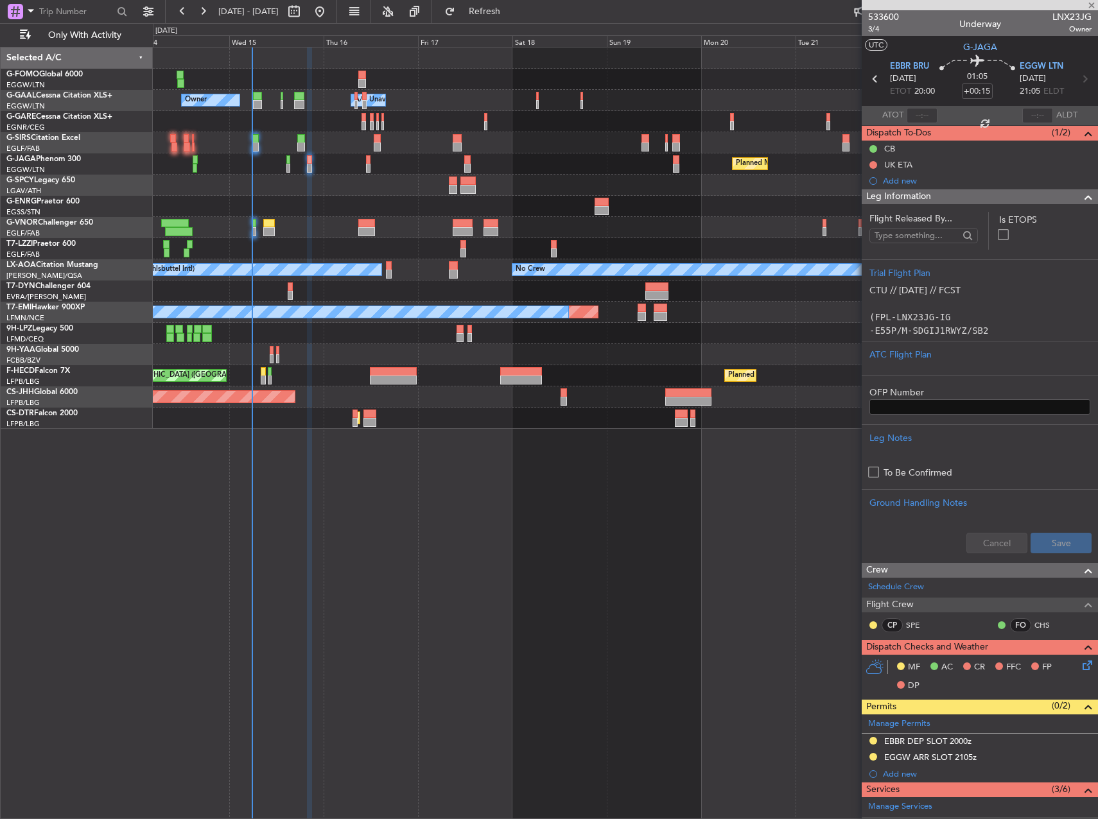
type input "+01:35"
type input "2"
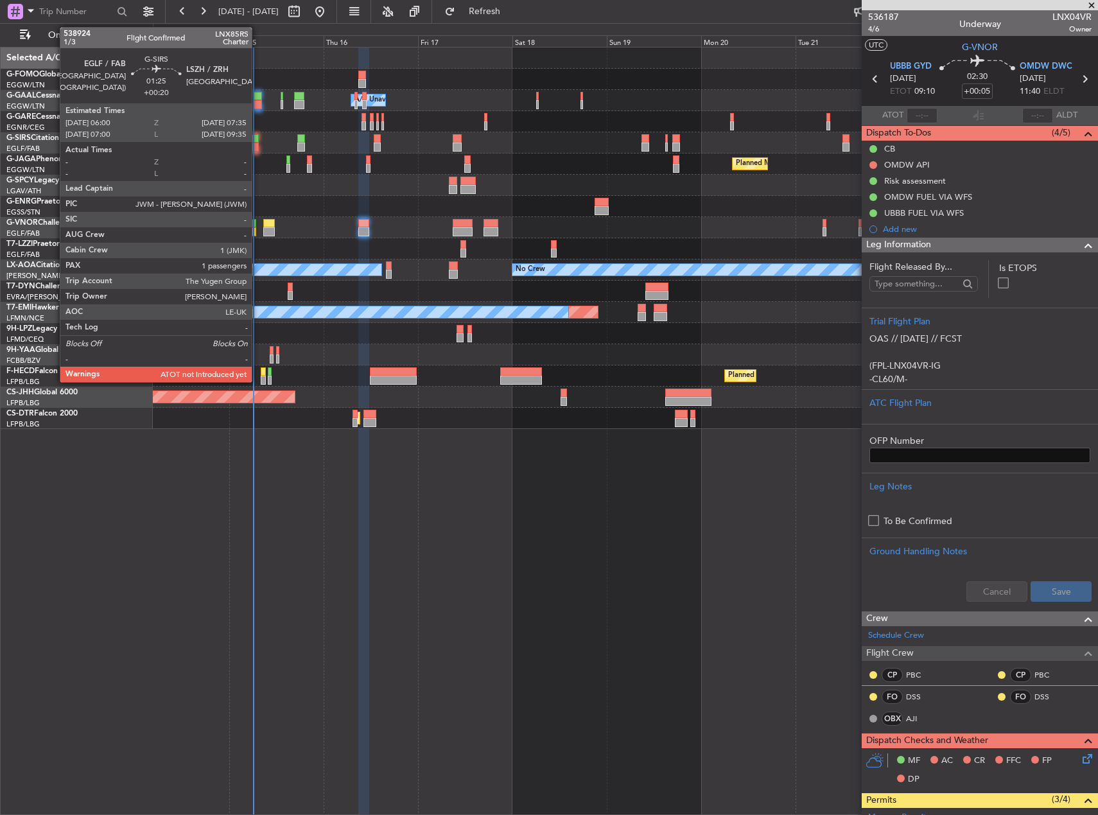
click at [257, 141] on div at bounding box center [255, 138] width 6 height 9
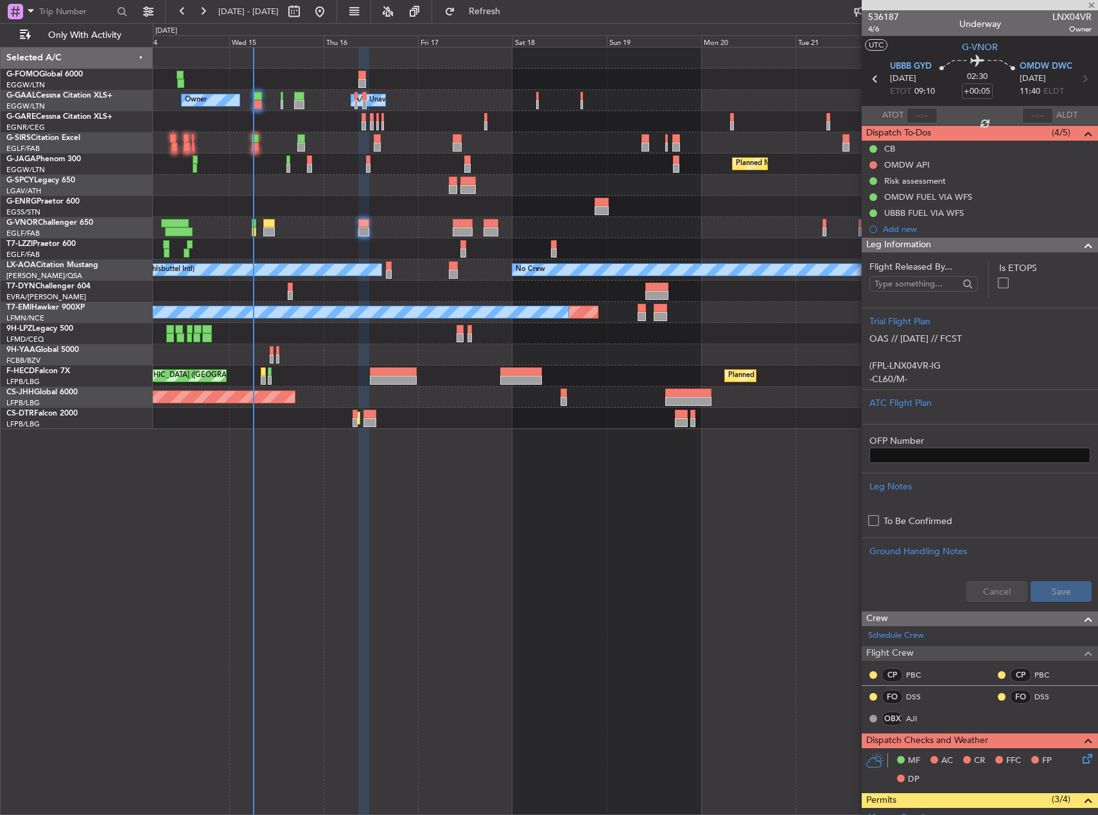
type input "+00:20"
type input "1"
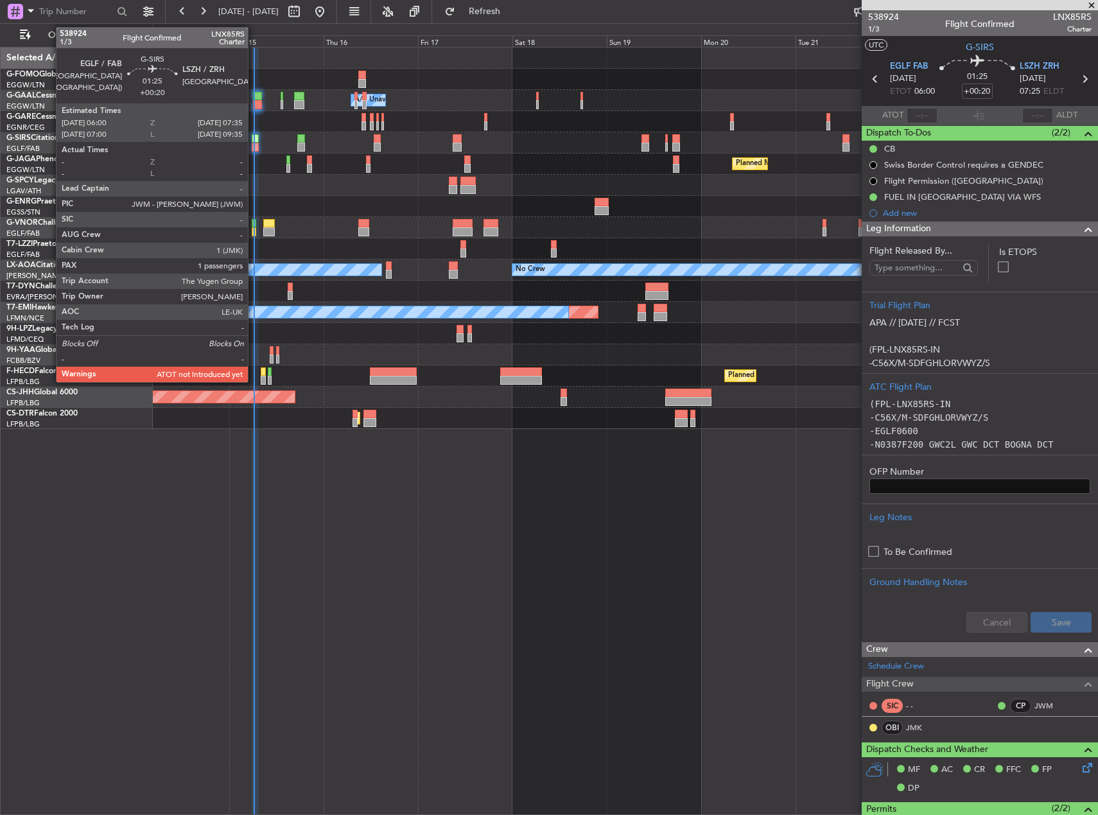
click at [254, 146] on div at bounding box center [255, 147] width 6 height 9
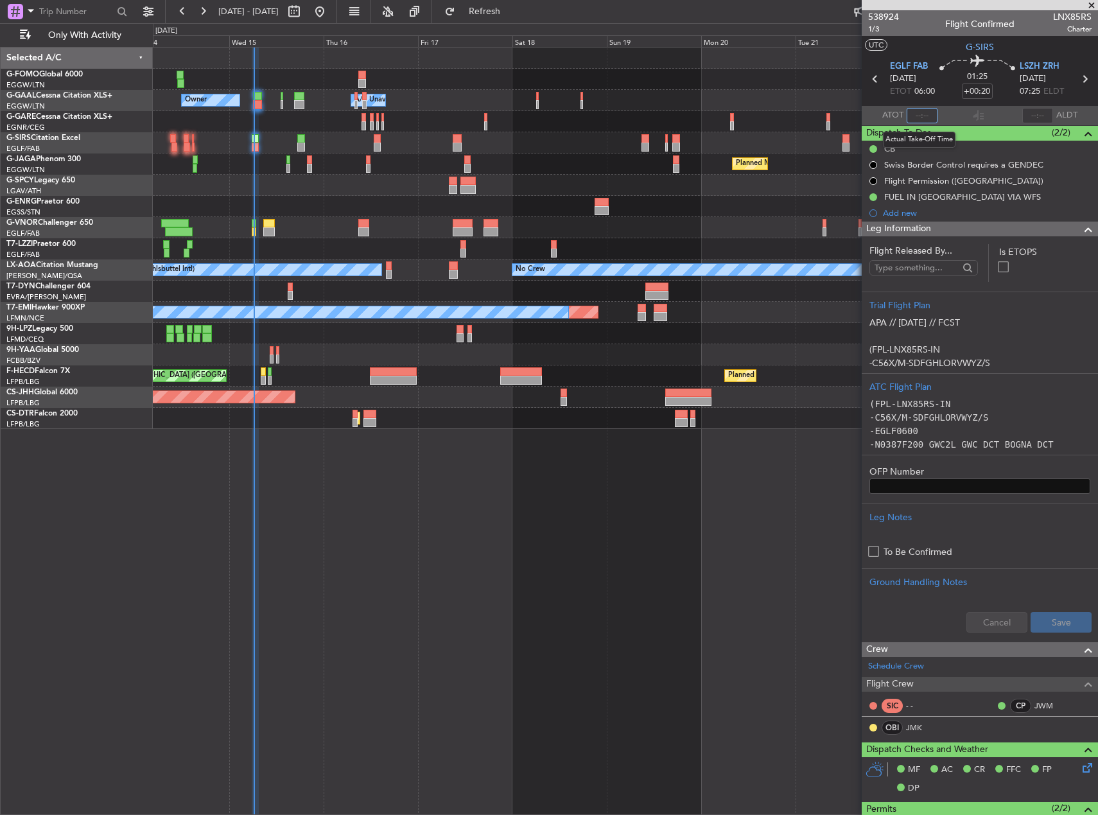
click at [925, 115] on input "text" at bounding box center [921, 115] width 31 height 15
click at [739, 203] on div at bounding box center [625, 206] width 944 height 21
type input "06:14"
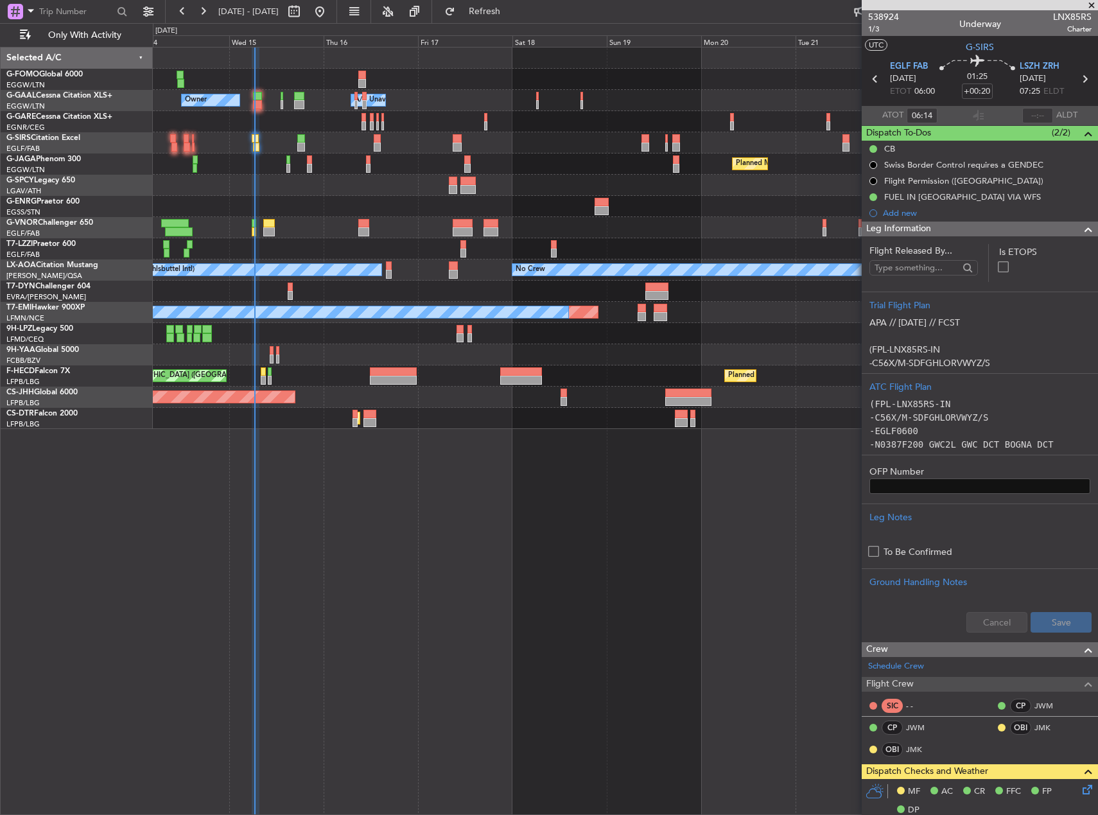
click at [420, 514] on div "Owner Owner A/C Unavailable A/C Unavailable Owner Planned Maint Paris (Le Bourg…" at bounding box center [625, 431] width 945 height 768
click at [505, 6] on button "Refresh" at bounding box center [476, 11] width 77 height 21
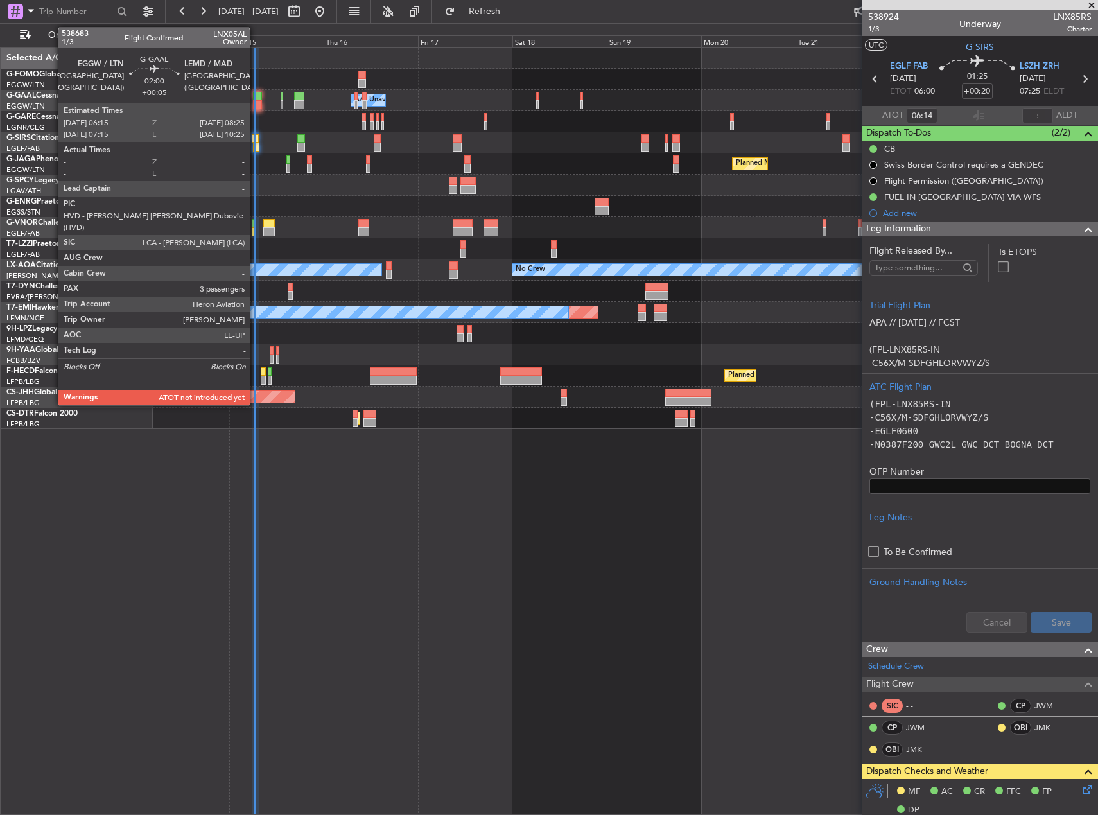
click at [255, 100] on div at bounding box center [257, 104] width 9 height 9
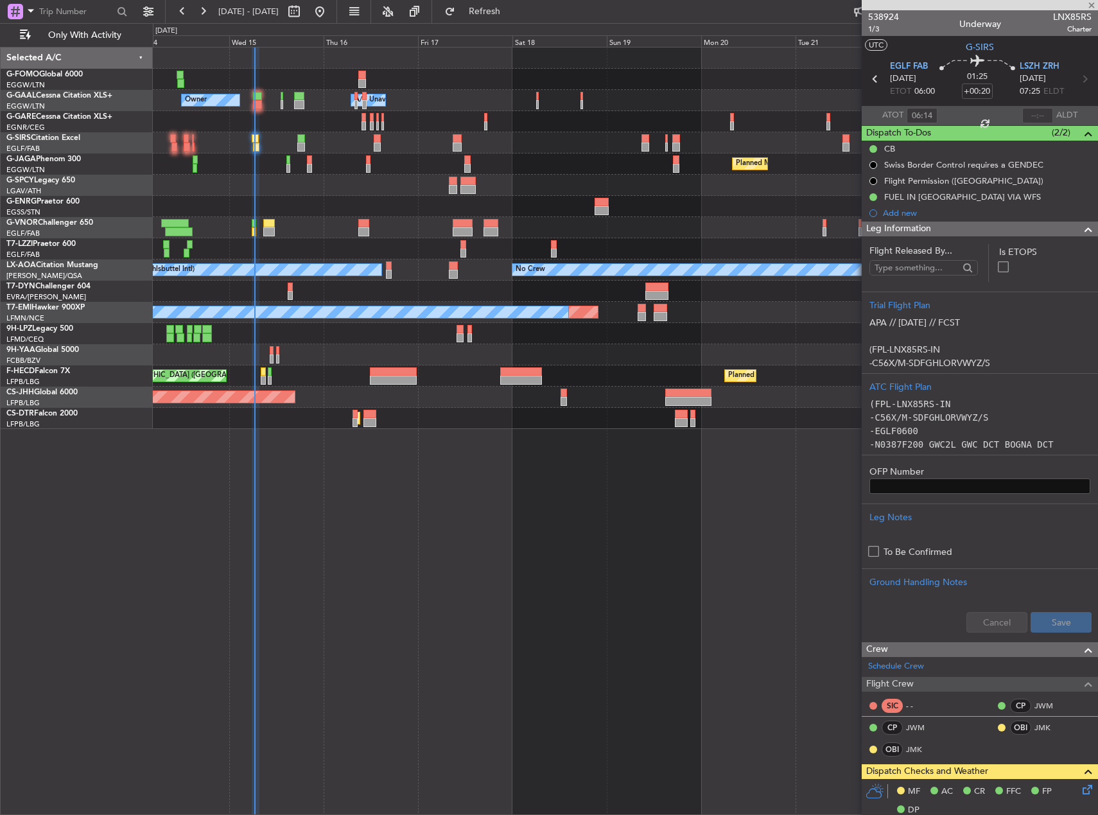
type input "+00:05"
type input "3"
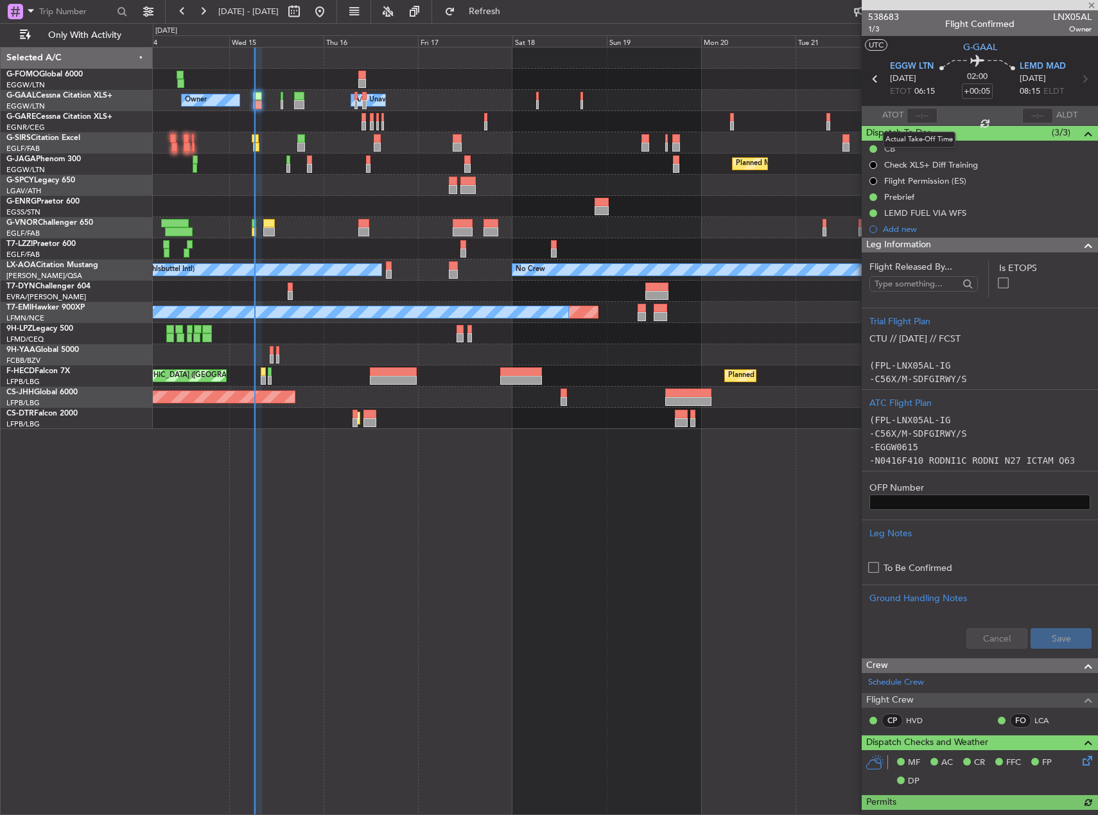
click at [921, 117] on div at bounding box center [921, 115] width 31 height 15
click at [921, 114] on div at bounding box center [921, 115] width 31 height 15
click at [930, 116] on input "text" at bounding box center [921, 115] width 31 height 15
click at [625, 559] on div "Owner Owner A/C Unavailable A/C Unavailable Owner Planned Maint Paris (Le Bourg…" at bounding box center [625, 431] width 945 height 768
type input "06:29"
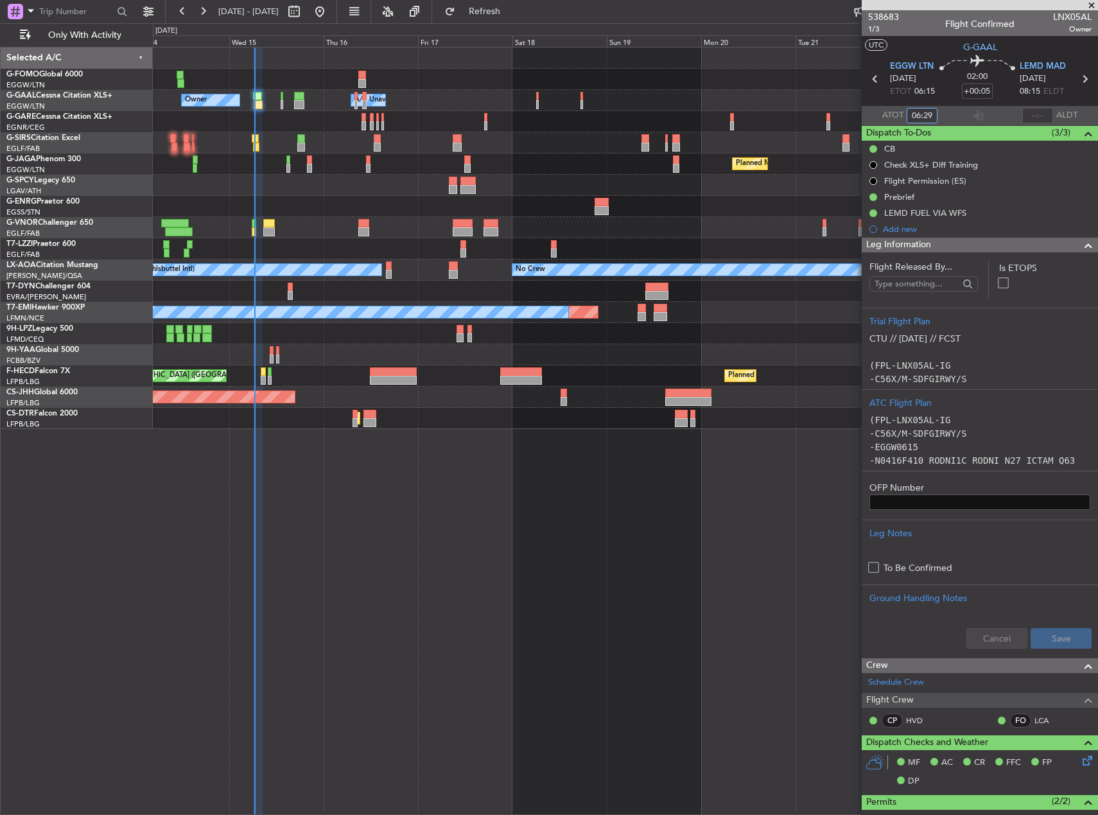
click at [636, 558] on div "Owner Owner A/C Unavailable A/C Unavailable Owner Planned Maint Paris (Le Bourg…" at bounding box center [625, 431] width 945 height 768
click at [736, 195] on div at bounding box center [625, 185] width 944 height 21
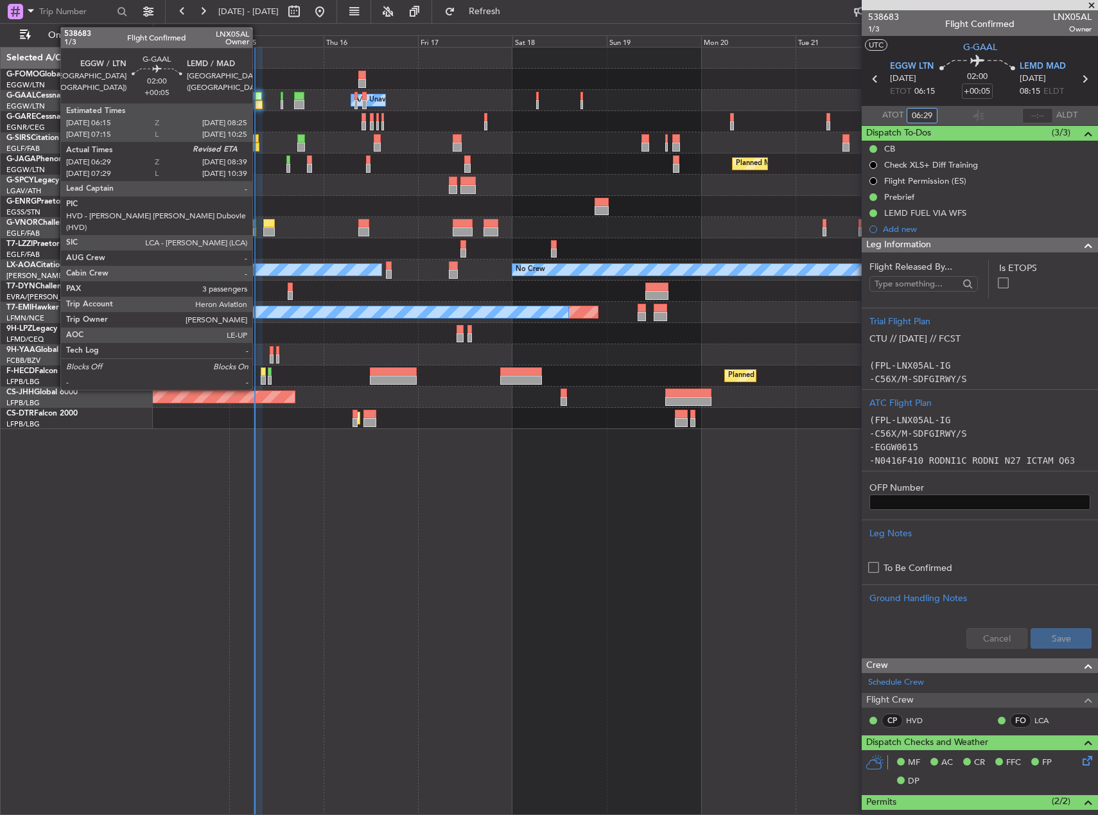
click at [258, 105] on div at bounding box center [258, 104] width 9 height 9
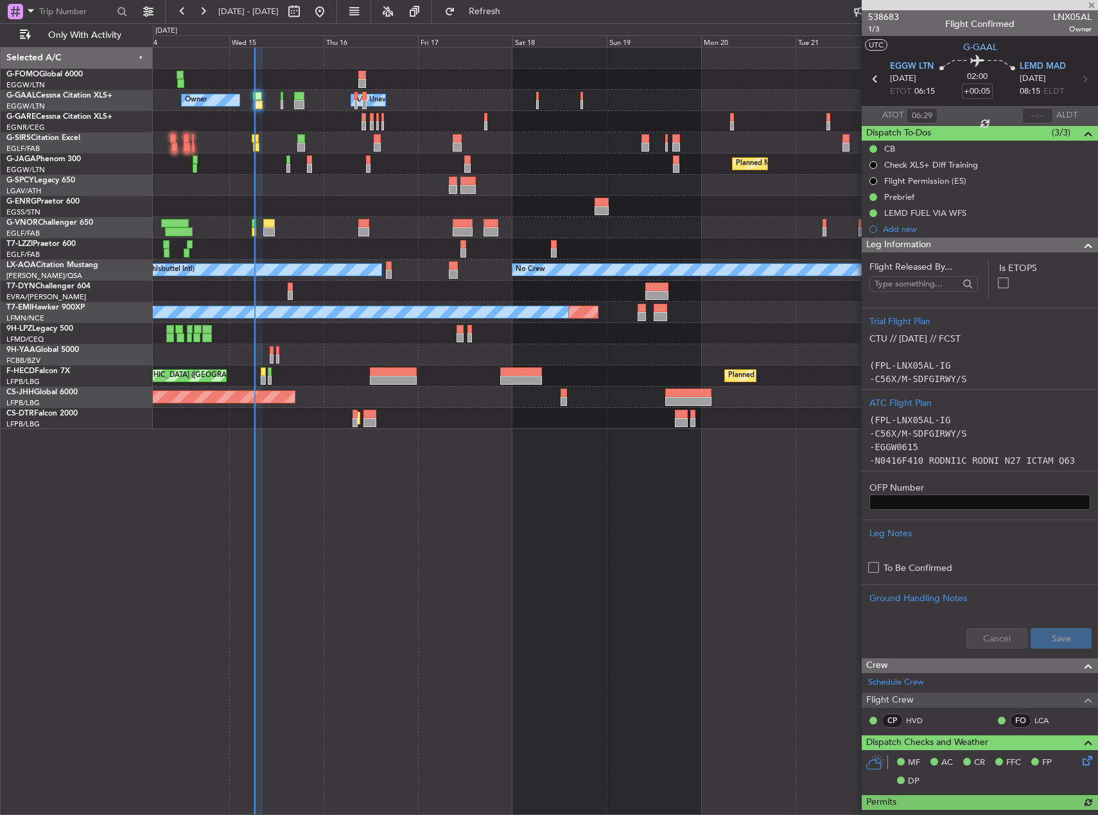
click at [412, 131] on div at bounding box center [625, 121] width 944 height 21
click at [895, 636] on div "Cancel Save" at bounding box center [979, 638] width 236 height 39
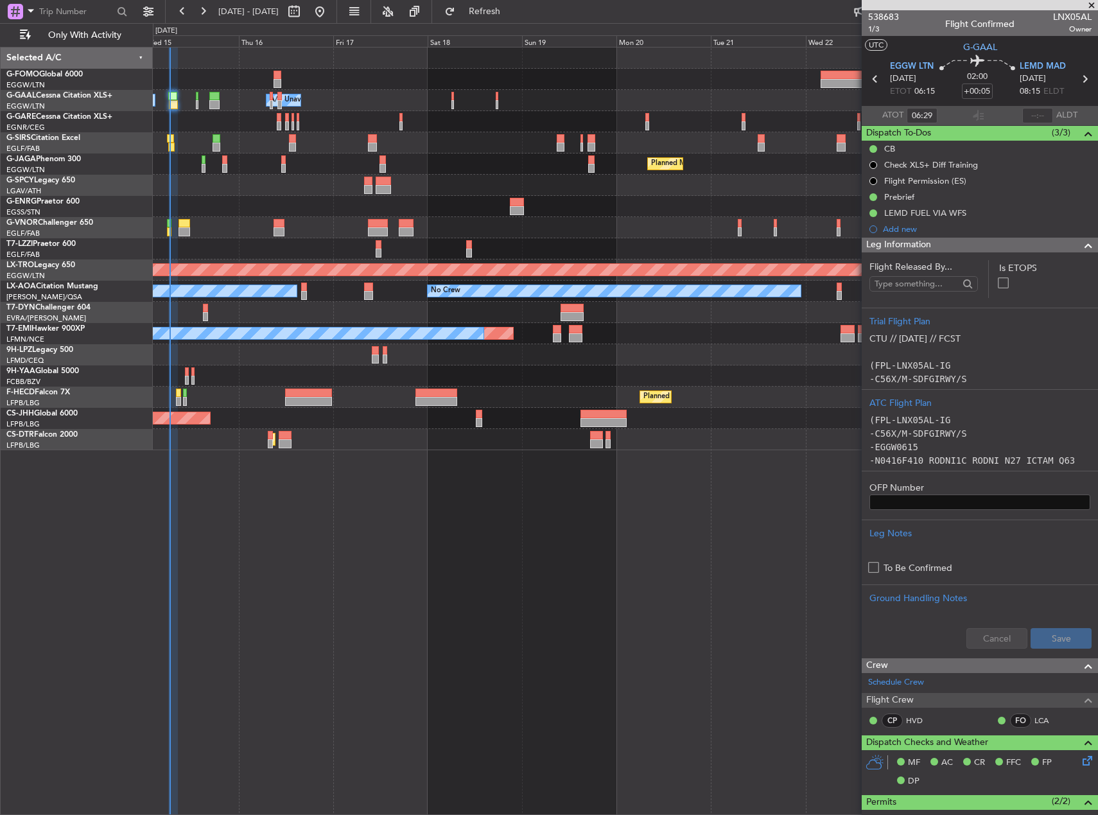
click at [593, 534] on div "Owner Owner A/C Unavailable A/C Unavailable Owner Planned Maint Oxford (Kidling…" at bounding box center [625, 431] width 945 height 768
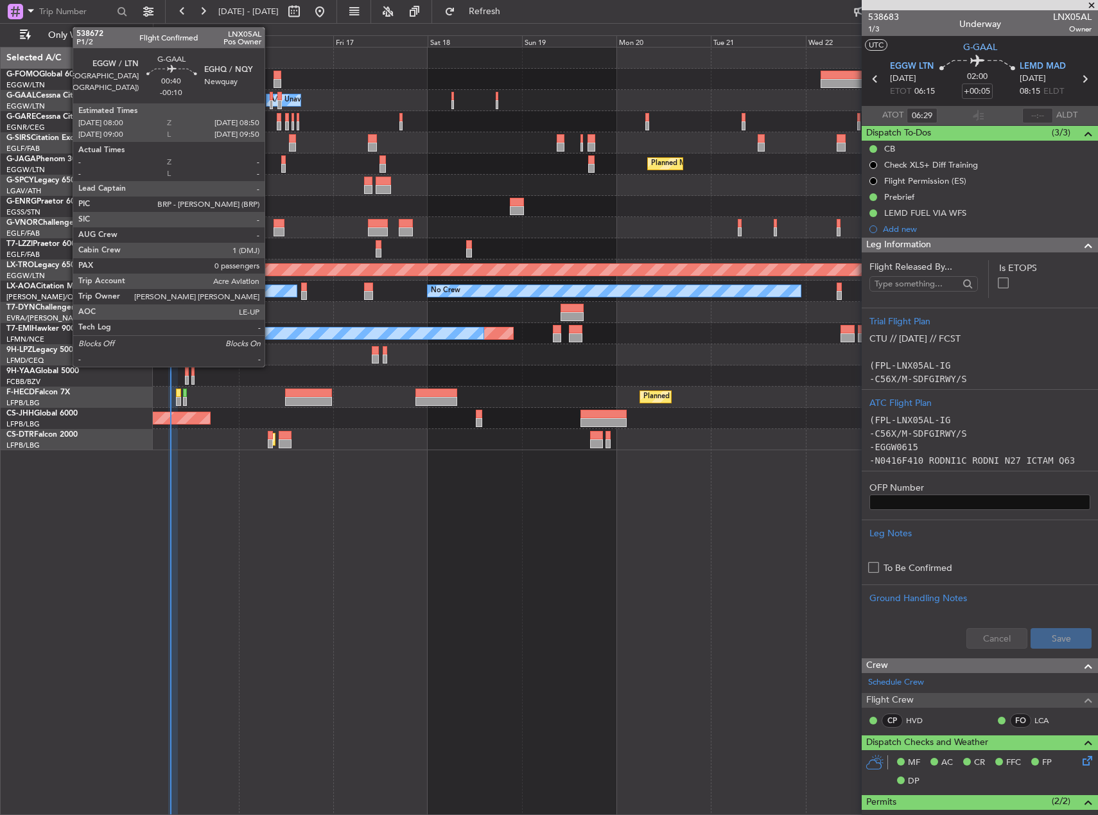
click at [270, 99] on div at bounding box center [272, 96] width 4 height 9
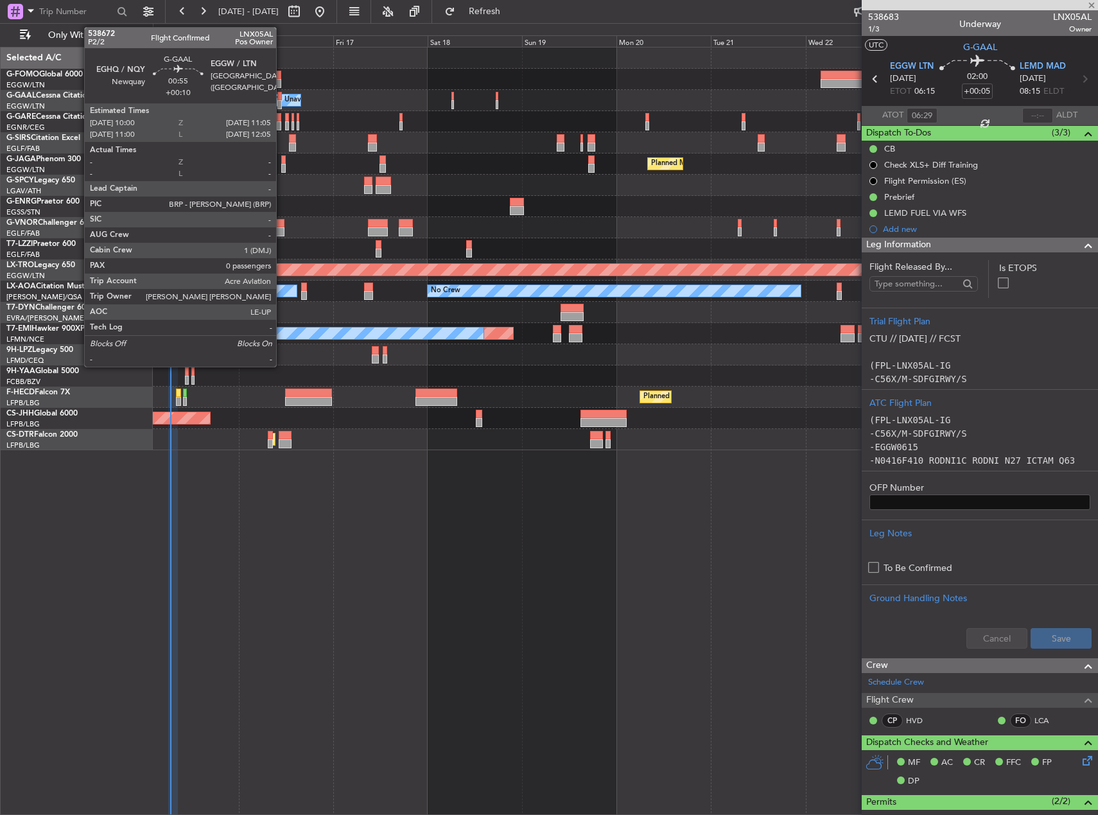
type input "-00:10"
type input "0"
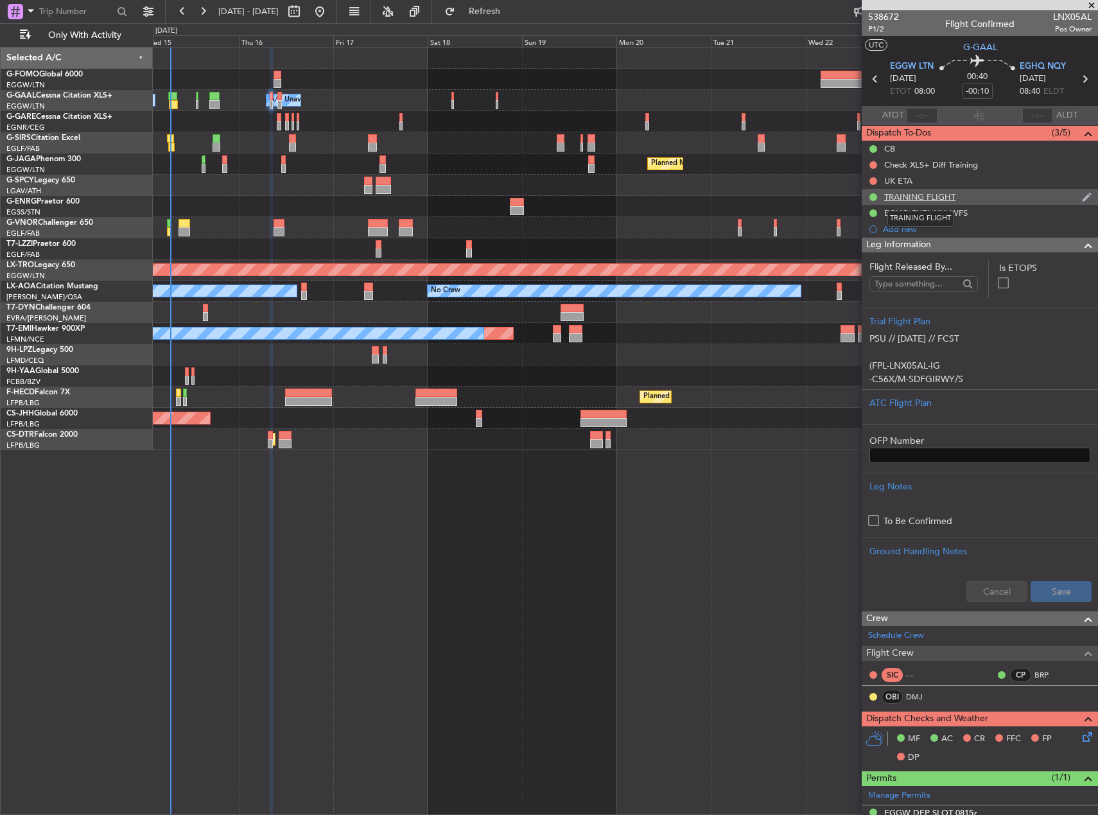
click at [942, 198] on div "TRAINING FLIGHT" at bounding box center [919, 196] width 71 height 11
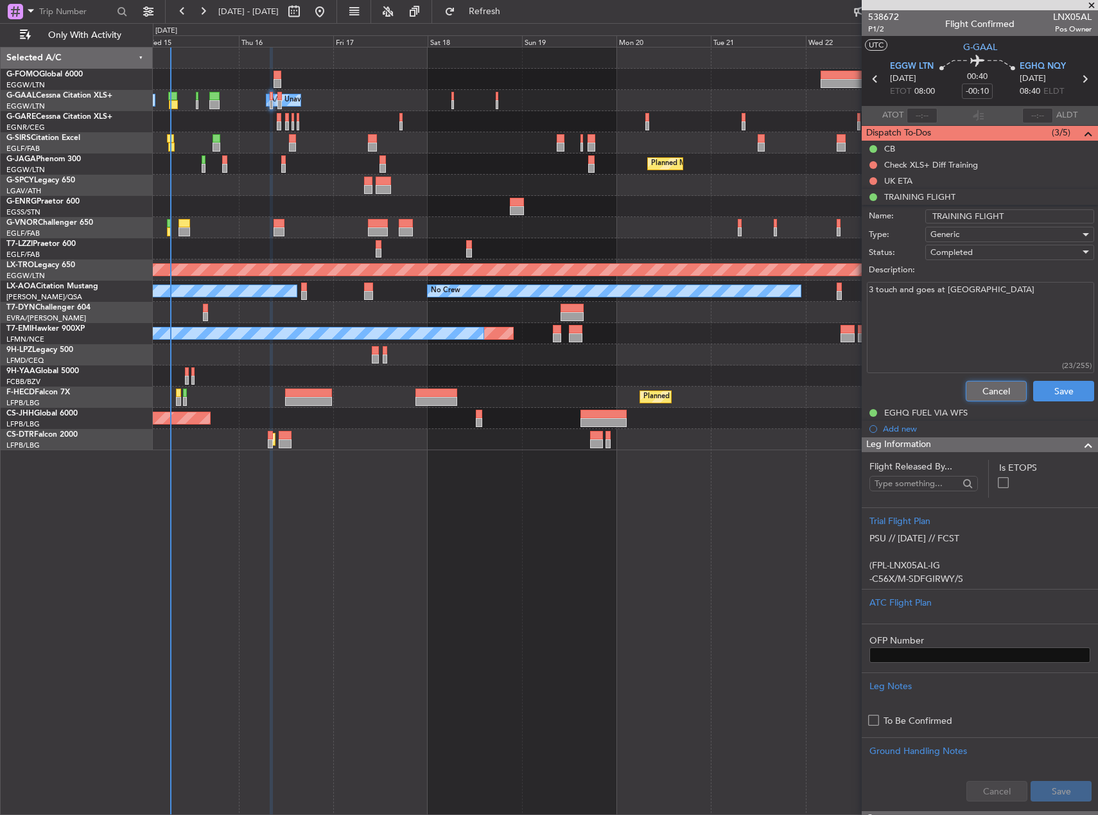
click at [999, 386] on button "Cancel" at bounding box center [995, 391] width 61 height 21
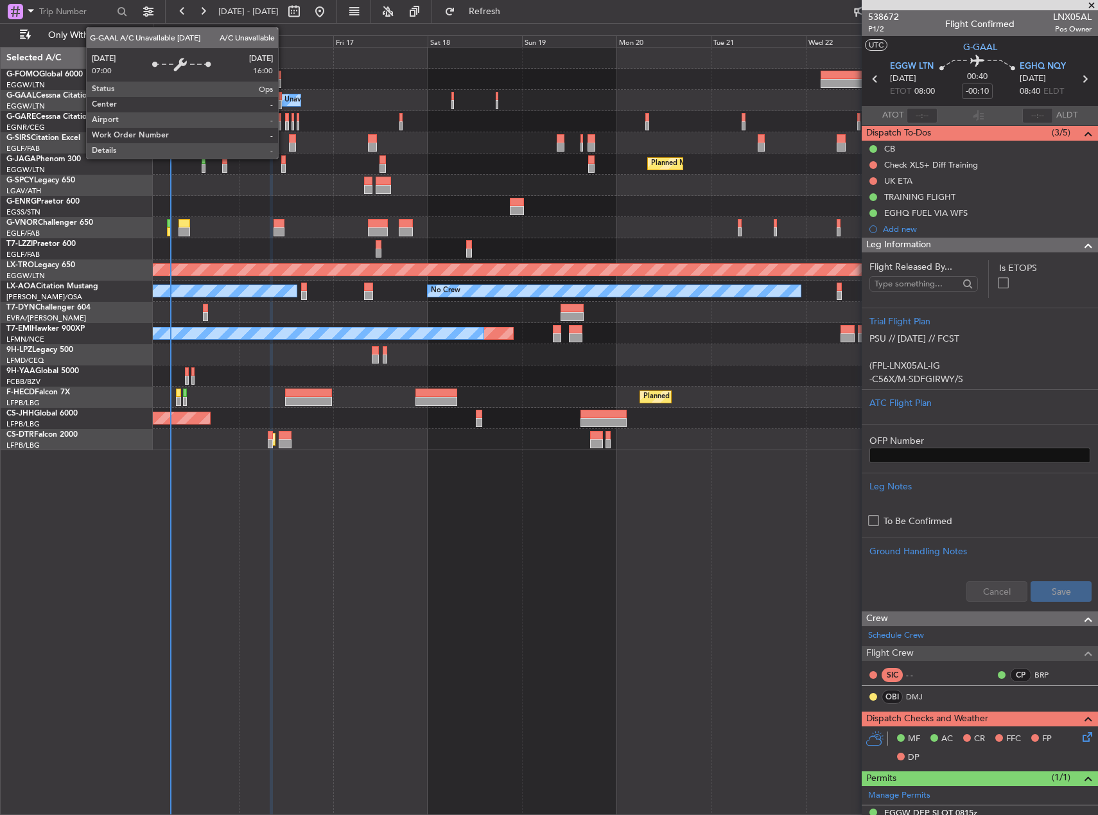
click at [284, 103] on div "A/C Unavailable" at bounding box center [296, 100] width 53 height 19
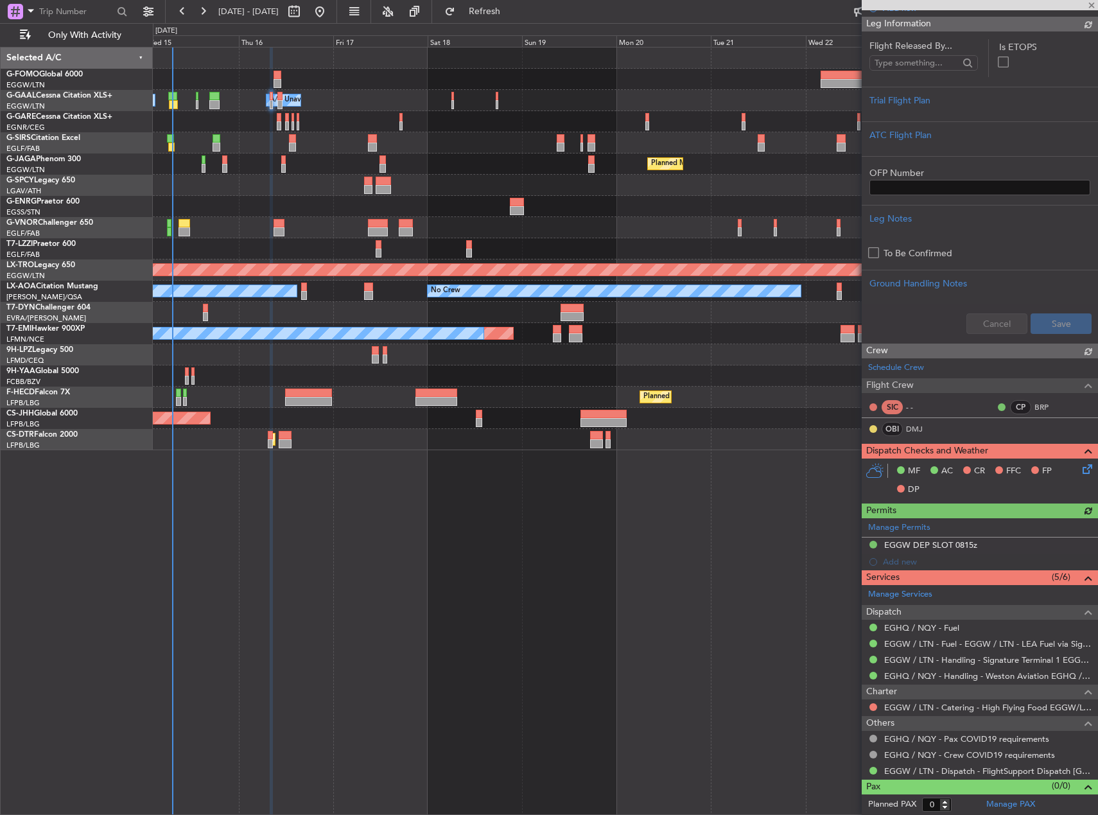
scroll to position [268, 0]
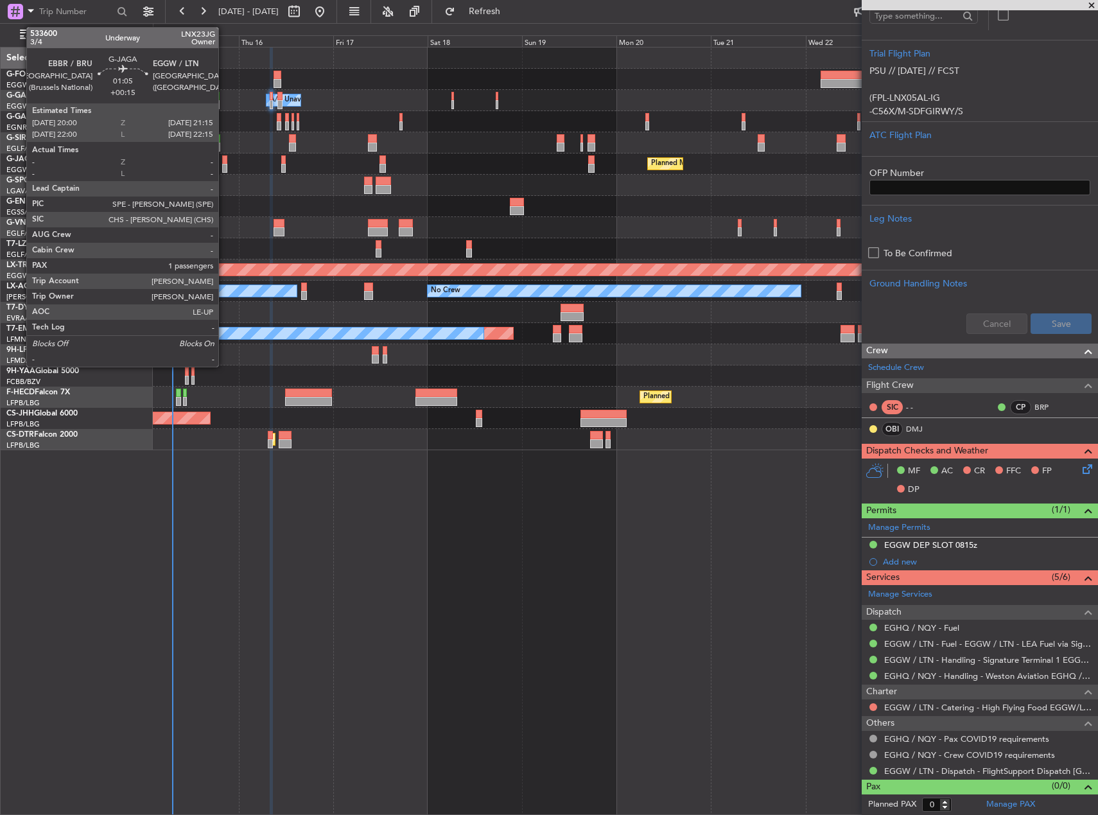
click at [224, 161] on div at bounding box center [224, 159] width 5 height 9
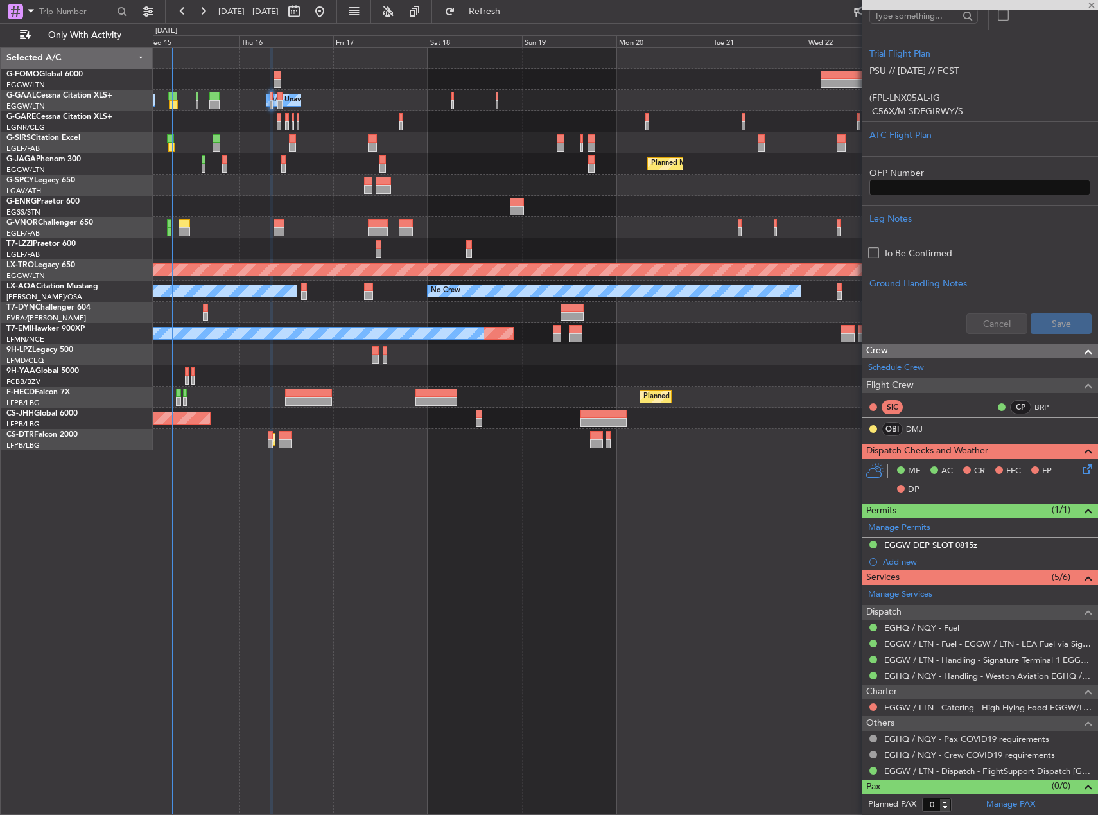
type input "+00:15"
type input "1"
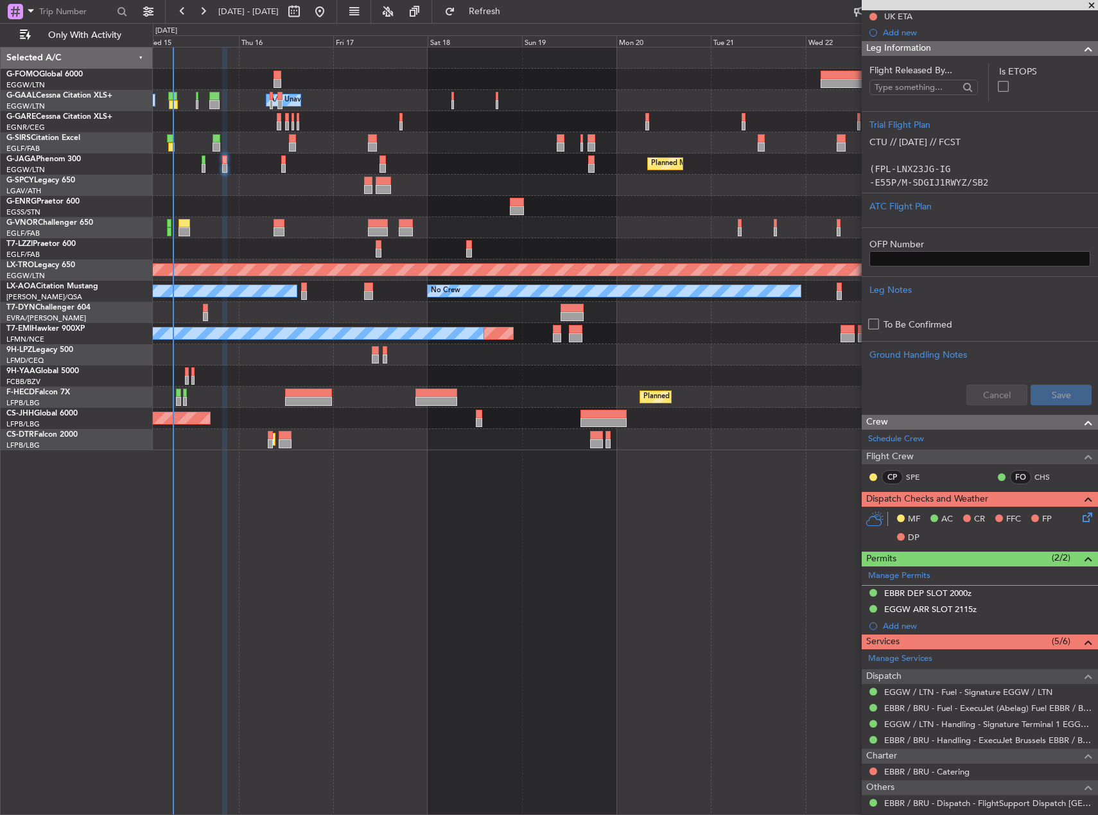
scroll to position [0, 0]
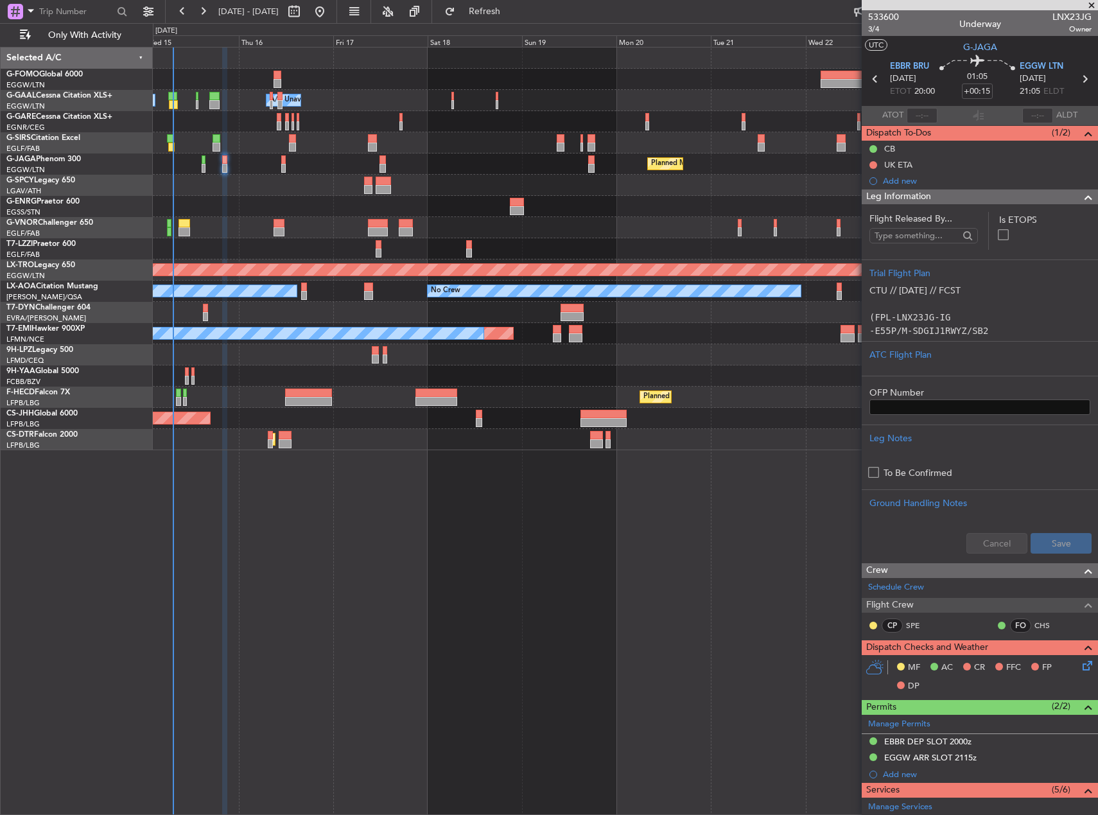
click at [338, 603] on div "Owner Owner A/C Unavailable A/C Unavailable Owner Planned Maint [GEOGRAPHIC_DAT…" at bounding box center [625, 431] width 945 height 768
click at [534, 524] on div "Owner Owner A/C Unavailable A/C Unavailable Owner Planned Maint [GEOGRAPHIC_DAT…" at bounding box center [625, 431] width 945 height 768
click at [273, 518] on div "Owner Owner A/C Unavailable A/C Unavailable Owner Planned Maint [GEOGRAPHIC_DAT…" at bounding box center [625, 431] width 945 height 768
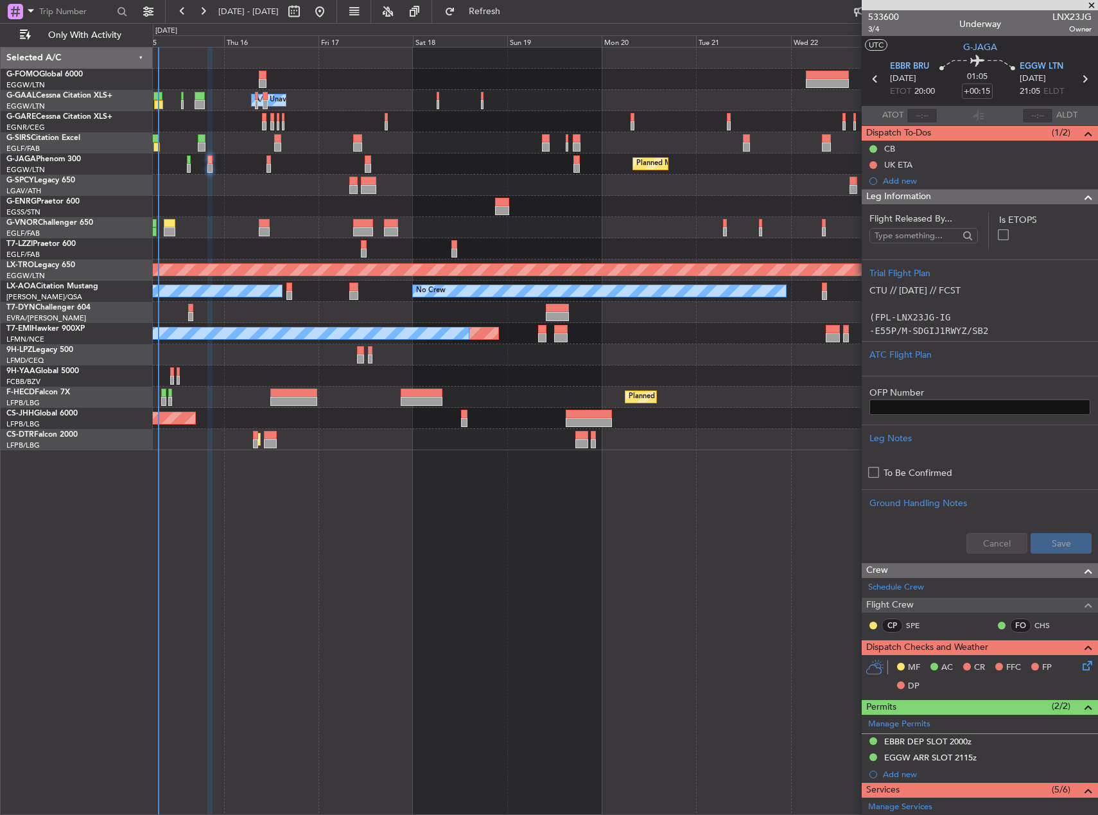
click at [573, 511] on div "Owner A/C Unavailable Owner A/C Unavailable Owner Planned Maint [GEOGRAPHIC_DAT…" at bounding box center [625, 431] width 945 height 768
click at [930, 743] on div "EBBR DEP SLOT 2000z" at bounding box center [927, 741] width 87 height 11
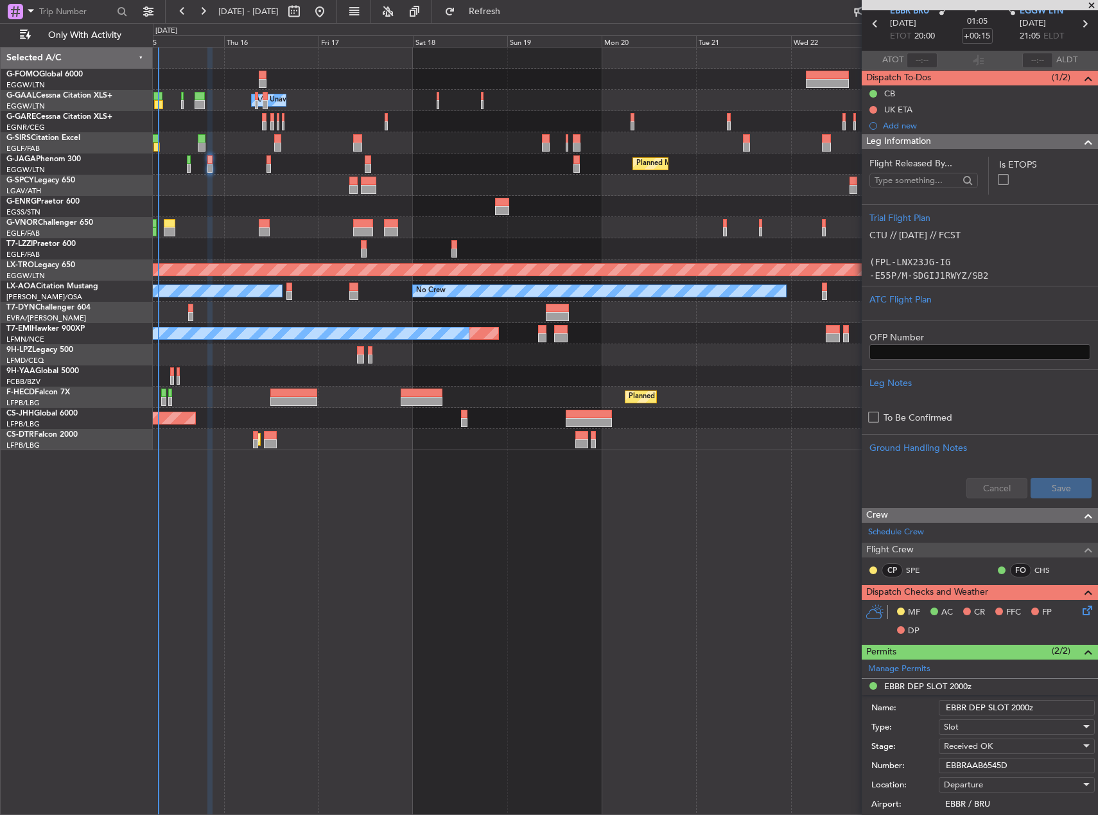
scroll to position [128, 0]
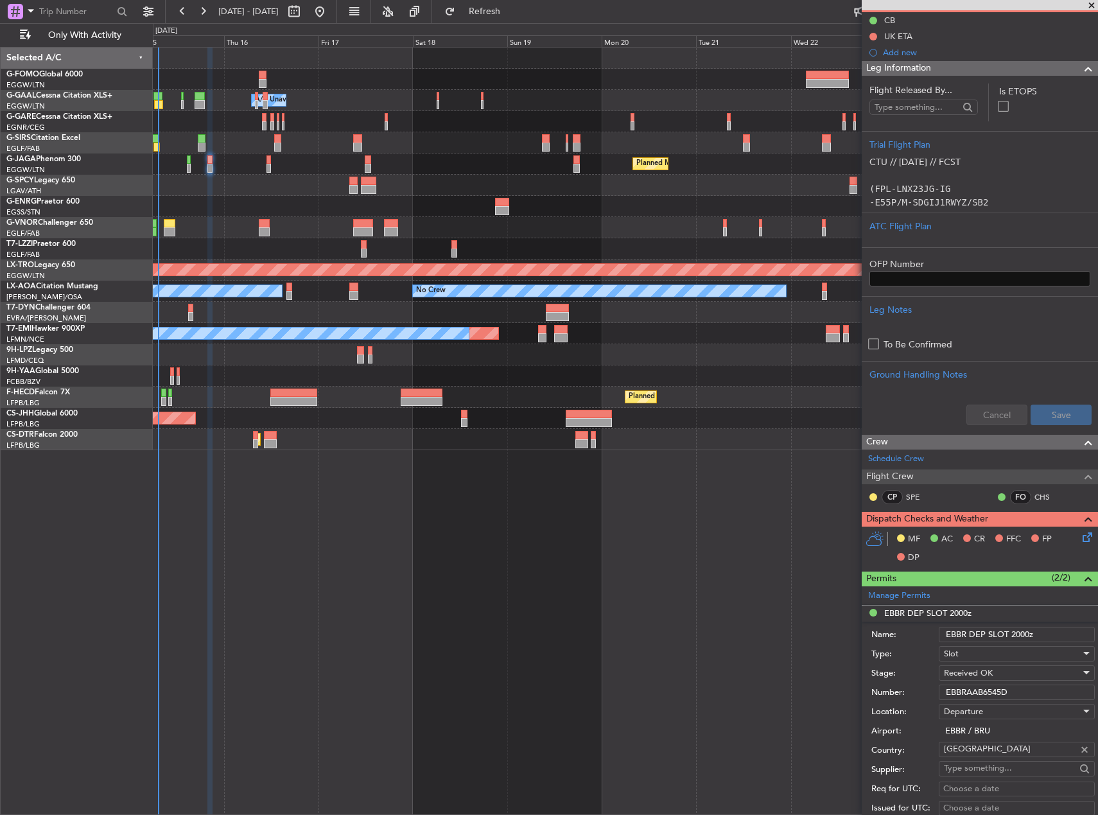
click at [978, 692] on input "EBBRAAB6545D" at bounding box center [1016, 691] width 156 height 15
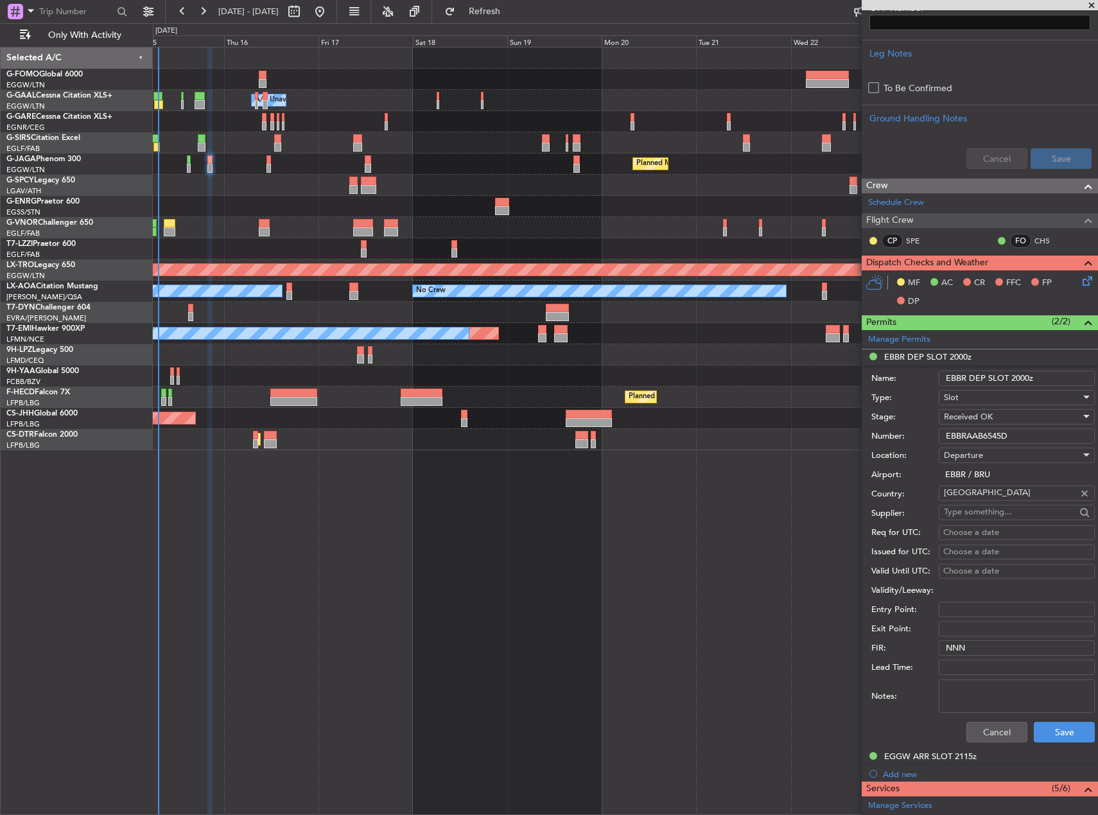
scroll to position [385, 0]
click at [1080, 281] on icon at bounding box center [1085, 278] width 10 height 10
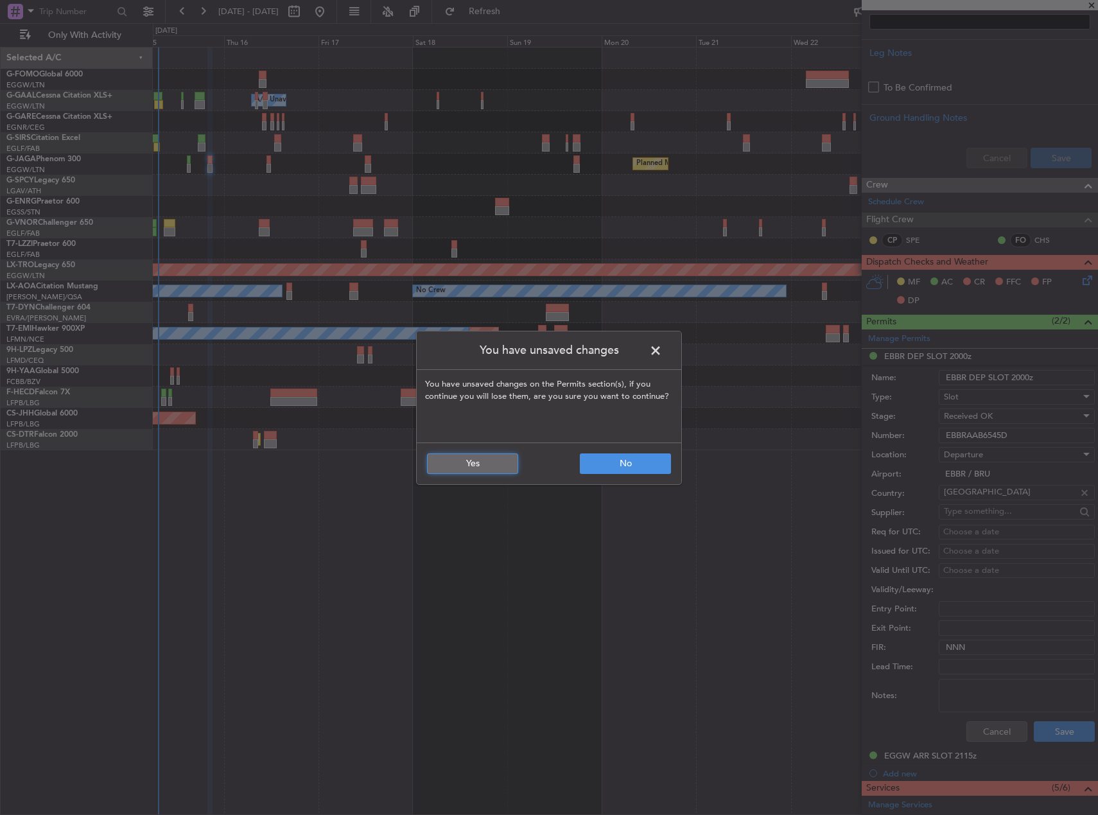
click at [485, 460] on button "Yes" at bounding box center [472, 463] width 91 height 21
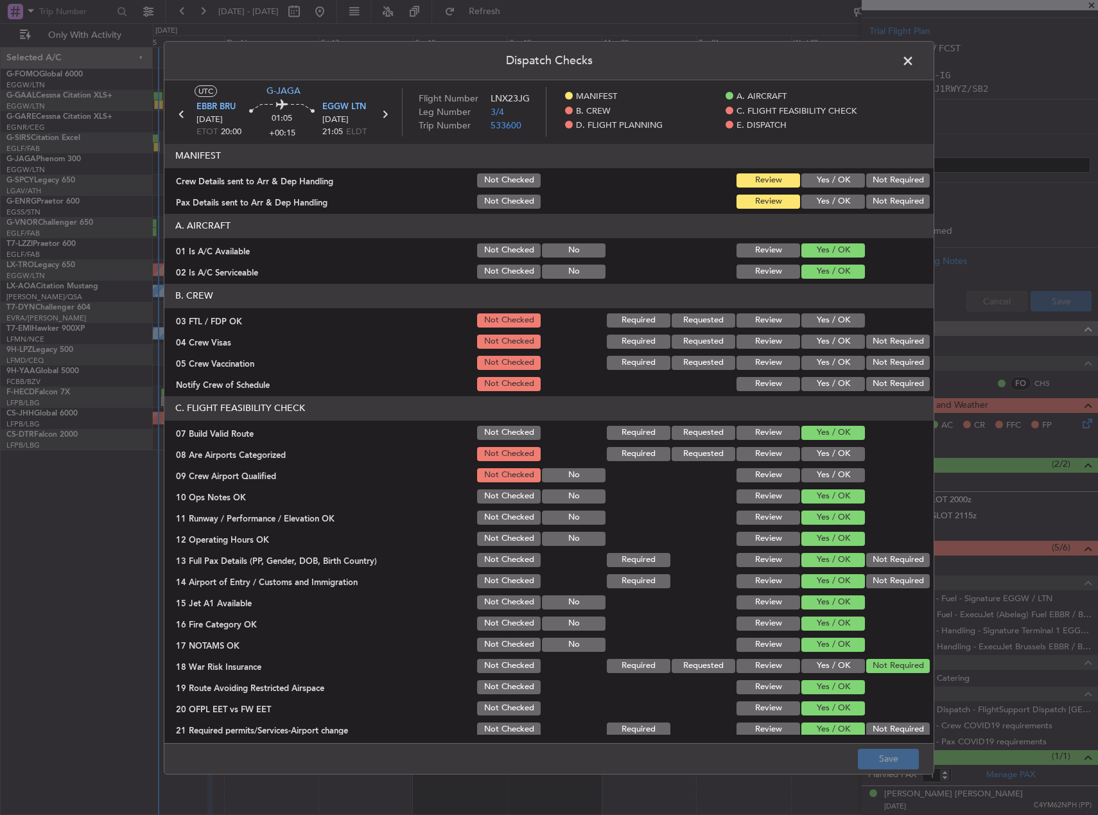
scroll to position [241, 0]
click at [826, 184] on button "Yes / OK" at bounding box center [833, 180] width 64 height 14
click at [827, 200] on button "Yes / OK" at bounding box center [833, 202] width 64 height 14
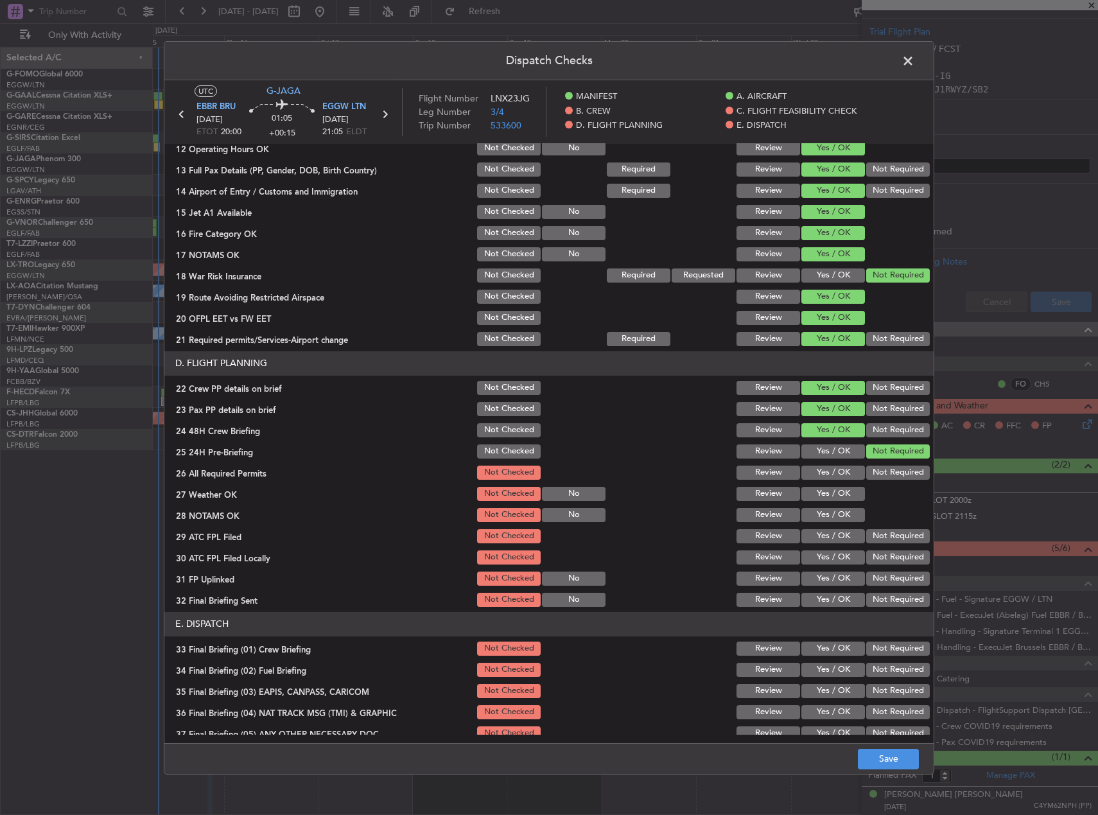
scroll to position [549, 0]
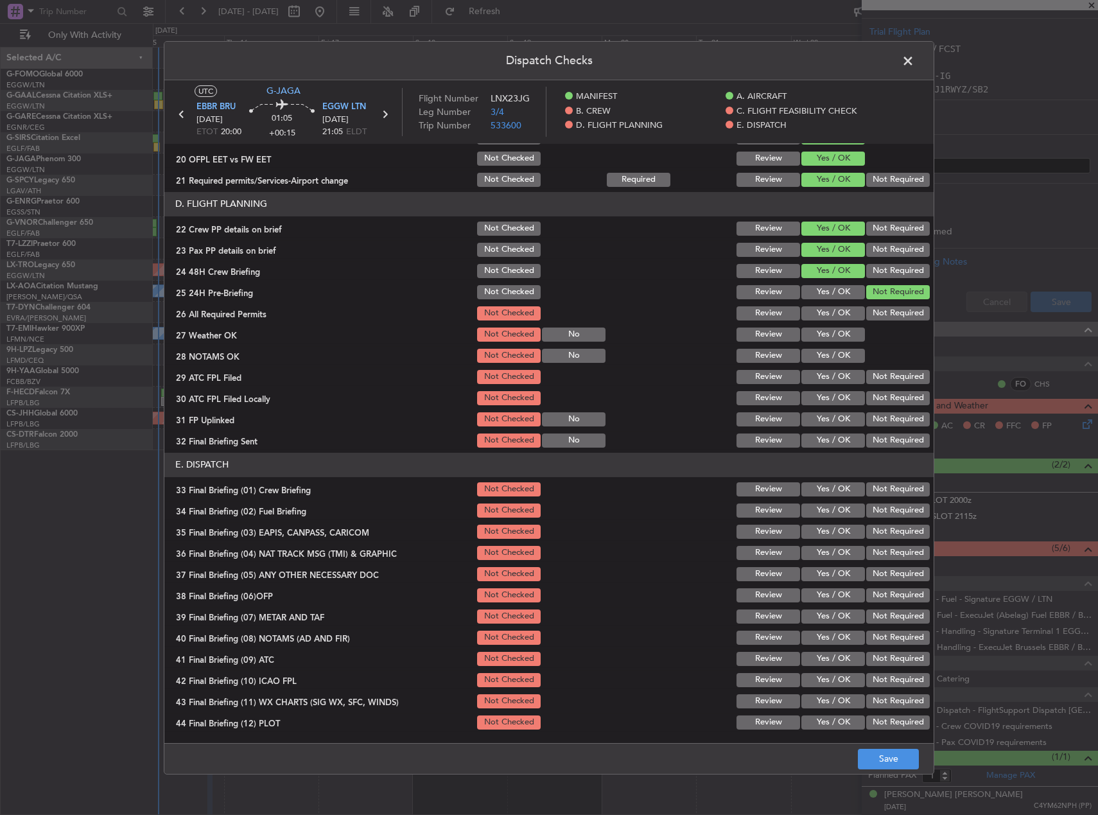
click at [811, 307] on button "Yes / OK" at bounding box center [833, 313] width 64 height 14
click at [821, 335] on button "Yes / OK" at bounding box center [833, 334] width 64 height 14
drag, startPoint x: 824, startPoint y: 356, endPoint x: 825, endPoint y: 372, distance: 15.5
click at [824, 357] on button "Yes / OK" at bounding box center [833, 356] width 64 height 14
click at [825, 372] on button "Yes / OK" at bounding box center [833, 377] width 64 height 14
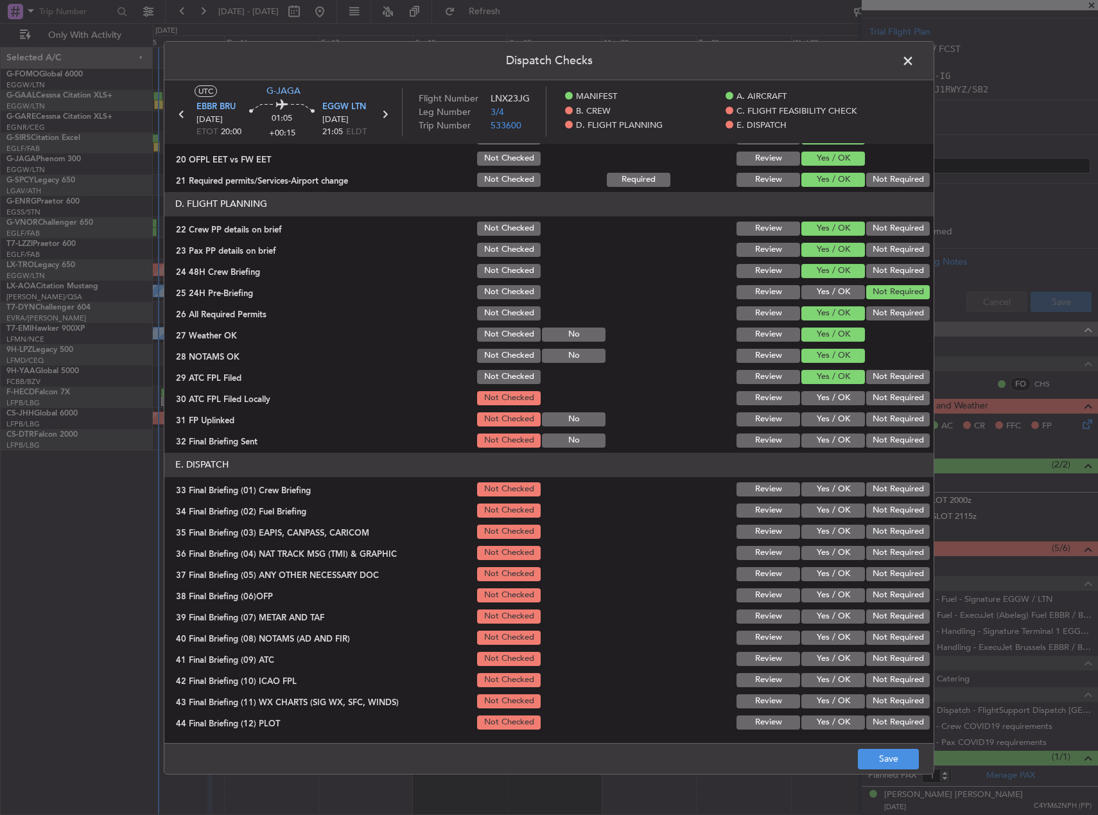
click at [832, 408] on section "D. FLIGHT PLANNING 22 Crew PP details on brief Not Checked Review Yes / OK Not …" at bounding box center [548, 320] width 769 height 257
drag, startPoint x: 833, startPoint y: 404, endPoint x: 833, endPoint y: 397, distance: 7.1
click at [833, 404] on button "Yes / OK" at bounding box center [833, 398] width 64 height 14
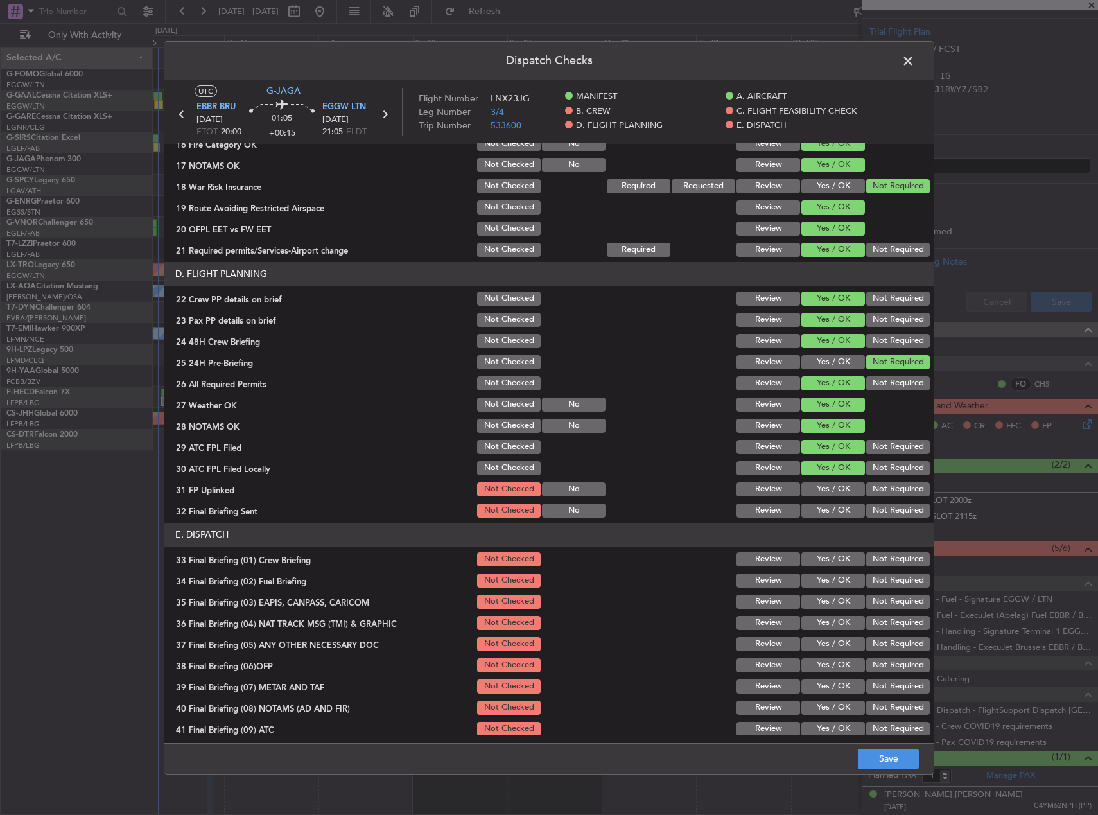
scroll to position [485, 0]
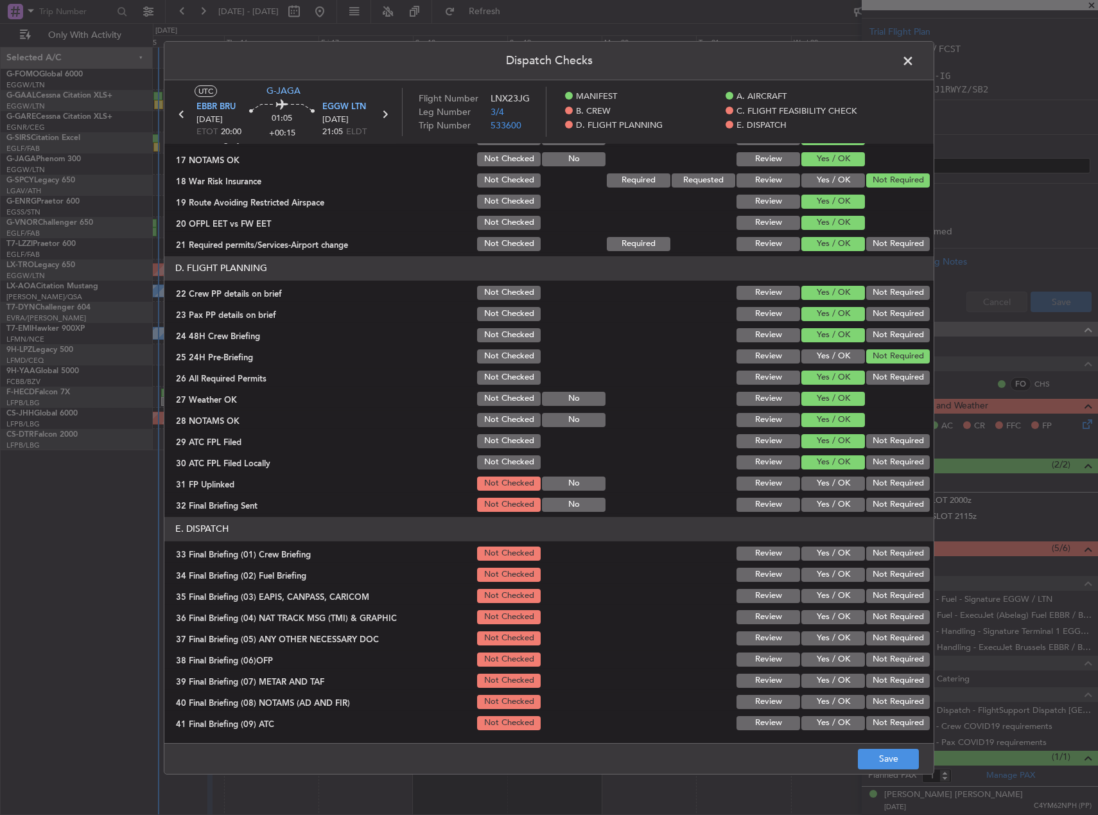
click at [886, 467] on button "Not Required" at bounding box center [898, 462] width 64 height 14
click at [844, 482] on button "Yes / OK" at bounding box center [833, 483] width 64 height 14
click at [878, 499] on button "Not Required" at bounding box center [898, 504] width 64 height 14
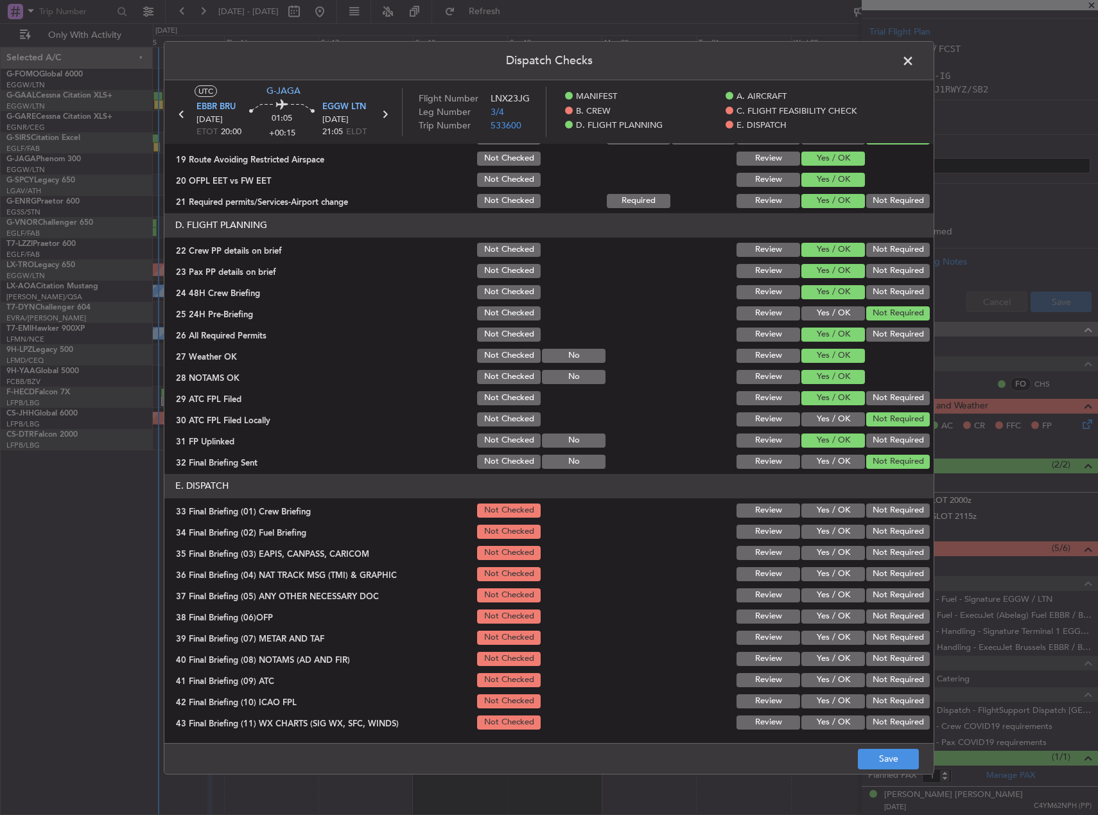
scroll to position [549, 0]
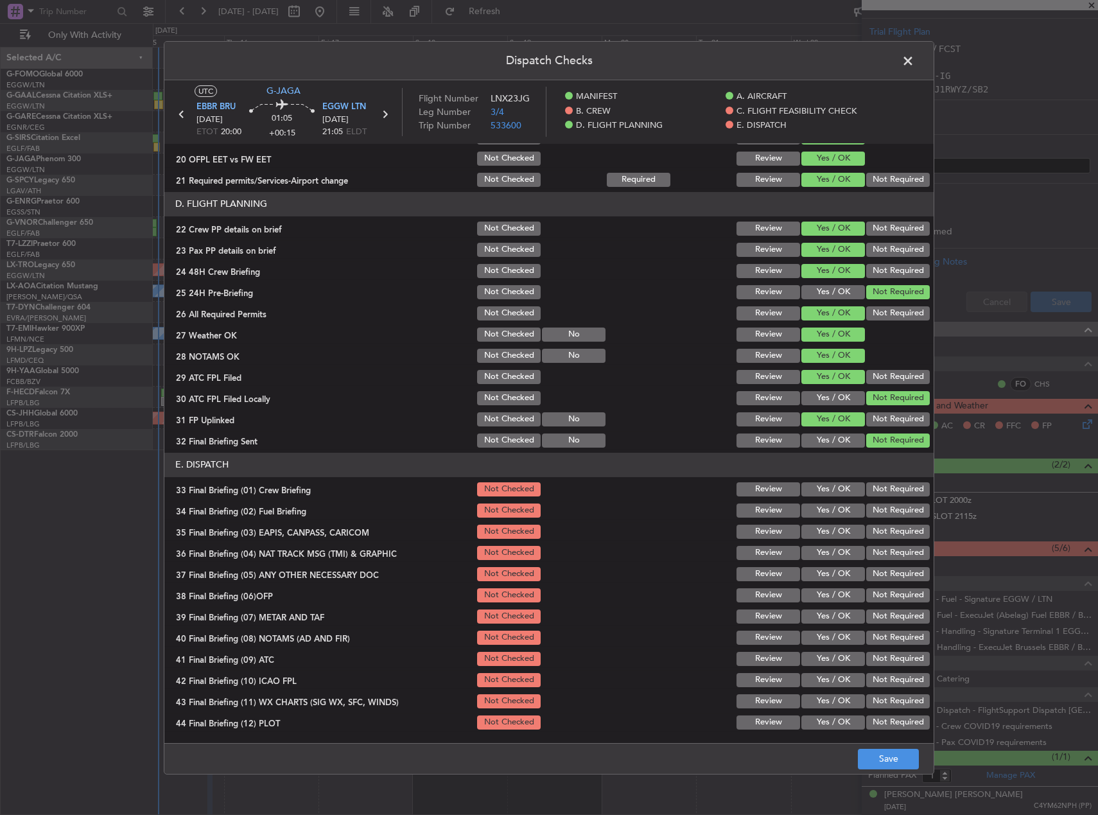
click at [838, 486] on button "Yes / OK" at bounding box center [833, 489] width 64 height 14
click at [831, 501] on div "Yes / OK" at bounding box center [831, 510] width 65 height 18
click at [831, 505] on button "Yes / OK" at bounding box center [833, 510] width 64 height 14
click at [870, 530] on button "Not Required" at bounding box center [898, 531] width 64 height 14
drag, startPoint x: 877, startPoint y: 550, endPoint x: 879, endPoint y: 565, distance: 14.9
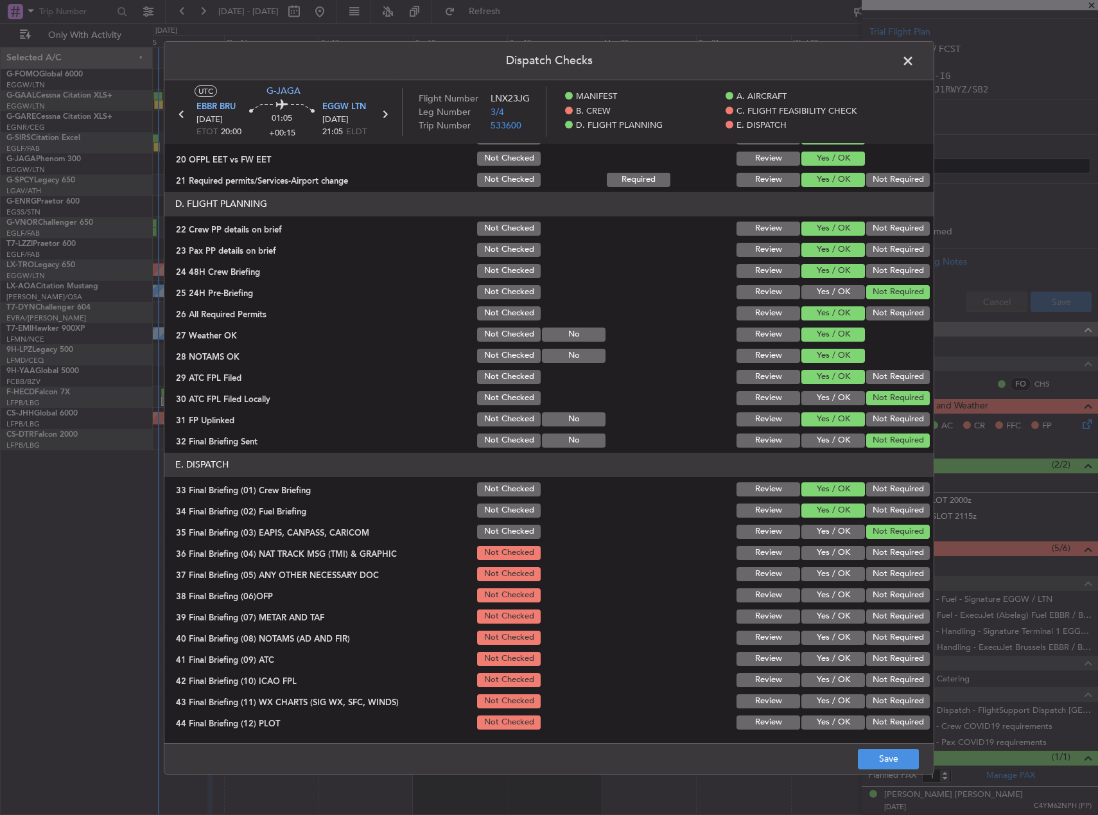
click at [877, 551] on button "Not Required" at bounding box center [898, 553] width 64 height 14
click at [879, 571] on button "Not Required" at bounding box center [898, 574] width 64 height 14
click at [876, 575] on button "Not Required" at bounding box center [898, 574] width 64 height 14
click at [843, 594] on button "Yes / OK" at bounding box center [833, 595] width 64 height 14
drag, startPoint x: 828, startPoint y: 611, endPoint x: 826, endPoint y: 627, distance: 16.2
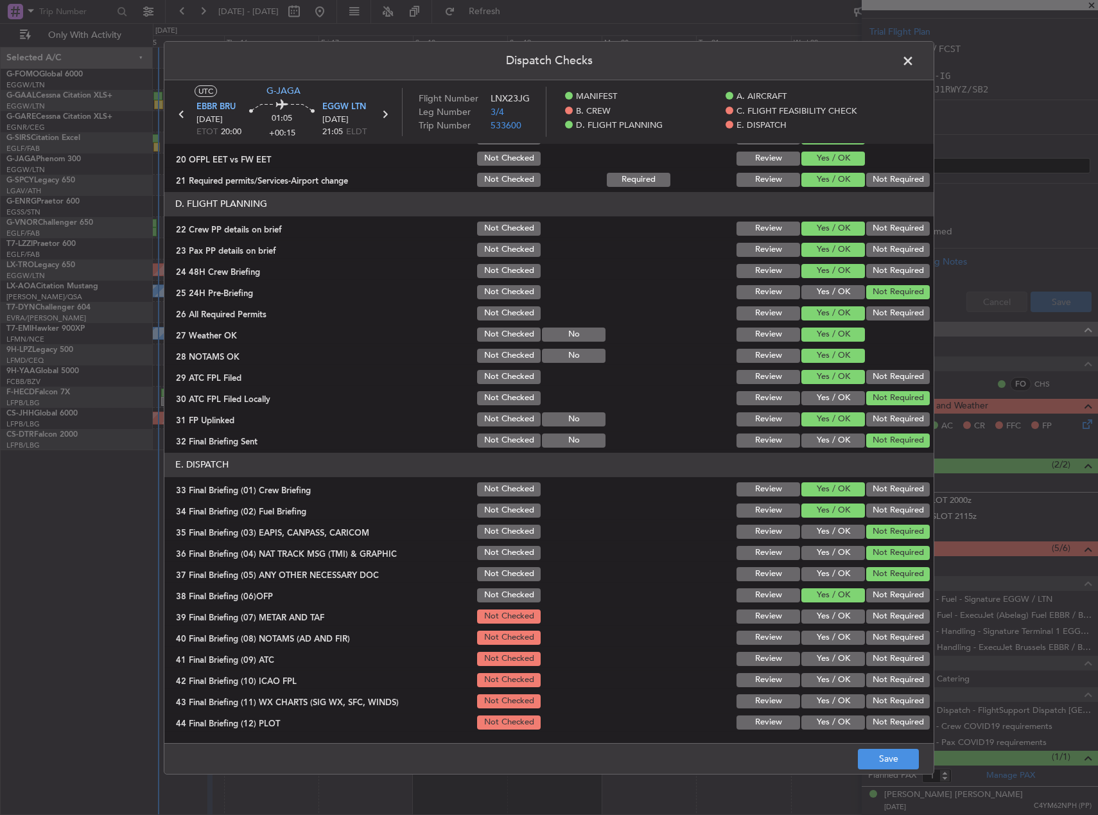
click at [828, 612] on button "Yes / OK" at bounding box center [833, 616] width 64 height 14
drag, startPoint x: 826, startPoint y: 627, endPoint x: 826, endPoint y: 634, distance: 7.1
click at [826, 628] on section "E. DISPATCH 33 Final Briefing (01) Crew Briefing Not Checked Review Yes / OK No…" at bounding box center [548, 592] width 769 height 279
click at [826, 634] on button "Yes / OK" at bounding box center [833, 637] width 64 height 14
drag, startPoint x: 829, startPoint y: 652, endPoint x: 828, endPoint y: 658, distance: 6.5
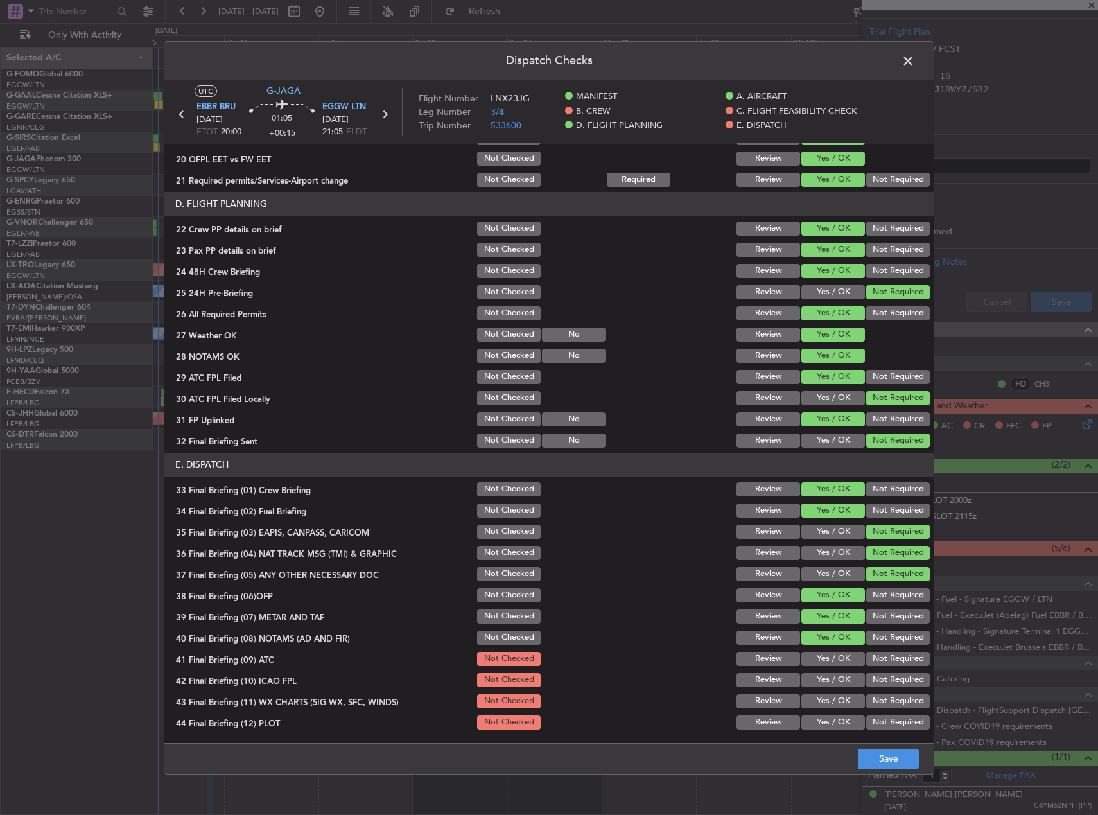
click at [829, 653] on div "Yes / OK" at bounding box center [831, 659] width 65 height 18
click at [828, 669] on section "E. DISPATCH 33 Final Briefing (01) Crew Briefing Not Checked Review Yes / OK No…" at bounding box center [548, 592] width 769 height 279
click at [829, 661] on button "Yes / OK" at bounding box center [833, 659] width 64 height 14
drag, startPoint x: 867, startPoint y: 673, endPoint x: 871, endPoint y: 680, distance: 7.8
click at [868, 675] on button "Not Required" at bounding box center [898, 680] width 64 height 14
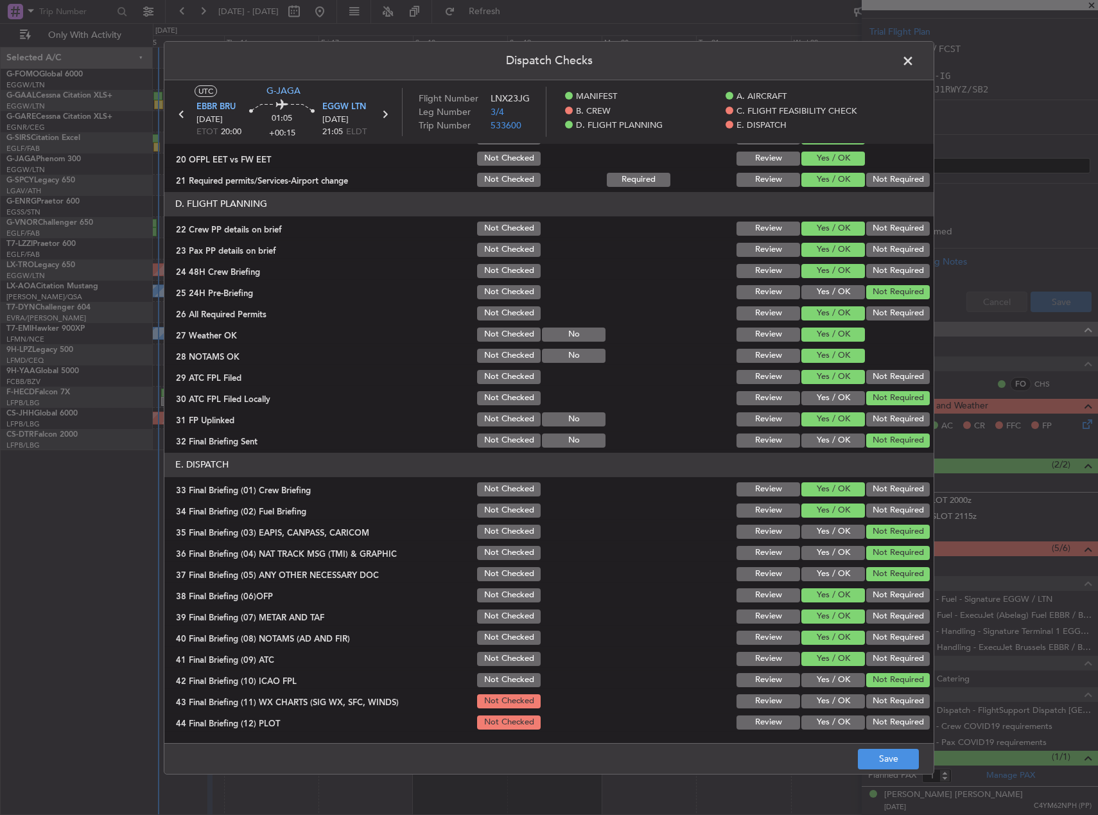
click at [832, 705] on button "Yes / OK" at bounding box center [833, 701] width 64 height 14
click at [829, 718] on button "Yes / OK" at bounding box center [833, 722] width 64 height 14
click at [887, 747] on footer "Save" at bounding box center [548, 758] width 769 height 31
click at [896, 762] on button "Save" at bounding box center [888, 758] width 61 height 21
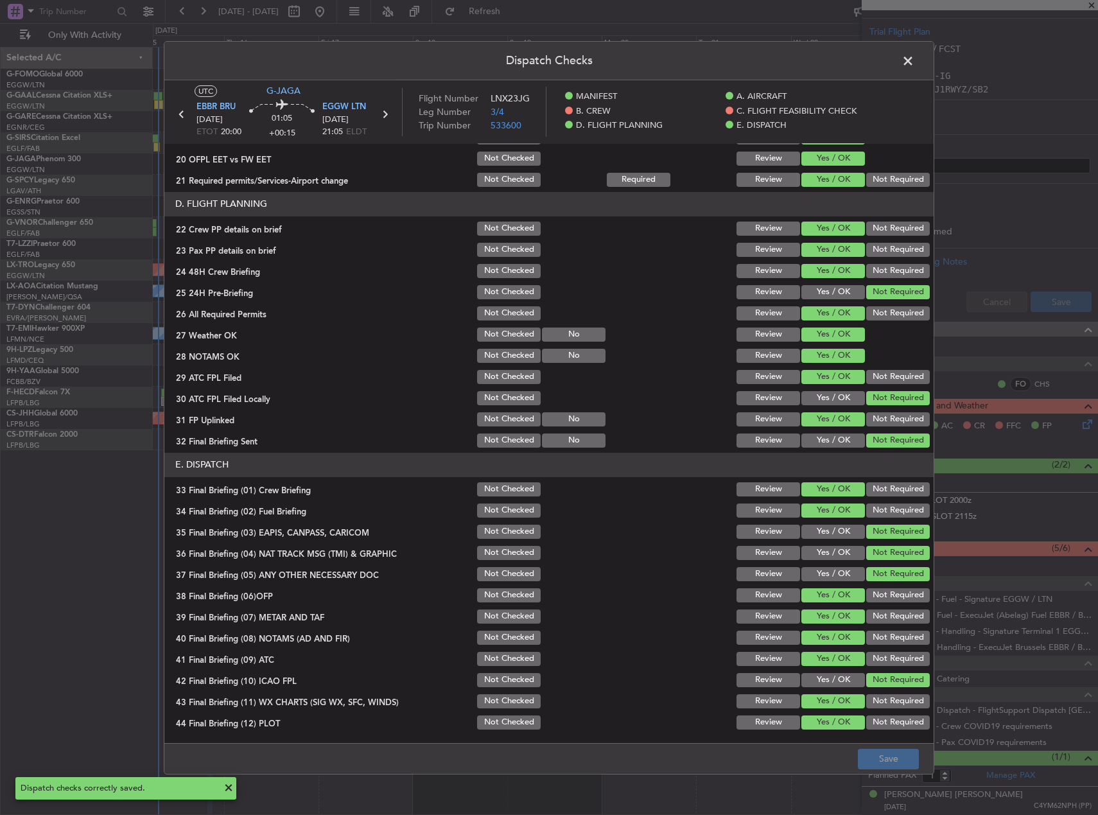
click at [914, 60] on span at bounding box center [914, 64] width 0 height 26
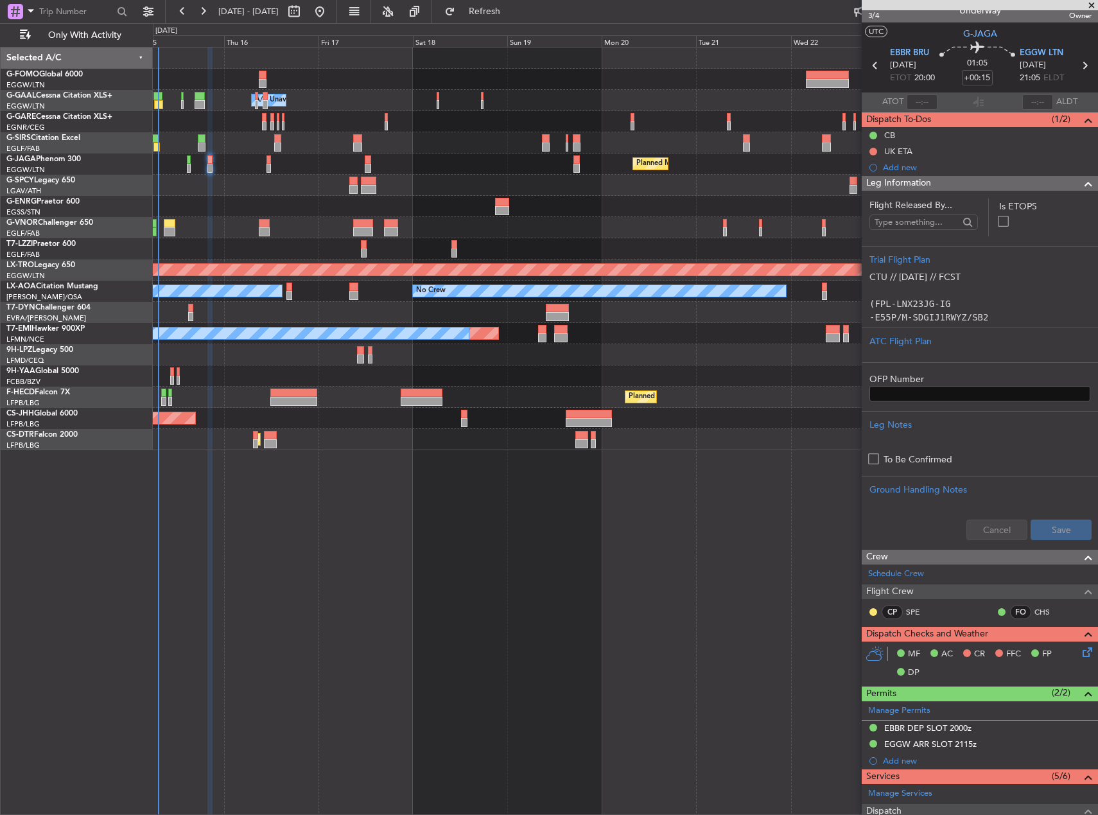
scroll to position [0, 0]
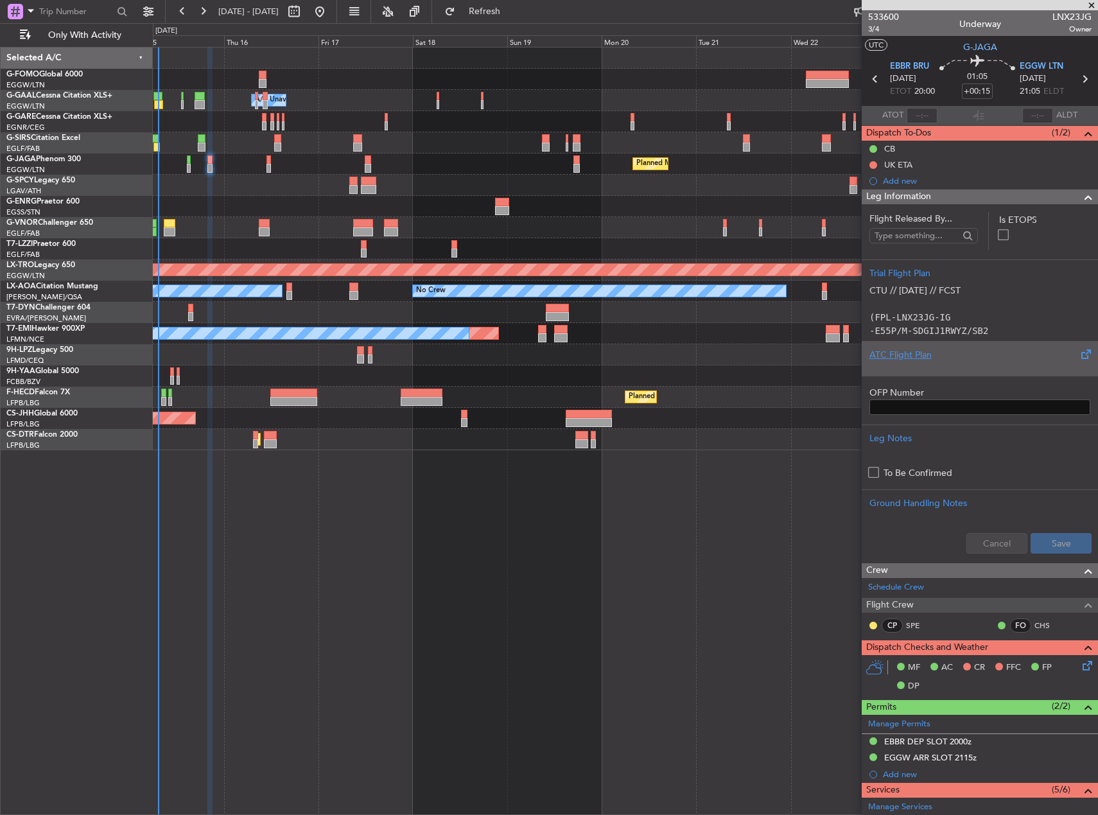
click at [917, 363] on div at bounding box center [979, 365] width 221 height 8
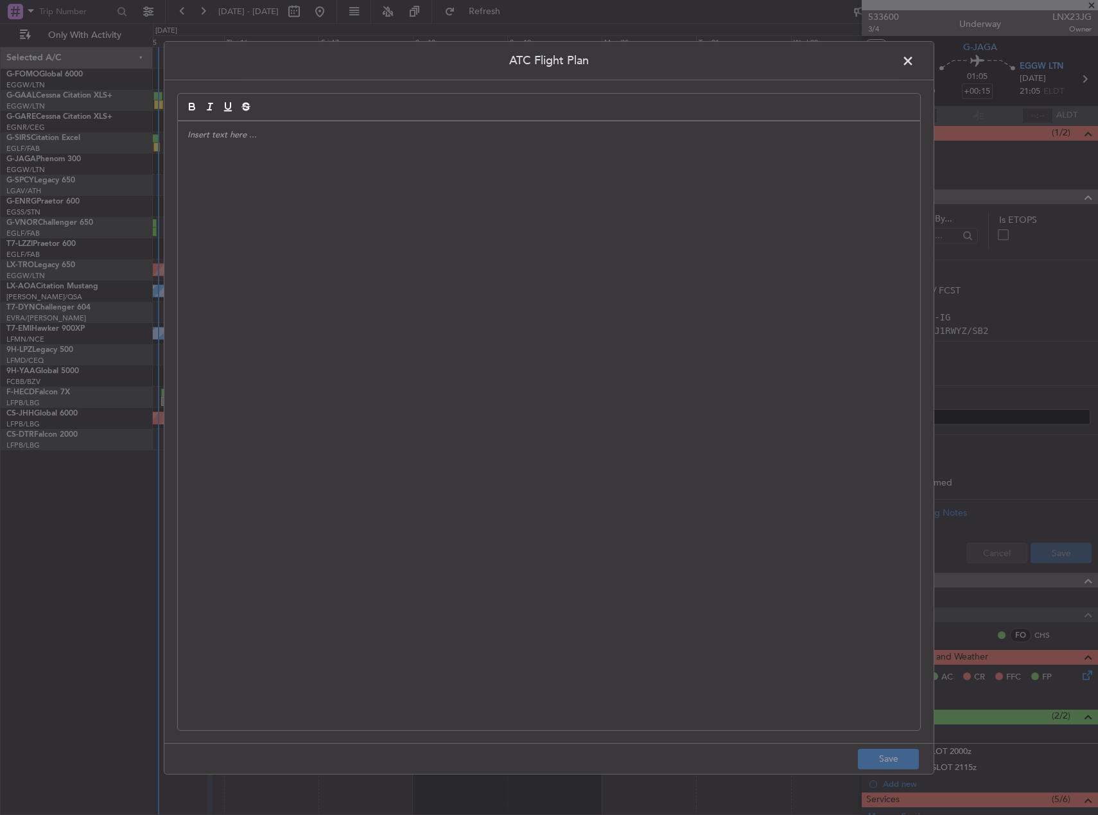
click at [503, 331] on div at bounding box center [549, 425] width 742 height 609
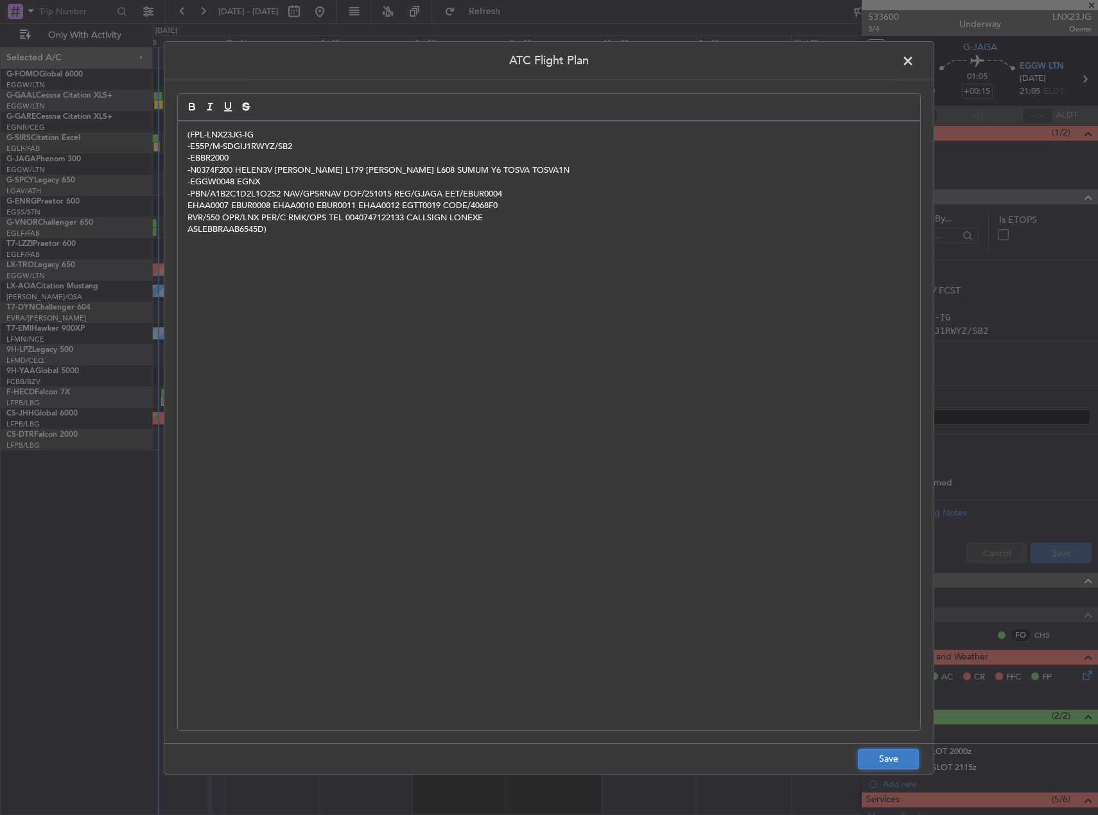
click at [897, 757] on button "Save" at bounding box center [888, 758] width 61 height 21
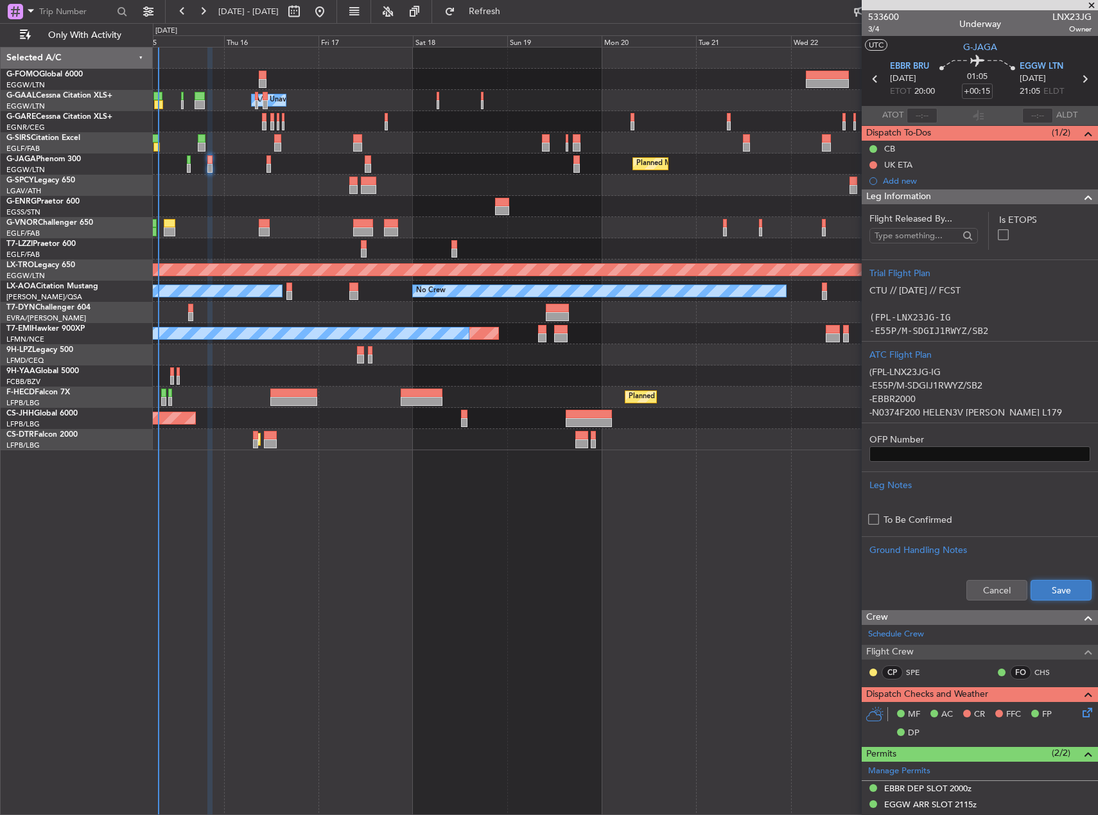
click at [1052, 600] on button "Save" at bounding box center [1060, 590] width 61 height 21
click at [878, 31] on span "3/4" at bounding box center [883, 29] width 31 height 11
click at [400, 517] on div "Owner A/C Unavailable Owner A/C Unavailable Owner Planned Maint Oxford (Kidling…" at bounding box center [625, 431] width 945 height 768
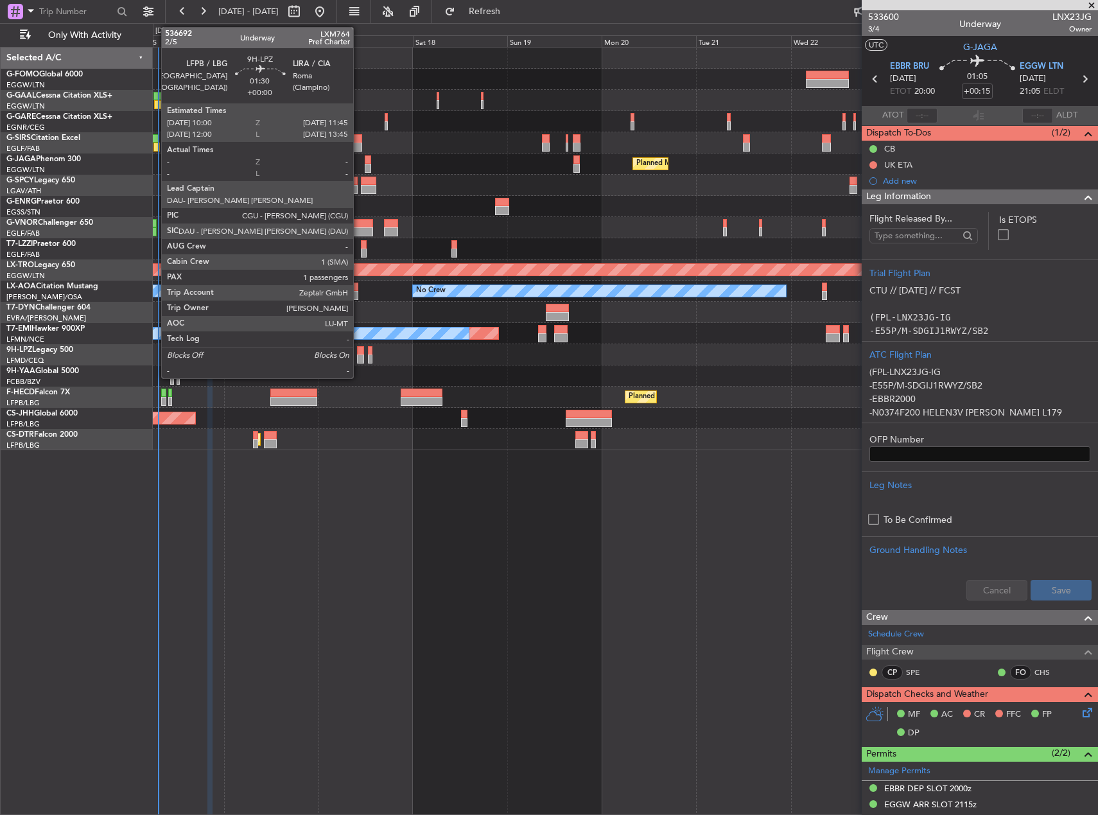
click at [359, 352] on div at bounding box center [360, 350] width 7 height 9
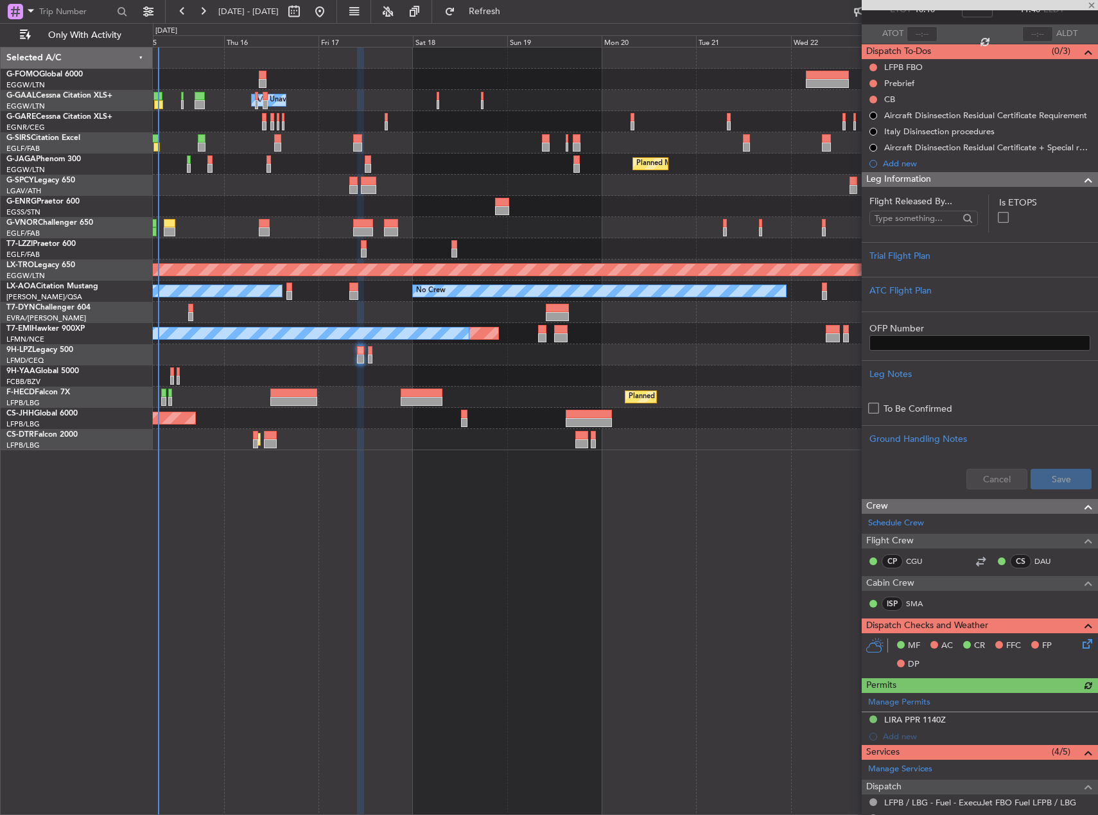
scroll to position [254, 0]
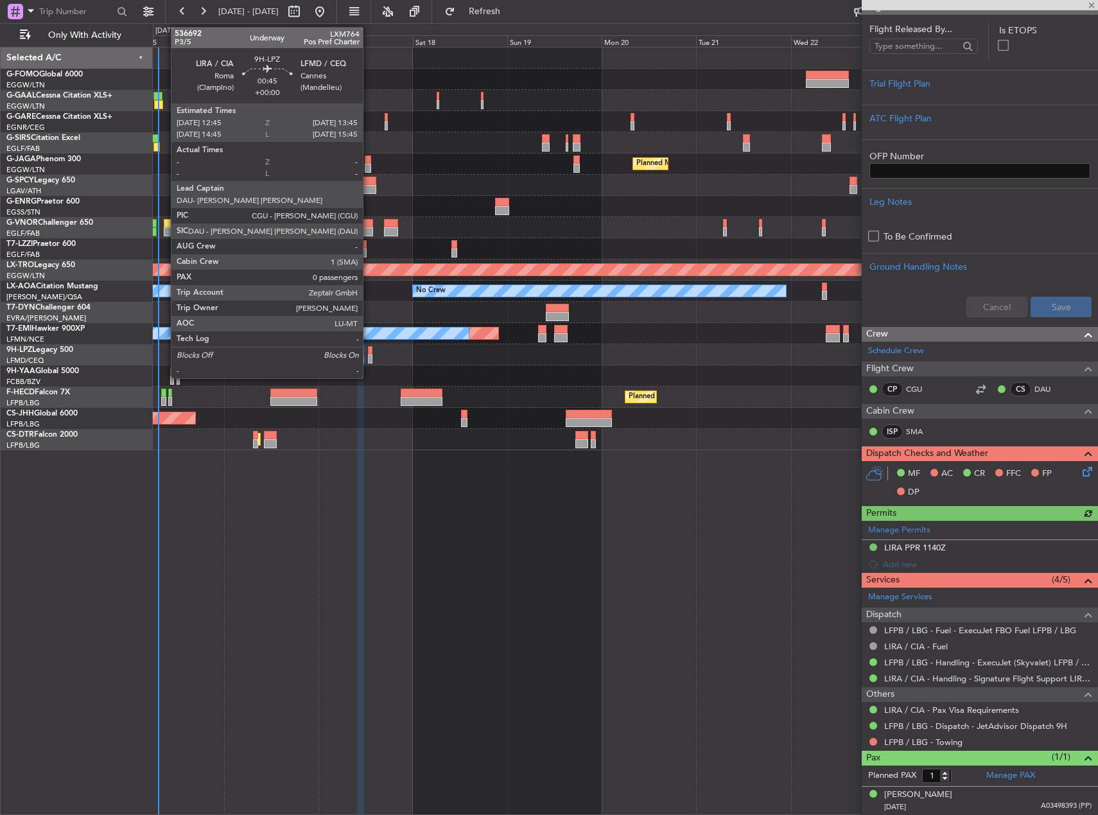
click at [368, 353] on div at bounding box center [370, 350] width 4 height 9
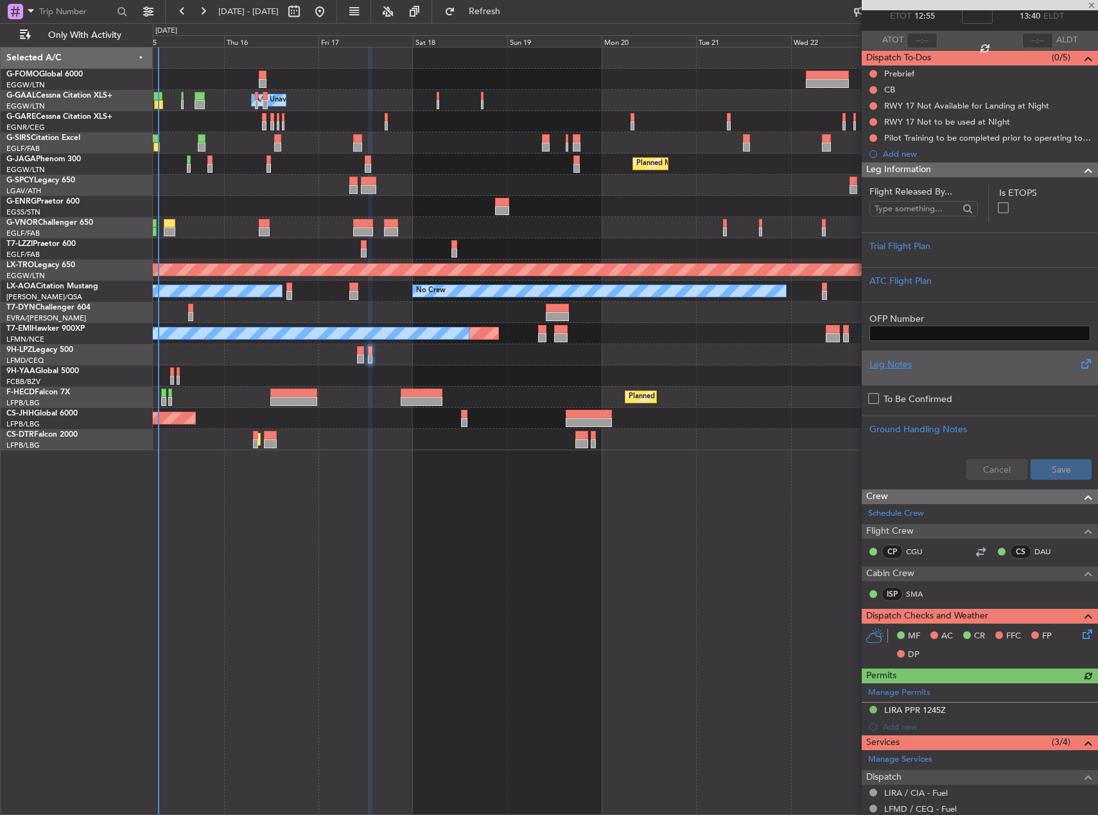
scroll to position [193, 0]
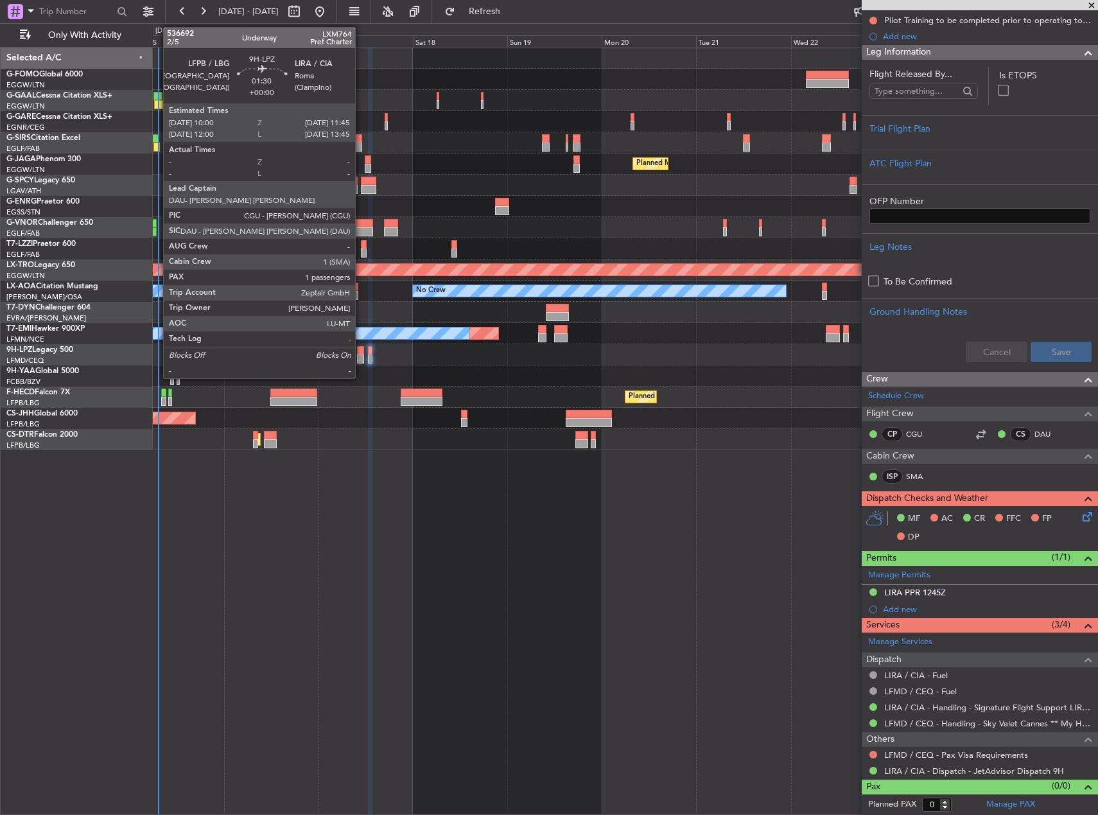
click at [361, 359] on div at bounding box center [360, 358] width 7 height 9
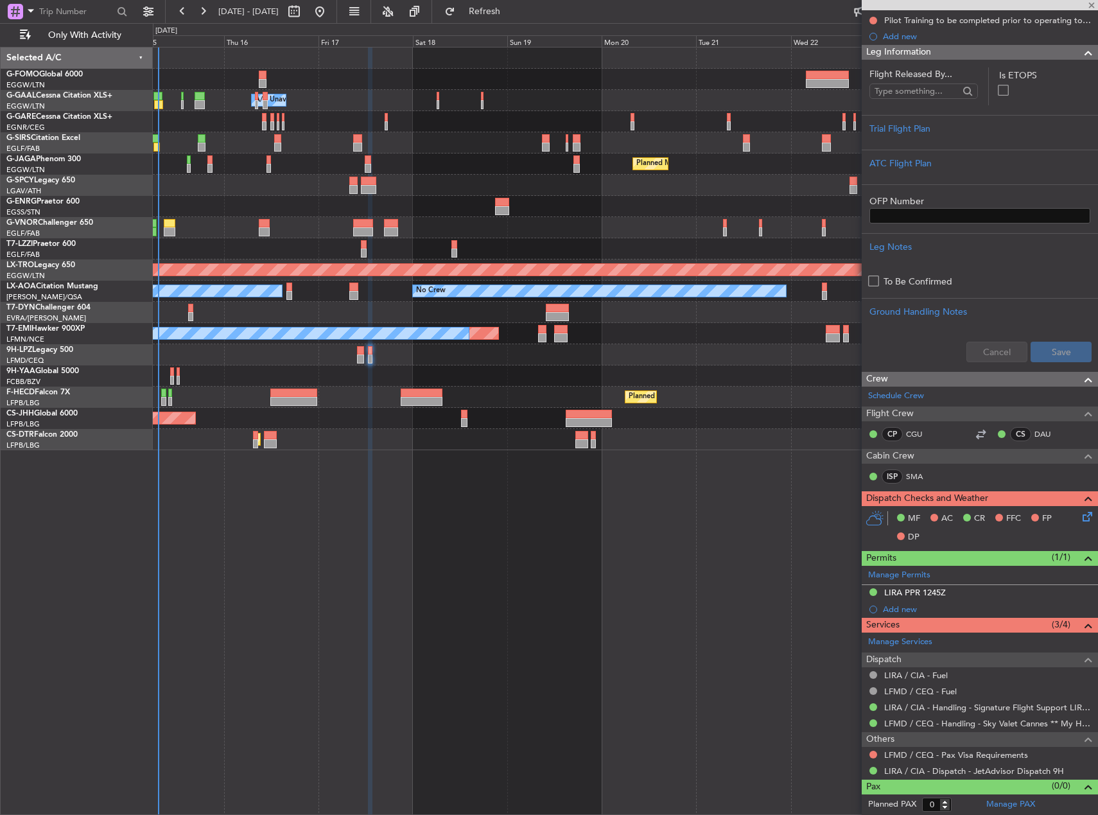
type input "1"
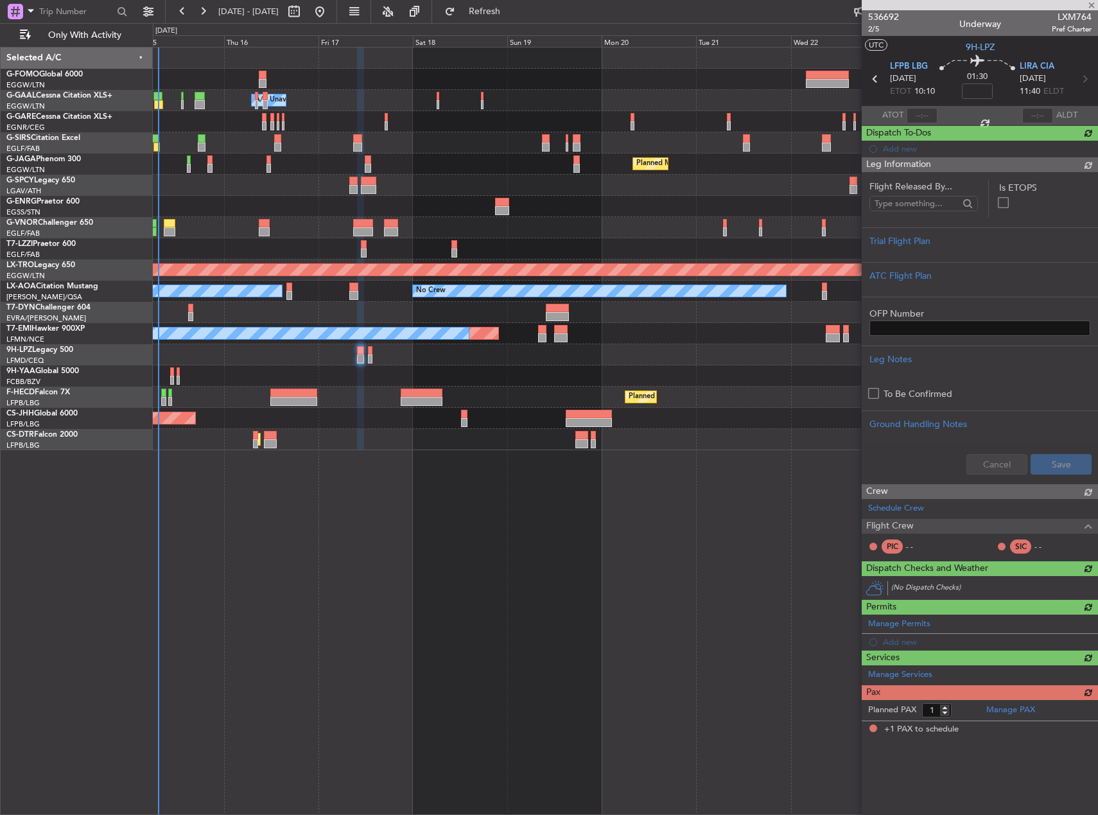
scroll to position [0, 0]
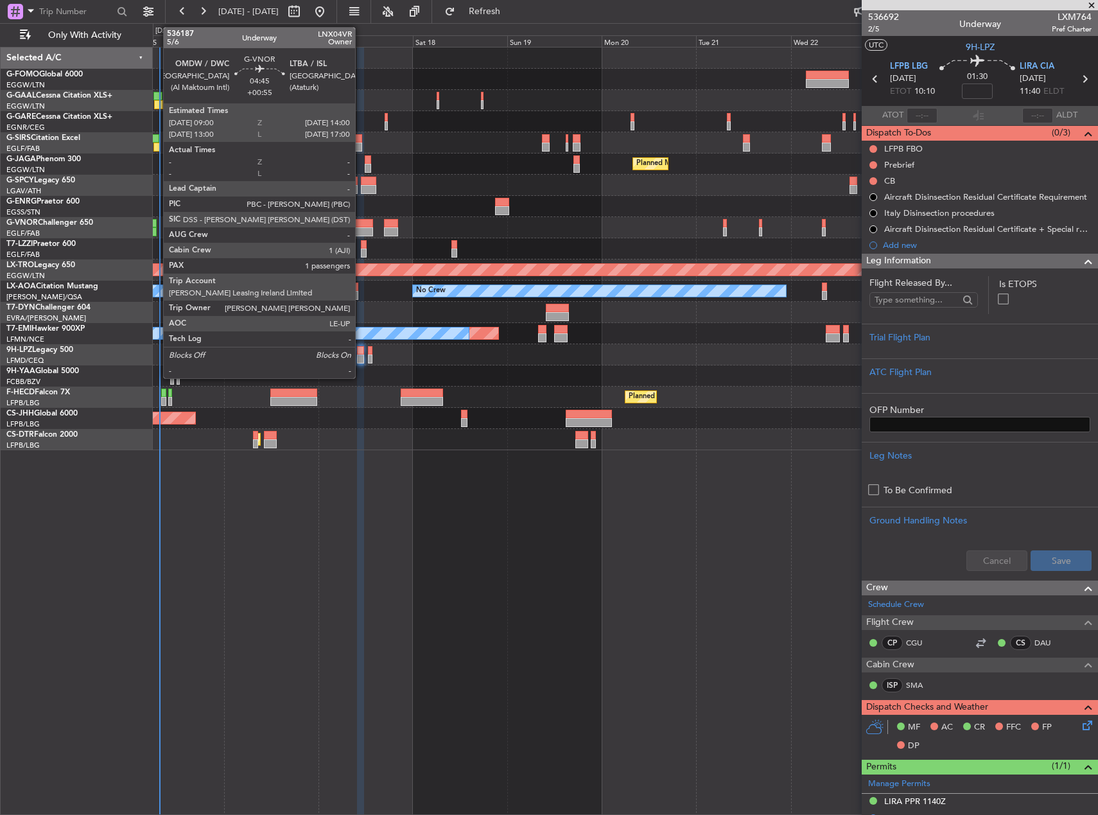
click at [361, 223] on div at bounding box center [363, 223] width 20 height 9
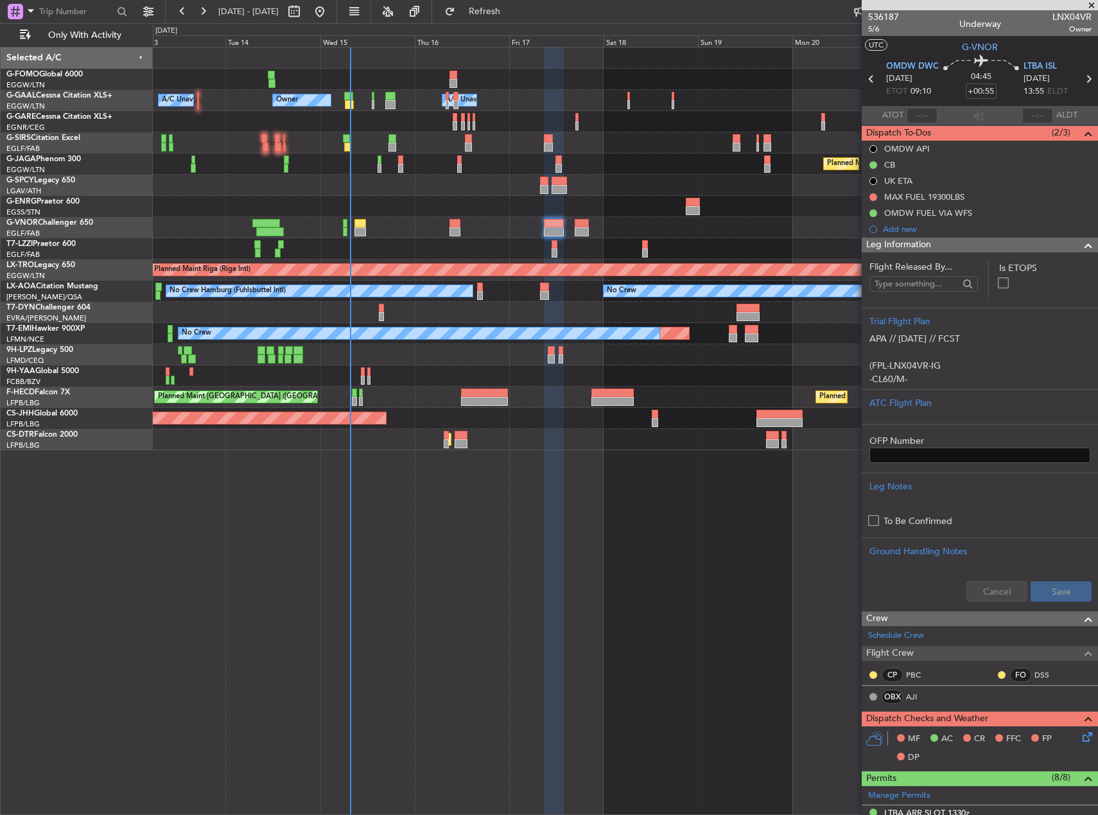
click at [730, 555] on div "Owner A/C Unavailable Owner A/C Unavailable Owner Planned Maint Paris (Le Bourg…" at bounding box center [625, 431] width 945 height 768
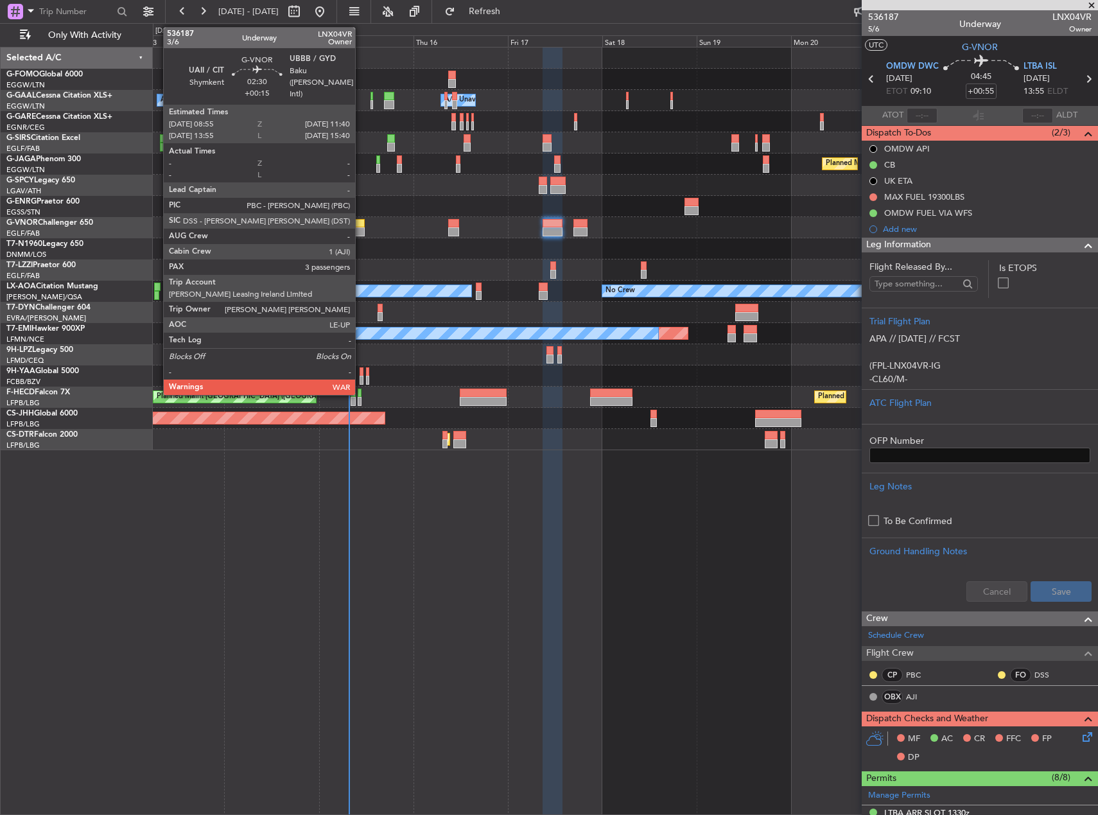
click at [361, 226] on div at bounding box center [358, 223] width 11 height 9
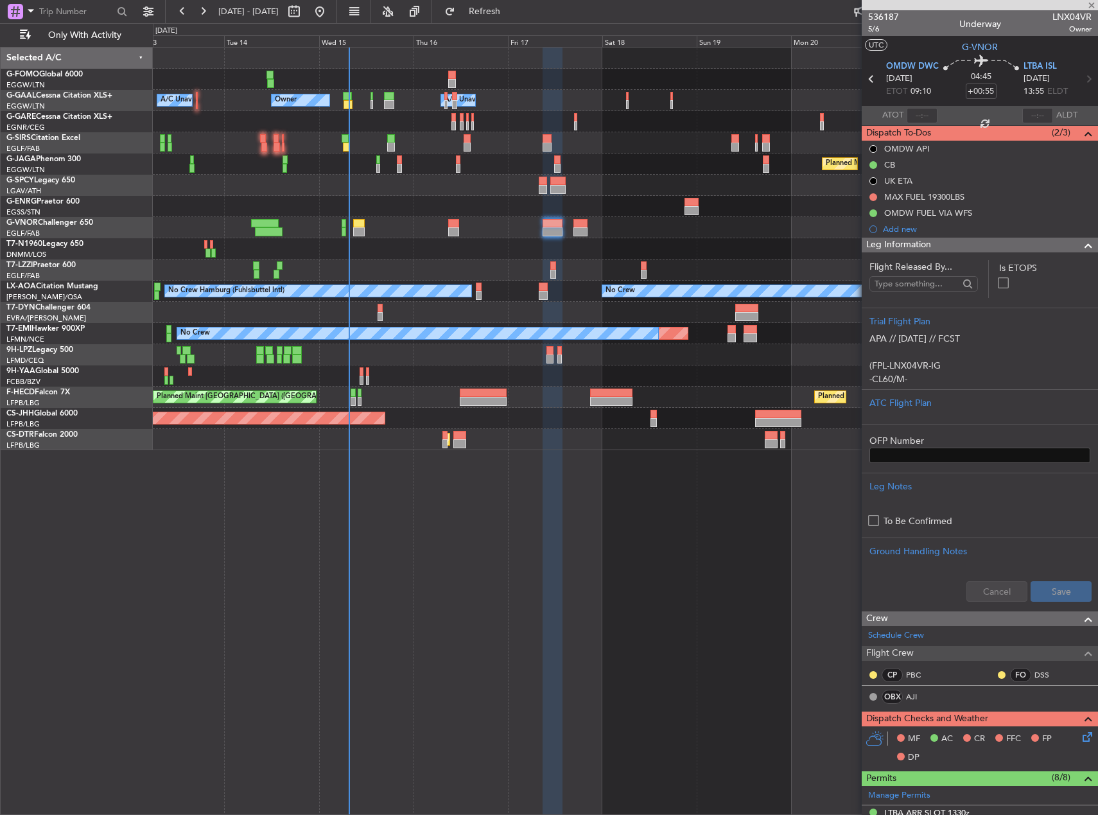
type input "+00:15"
type input "3"
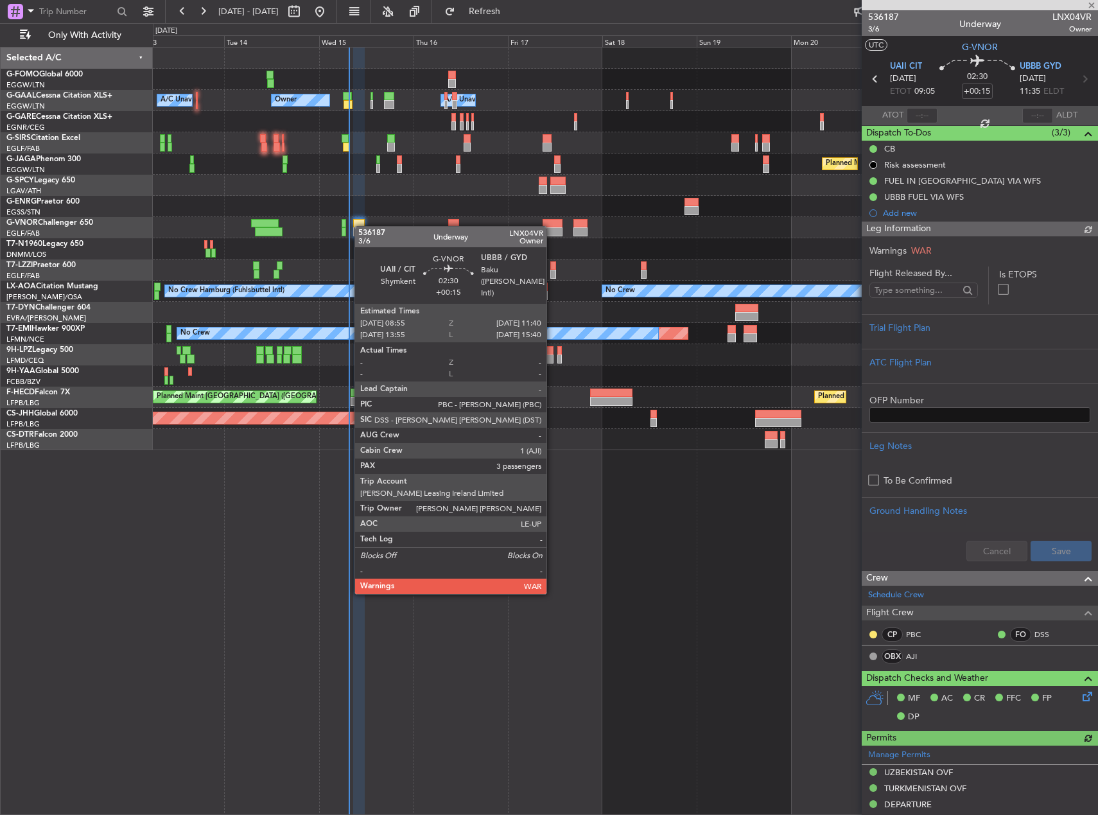
click at [361, 226] on div at bounding box center [358, 223] width 11 height 9
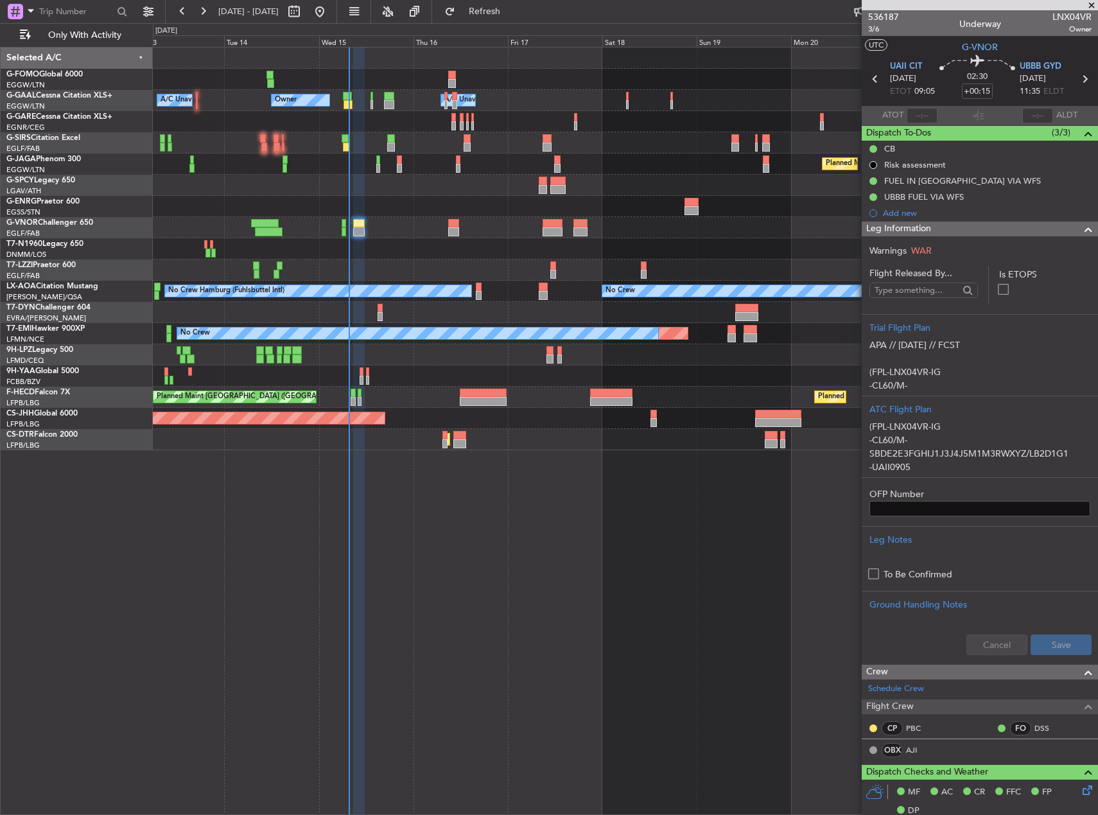
click at [489, 563] on div "Owner Owner A/C Unavailable A/C Unavailable Owner Planned Maint Paris (Le Bourg…" at bounding box center [625, 431] width 945 height 768
click at [395, 506] on div "Owner Owner A/C Unavailable A/C Unavailable Owner Planned Maint Paris (Le Bourg…" at bounding box center [625, 431] width 945 height 768
click at [342, 495] on div "Owner Owner A/C Unavailable A/C Unavailable Owner Planned Maint Paris (Le Bourg…" at bounding box center [625, 431] width 945 height 768
click at [612, 167] on div "Planned Maint Paris (Le Bourget) No Crew" at bounding box center [625, 163] width 944 height 21
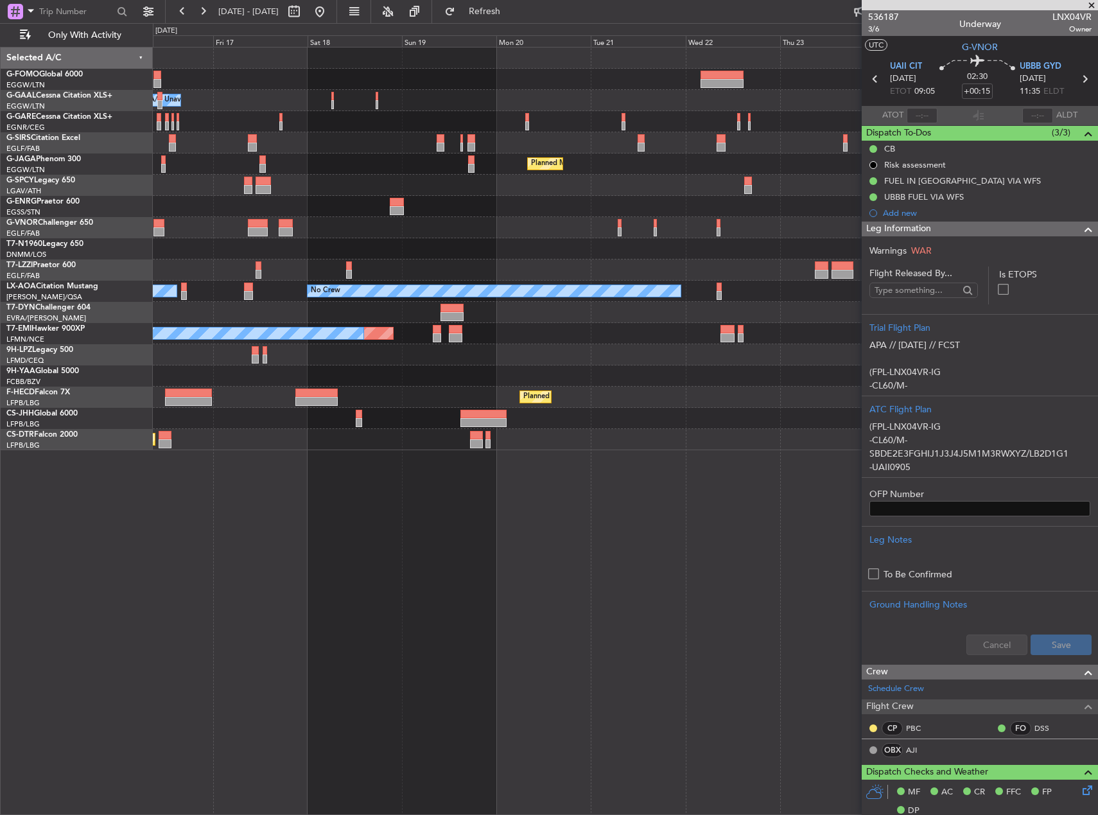
click at [425, 476] on div "Owner A/C Unavailable Owner Owner Planned Maint Oxford (Kidlington) Planned Mai…" at bounding box center [625, 431] width 945 height 768
click at [300, 494] on div "Owner A/C Unavailable Owner Owner Planned Maint Oxford (Kidlington) Planned Mai…" at bounding box center [625, 431] width 945 height 768
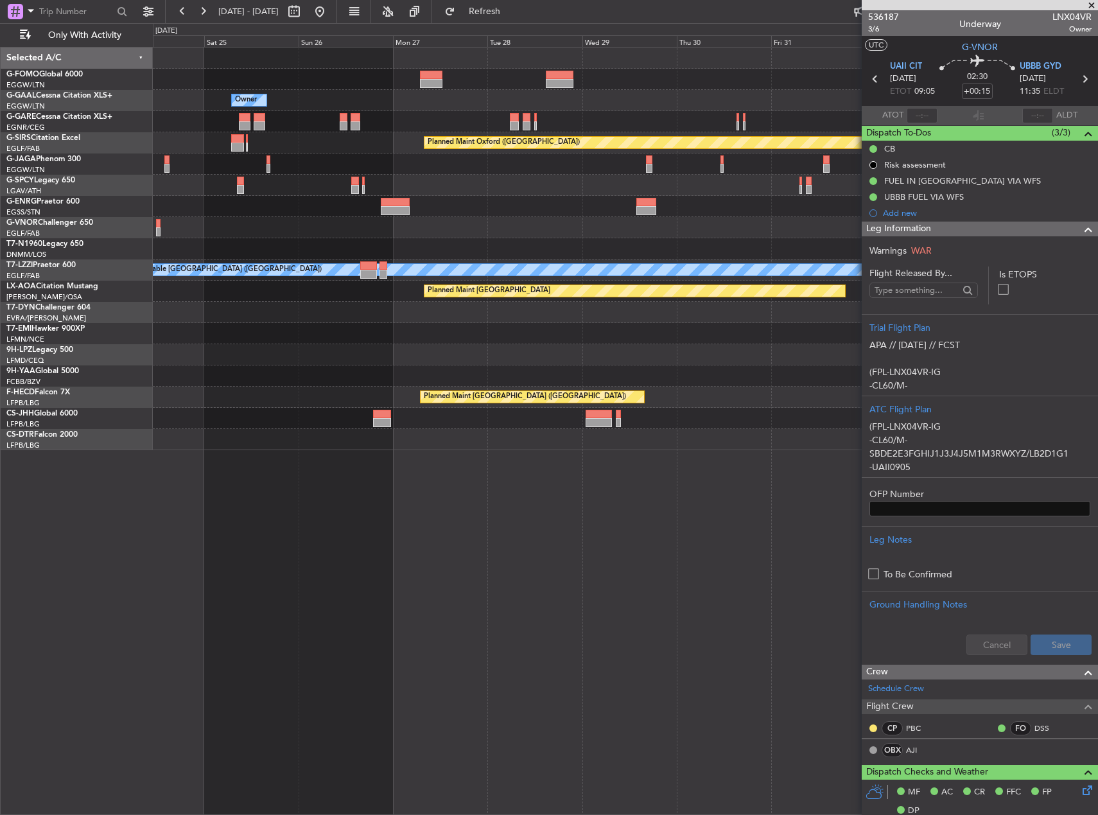
click at [313, 497] on div "Owner Owner Planned Maint Oxford (Kidlington) Planned Maint Bournemouth Planned…" at bounding box center [625, 431] width 945 height 768
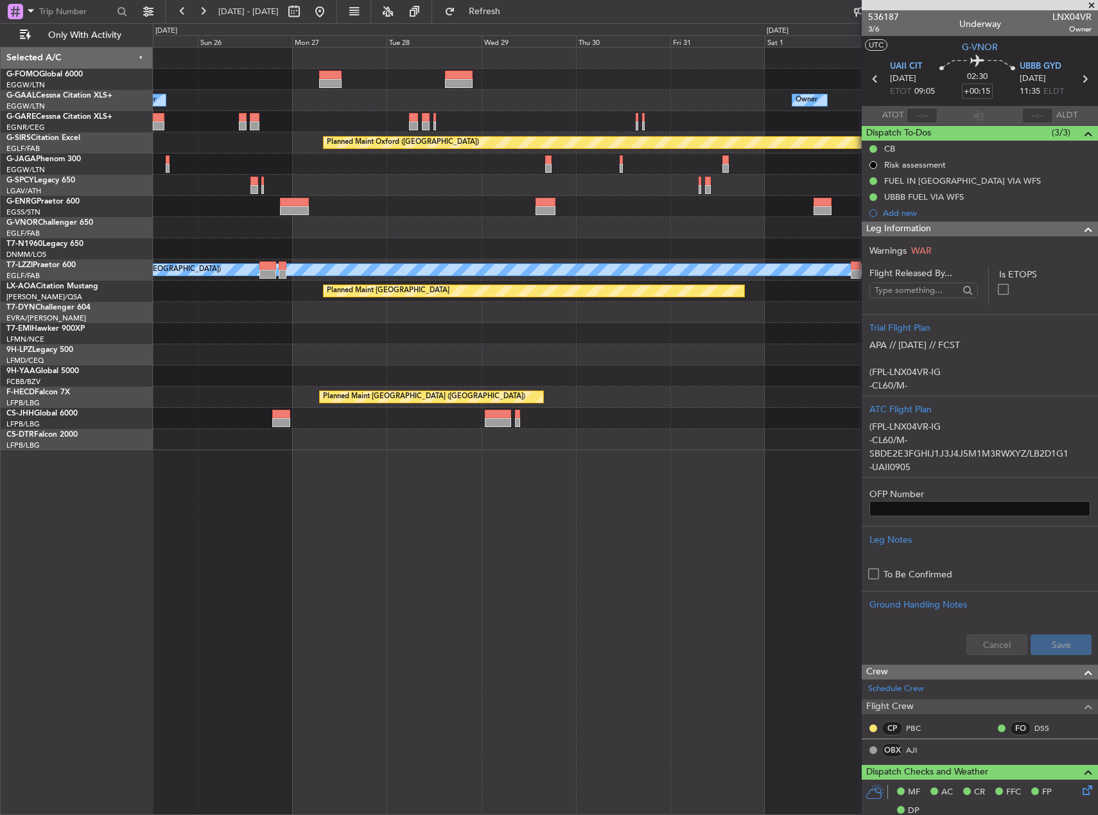
click at [314, 497] on div "Owner Owner Planned Maint Oxford (Kidlington) Planned Maint Bournemouth Planned…" at bounding box center [625, 431] width 945 height 768
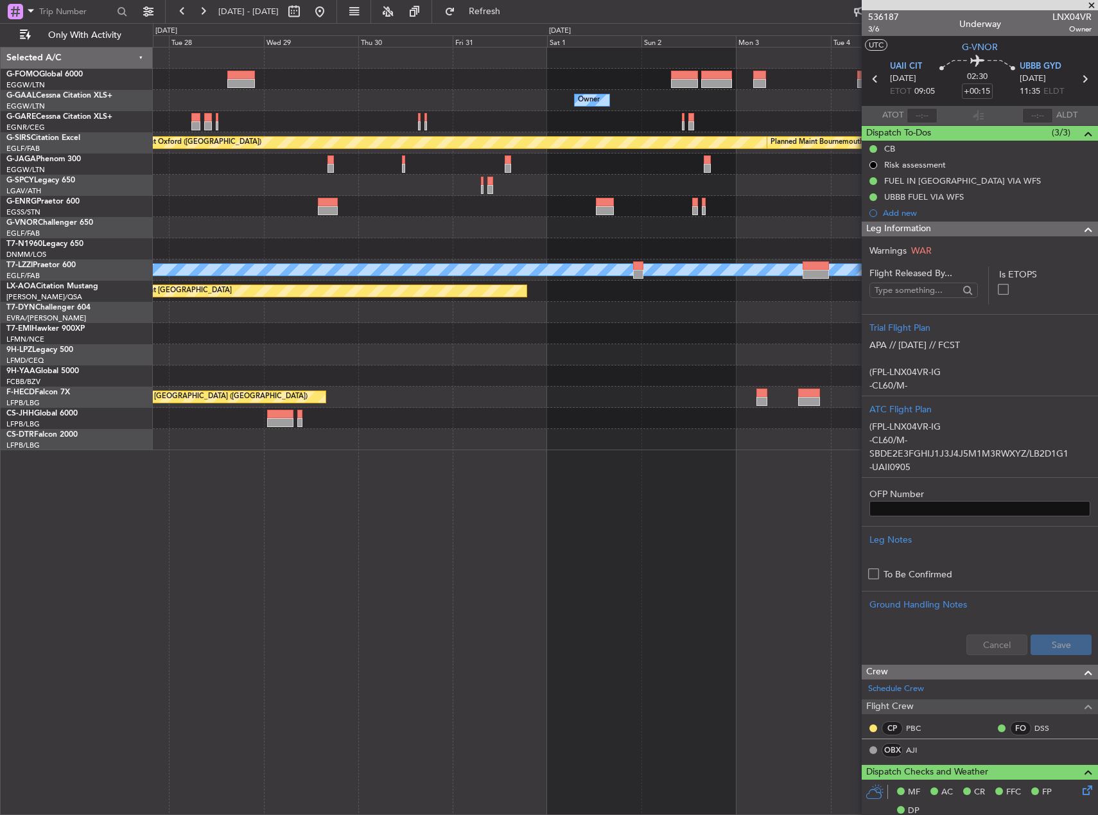
click at [320, 493] on div "Owner Owner Planned Maint Oxford (Kidlington) Planned Maint Bournemouth Planned…" at bounding box center [625, 431] width 945 height 768
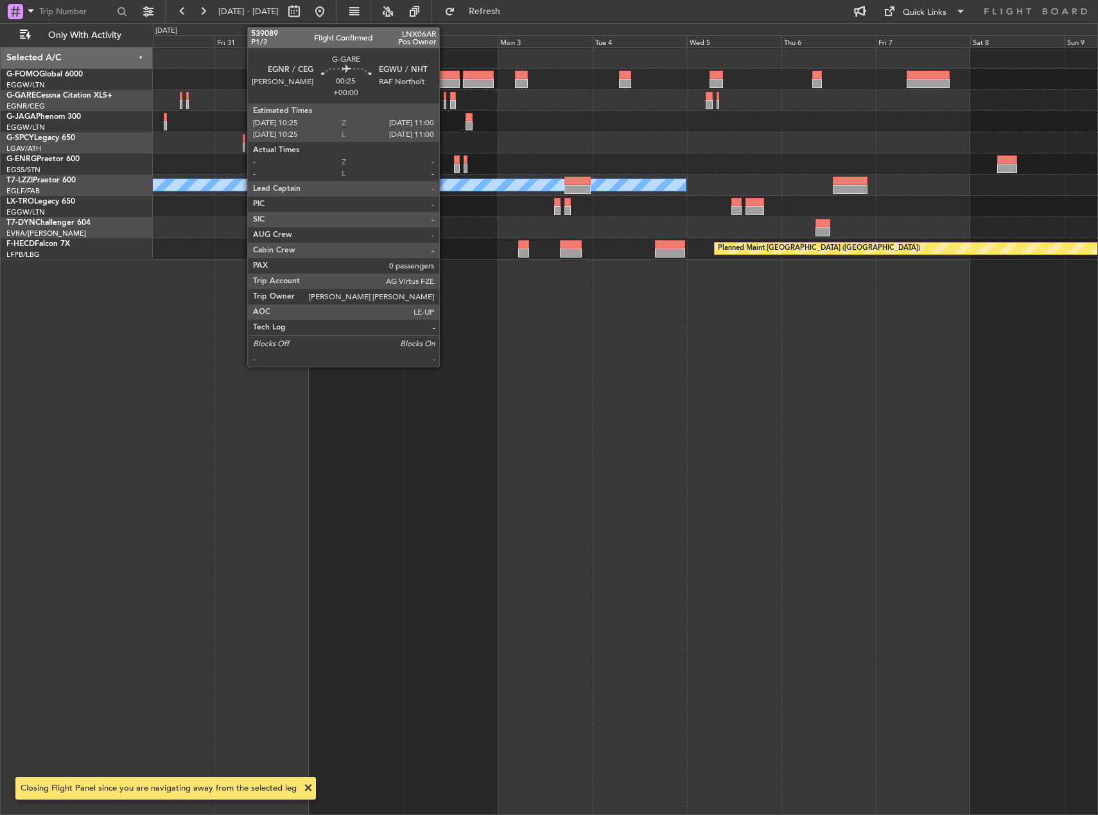
click at [445, 103] on div at bounding box center [445, 104] width 3 height 9
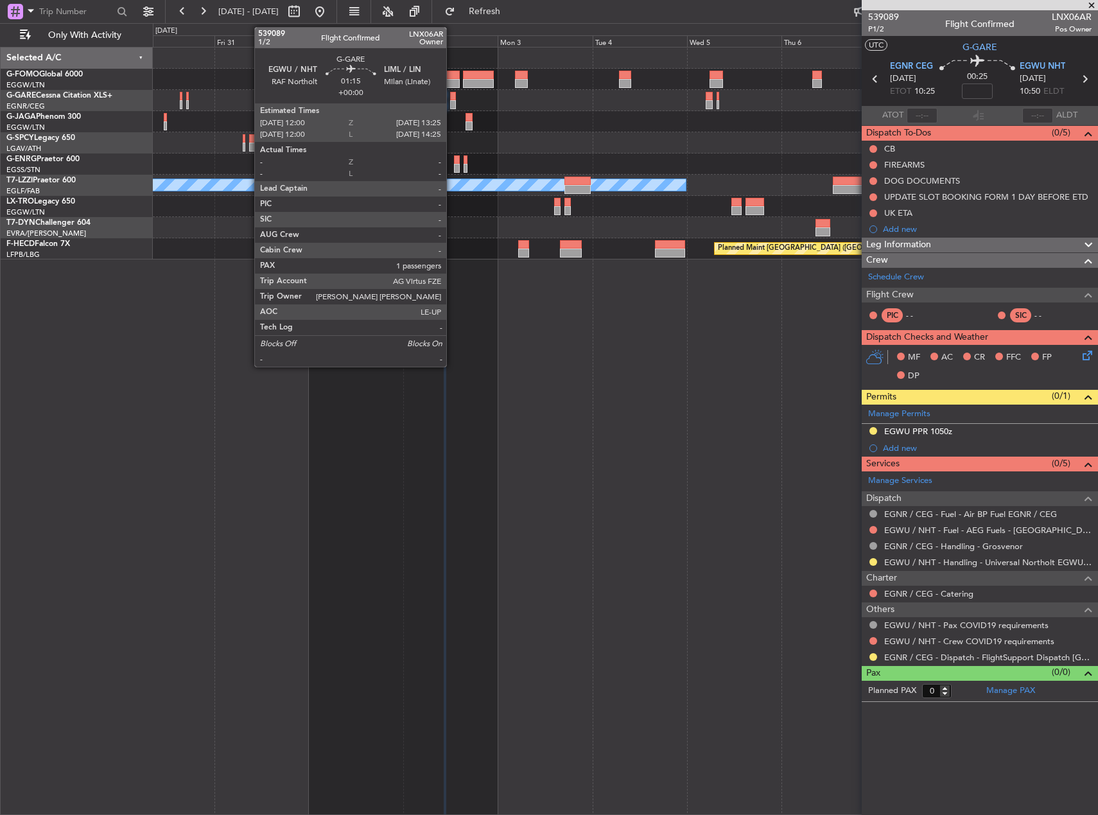
click at [452, 102] on div at bounding box center [453, 104] width 6 height 9
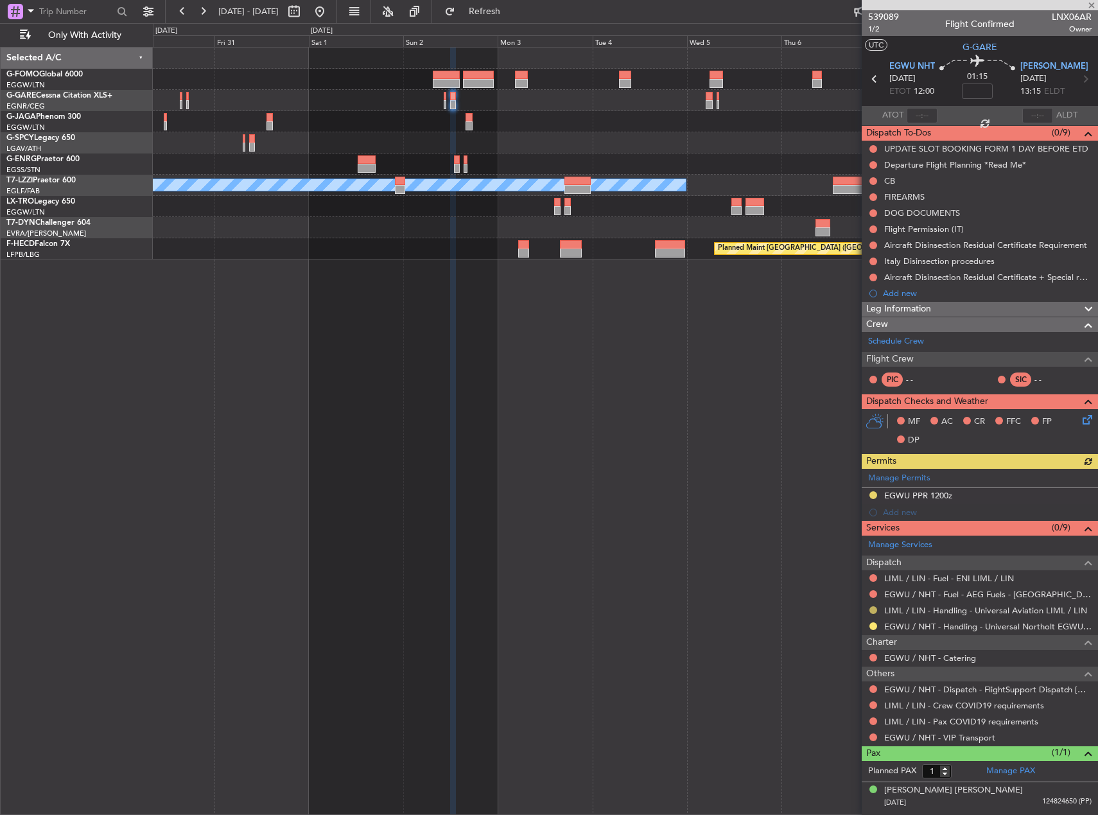
click at [873, 609] on button at bounding box center [873, 610] width 8 height 8
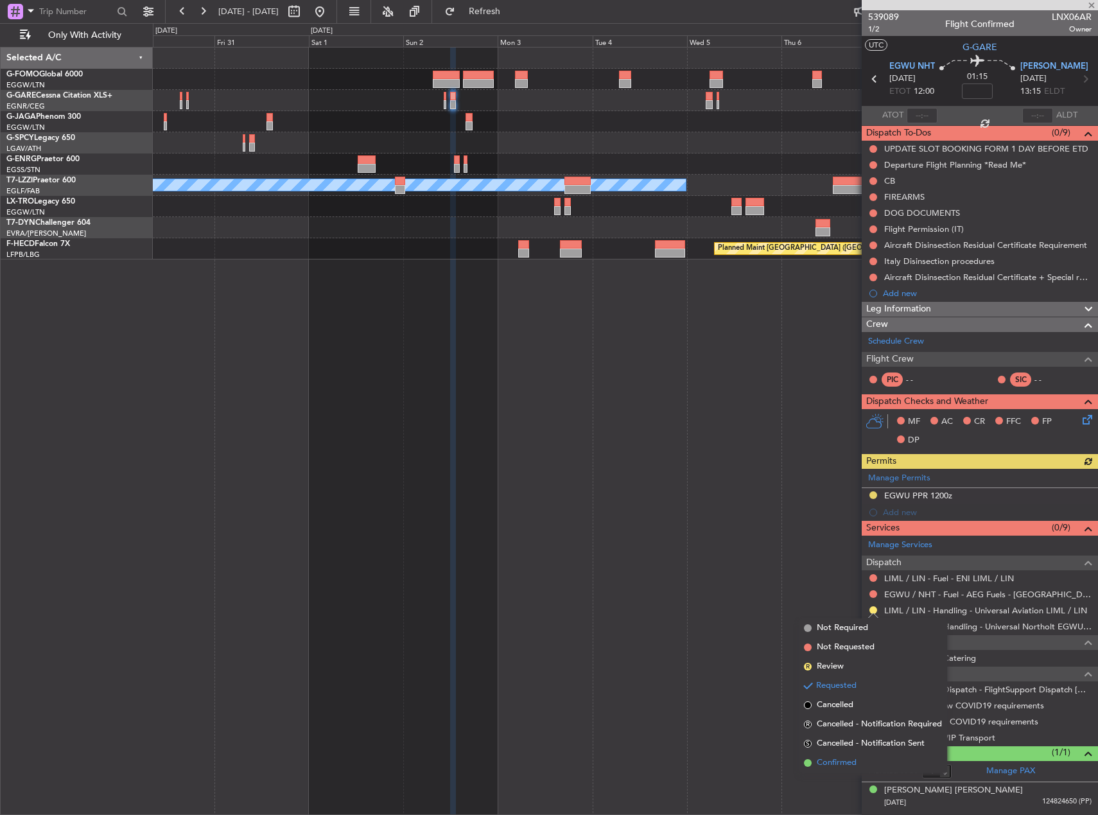
click at [849, 765] on span "Confirmed" at bounding box center [837, 762] width 40 height 13
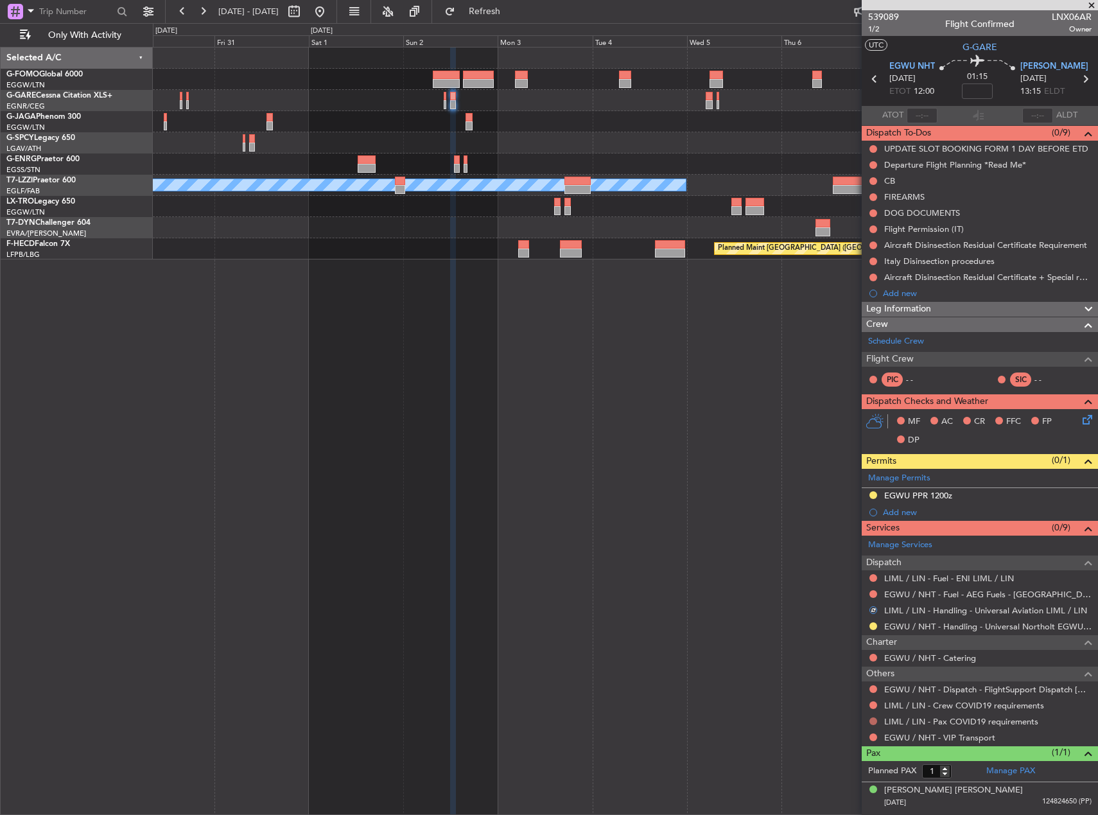
click at [872, 719] on button at bounding box center [873, 721] width 8 height 8
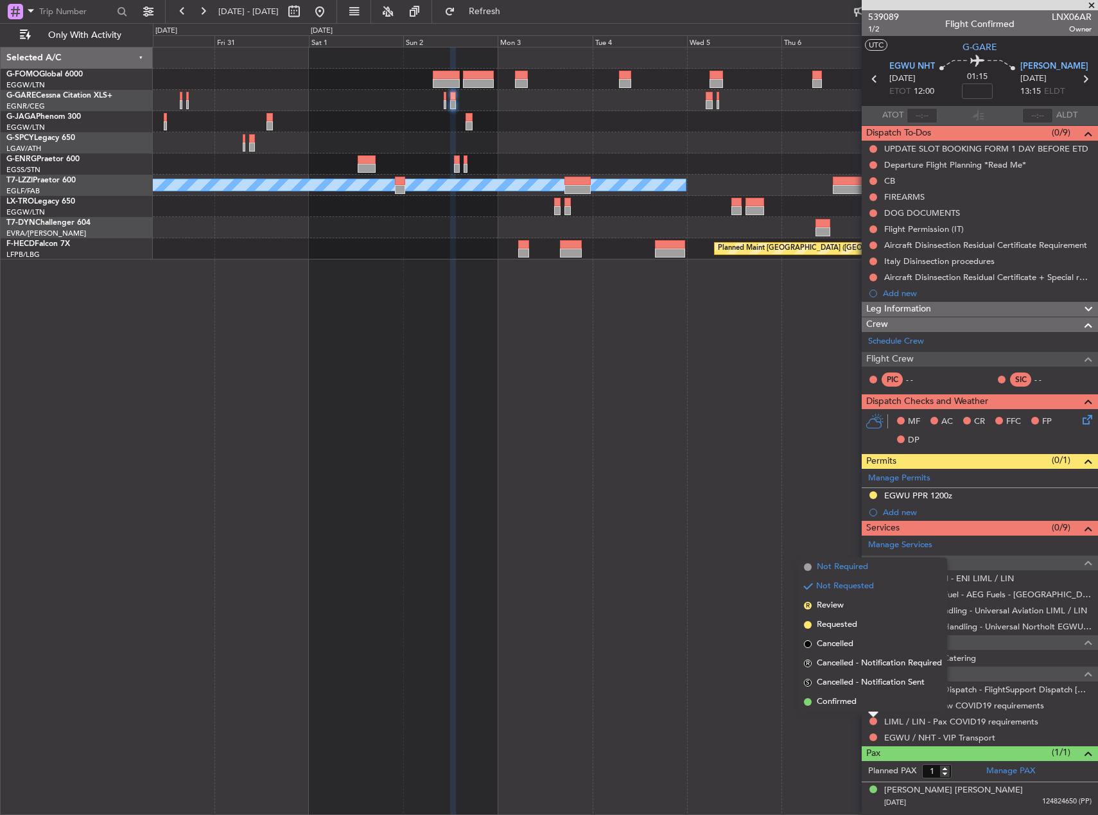
click at [836, 566] on span "Not Required" at bounding box center [842, 566] width 51 height 13
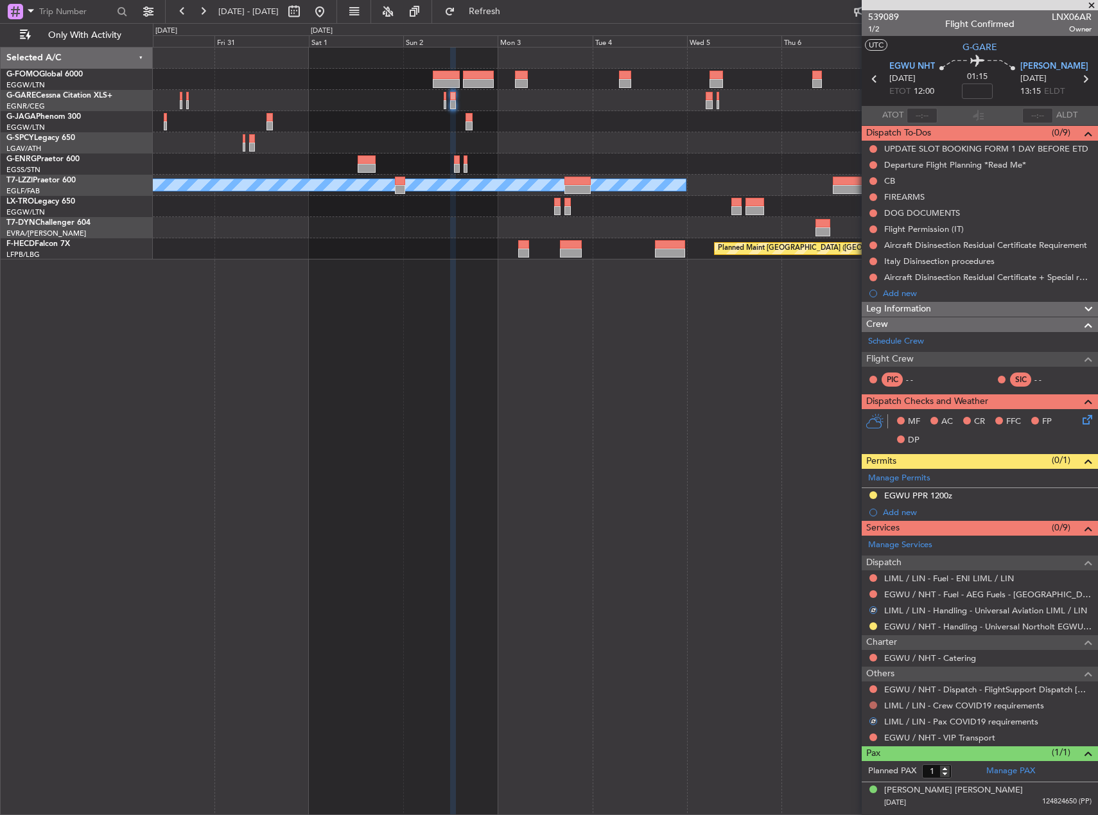
click at [876, 704] on button at bounding box center [873, 705] width 8 height 8
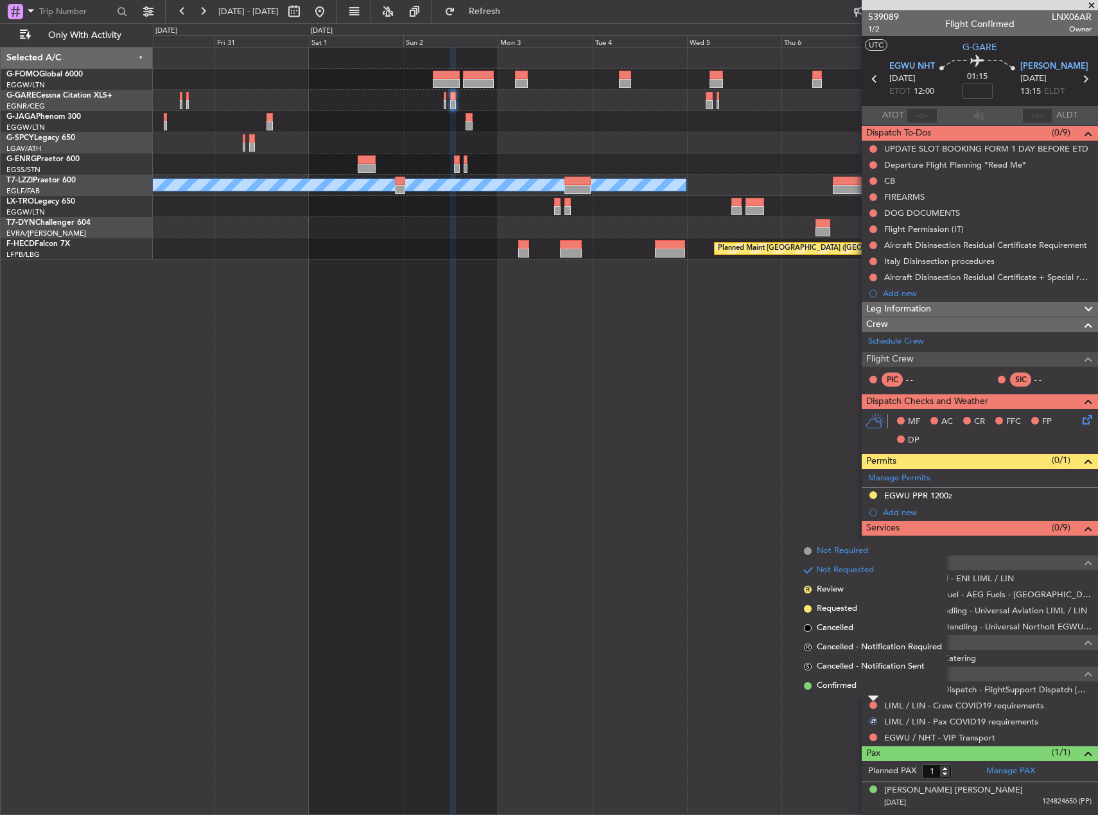
click at [829, 553] on span "Not Required" at bounding box center [842, 550] width 51 height 13
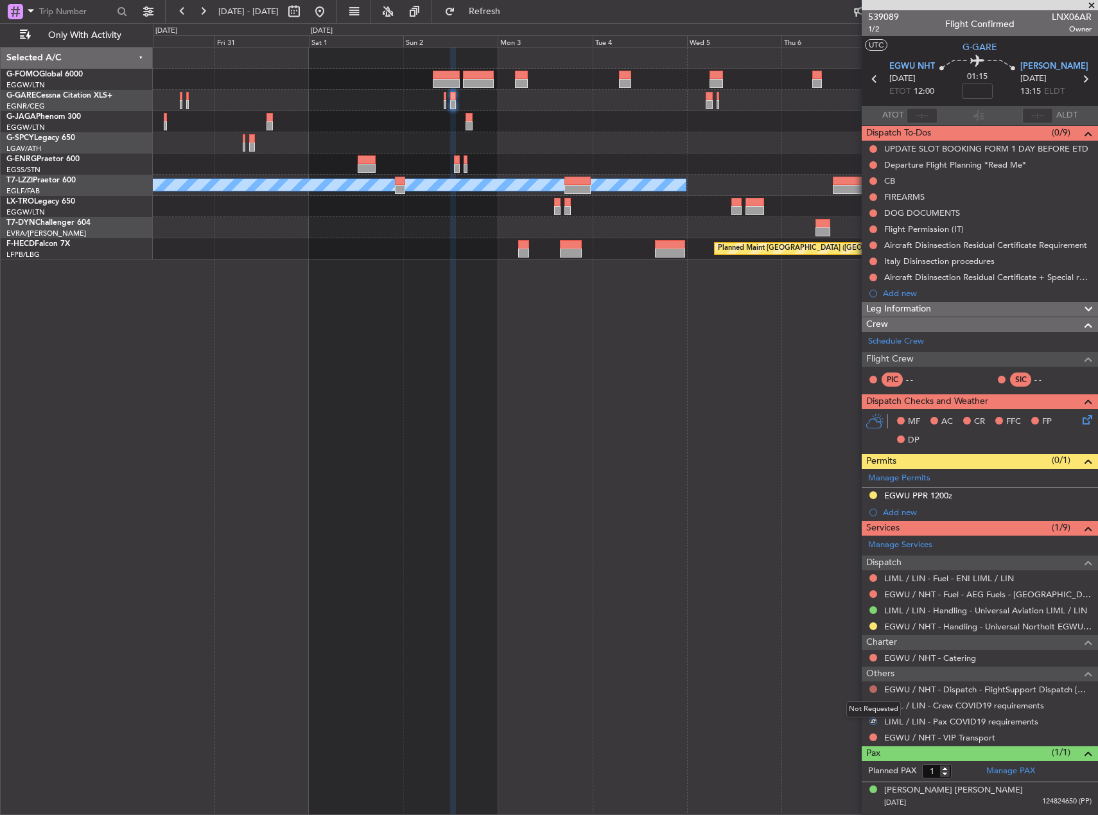
click at [873, 686] on button at bounding box center [873, 689] width 8 height 8
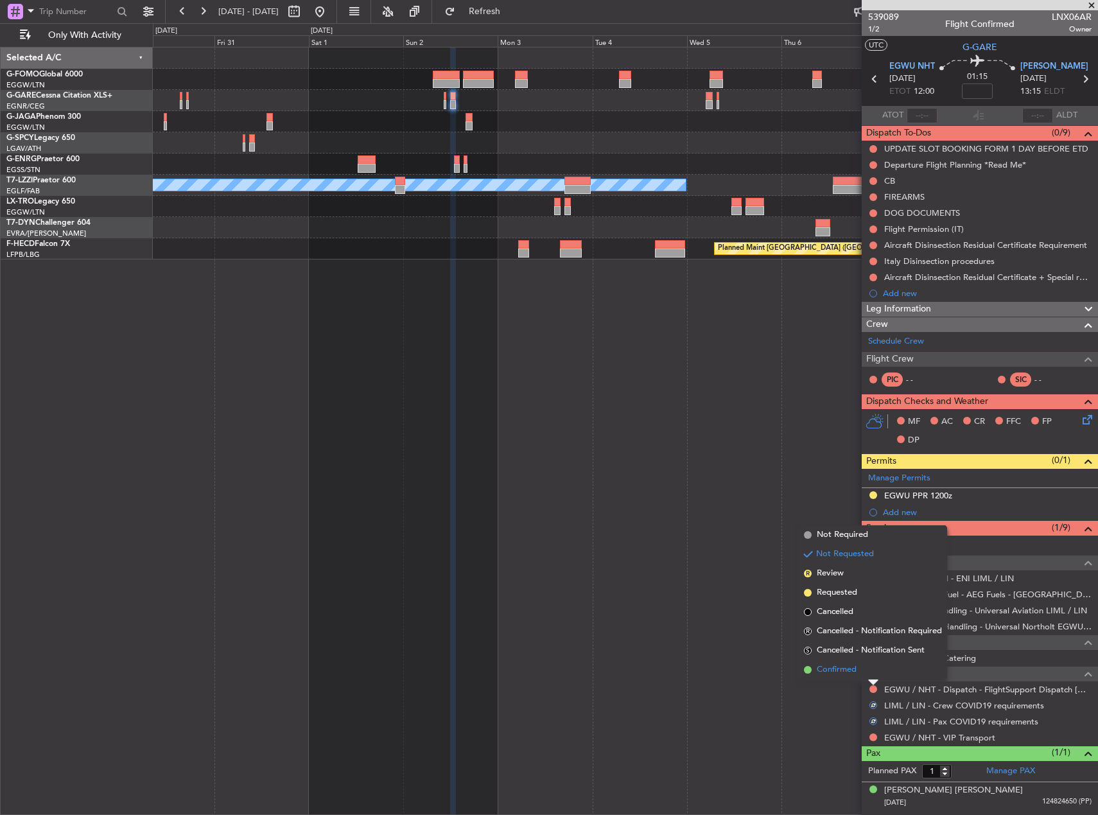
click at [859, 670] on li "Confirmed" at bounding box center [873, 669] width 148 height 19
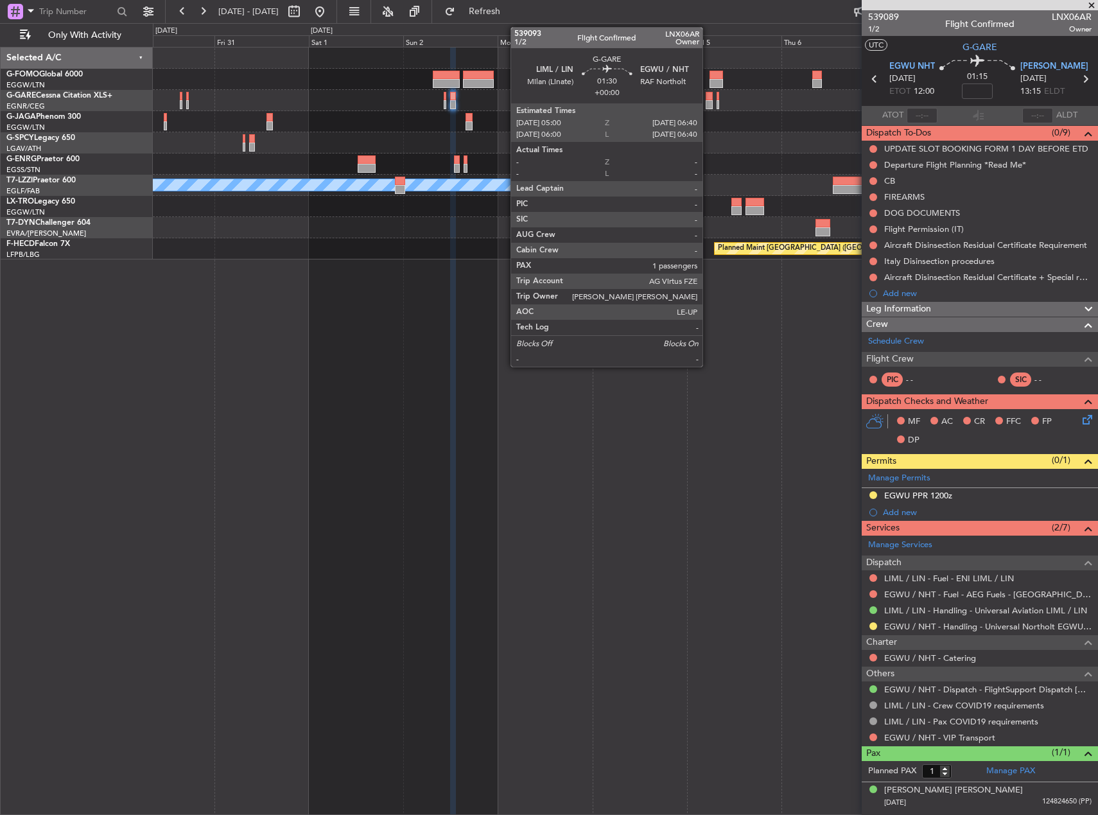
click at [708, 106] on div at bounding box center [708, 104] width 7 height 9
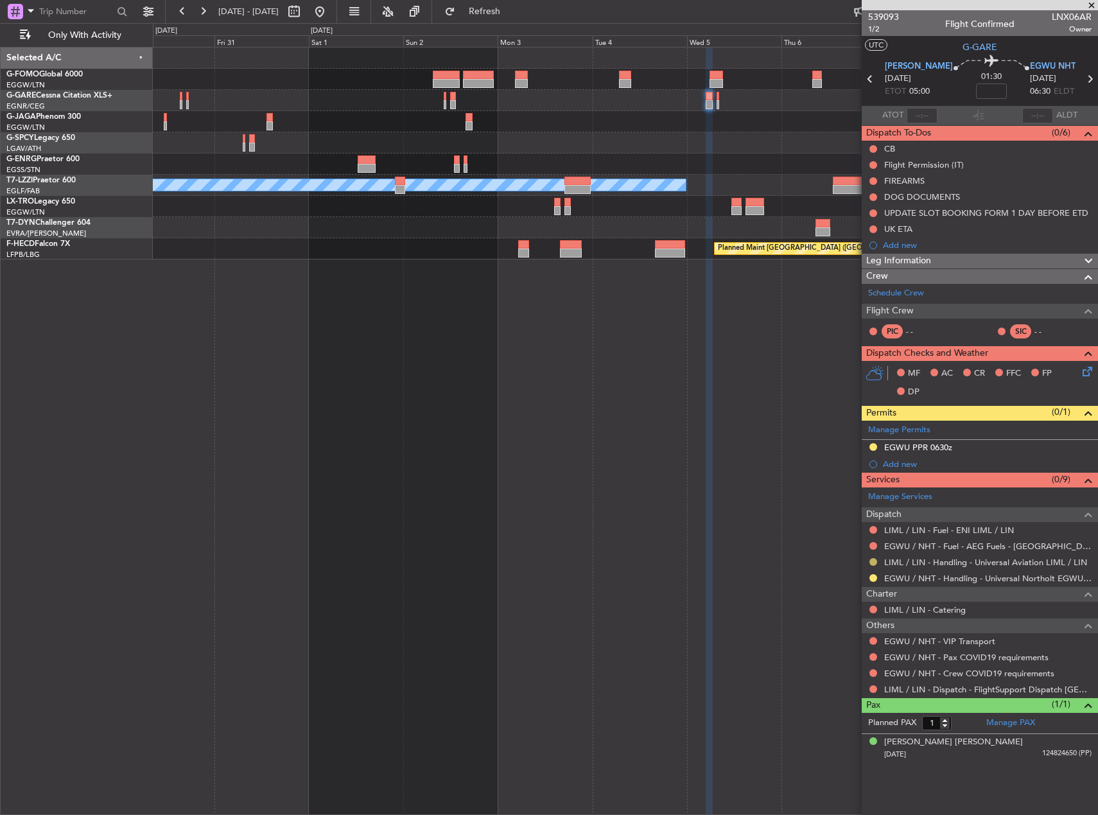
click at [872, 561] on button at bounding box center [873, 562] width 8 height 8
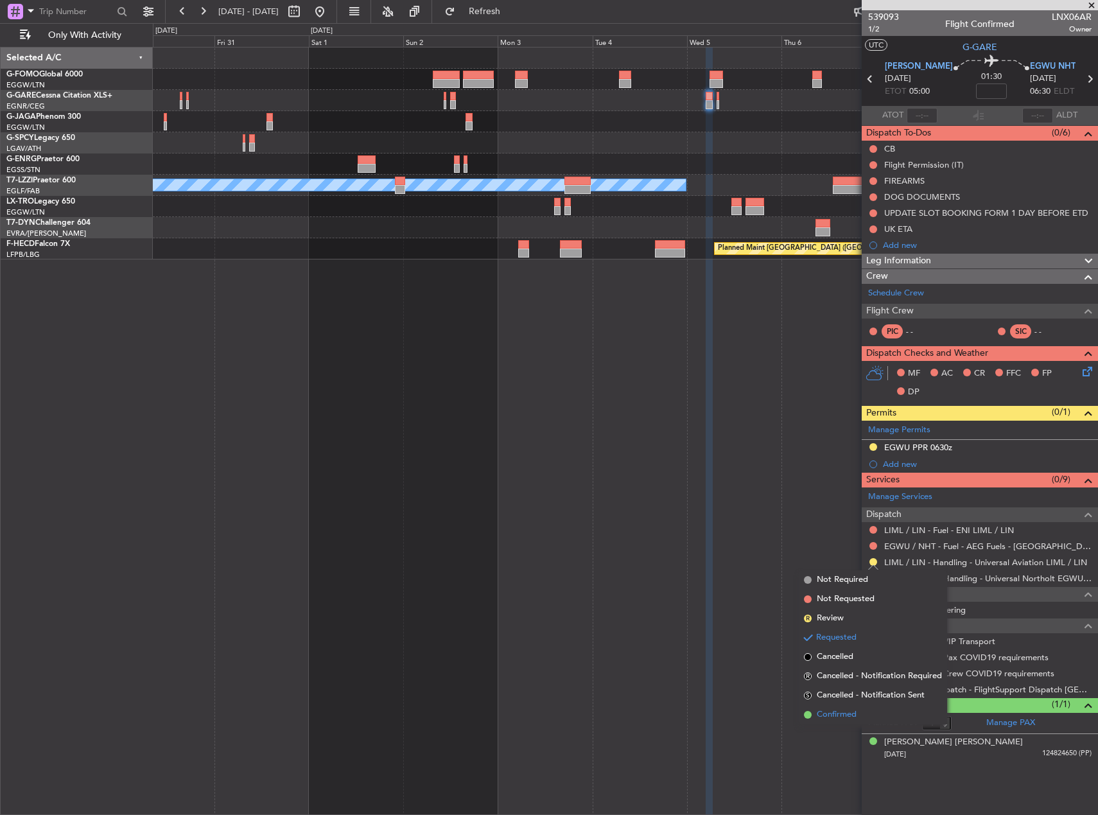
click at [873, 719] on li "Confirmed" at bounding box center [873, 714] width 148 height 19
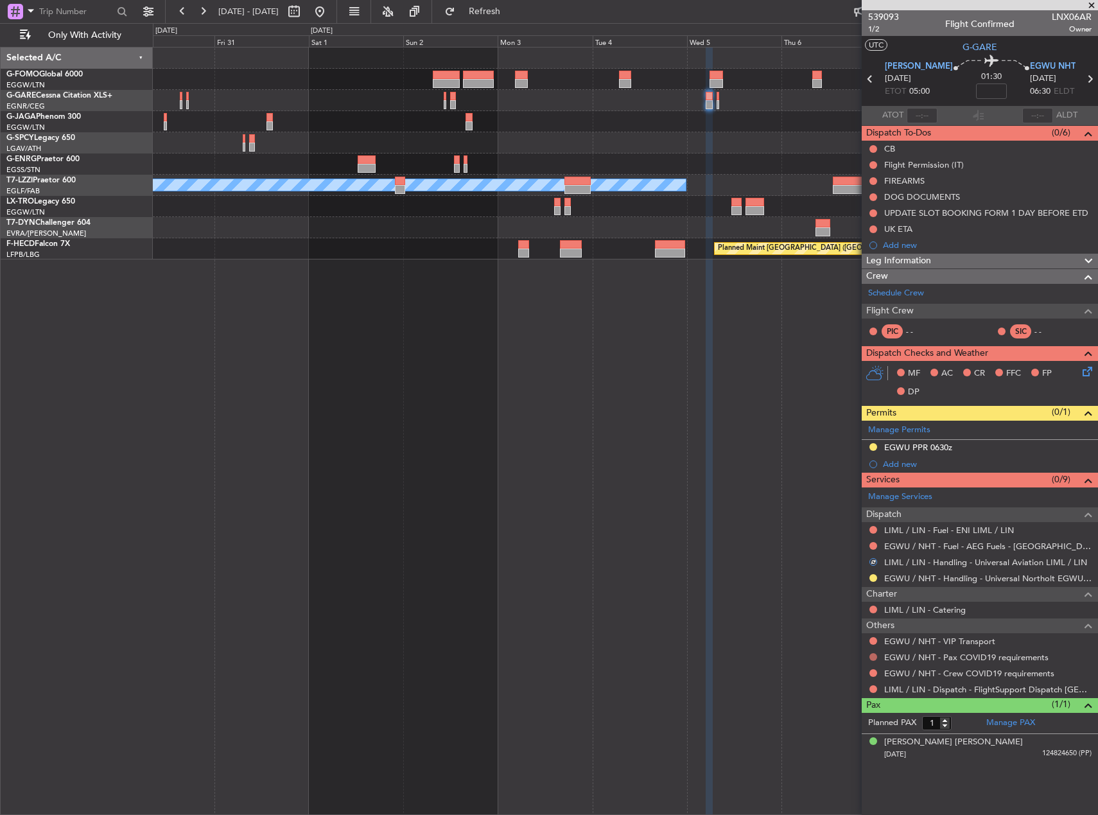
click at [871, 659] on button at bounding box center [873, 657] width 8 height 8
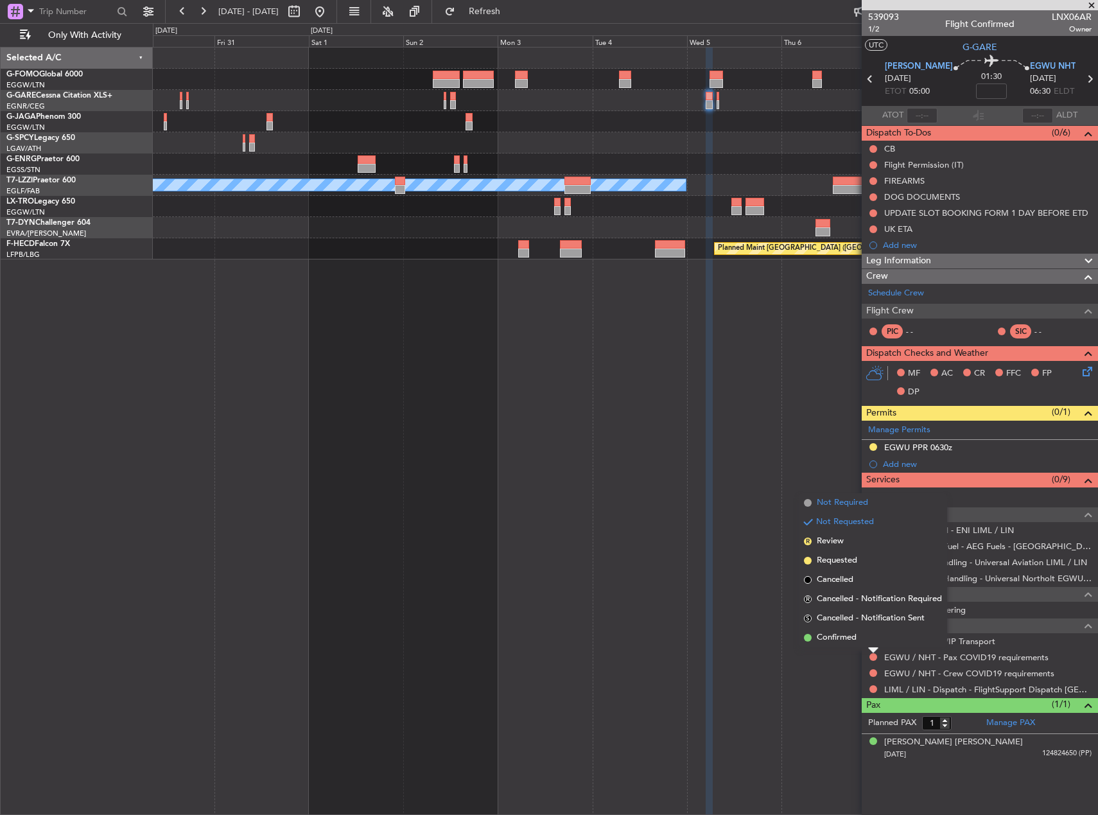
click at [834, 503] on span "Not Required" at bounding box center [842, 502] width 51 height 13
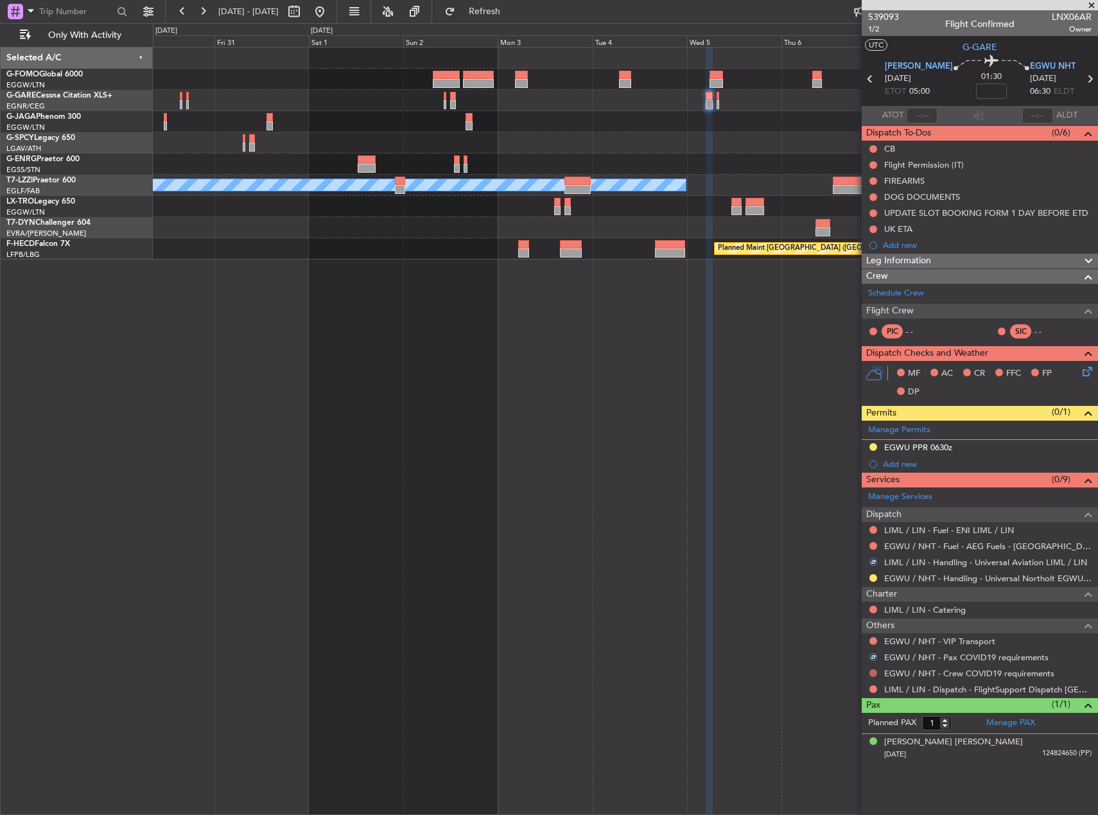
click at [870, 673] on button at bounding box center [873, 673] width 8 height 8
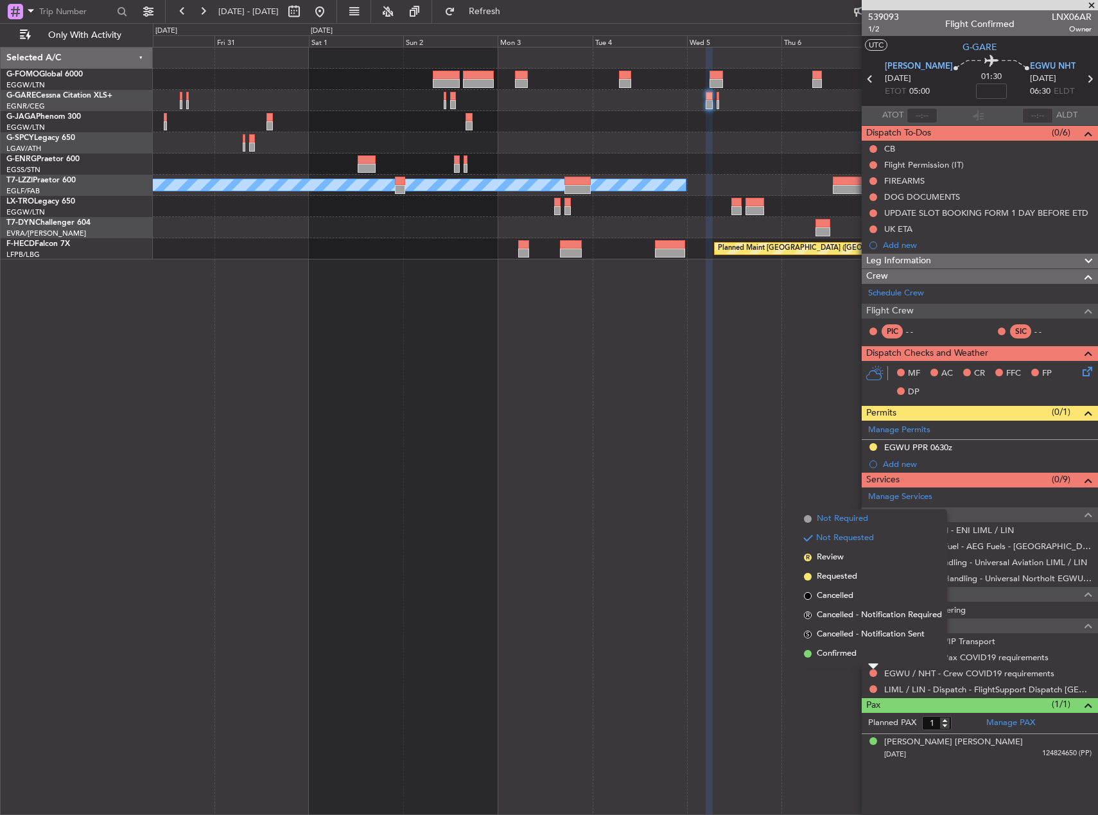
click at [827, 523] on span "Not Required" at bounding box center [842, 518] width 51 height 13
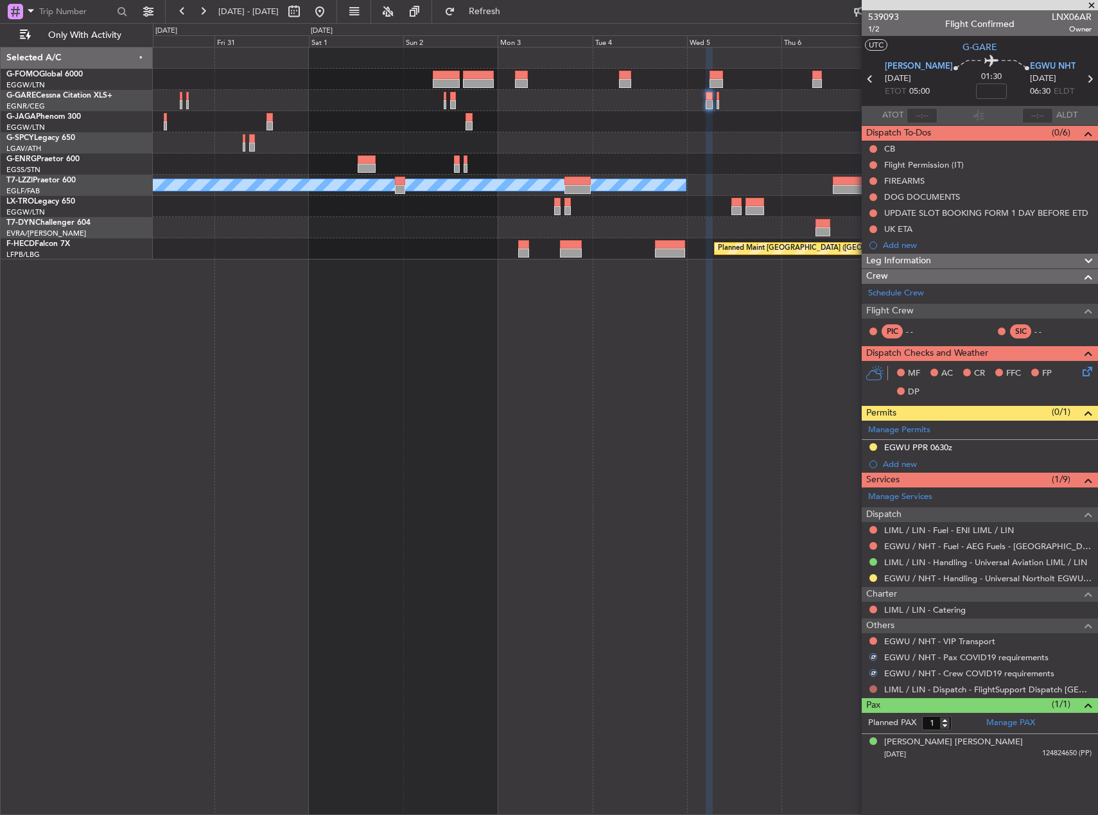
click at [875, 690] on button at bounding box center [873, 689] width 8 height 8
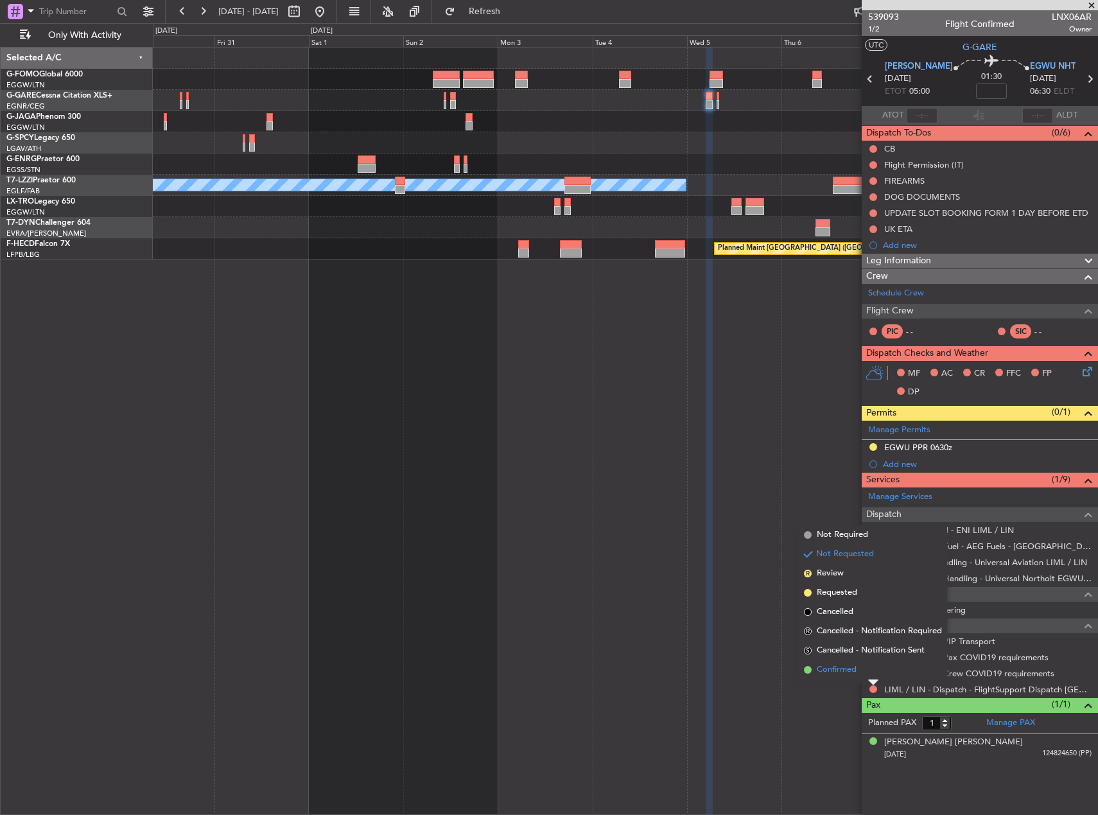
click at [863, 675] on li "Confirmed" at bounding box center [873, 669] width 148 height 19
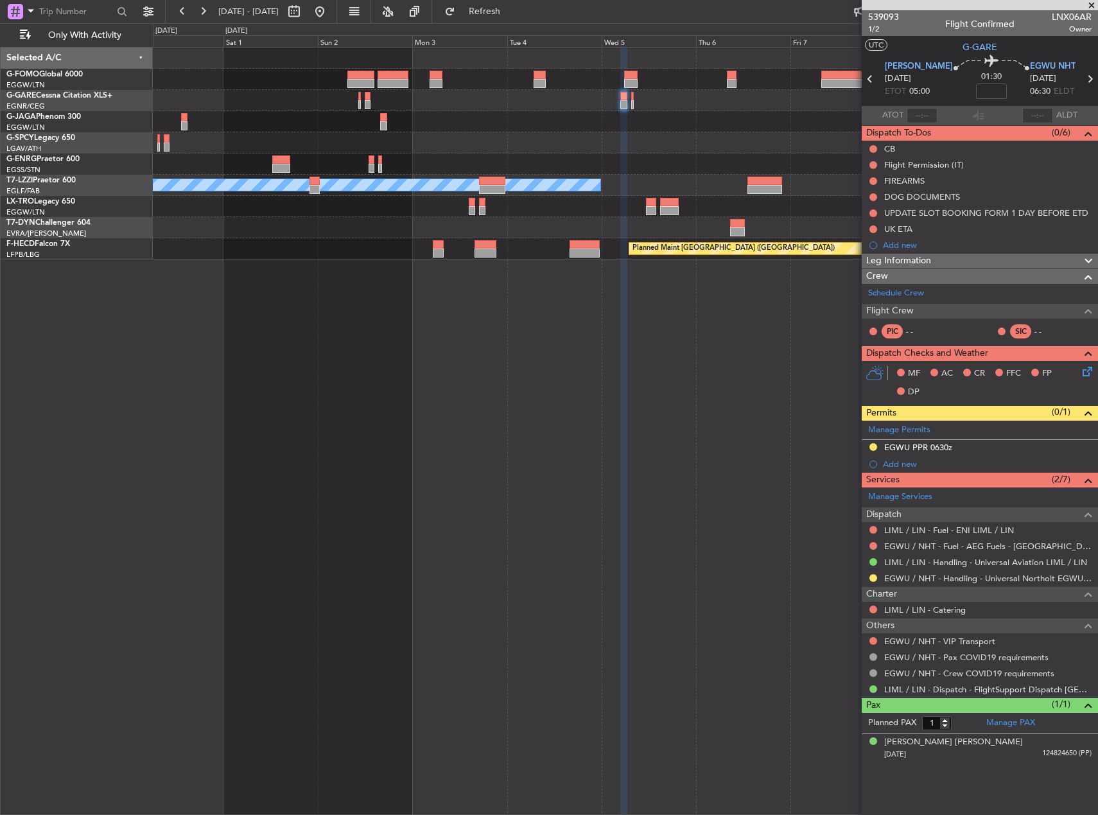
click at [815, 120] on div at bounding box center [625, 121] width 944 height 21
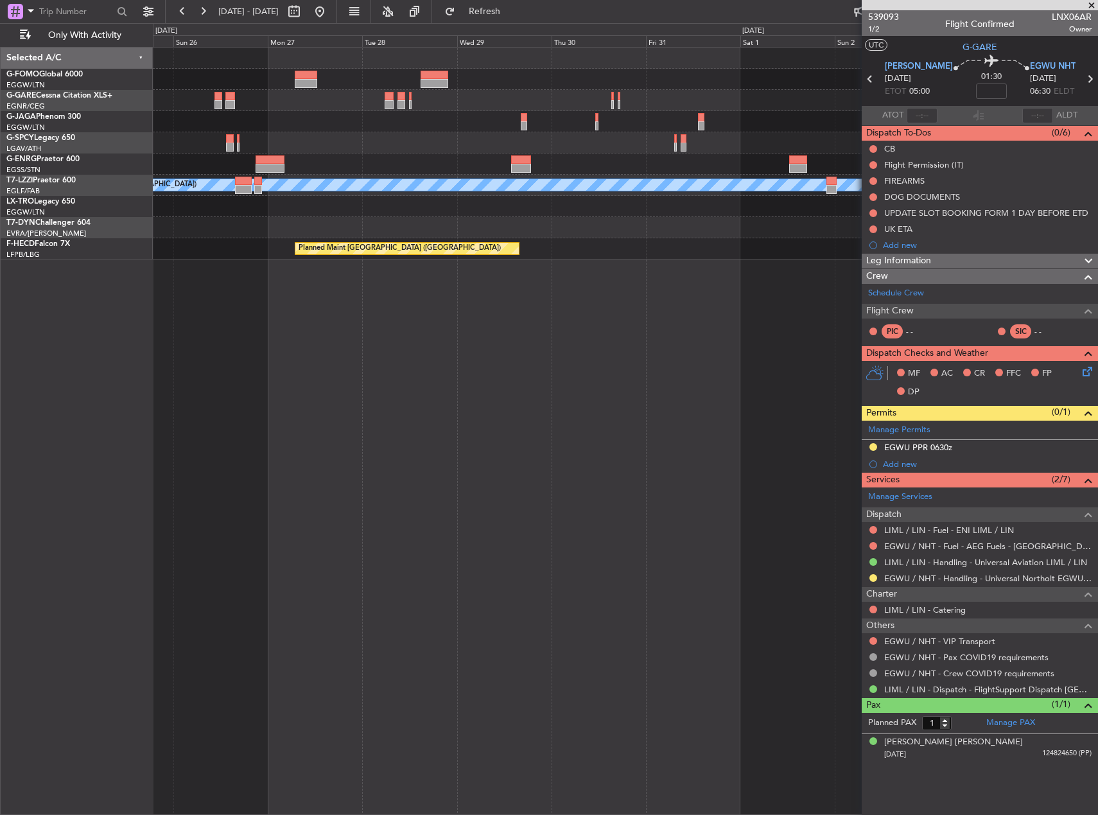
click at [886, 243] on fb-app "30 Oct 2025 - 09 Nov 2025 Refresh Quick Links Only With Activity A/C Unavailabl…" at bounding box center [549, 412] width 1098 height 805
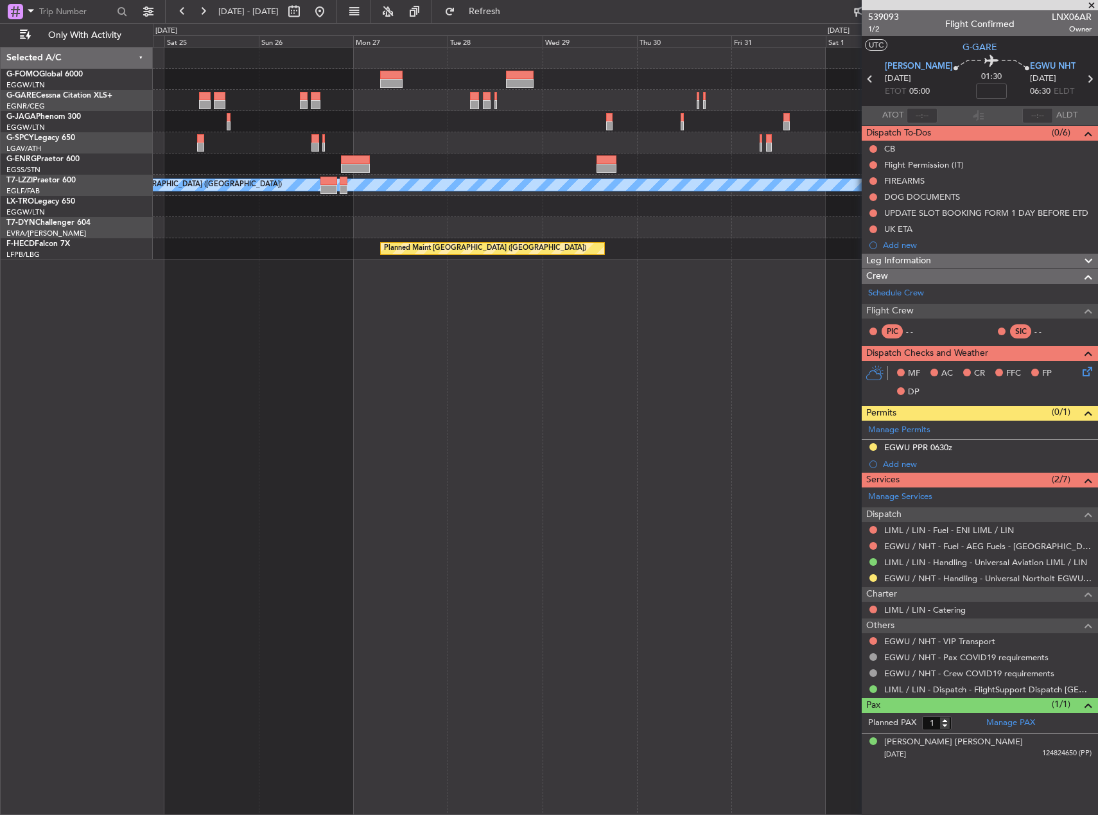
click at [677, 277] on div "A/C Unavailable London (Luton) Planned Maint Riga (Riga Intl) Planned Maint Par…" at bounding box center [625, 431] width 945 height 768
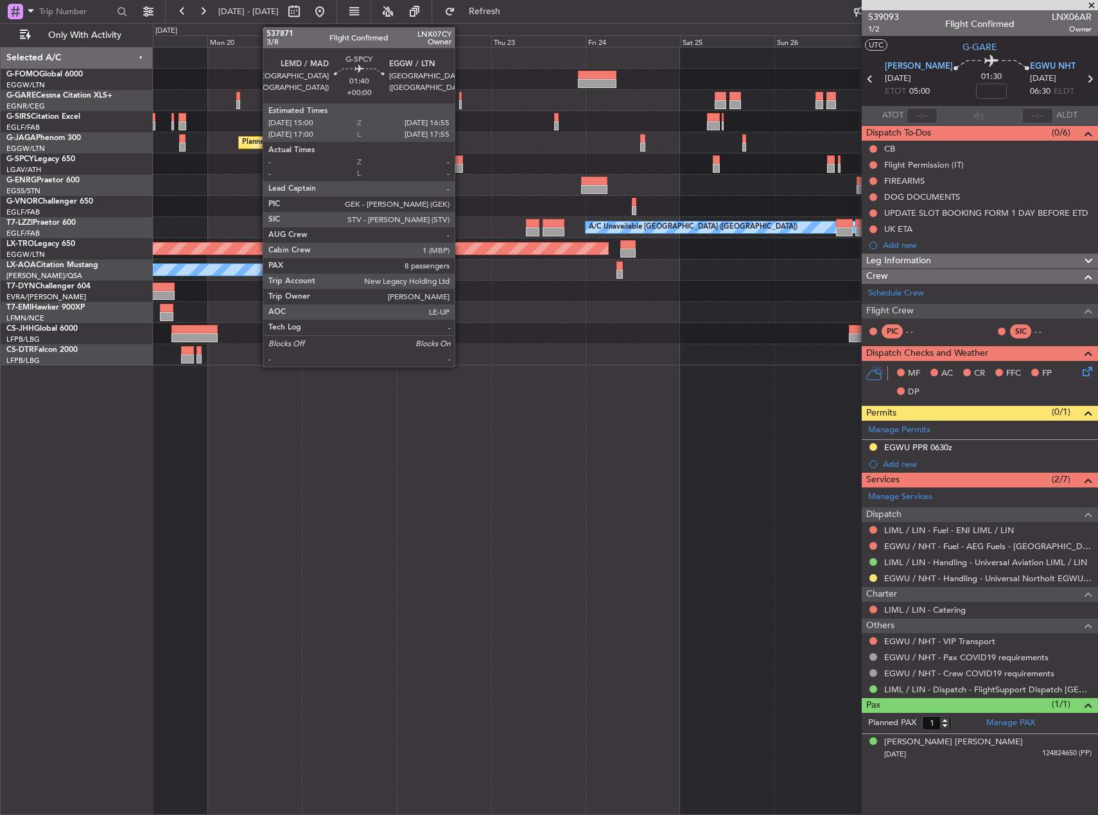
click at [461, 166] on div at bounding box center [459, 168] width 8 height 9
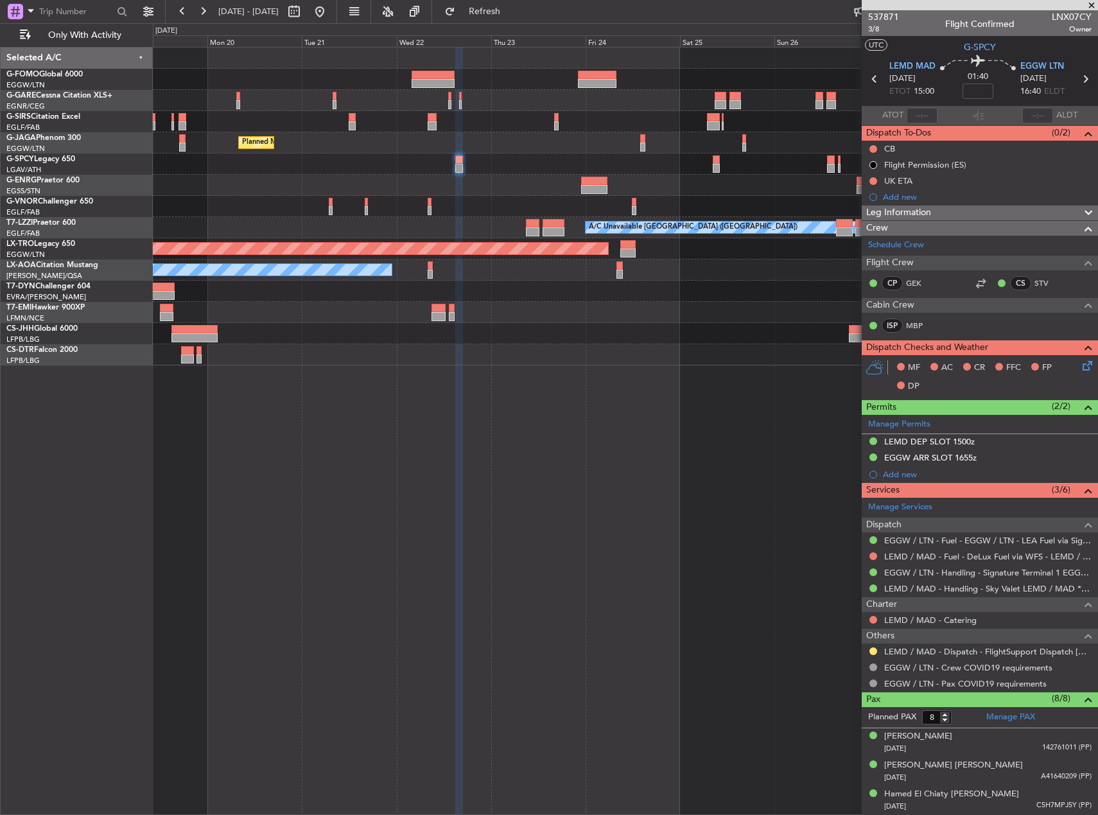
click at [718, 160] on div at bounding box center [716, 159] width 7 height 9
type input "2"
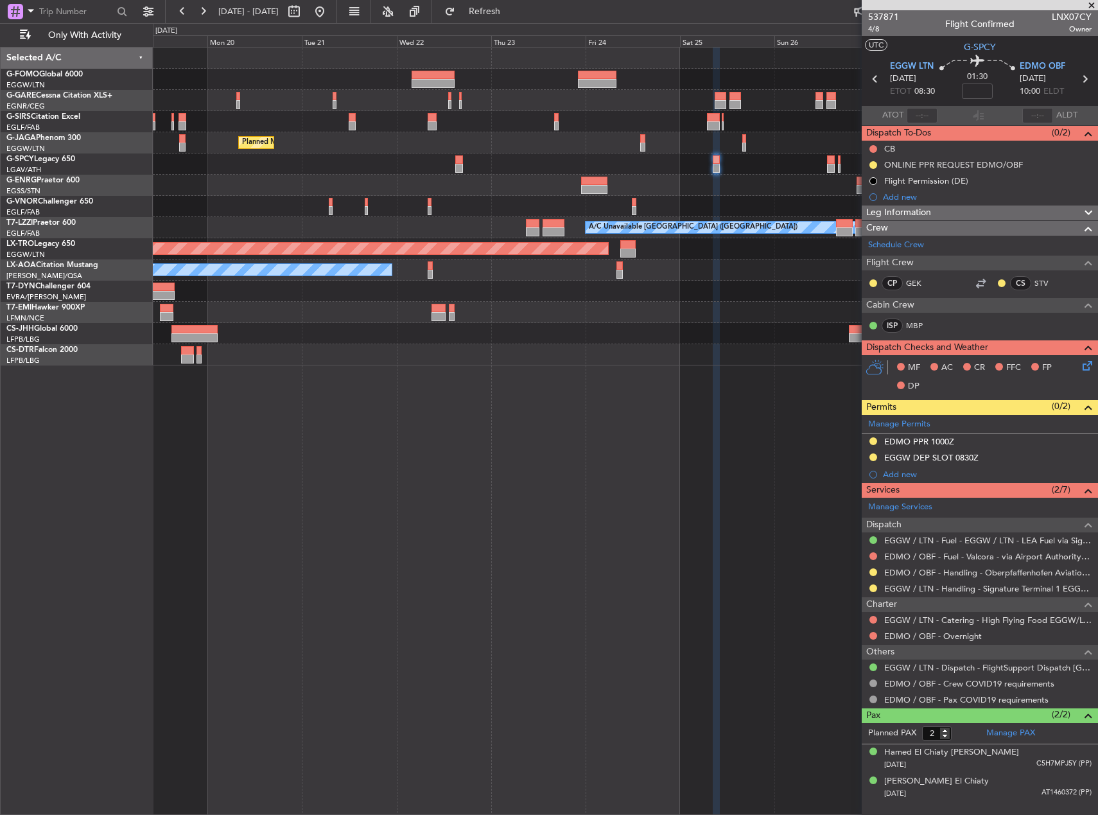
click at [616, 467] on div "Planned Maint Oxford (Kidlington) Planned Maint Paris (Le Bourget) A/C Unavaila…" at bounding box center [625, 431] width 945 height 768
click at [872, 586] on button at bounding box center [873, 588] width 8 height 8
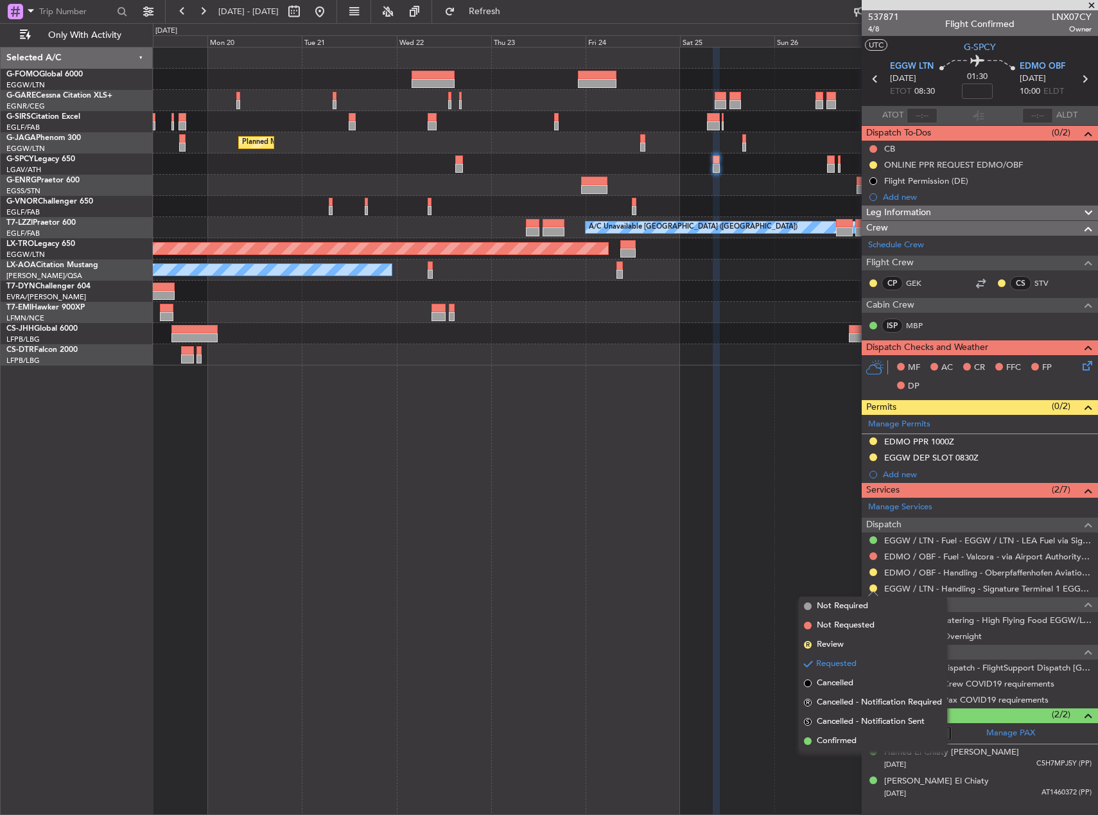
drag, startPoint x: 849, startPoint y: 740, endPoint x: 858, endPoint y: 524, distance: 215.9
click at [849, 739] on span "Confirmed" at bounding box center [837, 740] width 40 height 13
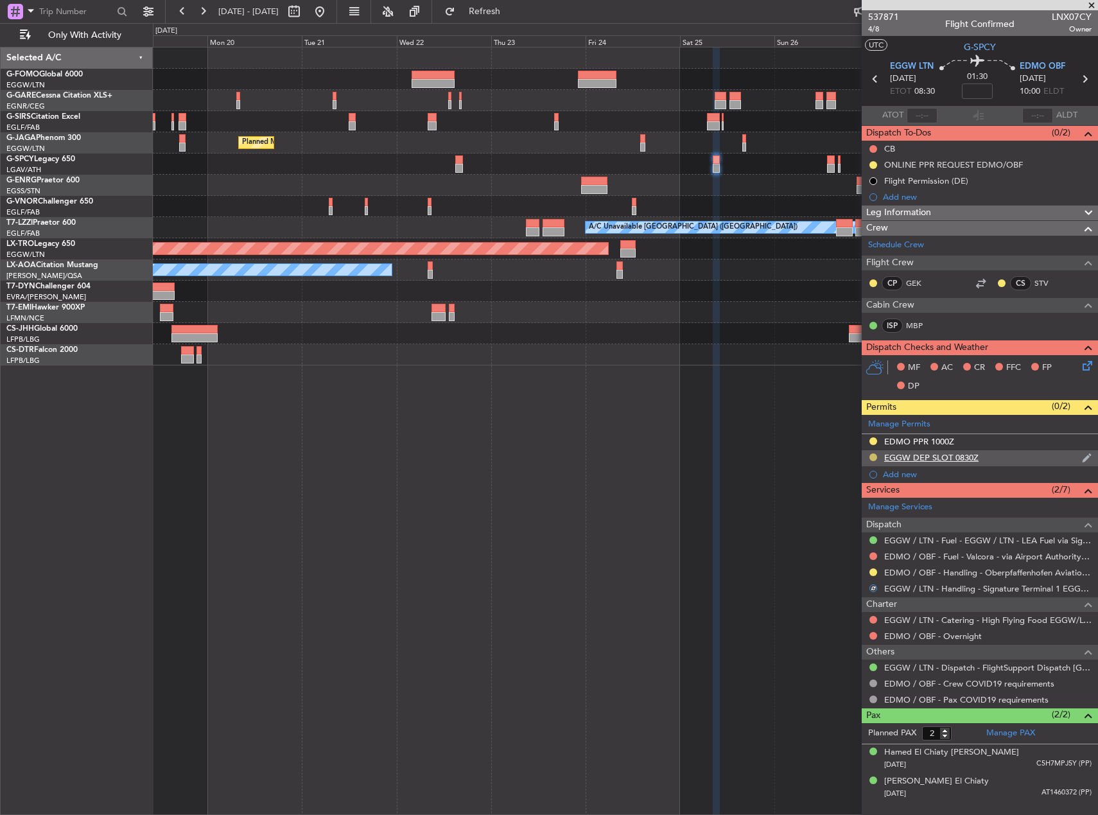
click at [874, 456] on button at bounding box center [873, 457] width 8 height 8
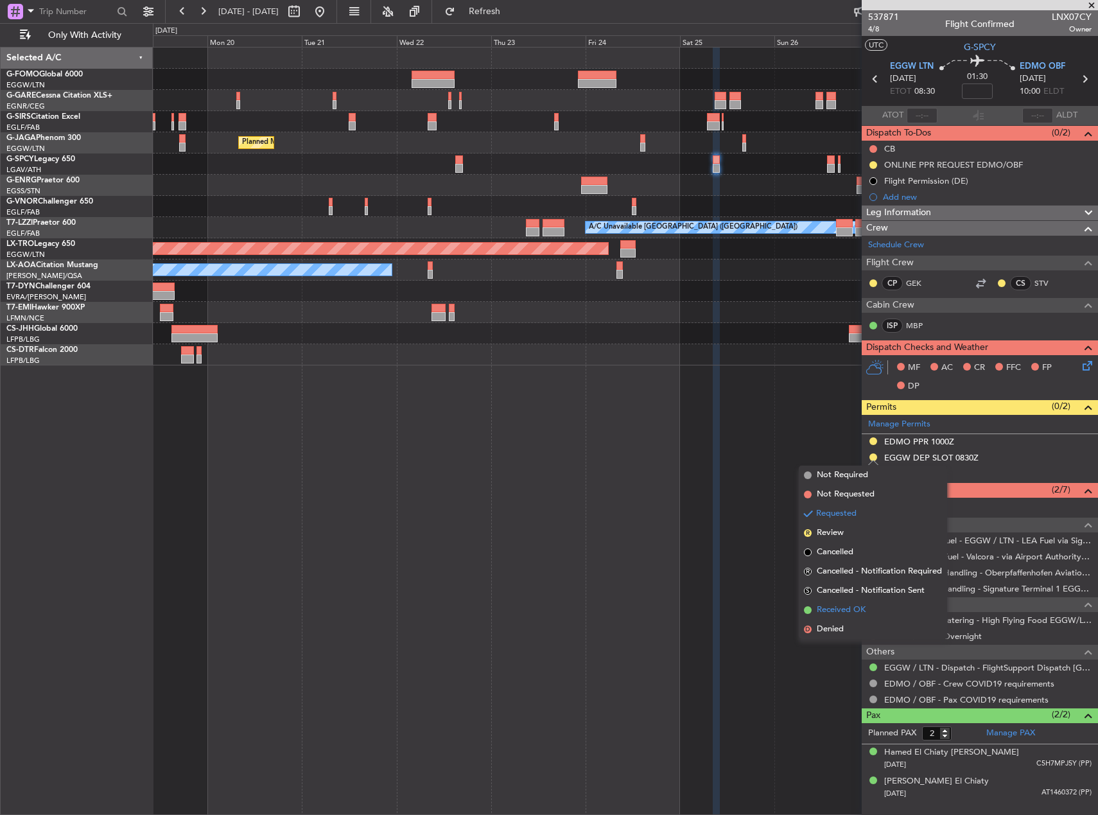
click at [859, 609] on span "Received OK" at bounding box center [841, 609] width 49 height 13
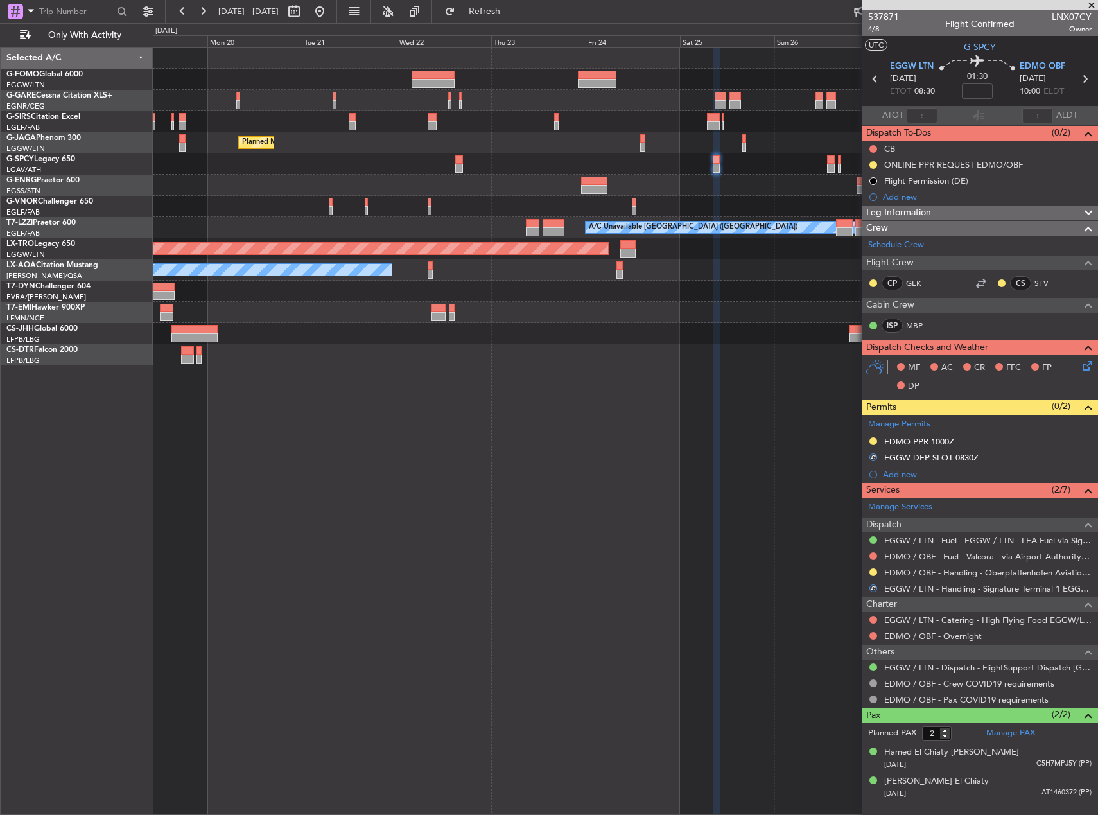
click at [651, 518] on div "Planned Maint Oxford (Kidlington) Planned Maint Paris (Le Bourget) A/C Unavaila…" at bounding box center [625, 431] width 945 height 768
click at [873, 587] on button at bounding box center [873, 588] width 8 height 8
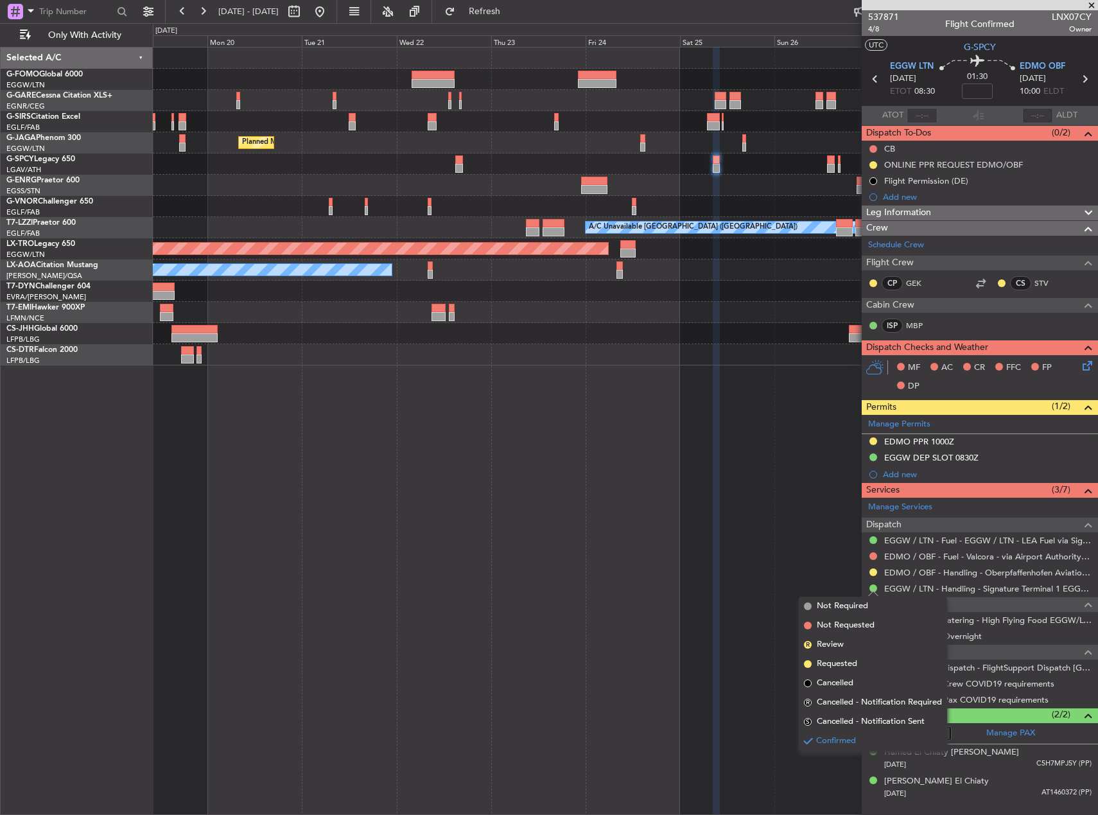
drag, startPoint x: 852, startPoint y: 660, endPoint x: 858, endPoint y: 639, distance: 22.0
click at [853, 660] on span "Requested" at bounding box center [837, 663] width 40 height 13
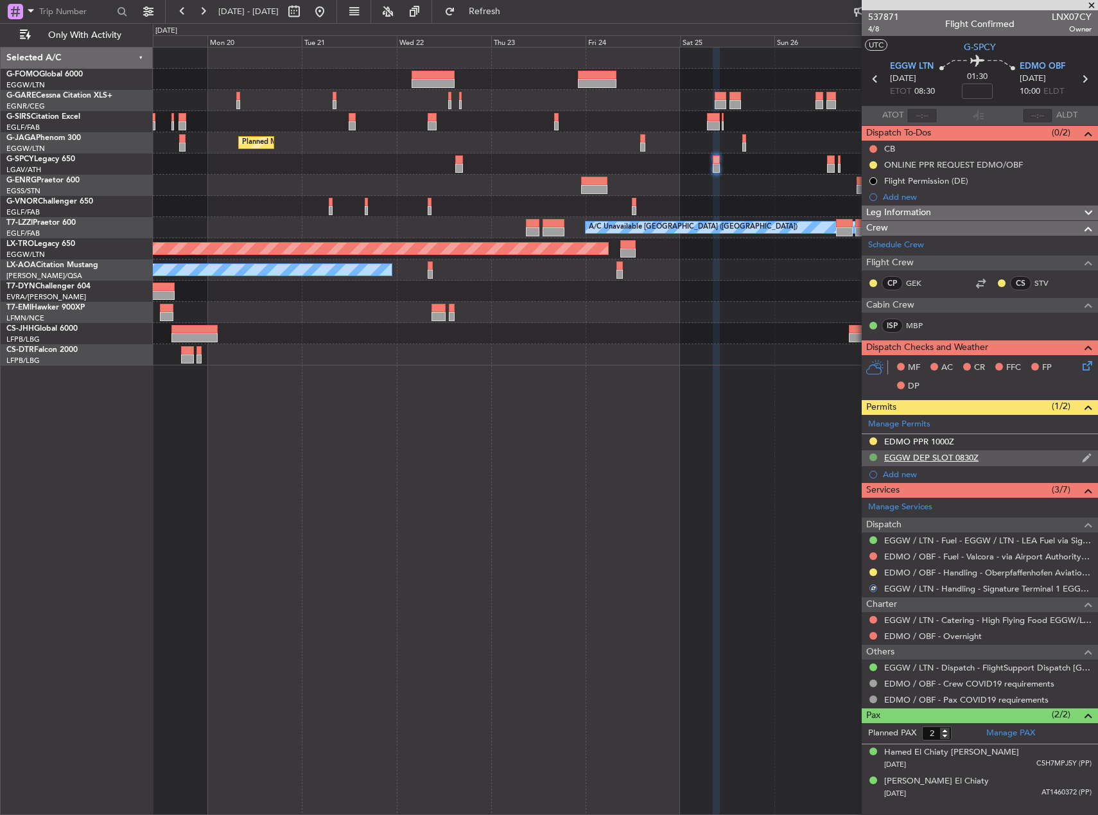
click at [874, 455] on button at bounding box center [873, 457] width 8 height 8
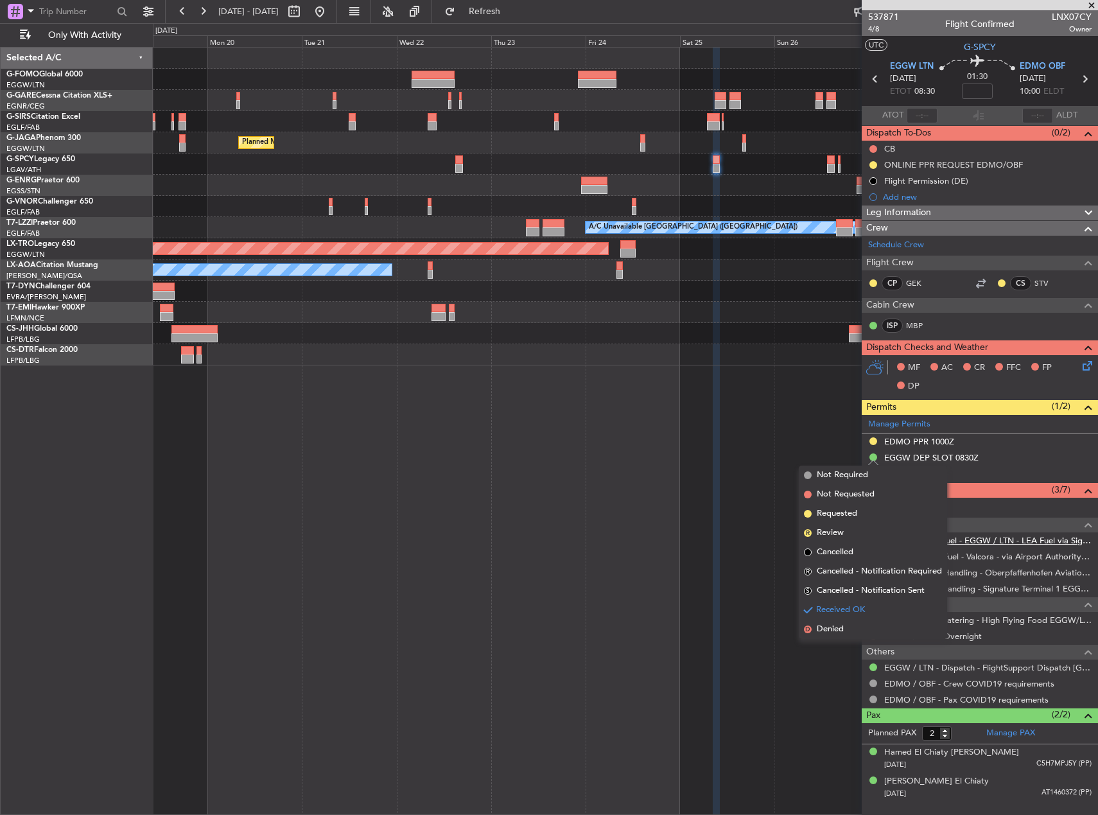
drag, startPoint x: 843, startPoint y: 517, endPoint x: 915, endPoint y: 539, distance: 75.1
click at [843, 515] on span "Requested" at bounding box center [837, 513] width 40 height 13
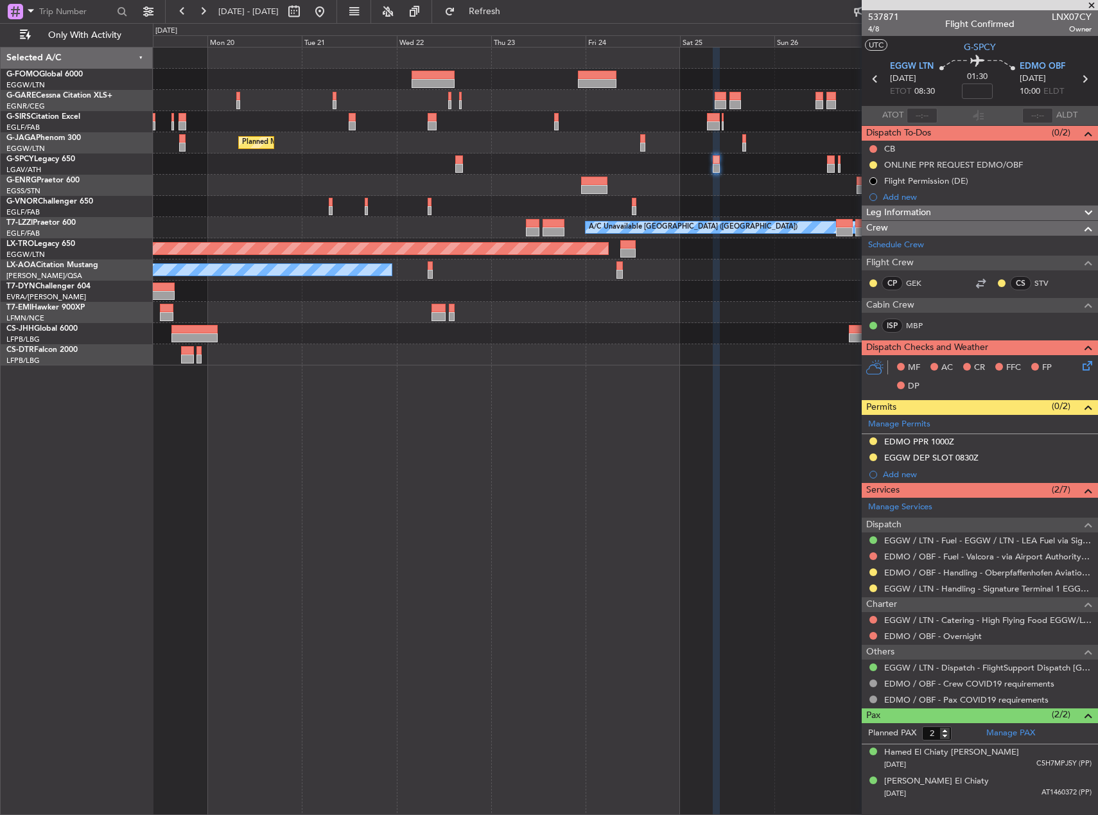
click at [331, 384] on div "Planned Maint Oxford (Kidlington) Planned Maint Paris (Le Bourget) A/C Unavaila…" at bounding box center [625, 431] width 945 height 768
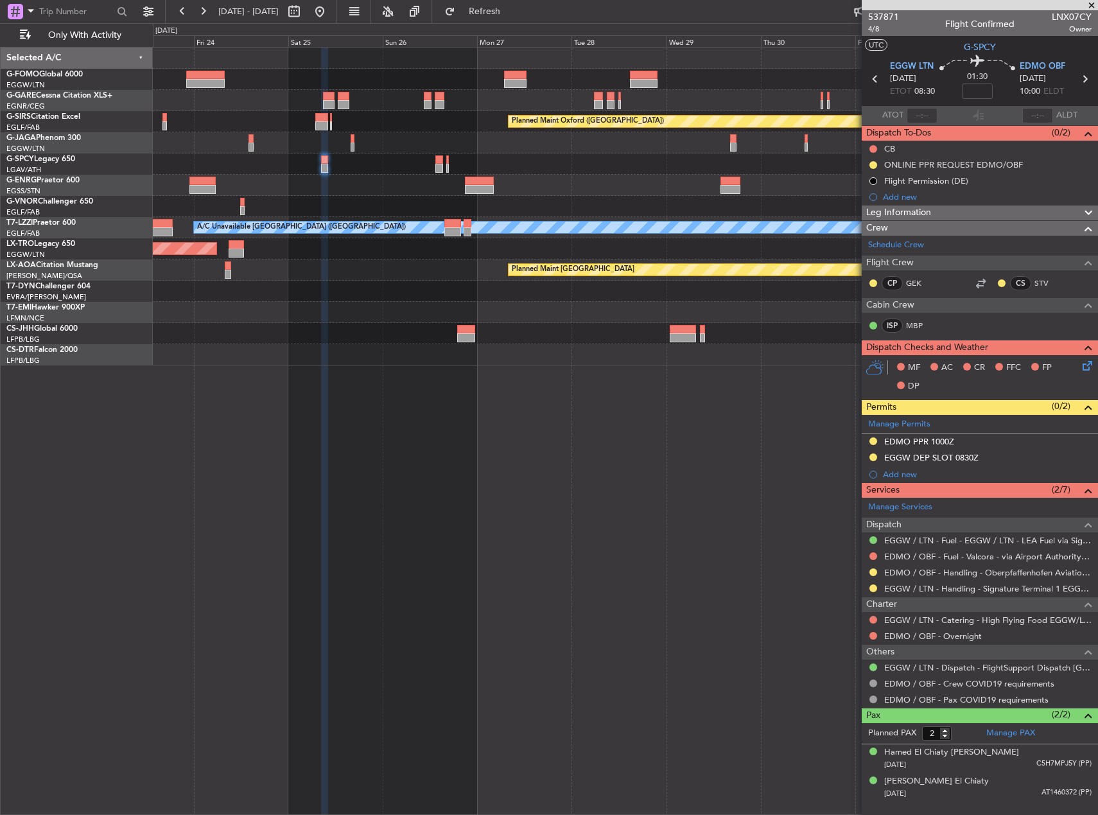
click at [358, 386] on div "Planned Maint Oxford (Kidlington) Planned Maint Bournemouth Planned Maint Bourn…" at bounding box center [625, 431] width 945 height 768
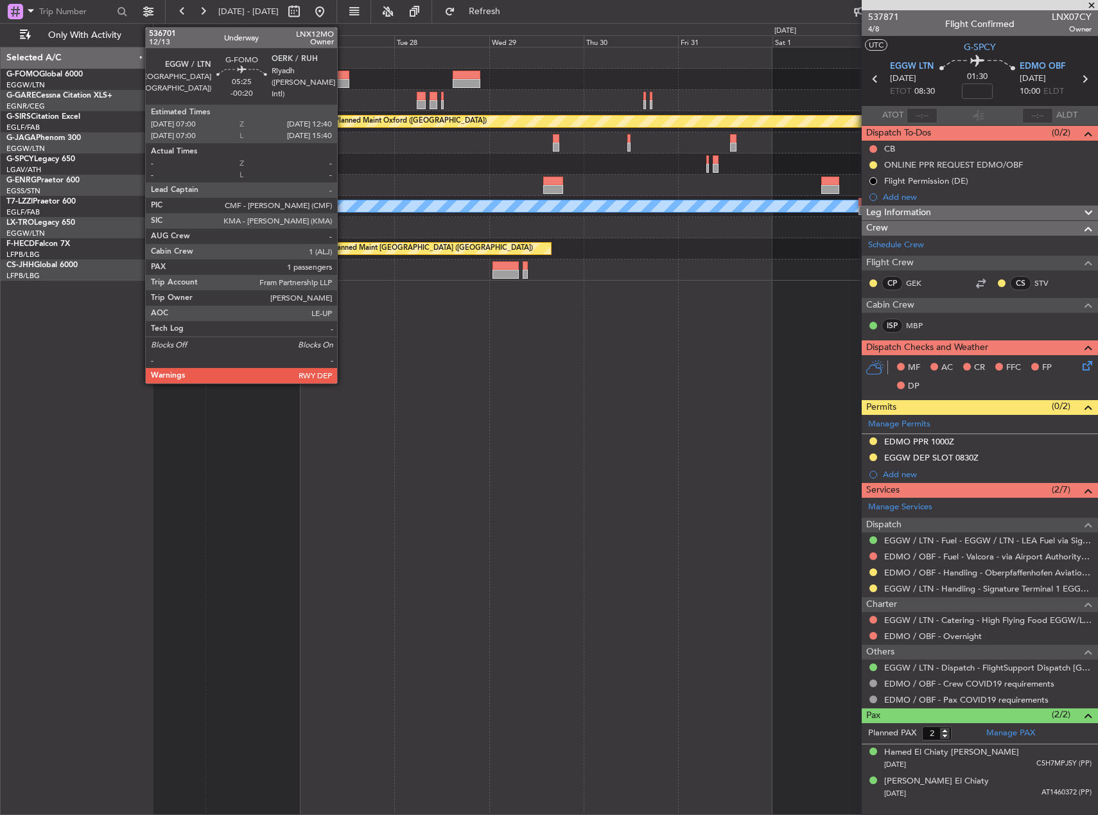
click at [343, 77] on div at bounding box center [338, 75] width 22 height 9
type input "-00:20"
type input "1"
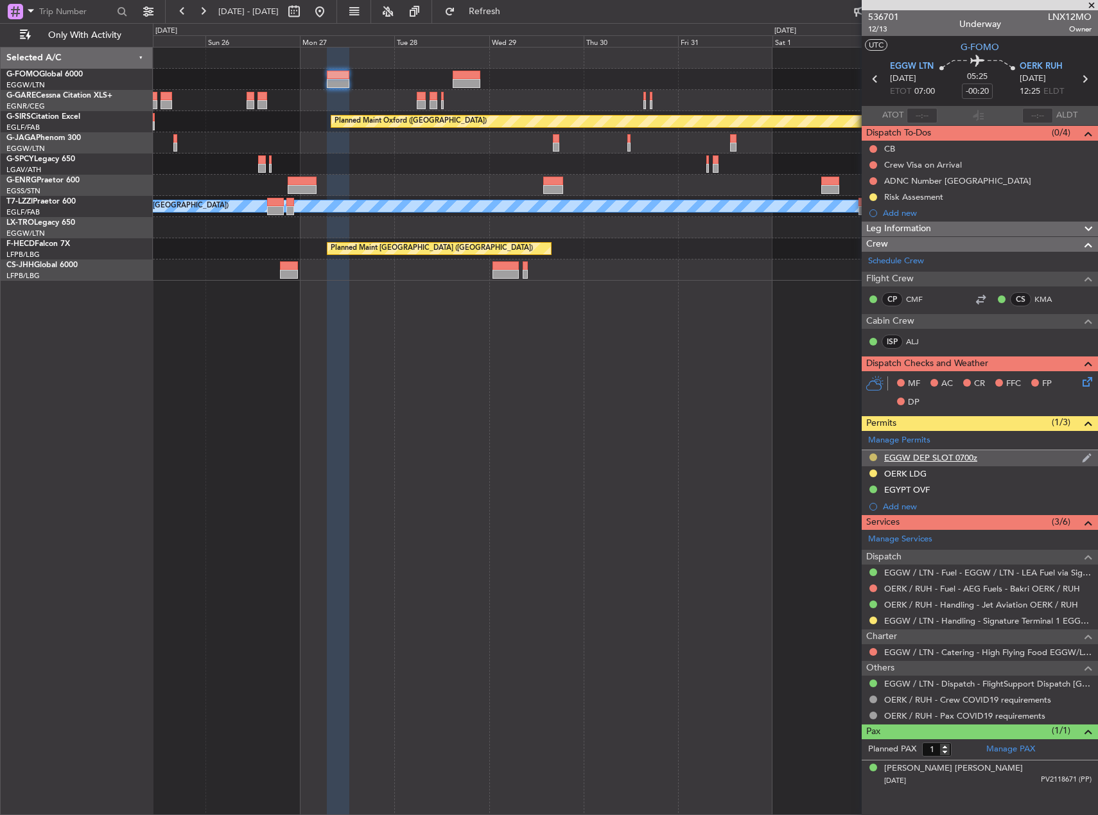
click at [872, 456] on button at bounding box center [873, 457] width 8 height 8
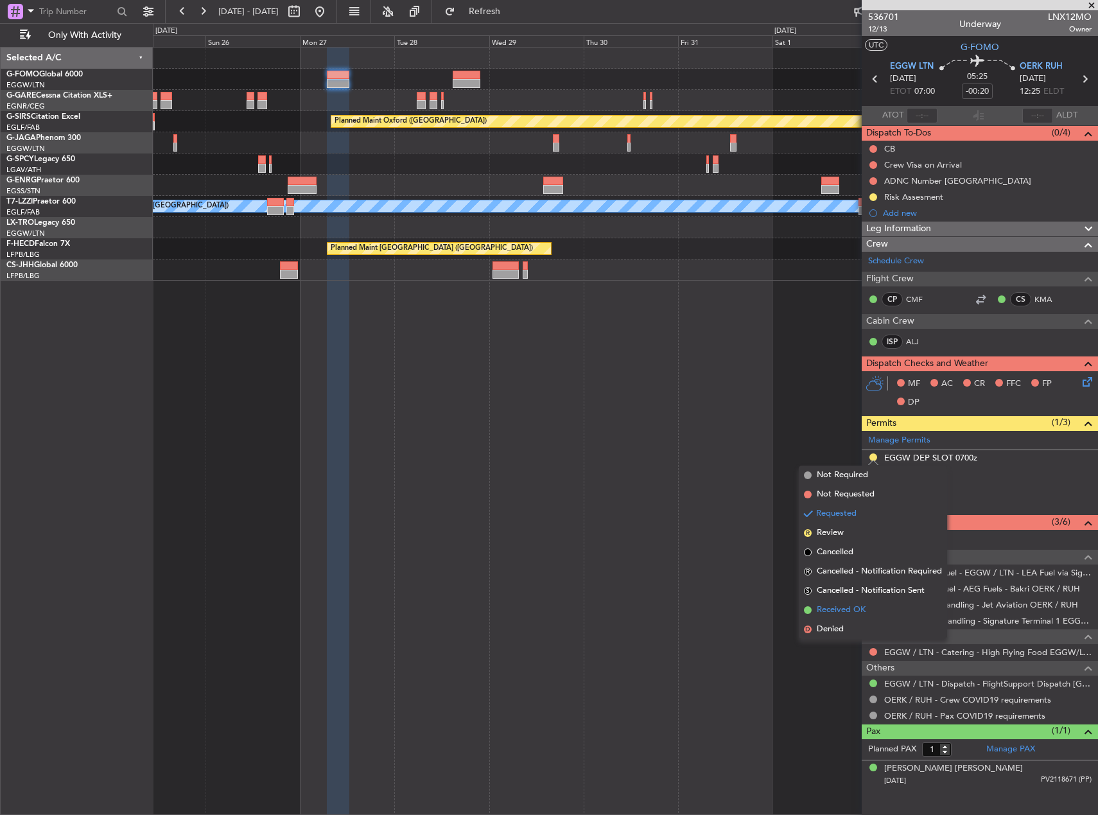
click at [862, 608] on span "Received OK" at bounding box center [841, 609] width 49 height 13
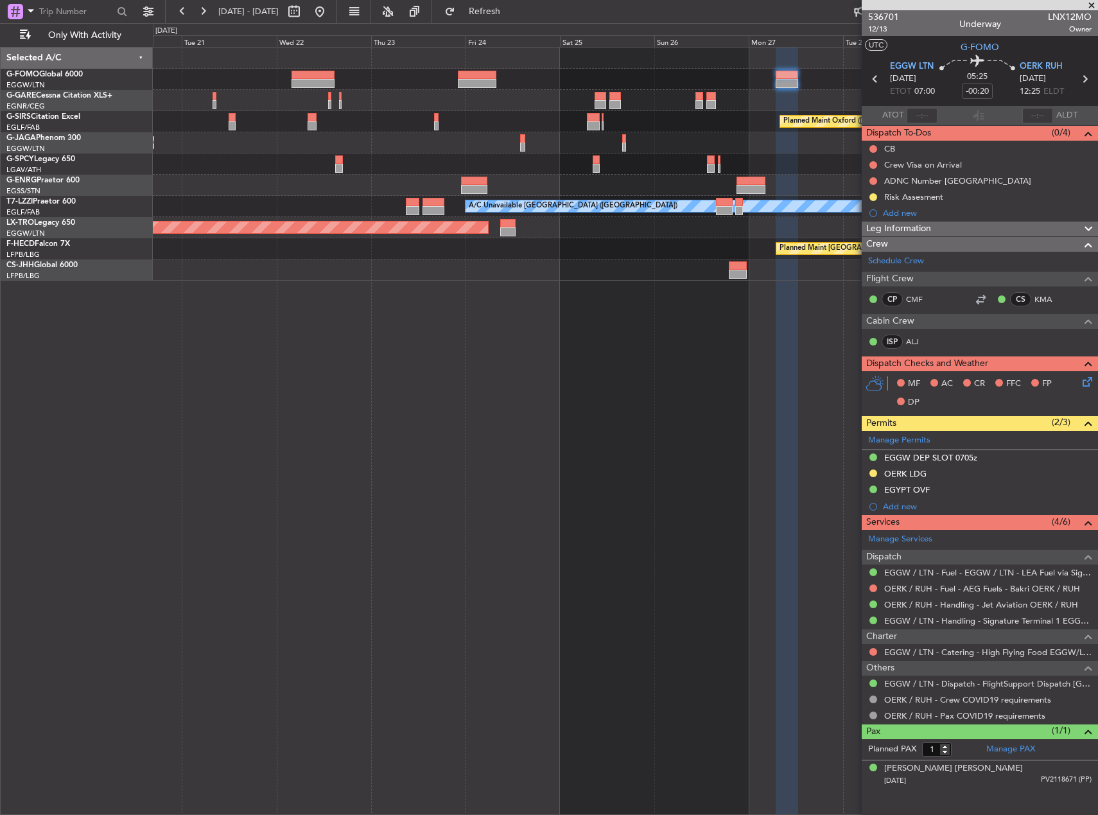
click at [947, 143] on fb-app "25 Oct 2025 - 04 Nov 2025 Refresh Quick Links Only With Activity Planned Maint …" at bounding box center [549, 412] width 1098 height 805
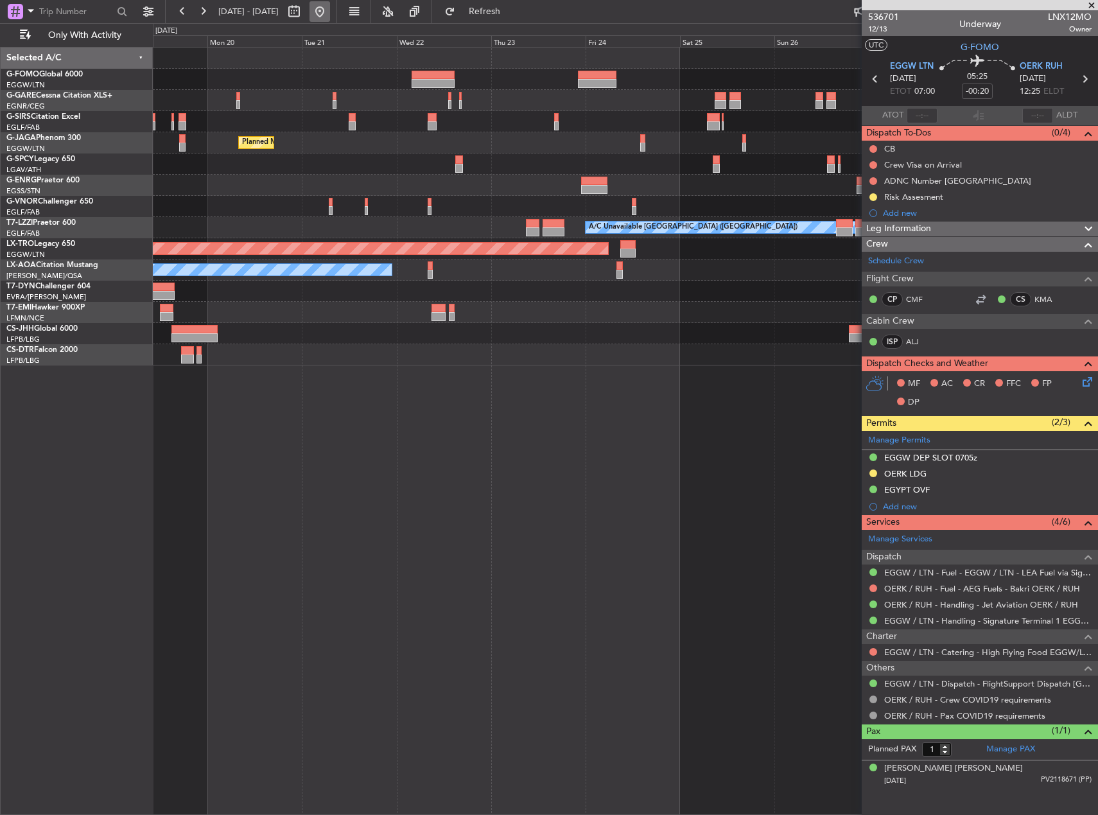
click at [330, 11] on button at bounding box center [319, 11] width 21 height 21
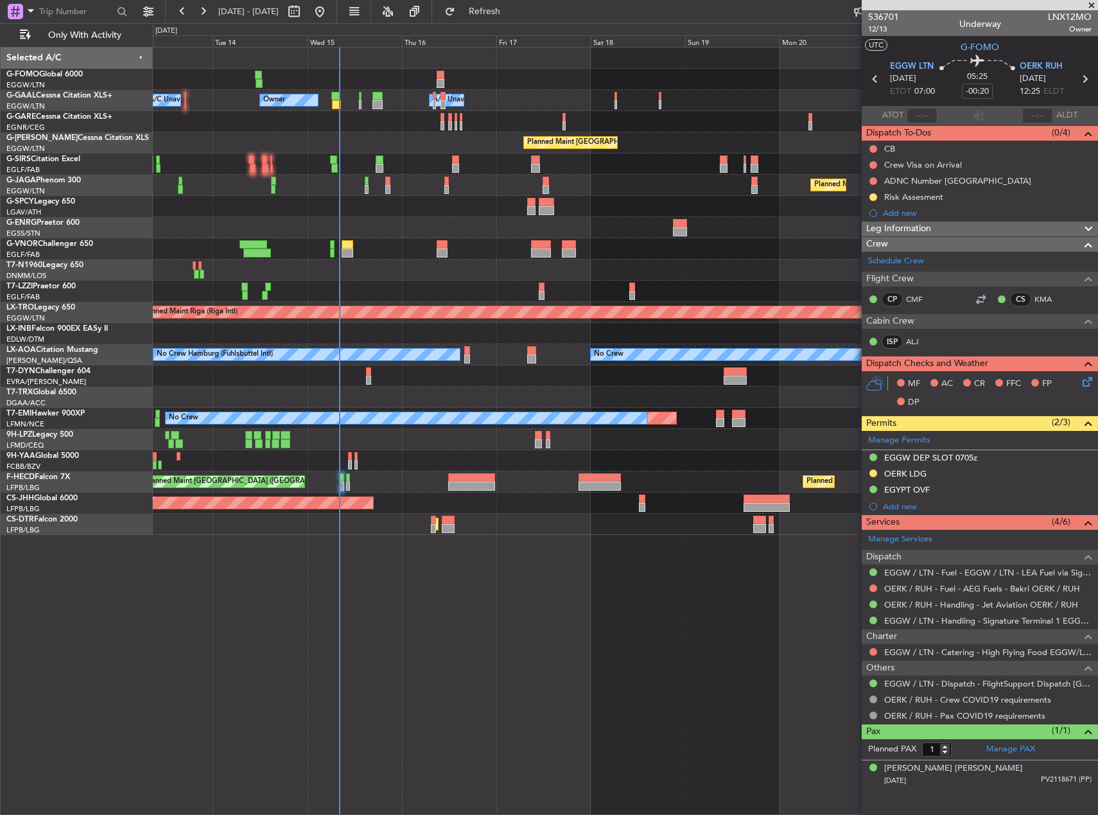
click at [430, 397] on div "Owner Owner A/C Unavailable A/C Unavailable Owner Planned Maint London (Luton) …" at bounding box center [625, 431] width 945 height 768
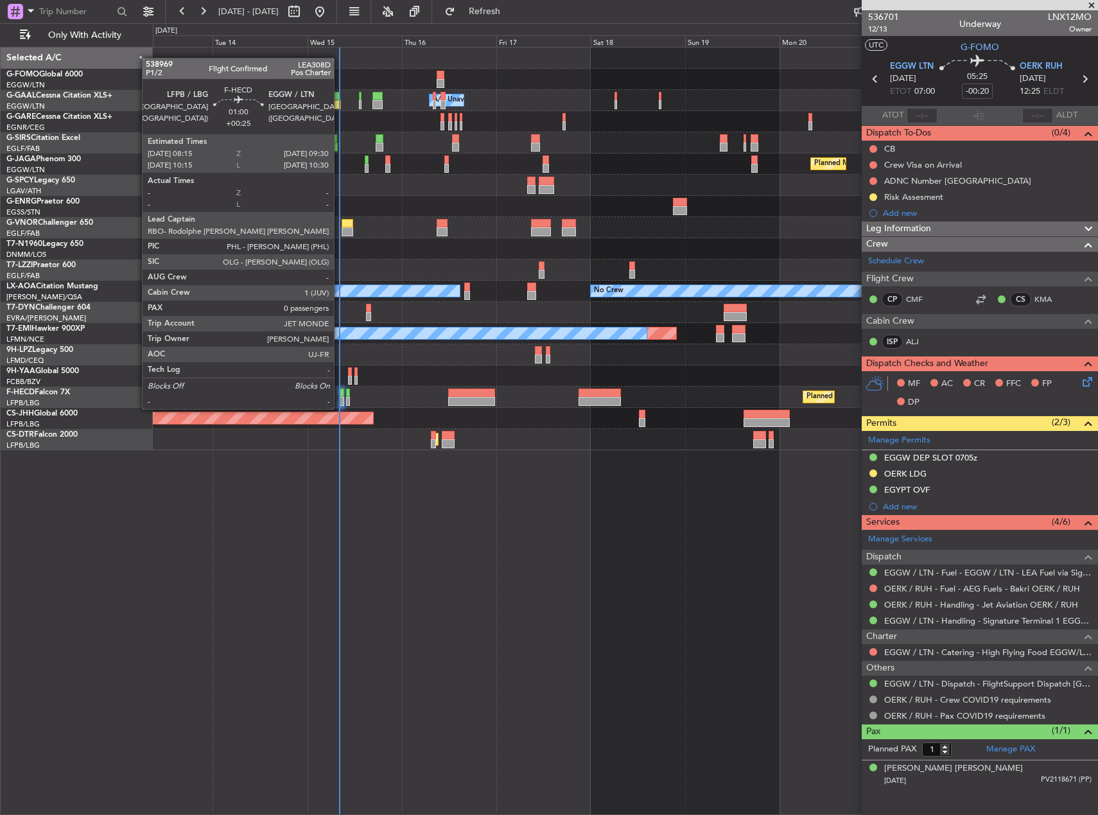
click at [340, 396] on div at bounding box center [341, 392] width 5 height 9
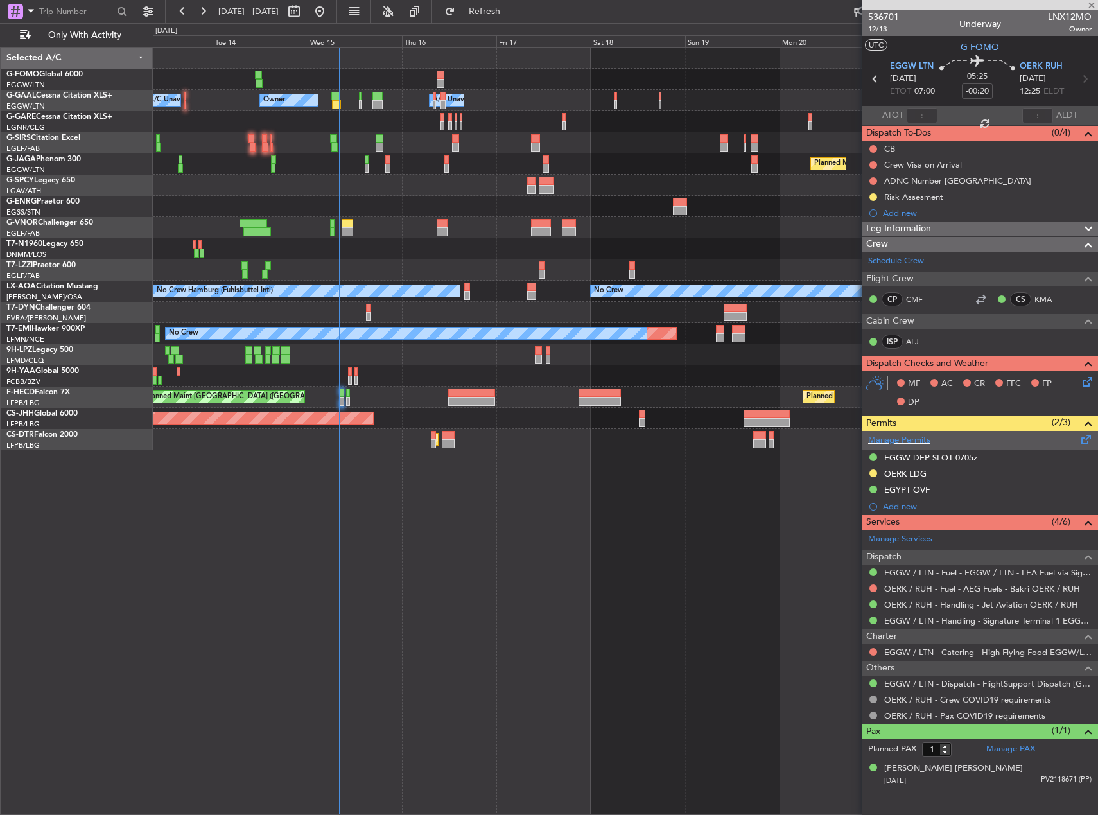
type input "+00:25"
type input "0"
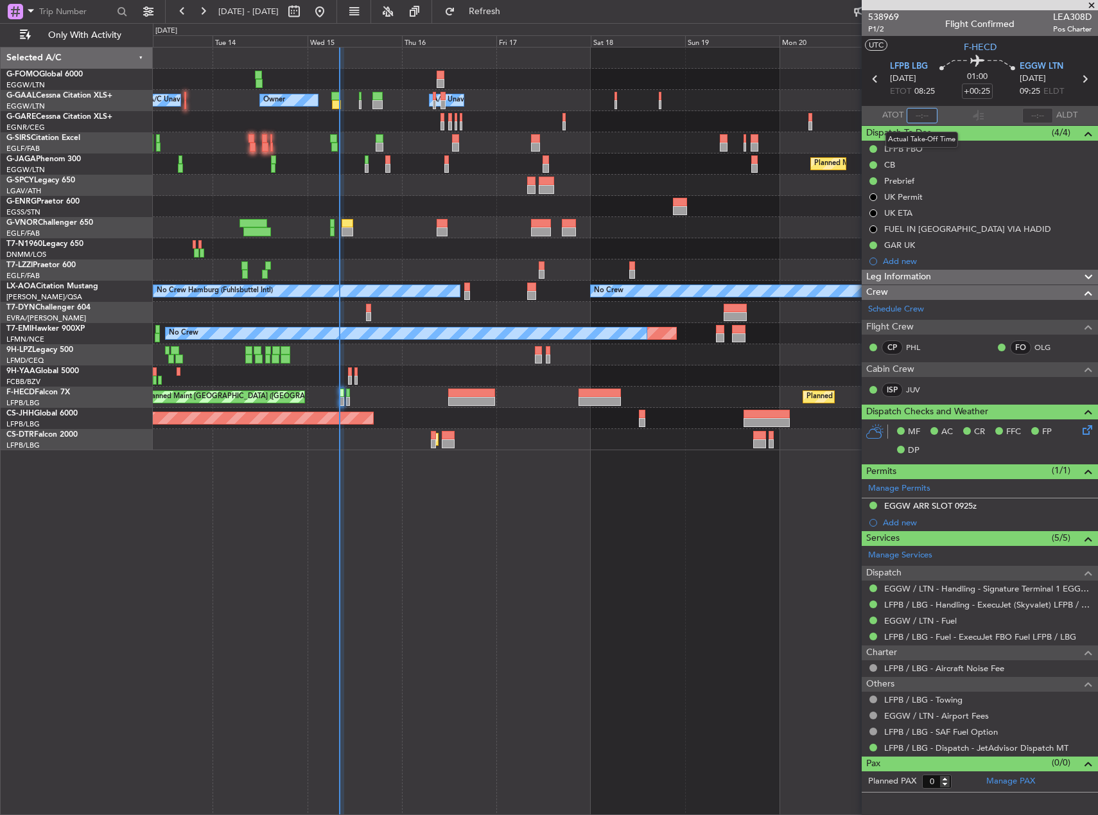
click at [925, 112] on input "text" at bounding box center [921, 115] width 31 height 15
click at [660, 580] on div "Owner Owner A/C Unavailable A/C Unavailable Owner Planned Maint Paris (Le Bourg…" at bounding box center [625, 431] width 945 height 768
type input "08:08"
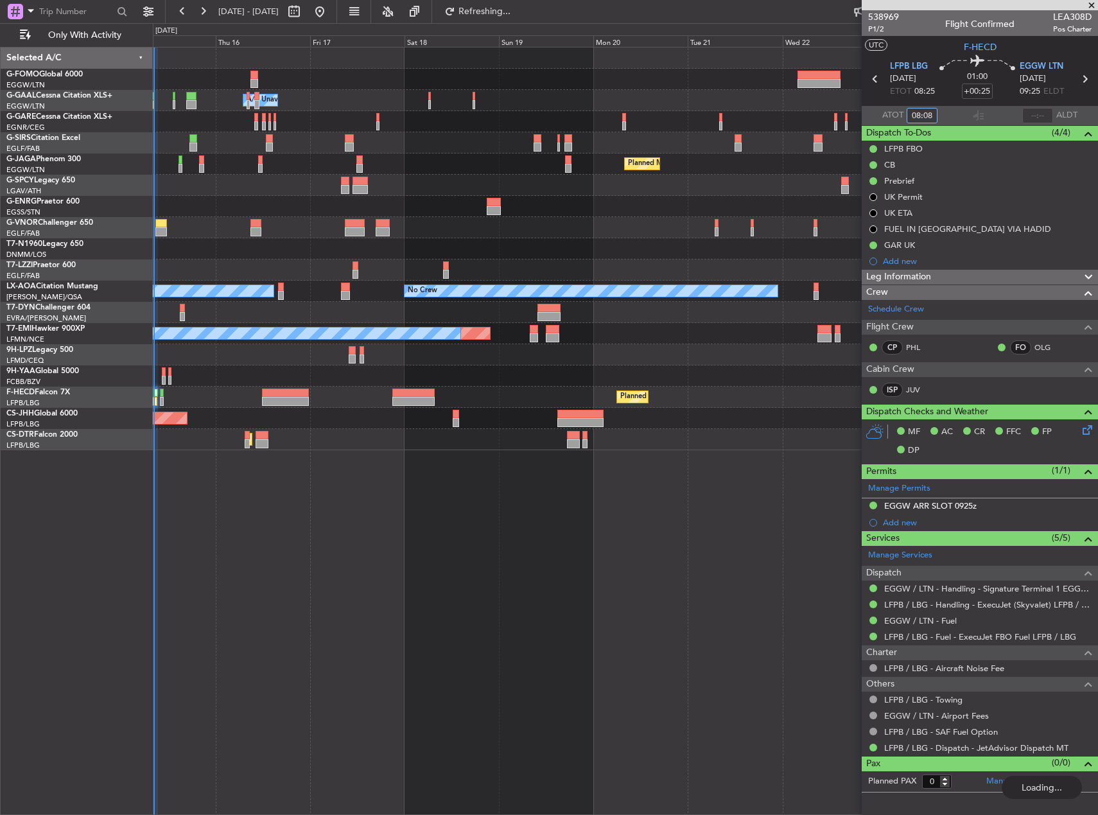
click at [452, 188] on div "Owner A/C Unavailable Owner A/C Unavailable Owner Planned Maint Oxford (Kidling…" at bounding box center [625, 249] width 944 height 402
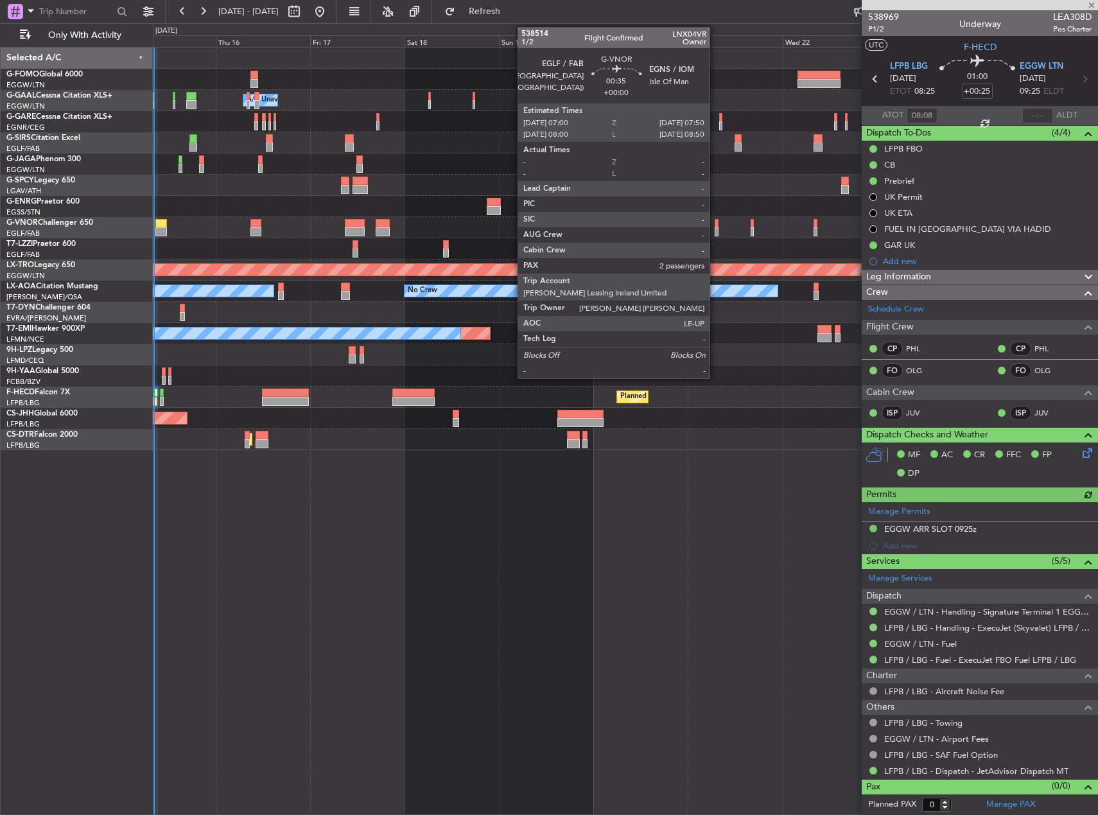
click at [715, 227] on div at bounding box center [716, 231] width 4 height 9
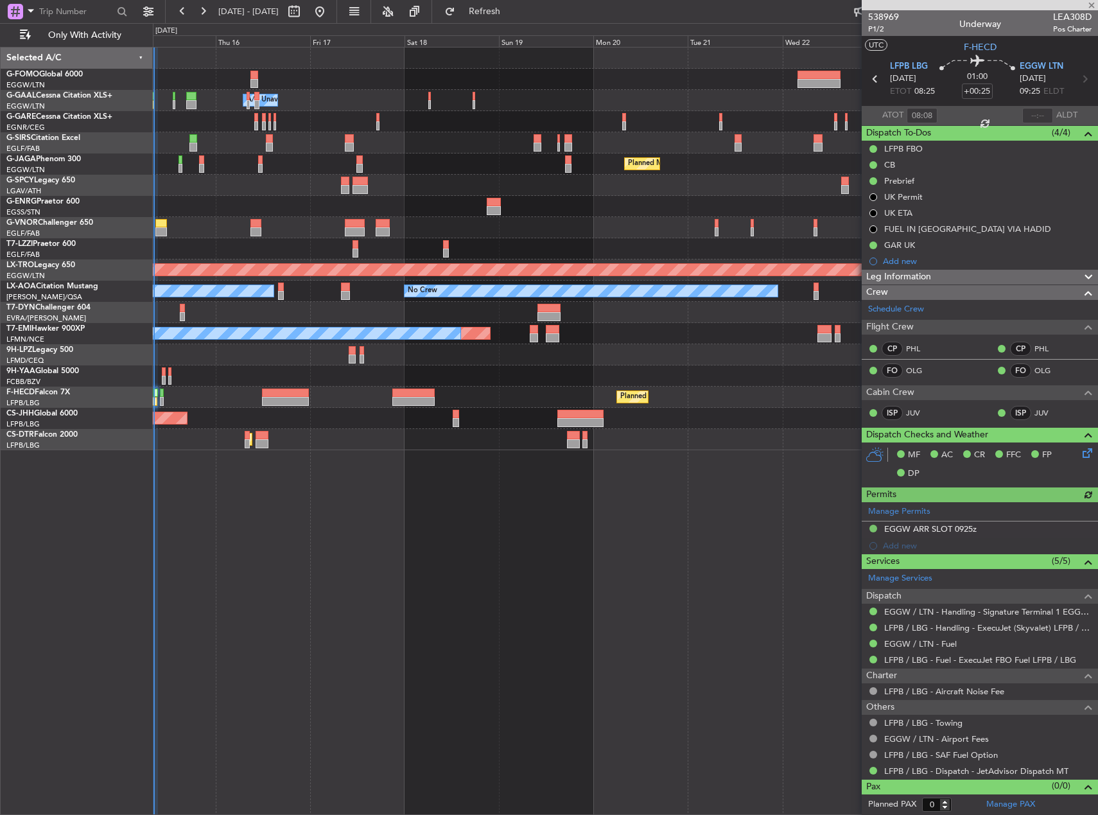
type input "2"
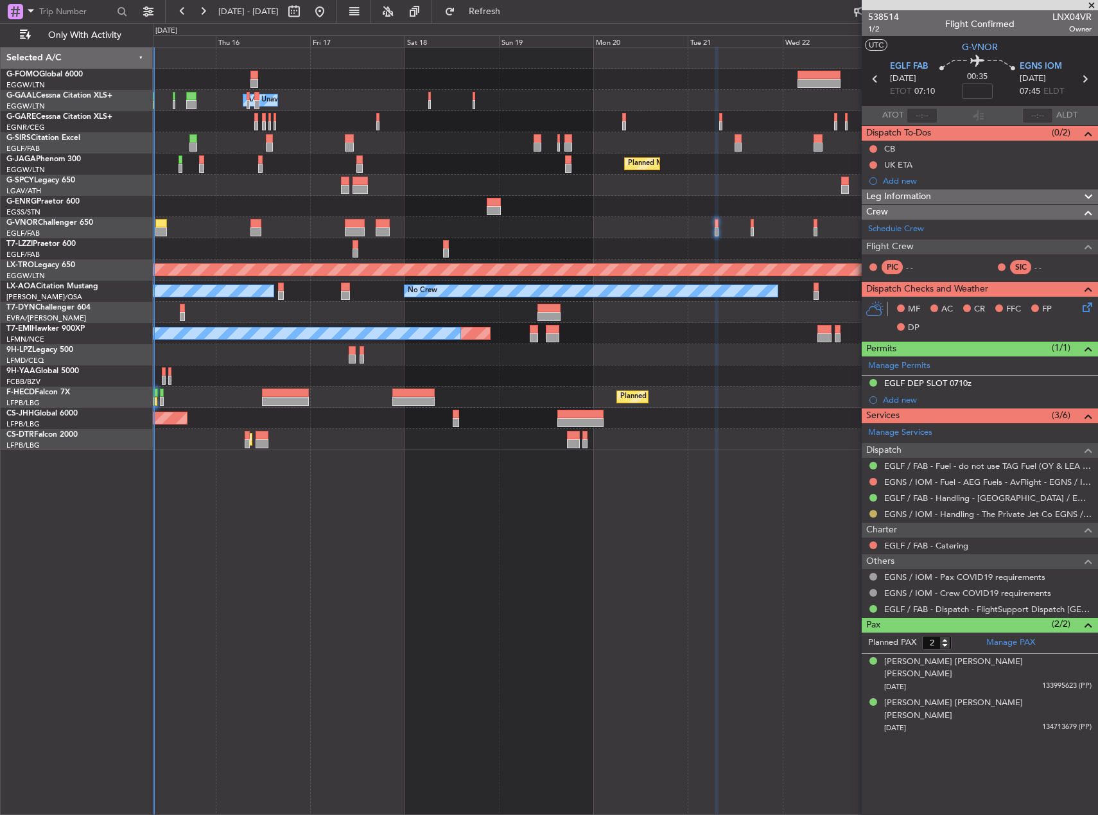
click at [873, 513] on button at bounding box center [873, 514] width 8 height 8
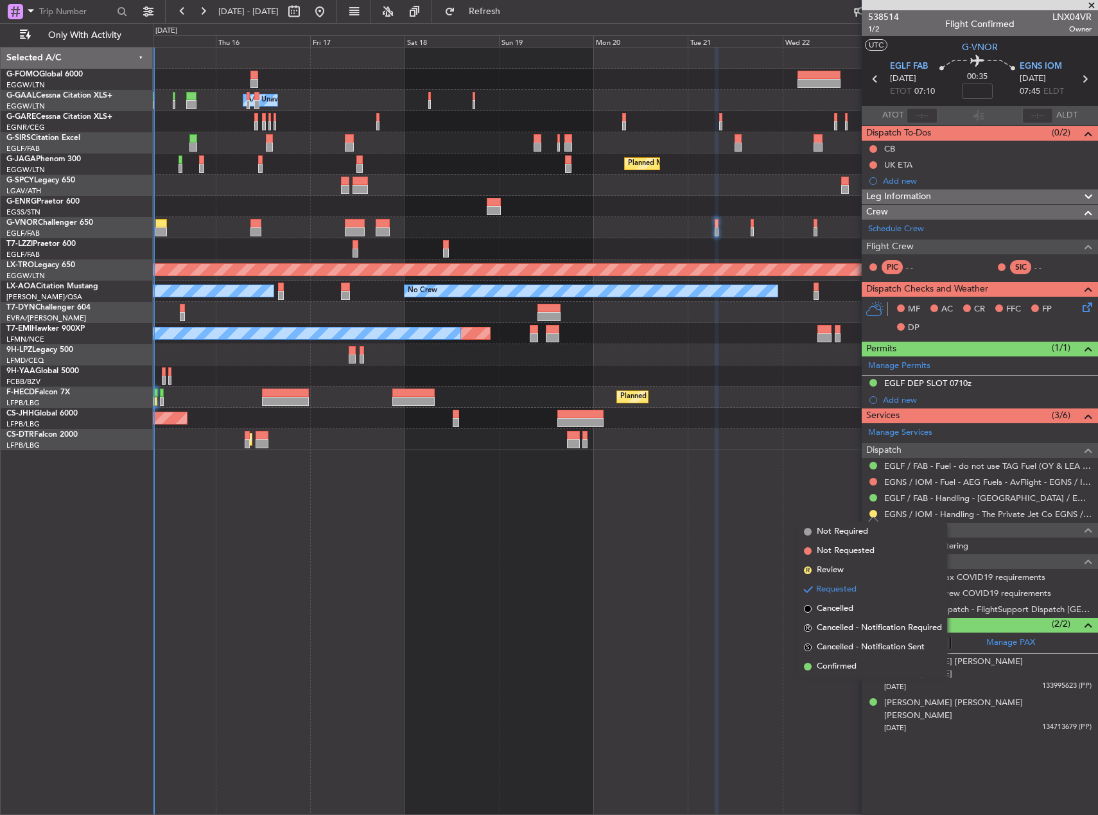
drag, startPoint x: 860, startPoint y: 666, endPoint x: 850, endPoint y: 634, distance: 33.7
click at [860, 666] on li "Confirmed" at bounding box center [873, 666] width 148 height 19
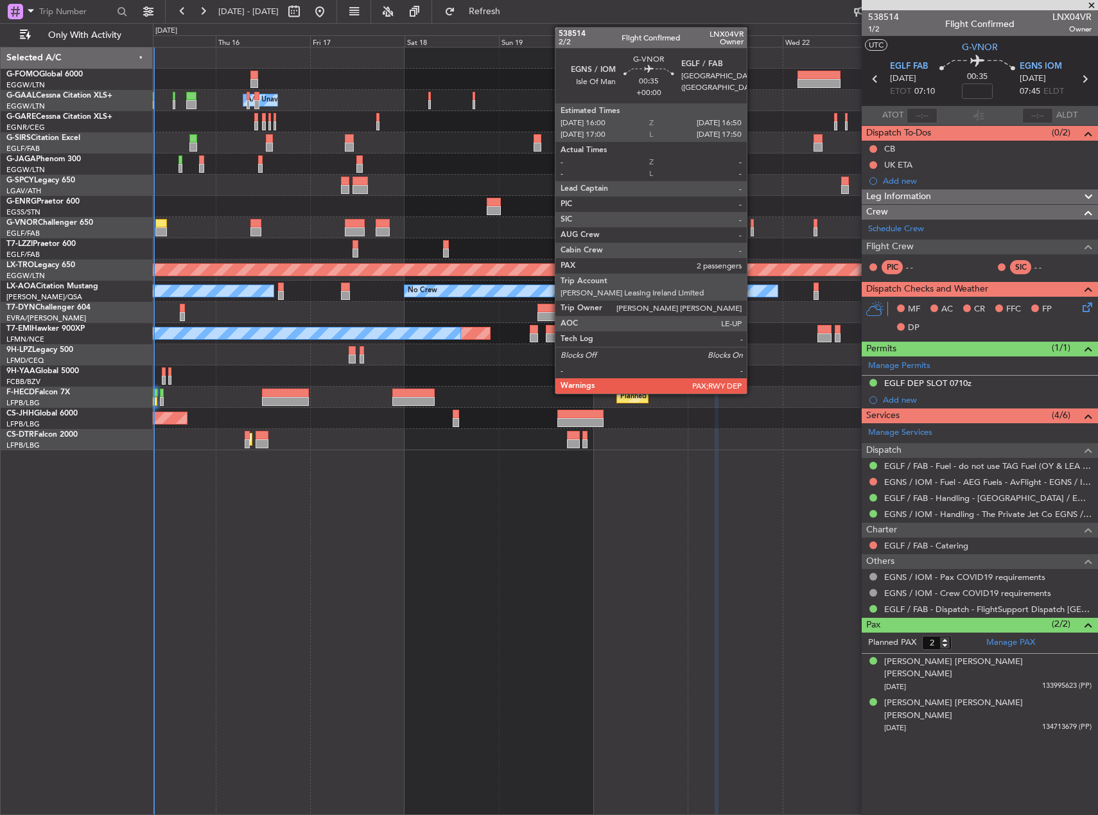
click at [752, 227] on div at bounding box center [752, 231] width 4 height 9
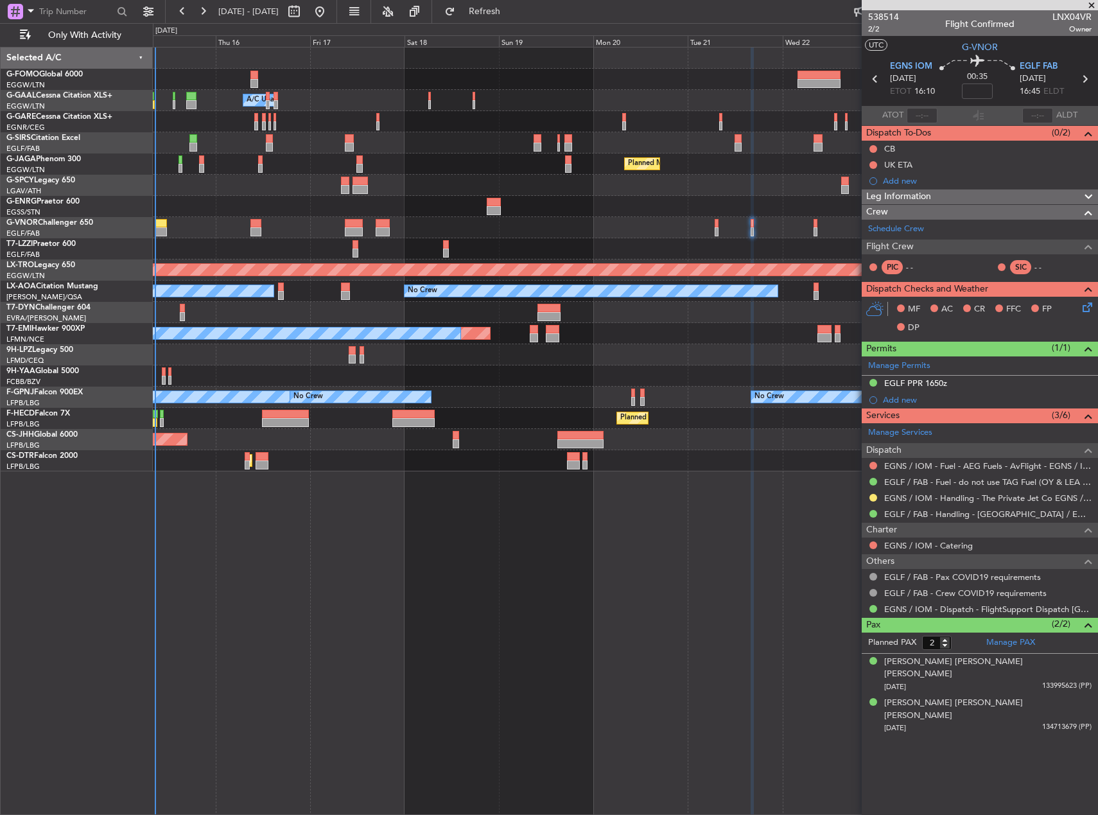
click at [220, 309] on div at bounding box center [625, 312] width 944 height 21
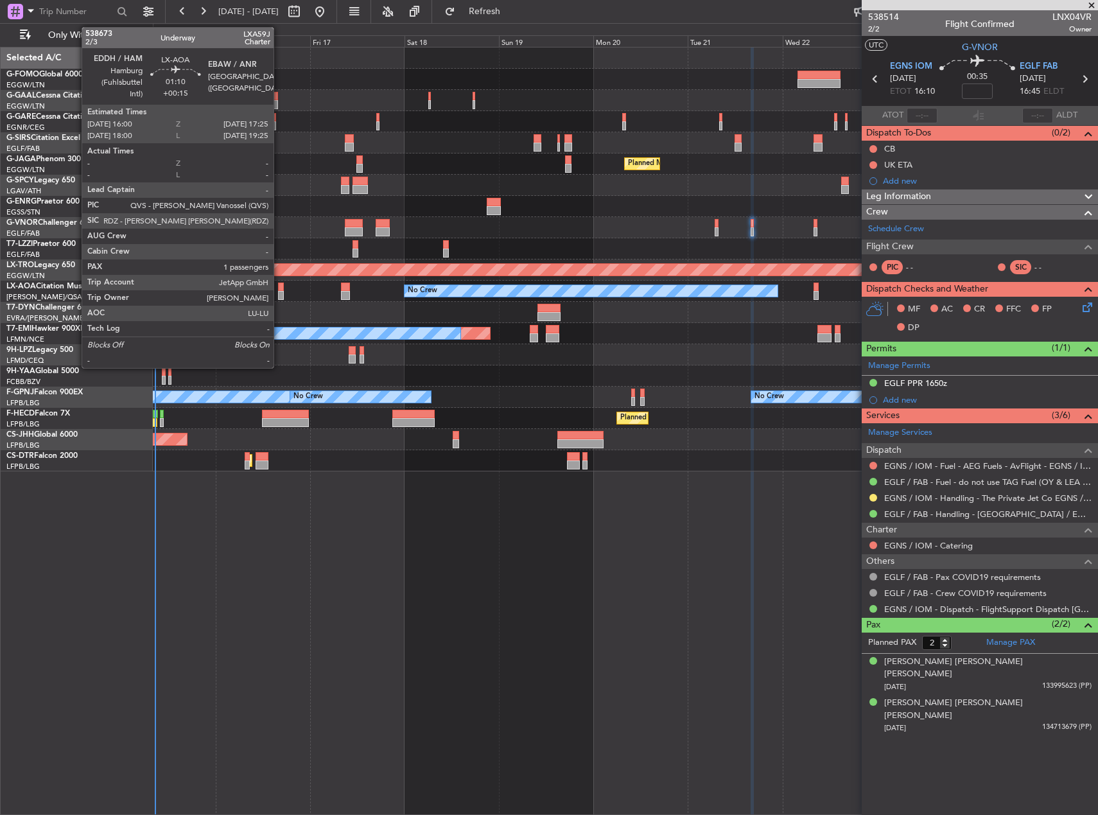
click at [279, 293] on div at bounding box center [281, 295] width 6 height 9
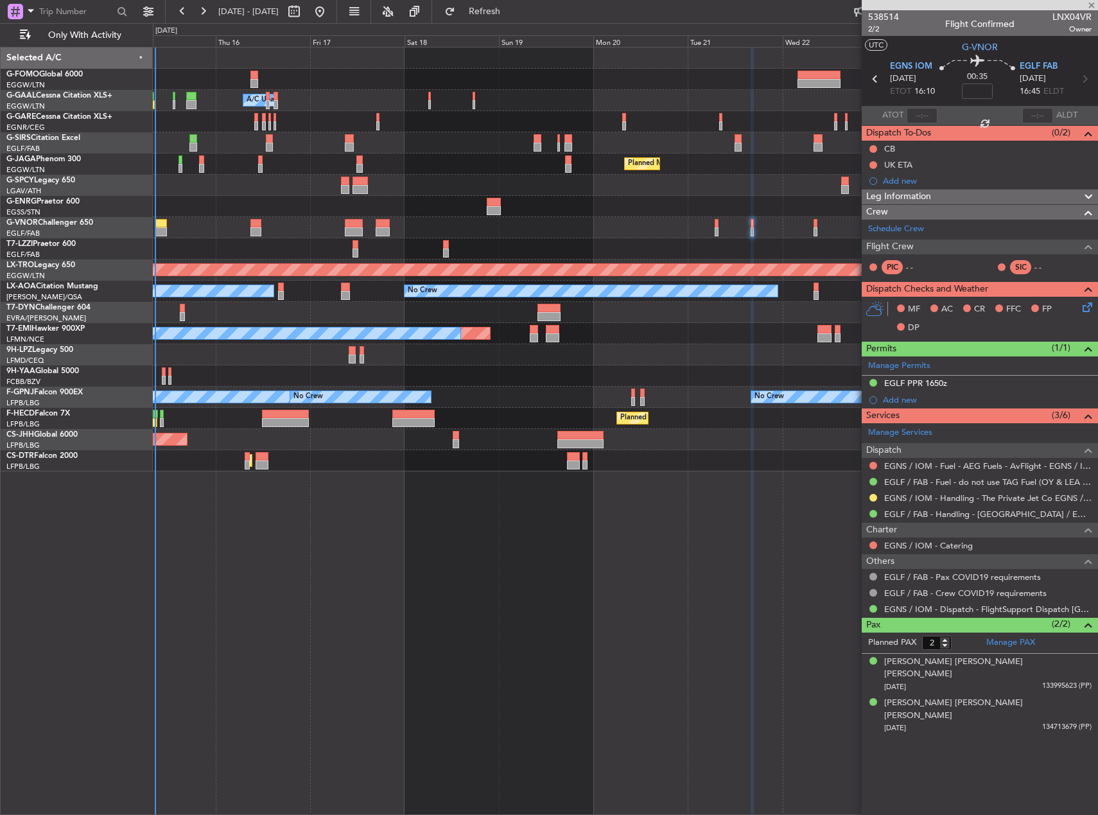
type input "+00:15"
type input "1"
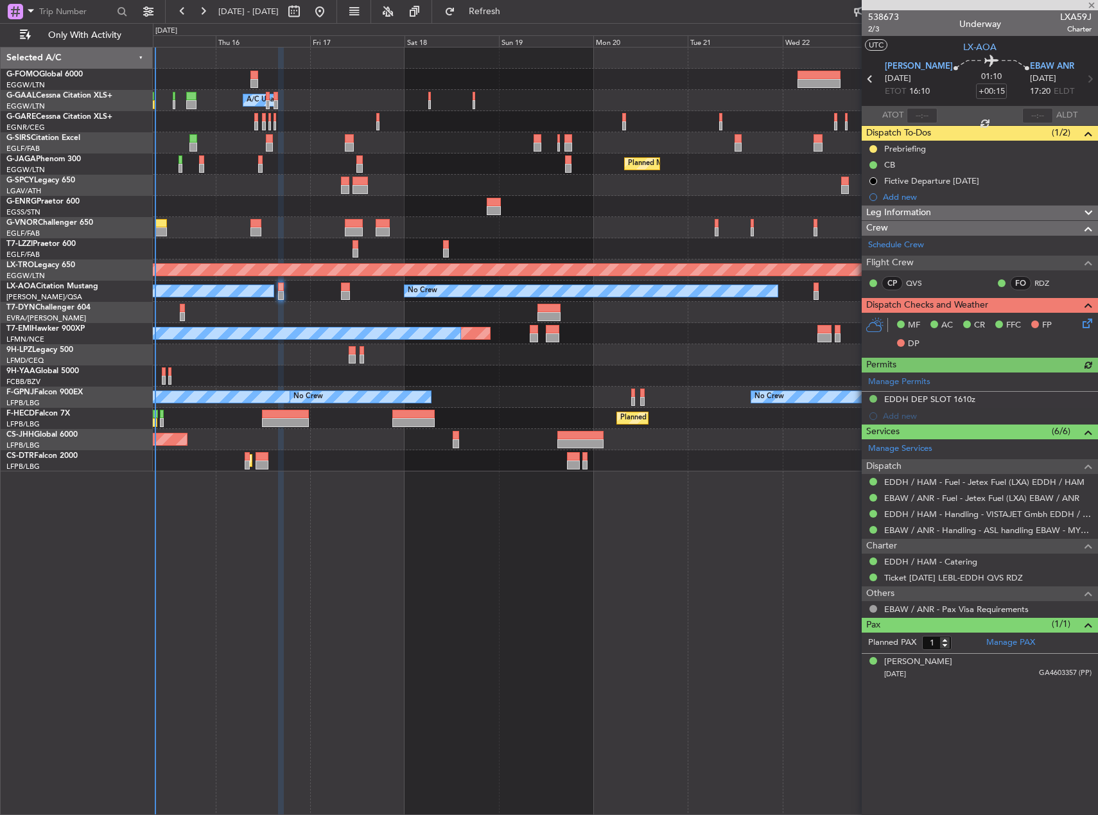
click at [903, 206] on span "Leg Information" at bounding box center [898, 212] width 65 height 15
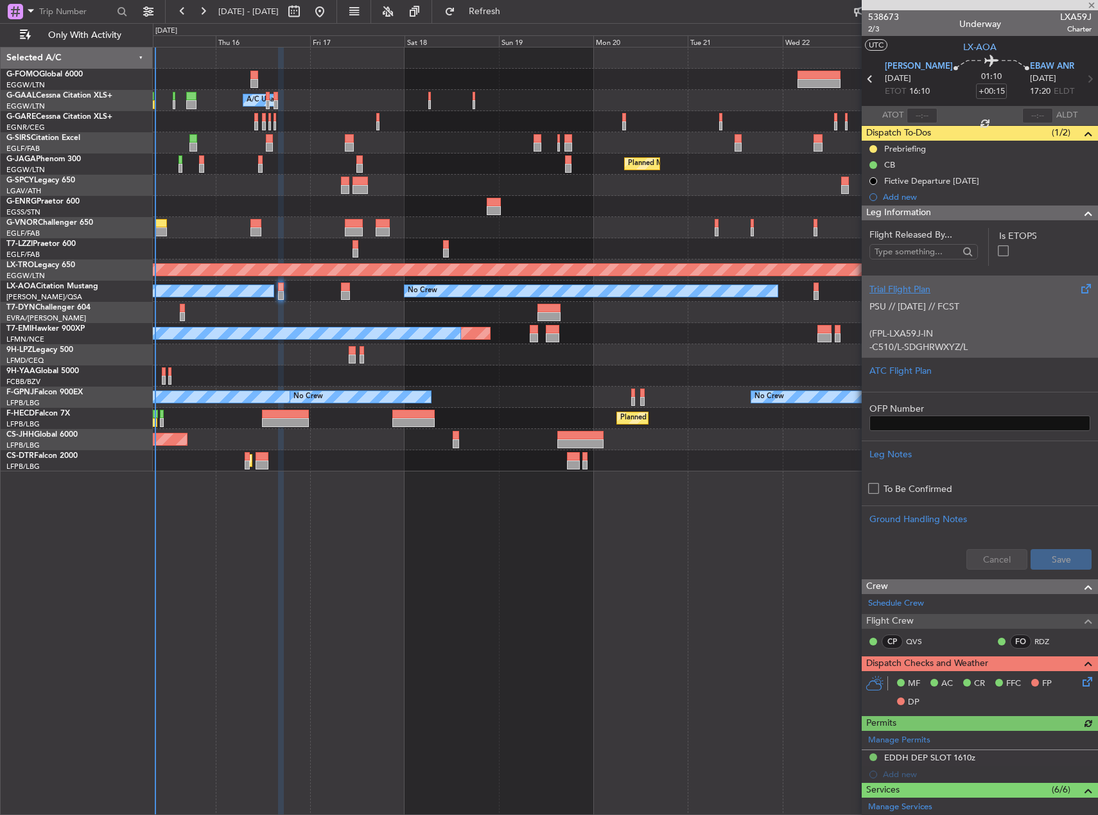
click at [952, 336] on p "(FPL-LXA59J-IN" at bounding box center [979, 333] width 221 height 13
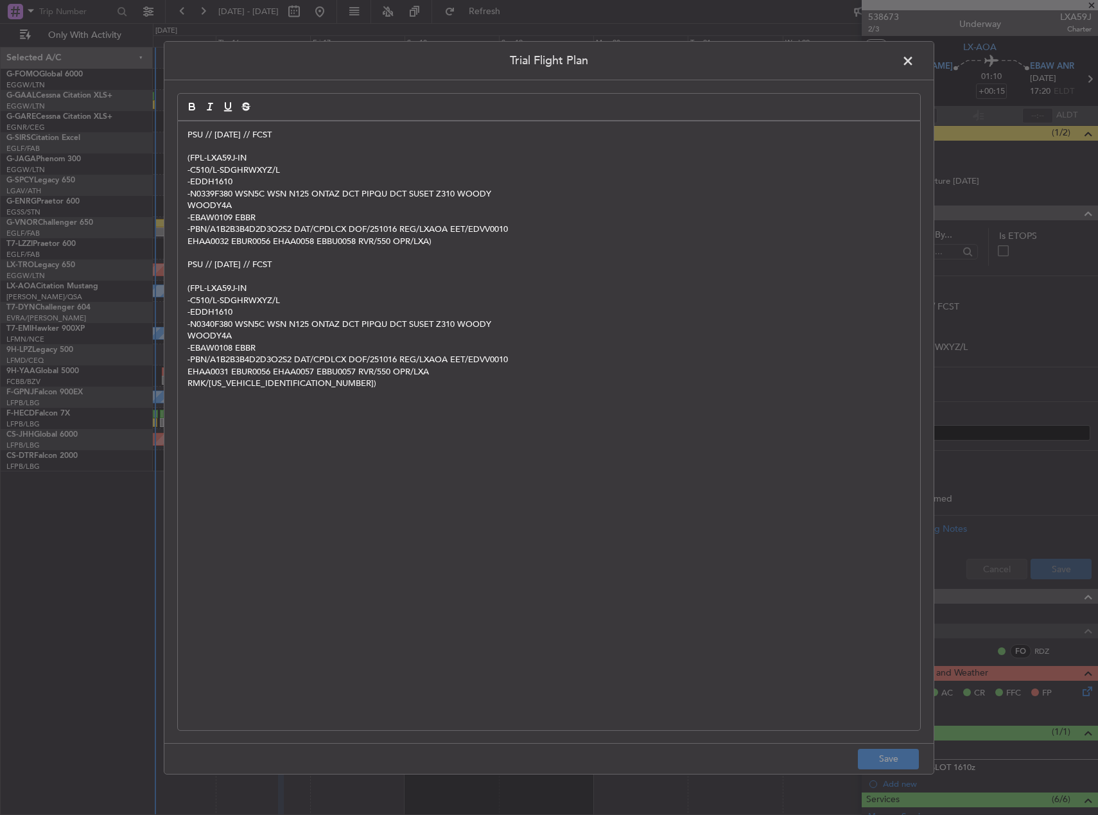
click at [914, 56] on span at bounding box center [914, 64] width 0 height 26
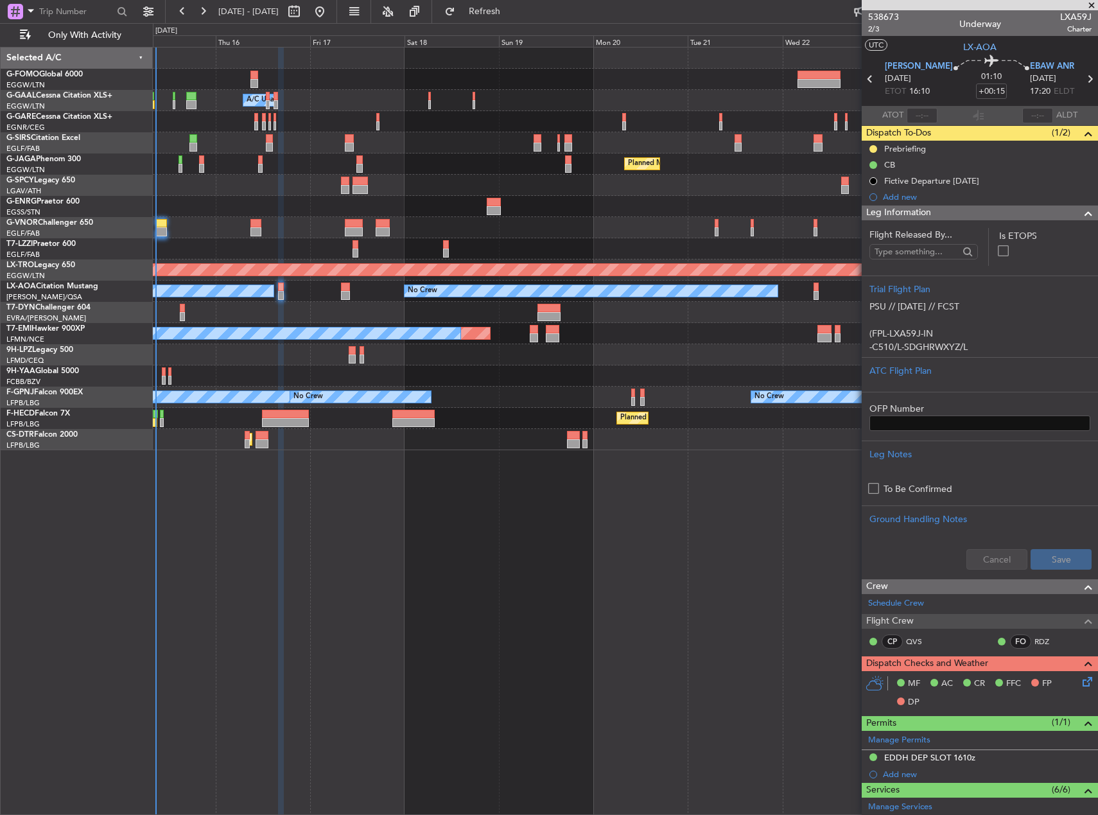
click at [495, 193] on div at bounding box center [625, 185] width 944 height 21
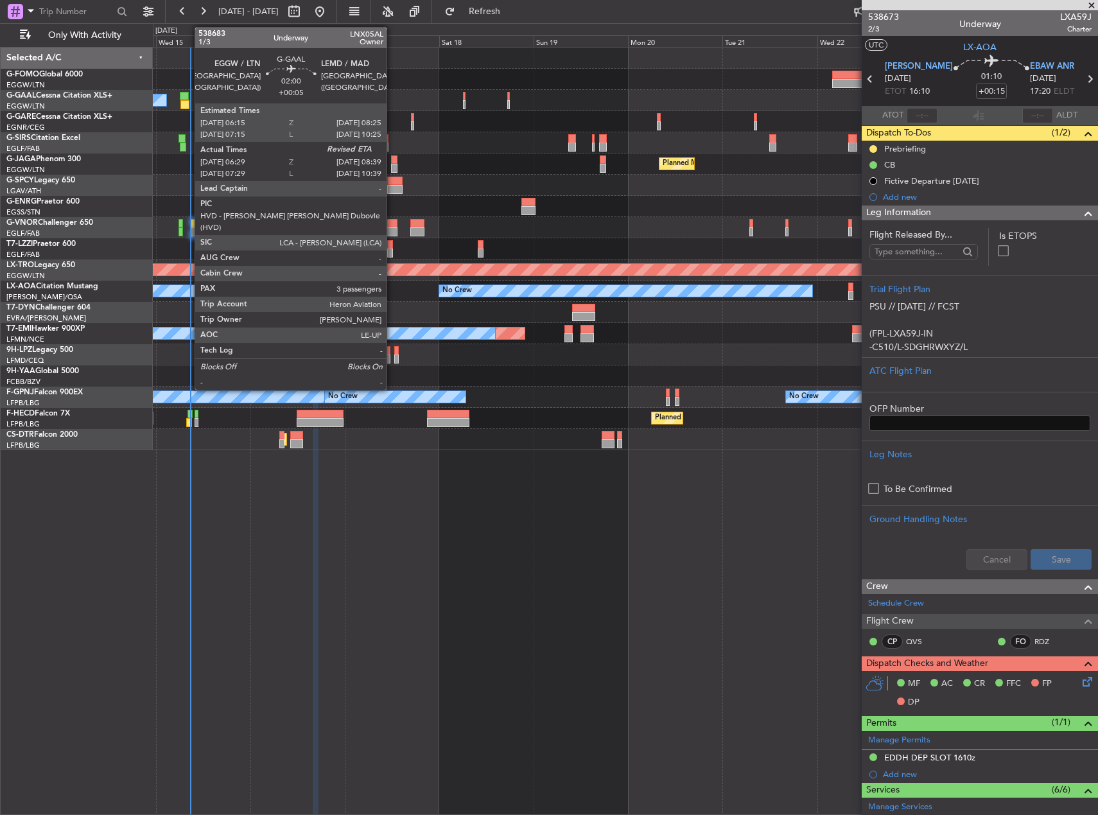
click at [188, 103] on div at bounding box center [184, 104] width 9 height 9
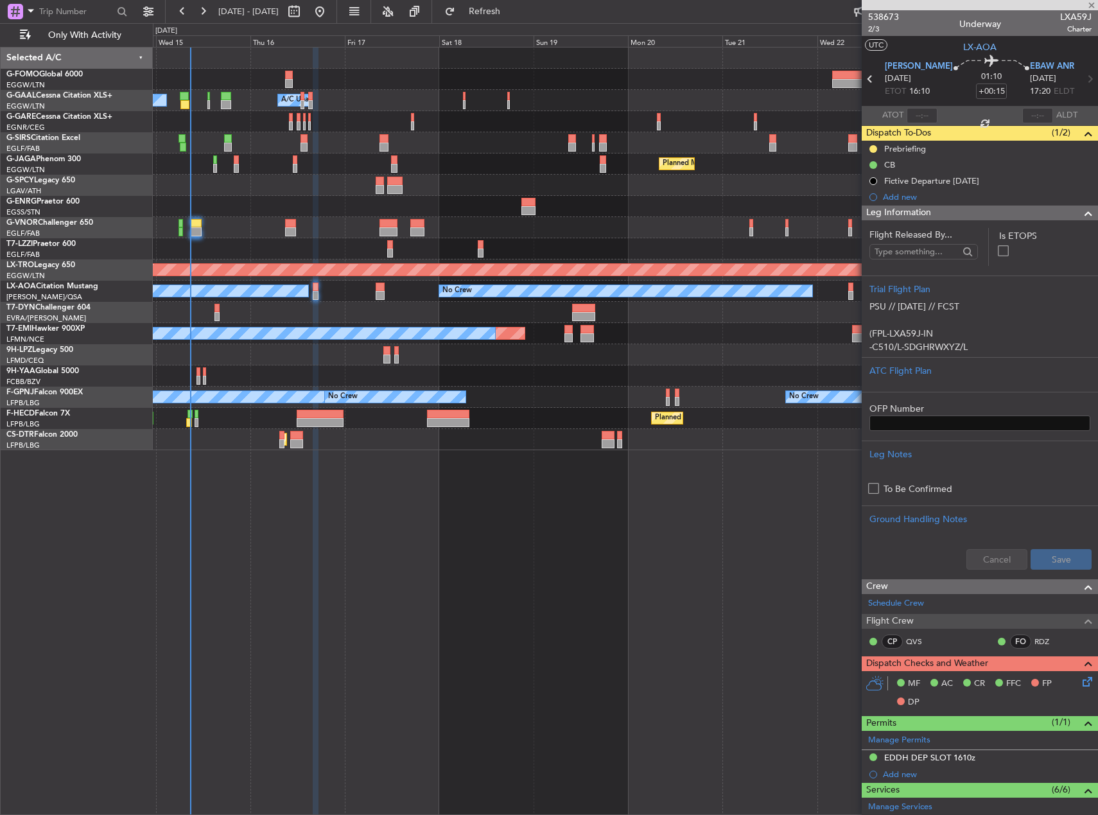
type input "+00:05"
type input "06:29"
type input "3"
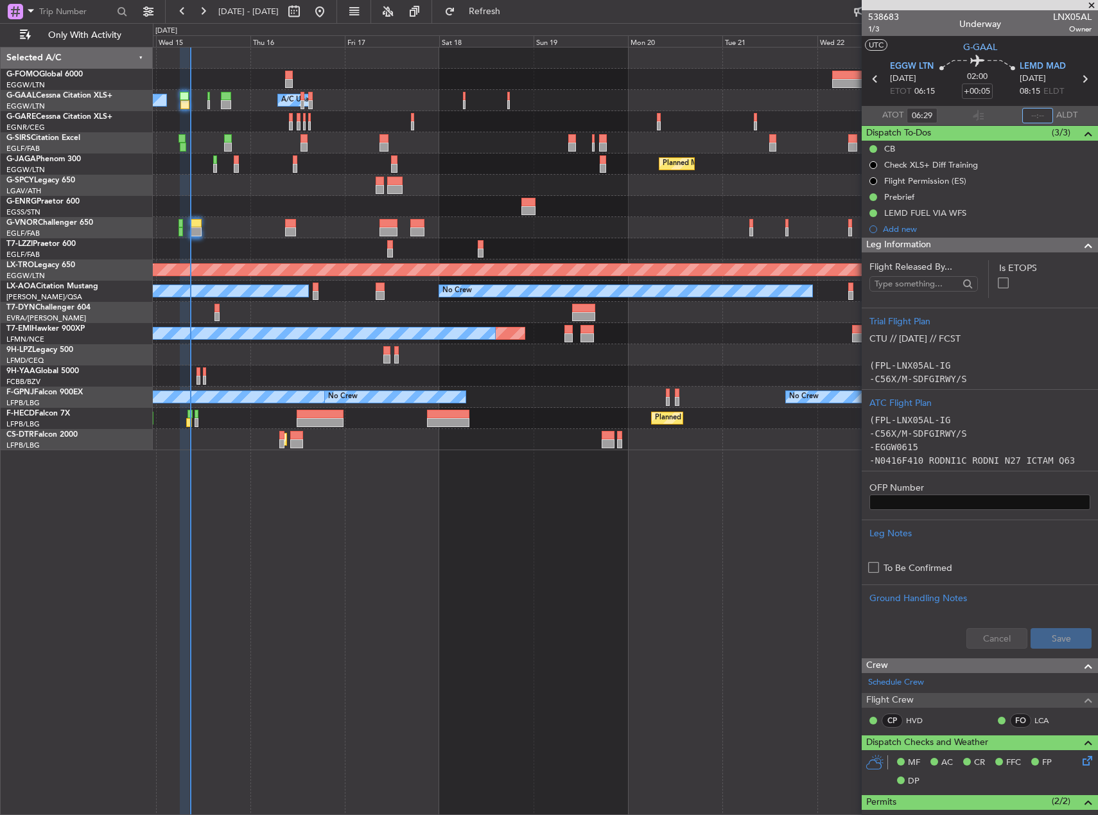
click at [1028, 116] on input "text" at bounding box center [1037, 115] width 31 height 15
click at [711, 216] on div at bounding box center [625, 206] width 944 height 21
type input "08:43"
click at [196, 109] on div "Owner Owner A/C Unavailable A/C Unavailable Owner" at bounding box center [625, 100] width 944 height 21
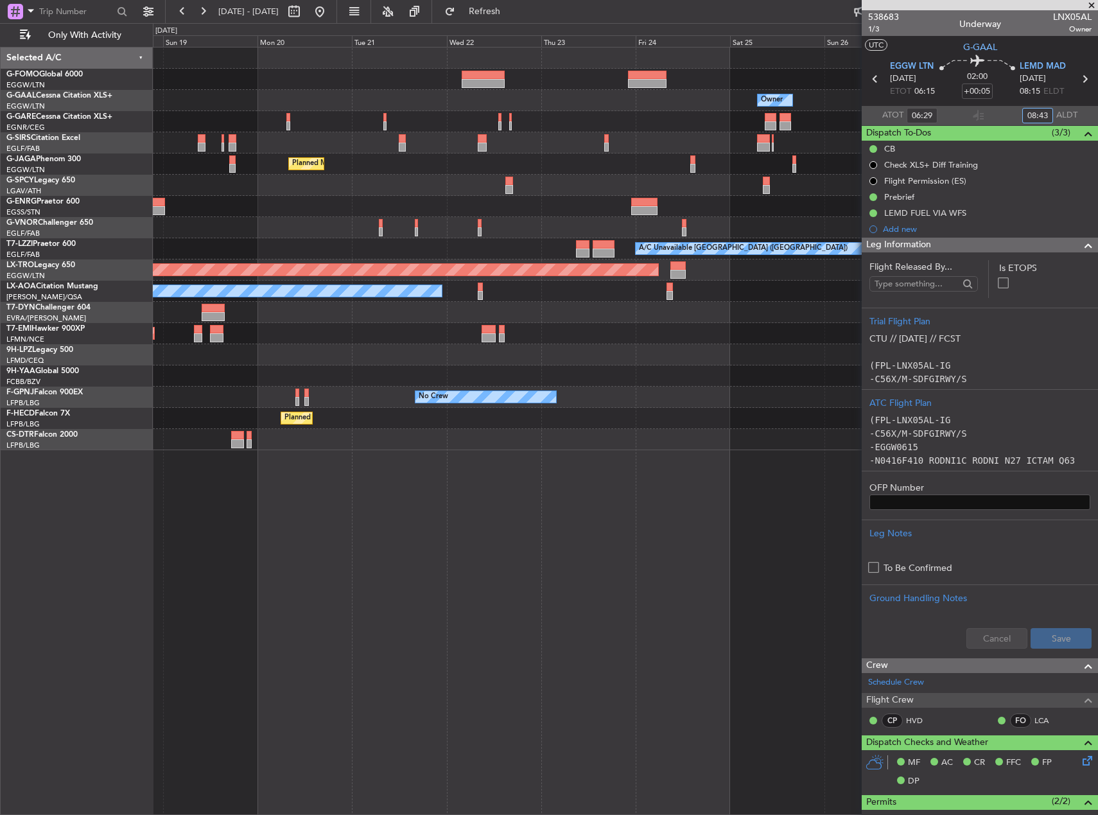
click at [281, 118] on div "Owner Owner A/C Unavailable Planned Maint Oxford (Kidlington) Planned Maint Par…" at bounding box center [625, 249] width 944 height 402
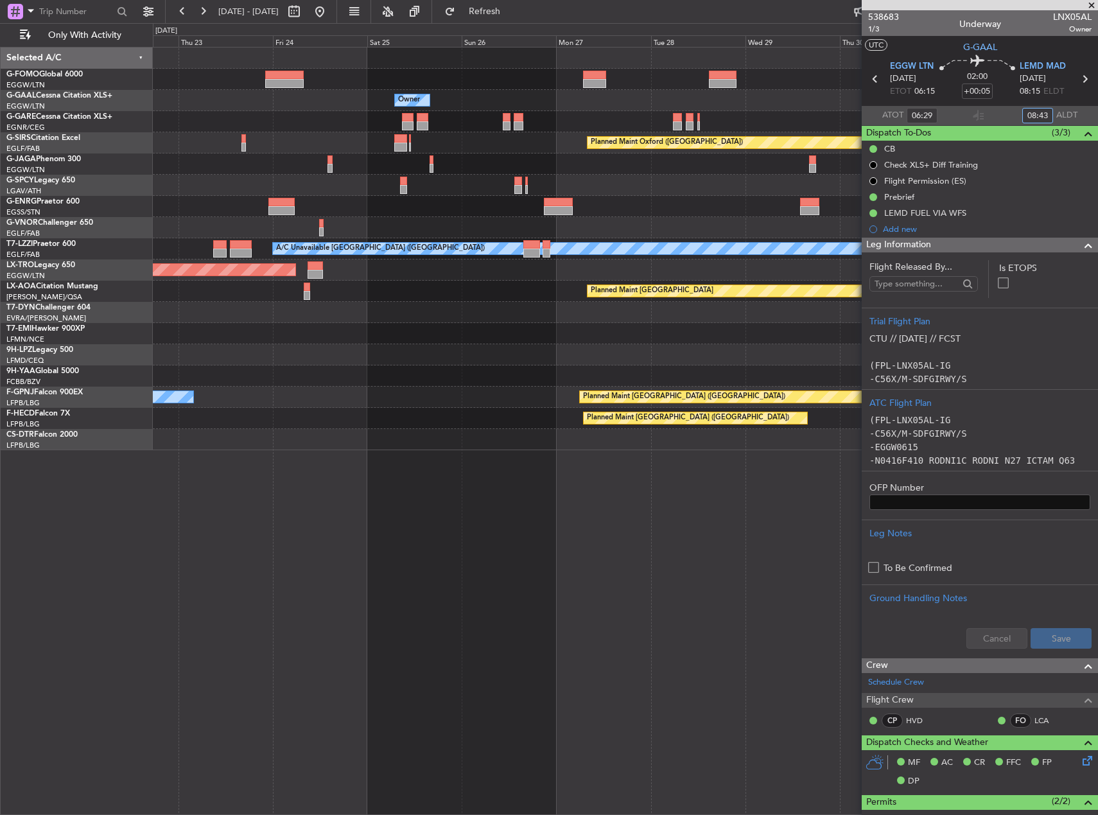
click at [229, 135] on div "Owner Owner Planned Maint Oxford (Kidlington) Planned Maint Bournemouth Planned…" at bounding box center [625, 249] width 944 height 402
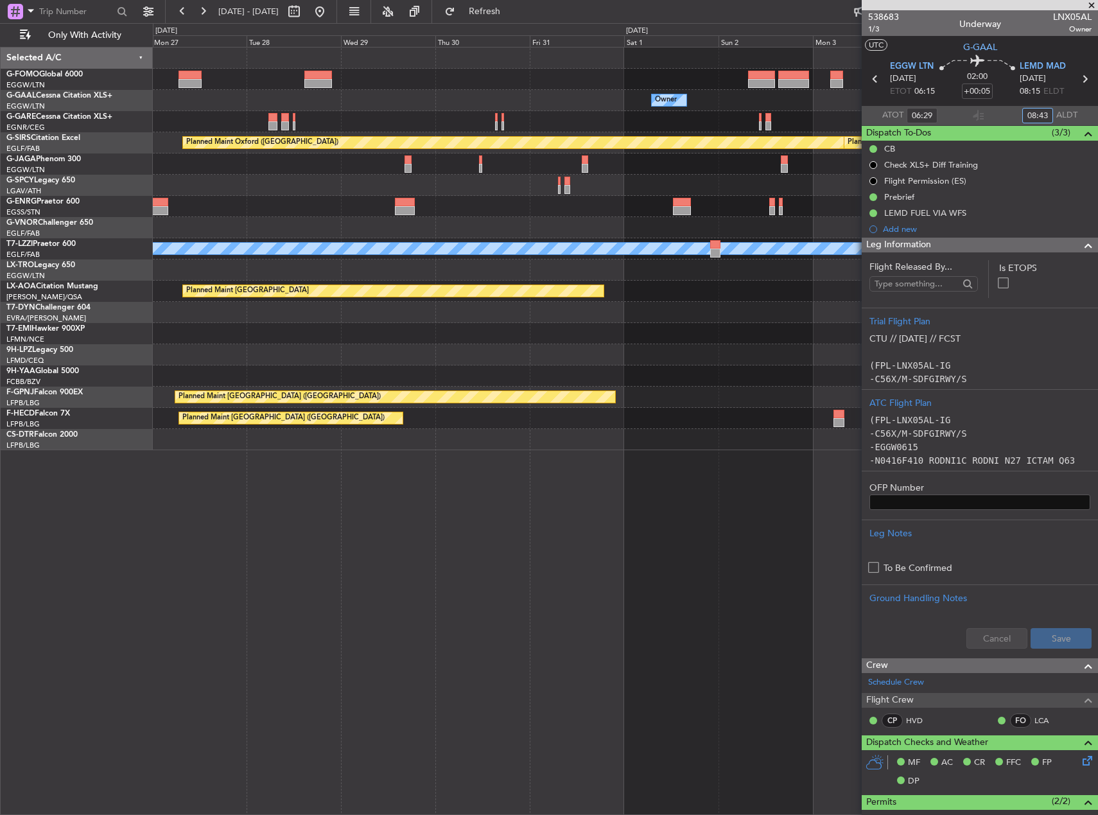
click at [0, 137] on html "14 Oct 2025 - 24 Oct 2025 Refresh Quick Links Only With Activity Owner Owner Pl…" at bounding box center [549, 407] width 1098 height 815
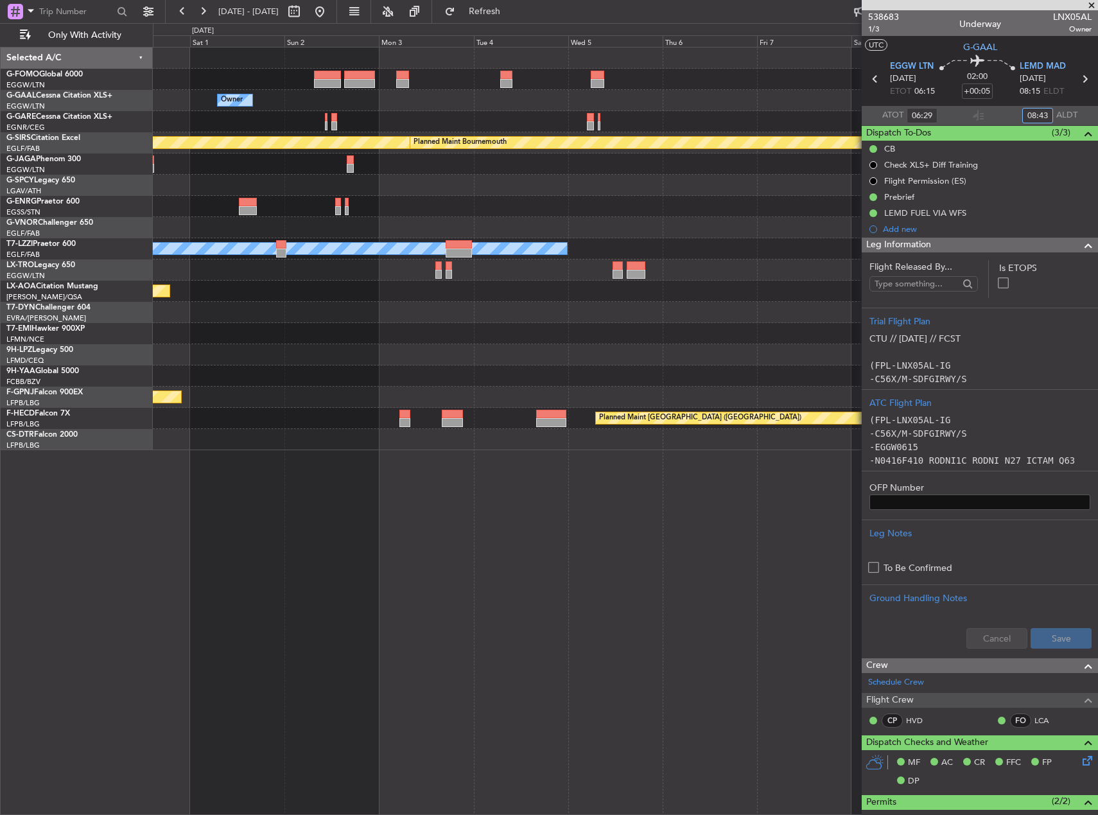
click at [95, 137] on div "Owner Planned Maint Oxford (Kidlington) Planned Maint Bournemouth Planned Maint…" at bounding box center [549, 418] width 1098 height 791
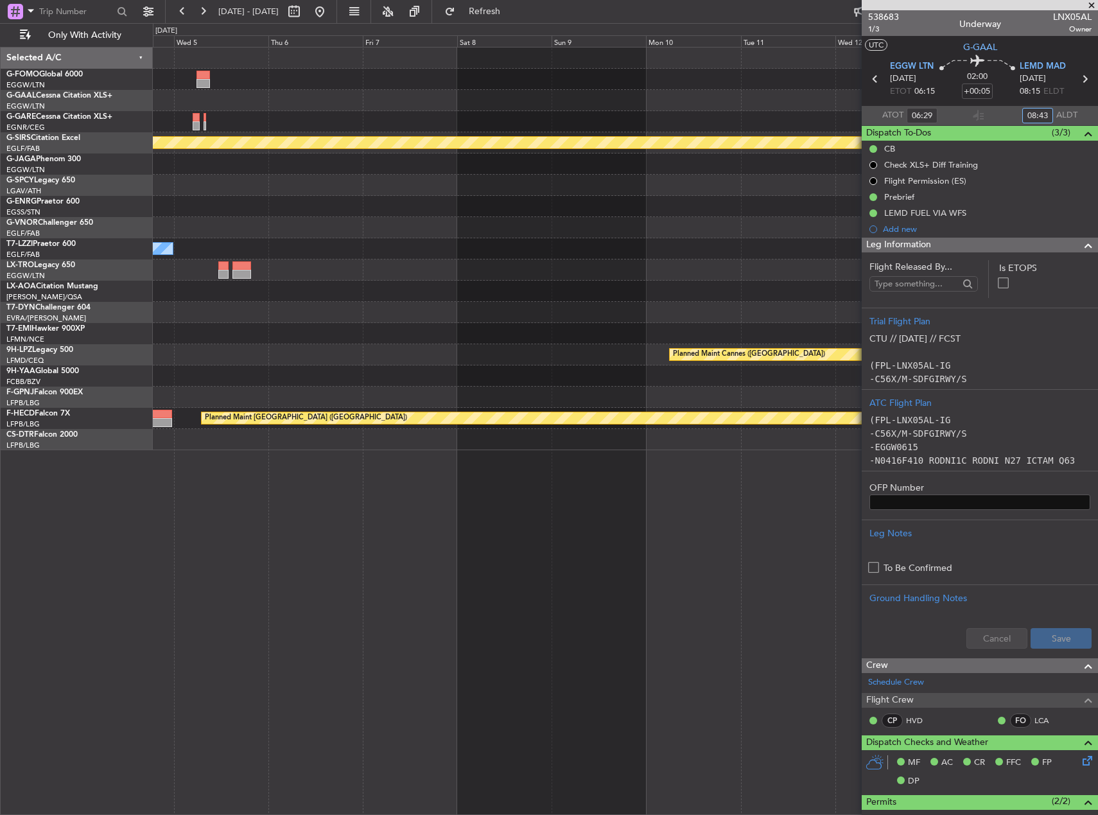
click at [25, 159] on div "Planned Maint Bournemouth Planned Maint Bournemouth Planned Maint Oxford (Kidli…" at bounding box center [549, 418] width 1098 height 791
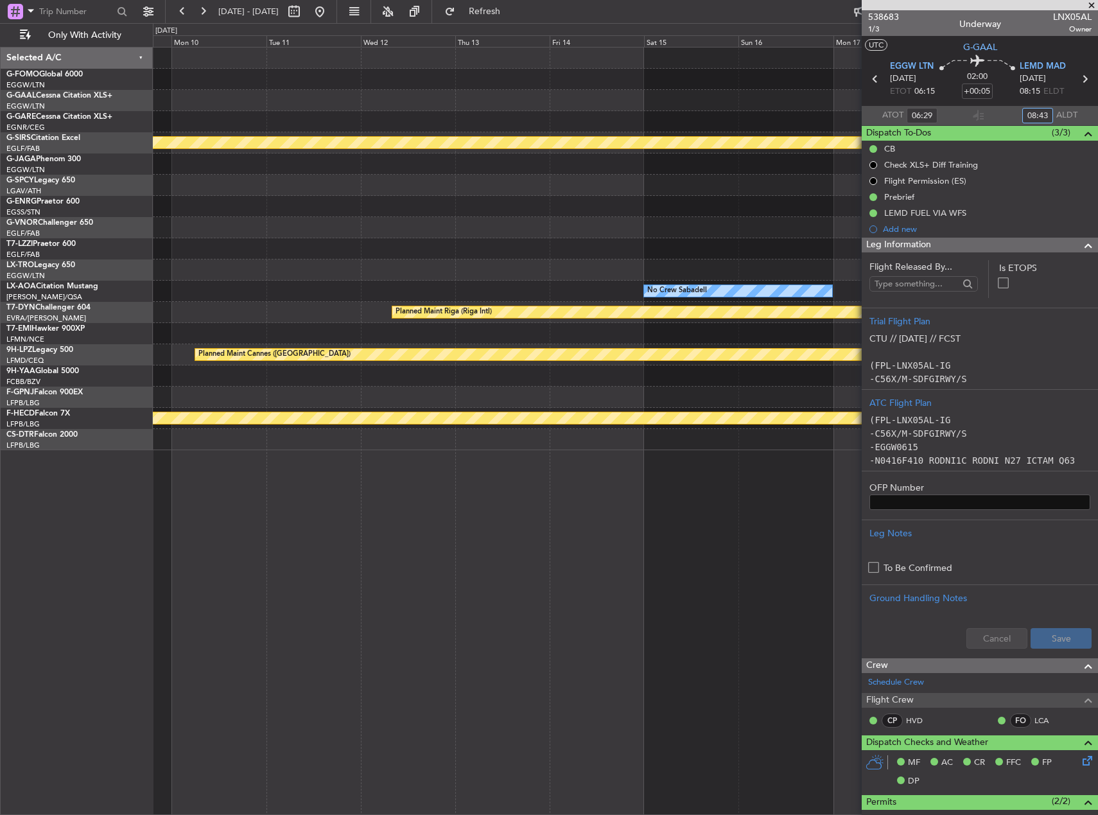
click at [219, 175] on div "Planned Maint Bournemouth Planned Maint Bournemouth No Crew Sabadell Planned Ma…" at bounding box center [625, 249] width 944 height 402
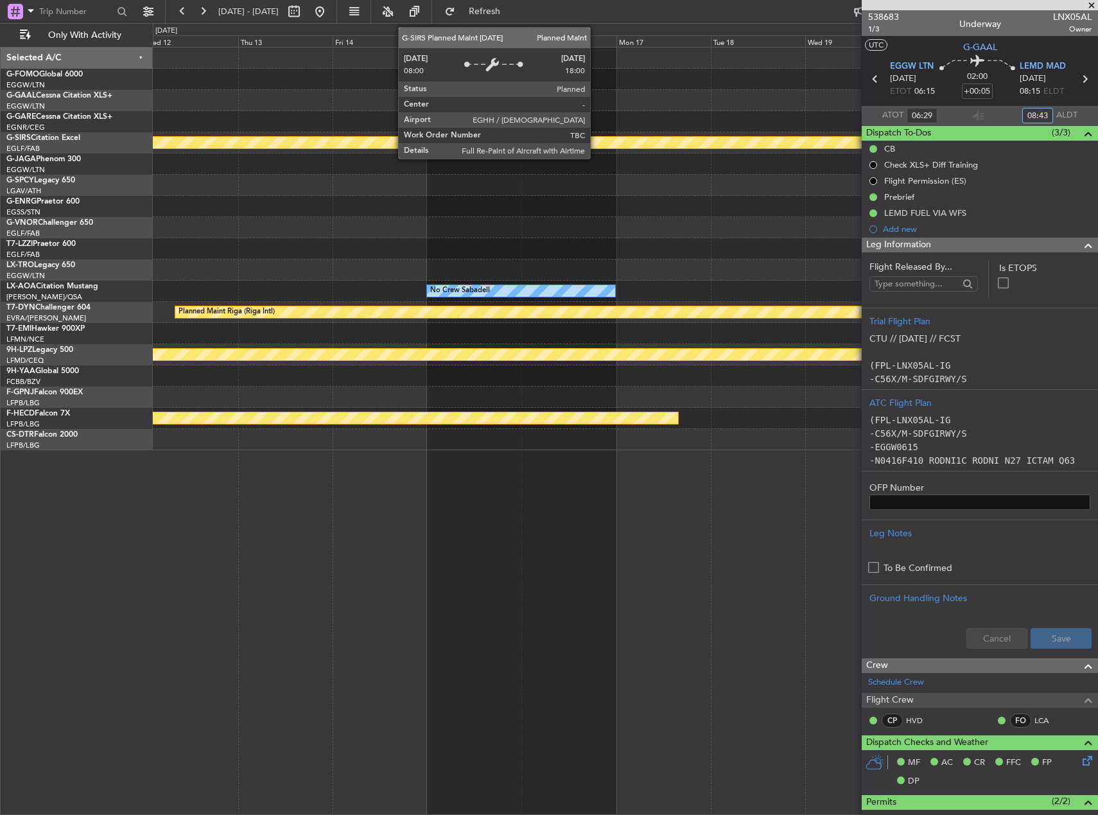
click at [174, 161] on div "Planned Maint Bournemouth Planned Maint Bournemouth No Crew Sabadell Planned Ma…" at bounding box center [625, 249] width 944 height 402
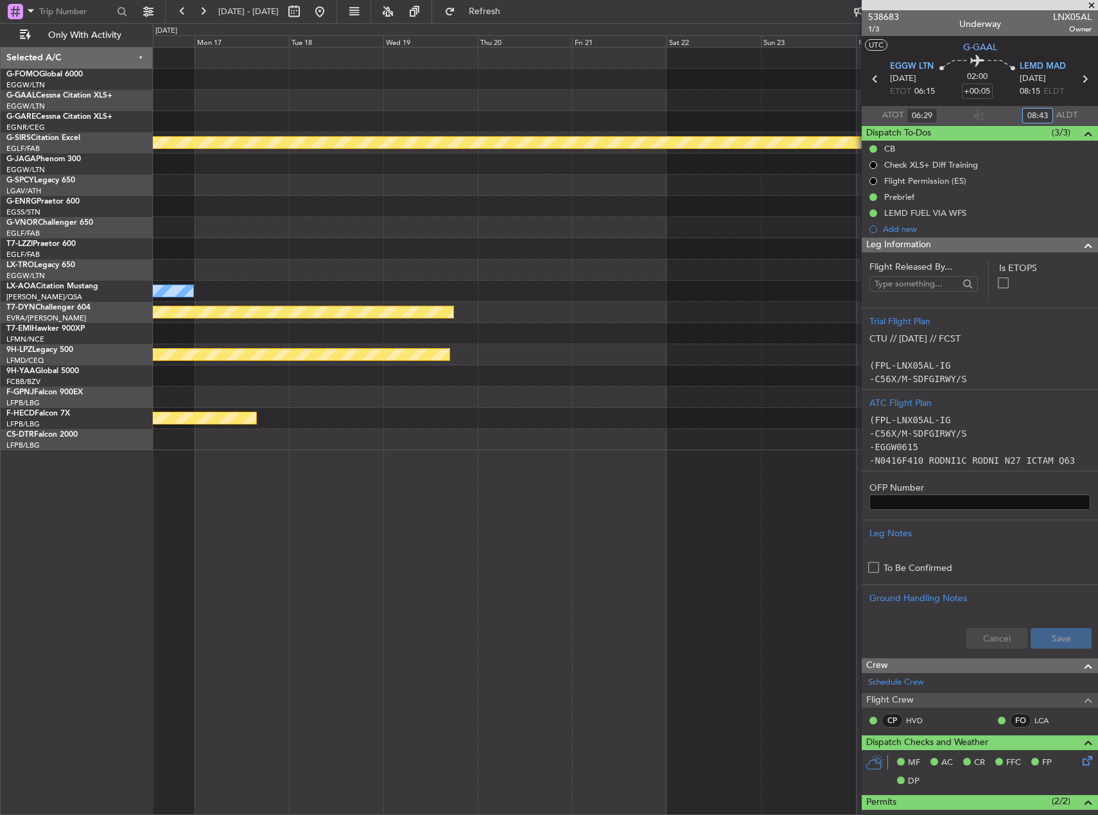
click at [171, 142] on div "Planned Maint Bournemouth No Crew Sabadell Planned Maint Riga (Riga Intl) Plann…" at bounding box center [625, 249] width 944 height 402
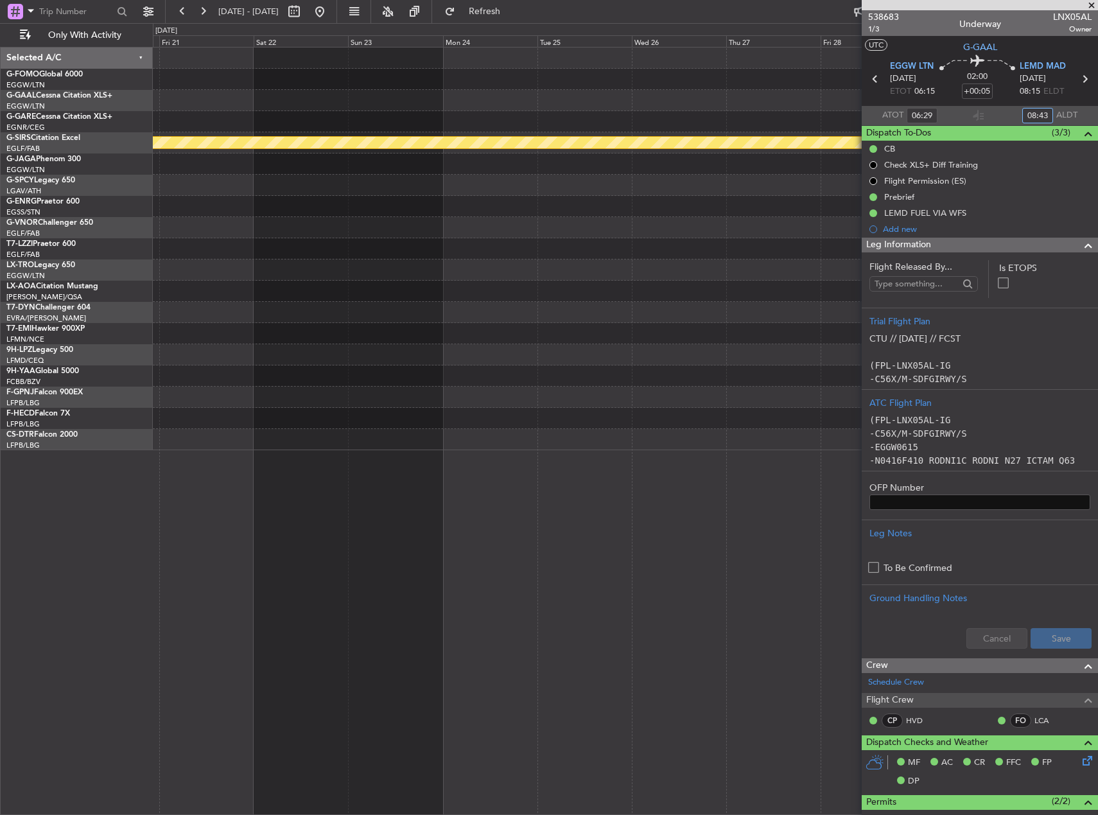
click at [264, 137] on div "Planned Maint Bournemouth" at bounding box center [625, 142] width 944 height 21
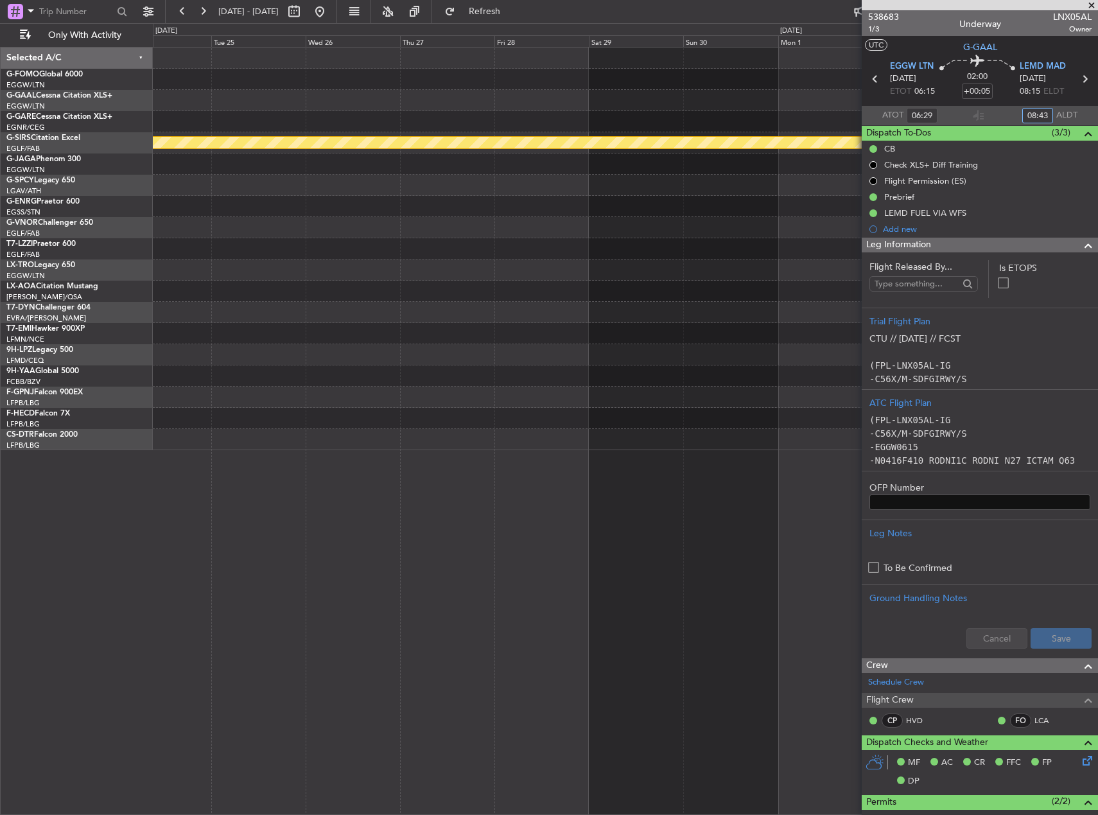
click at [157, 116] on div "Planned Maint Bournemouth" at bounding box center [625, 249] width 944 height 402
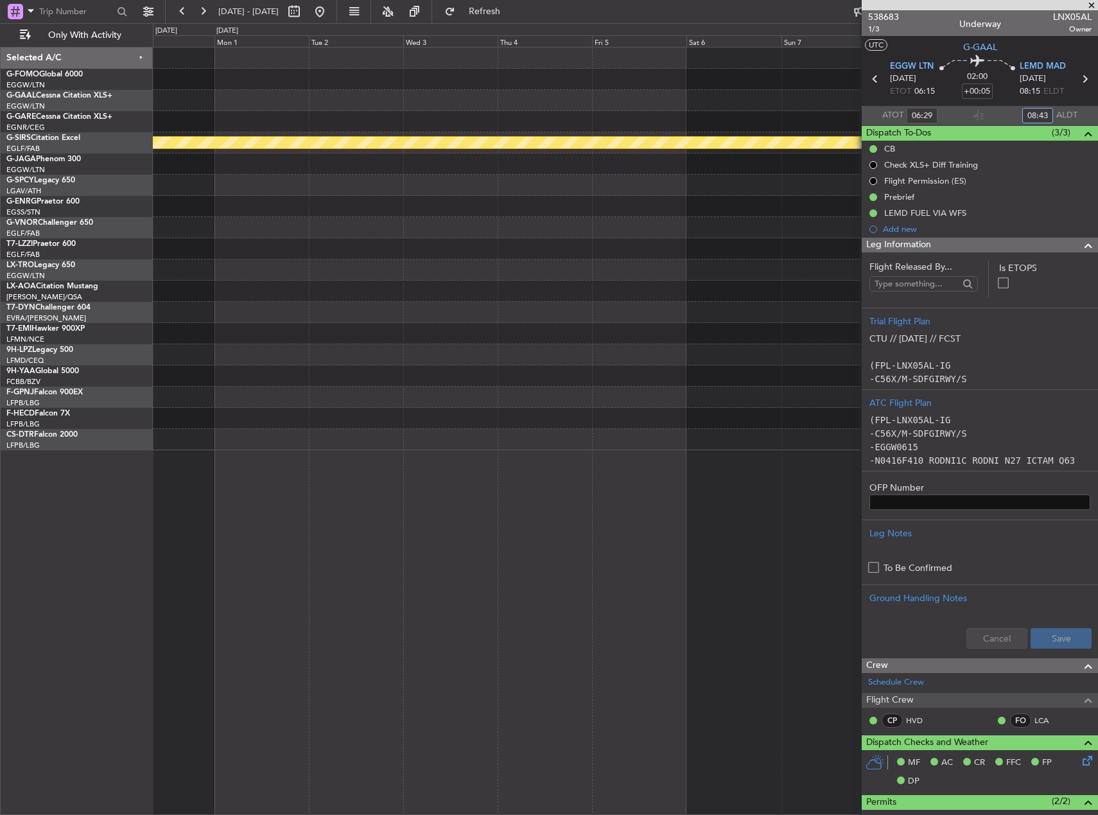
click at [159, 116] on div "Planned Maint Bournemouth" at bounding box center [625, 249] width 944 height 402
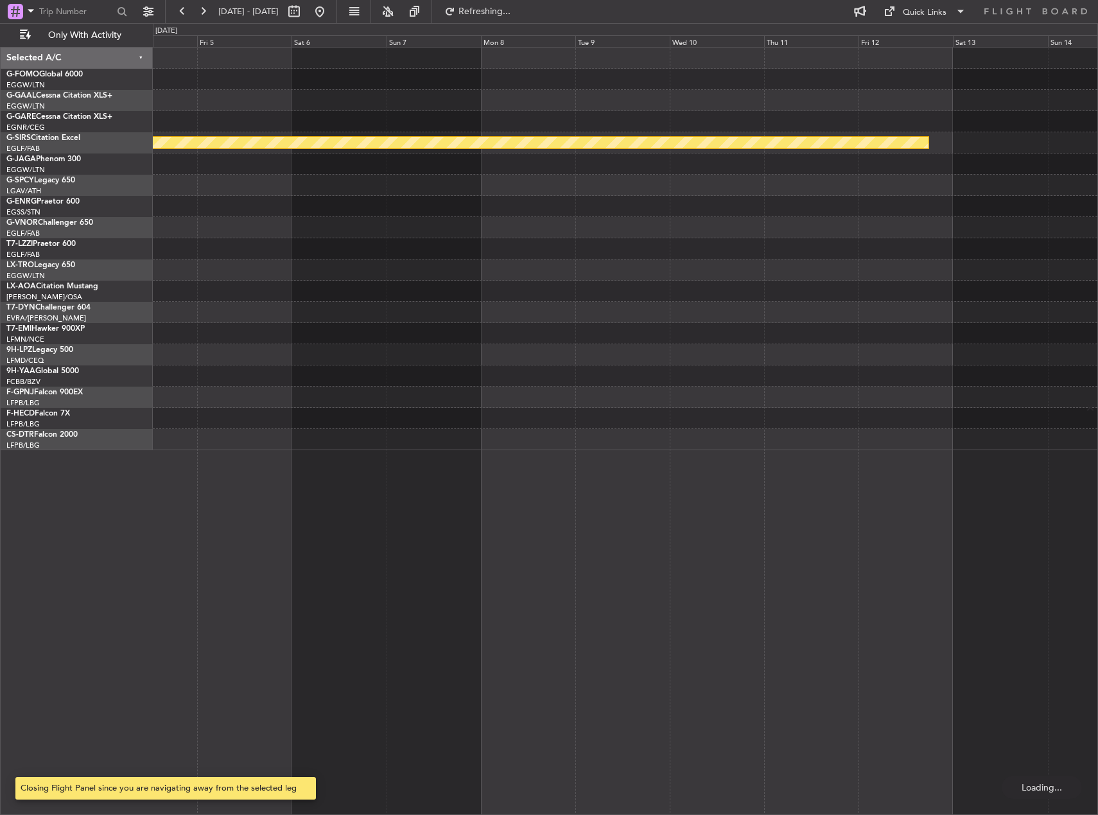
click at [99, 130] on div "Planned Maint Bournemouth Selected A/C G-FOMO Global 6000 EGGW/LTN London (Luto…" at bounding box center [549, 418] width 1098 height 791
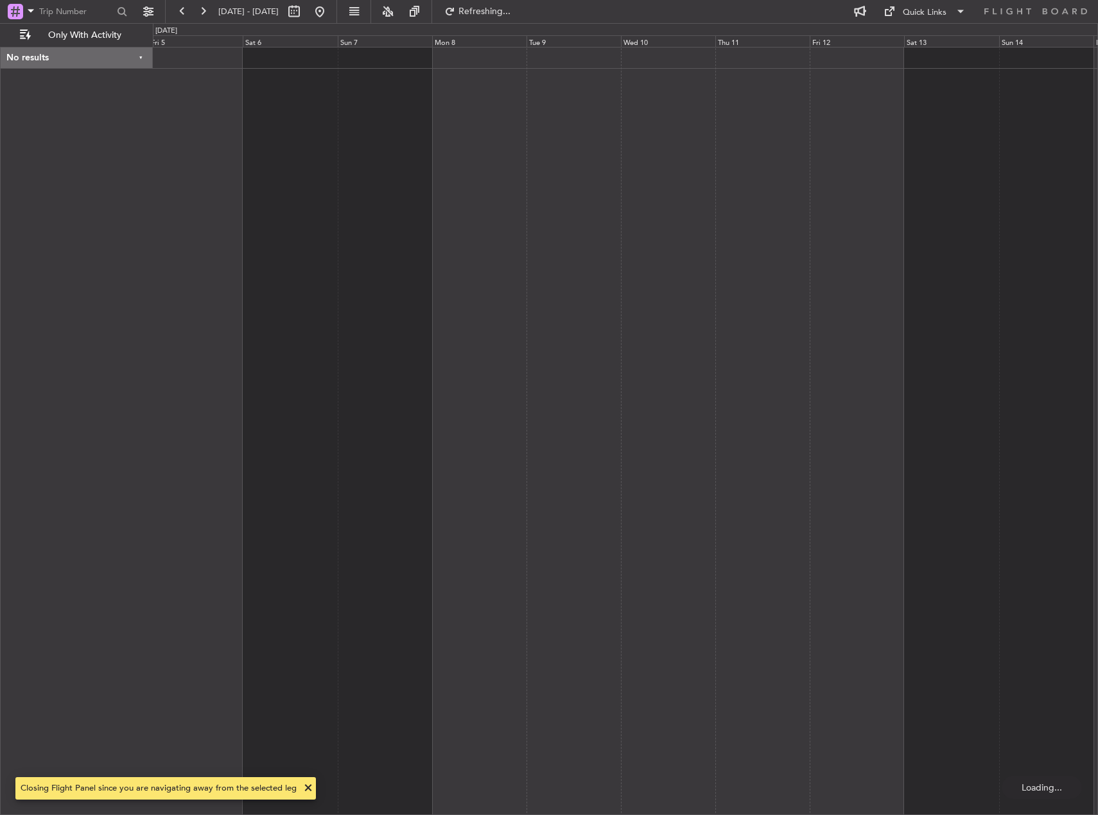
click at [236, 135] on div at bounding box center [625, 431] width 945 height 768
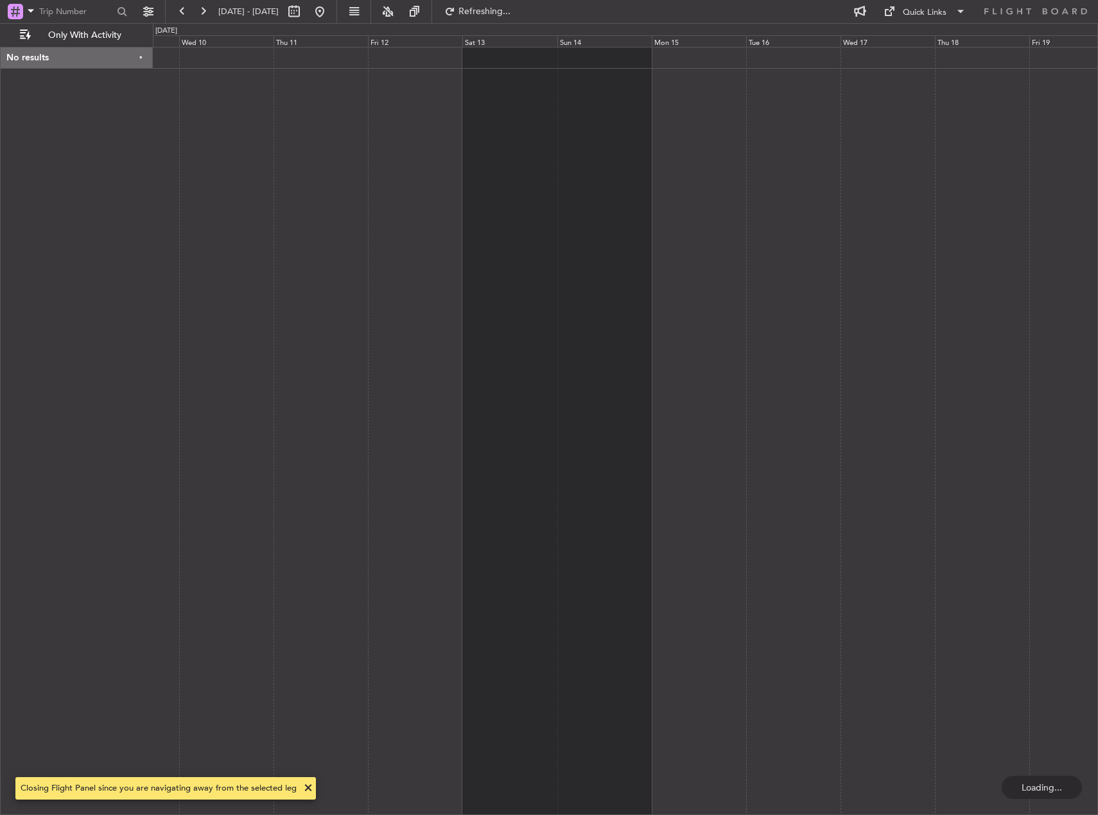
click at [358, 162] on div at bounding box center [625, 431] width 945 height 768
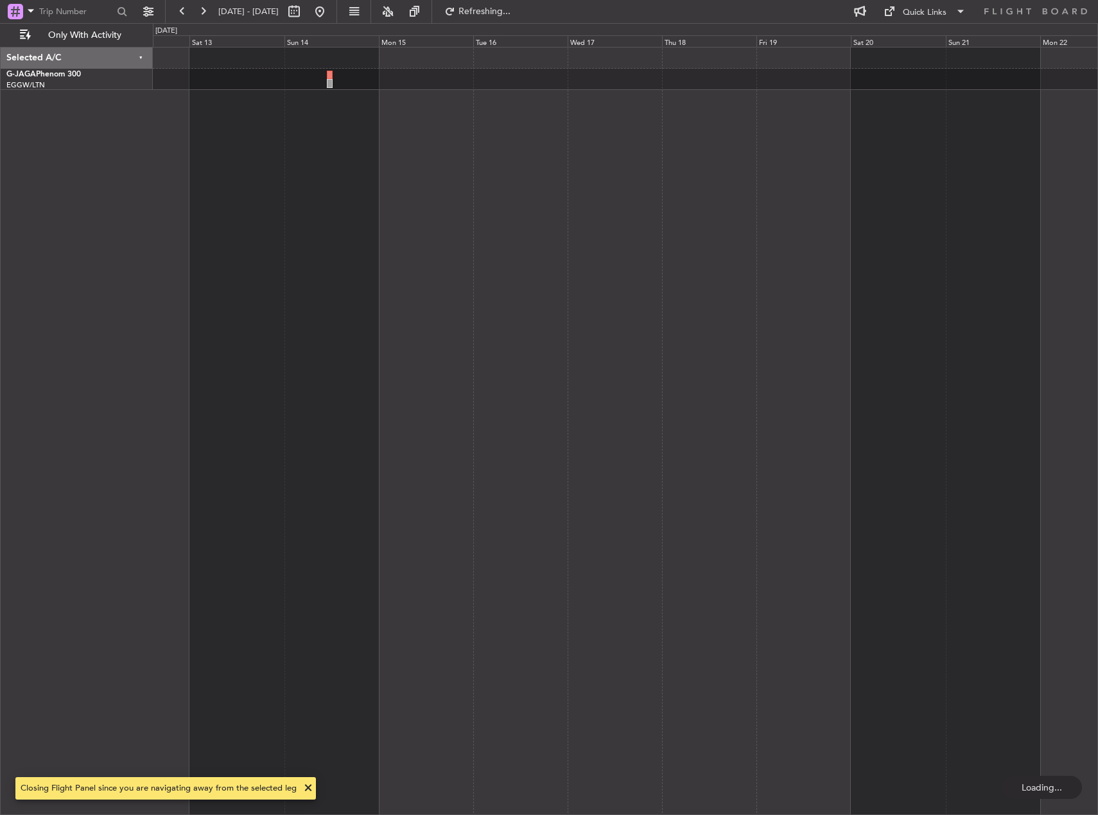
click at [297, 182] on div at bounding box center [625, 431] width 945 height 768
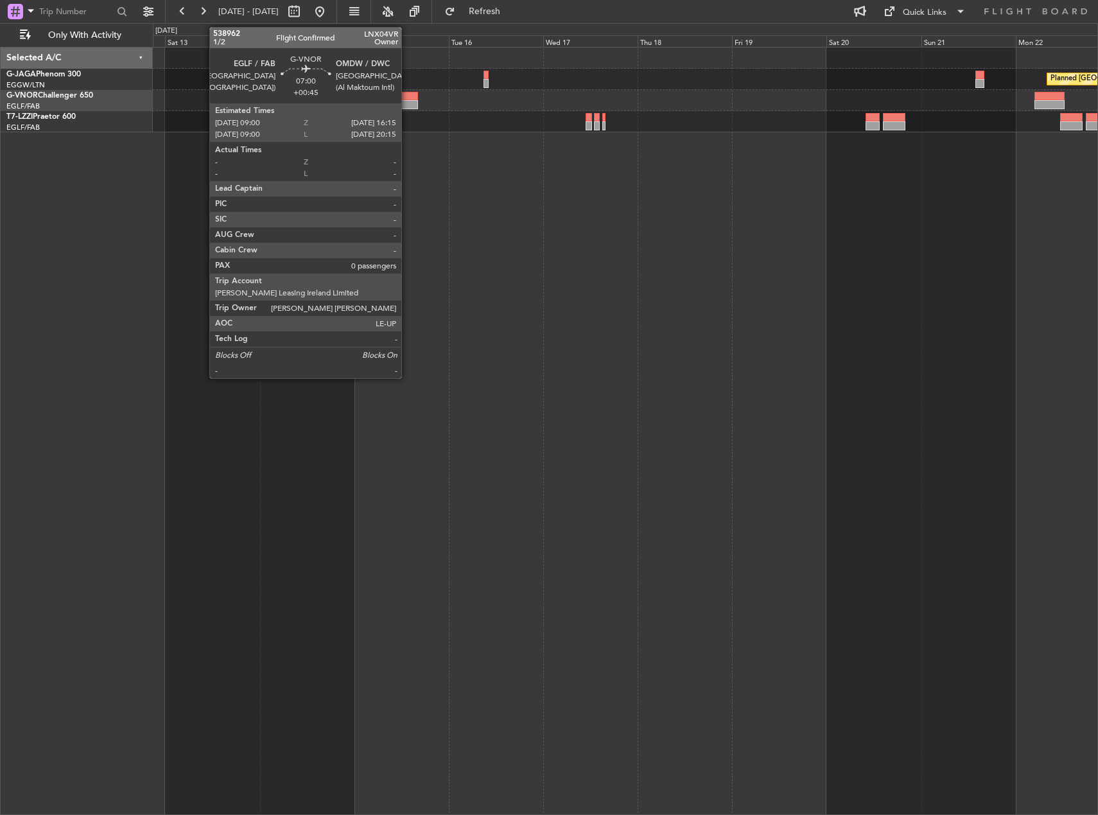
click at [407, 99] on div at bounding box center [403, 96] width 29 height 9
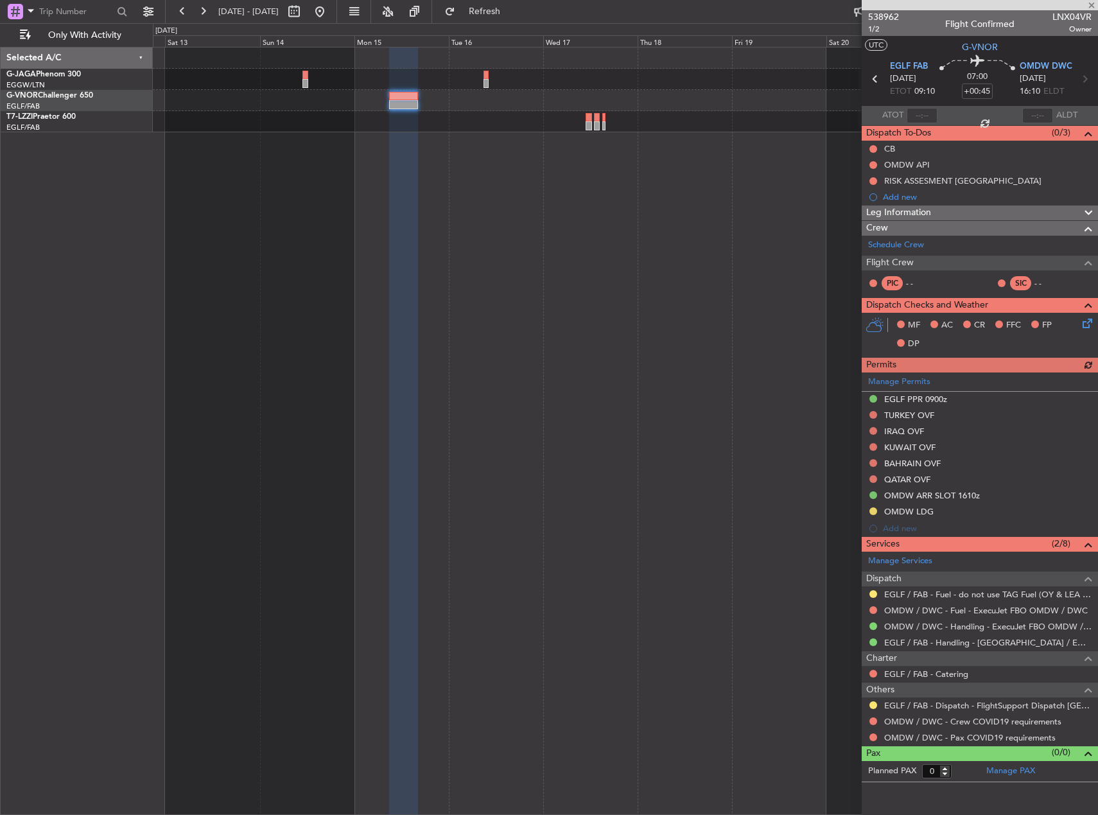
click at [430, 194] on div "Planned Maint St Gallen (Altenrhein)" at bounding box center [625, 431] width 945 height 768
click at [330, 11] on button at bounding box center [319, 11] width 21 height 21
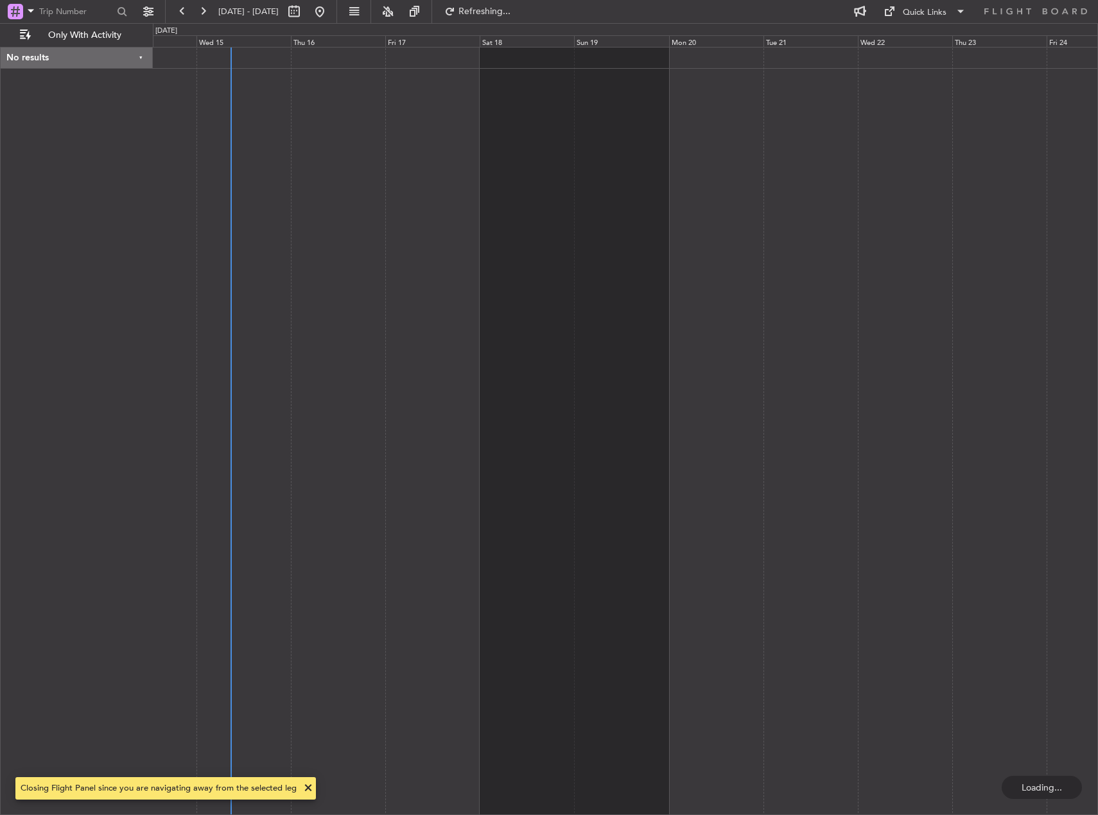
click at [350, 343] on div at bounding box center [625, 431] width 945 height 768
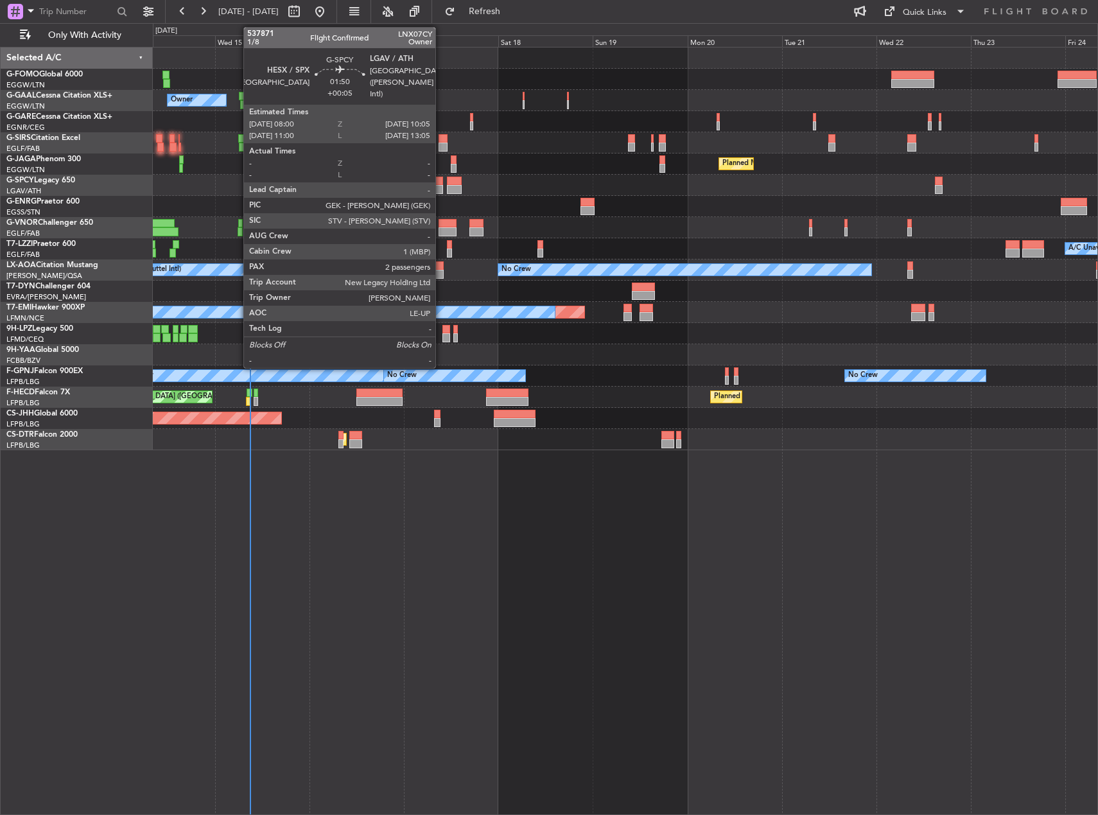
click at [441, 184] on div at bounding box center [439, 181] width 8 height 9
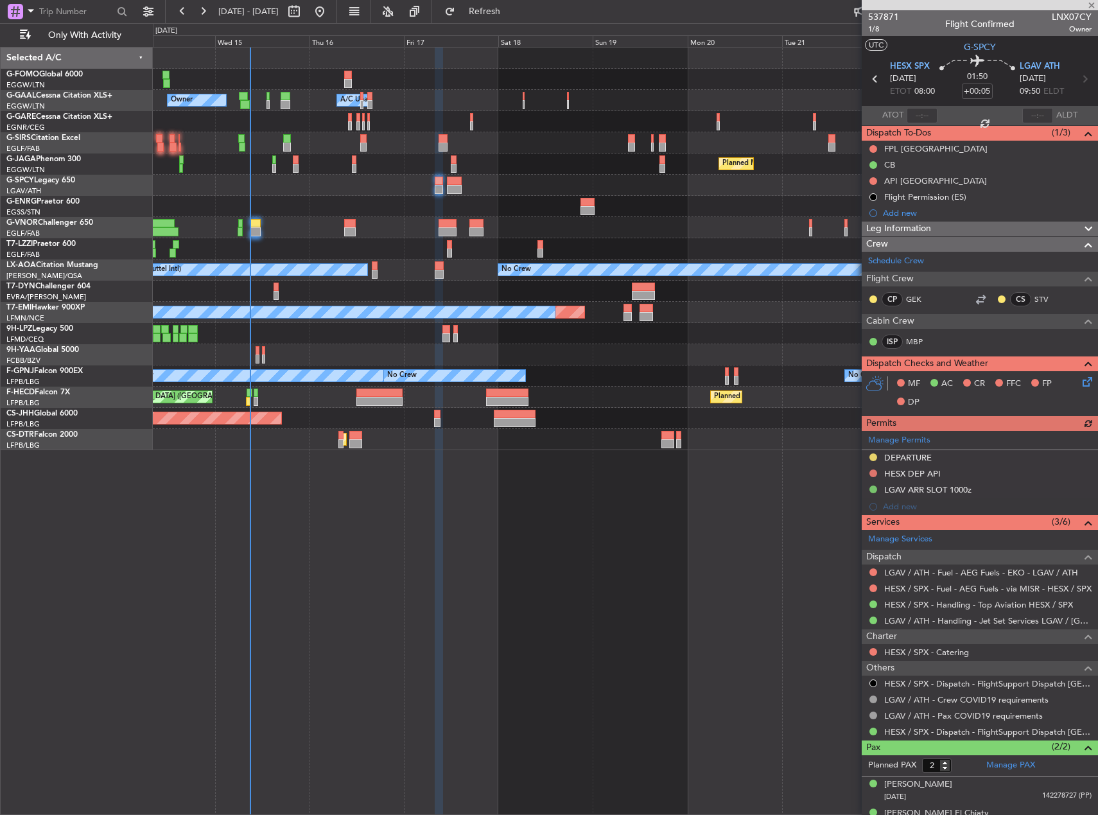
click at [870, 454] on div "Manage Permits DEPARTURE HESX DEP API LGAV ARR SLOT 1000z Add new" at bounding box center [979, 473] width 236 height 84
click at [870, 455] on button at bounding box center [873, 457] width 8 height 8
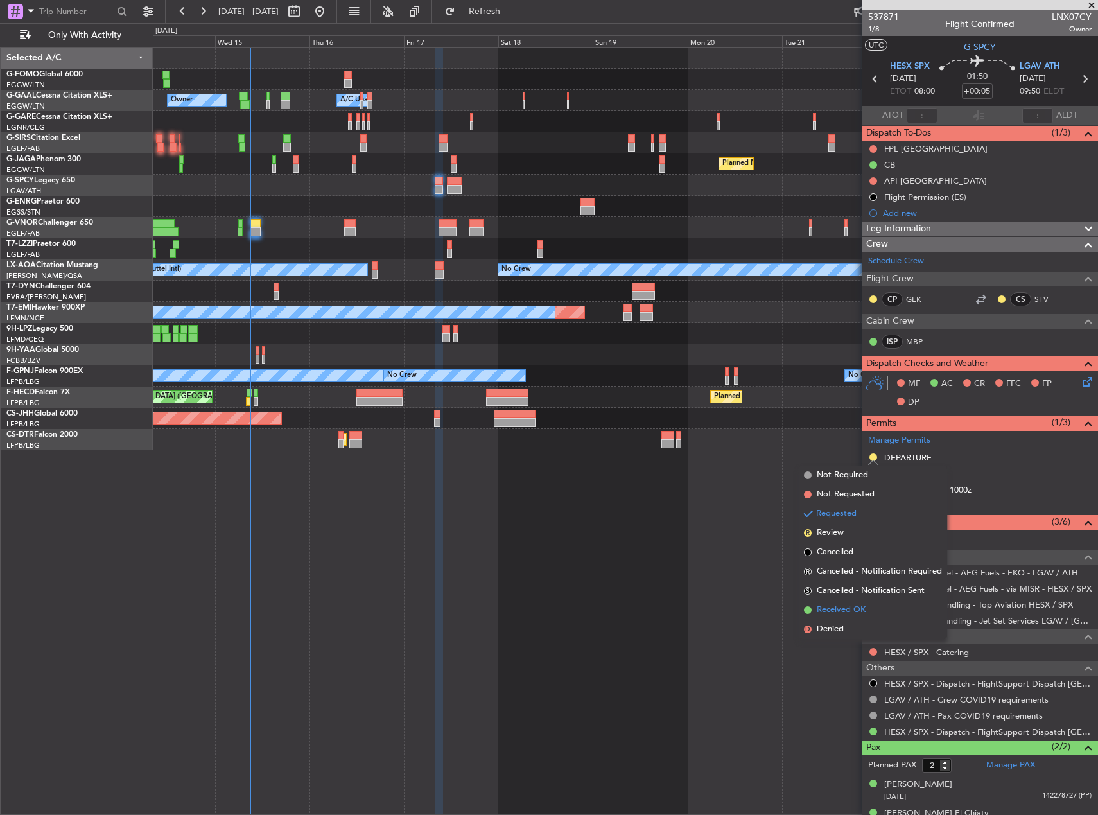
click at [850, 607] on span "Received OK" at bounding box center [841, 609] width 49 height 13
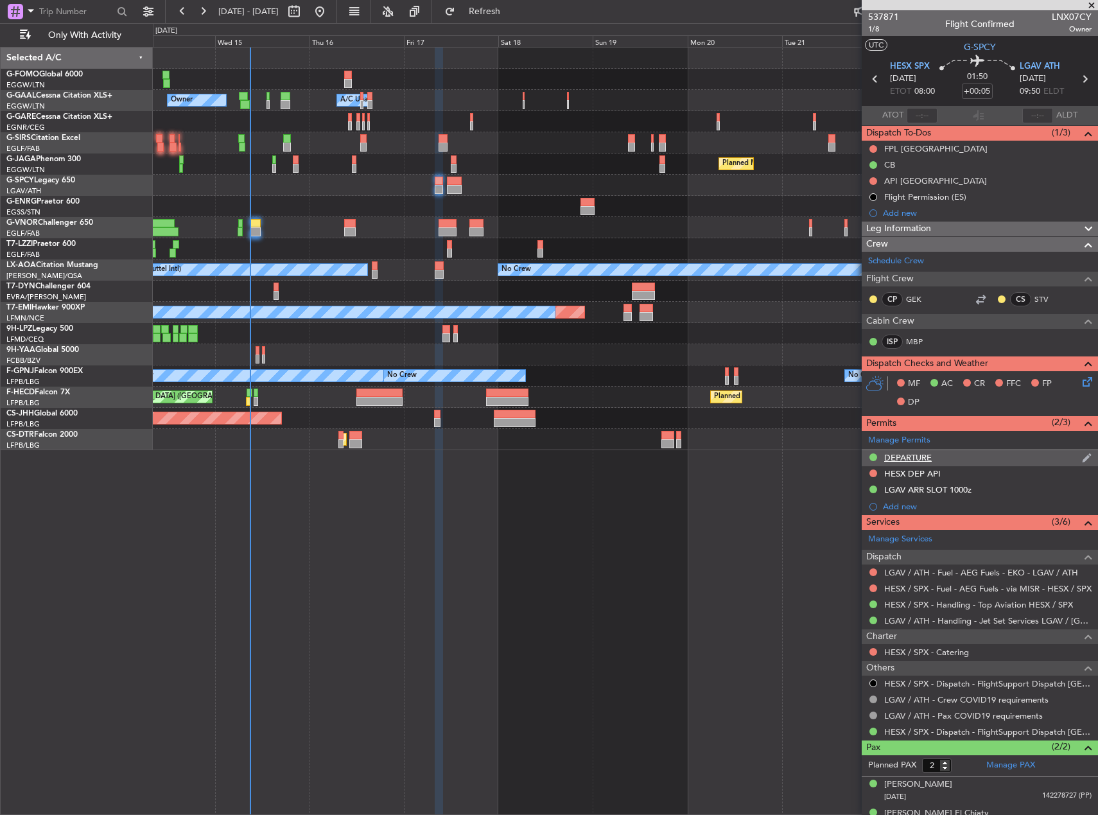
click at [903, 459] on div "DEPARTURE" at bounding box center [908, 457] width 48 height 11
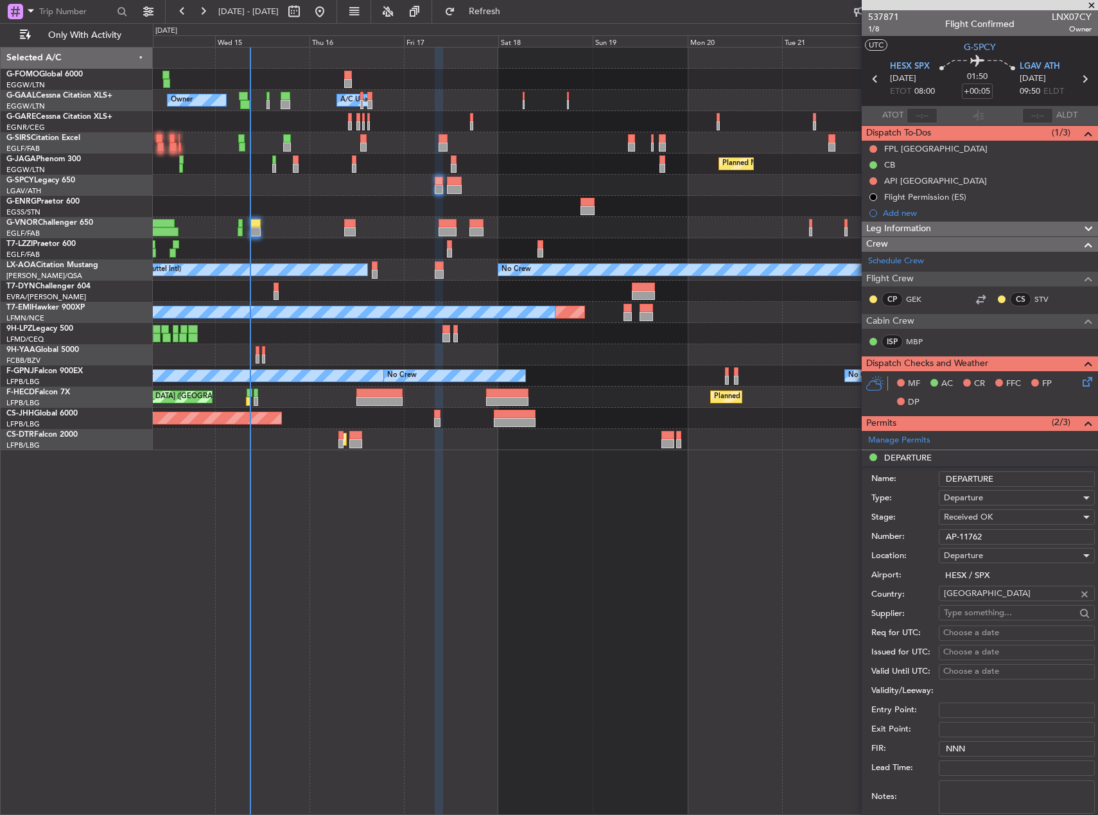
click at [965, 539] on input "AP-11762" at bounding box center [1016, 536] width 156 height 15
paste input "CAA-13691"
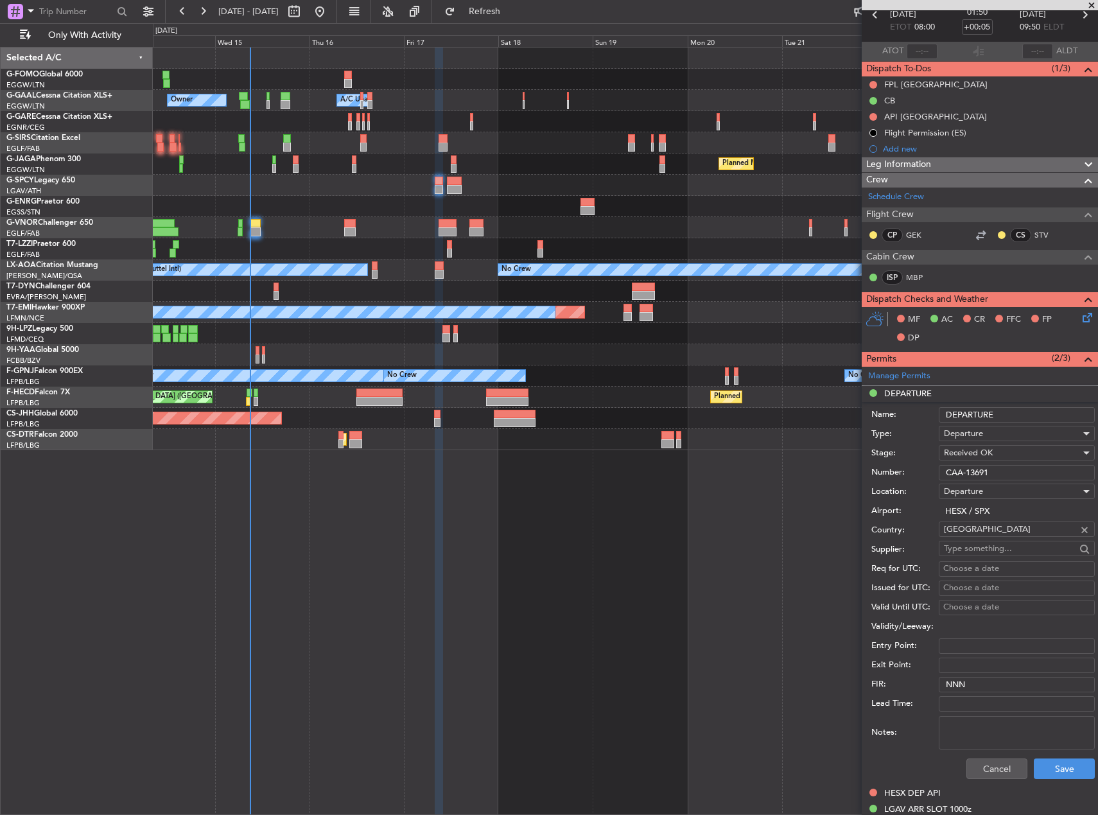
scroll to position [128, 0]
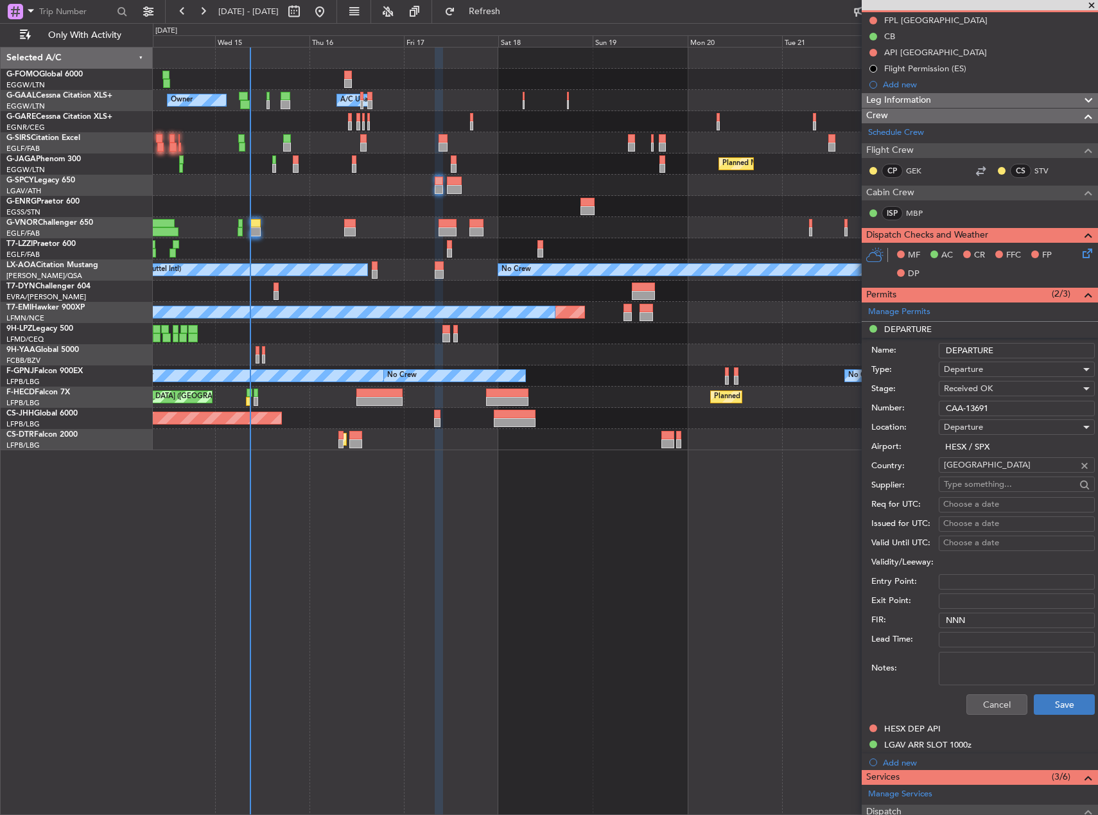
type input "CAA-13691"
click at [1045, 705] on button "Save" at bounding box center [1063, 704] width 61 height 21
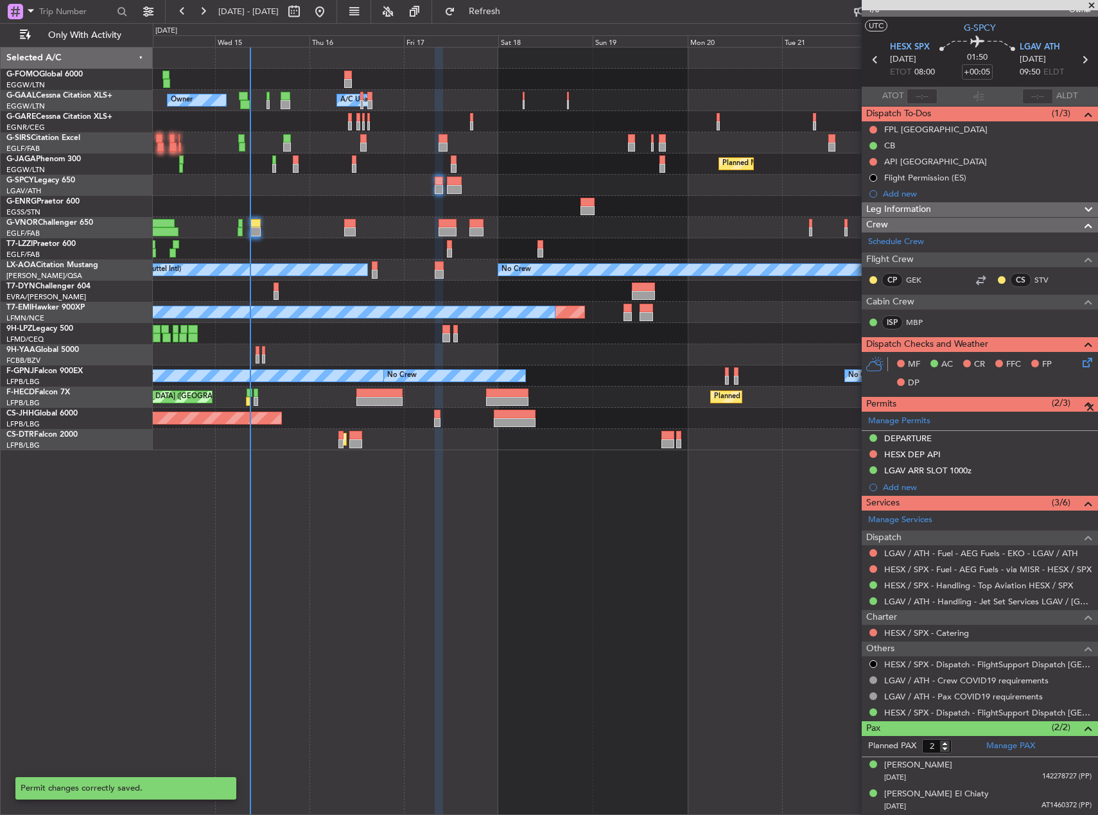
scroll to position [19, 0]
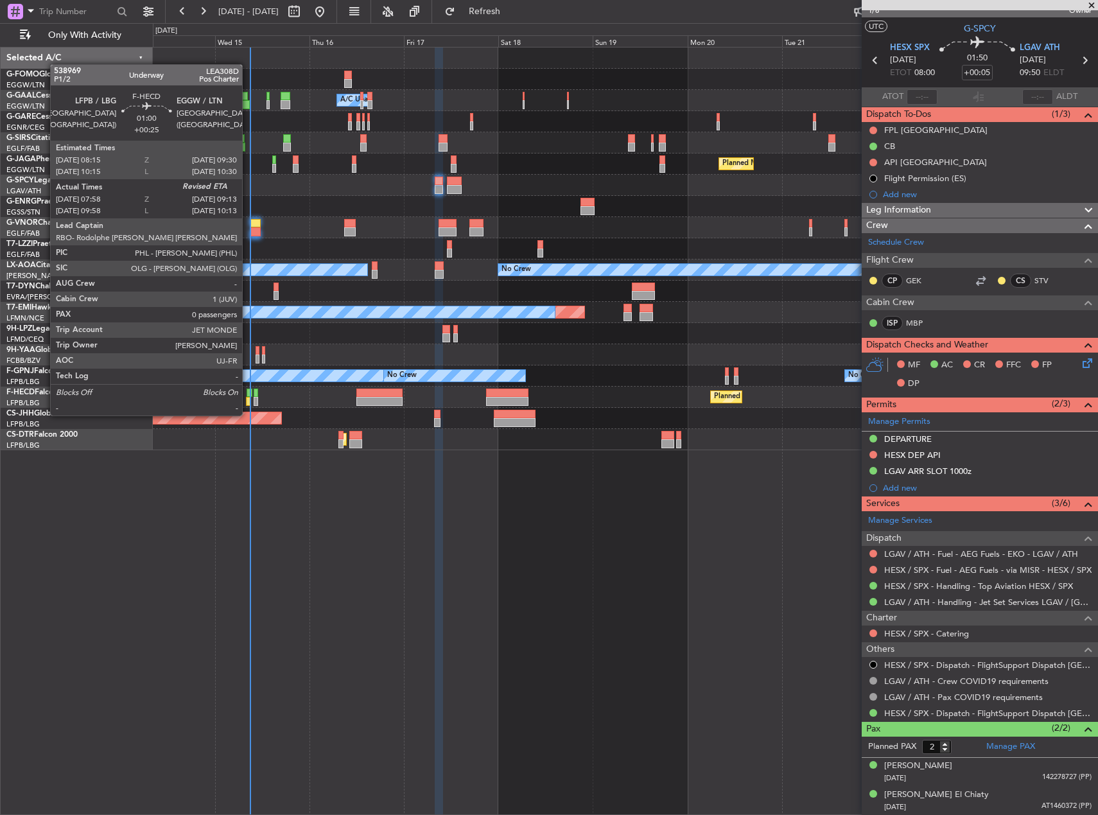
click at [248, 402] on div at bounding box center [248, 401] width 5 height 9
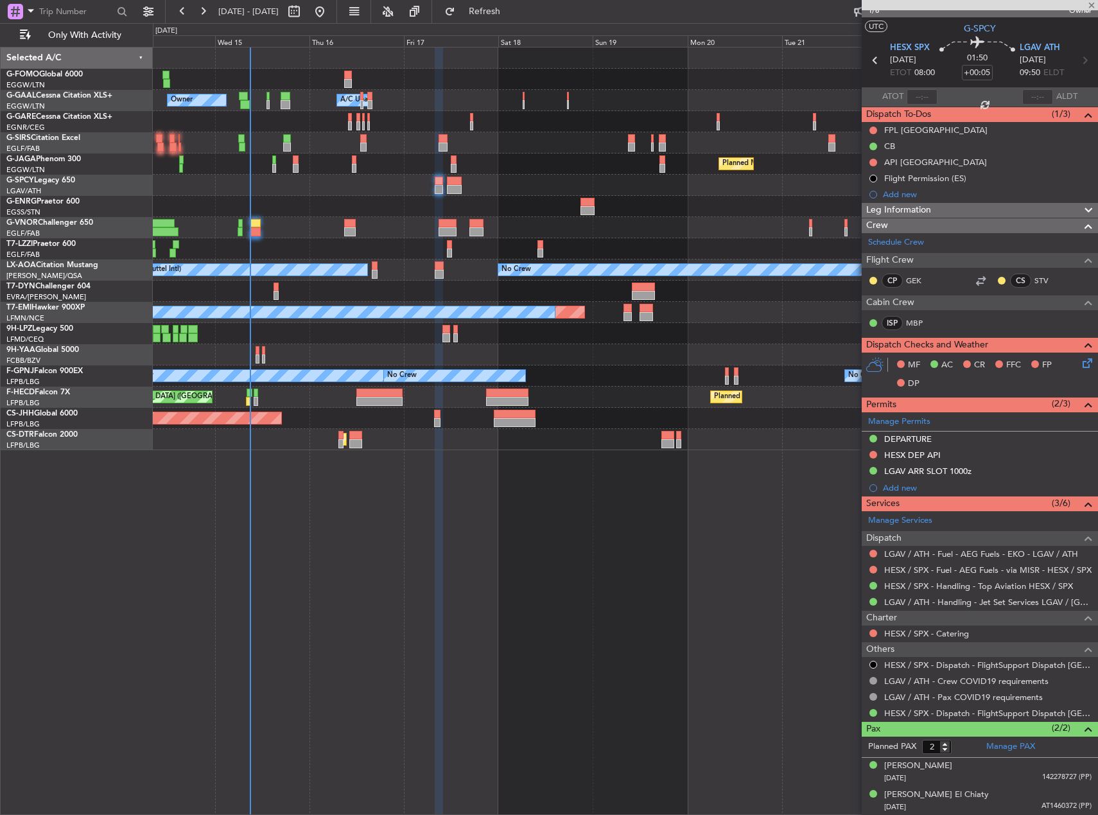
type input "+00:25"
type input "08:08"
type input "0"
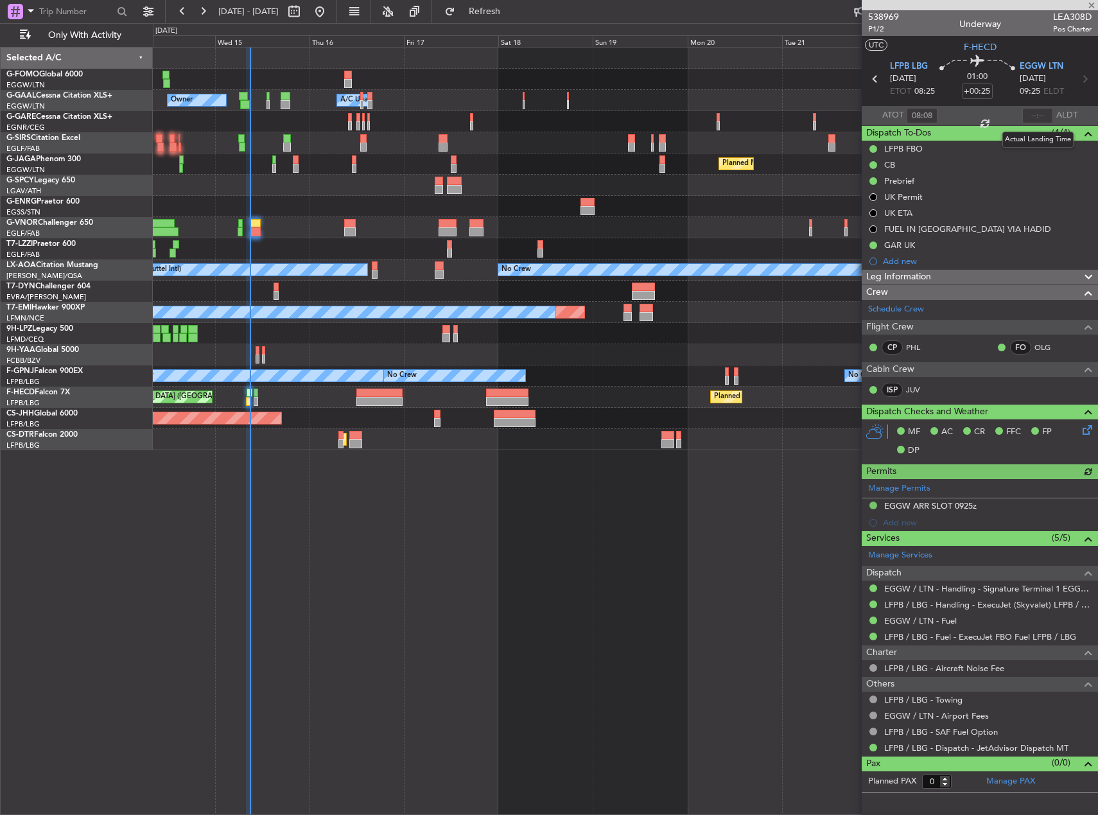
click at [1042, 114] on div at bounding box center [1037, 115] width 31 height 15
click at [1039, 114] on div at bounding box center [1037, 115] width 31 height 15
click at [1039, 116] on input "text" at bounding box center [1037, 115] width 31 height 15
click at [717, 595] on div "Owner Owner A/C Unavailable A/C Unavailable Owner Planned Maint Paris (Le Bourg…" at bounding box center [625, 431] width 945 height 768
type input "08:56"
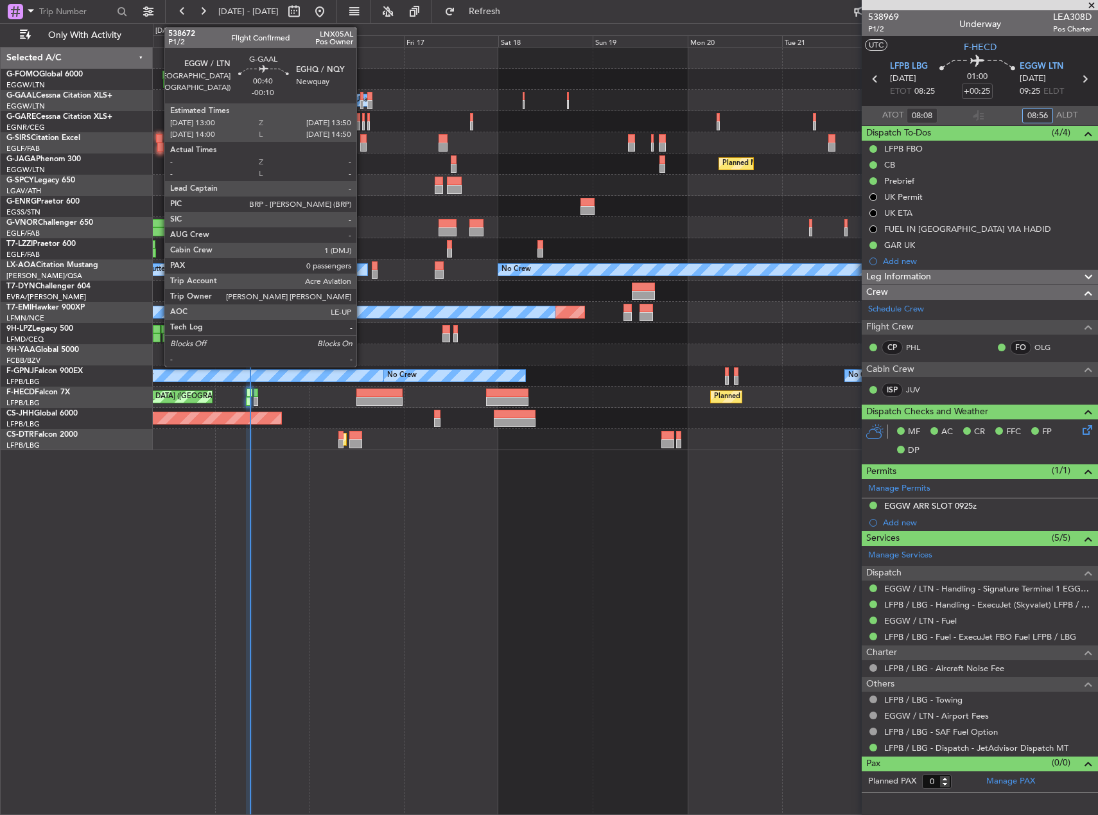
click at [362, 98] on div at bounding box center [362, 96] width 4 height 9
type input "-00:10"
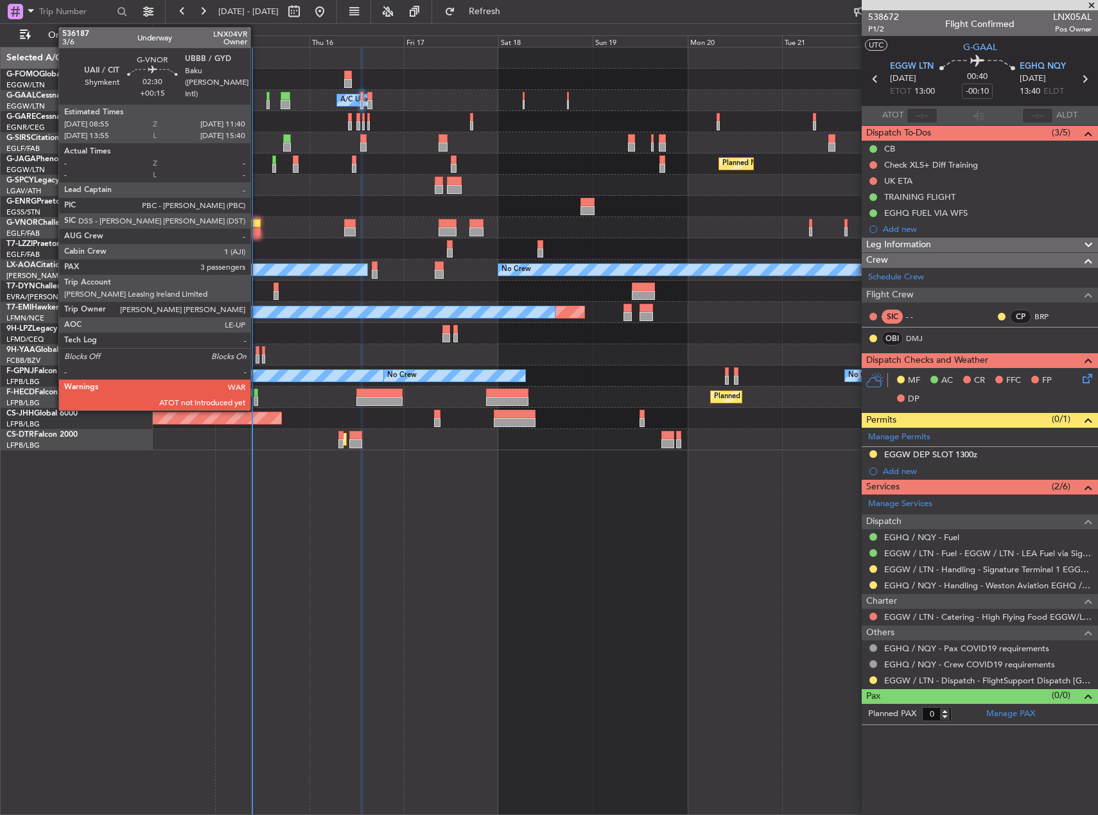
click at [256, 230] on div at bounding box center [255, 231] width 11 height 9
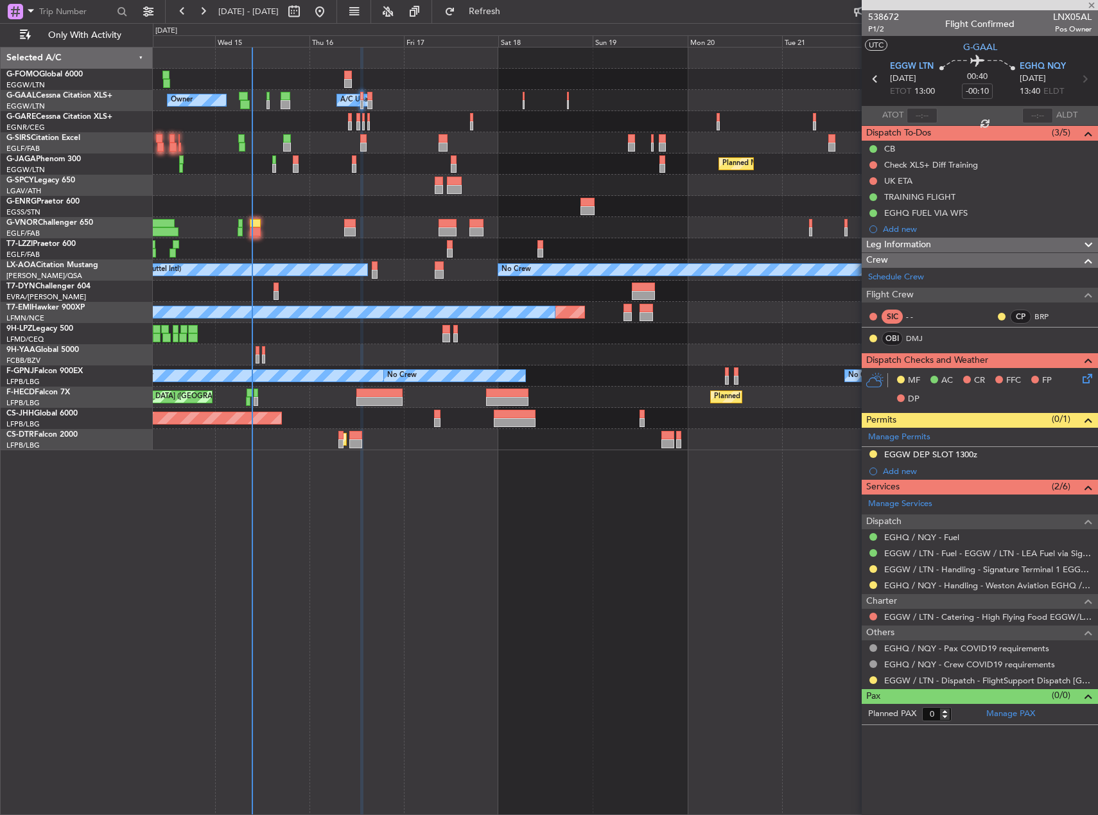
type input "+00:15"
type input "3"
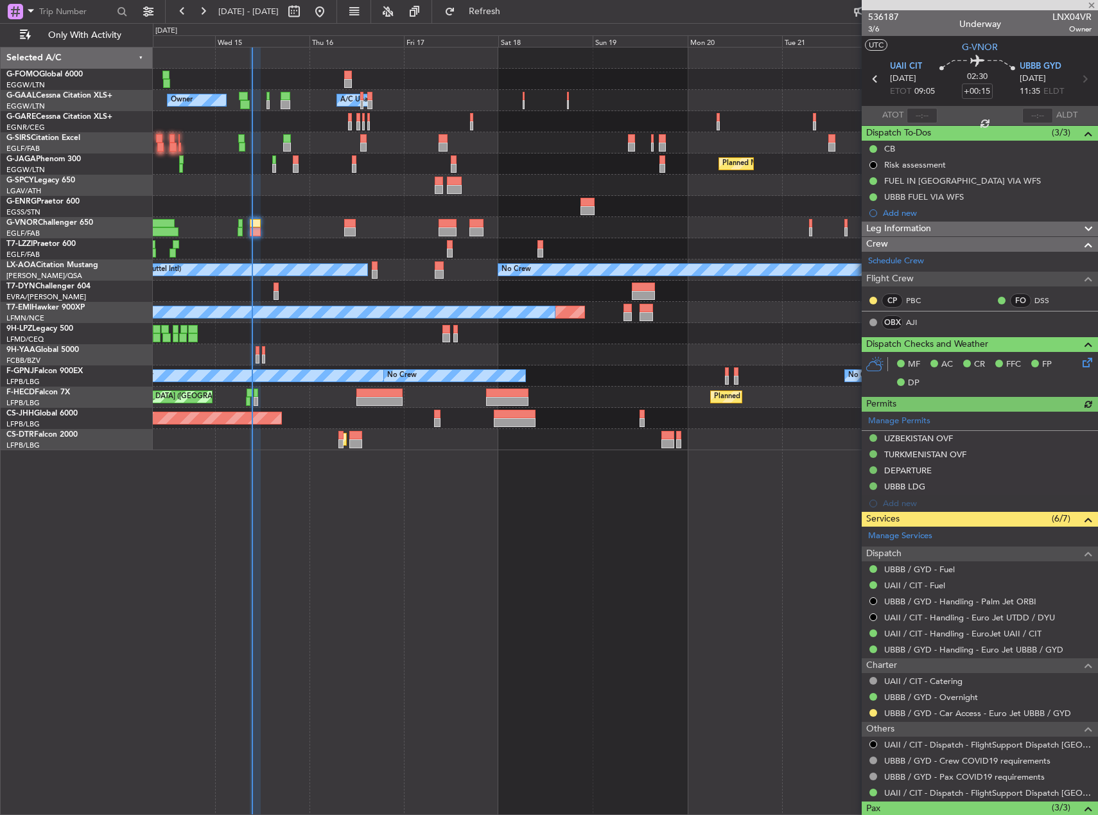
click at [922, 115] on div at bounding box center [921, 115] width 31 height 15
click at [917, 118] on input "text" at bounding box center [921, 115] width 31 height 15
click at [672, 533] on div "Owner Owner A/C Unavailable A/C Unavailable Owner Planned Maint Paris (Le Bourg…" at bounding box center [625, 431] width 945 height 768
type input "09:21"
click at [307, 549] on div "Owner Owner A/C Unavailable A/C Unavailable Owner Planned Maint Paris (Le Bourg…" at bounding box center [625, 431] width 945 height 768
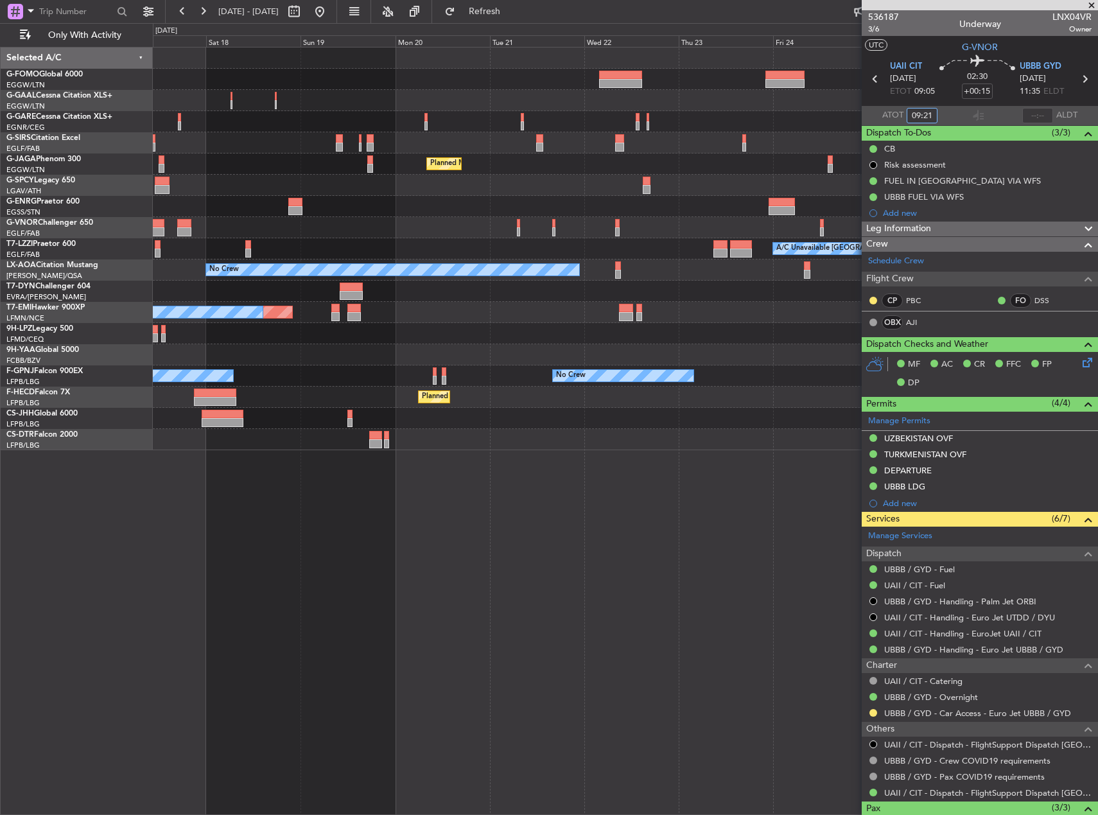
click at [92, 507] on div "Owner A/C Unavailable Owner Owner Planned Maint Oxford (Kidlington) Planned Mai…" at bounding box center [549, 418] width 1098 height 791
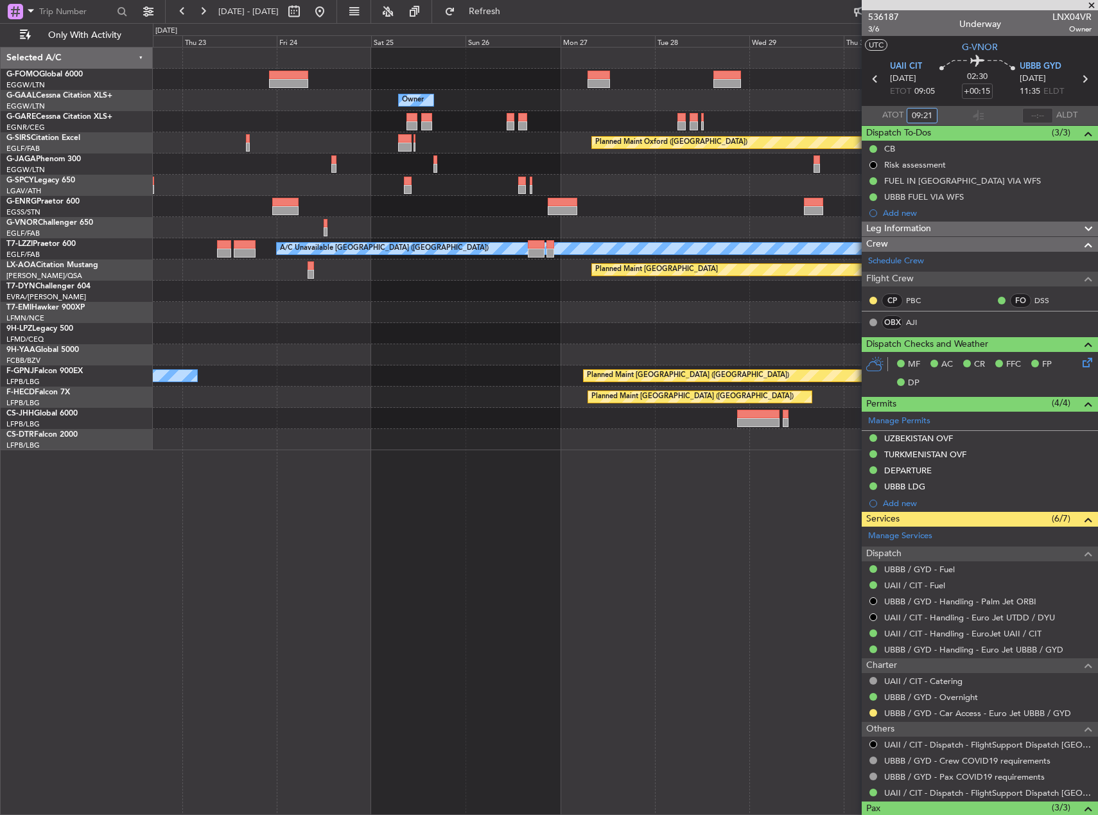
click at [116, 474] on div "Owner Owner Planned Maint Oxford (Kidlington) Planned Maint Bournemouth Planned…" at bounding box center [549, 418] width 1098 height 791
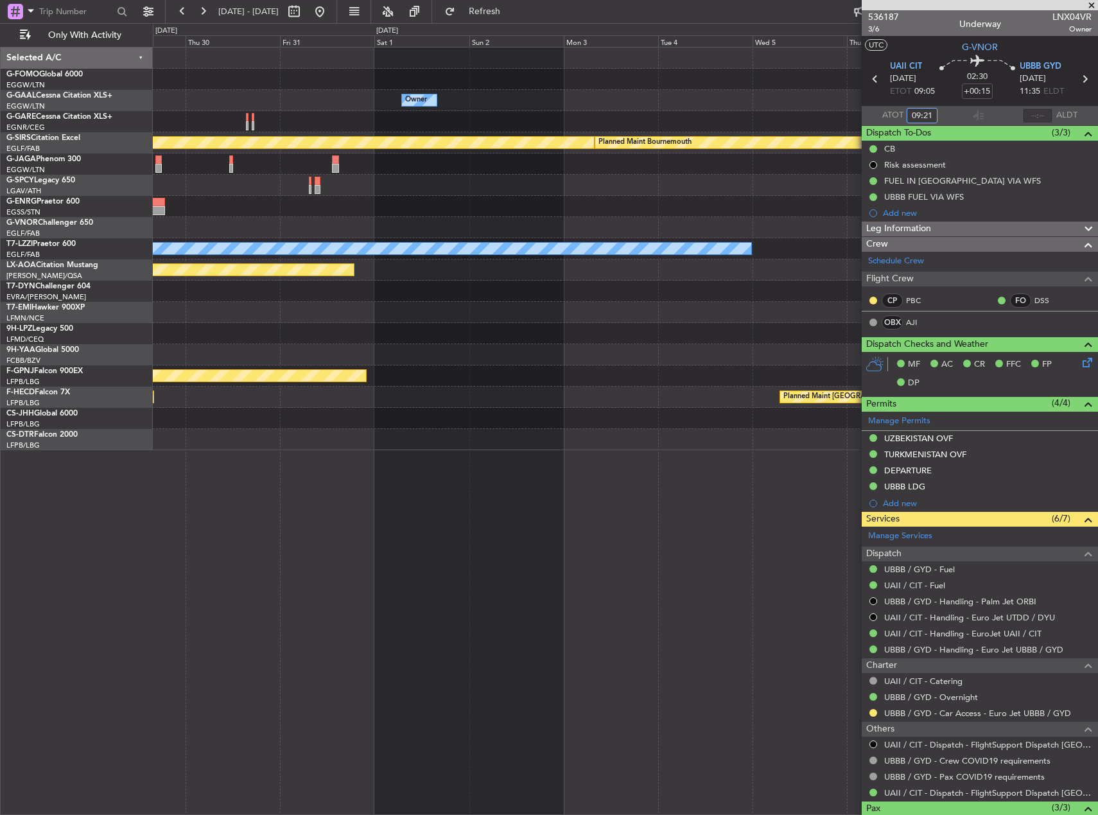
click at [292, 483] on div "Owner Planned Maint Oxford (Kidlington) Planned Maint Bournemouth Planned Maint…" at bounding box center [625, 431] width 945 height 768
click at [135, 462] on div "Owner Planned Maint Oxford (Kidlington) Planned Maint Bournemouth Planned Maint…" at bounding box center [549, 418] width 1098 height 791
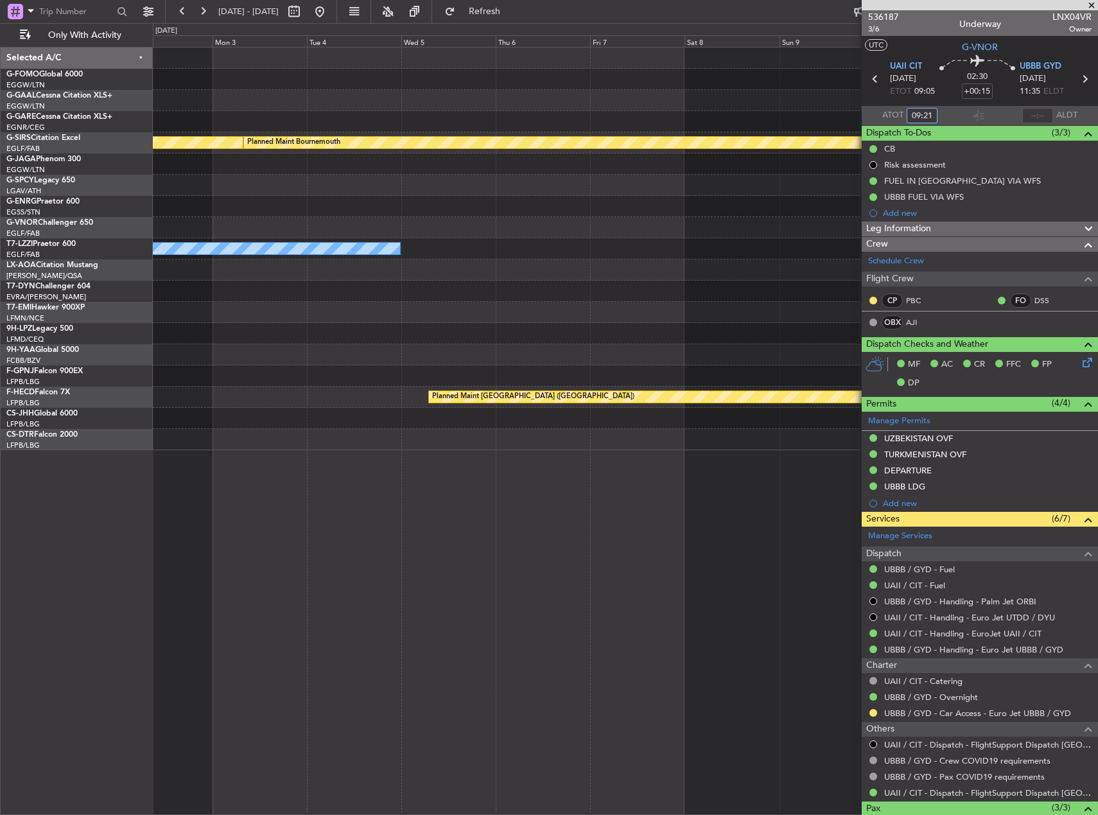
click at [458, 438] on div at bounding box center [625, 439] width 944 height 21
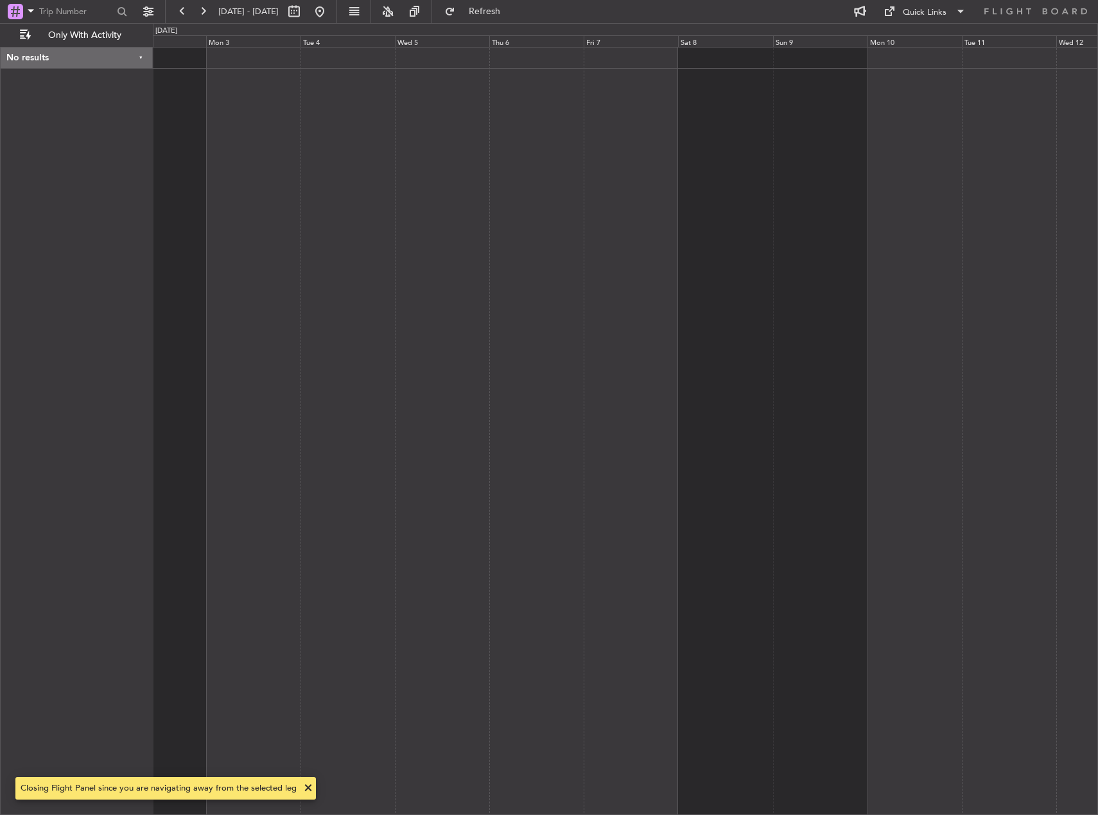
click at [395, 159] on div at bounding box center [625, 431] width 945 height 768
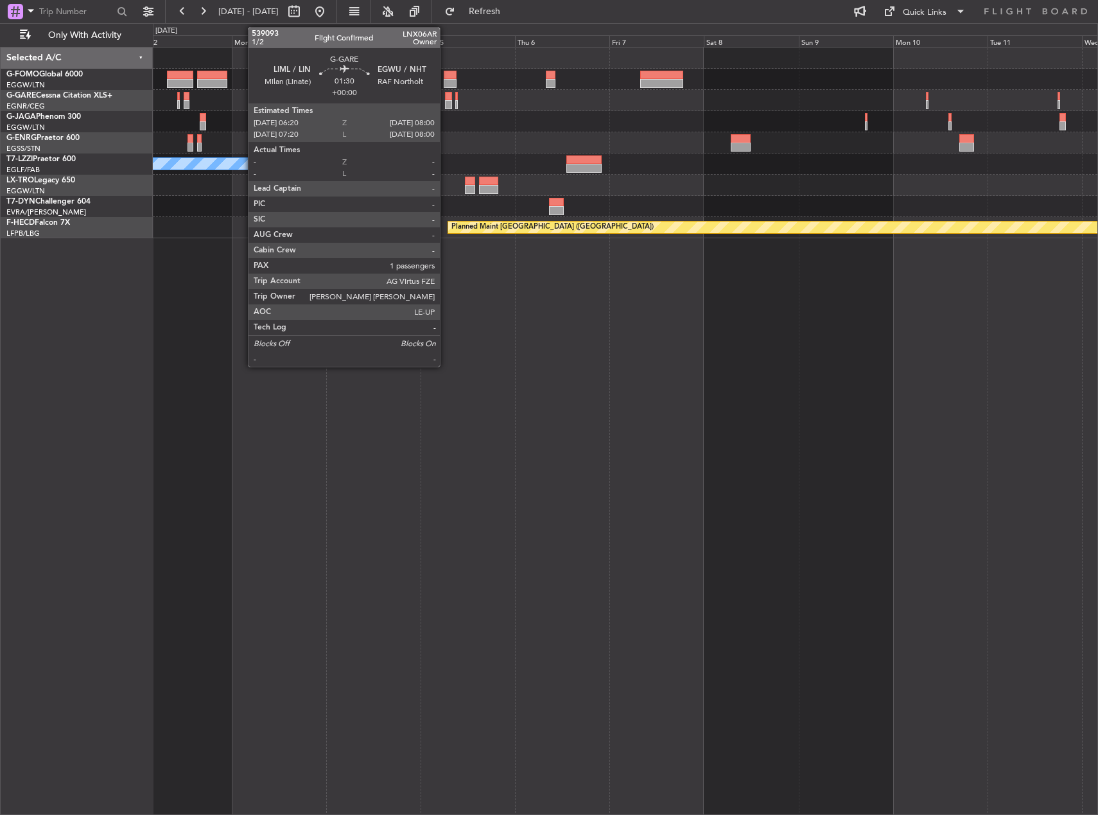
click at [445, 102] on div at bounding box center [448, 104] width 7 height 9
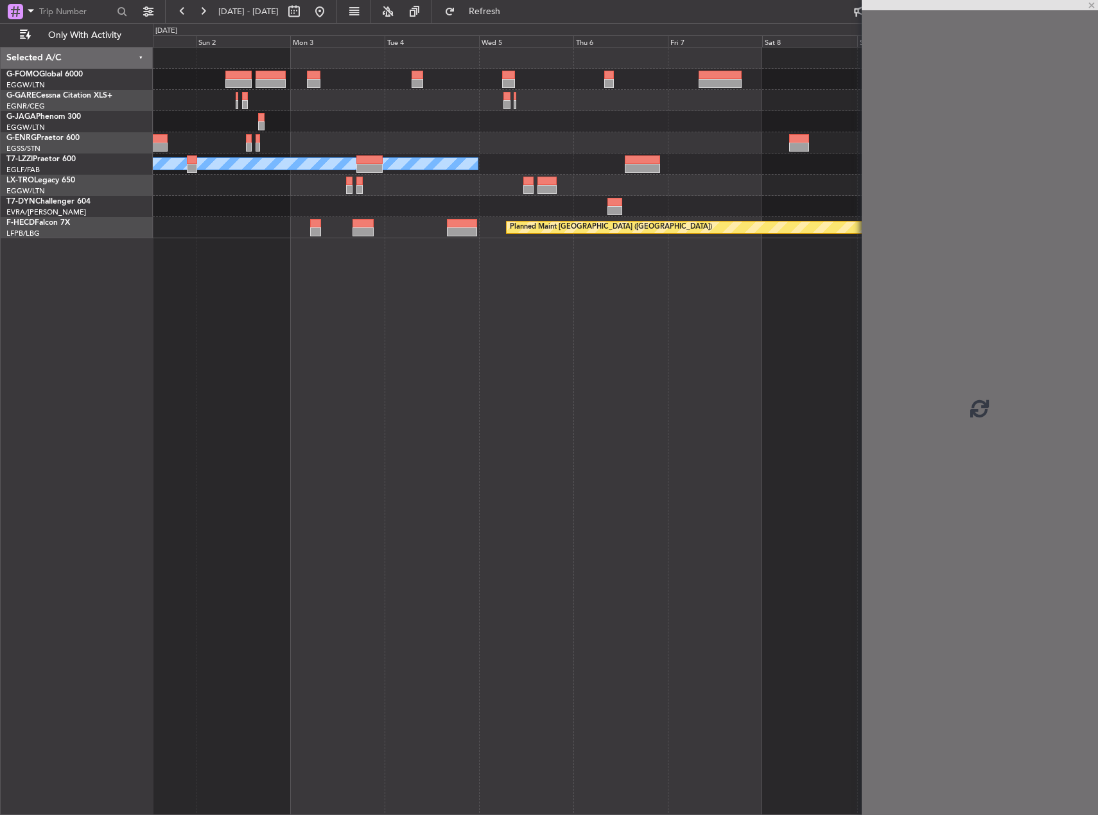
click at [391, 112] on div at bounding box center [625, 121] width 944 height 21
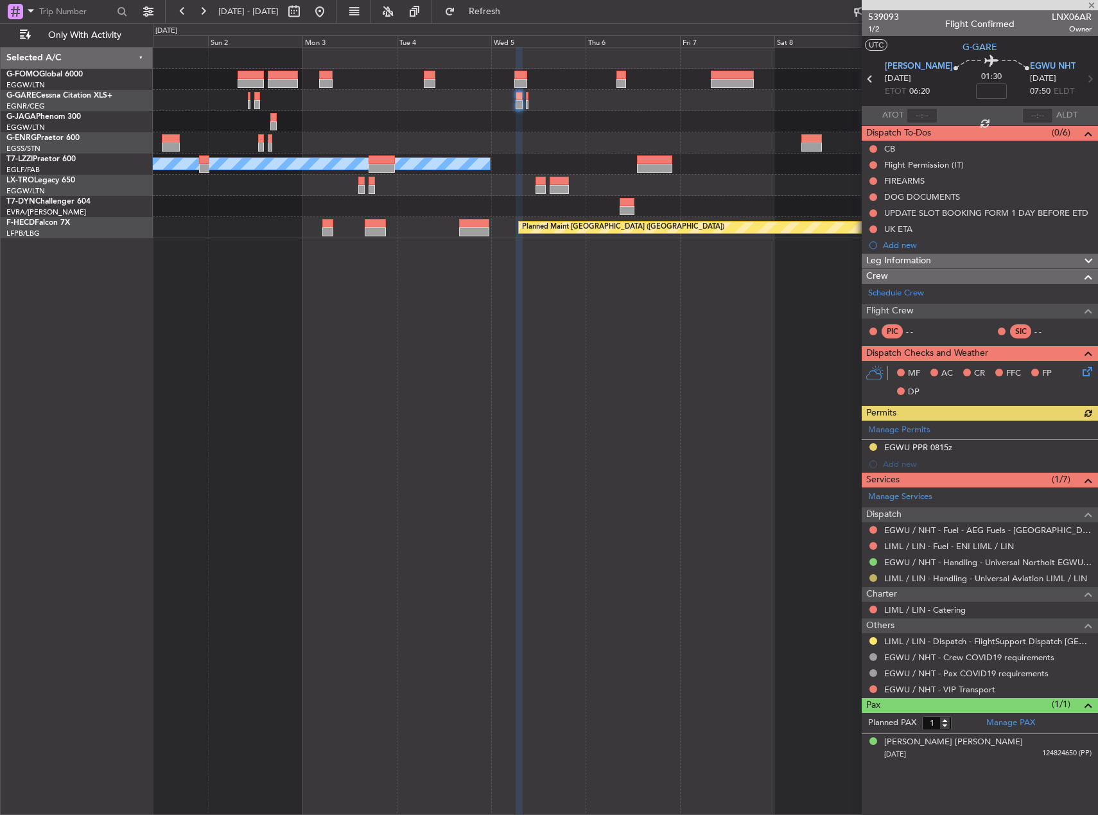
click at [872, 574] on button at bounding box center [873, 578] width 8 height 8
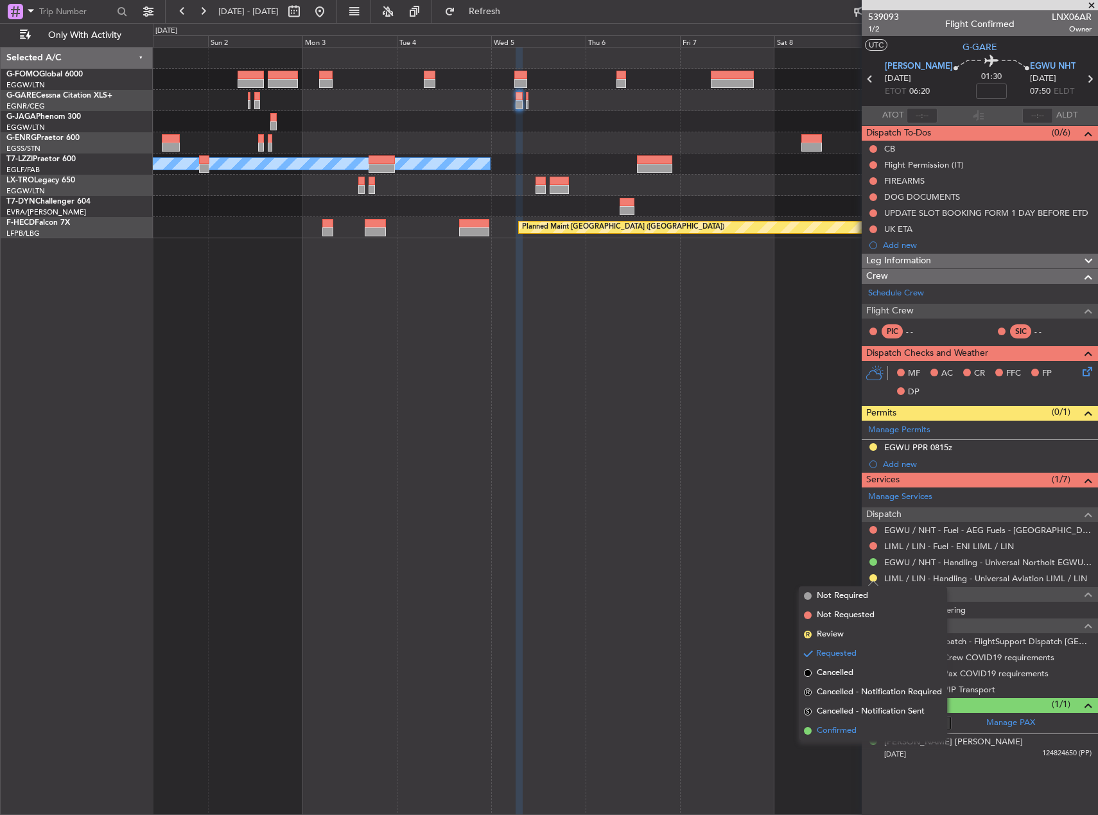
click at [837, 731] on span "Confirmed" at bounding box center [837, 730] width 40 height 13
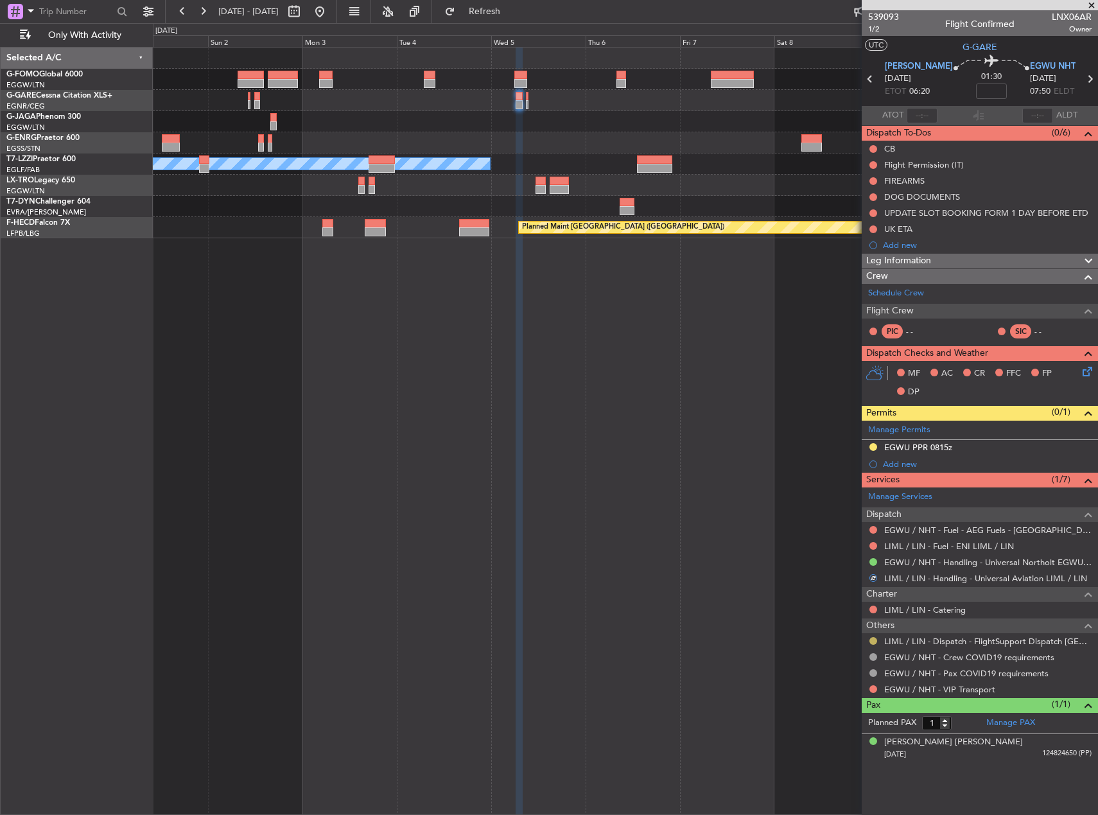
click at [870, 640] on button at bounding box center [873, 641] width 8 height 8
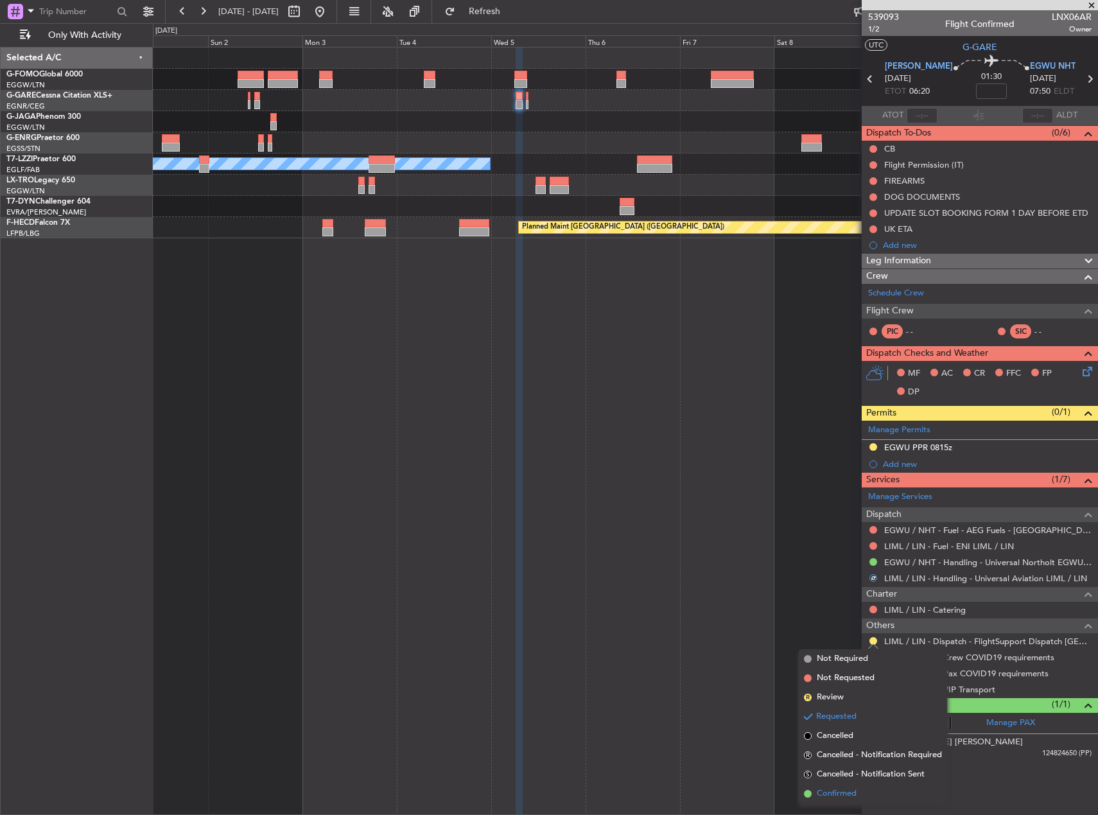
click at [844, 795] on span "Confirmed" at bounding box center [837, 793] width 40 height 13
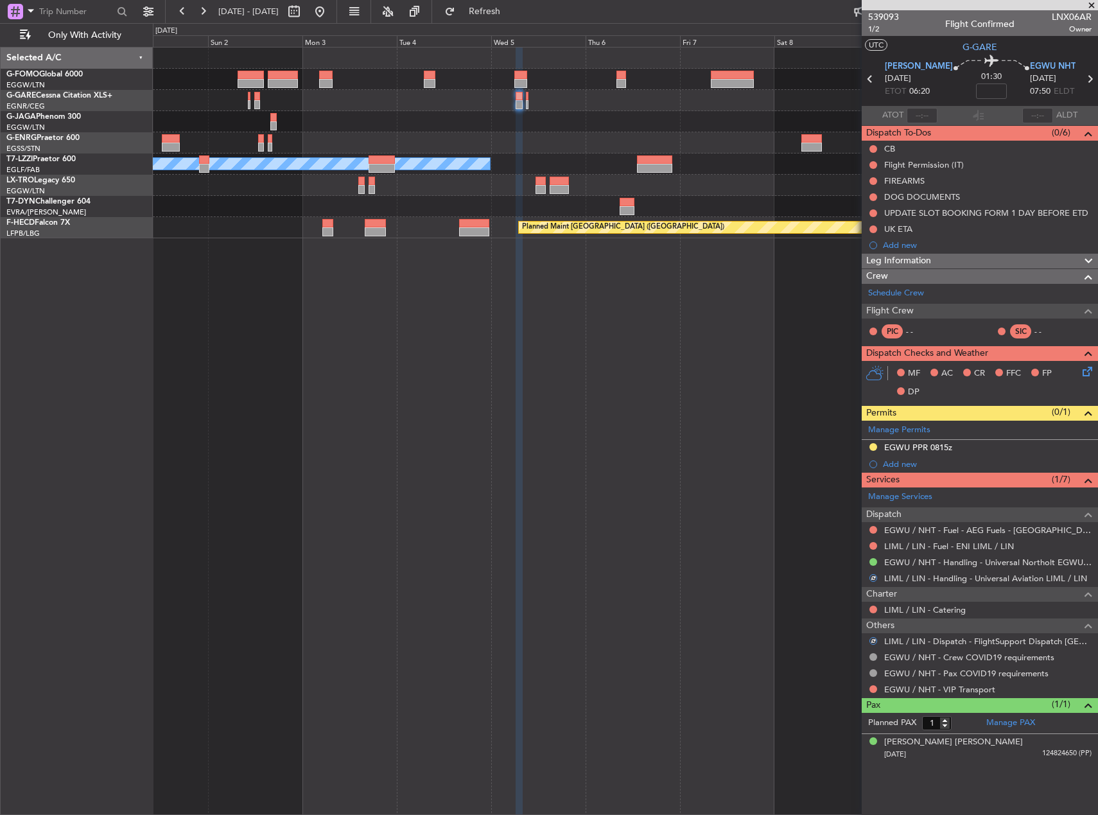
click at [645, 540] on div "A/C Unavailable London (Luton) Planned Maint Riga (Riga Intl) Planned Maint Par…" at bounding box center [625, 431] width 945 height 768
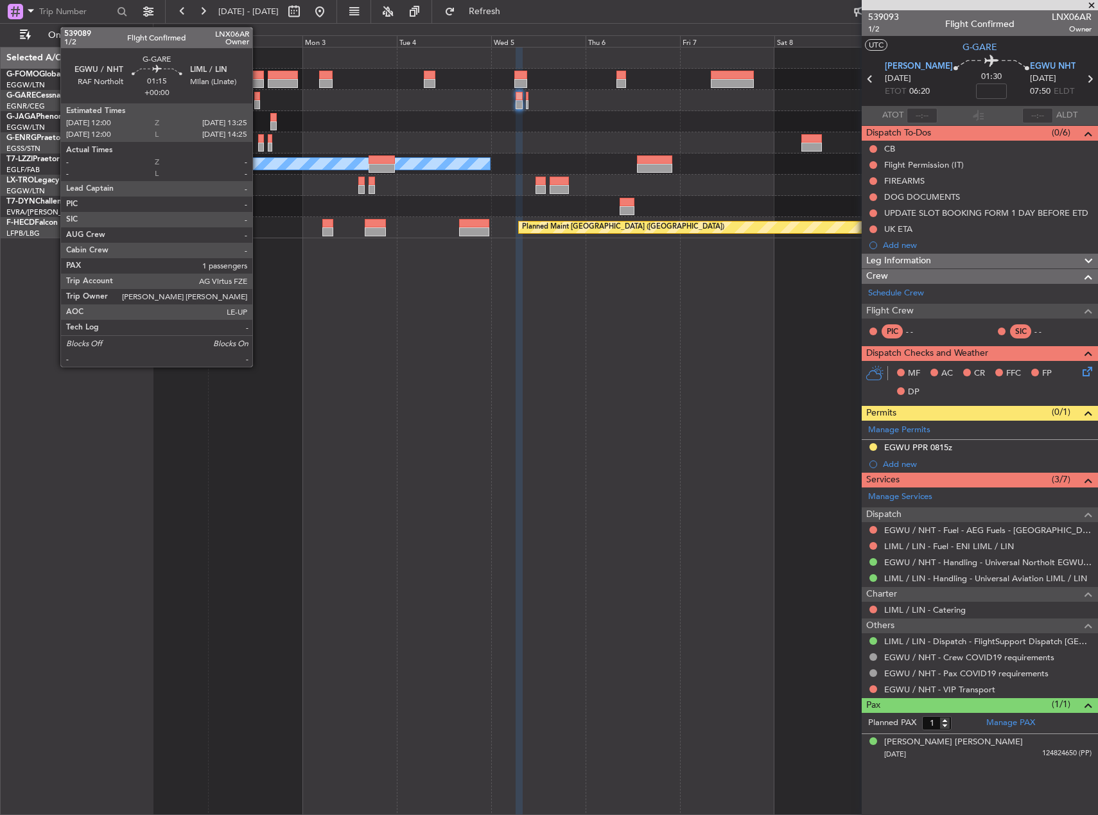
click at [258, 98] on div at bounding box center [257, 96] width 6 height 9
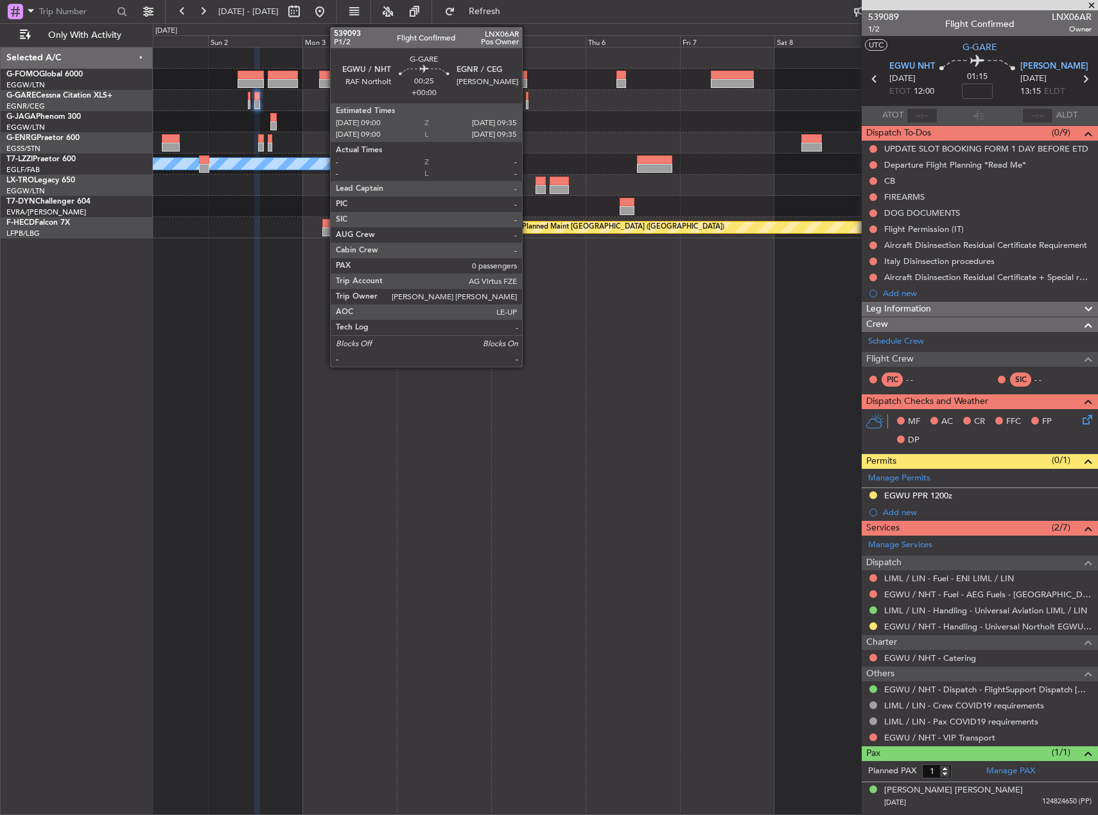
click at [528, 100] on div at bounding box center [527, 104] width 3 height 9
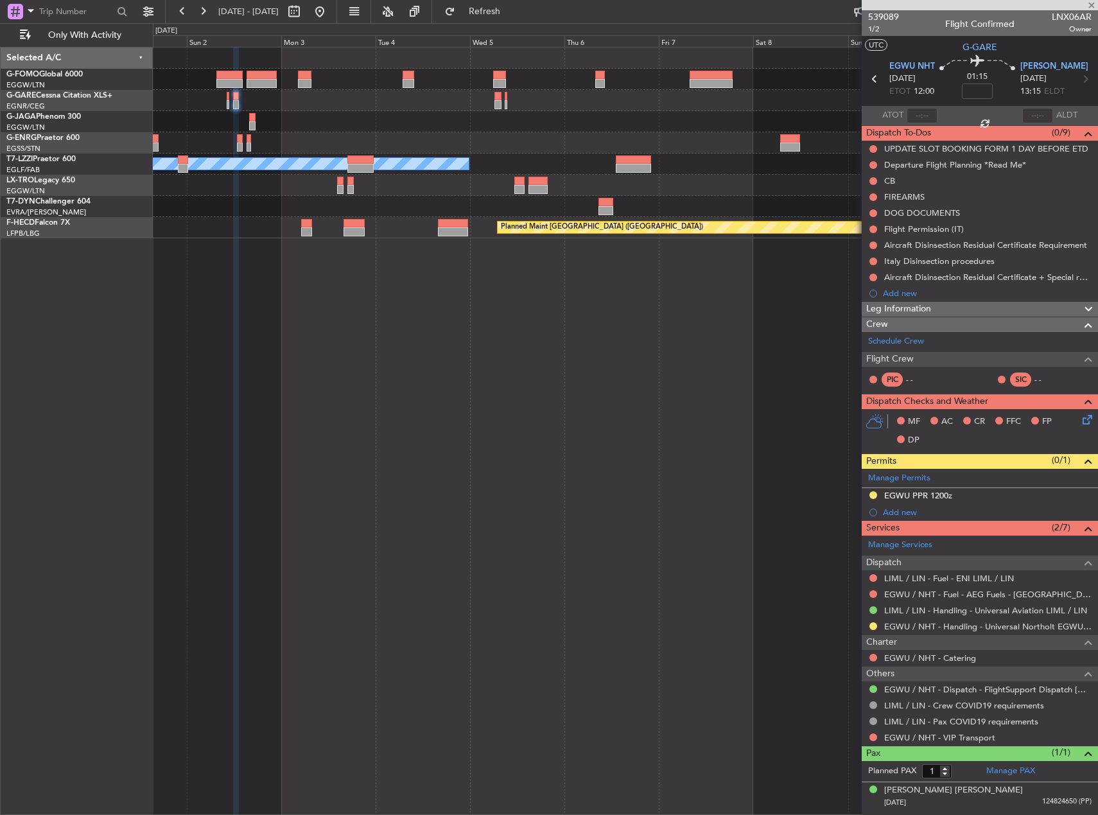
click at [630, 118] on div at bounding box center [625, 121] width 944 height 21
type input "0"
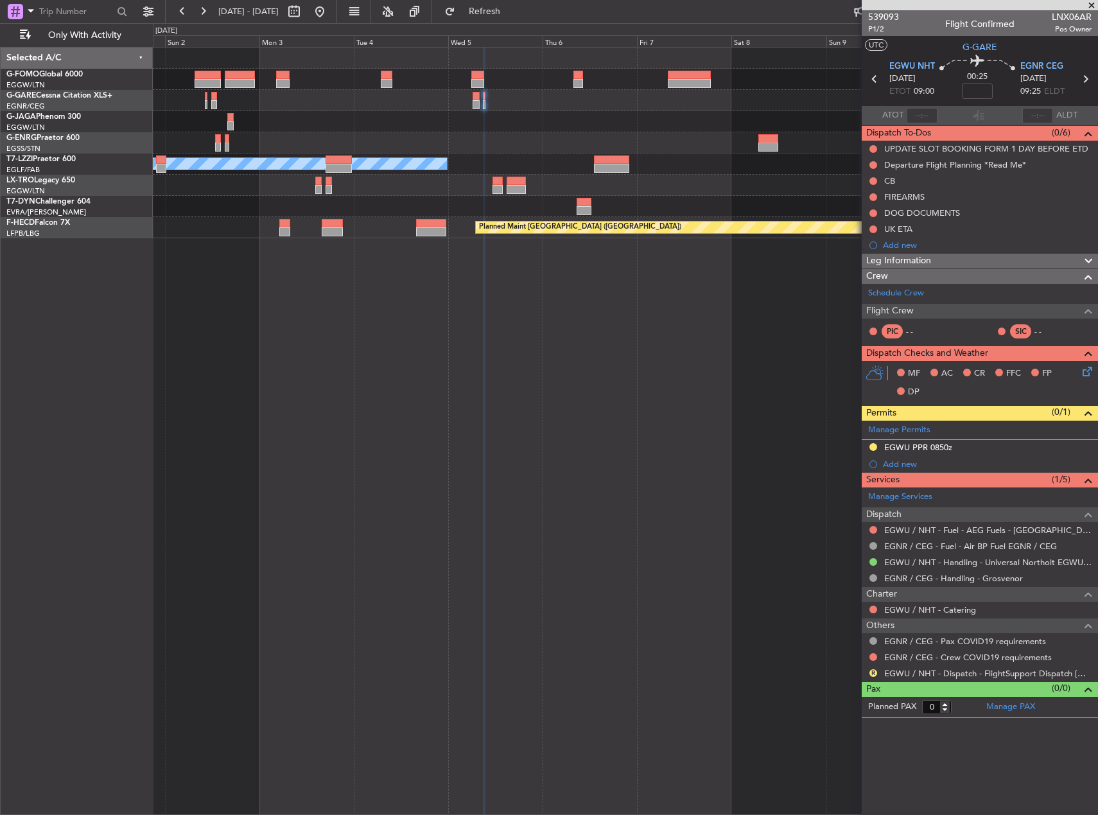
click at [532, 473] on div "A/C Unavailable London (Luton) Planned Maint Riga (Riga Intl) Planned Maint Par…" at bounding box center [625, 431] width 945 height 768
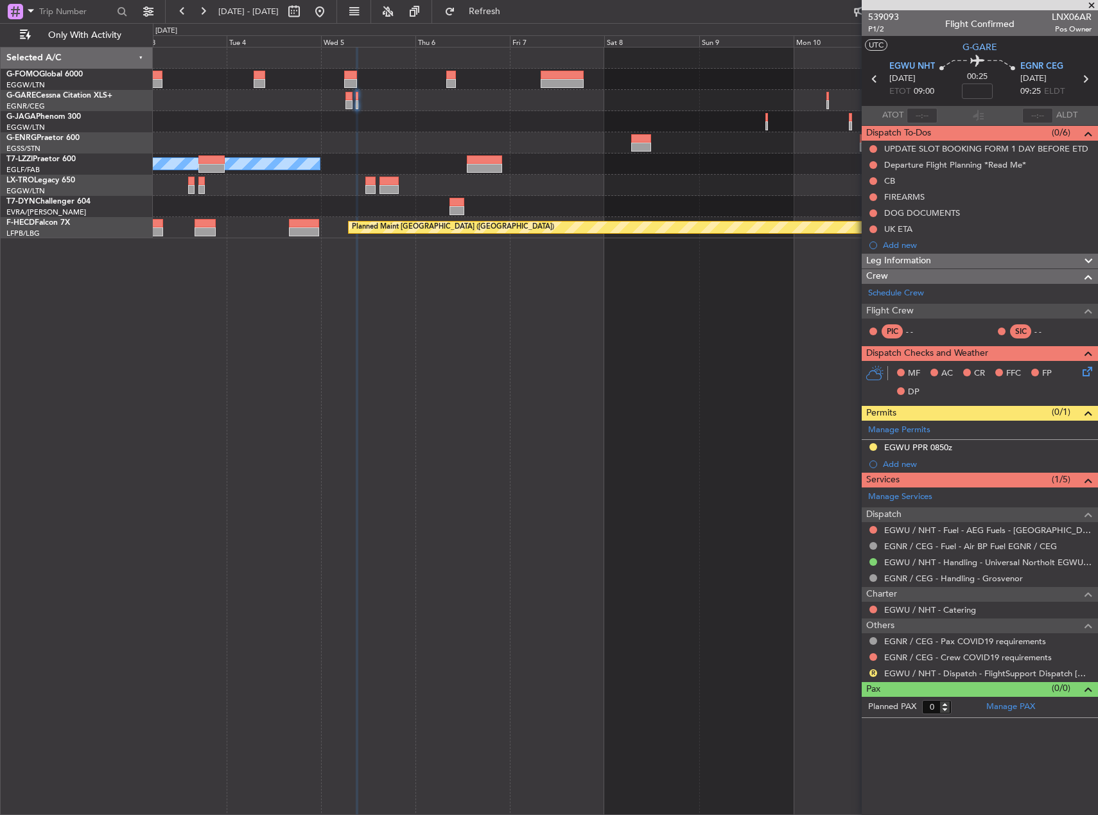
click at [395, 480] on div "A/C Unavailable London (Luton) Planned Maint Riga (Riga Intl) Planned Maint Par…" at bounding box center [625, 431] width 945 height 768
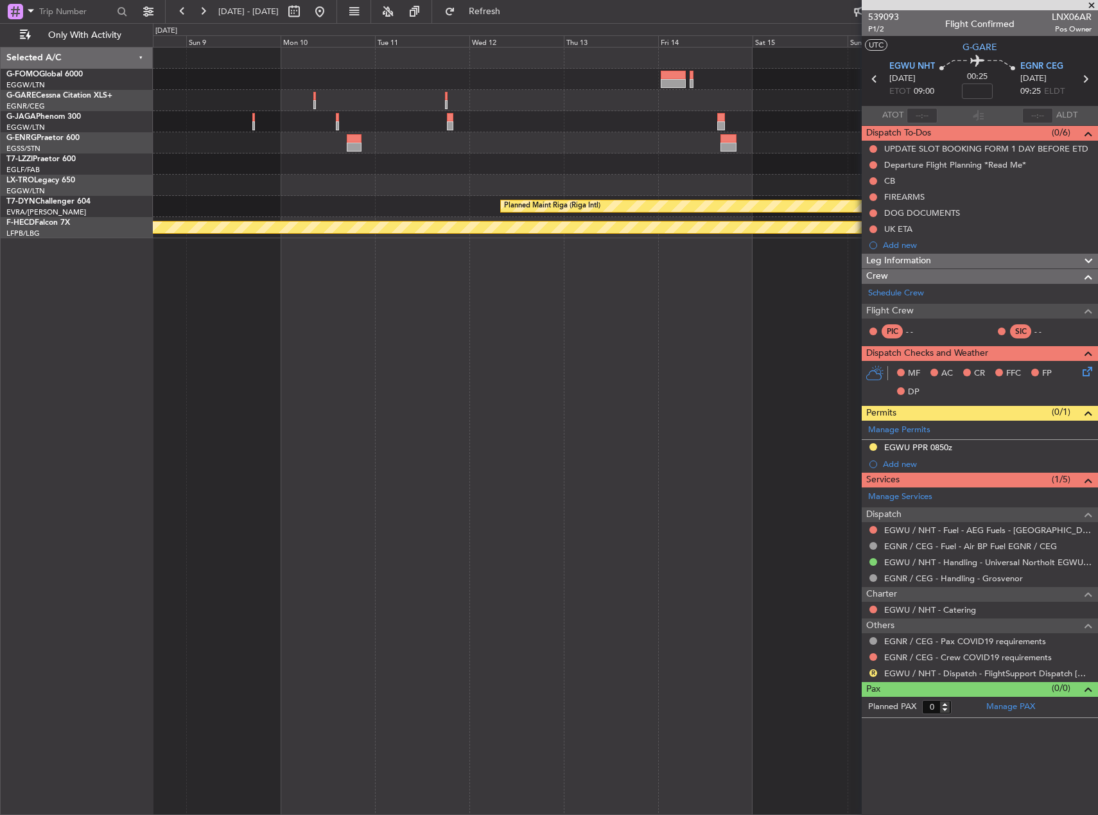
click at [448, 485] on div "Planned Maint Riga (Riga Intl) Planned Maint Paris (Le Bourget)" at bounding box center [625, 431] width 945 height 768
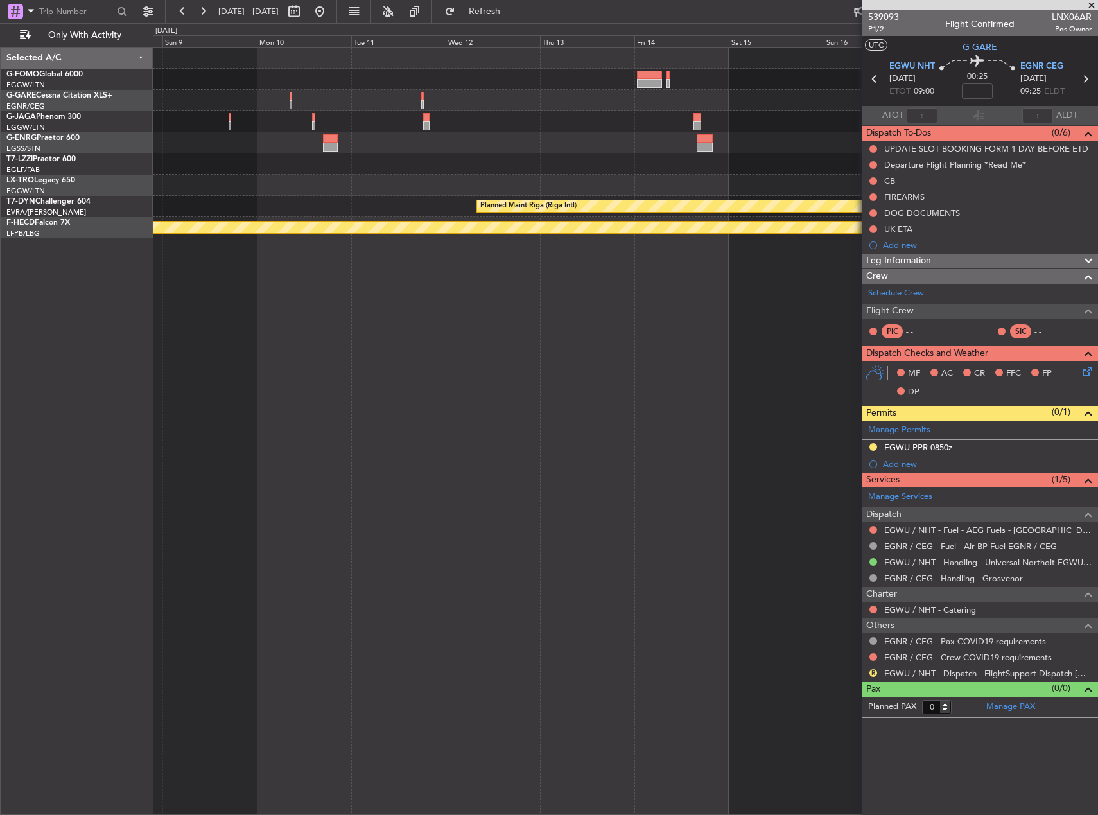
click at [111, 530] on div "Planned Maint Riga (Riga Intl) Planned Maint Paris (Le Bourget) Selected A/C G-…" at bounding box center [549, 418] width 1098 height 791
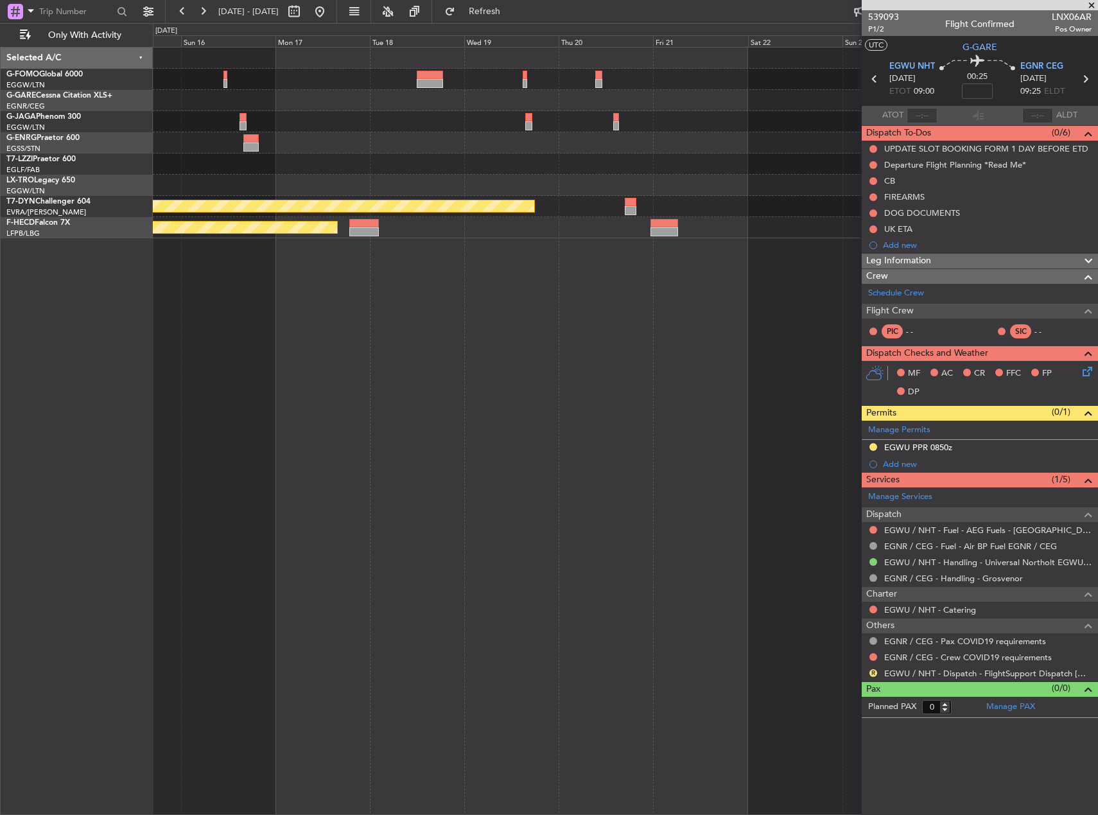
click at [240, 493] on div "Planned Maint Riga (Riga Intl) Planned Maint Paris (Le Bourget)" at bounding box center [625, 431] width 945 height 768
click at [374, 424] on div "Planned Maint Riga (Riga Intl) Planned Maint Paris (Le Bourget)" at bounding box center [625, 431] width 945 height 768
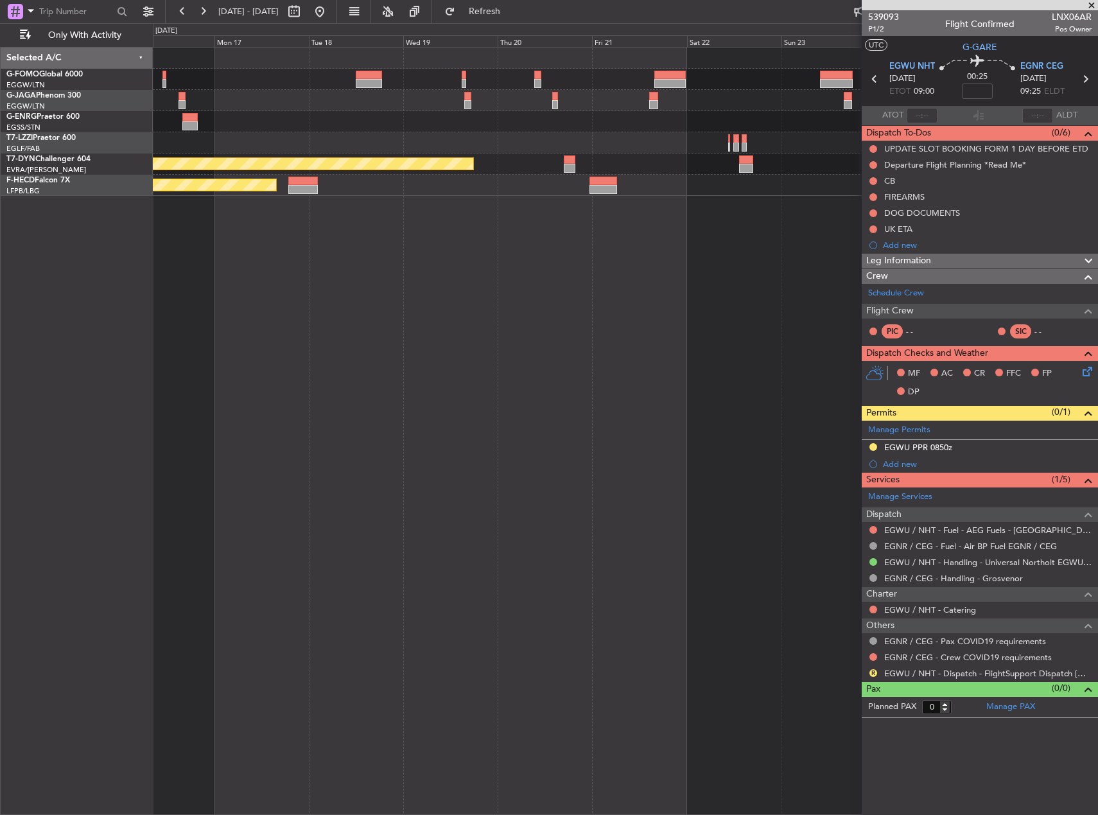
click at [671, 225] on div "Planned Maint Riga (Riga Intl) Planned Maint Paris (Le Bourget)" at bounding box center [625, 431] width 945 height 768
click at [761, 265] on div "Planned Maint Riga (Riga Intl) Planned Maint Paris (Le Bourget)" at bounding box center [625, 431] width 945 height 768
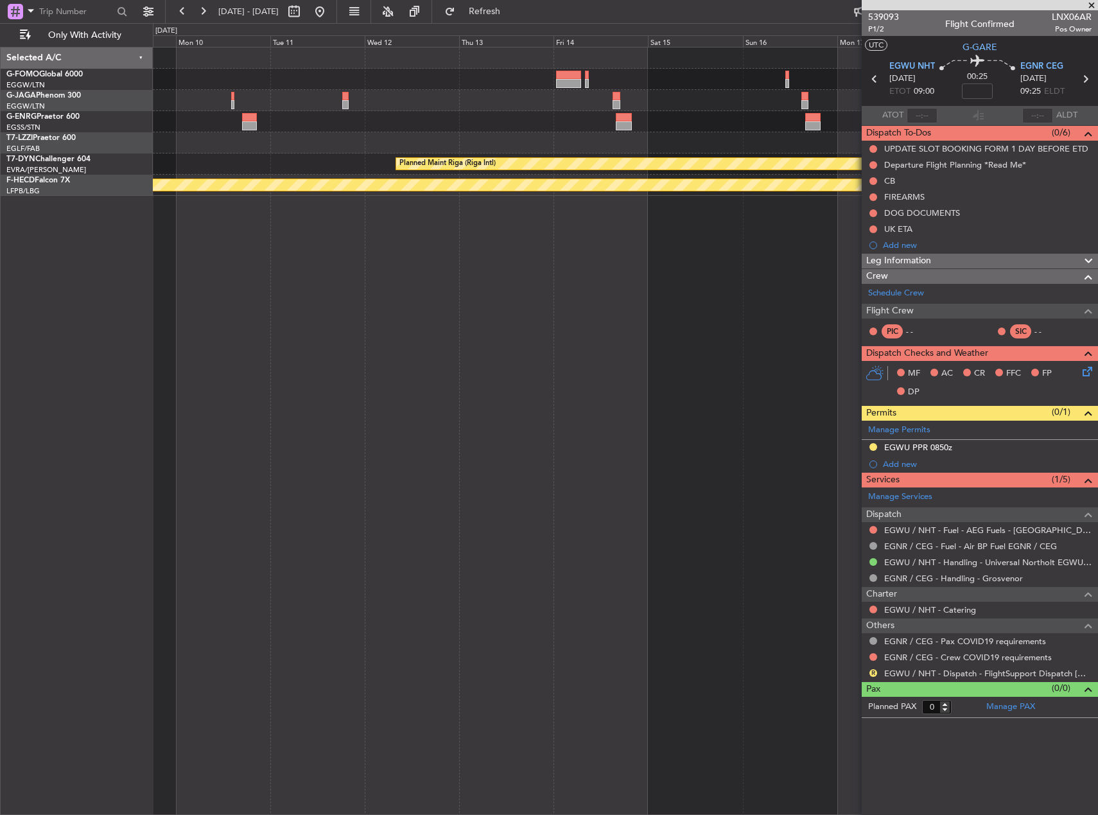
click at [709, 291] on div "Planned Maint Riga (Riga Intl) Planned Maint Paris (Le Bourget)" at bounding box center [625, 431] width 945 height 768
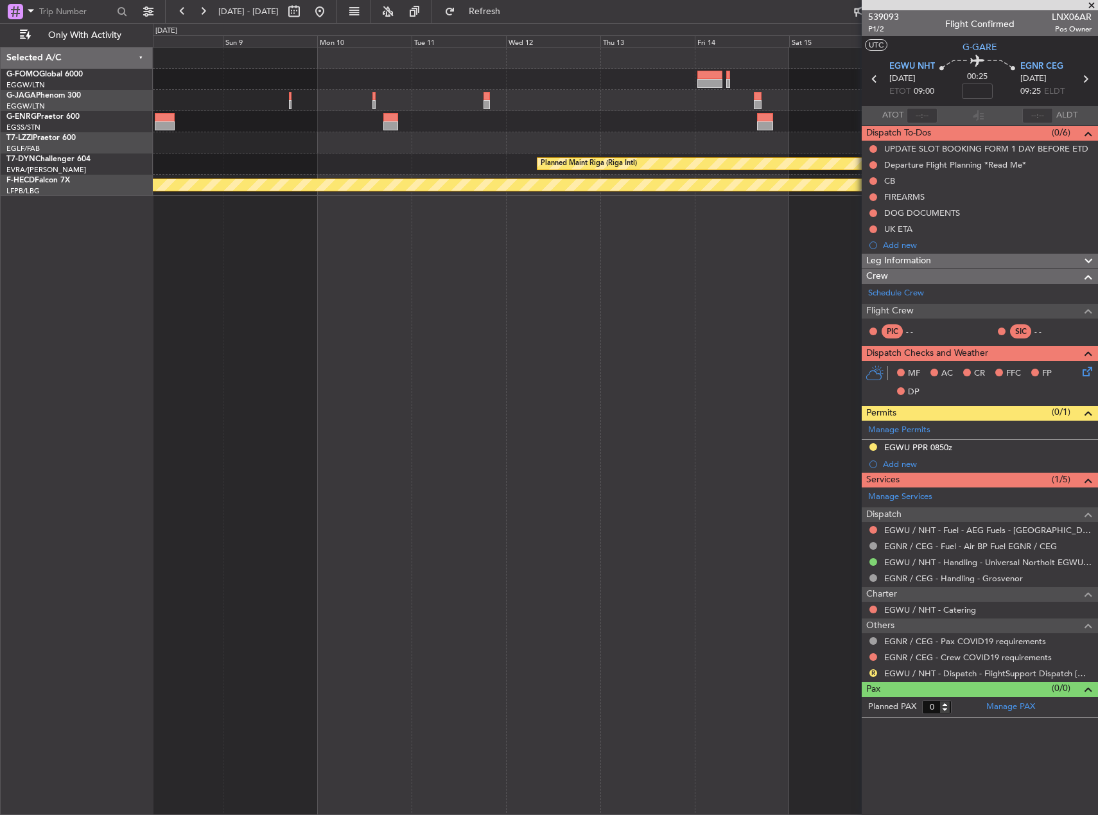
click at [543, 313] on div "Planned Maint Riga (Riga Intl) Planned Maint Paris (Le Bourget)" at bounding box center [625, 431] width 945 height 768
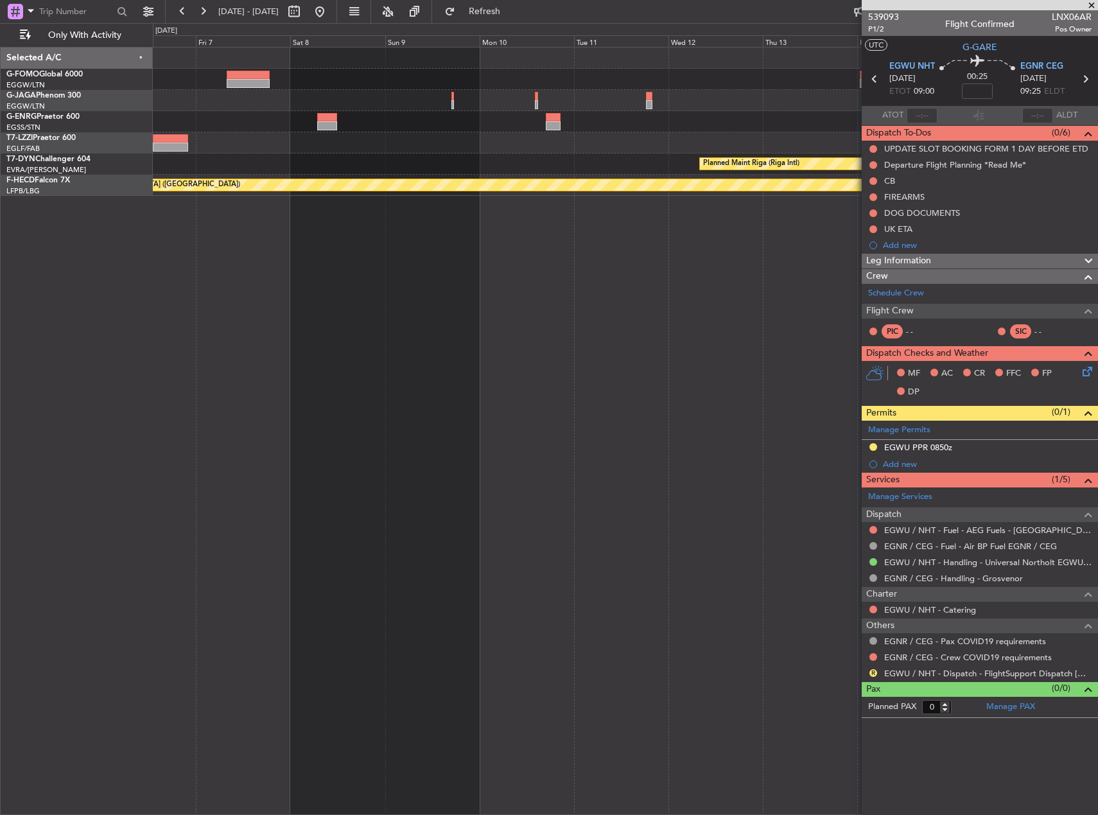
click at [748, 323] on div "A/C Unavailable London (Luton) Planned Maint Riga (Riga Intl) Planned Maint Par…" at bounding box center [625, 431] width 945 height 768
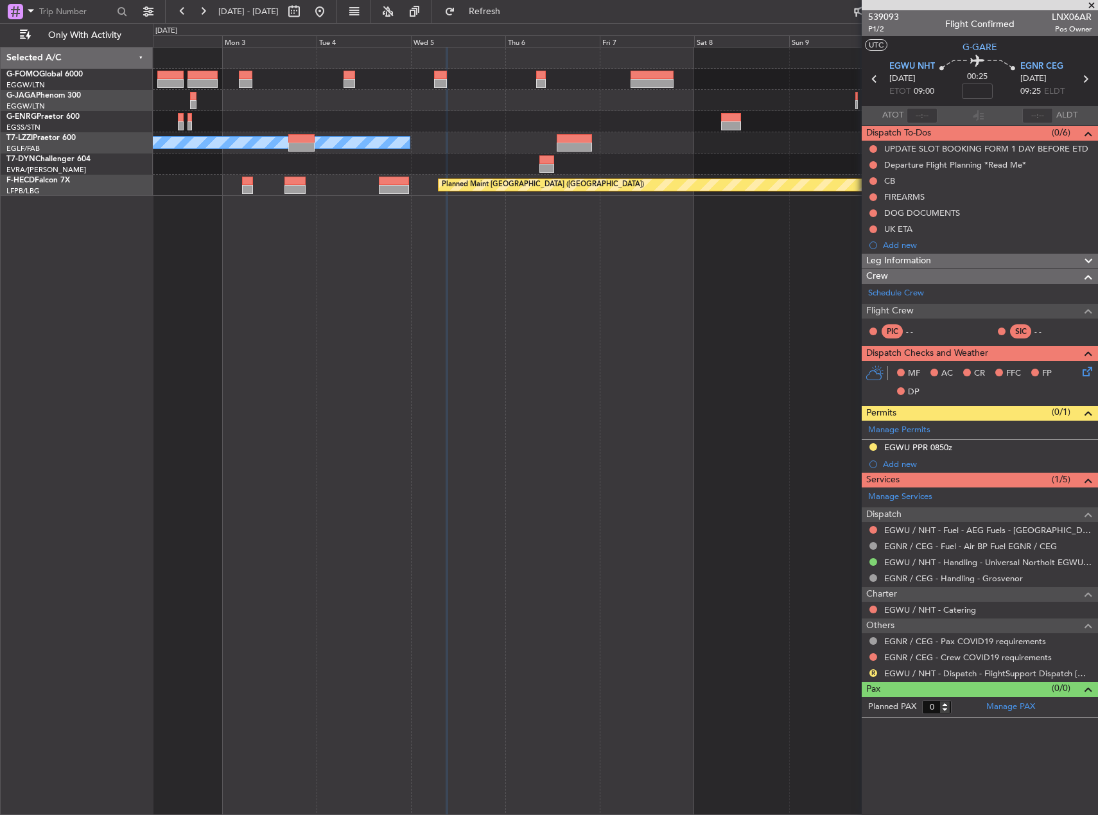
click at [788, 343] on div "A/C Unavailable London (Luton) Planned Maint Riga (Riga Intl) Planned Maint Par…" at bounding box center [625, 431] width 945 height 768
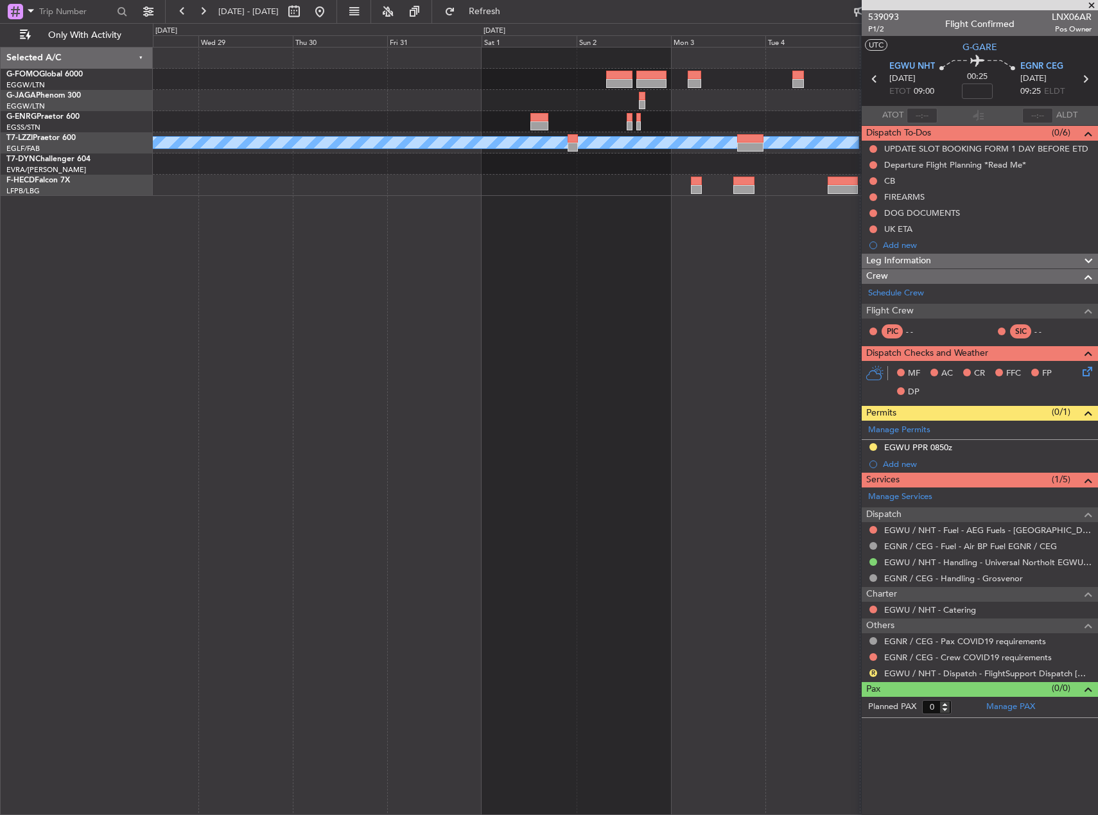
click at [791, 337] on div "A/C Unavailable London (Luton) Planned Maint Paris (Le Bourget)" at bounding box center [625, 431] width 945 height 768
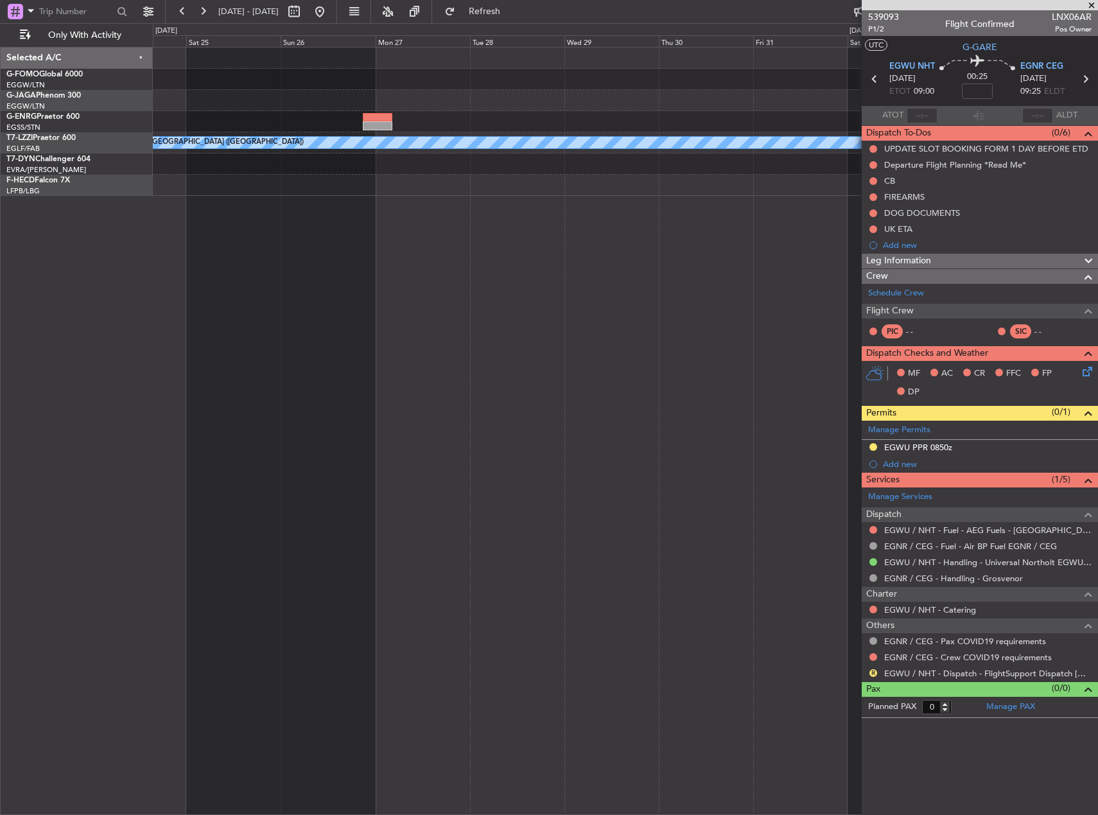
click at [1020, 351] on fb-app "16 Nov 2025 - 26 Nov 2025 Refresh Quick Links Only With Activity A/C Unavailabl…" at bounding box center [549, 412] width 1098 height 805
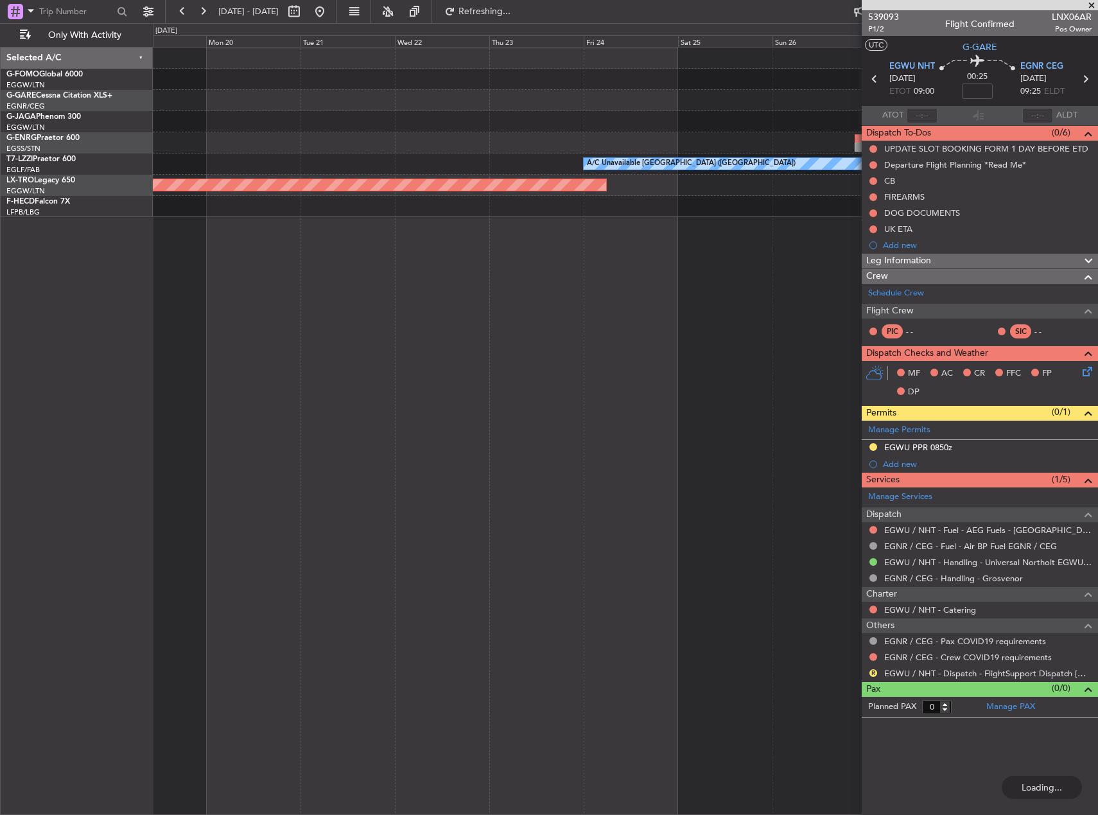
click at [928, 339] on fb-app "24 Oct 2025 - 03 Nov 2025 Refreshing... Quick Links Only With Activity A/C Unav…" at bounding box center [549, 412] width 1098 height 805
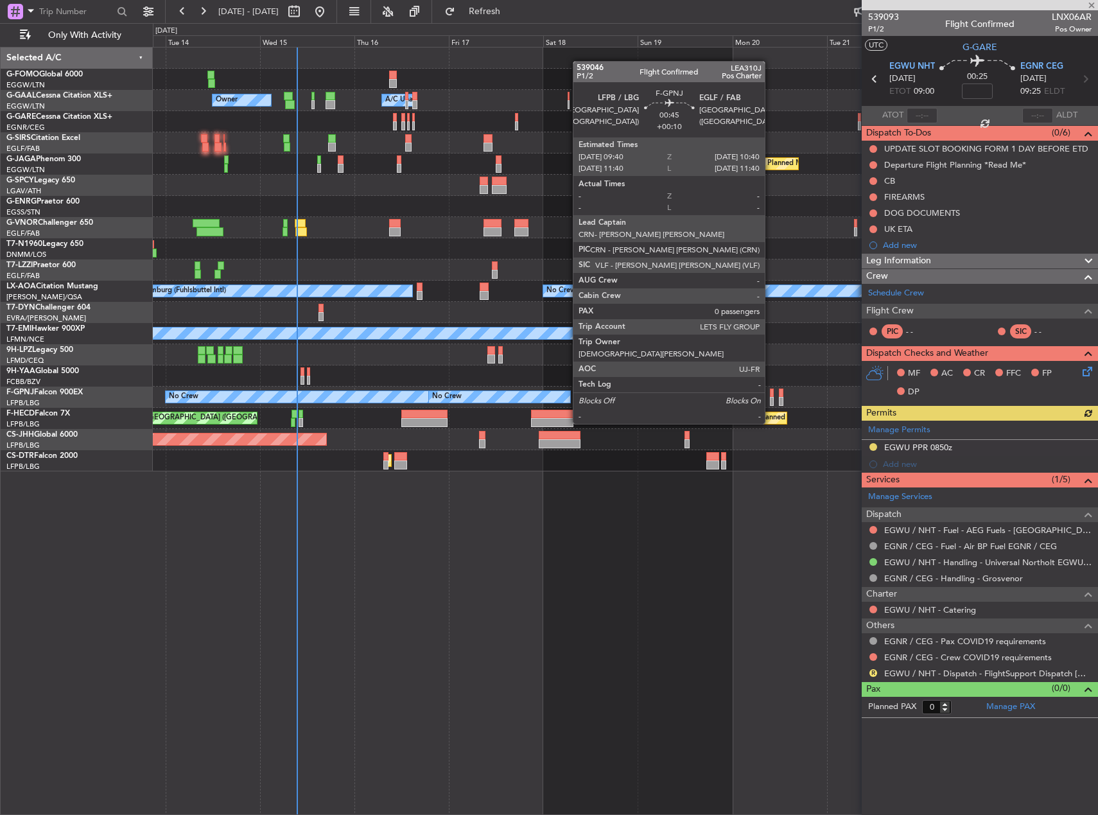
click at [770, 399] on div at bounding box center [772, 401] width 4 height 9
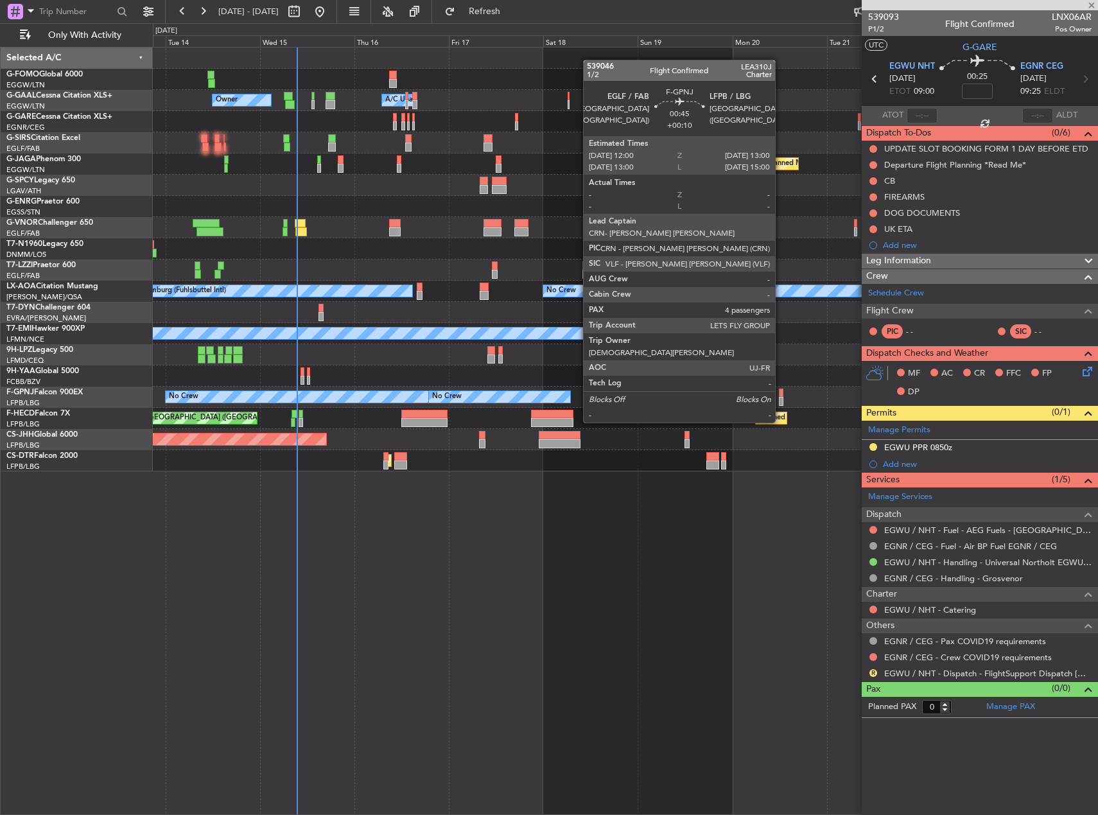
type input "+00:10"
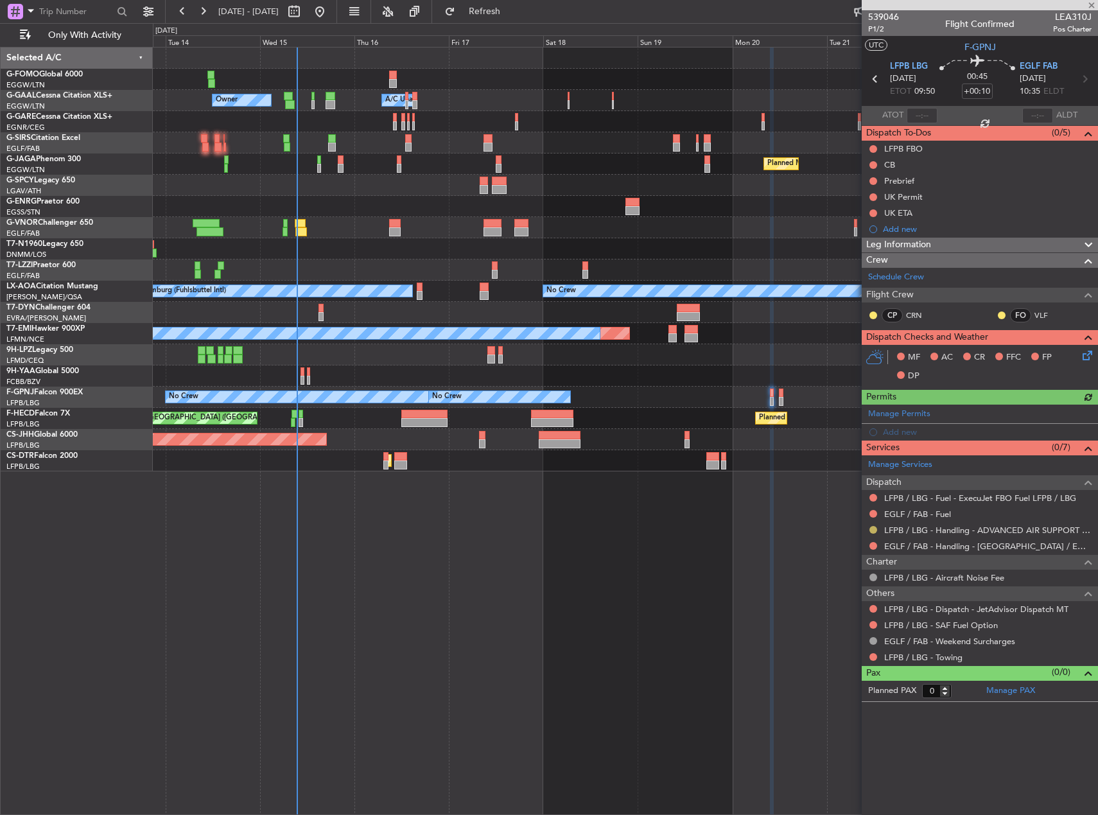
click at [870, 528] on button at bounding box center [873, 530] width 8 height 8
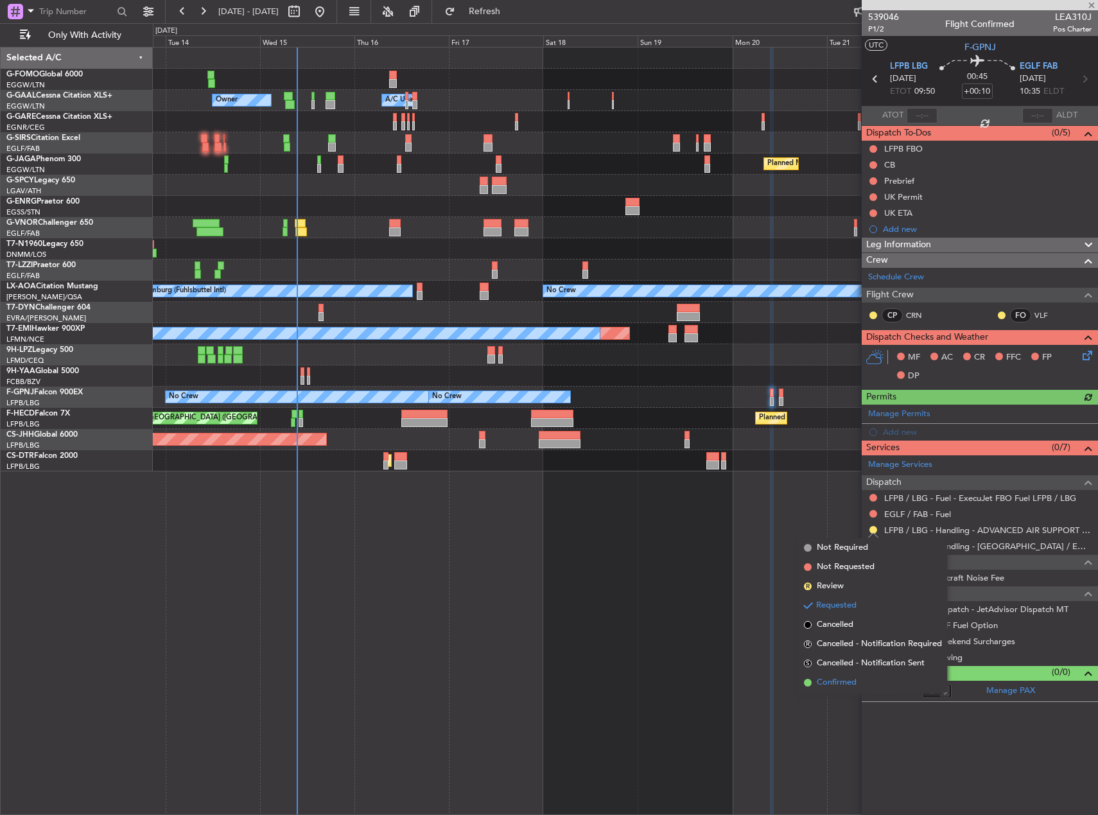
click at [858, 681] on li "Confirmed" at bounding box center [873, 682] width 148 height 19
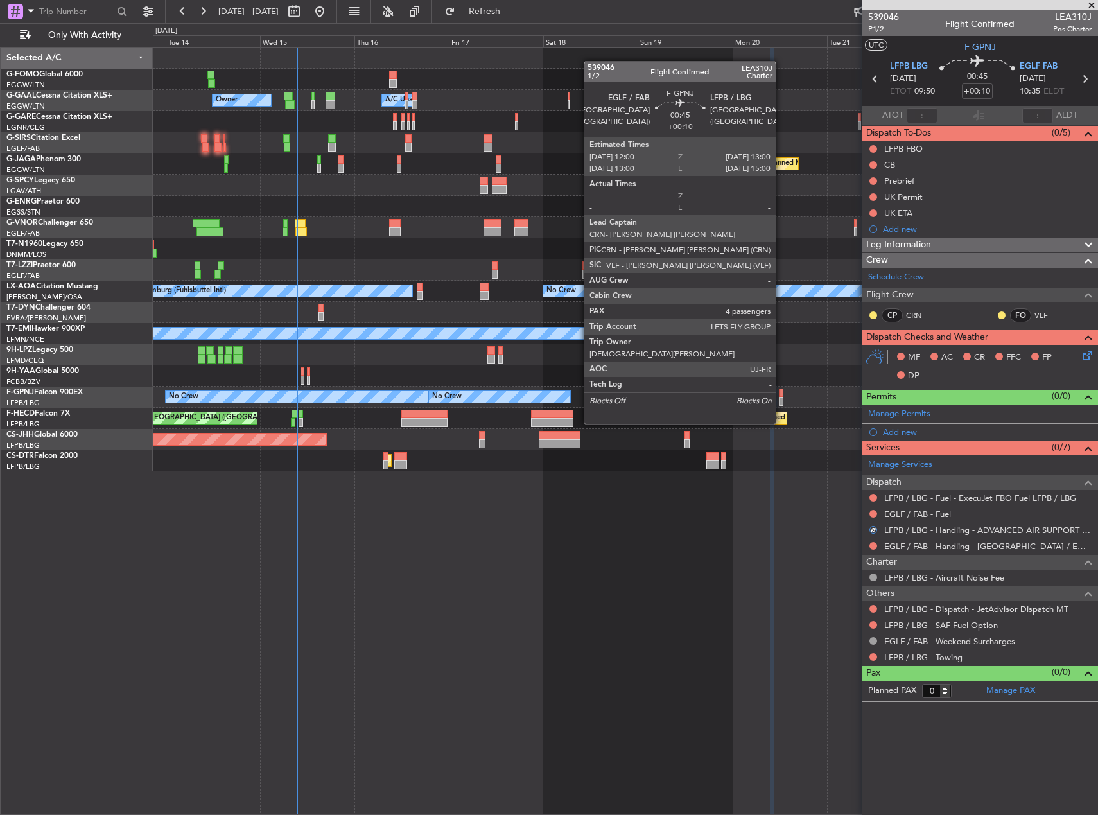
click at [781, 399] on div at bounding box center [781, 401] width 4 height 9
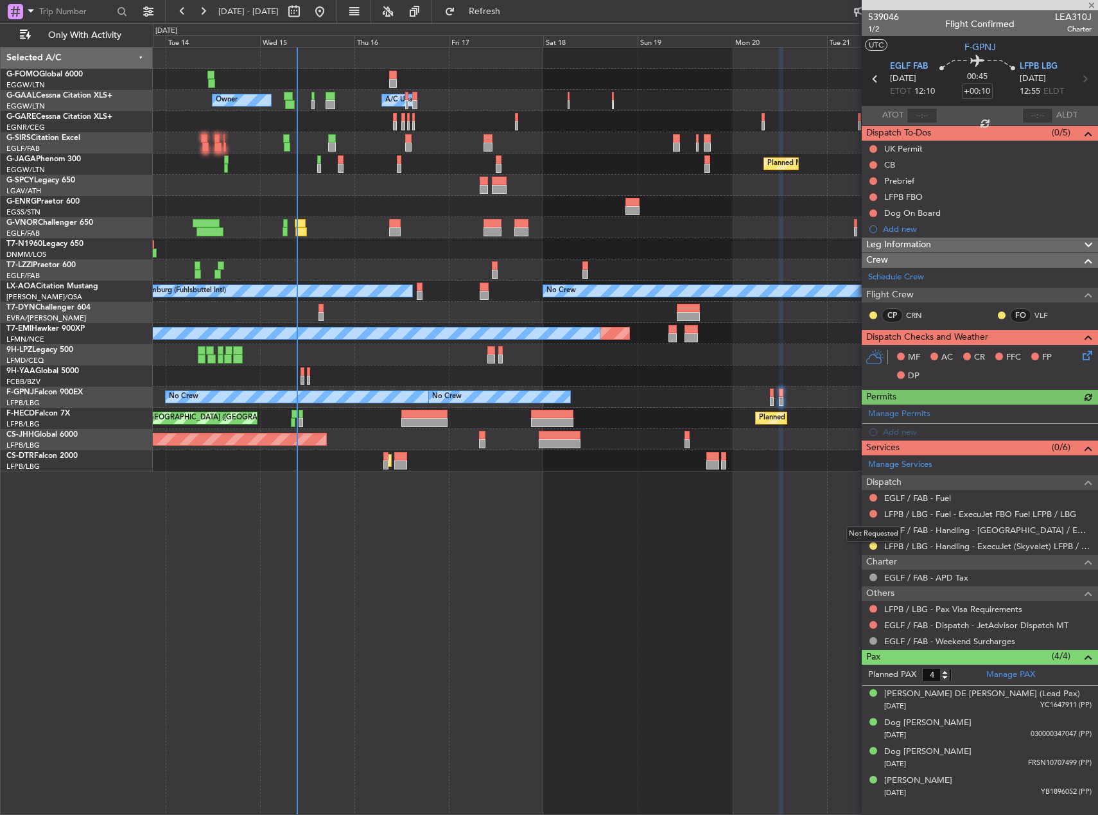
click at [872, 546] on mat-tooltip-component "Not Requested" at bounding box center [873, 534] width 73 height 34
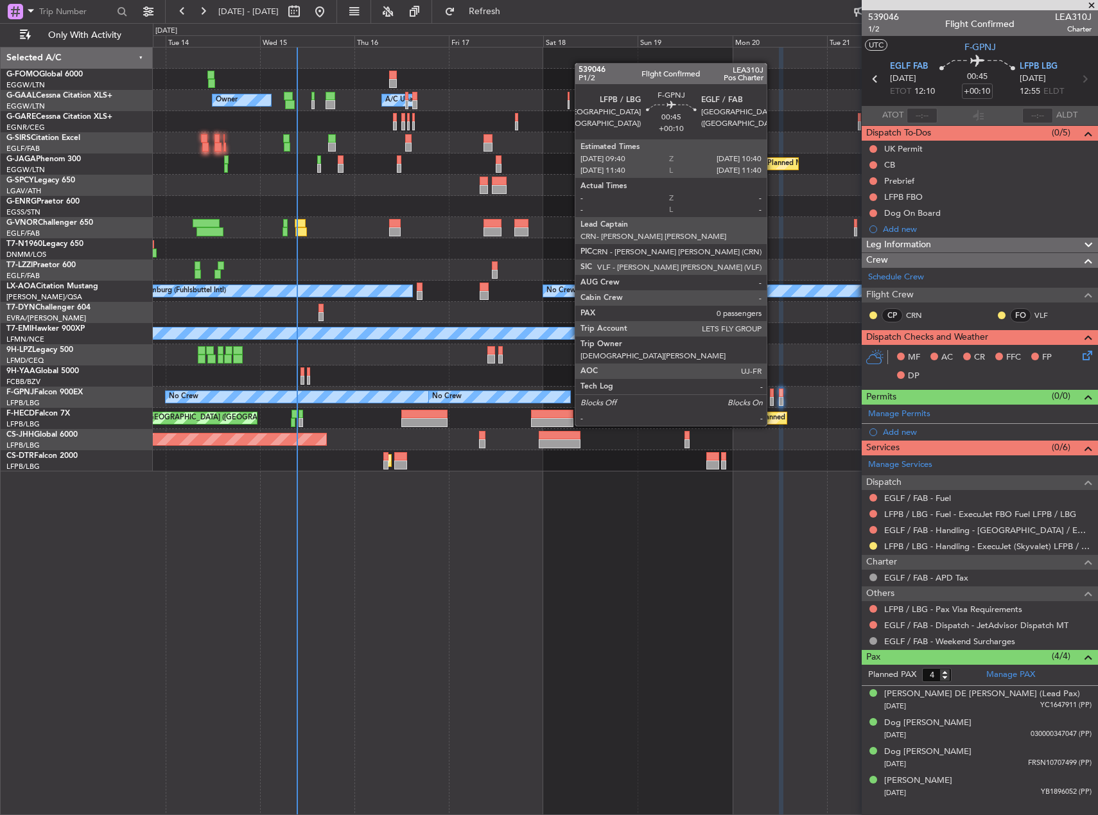
click at [772, 401] on div at bounding box center [772, 401] width 4 height 9
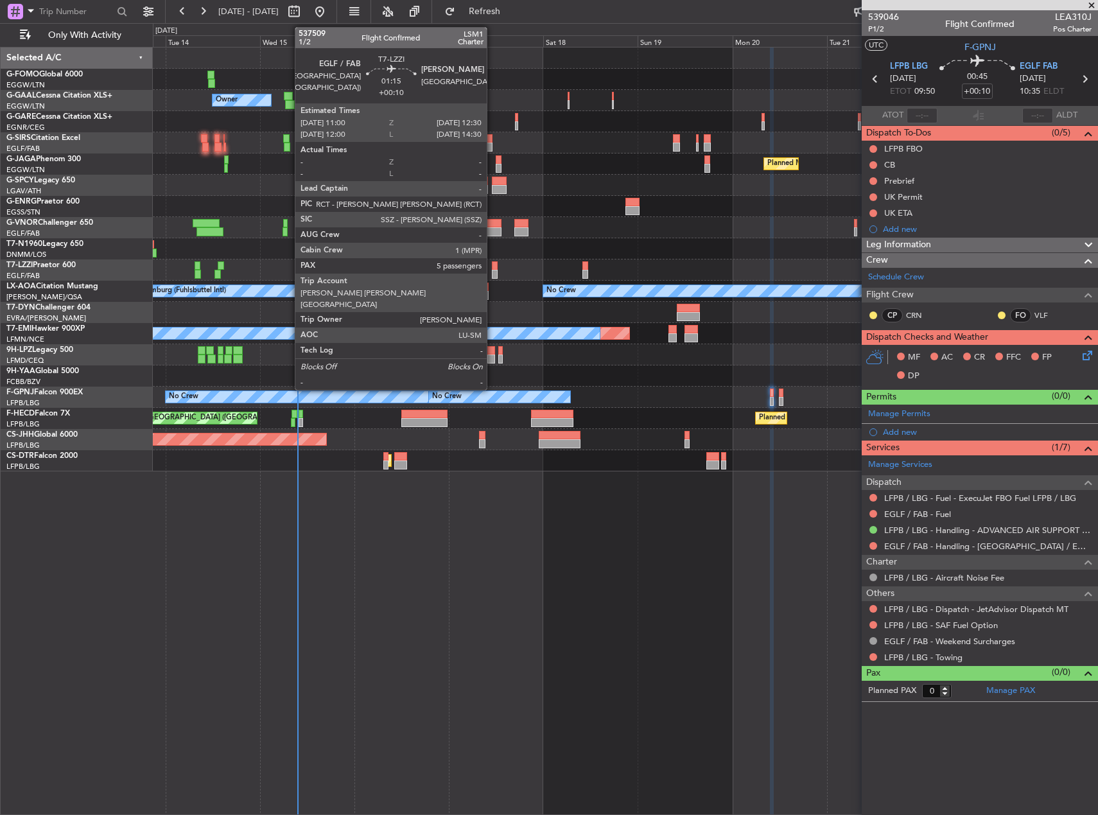
click at [492, 266] on div at bounding box center [495, 265] width 6 height 9
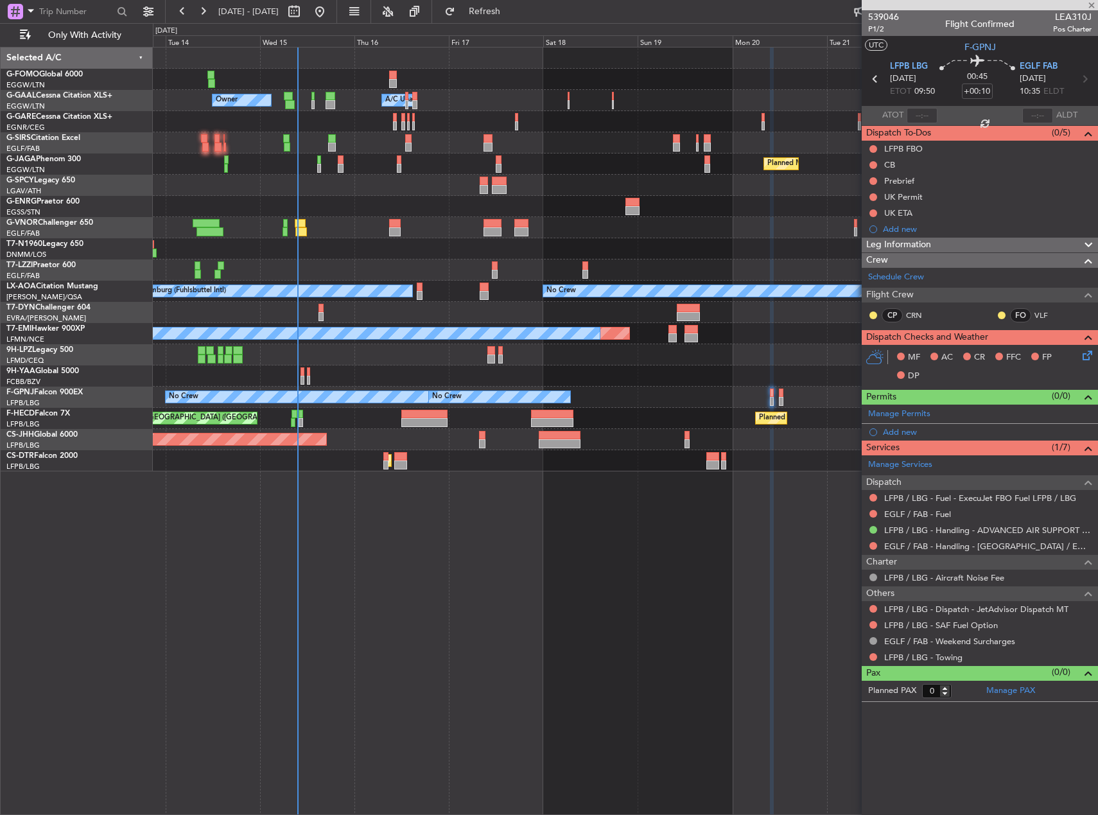
type input "5"
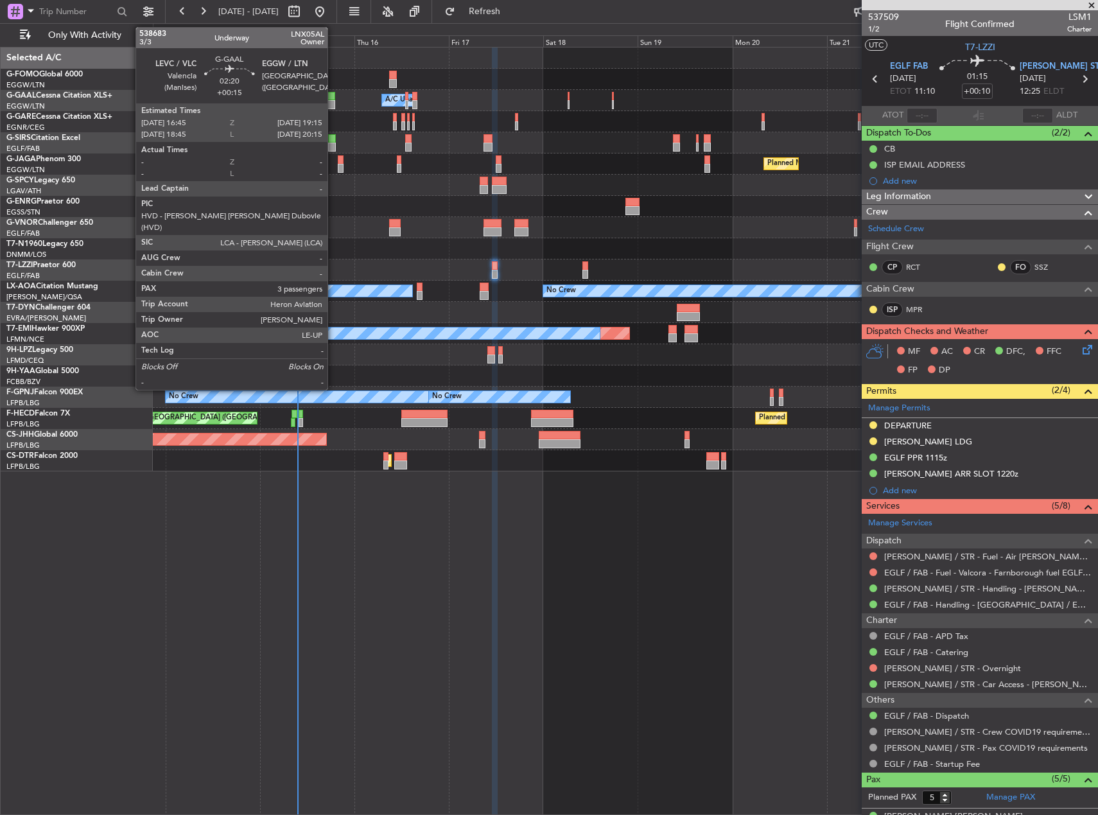
click at [333, 103] on div at bounding box center [330, 104] width 10 height 9
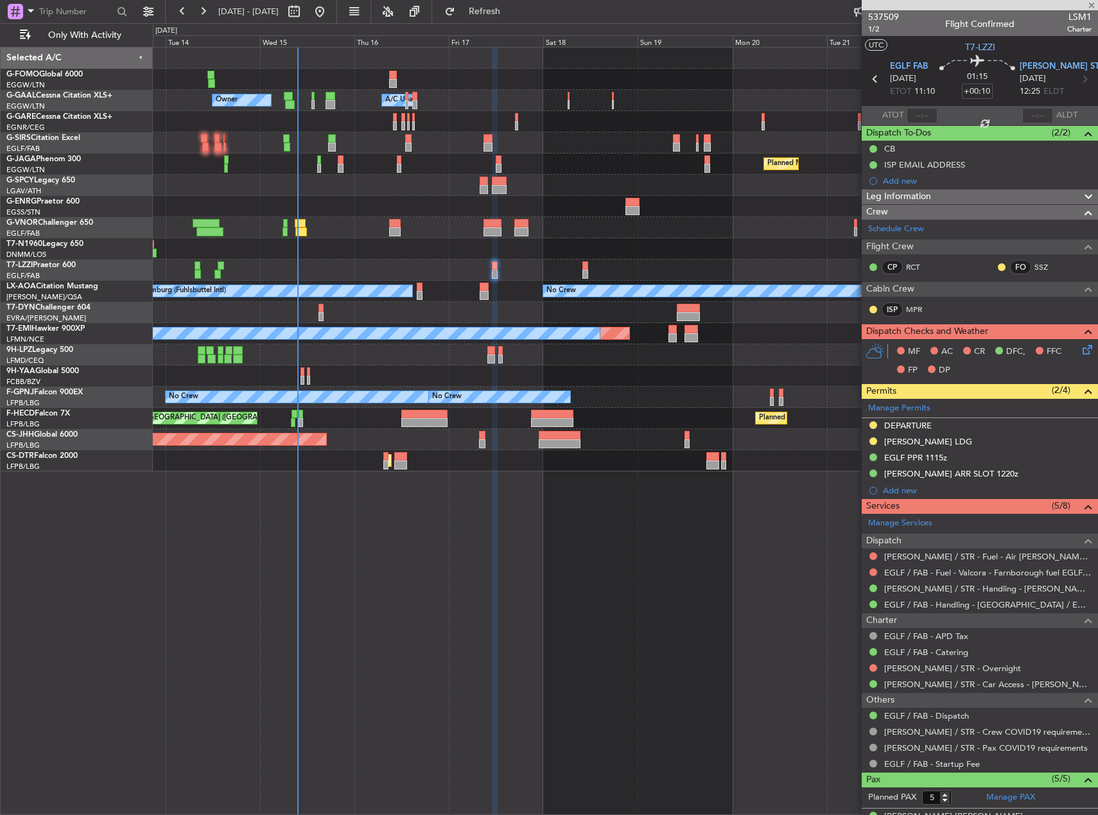
type input "+00:15"
type input "3"
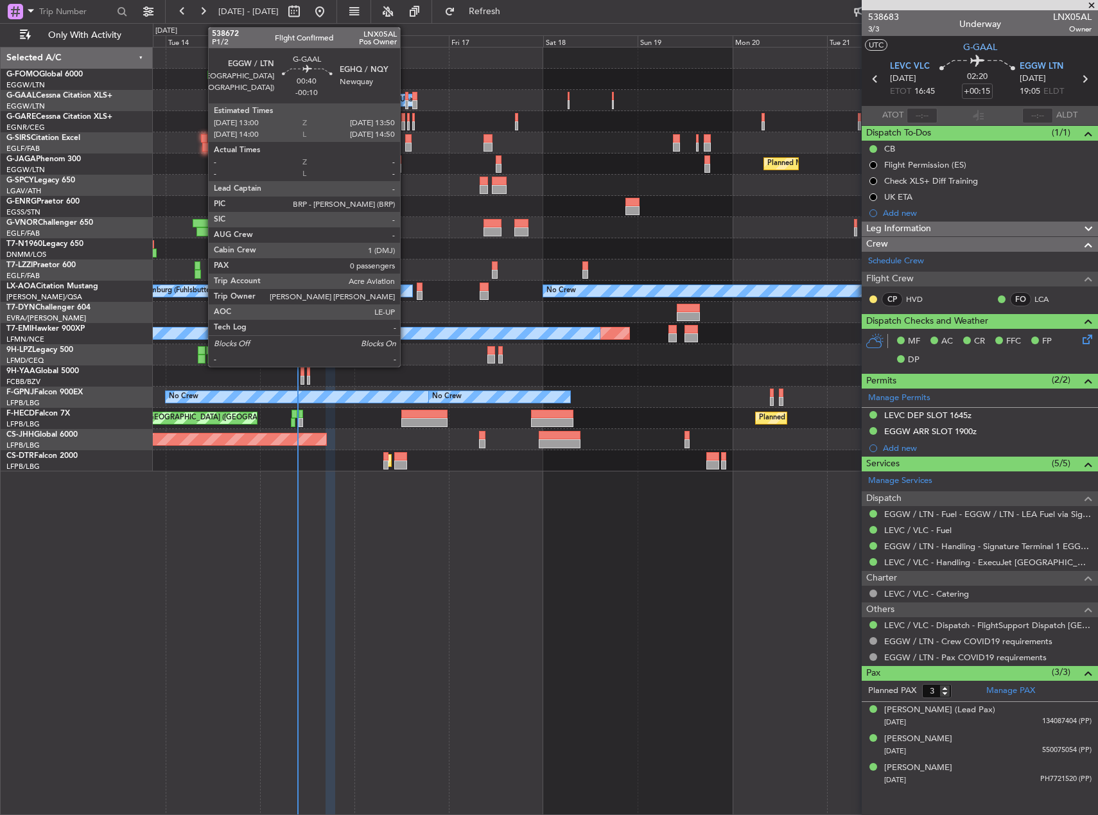
click at [406, 99] on div at bounding box center [407, 96] width 4 height 9
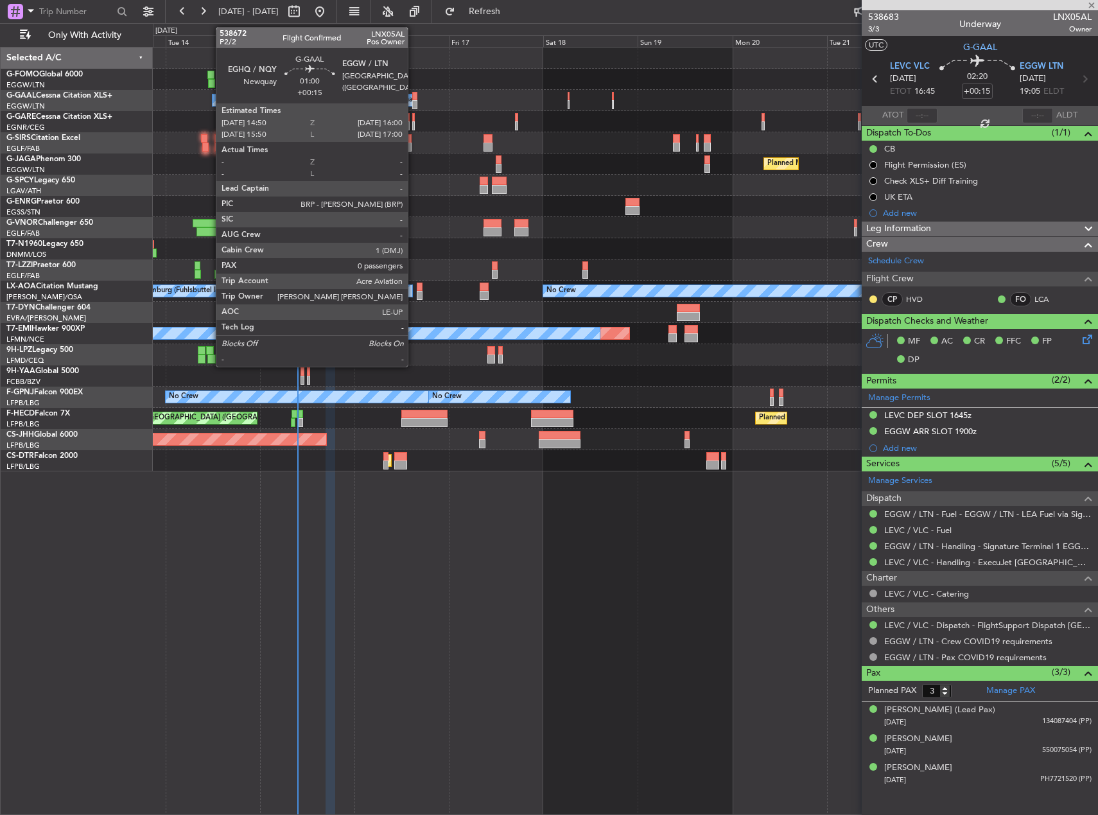
type input "-00:10"
type input "0"
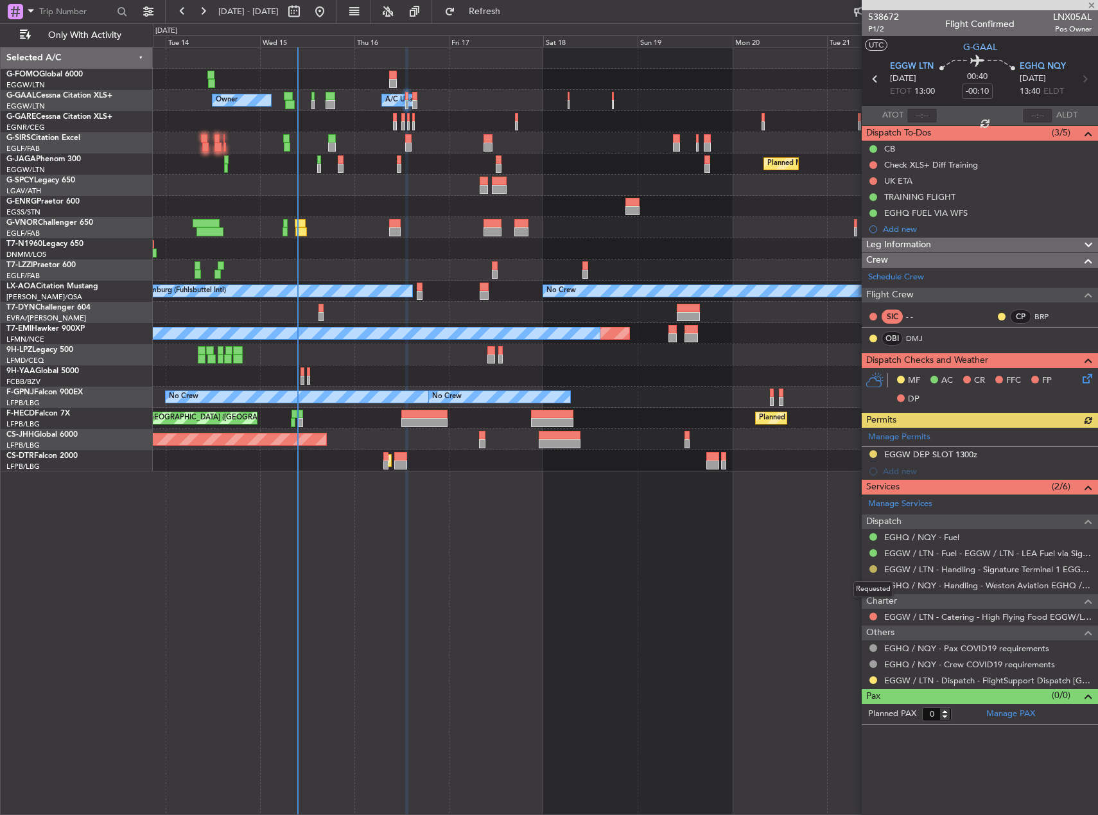
click at [872, 567] on button at bounding box center [873, 569] width 8 height 8
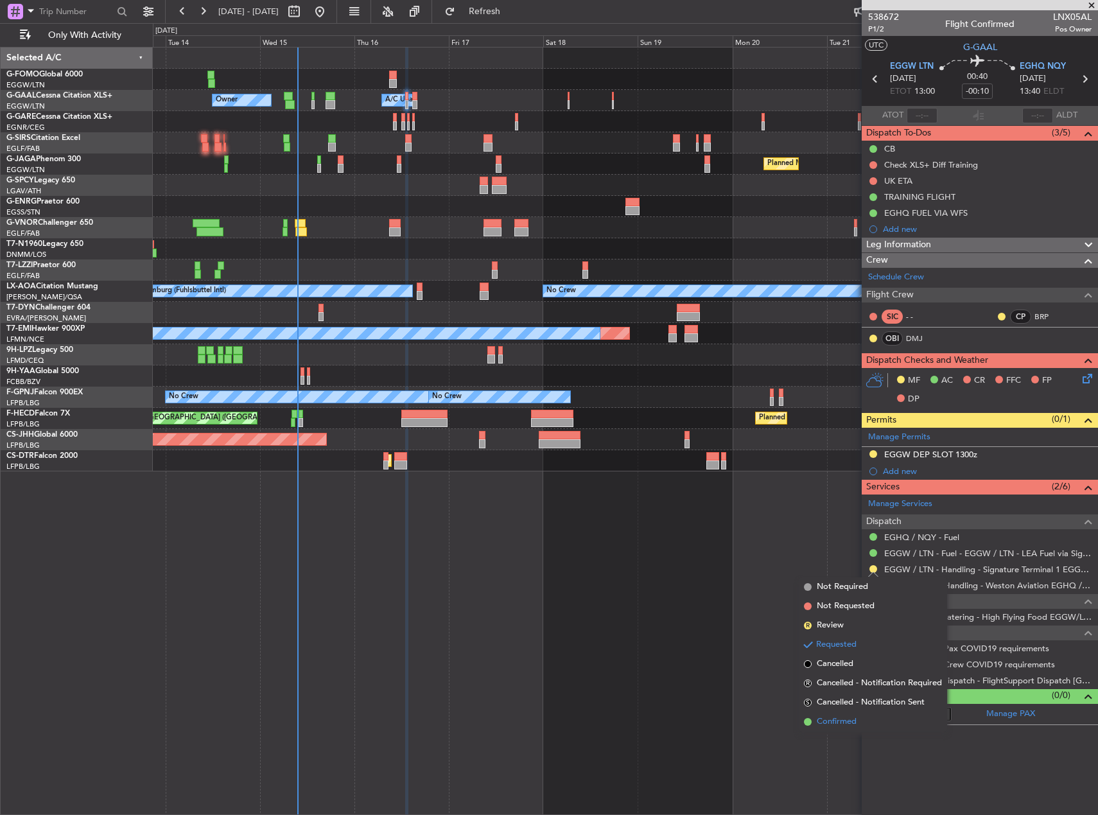
click at [861, 722] on li "Confirmed" at bounding box center [873, 721] width 148 height 19
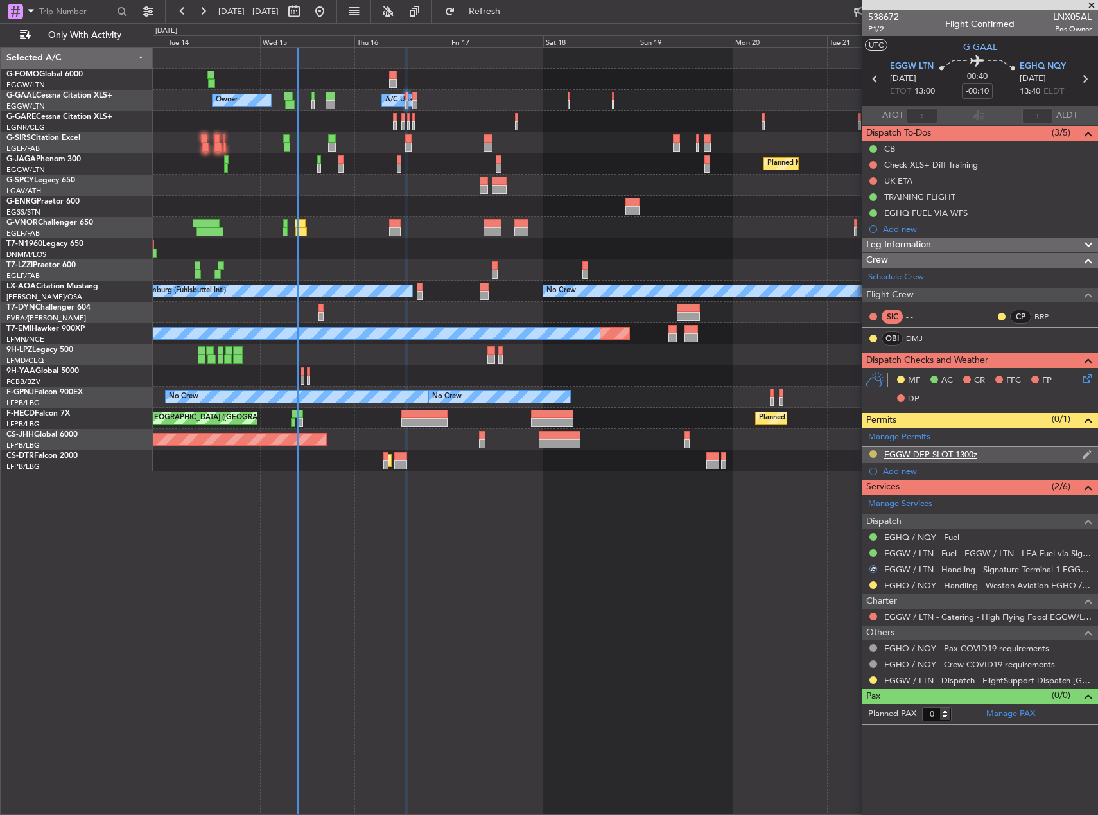
click at [870, 451] on button at bounding box center [873, 454] width 8 height 8
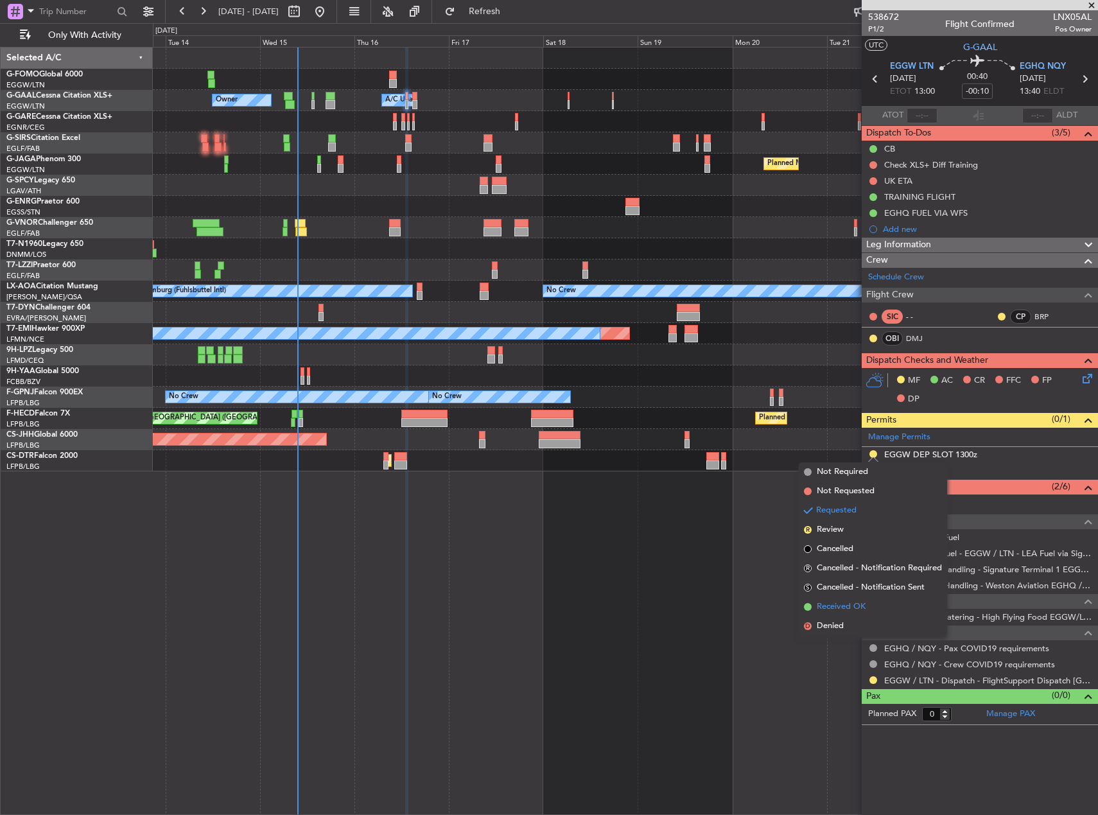
click at [858, 605] on span "Received OK" at bounding box center [841, 606] width 49 height 13
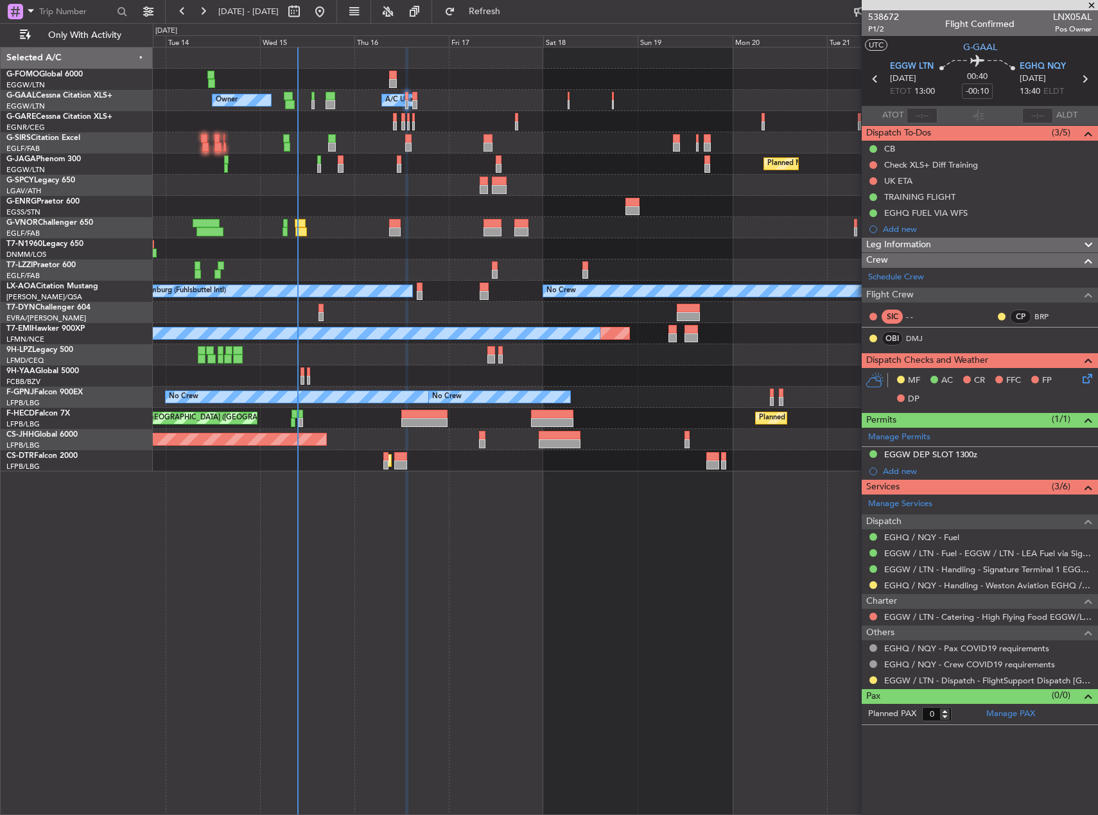
click at [275, 284] on div "Owner Owner A/C Unavailable A/C Unavailable Owner Planned Maint Paris (Le Bourg…" at bounding box center [625, 260] width 944 height 424
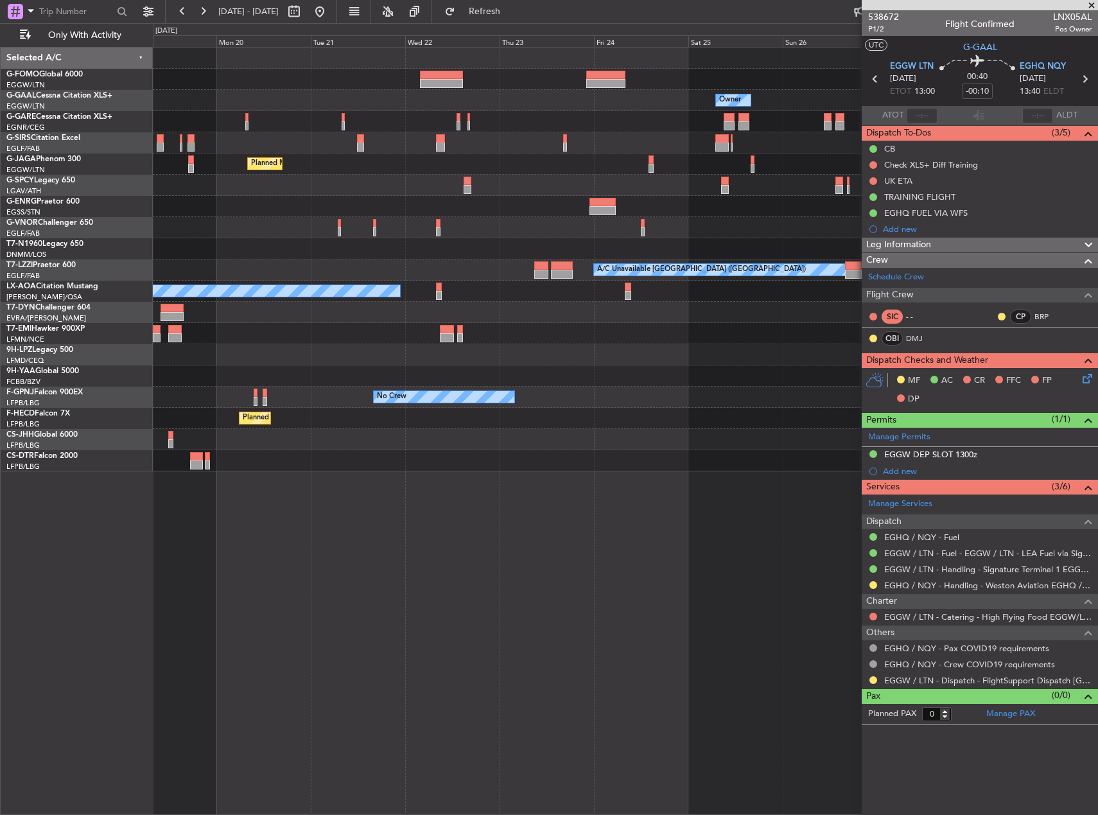
click at [381, 261] on div "A/C Unavailable [GEOGRAPHIC_DATA] ([GEOGRAPHIC_DATA])" at bounding box center [625, 269] width 944 height 21
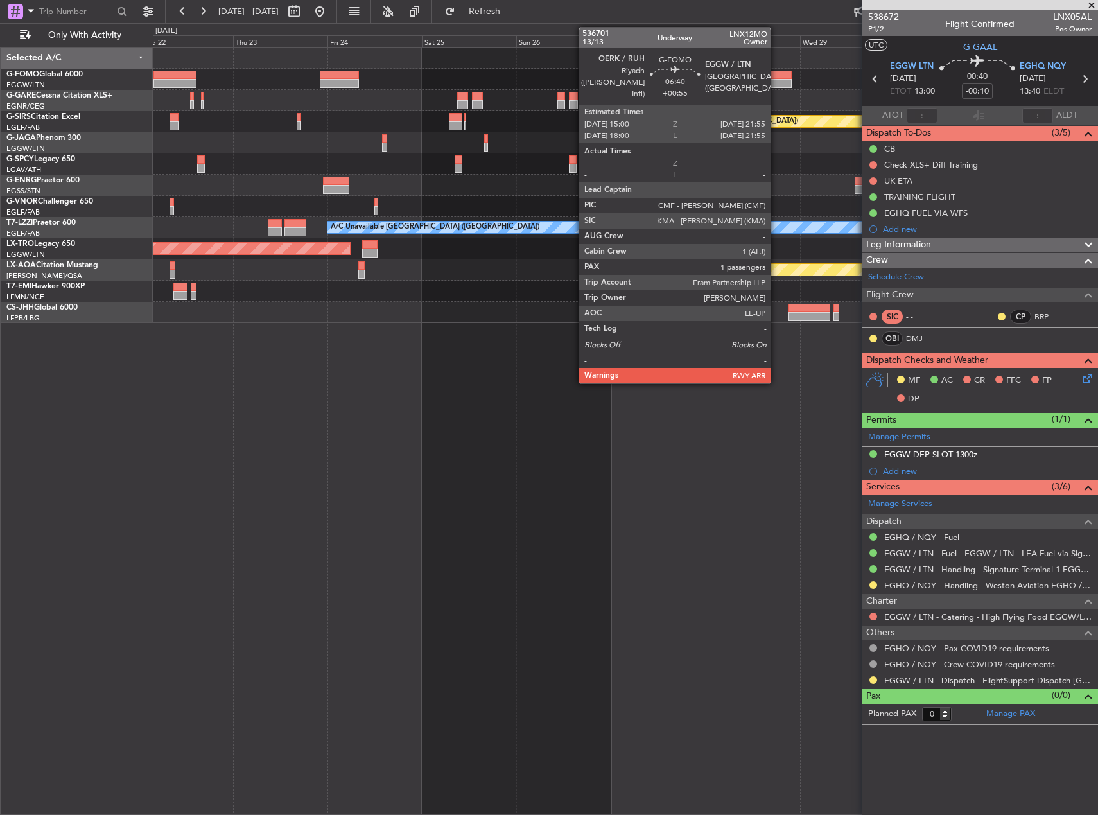
click at [776, 84] on div at bounding box center [778, 83] width 28 height 9
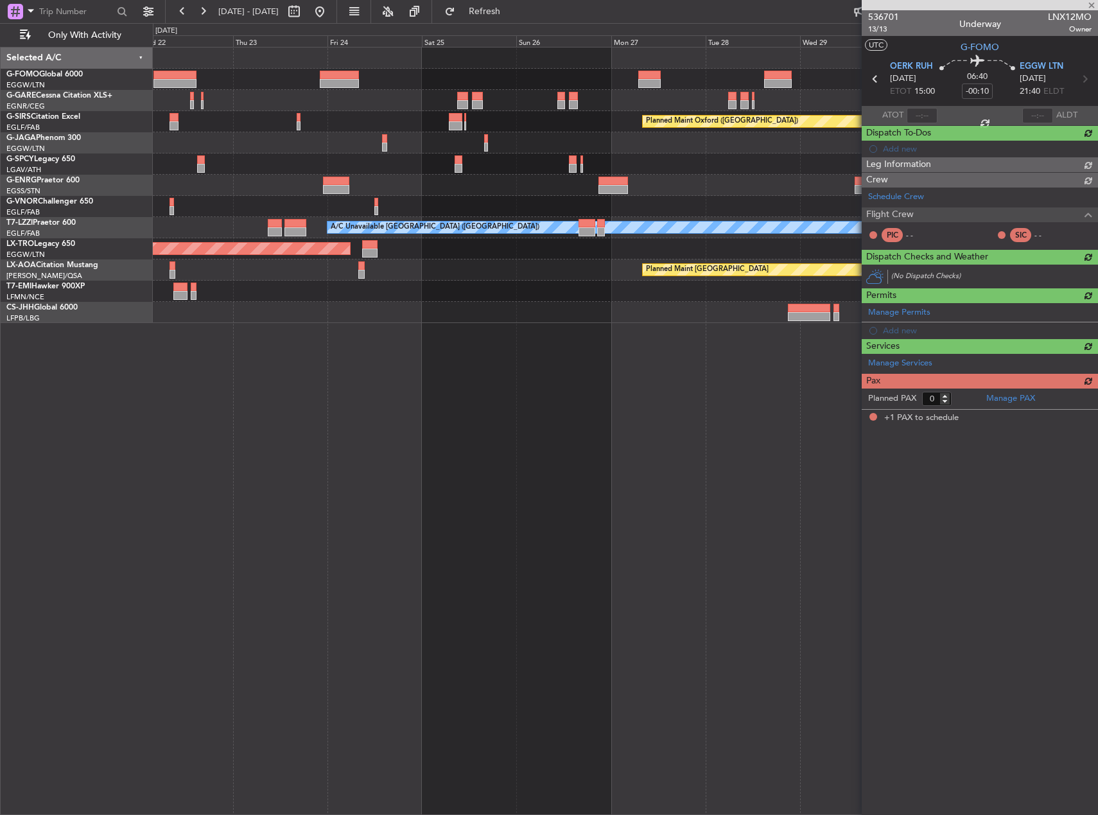
type input "+00:55"
type input "1"
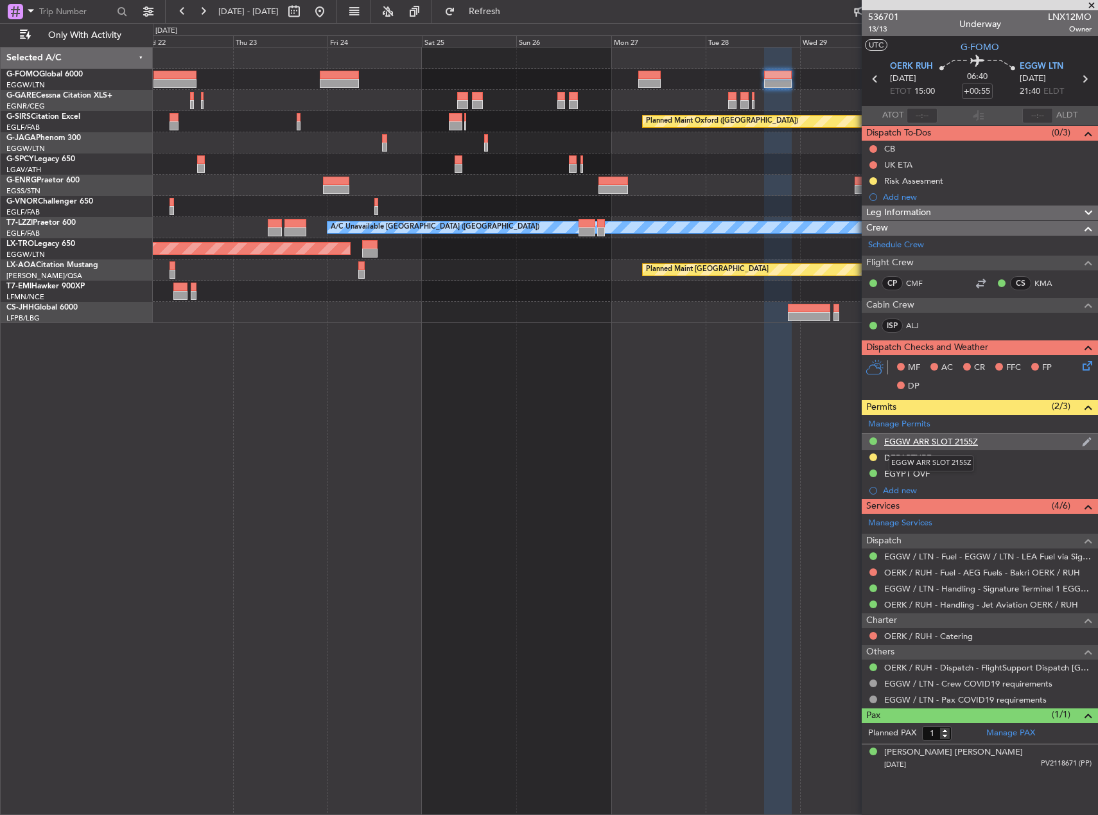
click at [959, 443] on div "EGGW ARR SLOT 2155Z" at bounding box center [931, 441] width 94 height 11
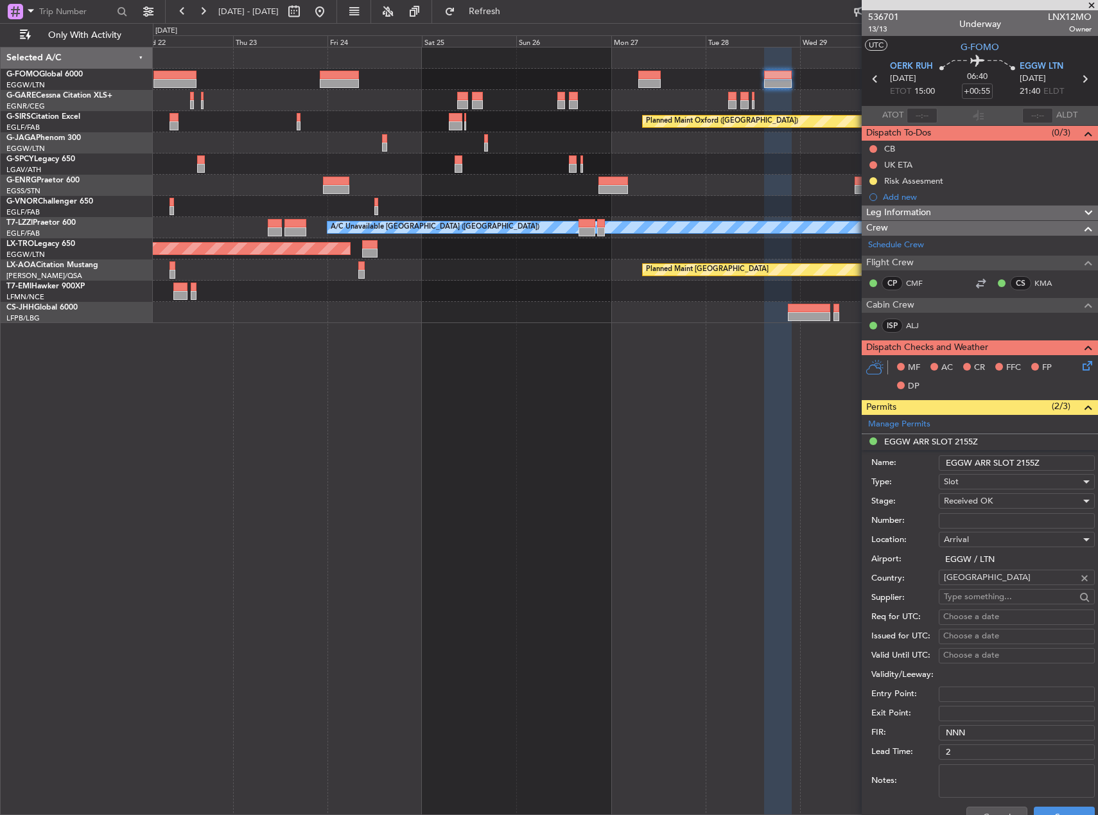
click at [1037, 464] on input "EGGW ARR SLOT 2155Z" at bounding box center [1016, 462] width 156 height 15
click at [1033, 463] on input "EGGW ARR SLOT 2155Z" at bounding box center [1016, 462] width 156 height 15
type input "EGGW ARR SLOT 2140Z"
click at [1060, 808] on button "Save" at bounding box center [1063, 816] width 61 height 21
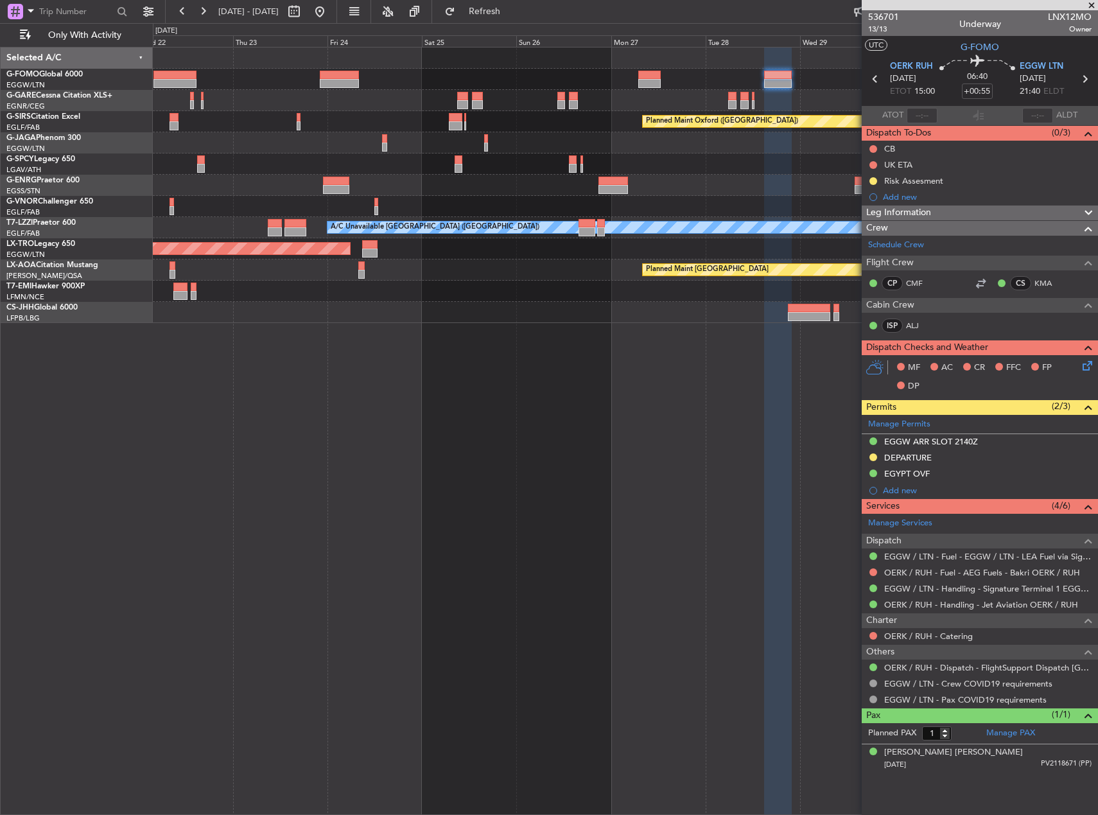
click at [321, 345] on div "Planned Maint Oxford (Kidlington) Planned Maint Bournemouth Planned Maint Bourn…" at bounding box center [625, 431] width 945 height 768
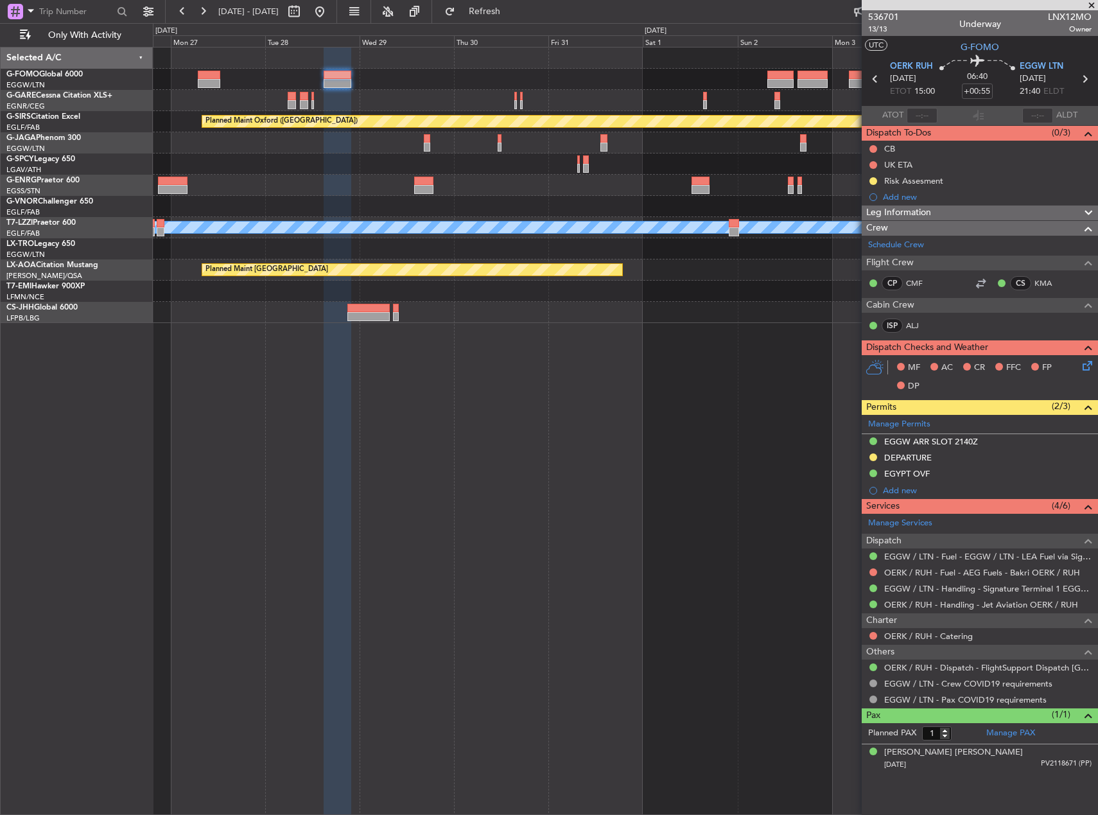
click at [172, 347] on div "Planned Maint Oxford (Kidlington) Planned Maint Bournemouth Planned Maint Bourn…" at bounding box center [625, 431] width 945 height 768
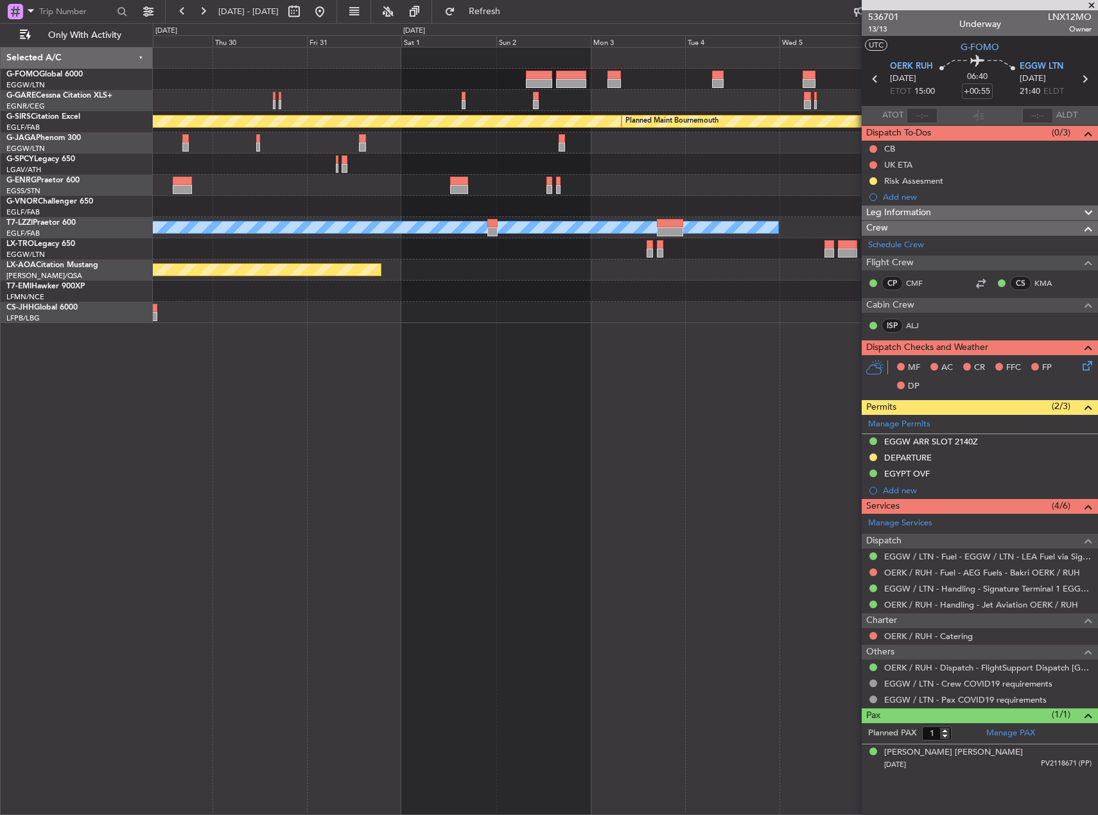
click at [198, 341] on div "Planned Maint Oxford (Kidlington) Planned Maint Bournemouth Planned Maint Bourn…" at bounding box center [625, 431] width 945 height 768
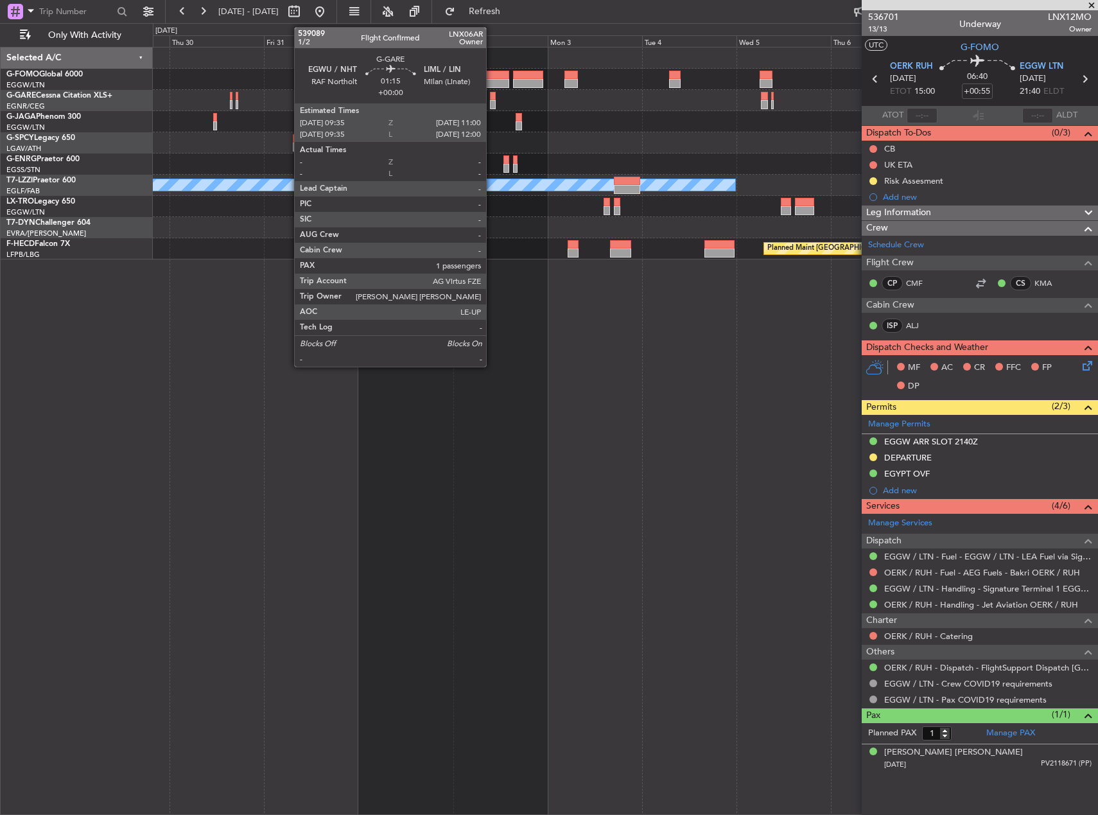
click at [492, 95] on div at bounding box center [493, 96] width 6 height 9
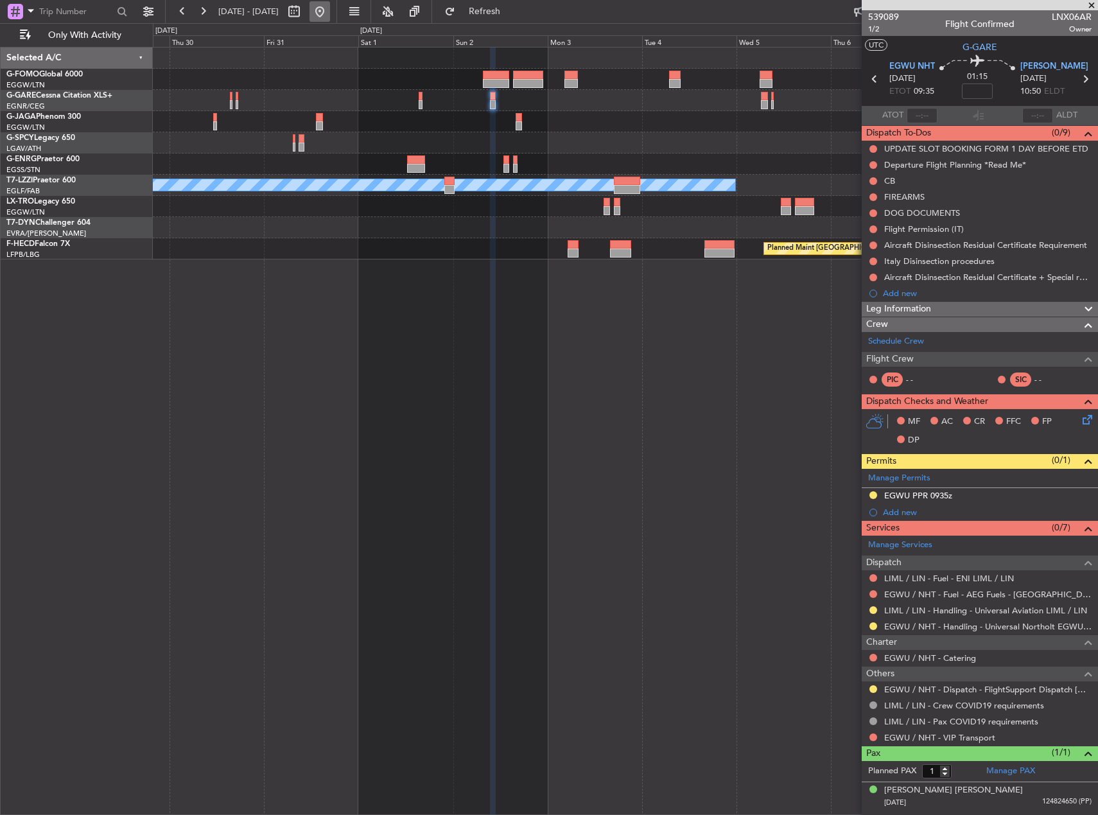
click at [330, 12] on button at bounding box center [319, 11] width 21 height 21
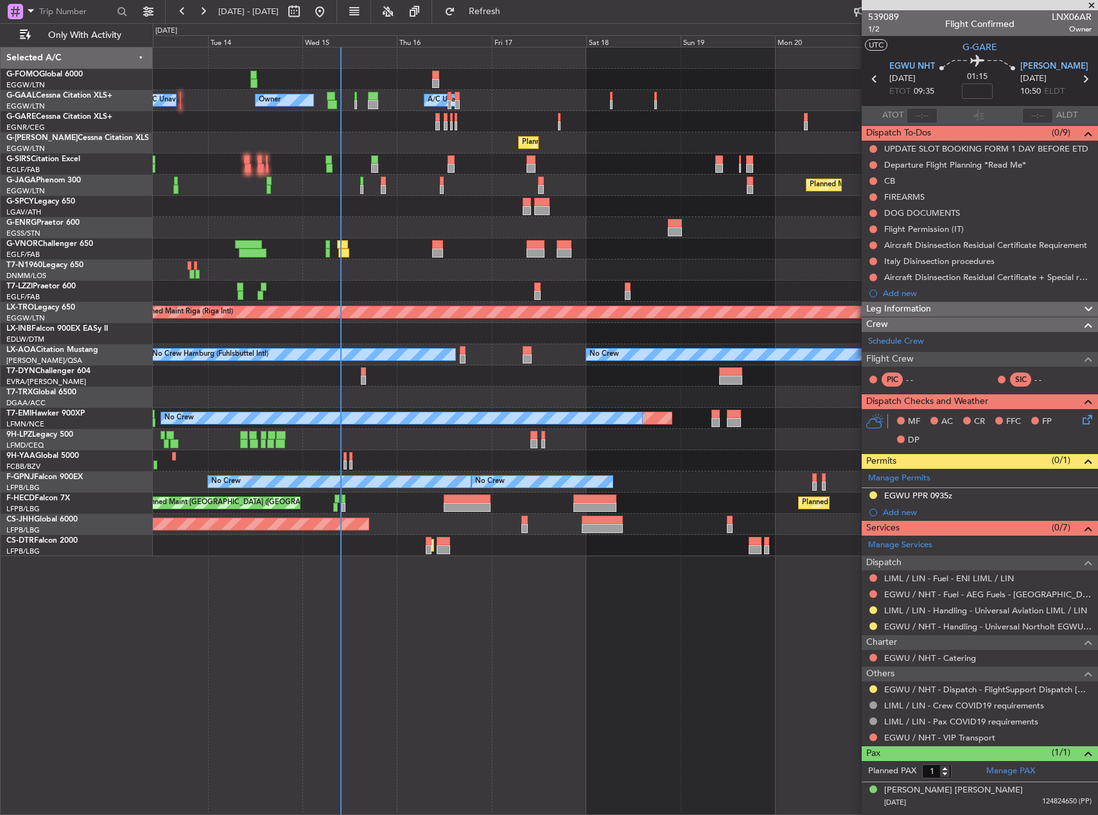
click at [466, 591] on div "Owner Owner A/C Unavailable A/C Unavailable Owner Planned Maint London (Luton) …" at bounding box center [625, 431] width 945 height 768
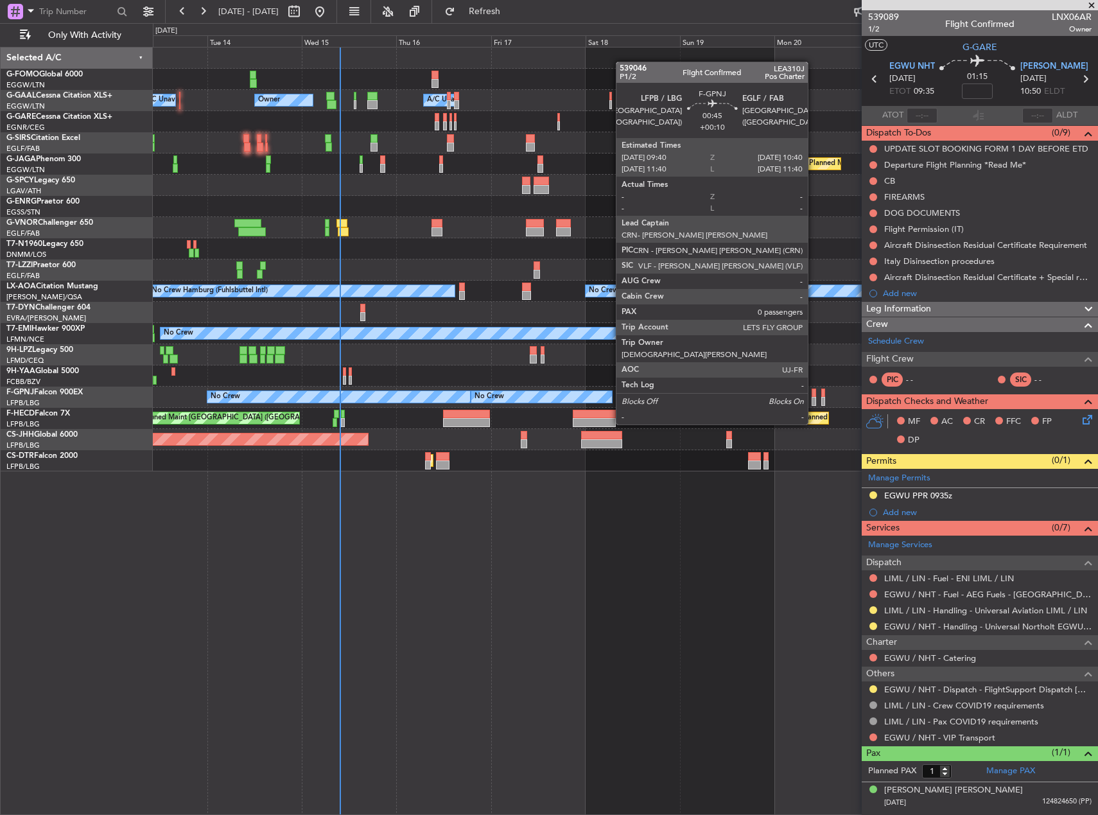
click at [813, 400] on div at bounding box center [813, 401] width 4 height 9
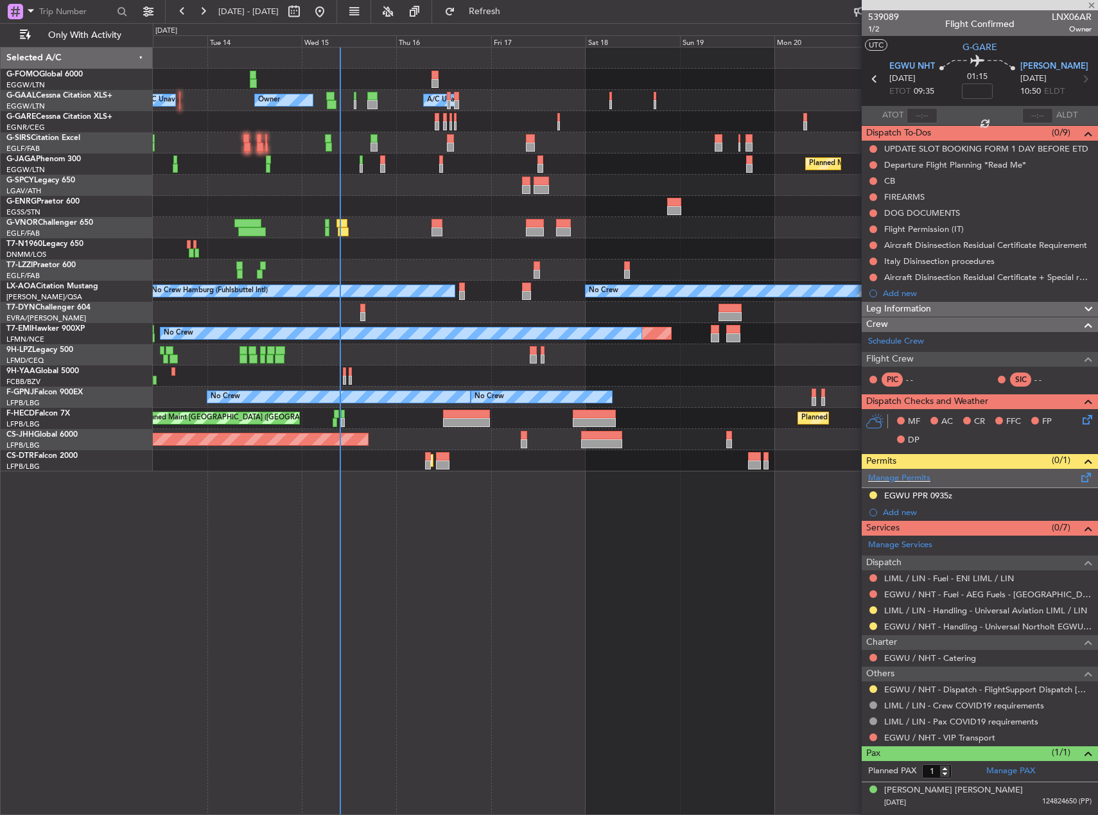
type input "+00:10"
type input "0"
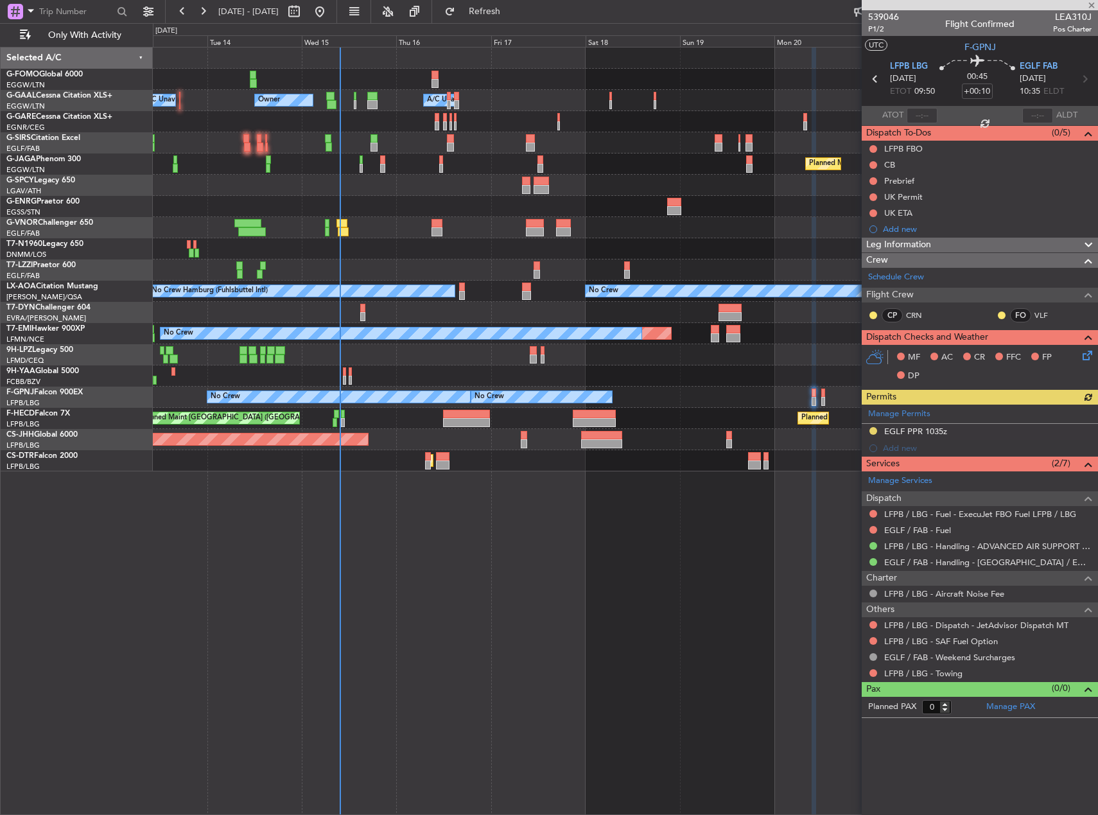
click at [875, 428] on div "Manage Permits EGLF PPR 1035z Add new" at bounding box center [979, 430] width 236 height 52
click at [875, 429] on button at bounding box center [873, 431] width 8 height 8
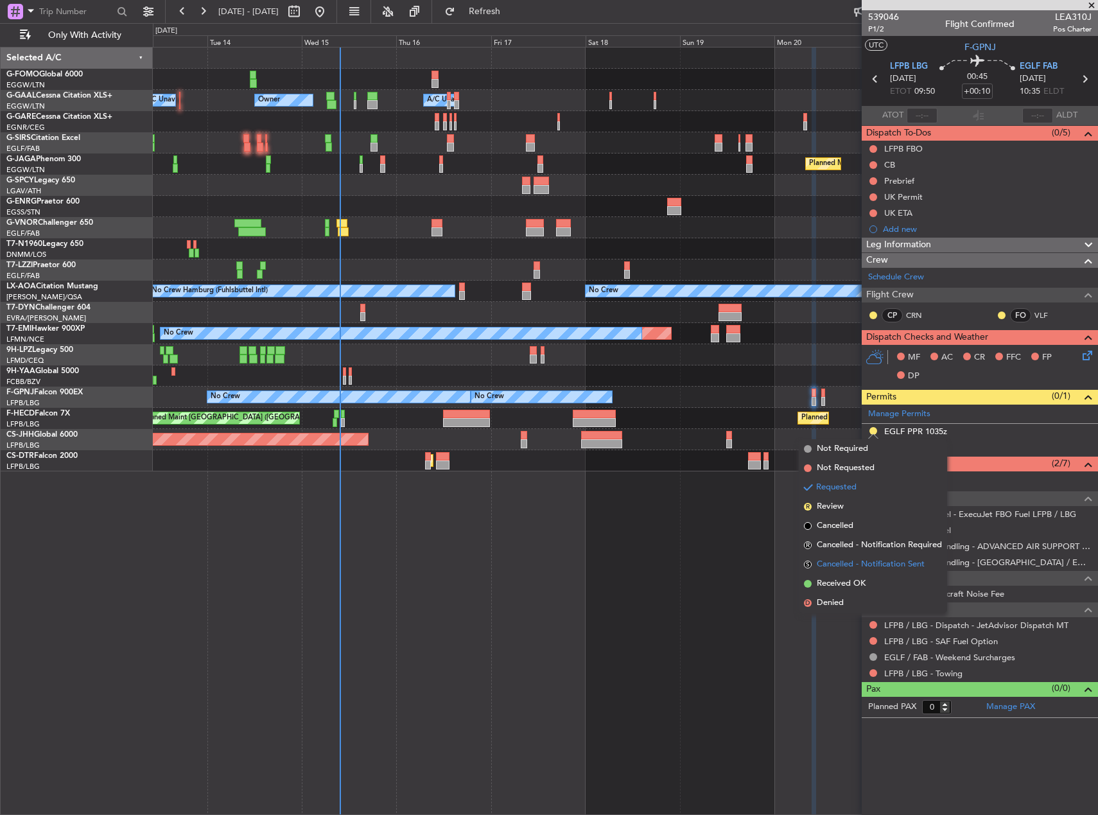
click at [890, 573] on li "S Cancelled - Notification Sent" at bounding box center [873, 564] width 148 height 19
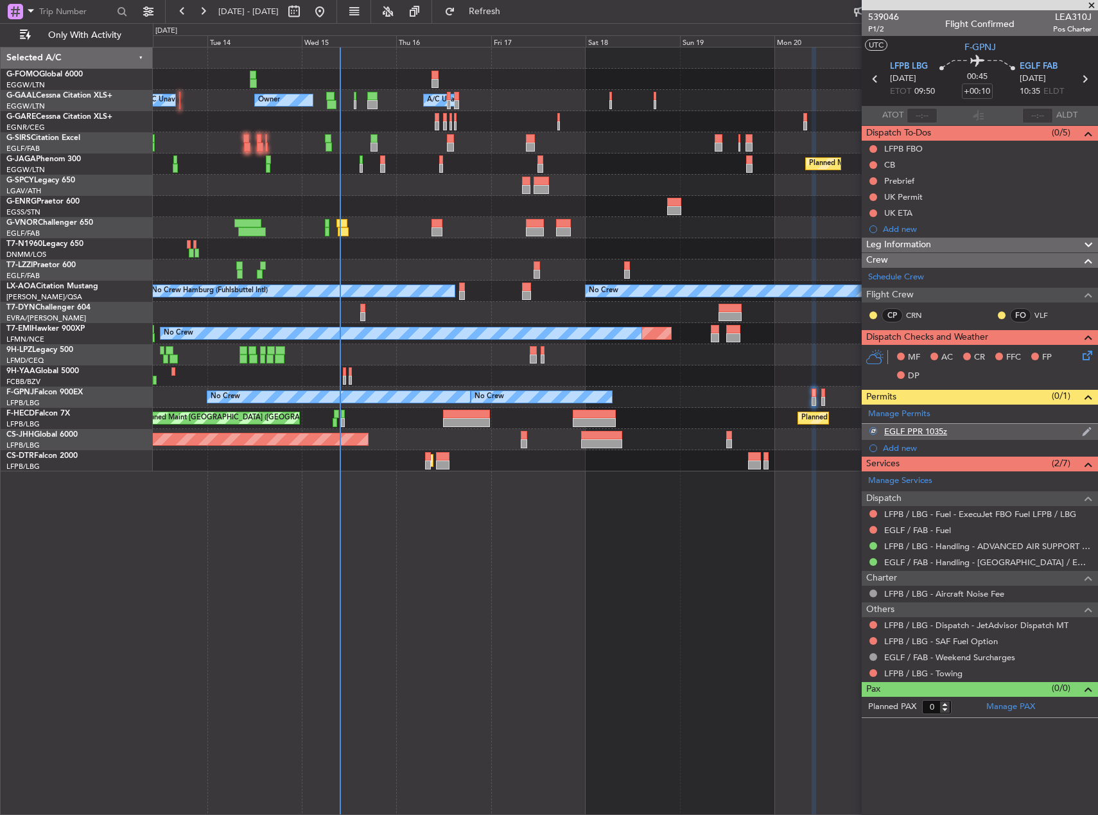
click at [874, 428] on div at bounding box center [873, 431] width 8 height 8
click at [873, 430] on button "S" at bounding box center [873, 431] width 8 height 8
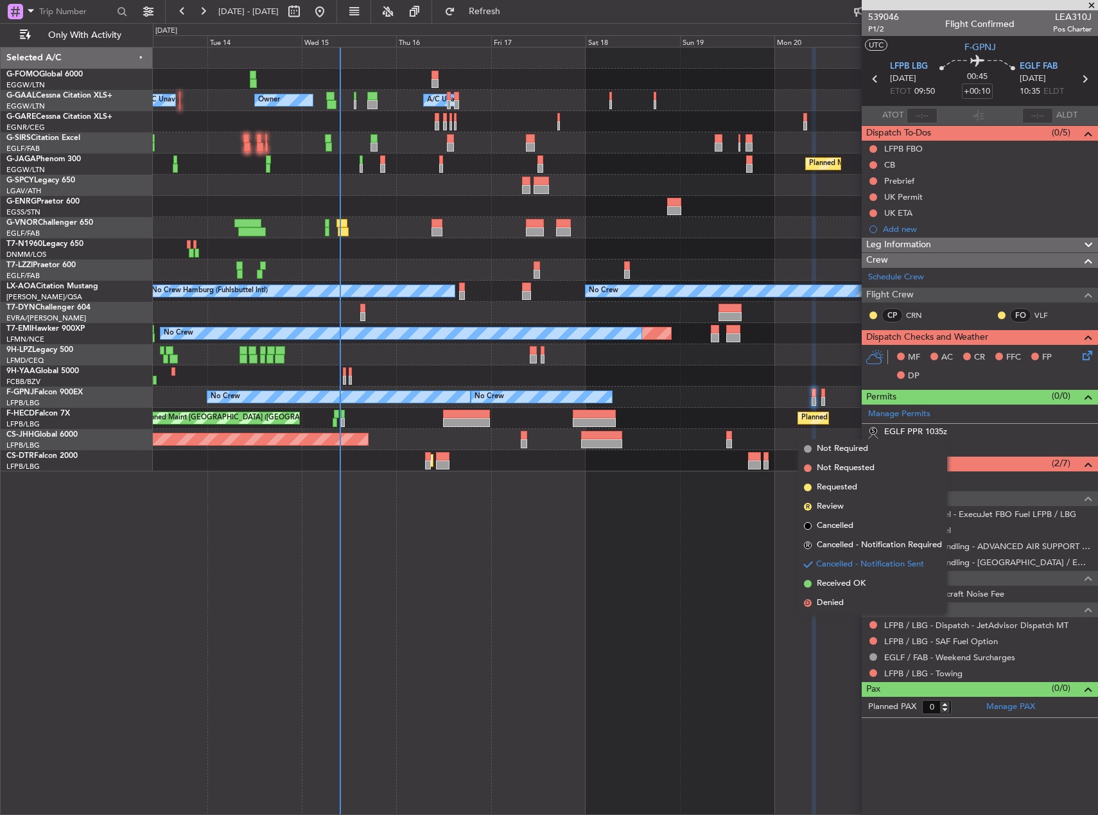
drag, startPoint x: 863, startPoint y: 585, endPoint x: 872, endPoint y: 558, distance: 29.0
click at [862, 585] on span "Received OK" at bounding box center [841, 583] width 49 height 13
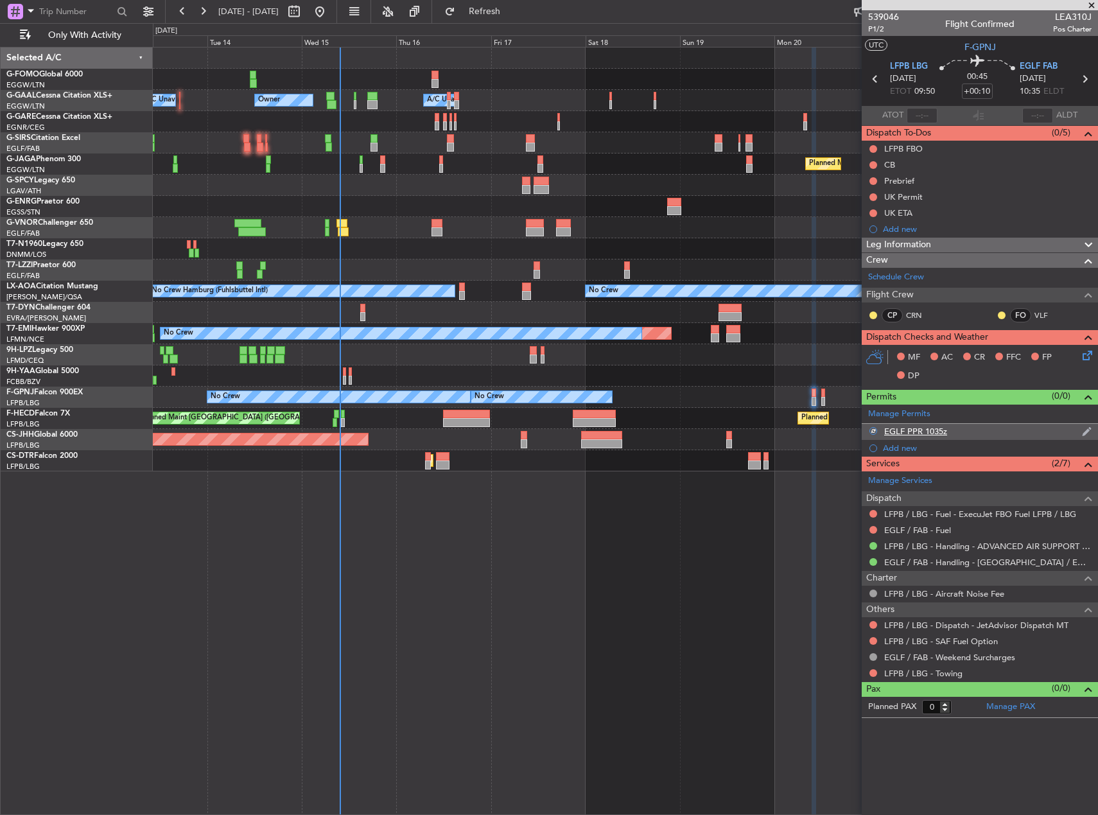
click at [929, 426] on div "EGLF PPR 1035z" at bounding box center [915, 431] width 63 height 11
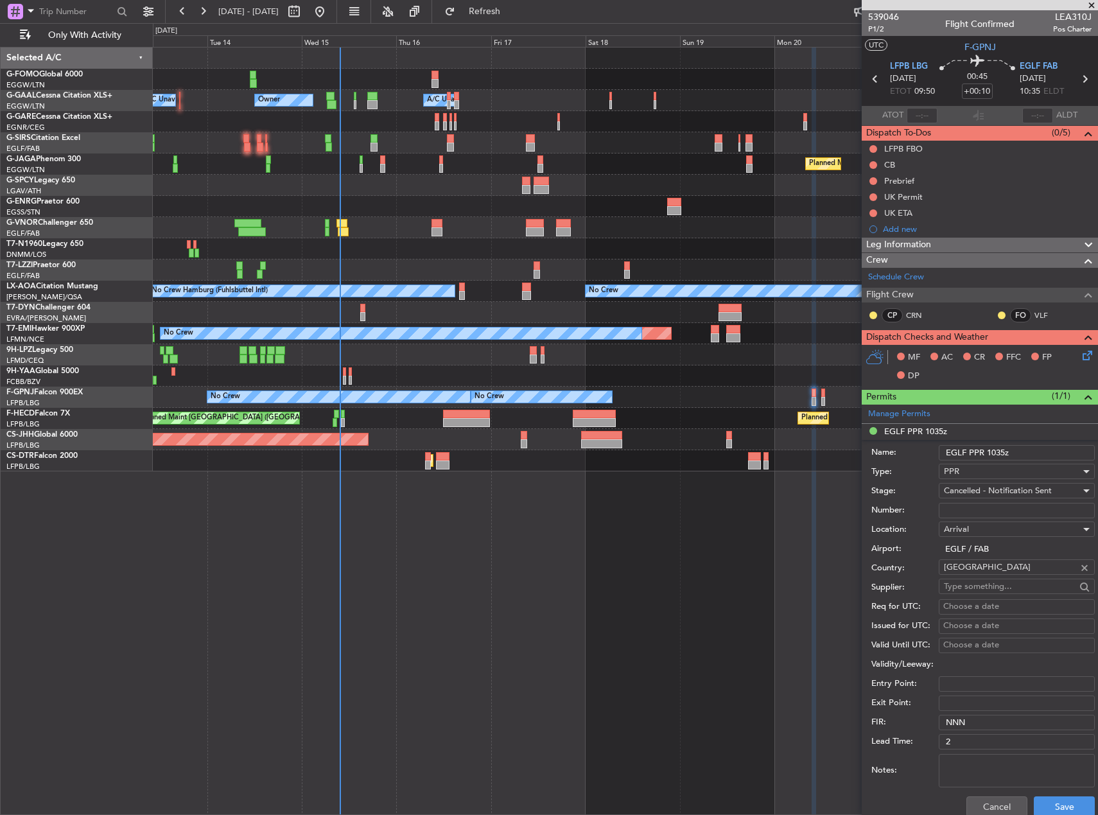
click at [973, 514] on input "Number:" at bounding box center [1016, 510] width 156 height 15
paste input "379508"
type input "379508"
click at [1066, 799] on button "Save" at bounding box center [1063, 806] width 61 height 21
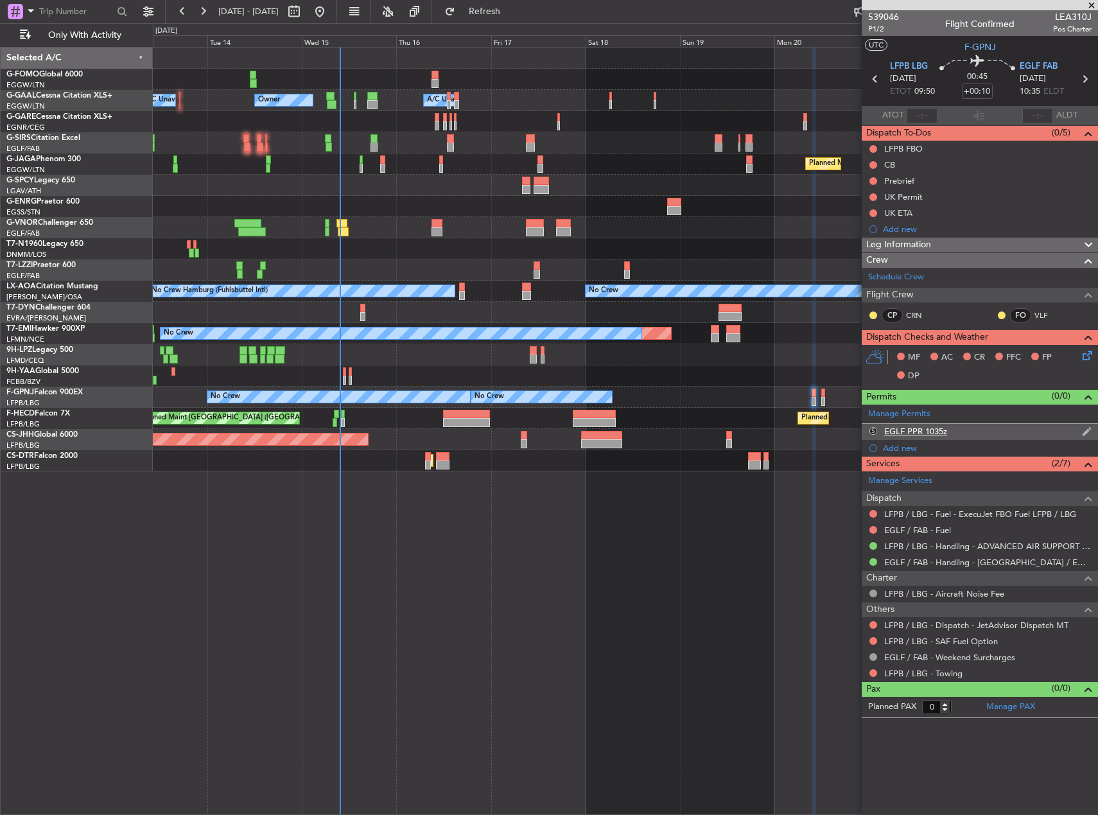
click at [876, 428] on button "S" at bounding box center [873, 431] width 8 height 8
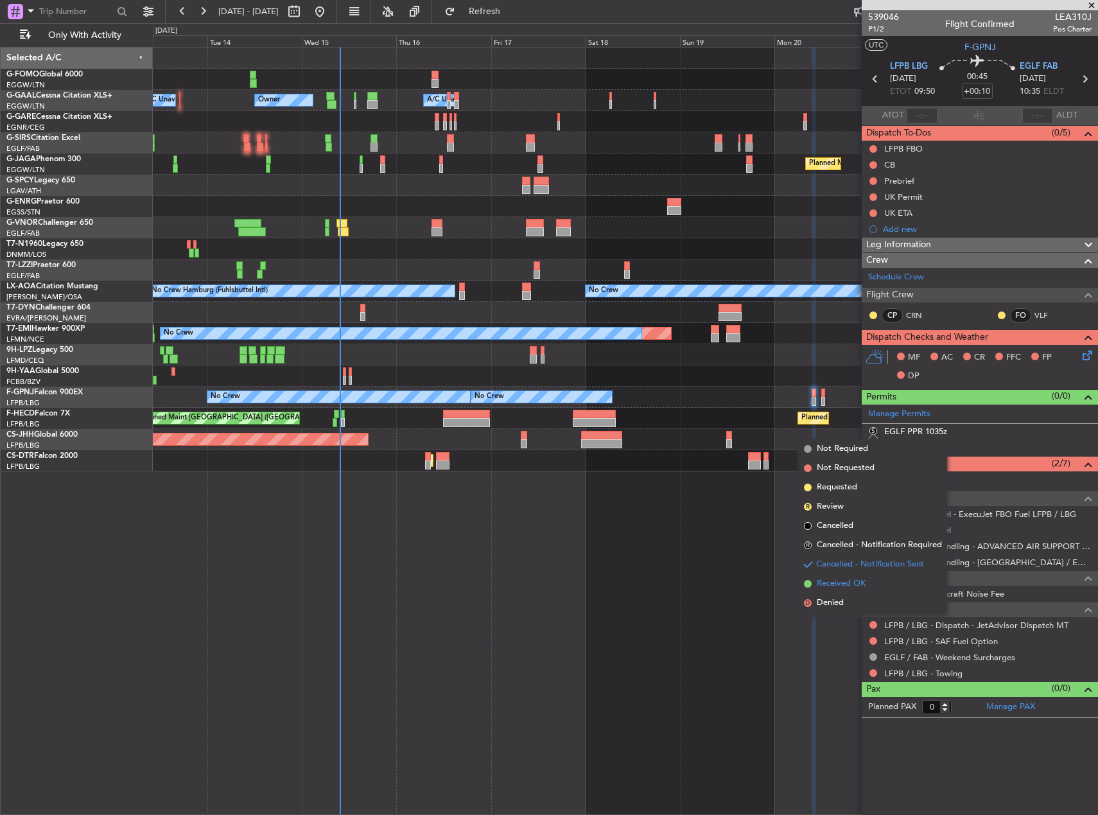
click at [858, 585] on span "Received OK" at bounding box center [841, 583] width 49 height 13
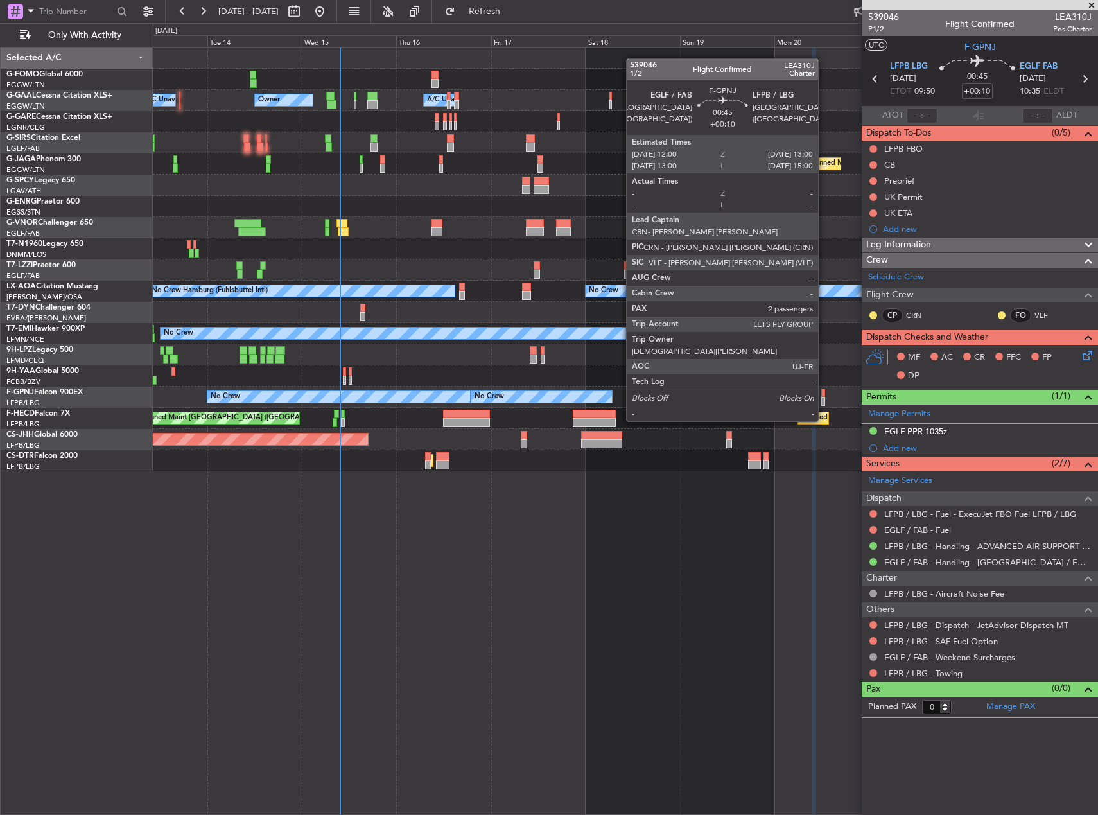
click at [824, 397] on div at bounding box center [823, 401] width 4 height 9
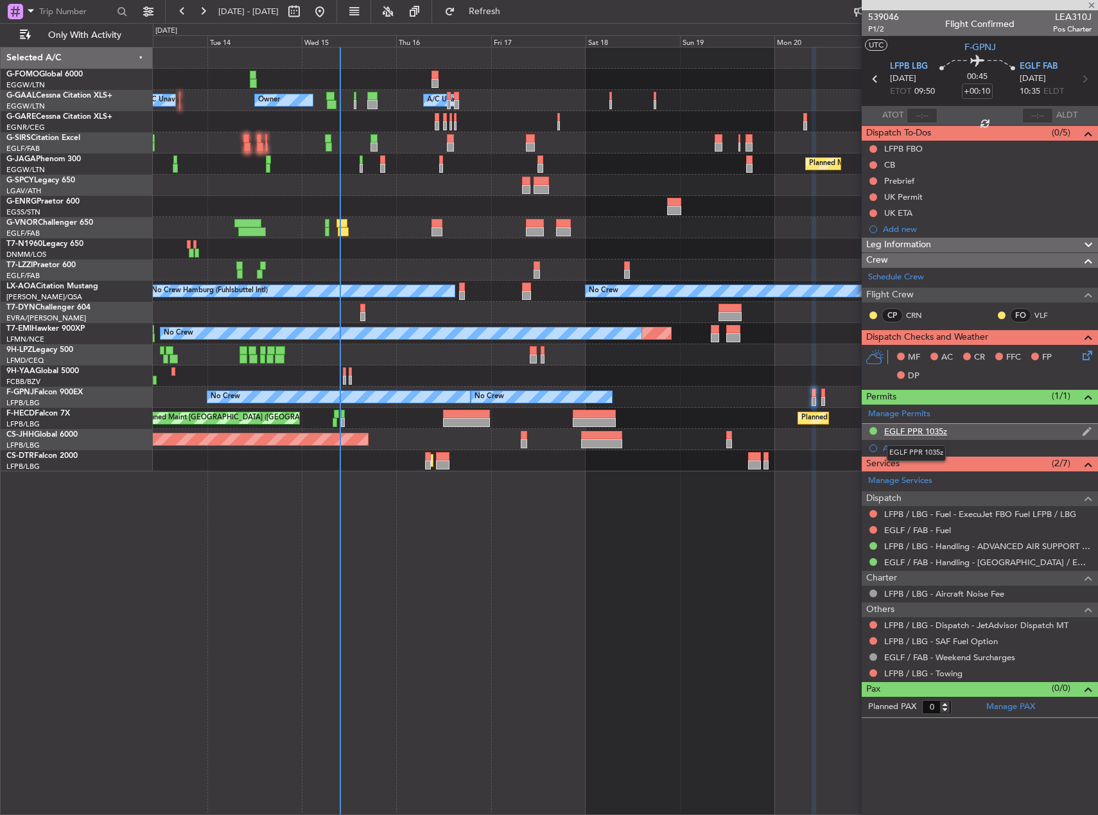
type input "2"
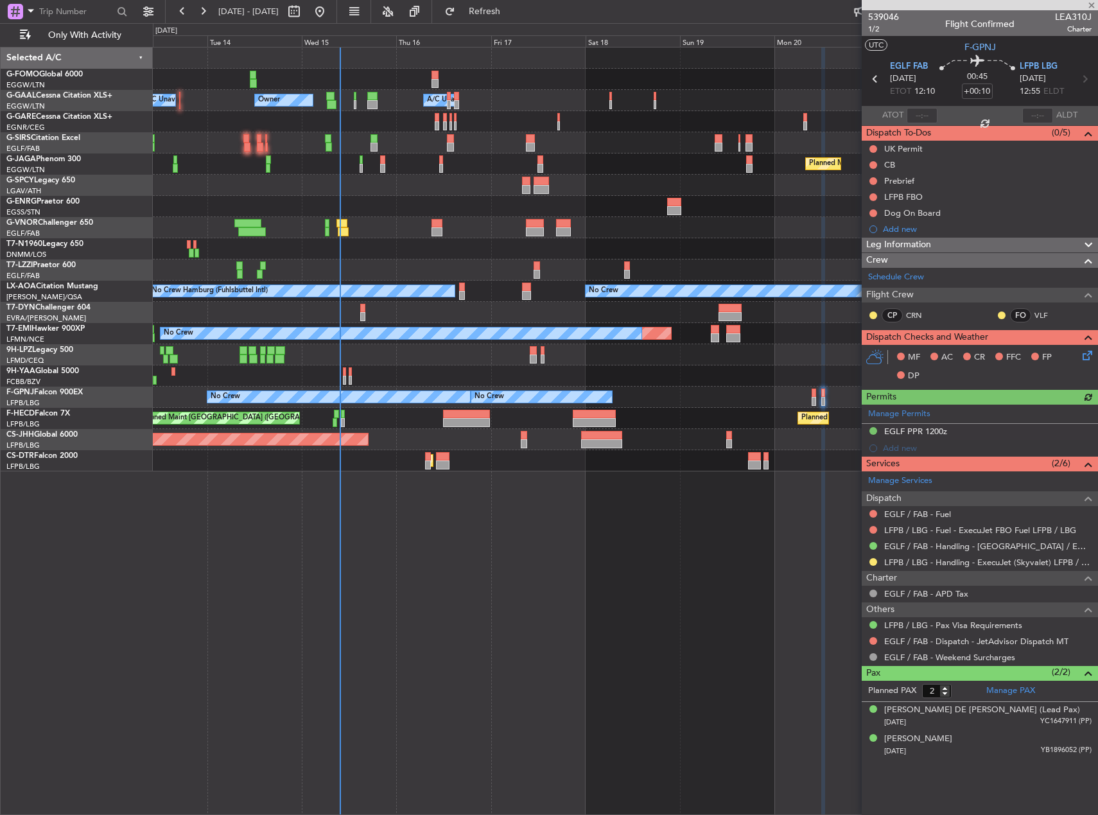
click at [929, 429] on div "Manage Permits EGLF PPR 1200z Add new" at bounding box center [979, 430] width 236 height 52
click at [931, 430] on div "EGLF PPR 1200z" at bounding box center [915, 431] width 63 height 11
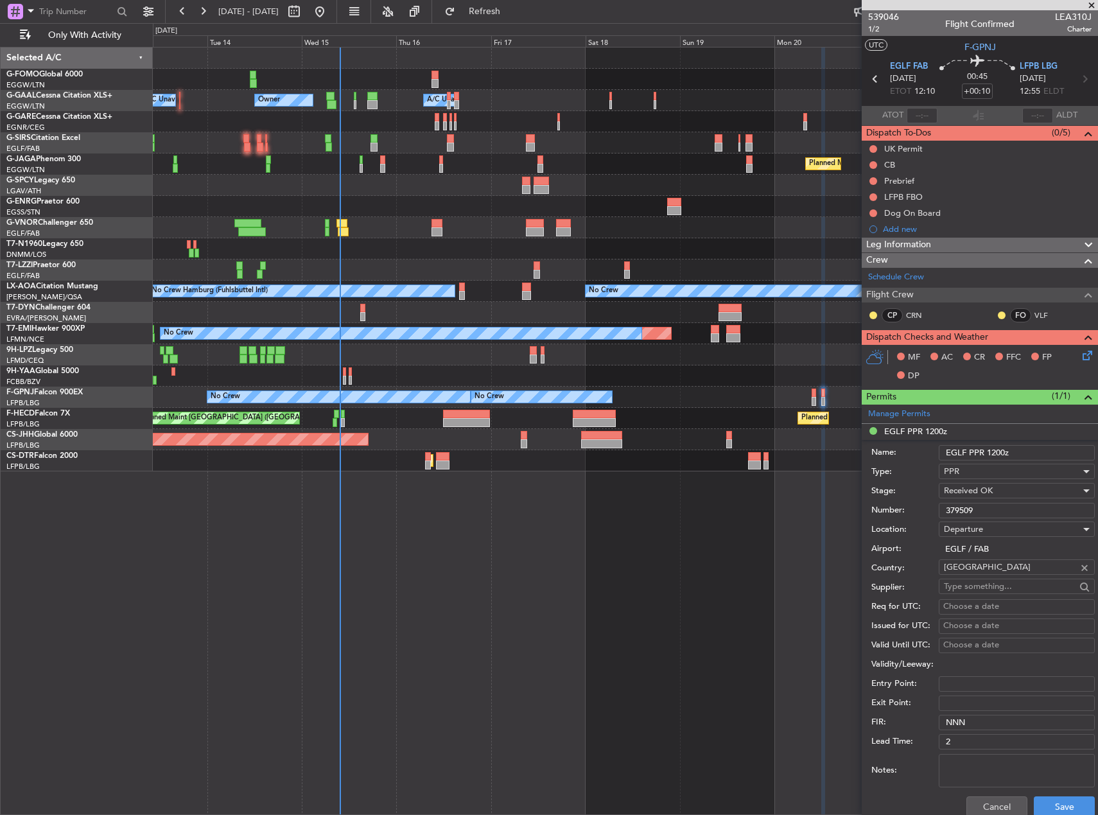
click at [958, 515] on input "379509" at bounding box center [1016, 510] width 156 height 15
click at [1042, 803] on button "Save" at bounding box center [1063, 806] width 61 height 21
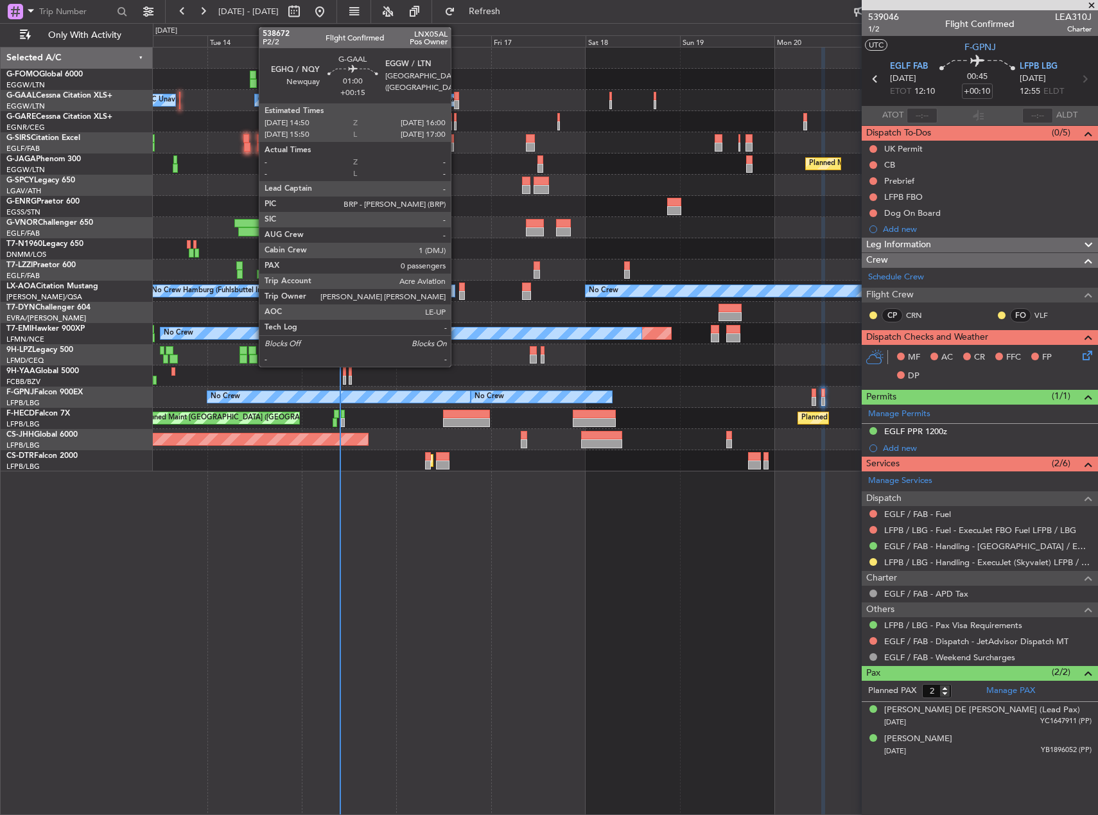
click at [456, 96] on div at bounding box center [456, 96] width 5 height 9
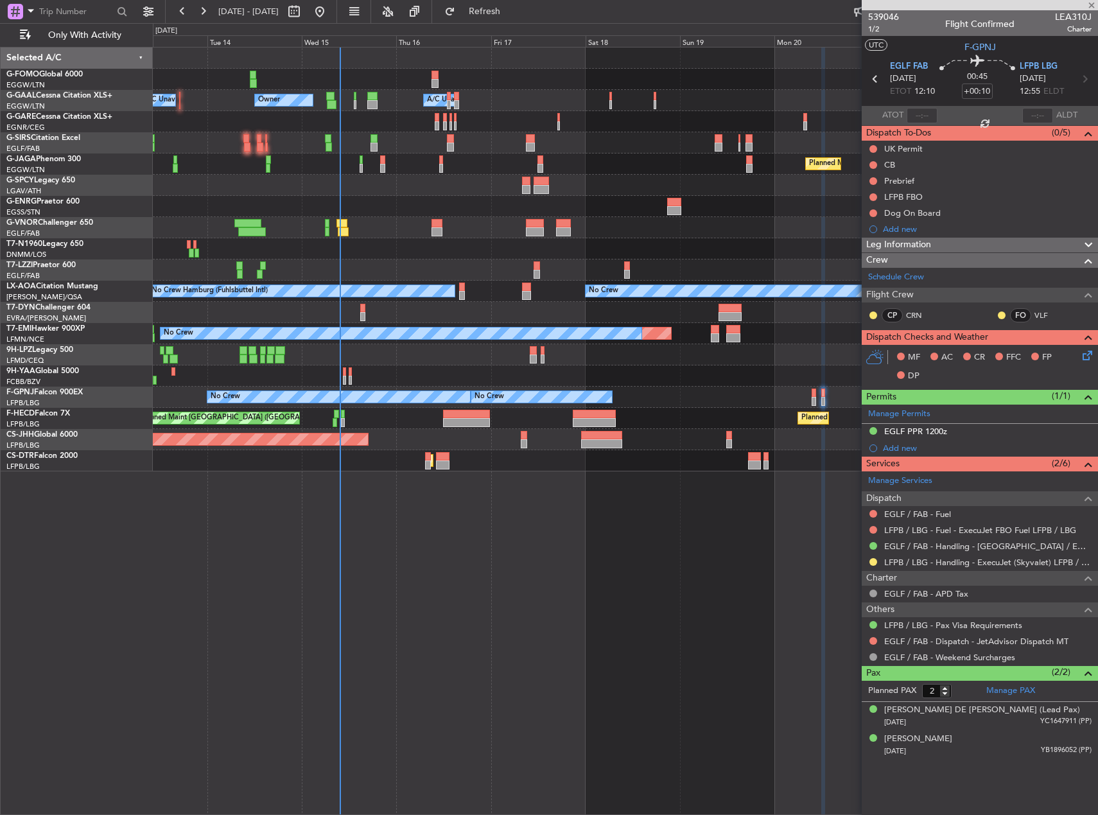
type input "+00:15"
type input "0"
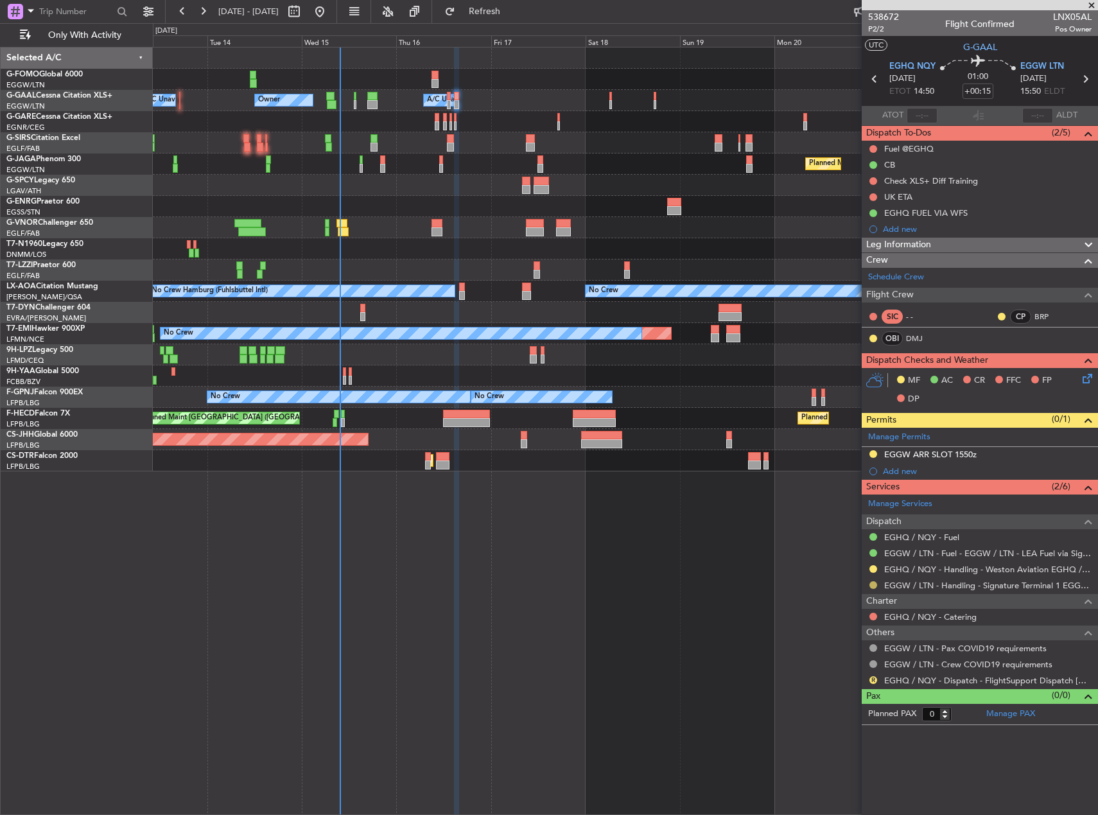
click at [874, 584] on button at bounding box center [873, 585] width 8 height 8
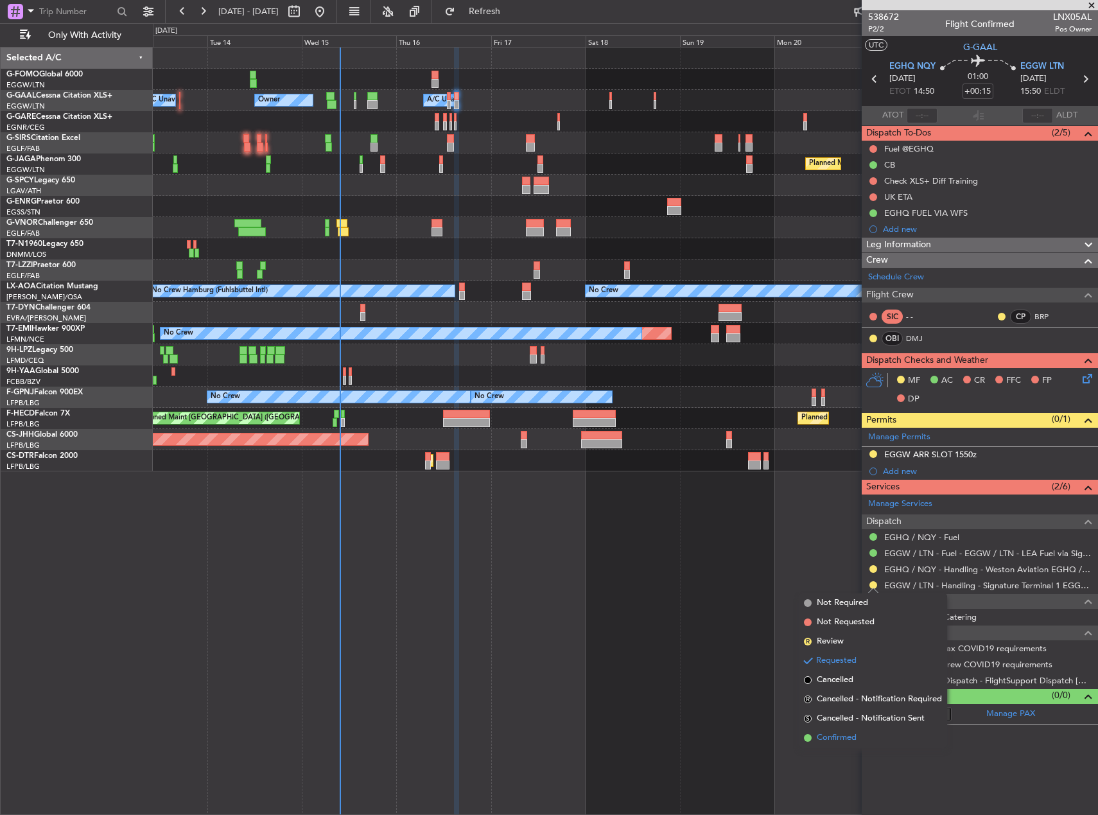
click at [861, 741] on li "Confirmed" at bounding box center [873, 737] width 148 height 19
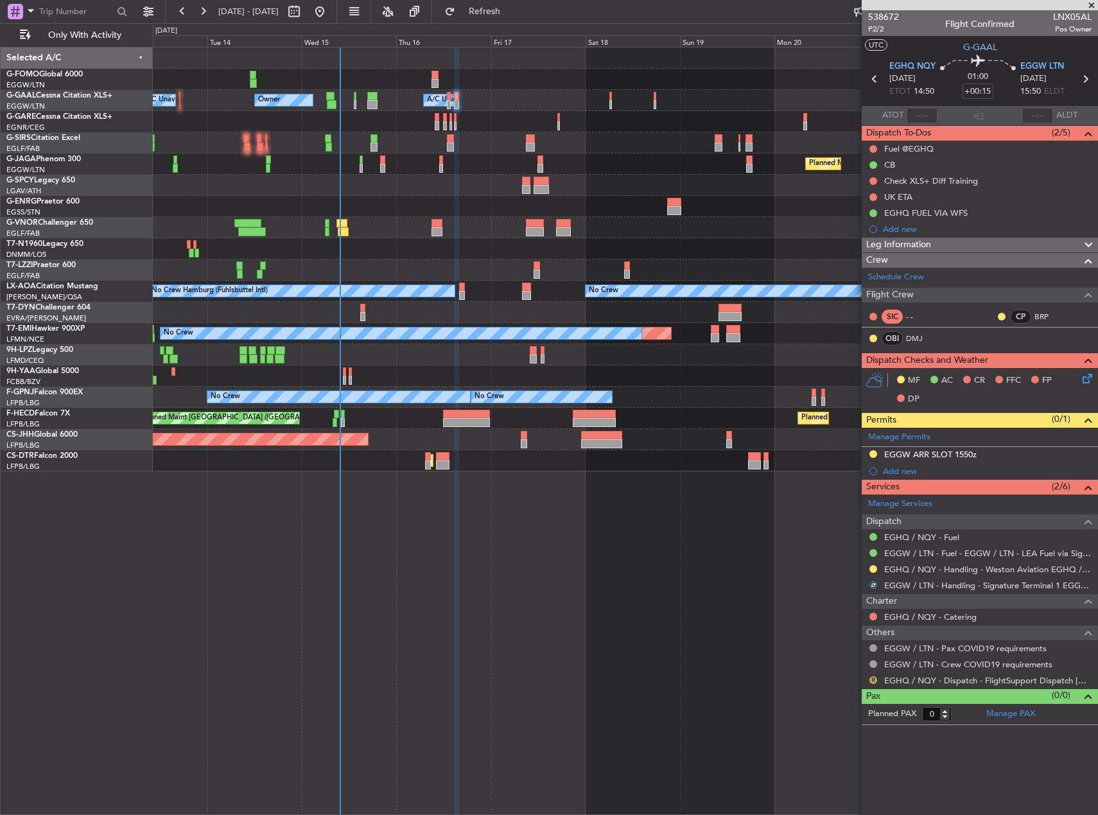
click at [870, 678] on button "R" at bounding box center [873, 680] width 8 height 8
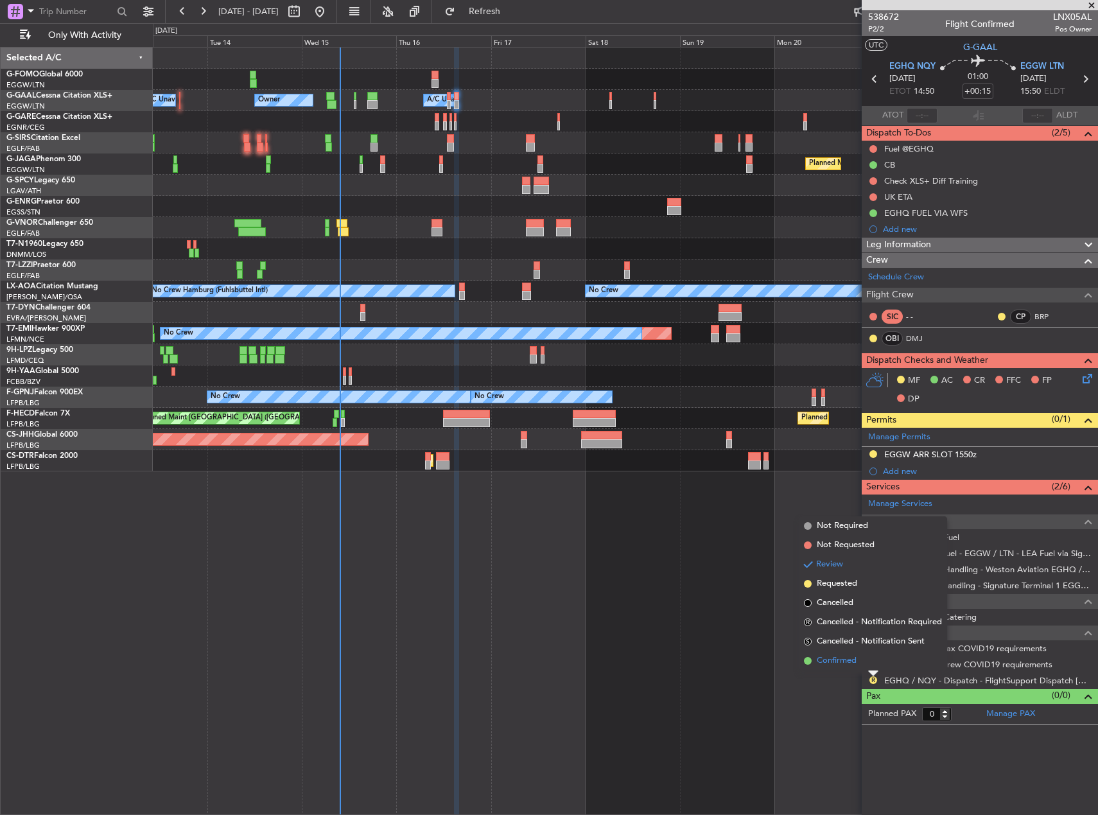
click at [840, 666] on span "Confirmed" at bounding box center [837, 660] width 40 height 13
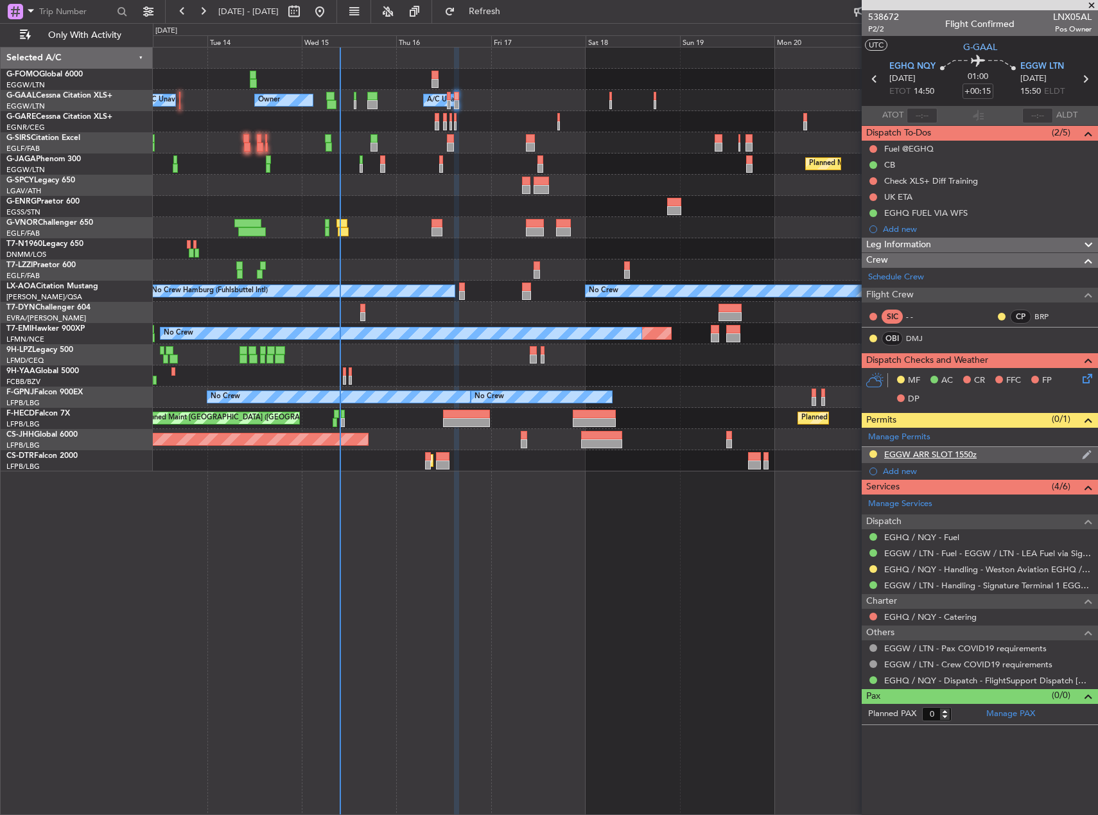
click at [949, 452] on div "EGGW ARR SLOT 1550z" at bounding box center [930, 454] width 92 height 11
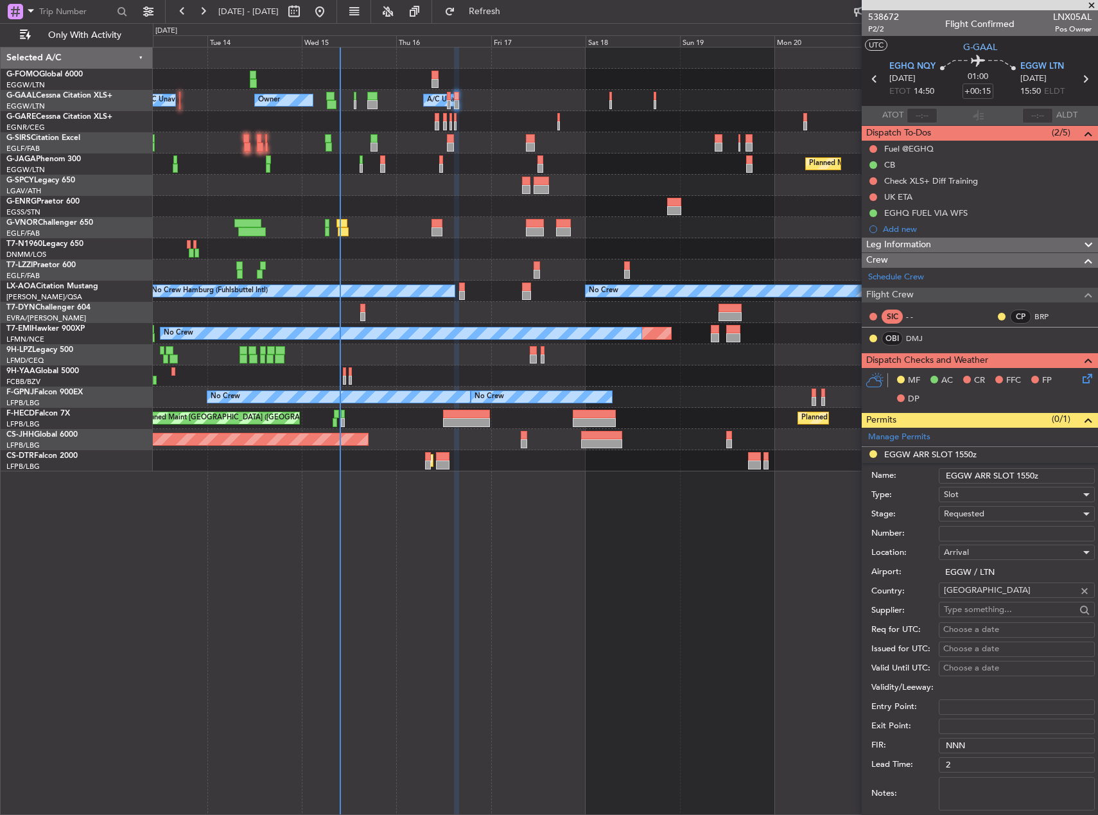
click at [1030, 480] on input "EGGW ARR SLOT 1550z" at bounding box center [1016, 475] width 156 height 15
type input "EGGW ARR SLOT 1600z"
click at [1048, 508] on div "Requested" at bounding box center [1012, 513] width 137 height 19
click at [1012, 603] on span "Received OK" at bounding box center [1011, 610] width 135 height 19
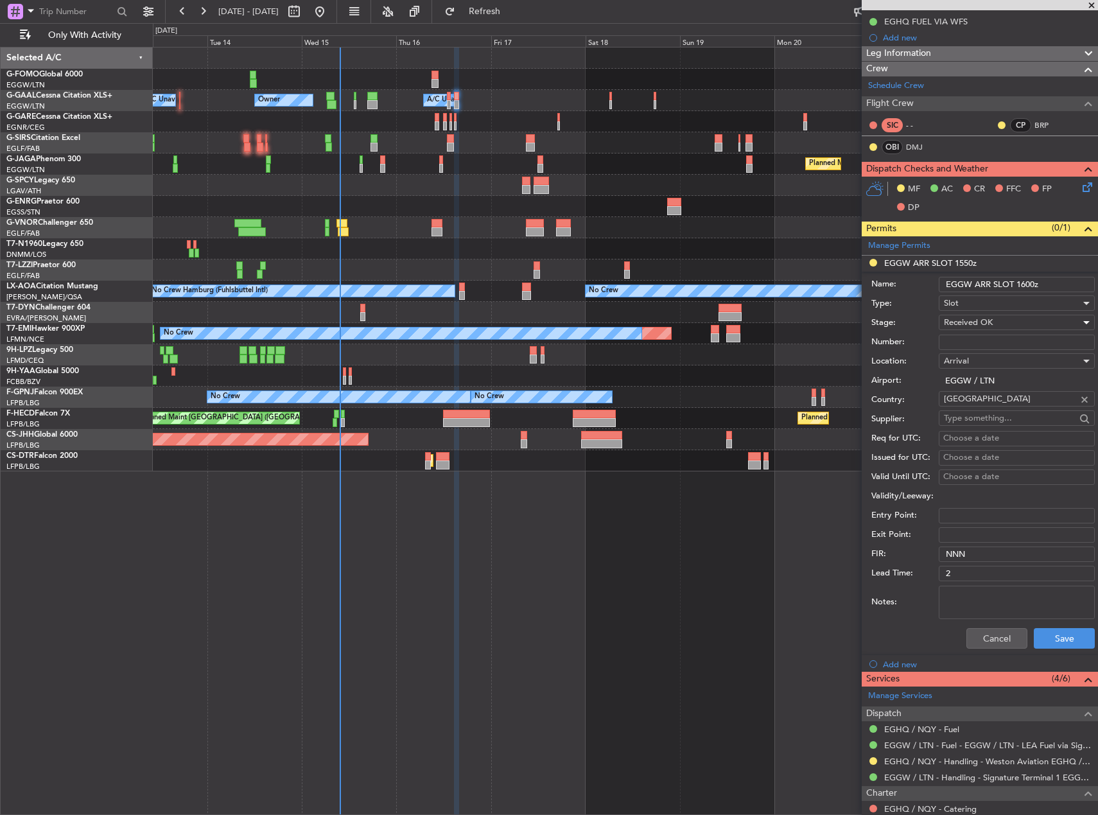
scroll to position [193, 0]
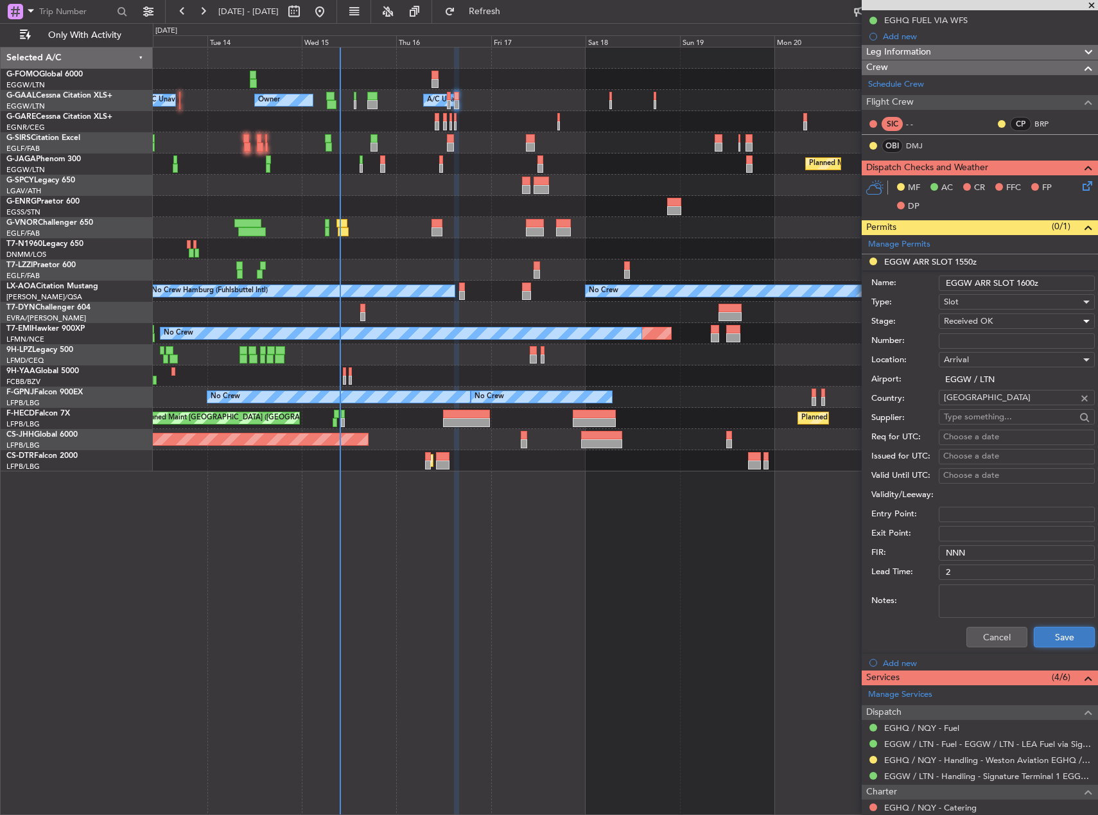
click at [1053, 641] on button "Save" at bounding box center [1063, 637] width 61 height 21
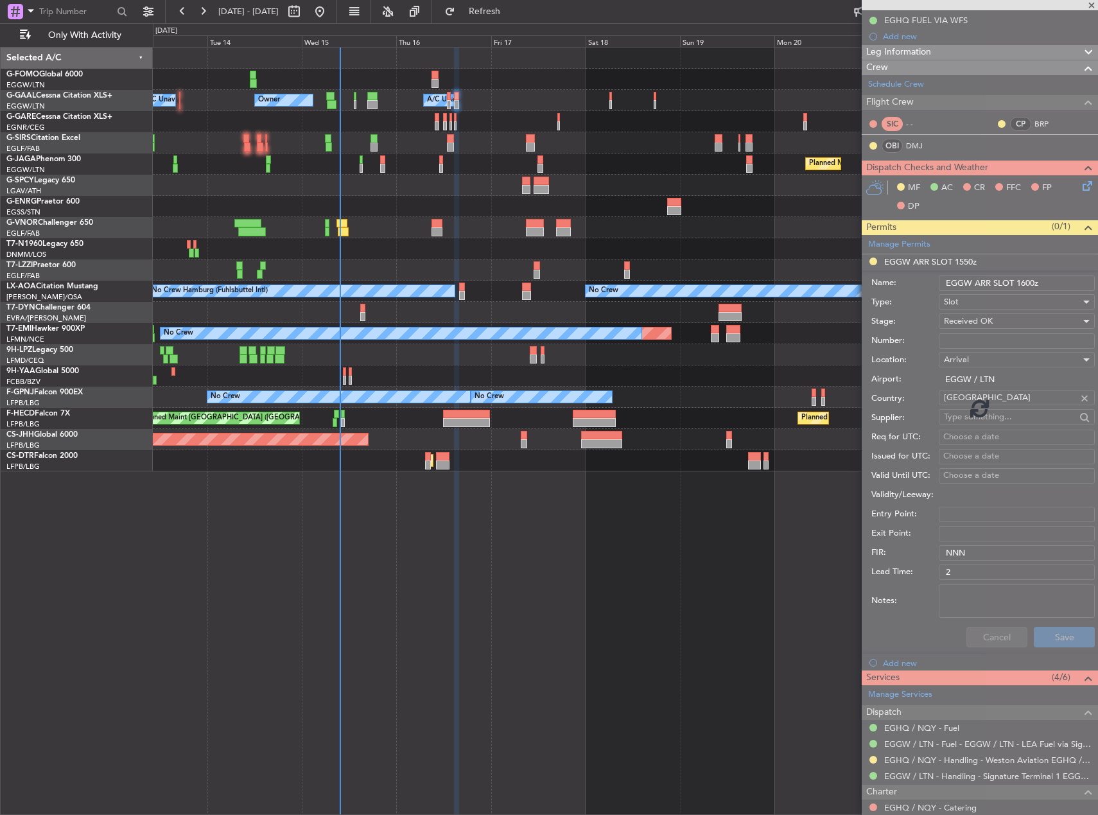
scroll to position [0, 0]
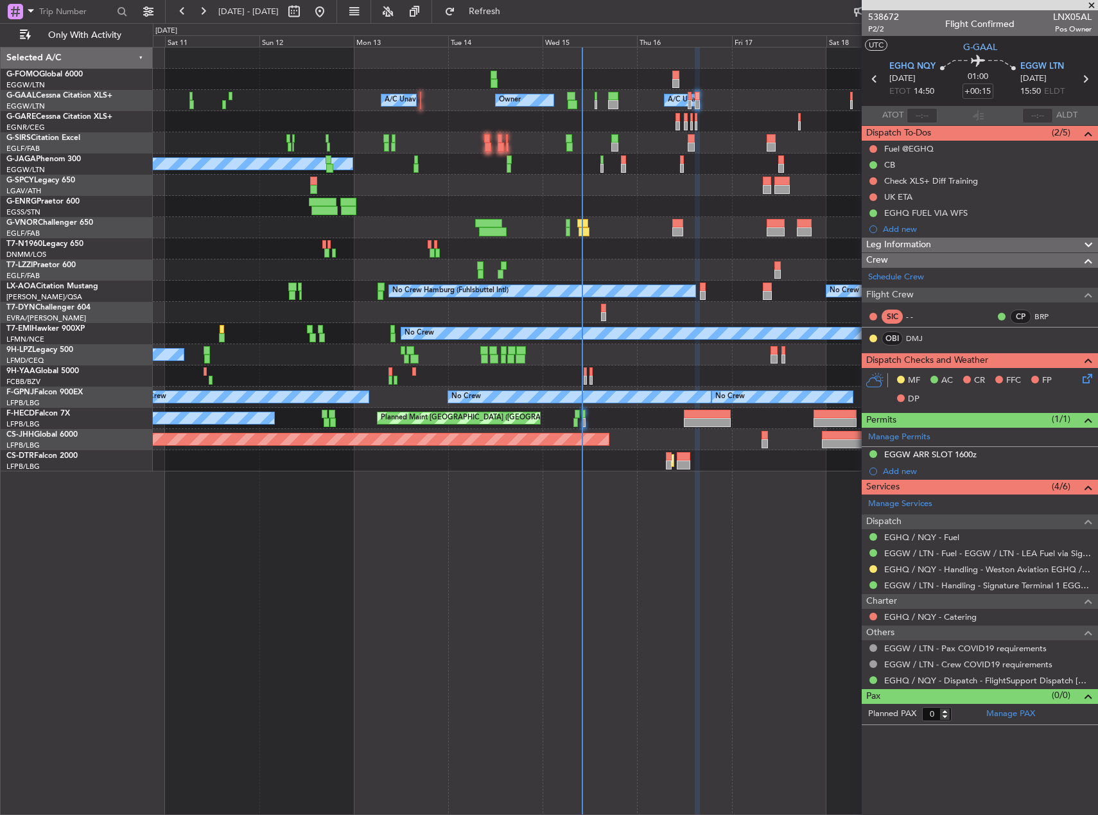
click at [600, 91] on div "Owner Owner A/C Unavailable A/C Unavailable A/C Unavailable Planned Maint [GEOG…" at bounding box center [625, 260] width 944 height 424
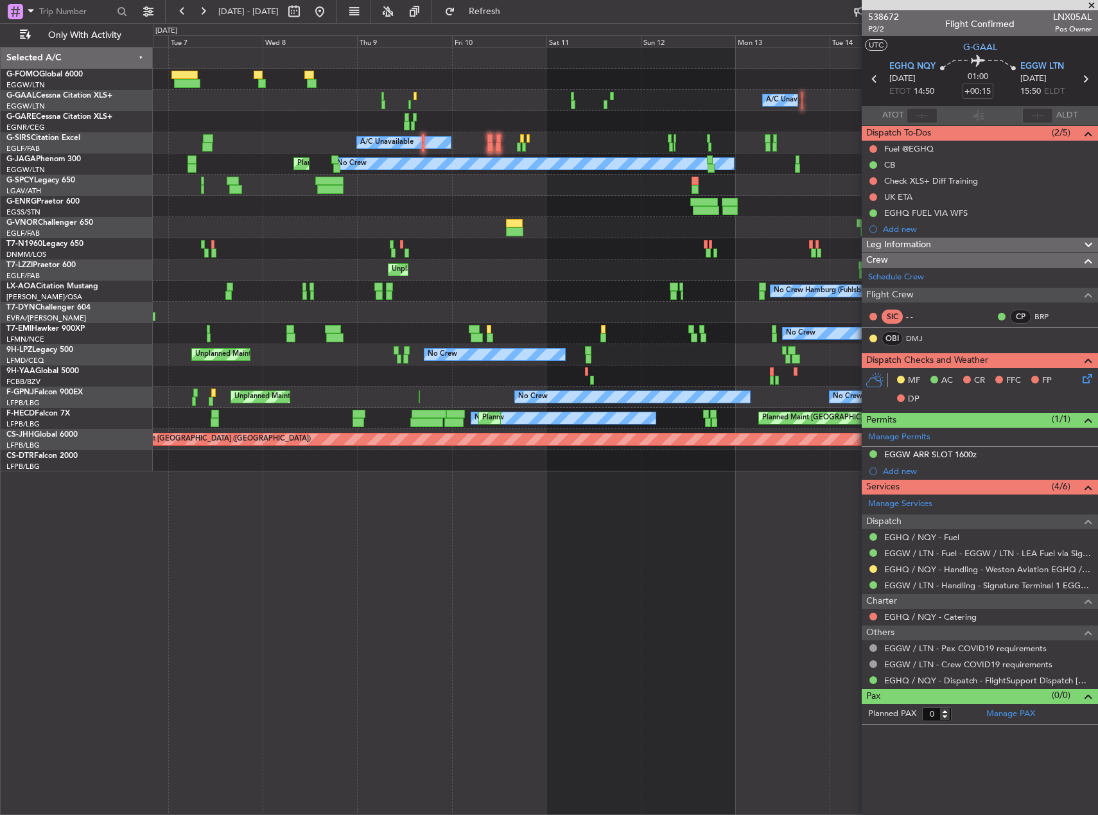
click at [675, 84] on div "Owner Owner A/C Unavailable A/C Unavailable A/C Unavailable Planned Maint [GEOG…" at bounding box center [625, 260] width 944 height 424
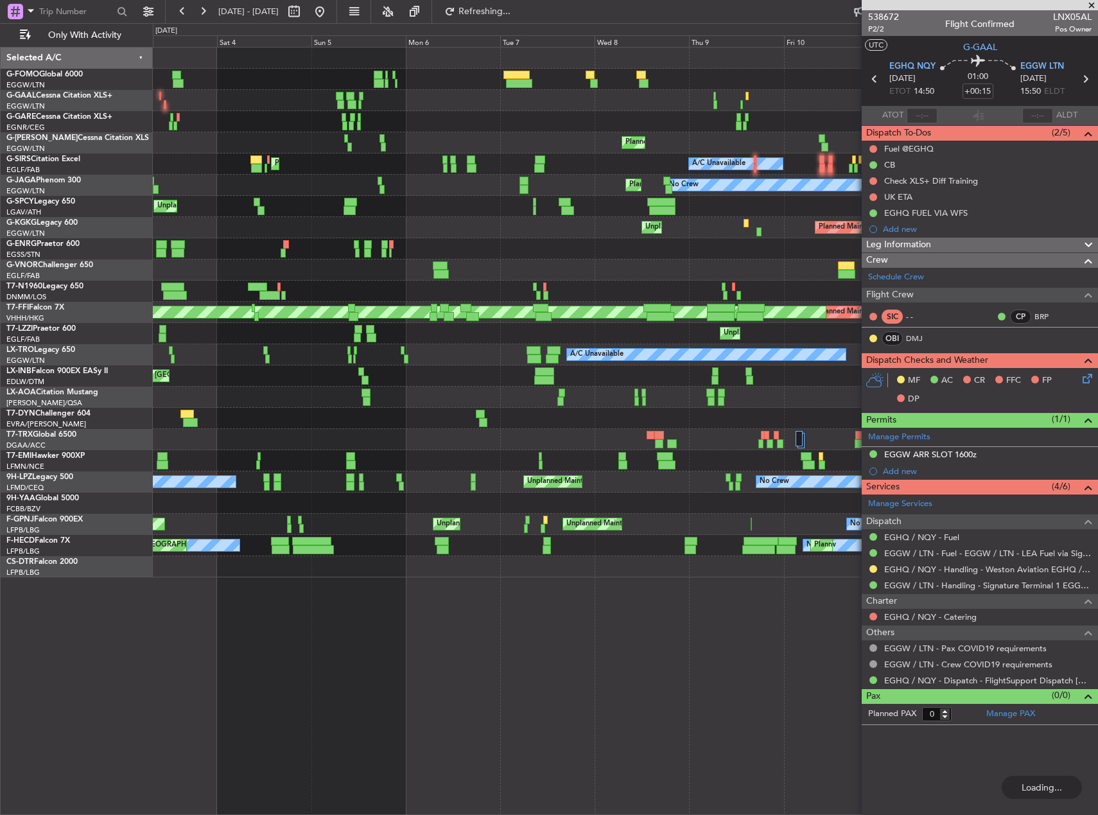
click at [620, 129] on div at bounding box center [625, 121] width 944 height 21
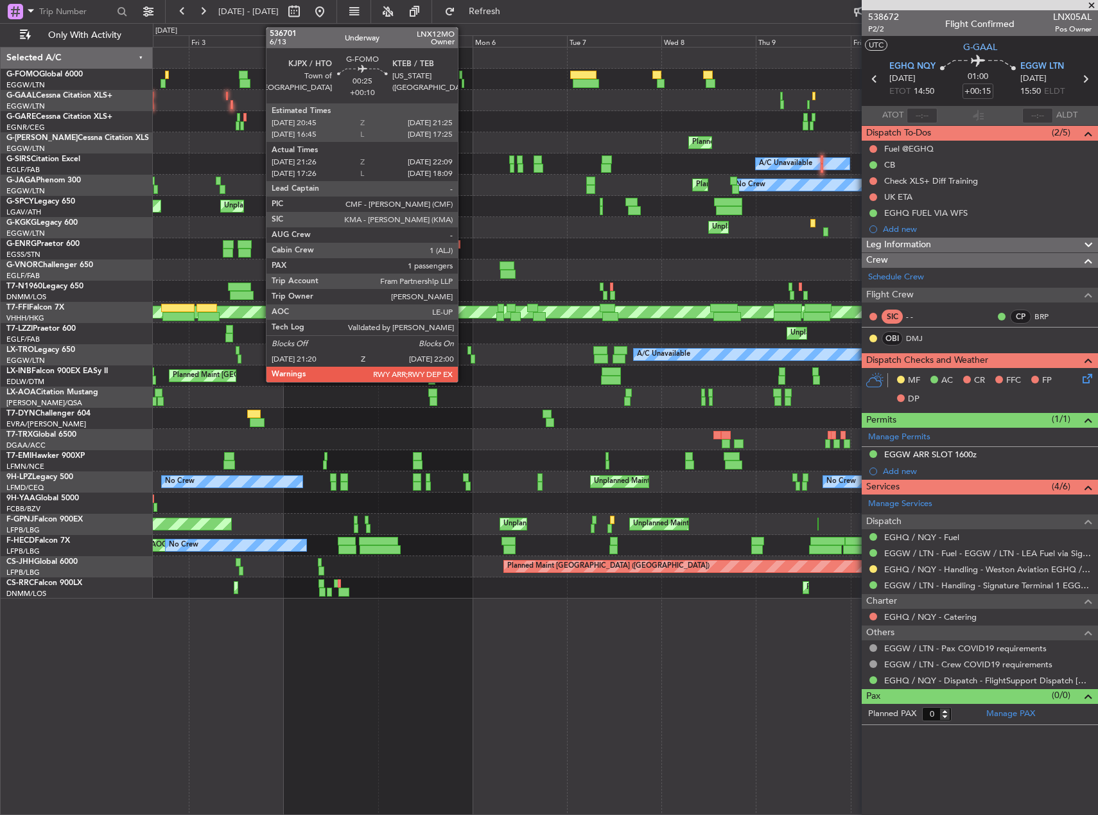
click at [463, 83] on div at bounding box center [463, 83] width 3 height 9
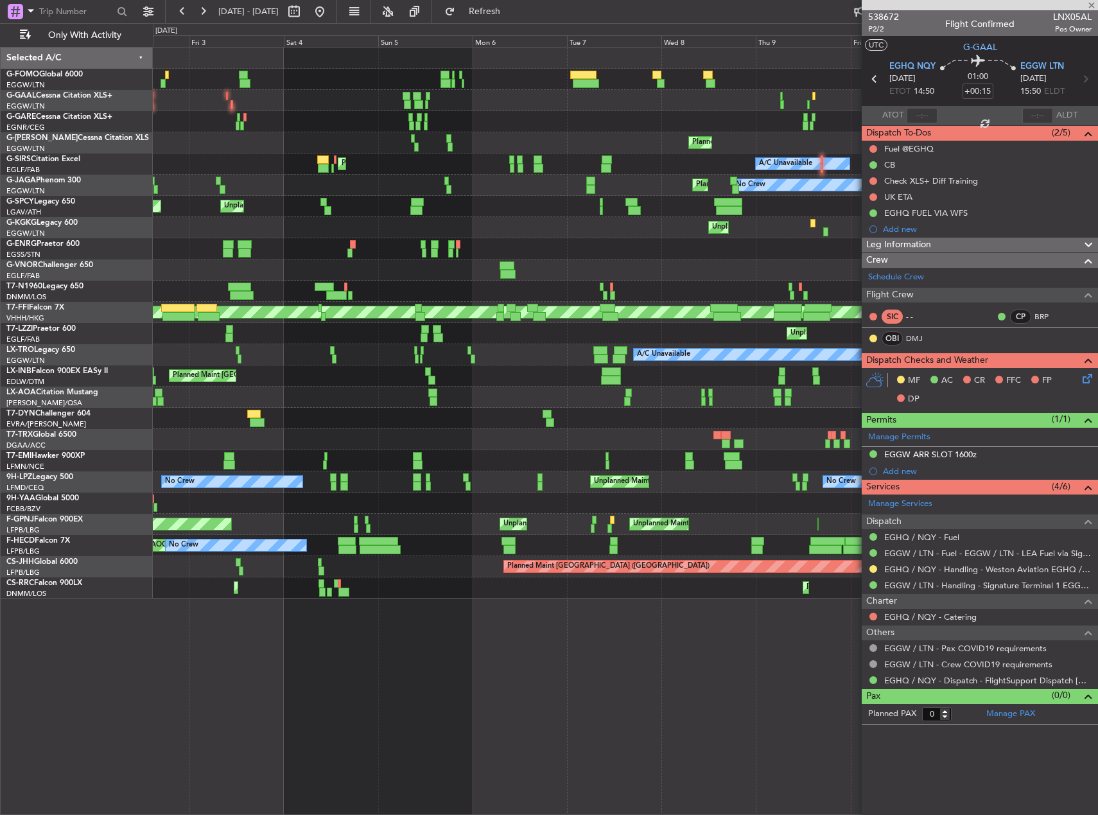
type input "+00:10"
type input "21:26"
type input "21:54"
type input "1"
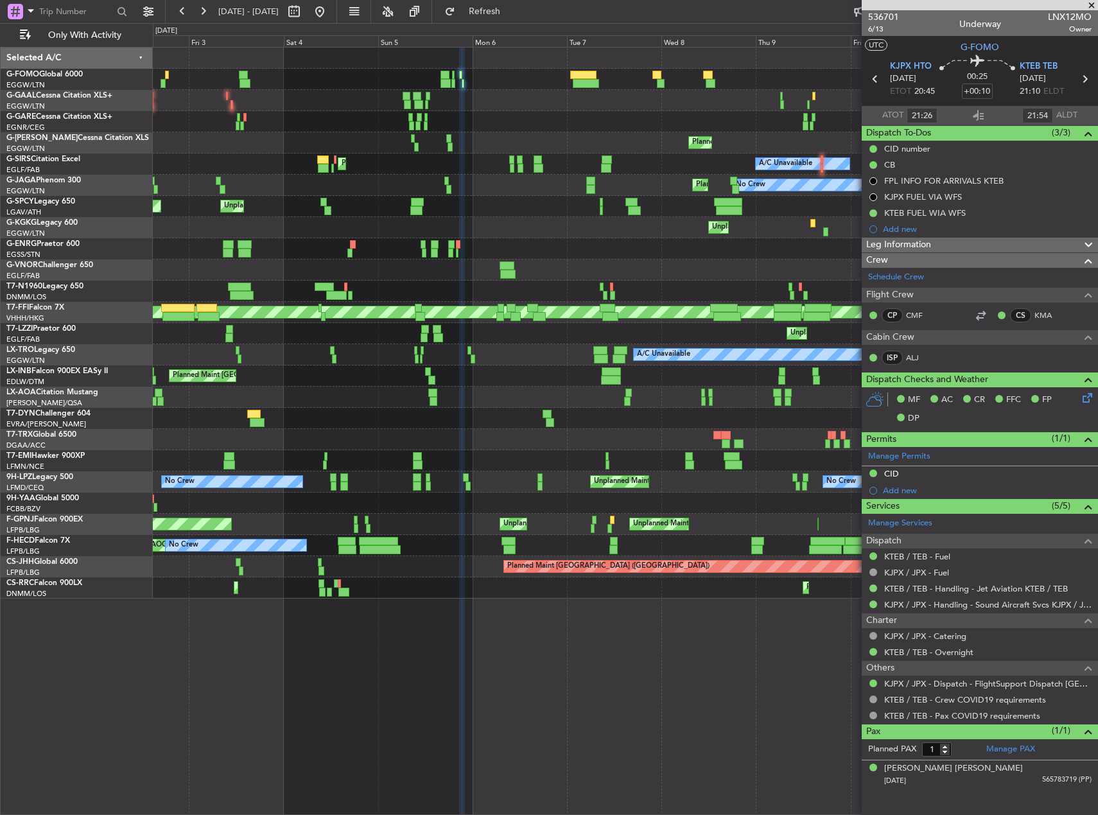
type input "17:26"
type input "17:54"
type input "21:26"
type input "21:54"
click at [945, 176] on div "FPL INFO FOR ARRIVALS KTEB" at bounding box center [943, 180] width 119 height 11
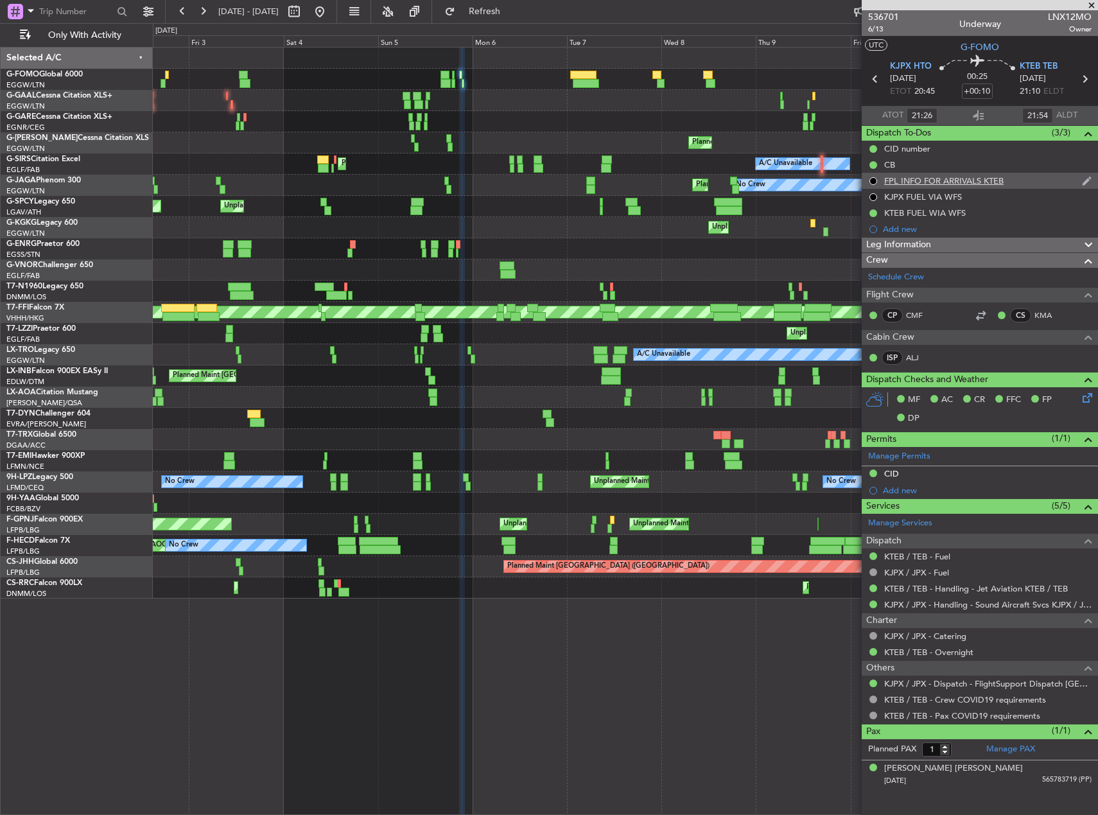
click at [964, 180] on div "FPL INFO FOR ARRIVALS KTEB" at bounding box center [943, 180] width 119 height 11
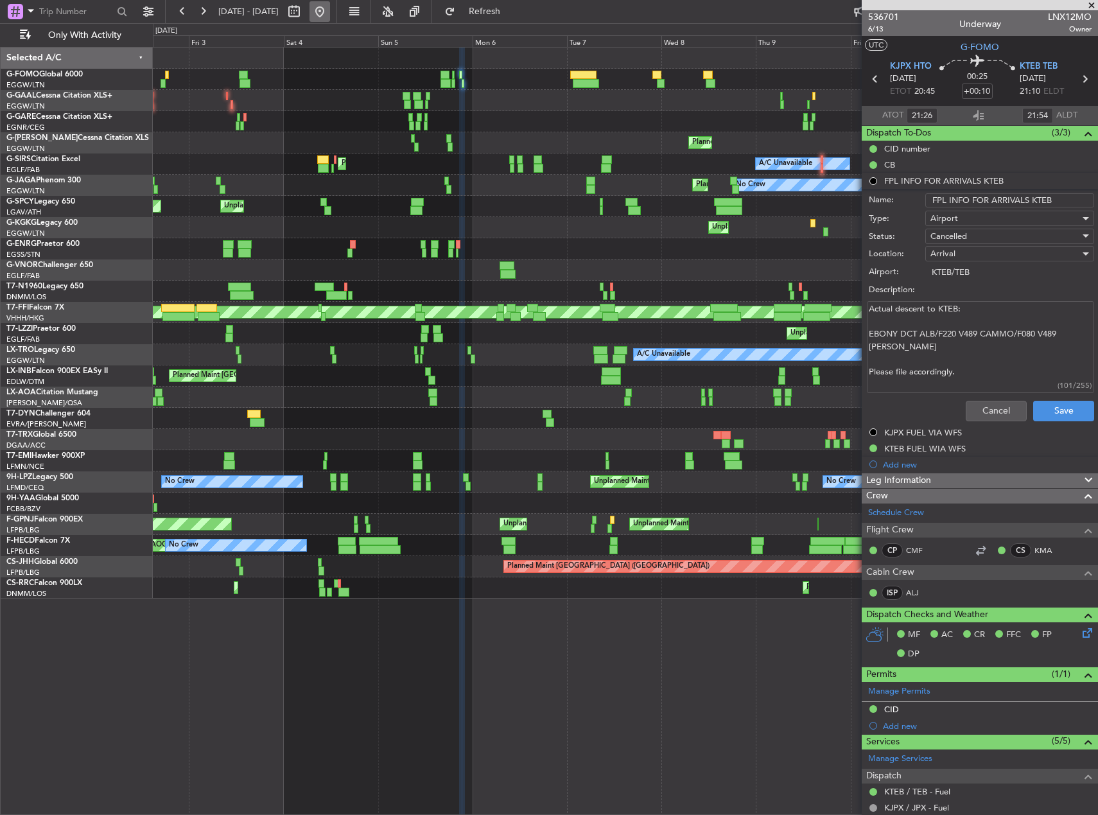
click at [330, 20] on button at bounding box center [319, 11] width 21 height 21
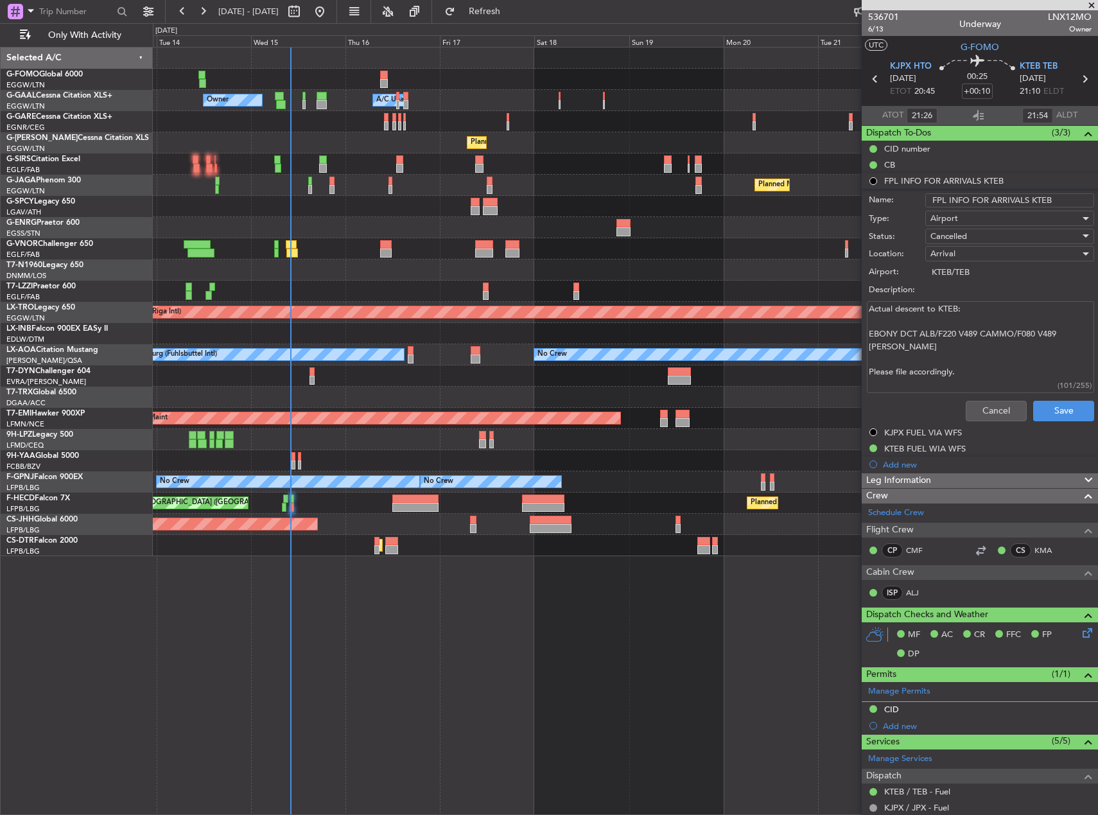
click at [307, 74] on div at bounding box center [625, 79] width 944 height 21
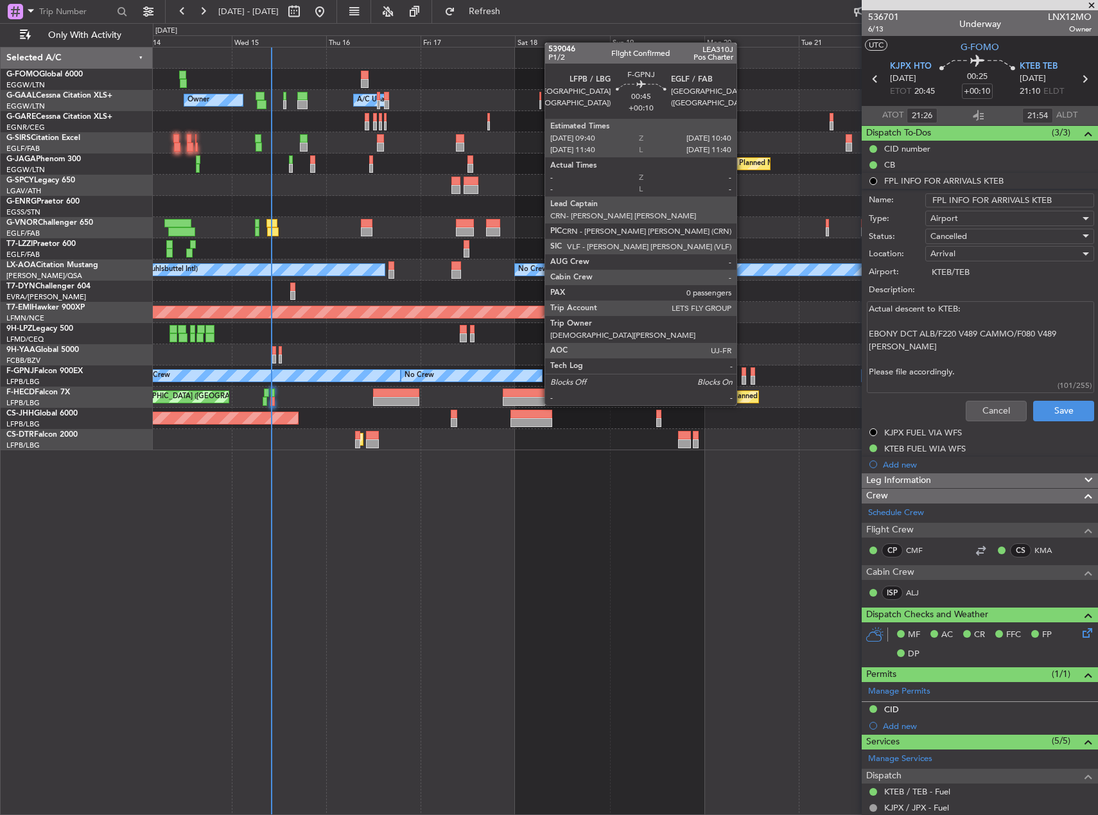
click at [742, 381] on div at bounding box center [743, 380] width 4 height 9
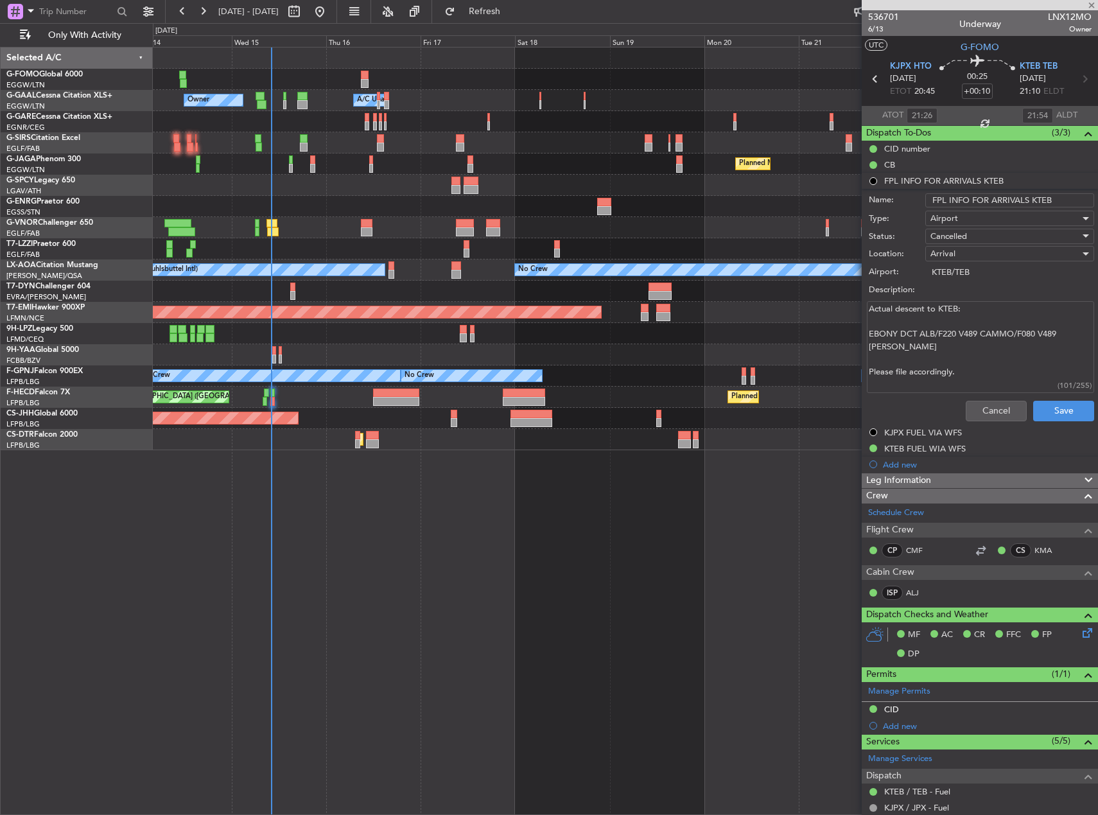
type input "0"
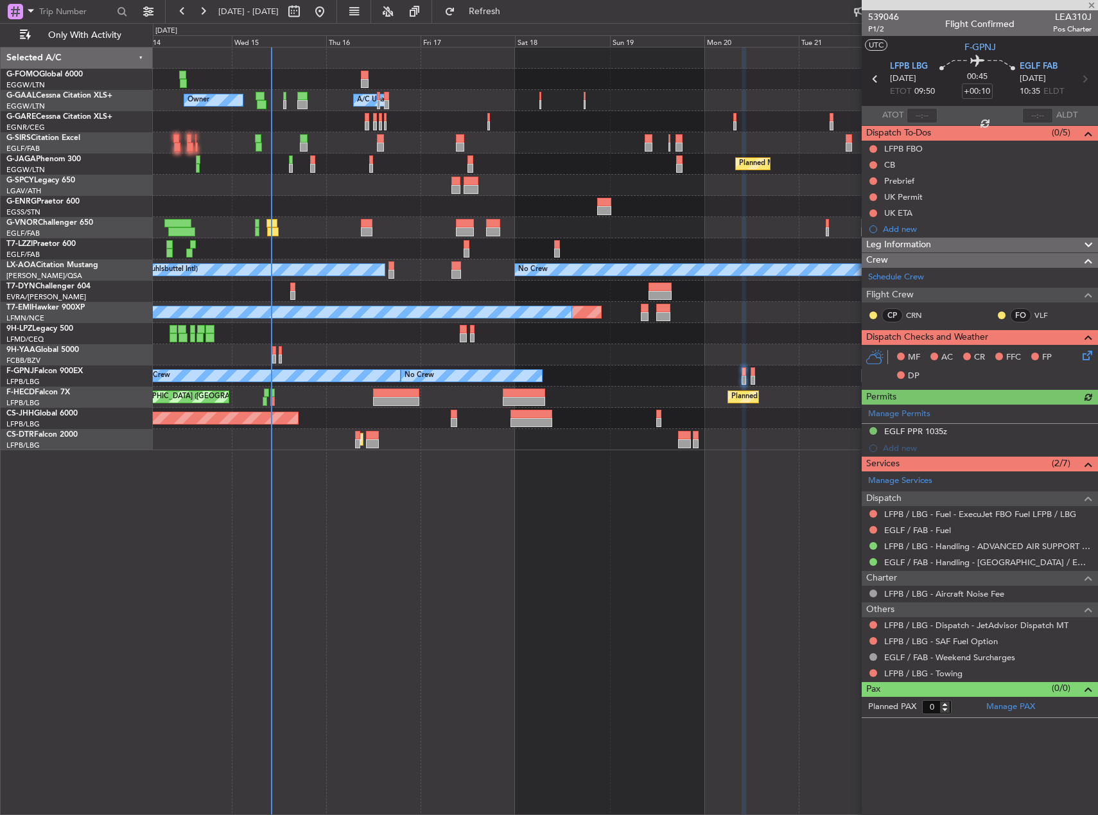
click at [586, 657] on div "Owner Owner A/C Unavailable A/C Unavailable Owner Planned Maint Paris (Le Bourg…" at bounding box center [625, 431] width 945 height 768
click at [707, 635] on div "Owner Owner A/C Unavailable A/C Unavailable Owner Planned Maint Paris (Le Bourg…" at bounding box center [625, 431] width 945 height 768
click at [1028, 708] on link "Manage PAX" at bounding box center [1010, 706] width 49 height 13
click at [900, 274] on link "Schedule Crew" at bounding box center [896, 277] width 56 height 13
click at [512, 15] on span "Refresh" at bounding box center [485, 11] width 54 height 9
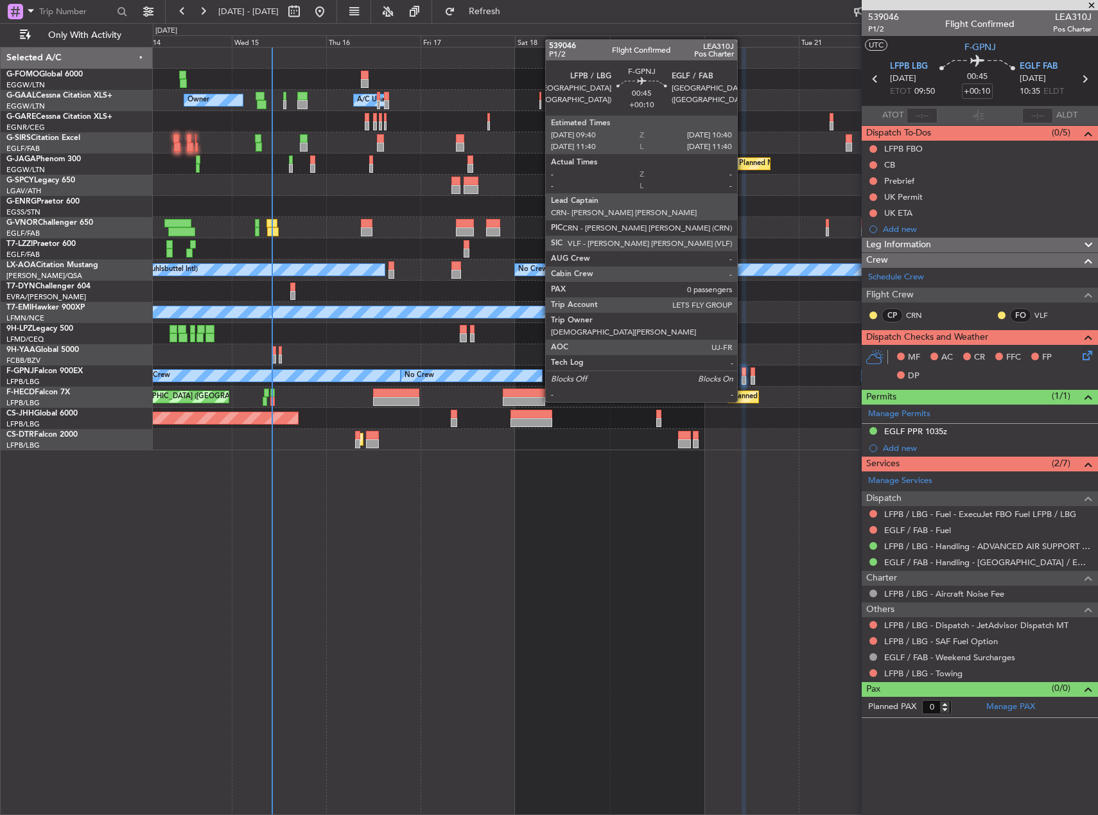
click at [743, 377] on div at bounding box center [743, 380] width 4 height 9
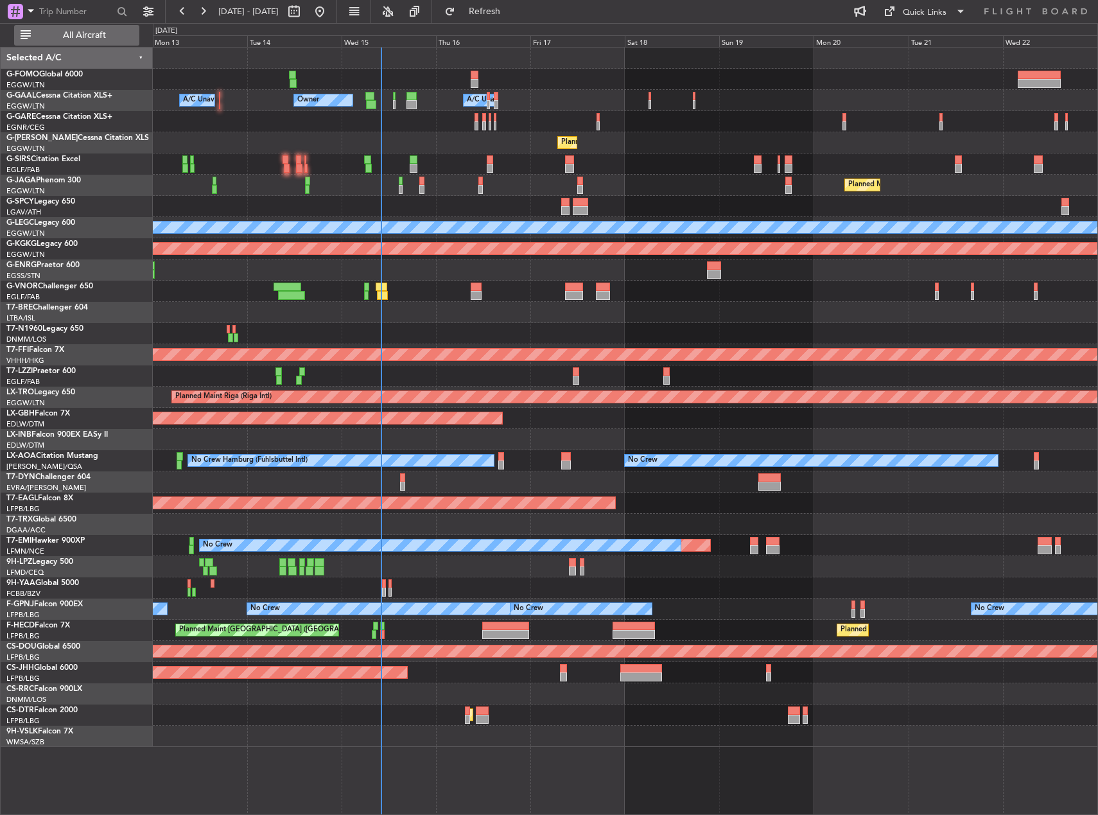
click at [113, 26] on button "All Aircraft" at bounding box center [76, 35] width 125 height 21
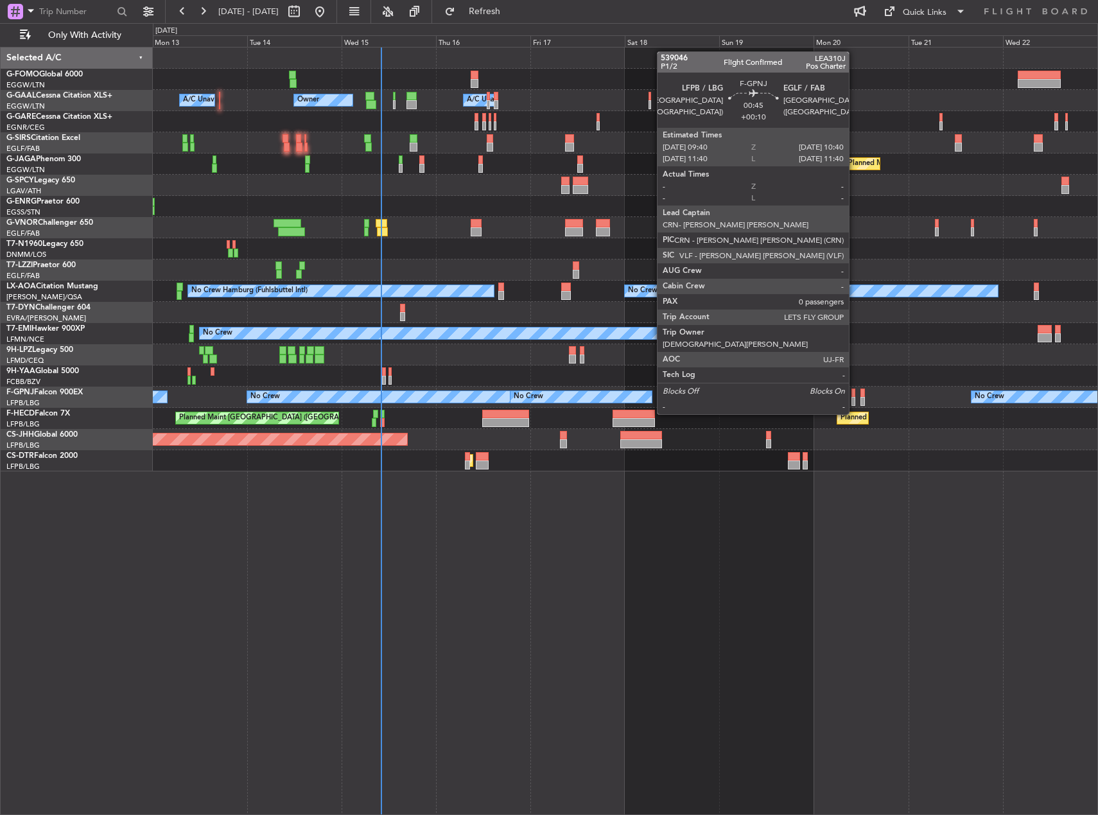
click at [854, 390] on div at bounding box center [853, 392] width 4 height 9
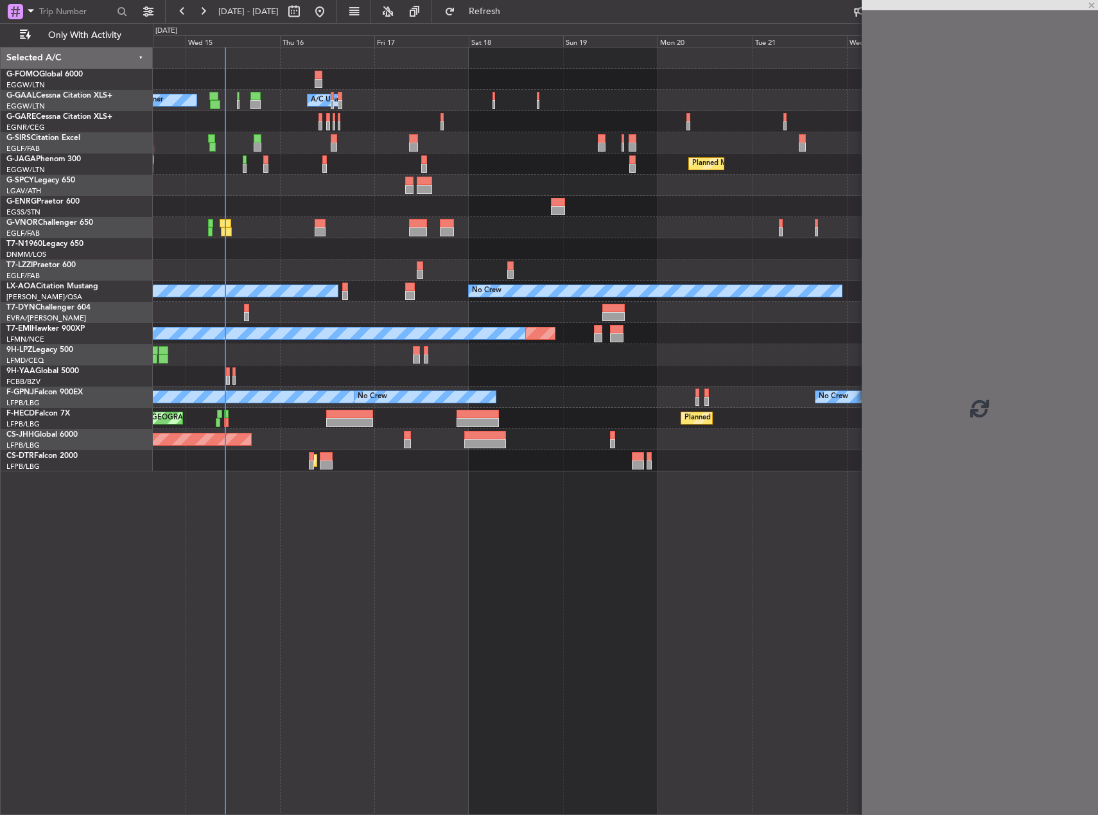
click at [599, 387] on div "No Crew No Crew No Crew No Crew" at bounding box center [625, 396] width 944 height 21
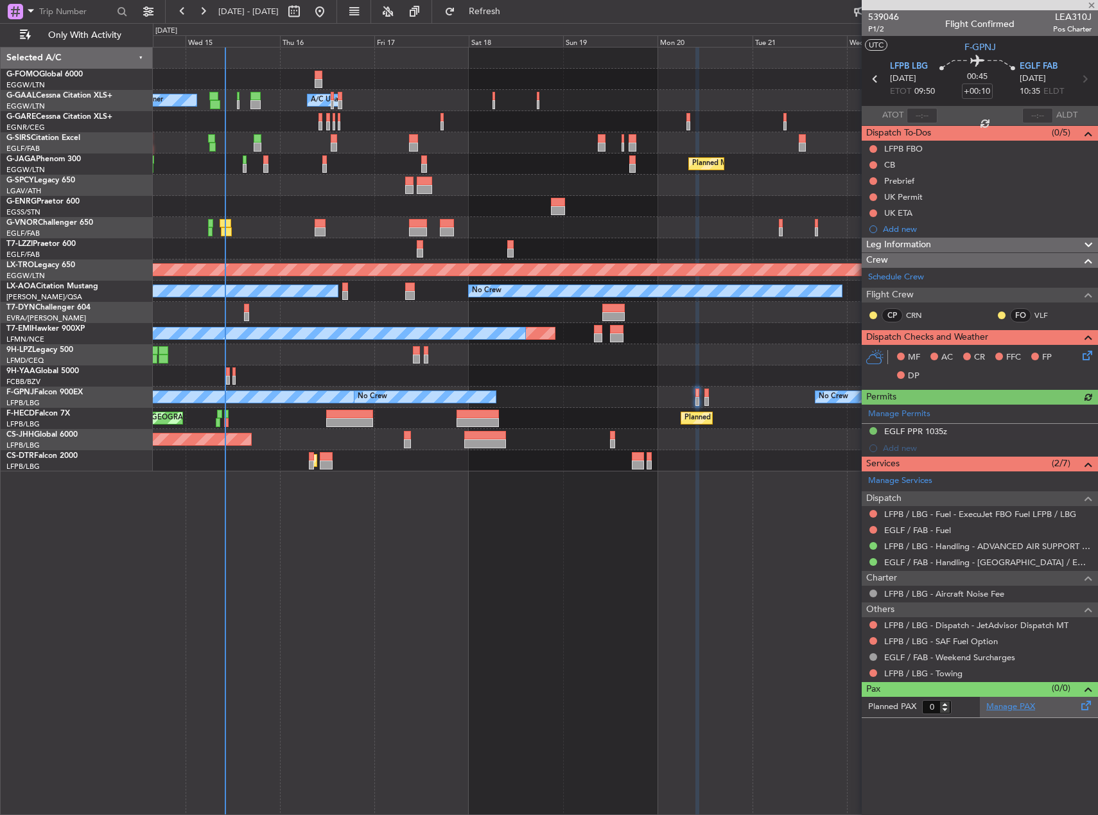
click at [1019, 706] on link "Manage PAX" at bounding box center [1010, 706] width 49 height 13
click at [1008, 702] on link "Manage PAX" at bounding box center [1010, 706] width 49 height 13
click at [522, 21] on fb-refresh-button "Refresh" at bounding box center [477, 11] width 90 height 23
click at [512, 15] on span "Refresh" at bounding box center [485, 11] width 54 height 9
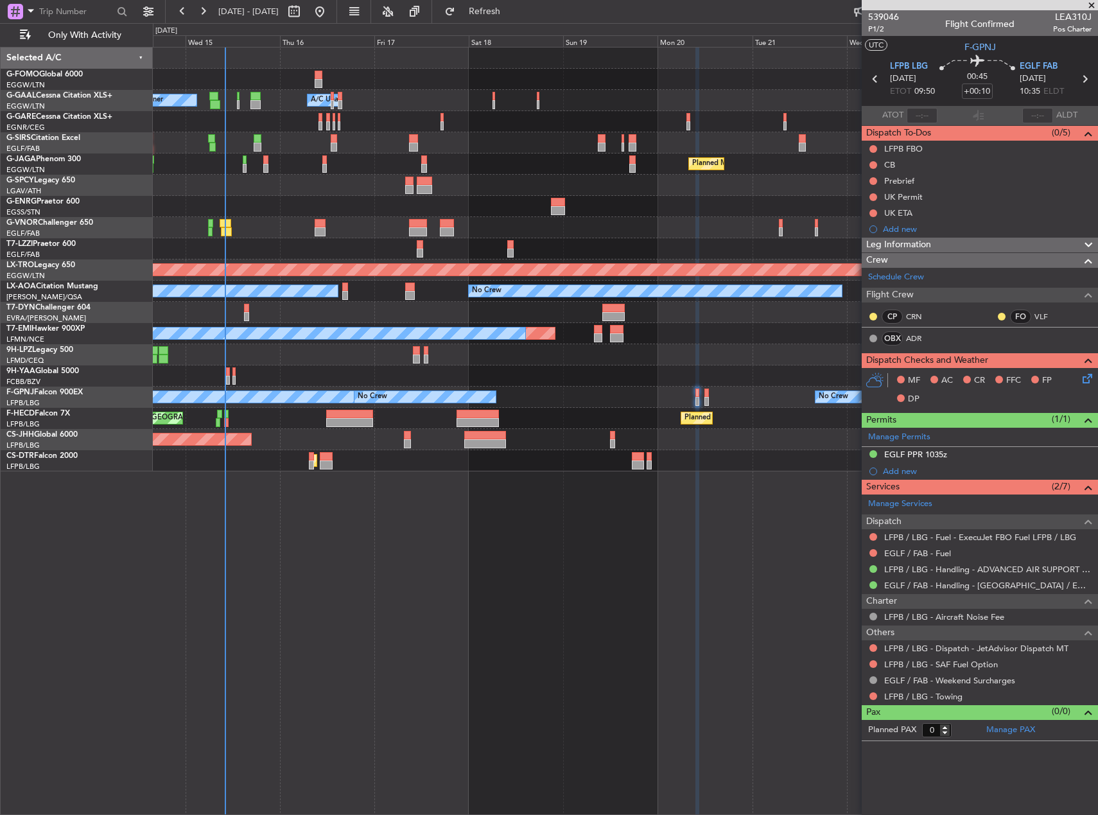
click at [774, 539] on div "Owner Owner A/C Unavailable A/C Unavailable Owner Planned Maint [GEOGRAPHIC_DAT…" at bounding box center [625, 431] width 945 height 768
click at [512, 7] on span "Refresh" at bounding box center [485, 11] width 54 height 9
click at [874, 31] on span "P1/2" at bounding box center [883, 29] width 31 height 11
click at [912, 336] on link "ADR" at bounding box center [920, 339] width 29 height 12
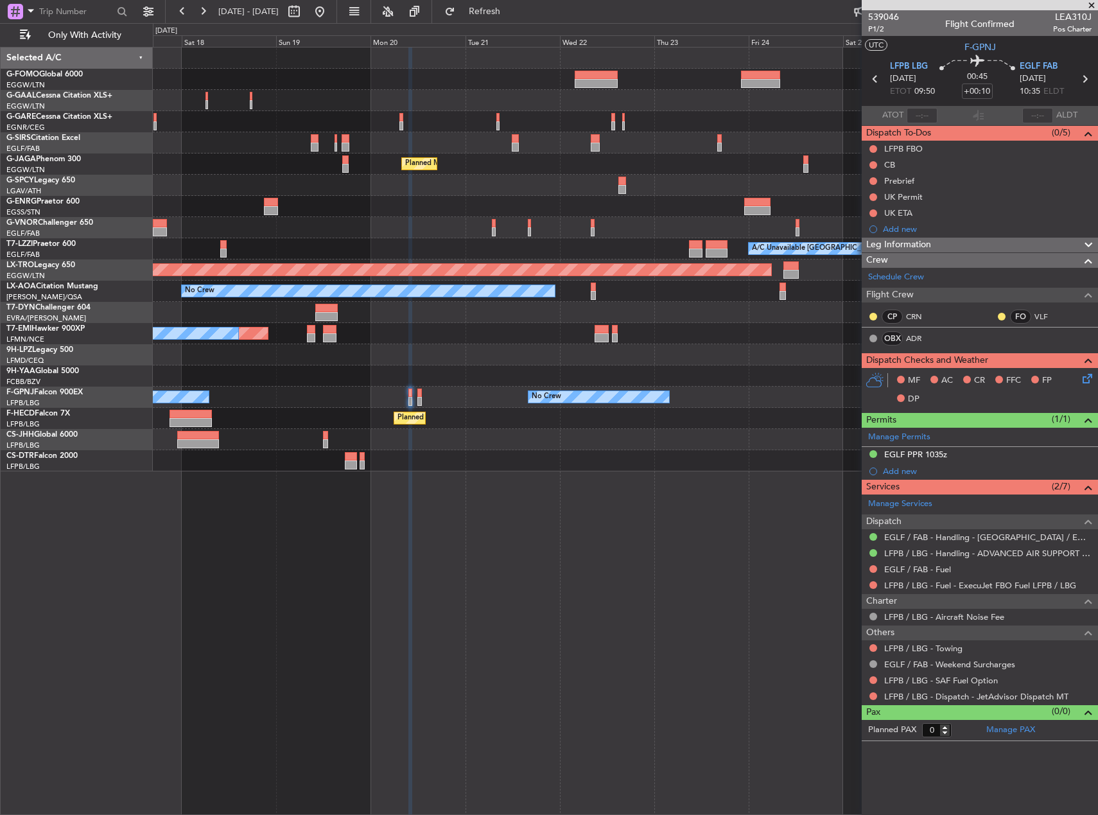
click at [475, 557] on div "Owner A/C Unavailable Owner Planned Maint Oxford (Kidlington) Planned Maint Par…" at bounding box center [625, 431] width 945 height 768
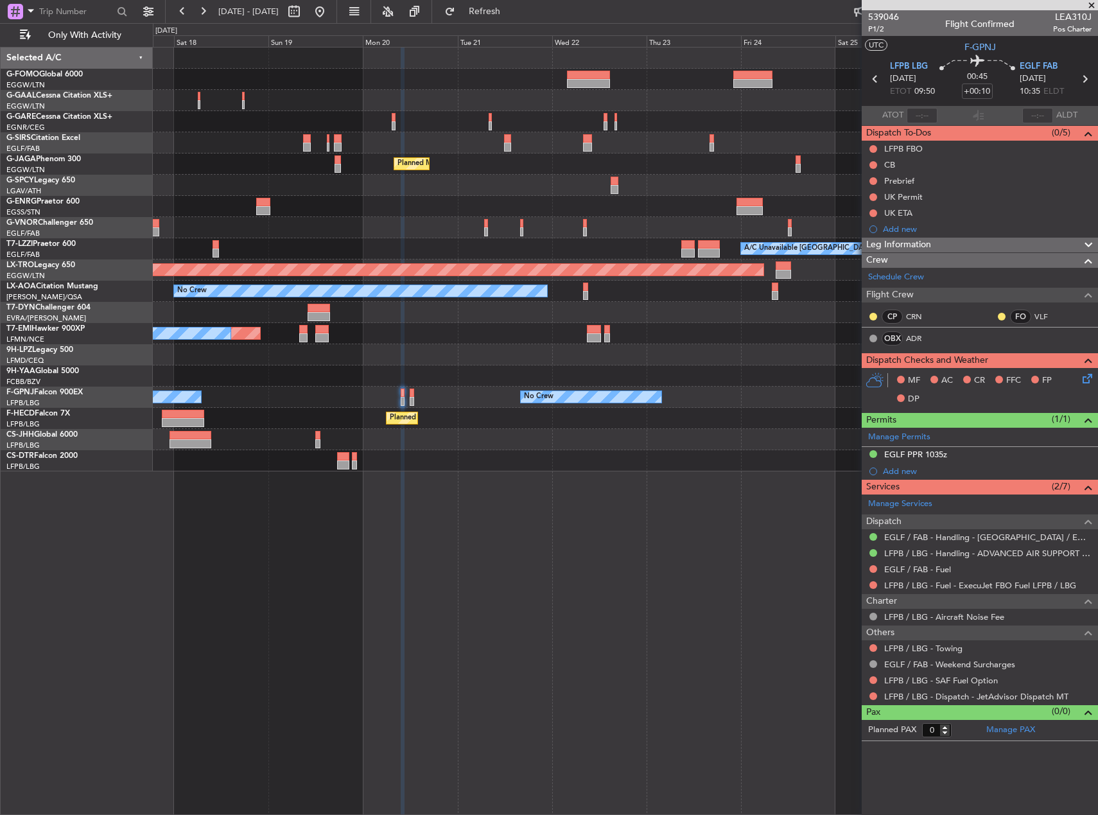
click at [462, 524] on div "Owner A/C Unavailable Owner Planned Maint Oxford (Kidlington) Planned Maint Par…" at bounding box center [625, 431] width 945 height 768
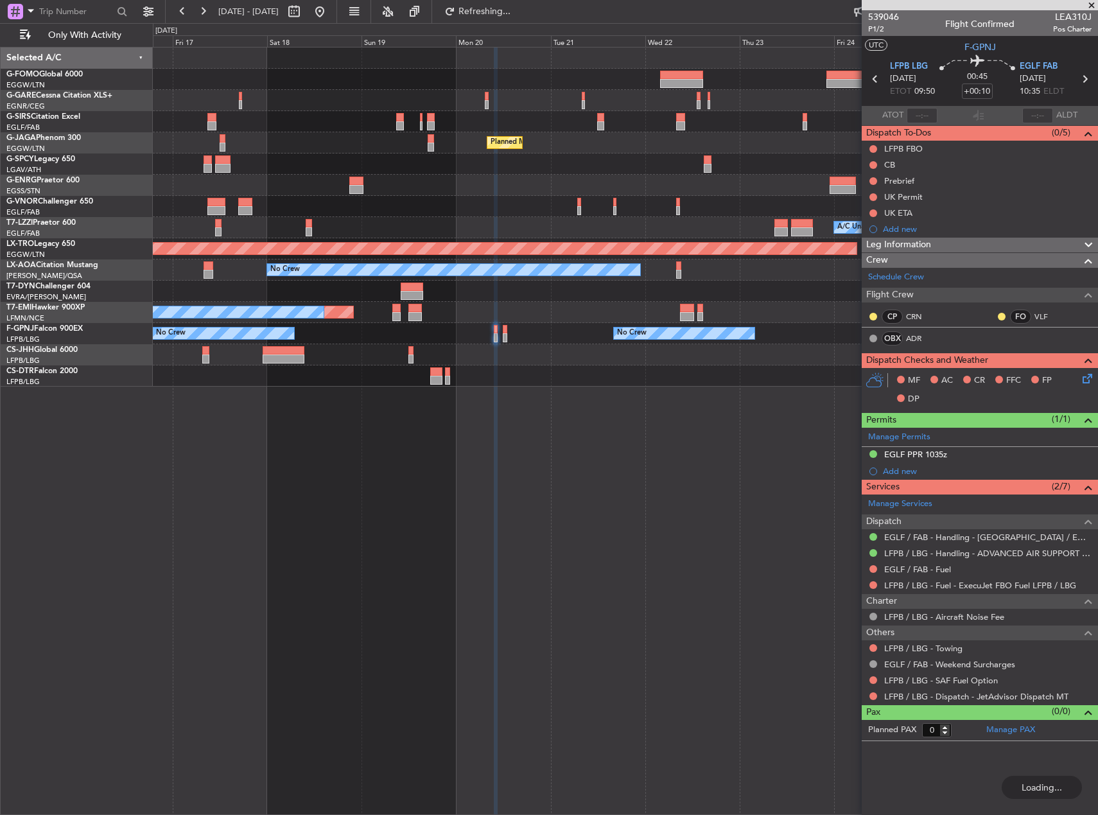
click at [504, 417] on div "Planned Maint Oxford (Kidlington) Planned Maint Paris (Le Bourget) A/C Unavaila…" at bounding box center [625, 431] width 945 height 768
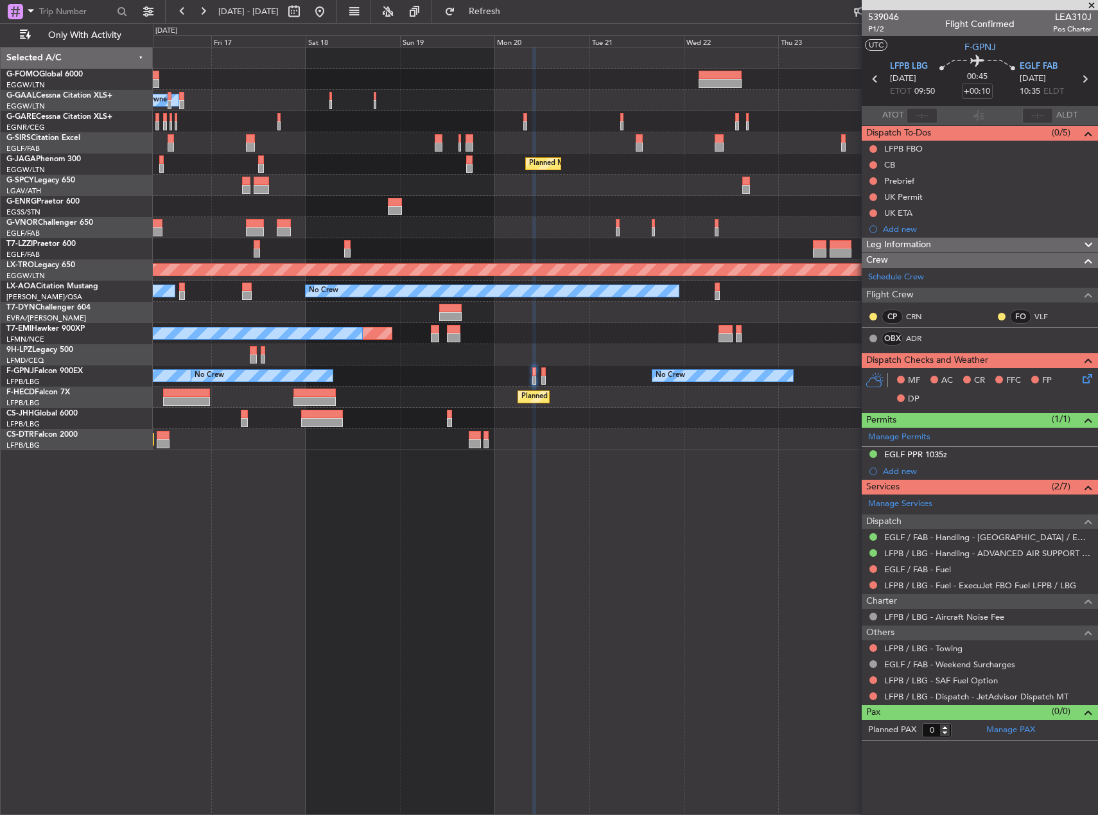
click at [661, 487] on div "Owner A/C Unavailable Owner Owner Planned Maint Oxford (Kidlington) Planned Mai…" at bounding box center [625, 431] width 945 height 768
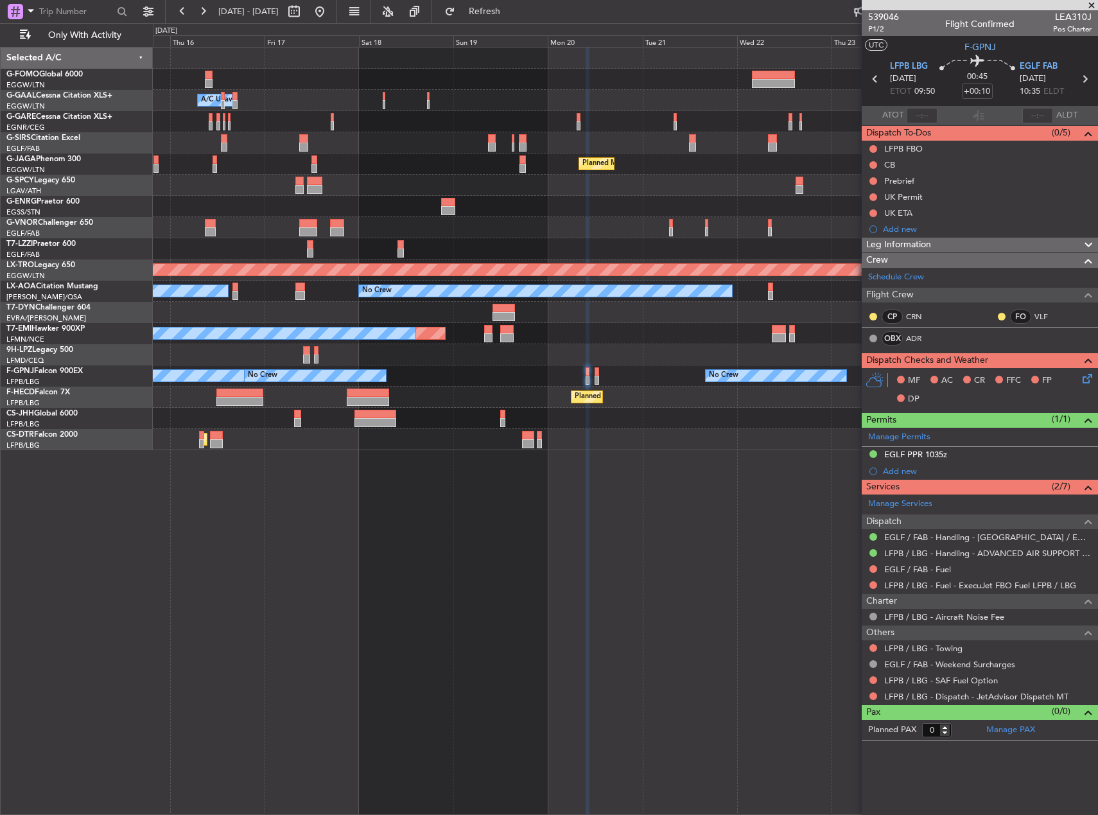
click at [725, 483] on div "Owner A/C Unavailable Owner Owner A/C Unavailable Planned Maint Oxford (Kidling…" at bounding box center [625, 431] width 945 height 768
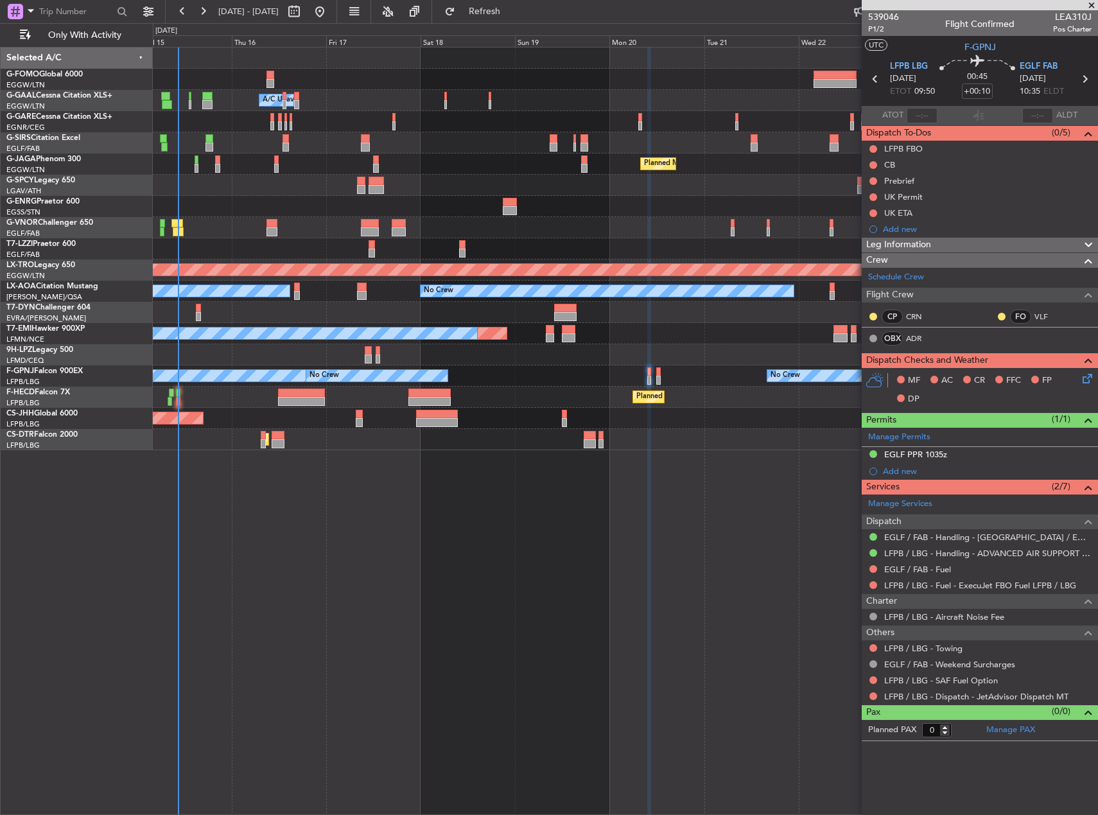
click at [804, 507] on div "Owner A/C Unavailable A/C Unavailable Owner Owner Planned Maint Oxford (Kidling…" at bounding box center [625, 431] width 945 height 768
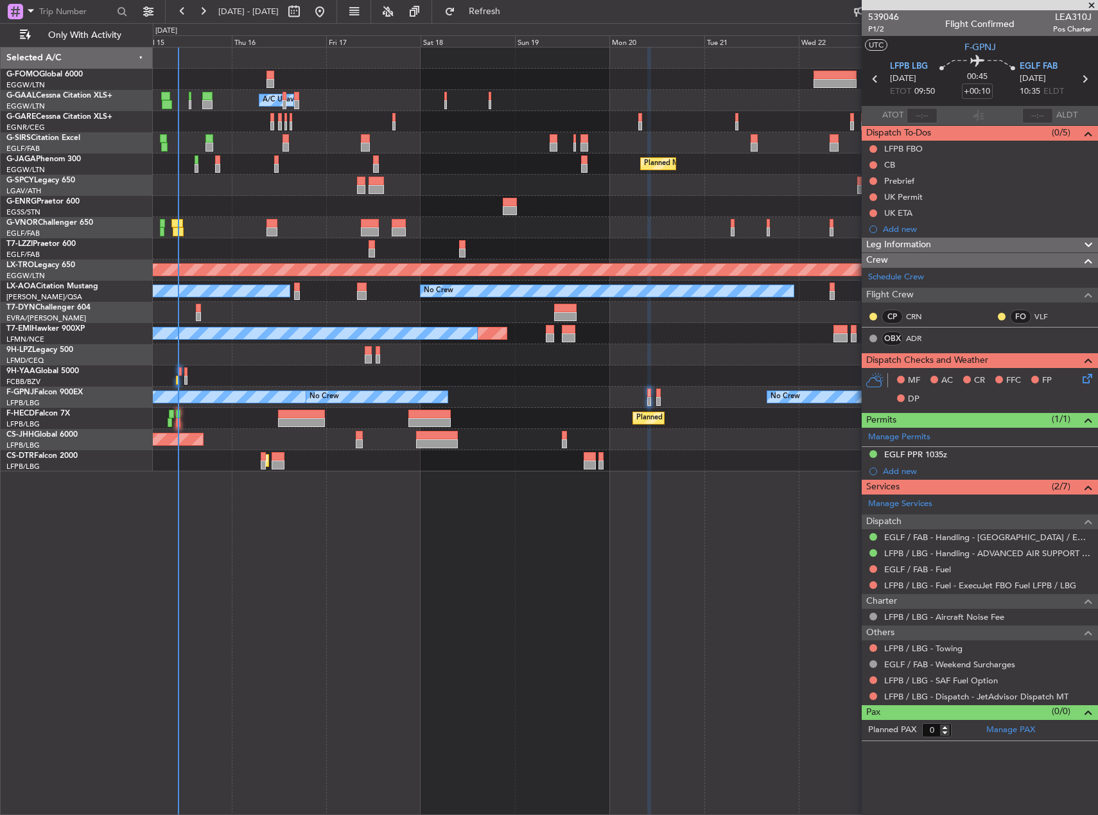
click at [775, 485] on div "Owner A/C Unavailable A/C Unavailable Owner Owner Planned Maint Oxford (Kidling…" at bounding box center [625, 431] width 945 height 768
click at [713, 461] on div "Planned Maint Sofia" at bounding box center [625, 460] width 944 height 21
click at [795, 460] on div "Planned Maint Sofia" at bounding box center [625, 460] width 944 height 21
click at [783, 496] on div "Owner A/C Unavailable A/C Unavailable Owner Owner Planned Maint Oxford (Kidling…" at bounding box center [625, 431] width 945 height 768
click at [898, 278] on link "Schedule Crew" at bounding box center [896, 277] width 56 height 13
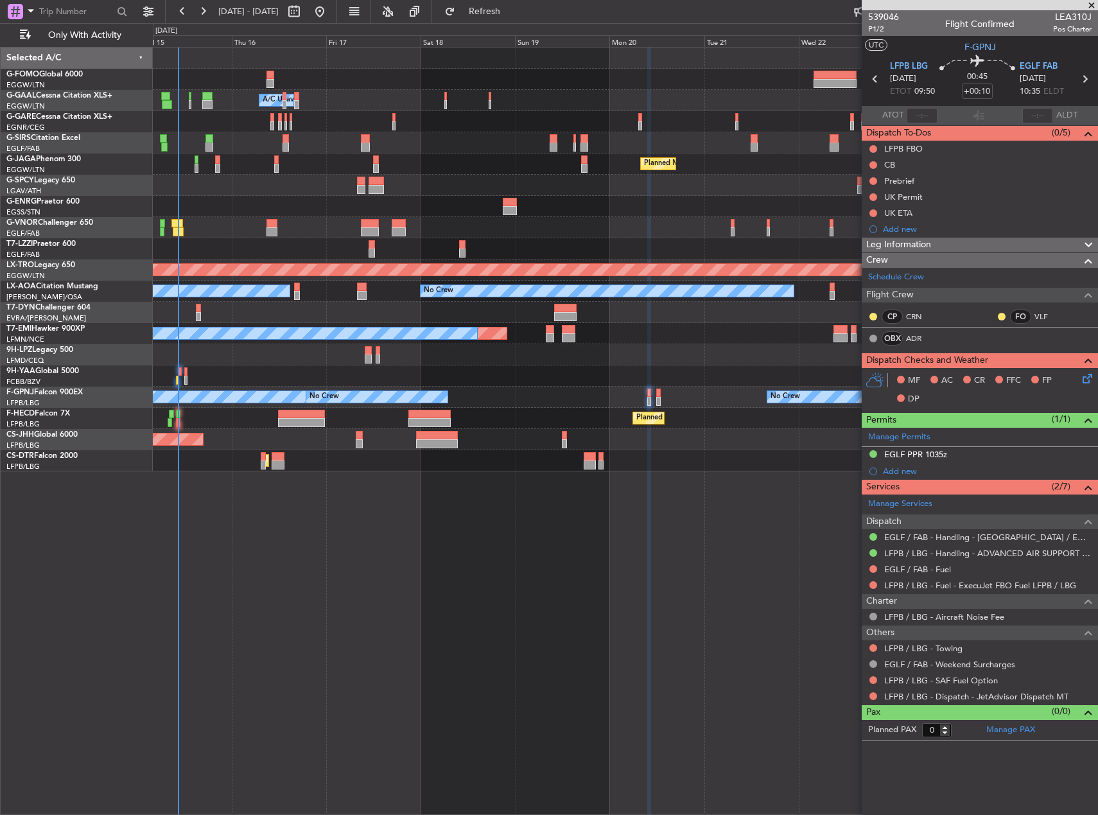
click at [805, 618] on div "Owner A/C Unavailable A/C Unavailable Owner Owner Planned Maint Oxford (Kidling…" at bounding box center [625, 431] width 945 height 768
click at [1017, 726] on link "Manage PAX" at bounding box center [1010, 729] width 49 height 13
click at [512, 11] on span "Refresh" at bounding box center [485, 11] width 54 height 9
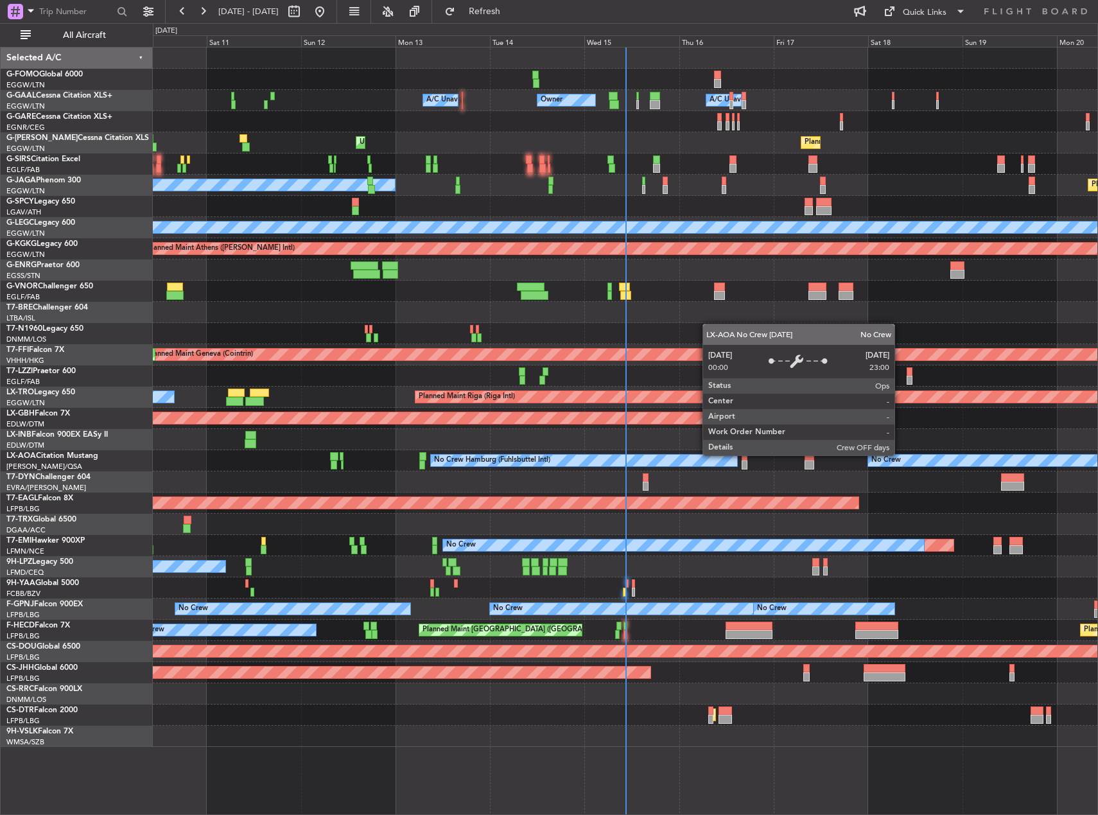
click at [723, 449] on div "Owner Owner A/C Unavailable A/C Unavailable Planned Maint [GEOGRAPHIC_DATA] ([G…" at bounding box center [625, 397] width 944 height 699
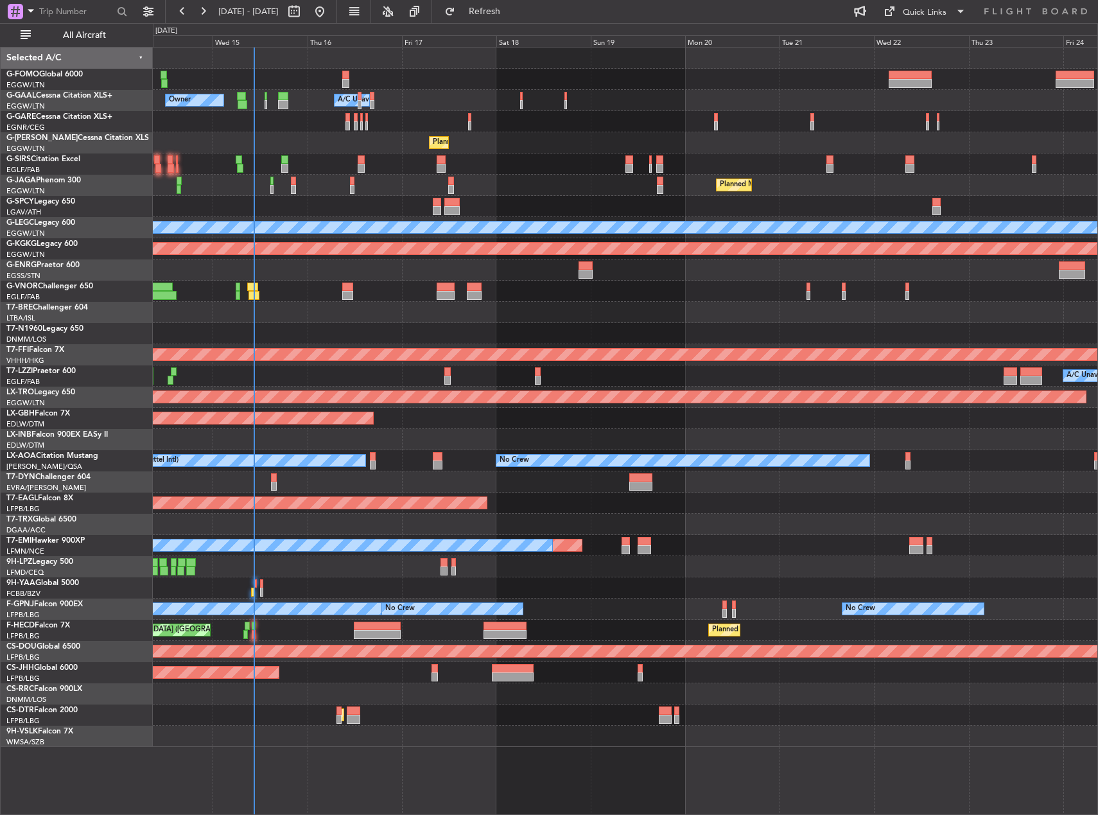
click at [722, 519] on div at bounding box center [625, 524] width 944 height 21
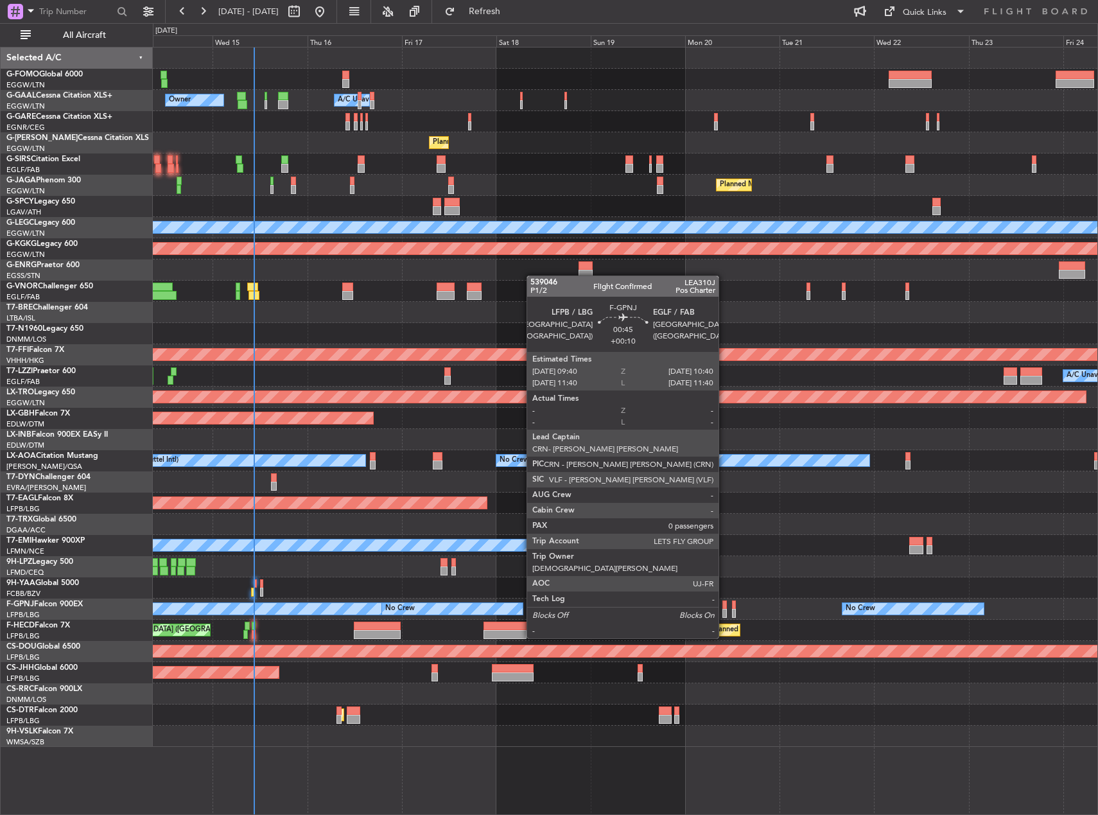
click at [724, 614] on div at bounding box center [724, 613] width 4 height 9
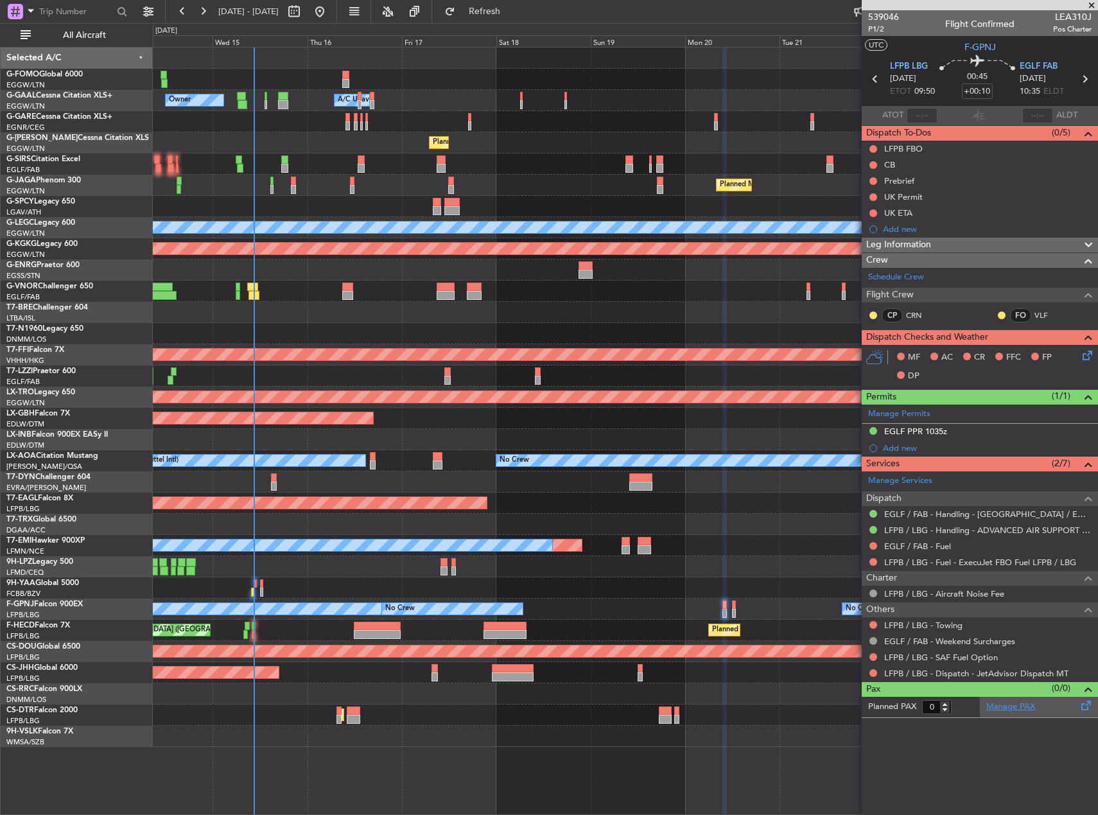
click at [1020, 708] on link "Manage PAX" at bounding box center [1010, 706] width 49 height 13
click at [512, 13] on span "Refresh" at bounding box center [485, 11] width 54 height 9
click at [890, 277] on link "Schedule Crew" at bounding box center [896, 277] width 56 height 13
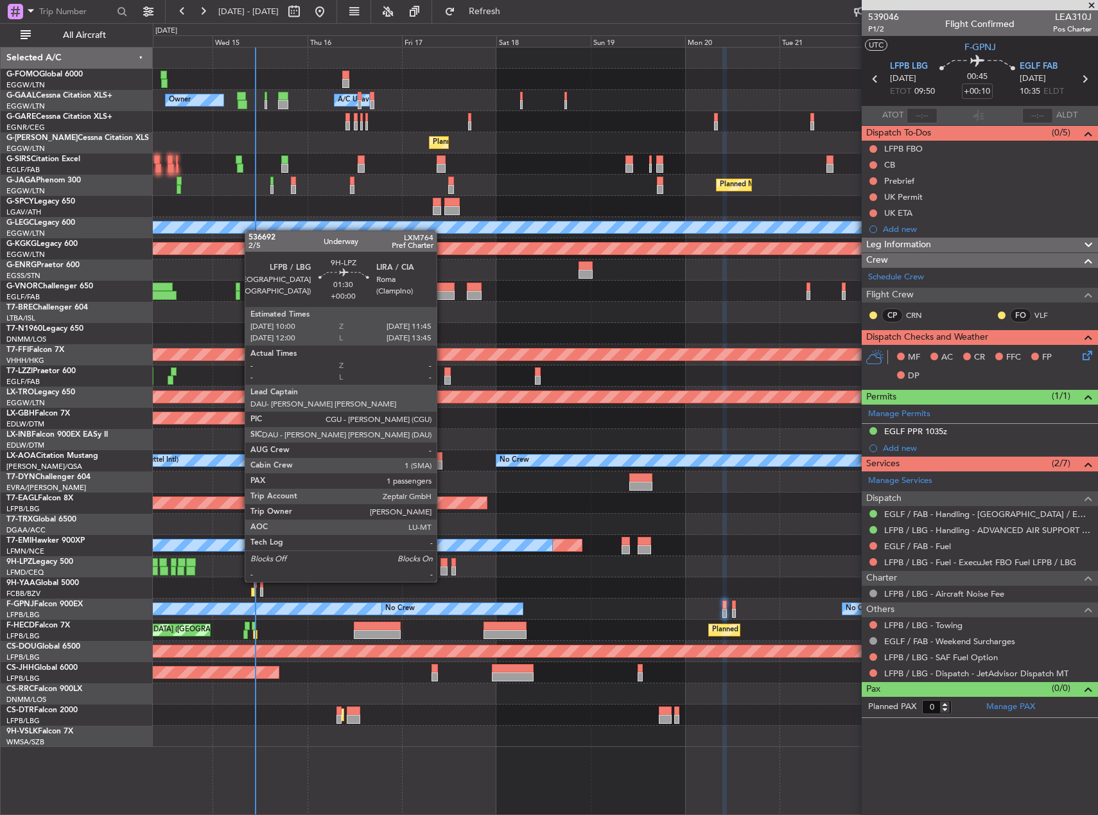
click at [442, 569] on div at bounding box center [443, 570] width 7 height 9
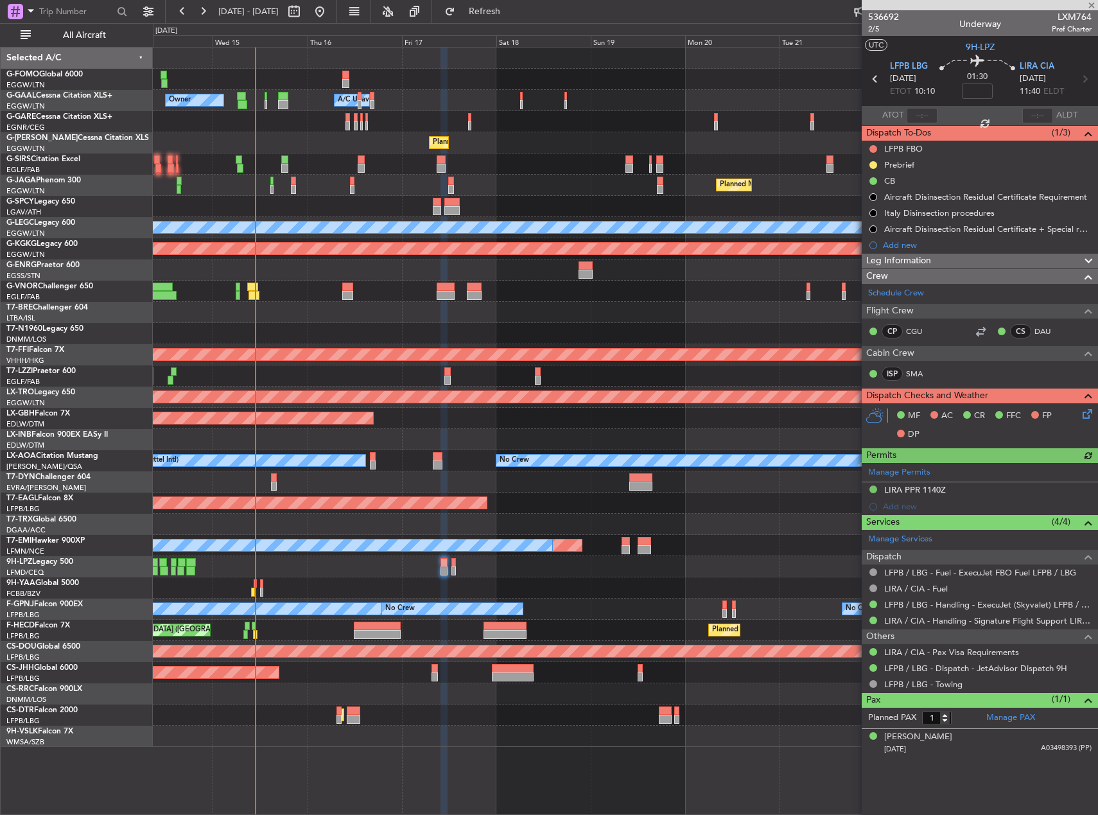
click at [754, 544] on div "Planned Maint No Crew" at bounding box center [625, 545] width 944 height 21
click at [983, 331] on div at bounding box center [980, 331] width 15 height 15
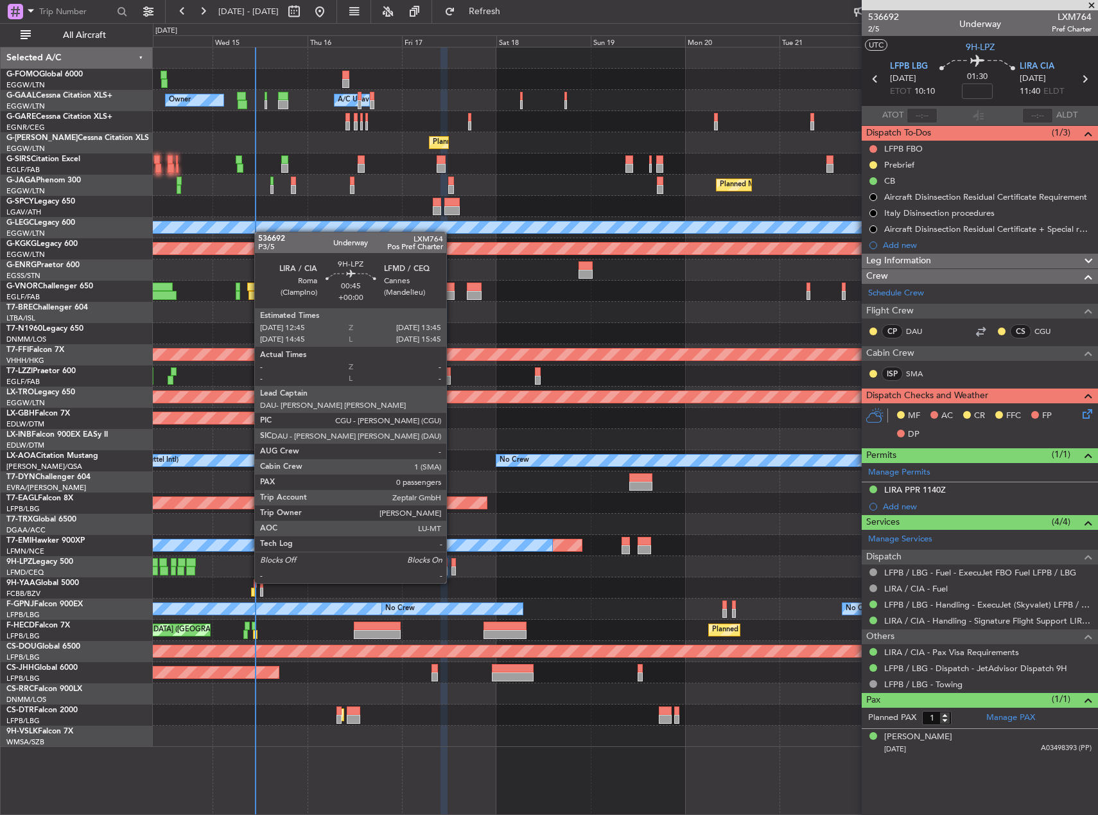
click at [452, 570] on div at bounding box center [453, 570] width 4 height 9
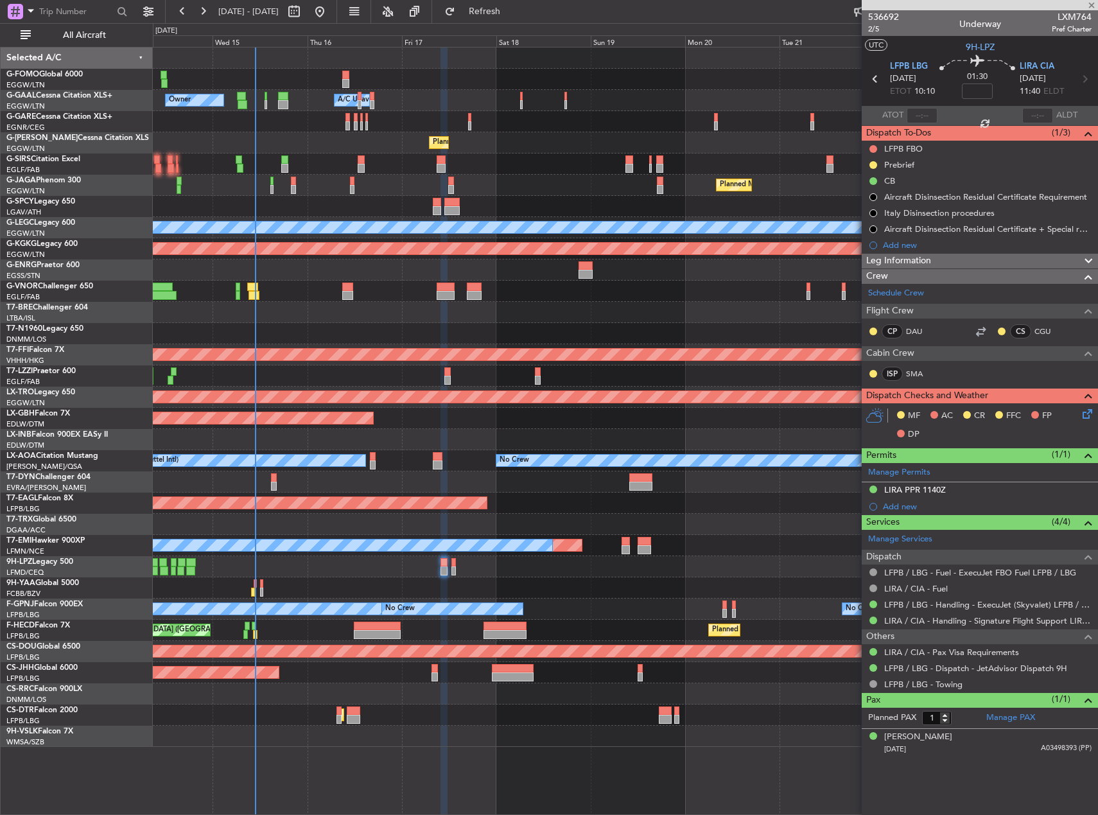
type input "0"
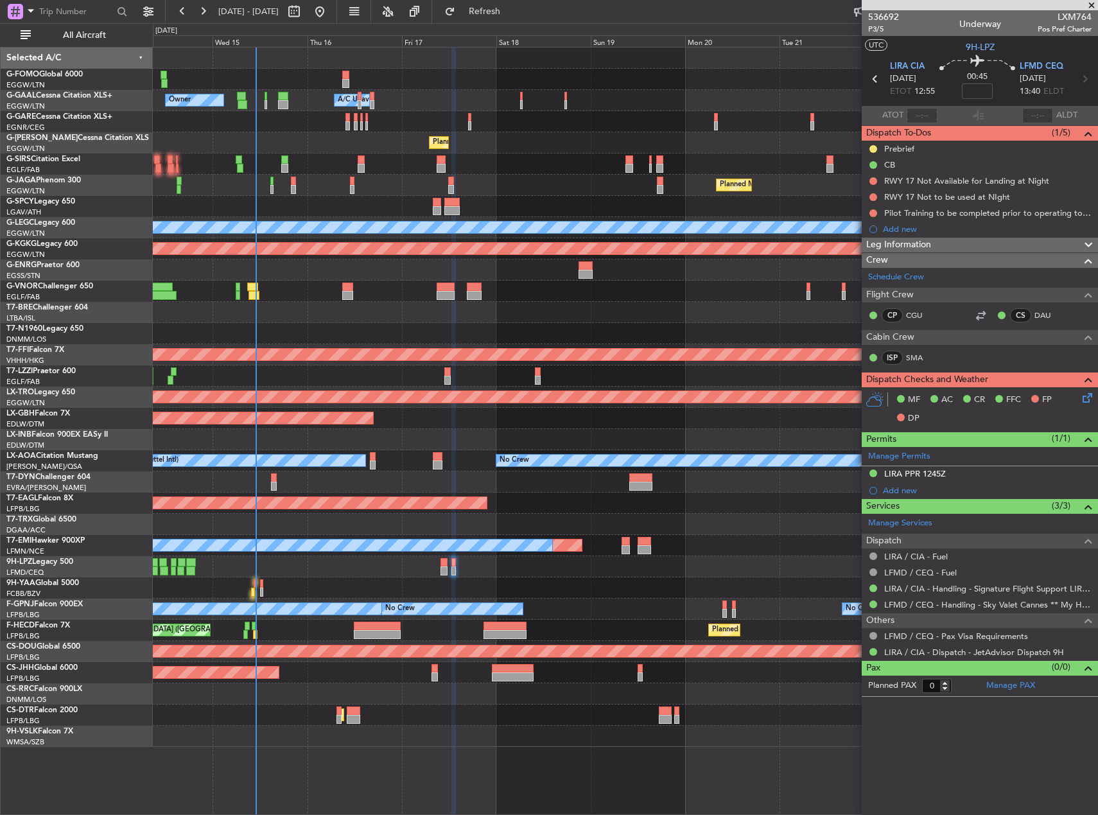
click at [690, 553] on div "Planned Maint No Crew" at bounding box center [625, 545] width 944 height 21
click at [976, 315] on div at bounding box center [980, 314] width 15 height 15
click at [639, 584] on div at bounding box center [625, 587] width 944 height 21
click at [880, 28] on span "P3/5" at bounding box center [883, 29] width 31 height 11
